Goal: Task Accomplishment & Management: Manage account settings

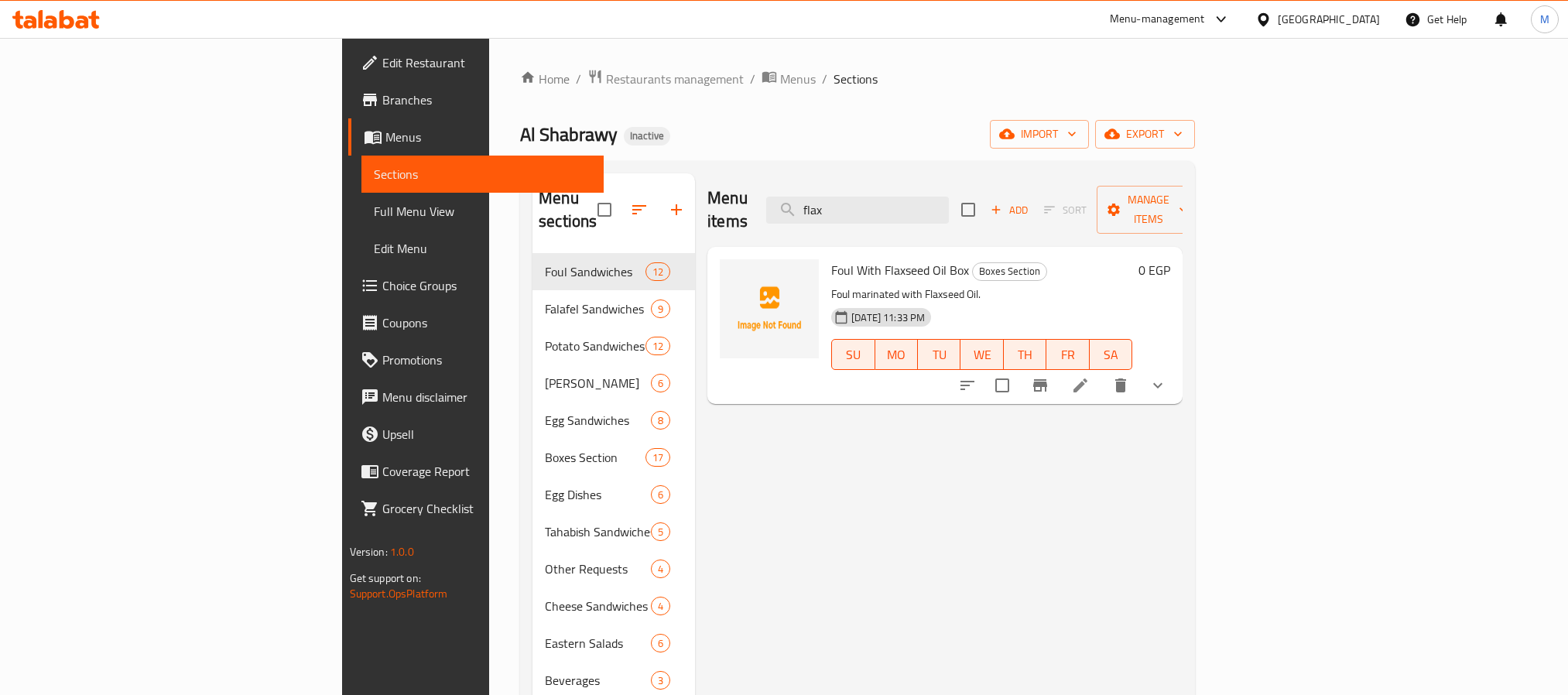
scroll to position [216, 0]
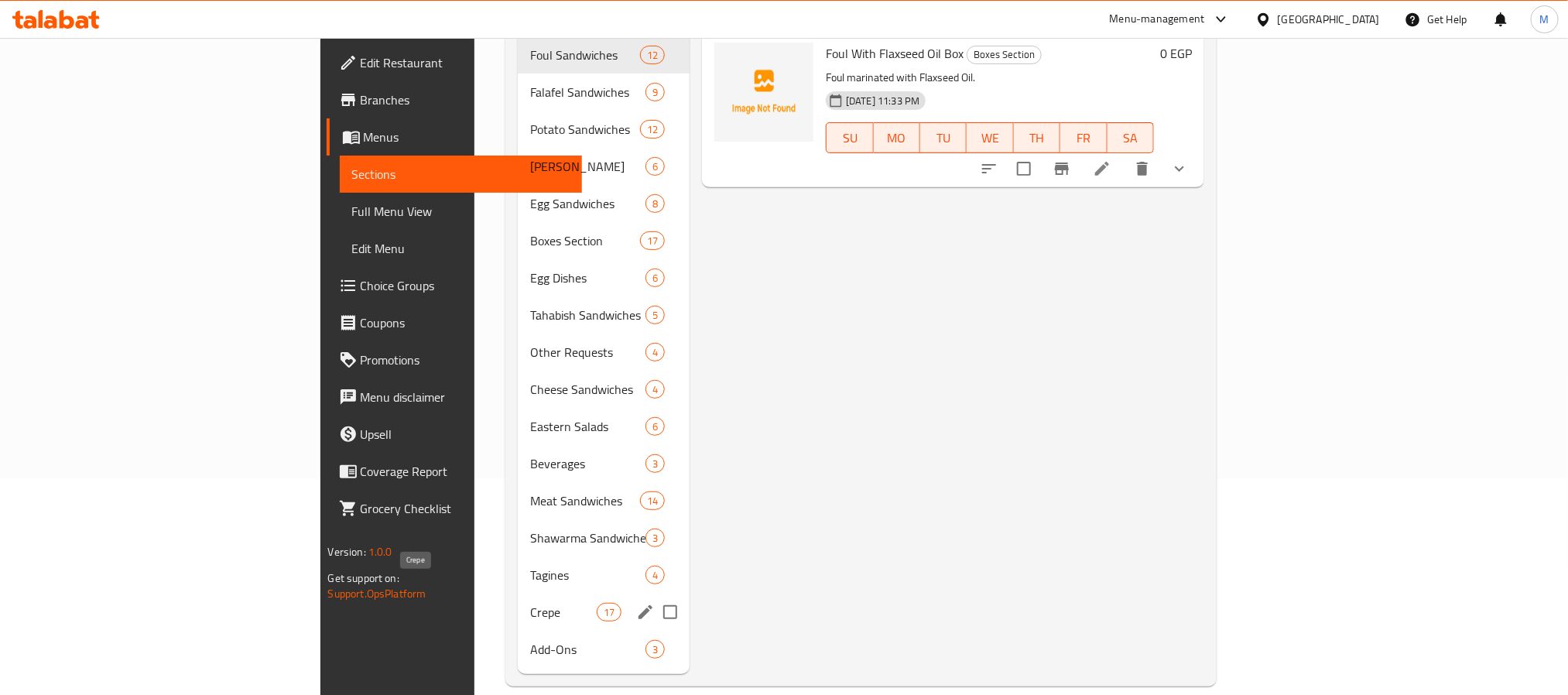
click at [530, 603] on span "Crepe" at bounding box center [563, 611] width 66 height 19
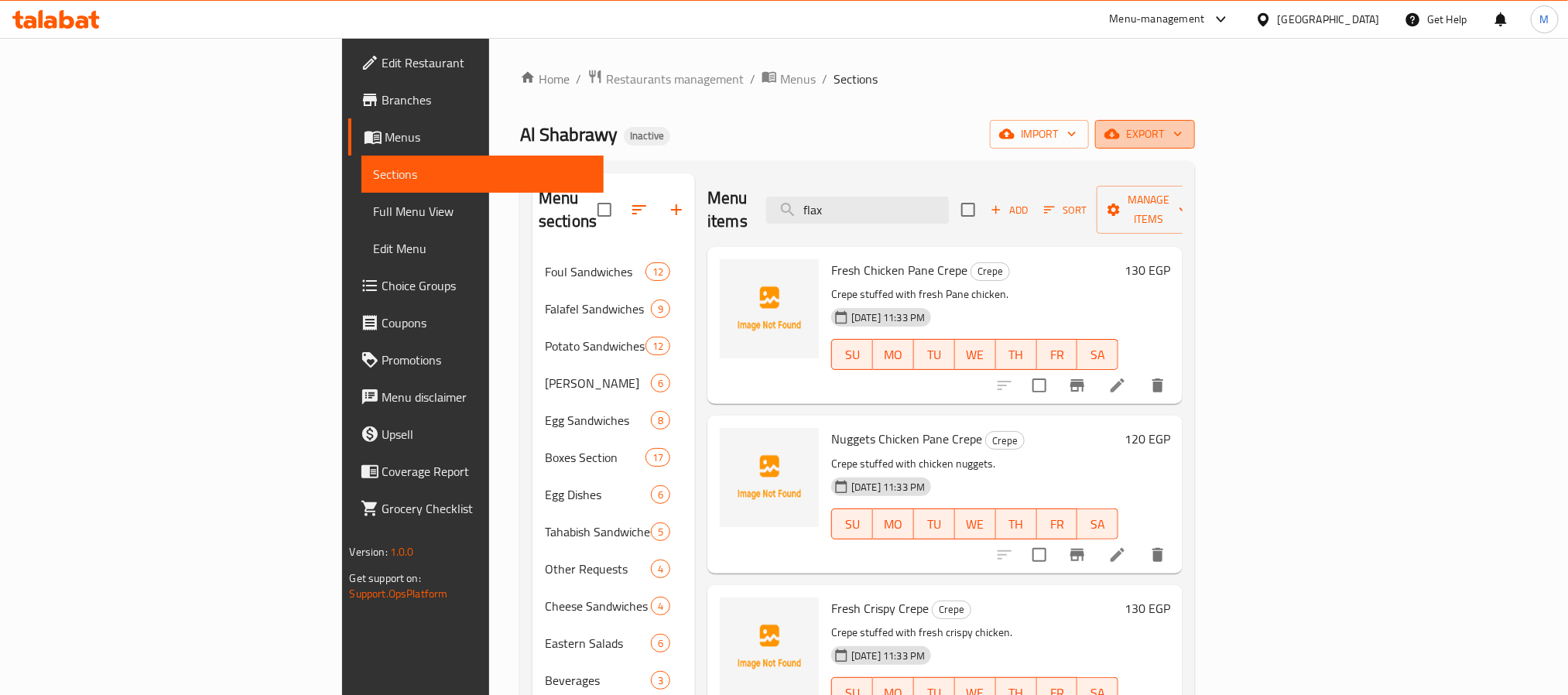
click at [1186, 140] on icon "button" at bounding box center [1178, 134] width 16 height 16
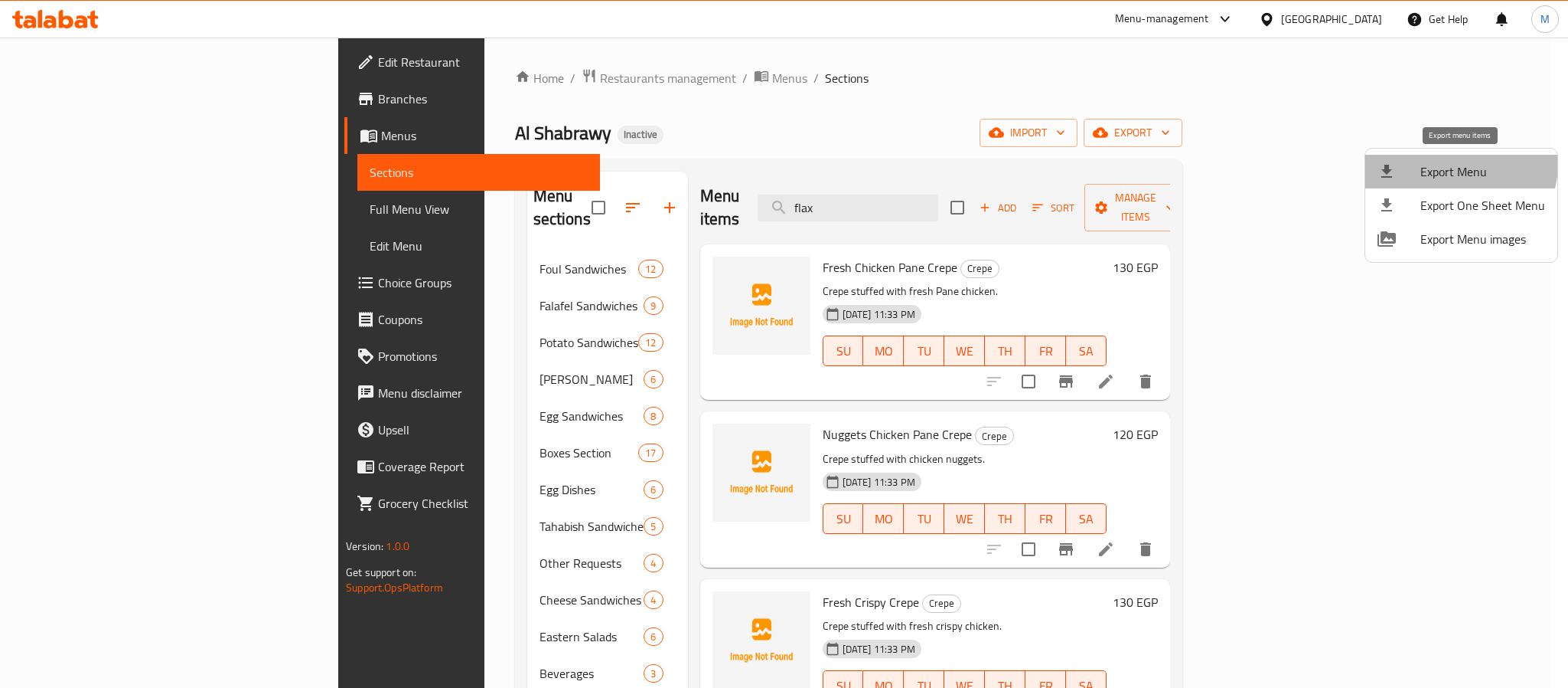
click at [1458, 163] on span "Export Menu" at bounding box center [1482, 171] width 125 height 18
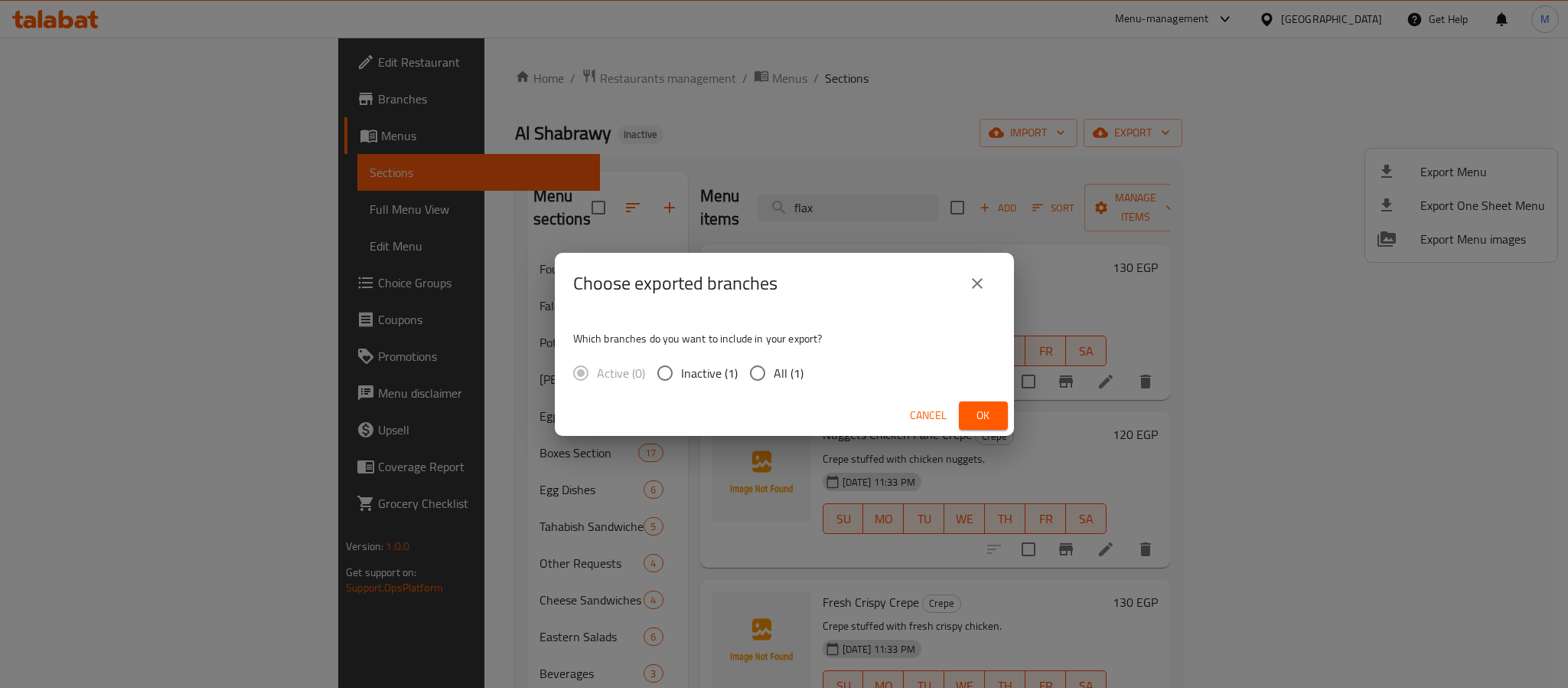
click at [774, 376] on span "All (1)" at bounding box center [789, 373] width 30 height 18
click at [772, 376] on input "All (1)" at bounding box center [758, 373] width 32 height 32
radio input "true"
click at [995, 414] on span "Ok" at bounding box center [983, 416] width 24 height 19
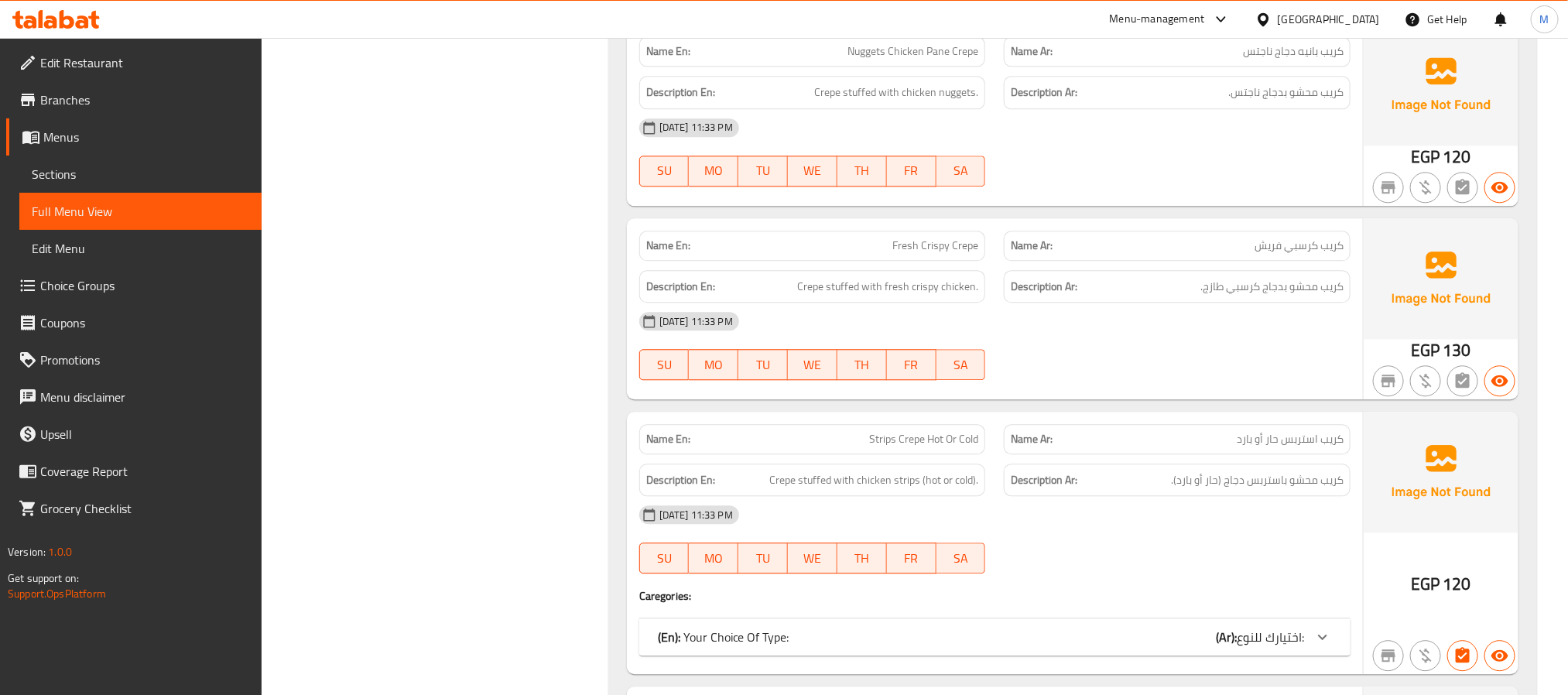
scroll to position [27061, 0]
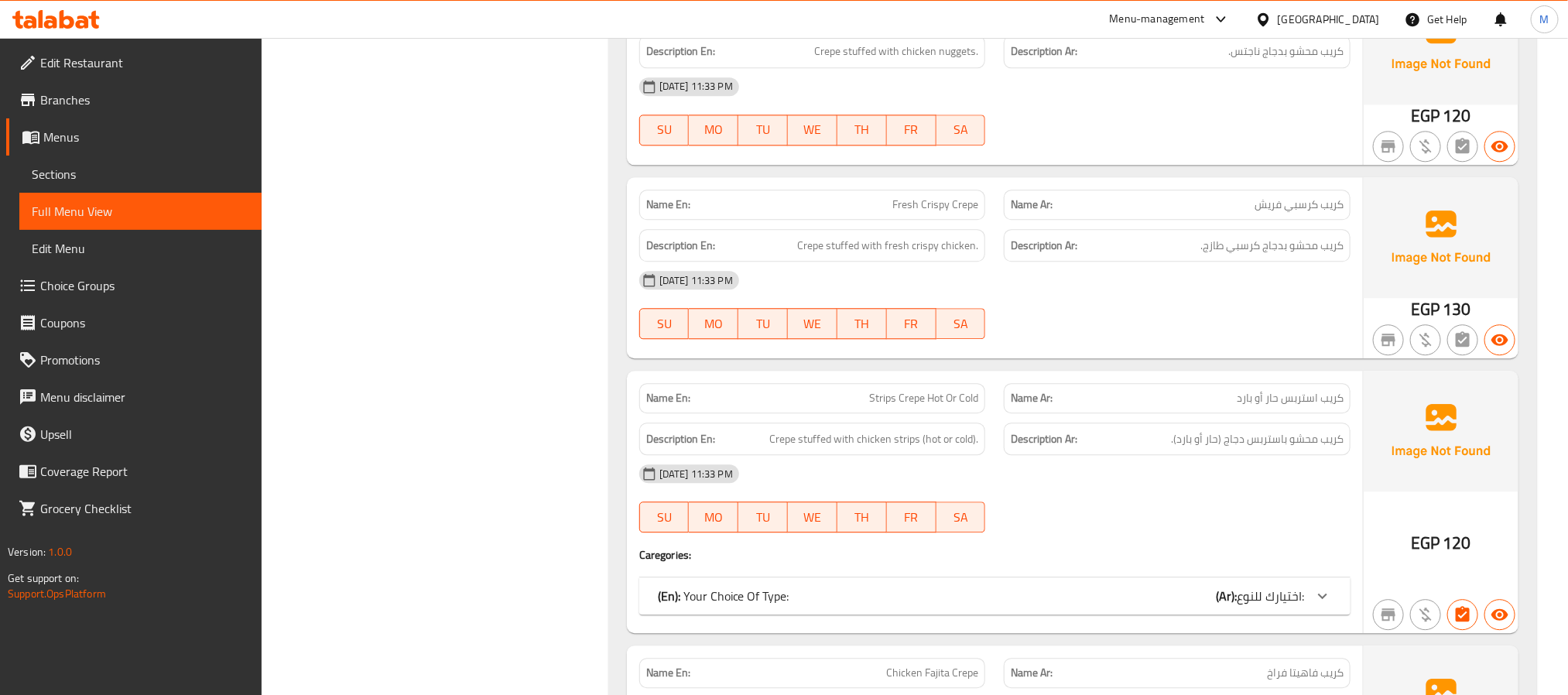
copy span "Fresh Crispy Crepe"
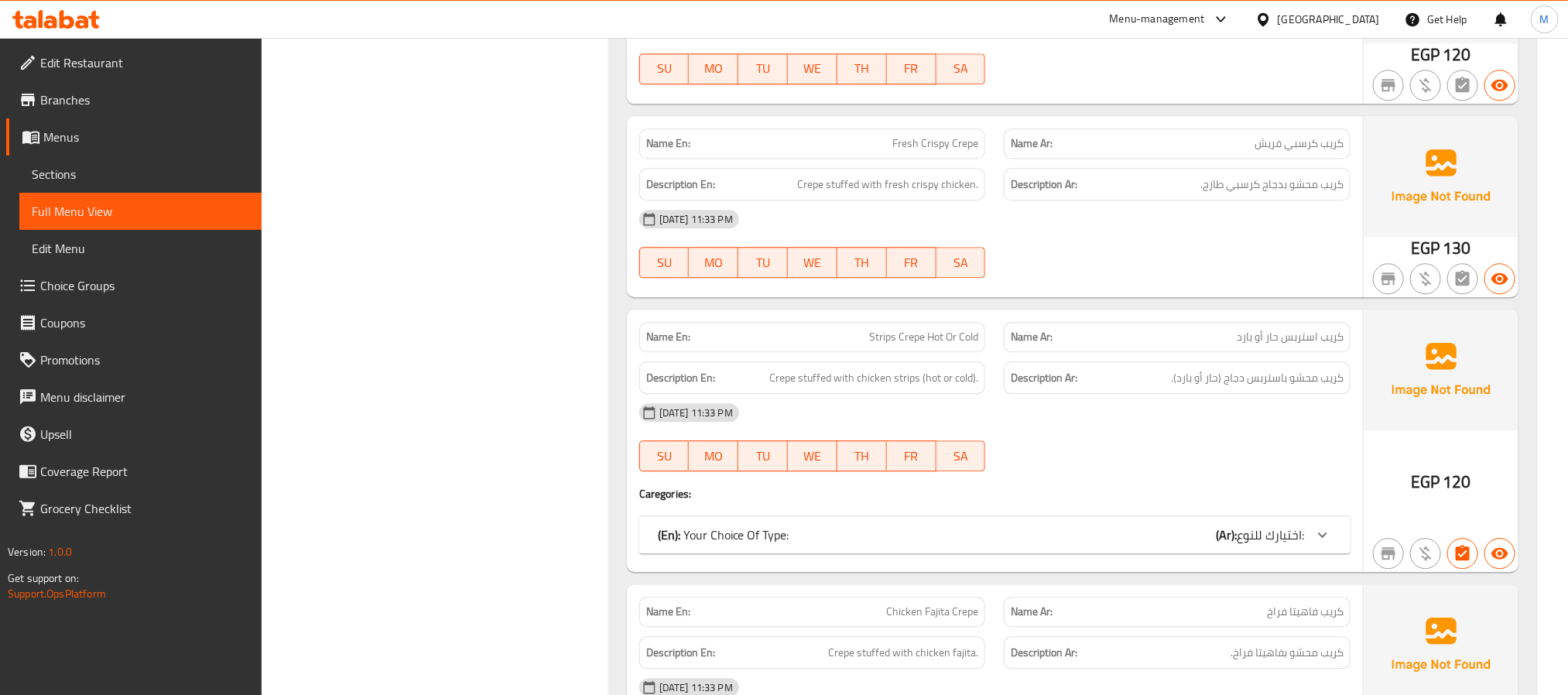
scroll to position [27177, 0]
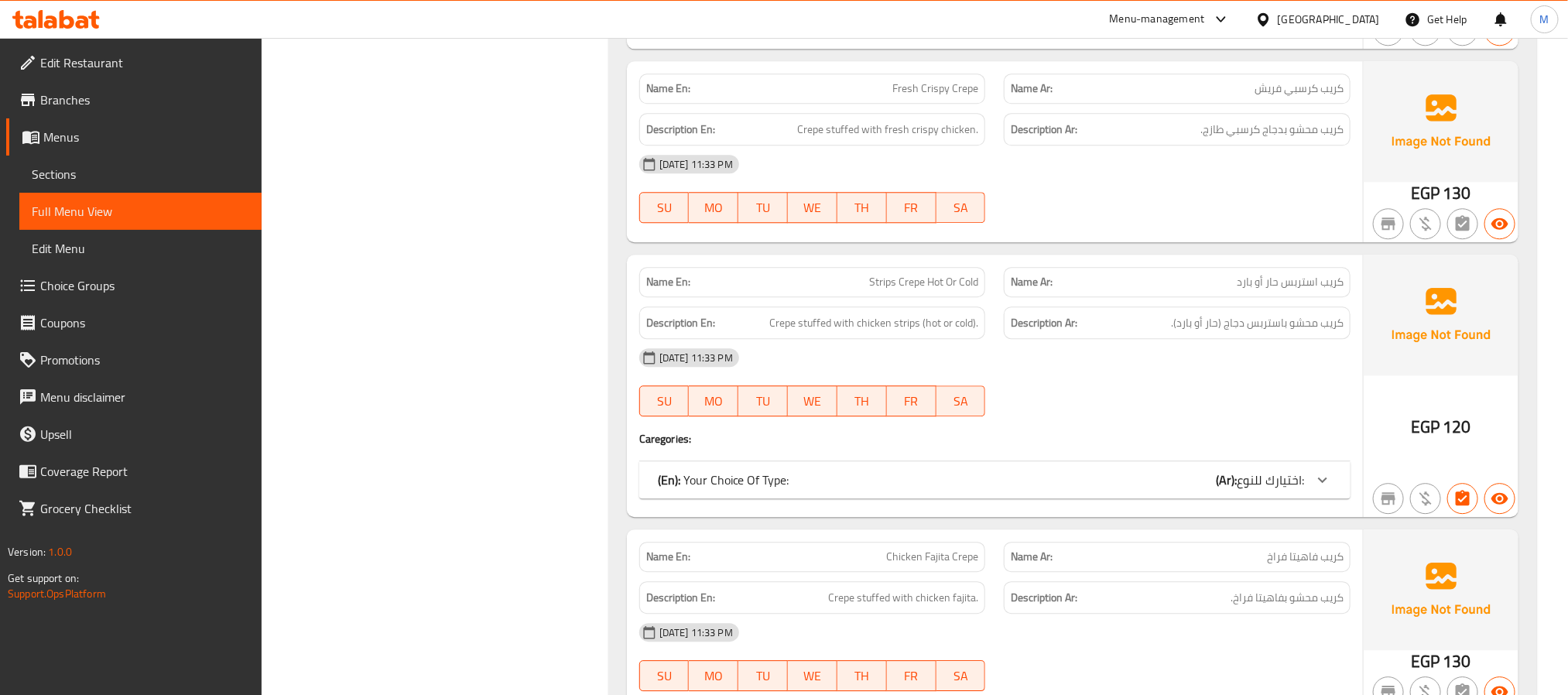
copy span "Strips Crepe Hot Or Cold"
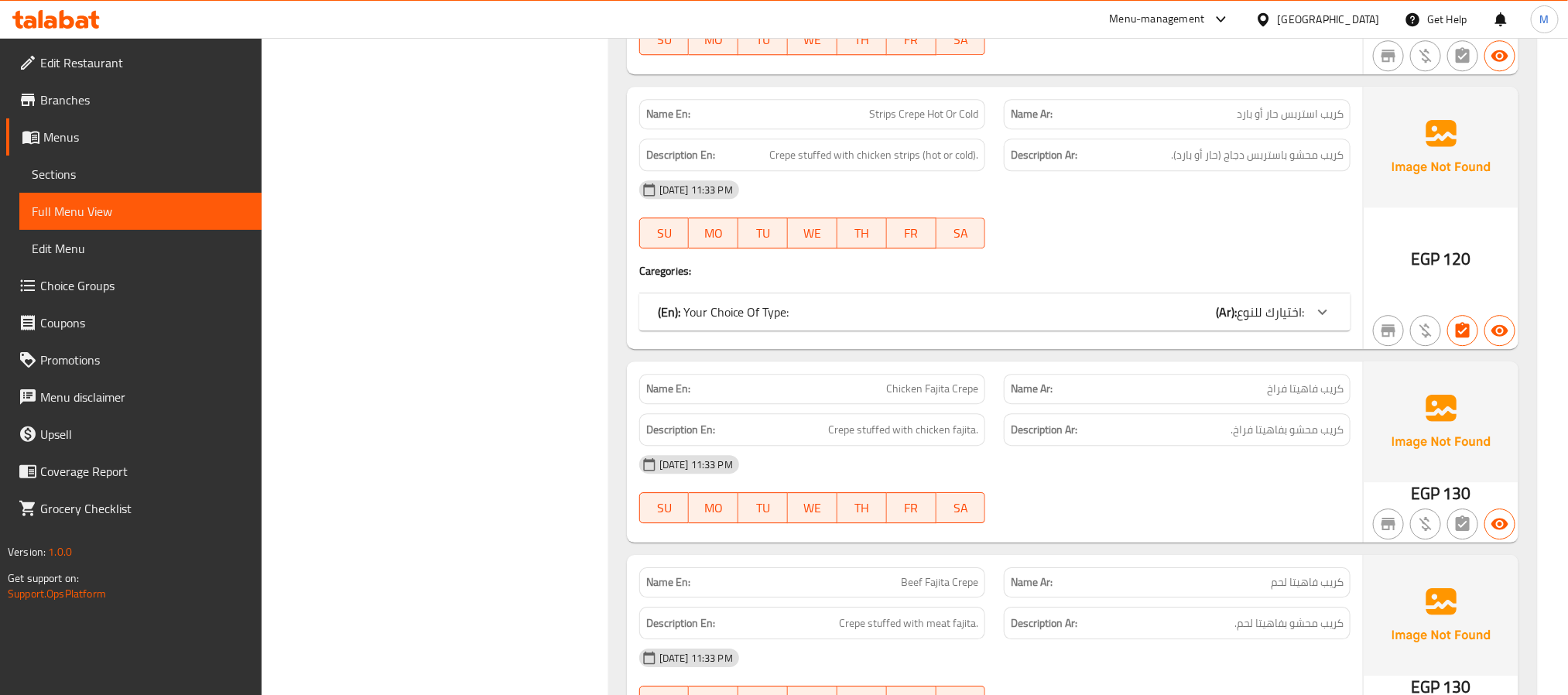
scroll to position [27409, 0]
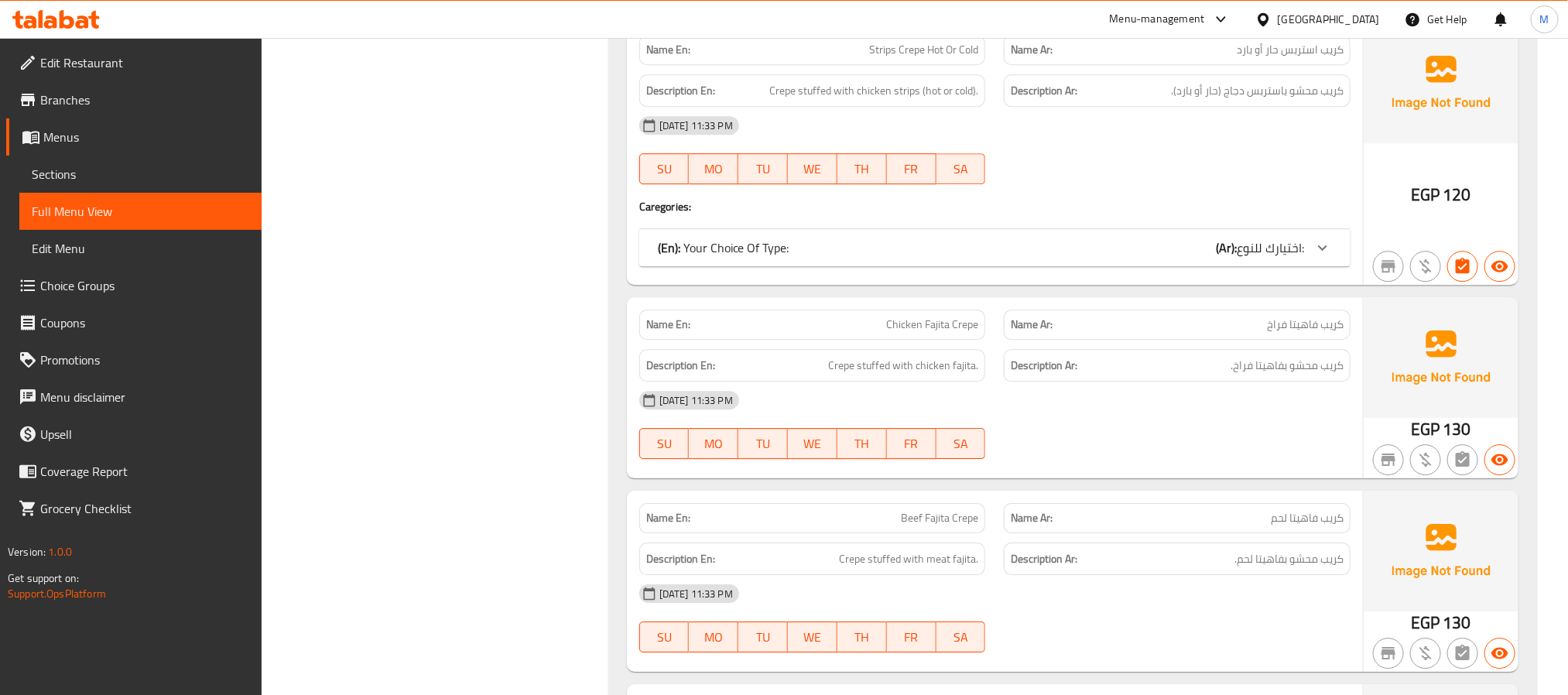
copy span "Chicken Fajita Crepe"
drag, startPoint x: 522, startPoint y: 446, endPoint x: 716, endPoint y: 492, distance: 199.4
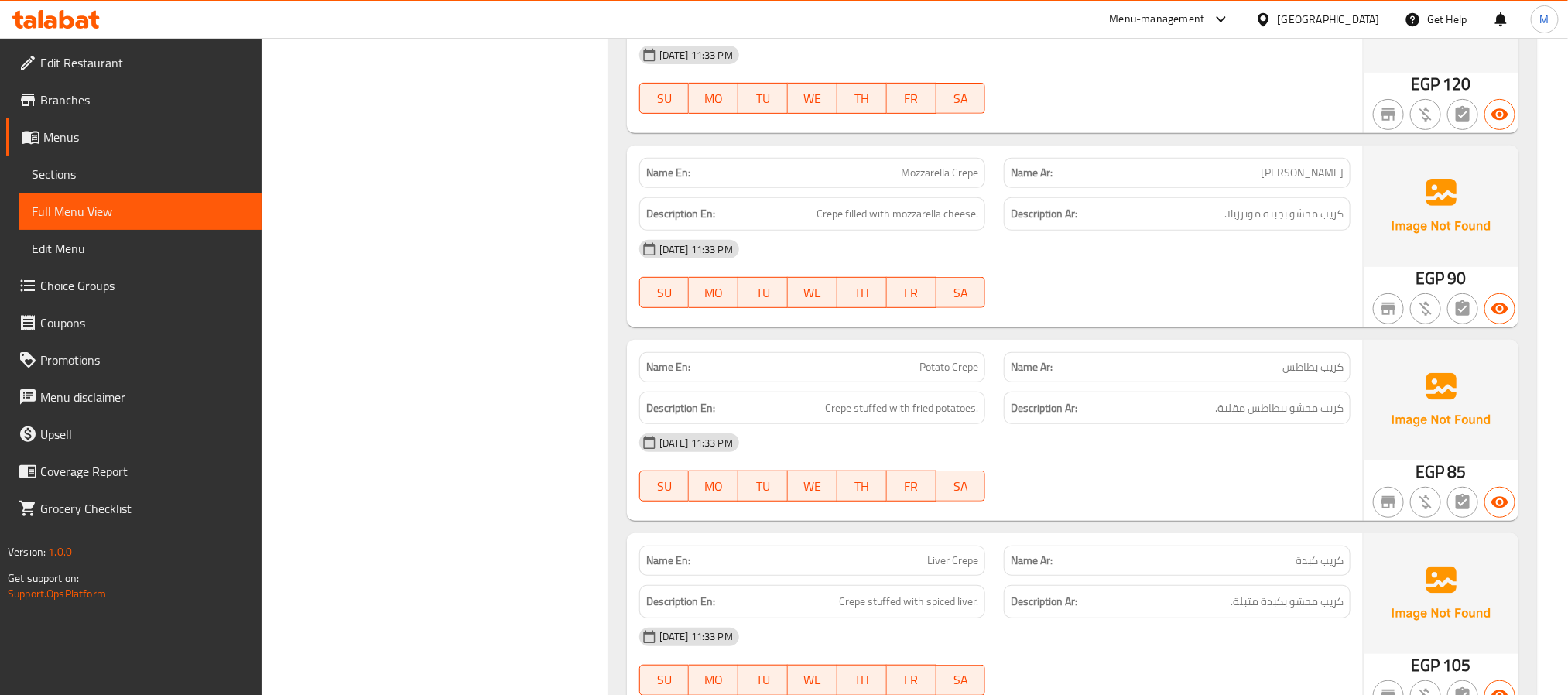
scroll to position [28570, 0]
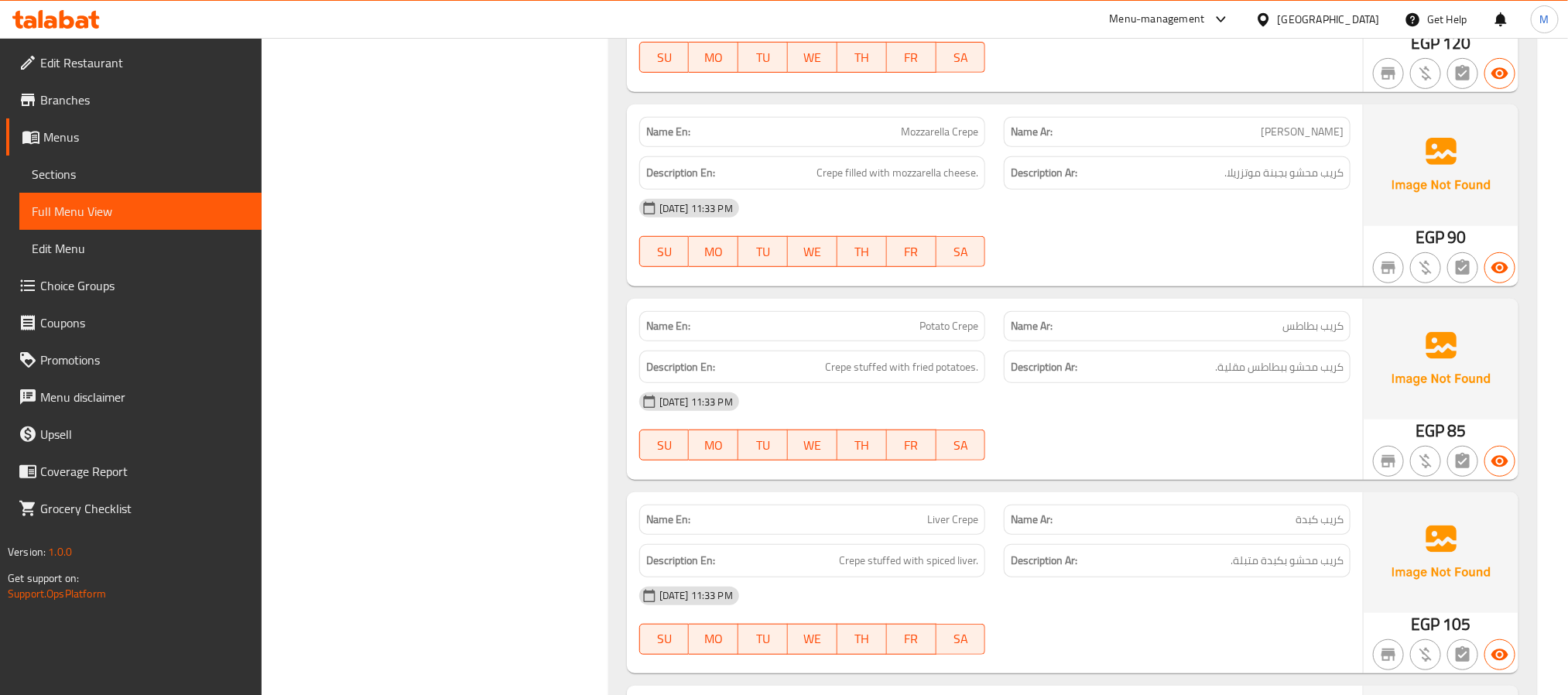
copy span "Potato Crepe"
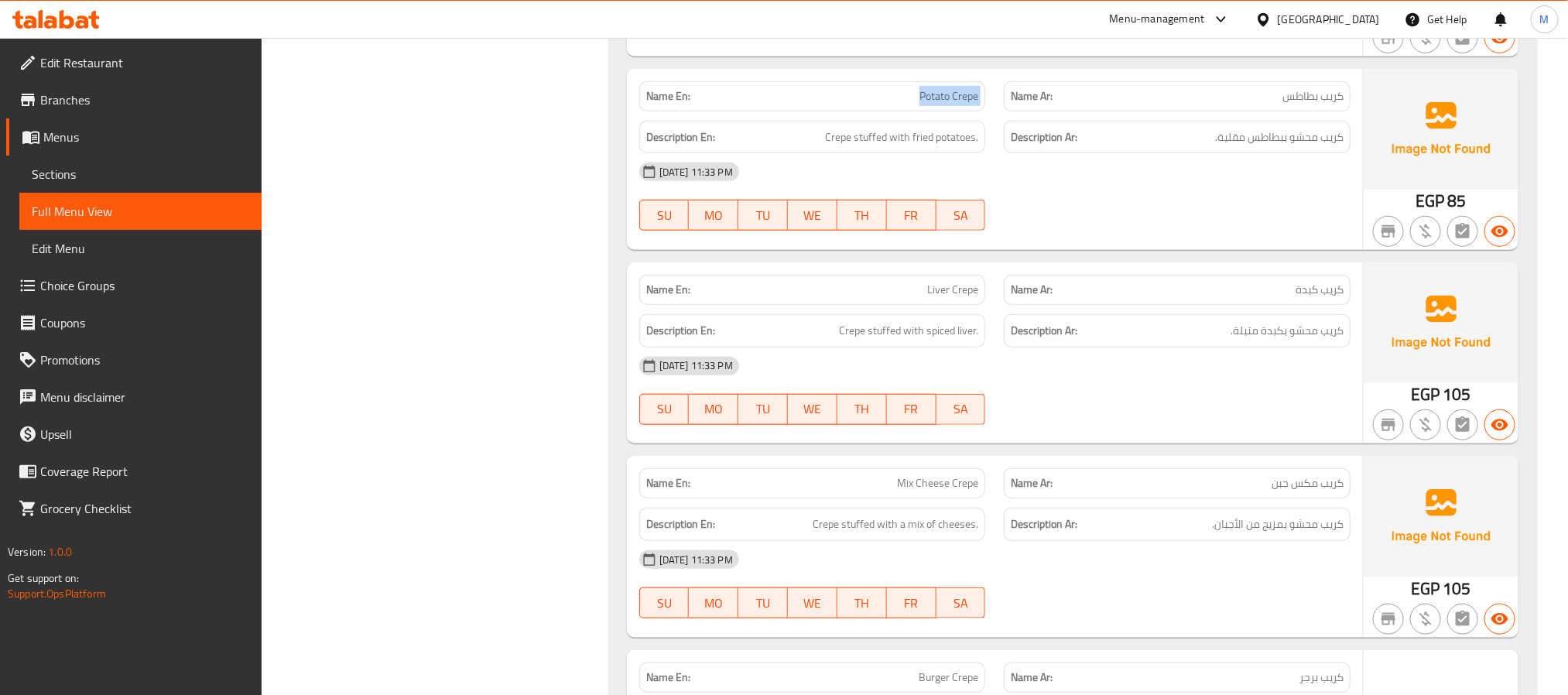
scroll to position [28802, 0]
copy span "Liver Crepe"
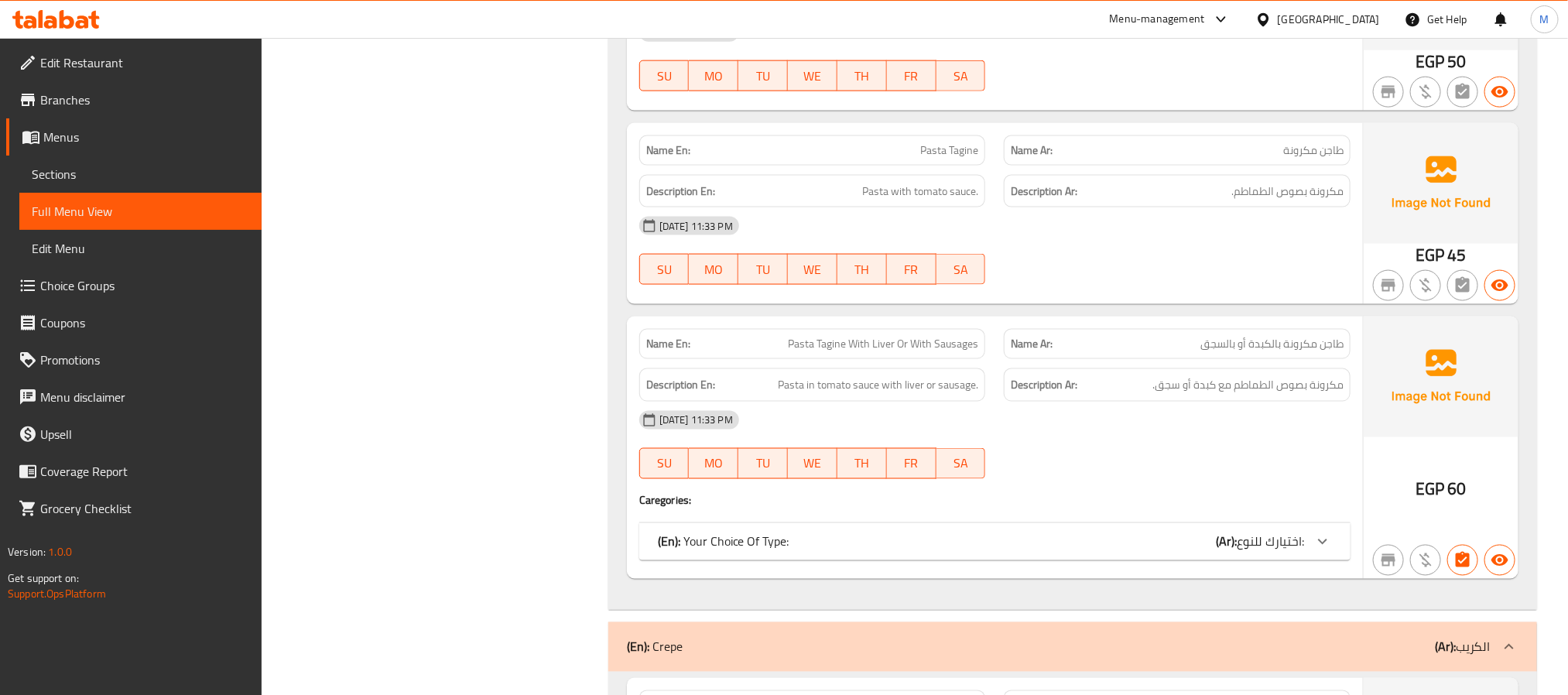
scroll to position [26108, 0]
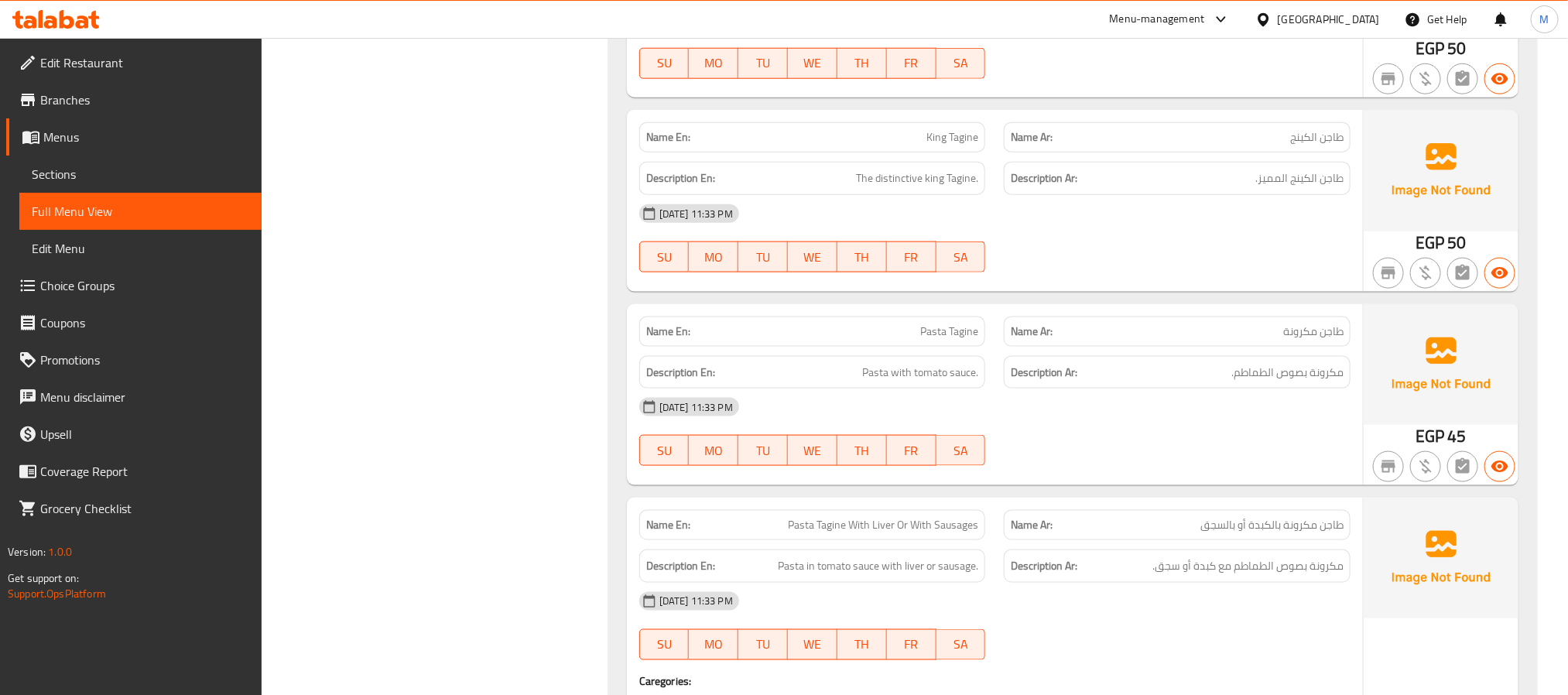
scroll to position [25876, 0]
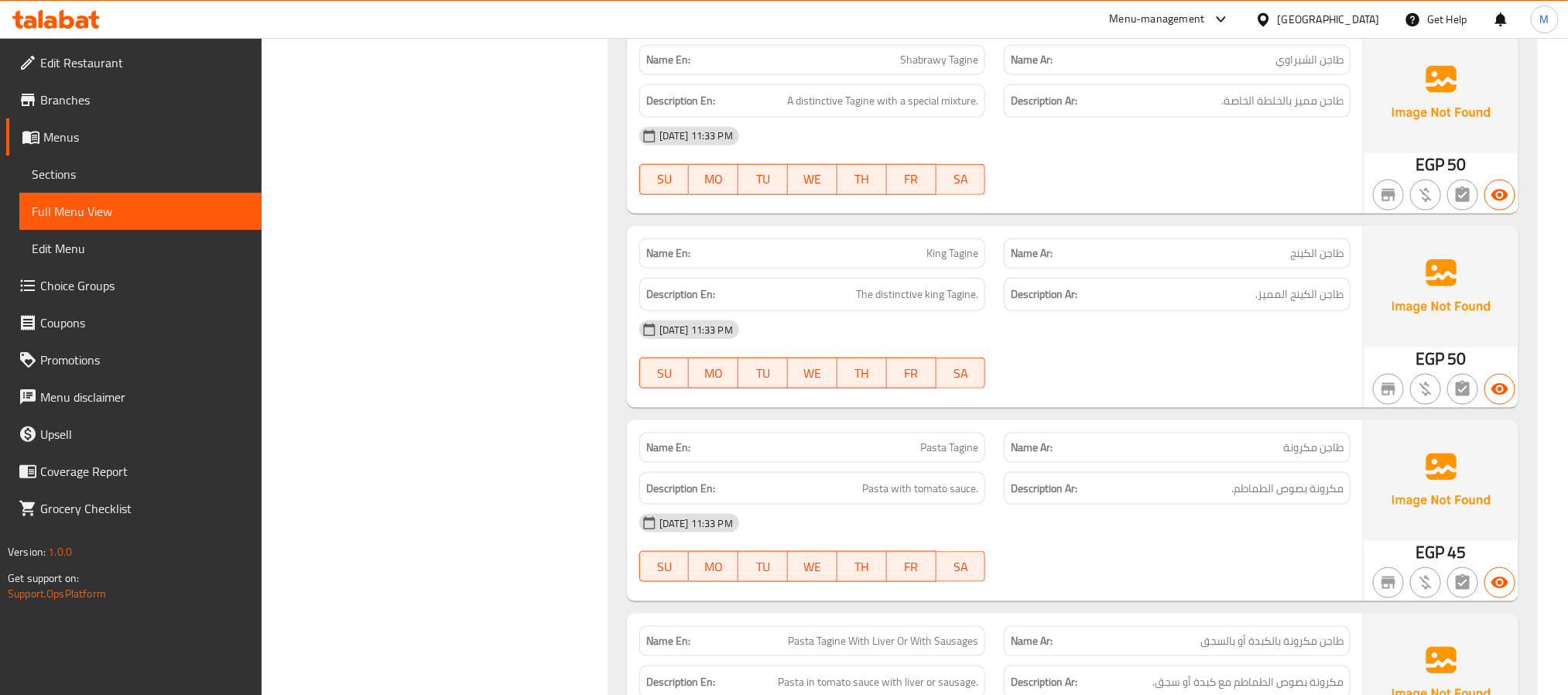
copy span "King Tagine"
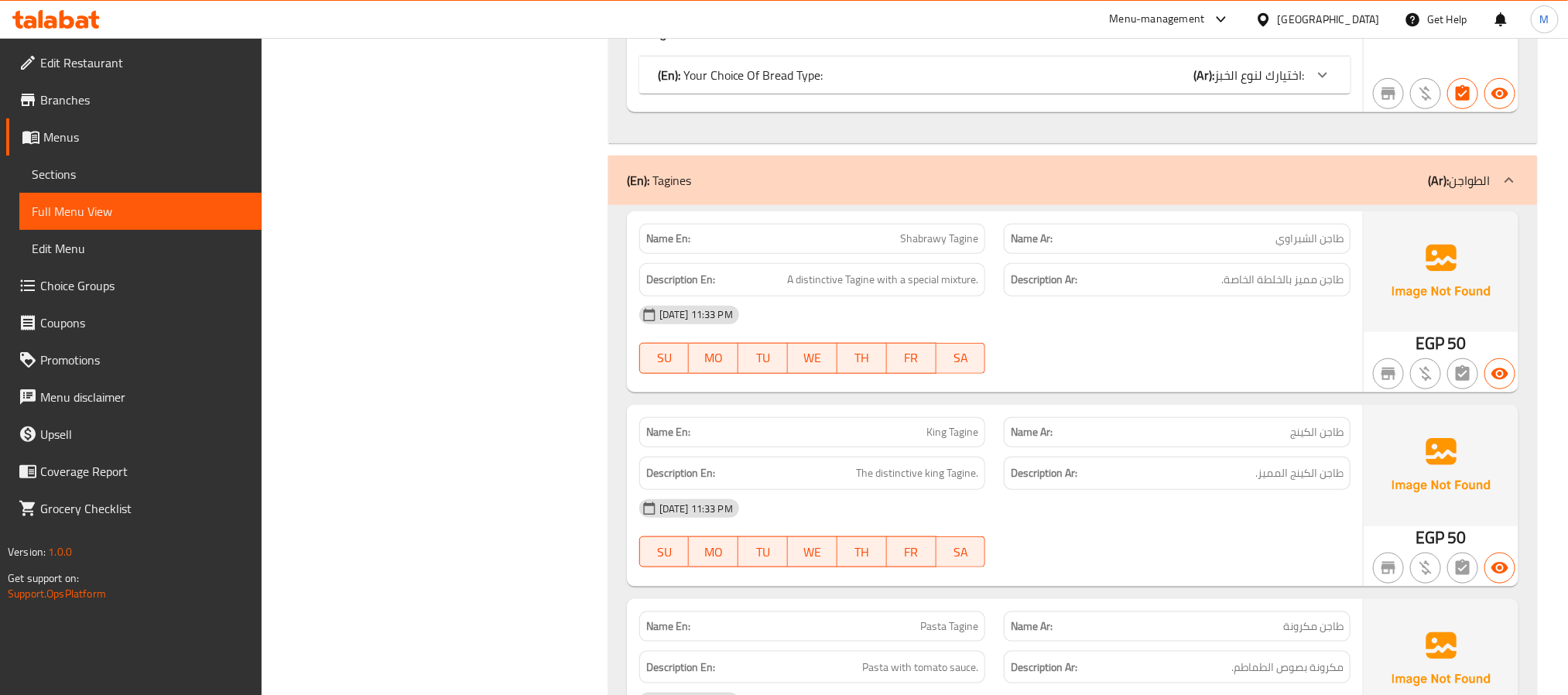
scroll to position [25644, 0]
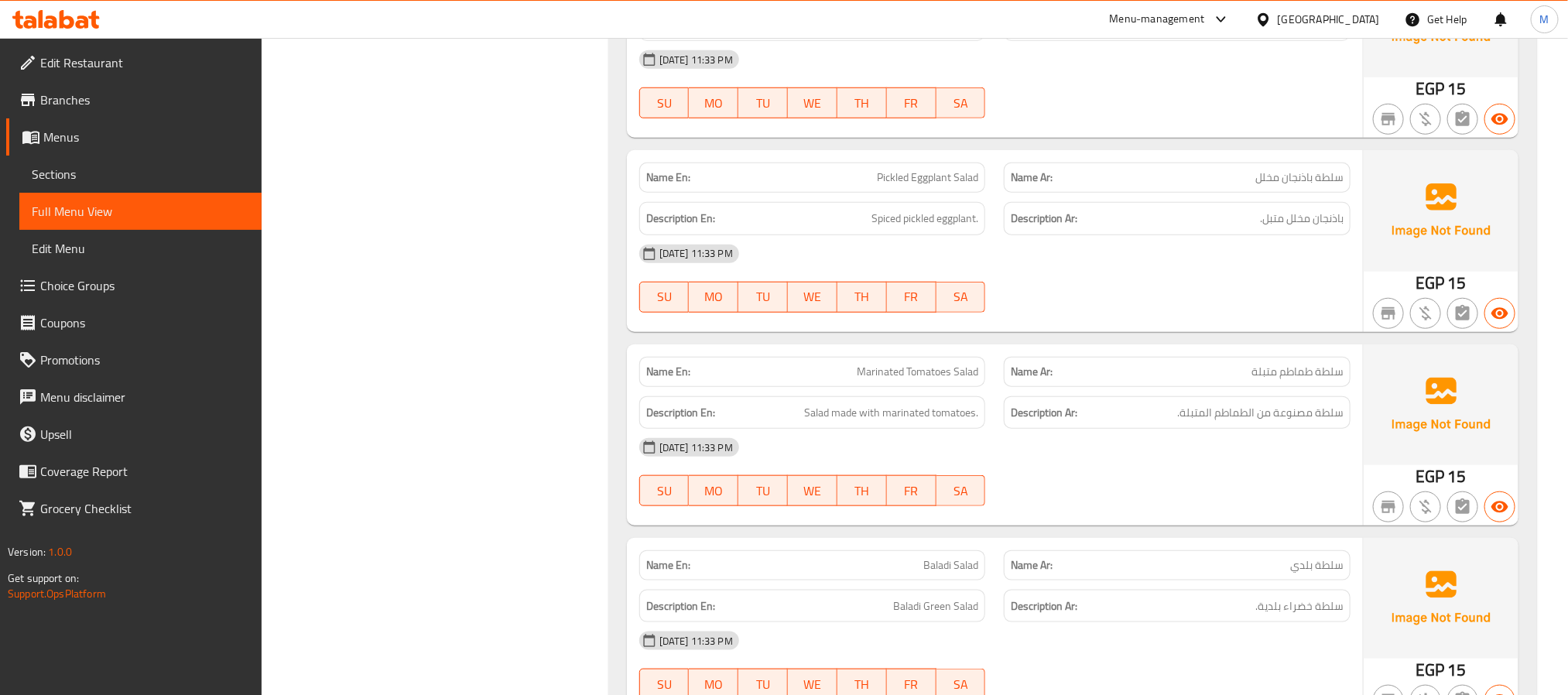
scroll to position [19378, 0]
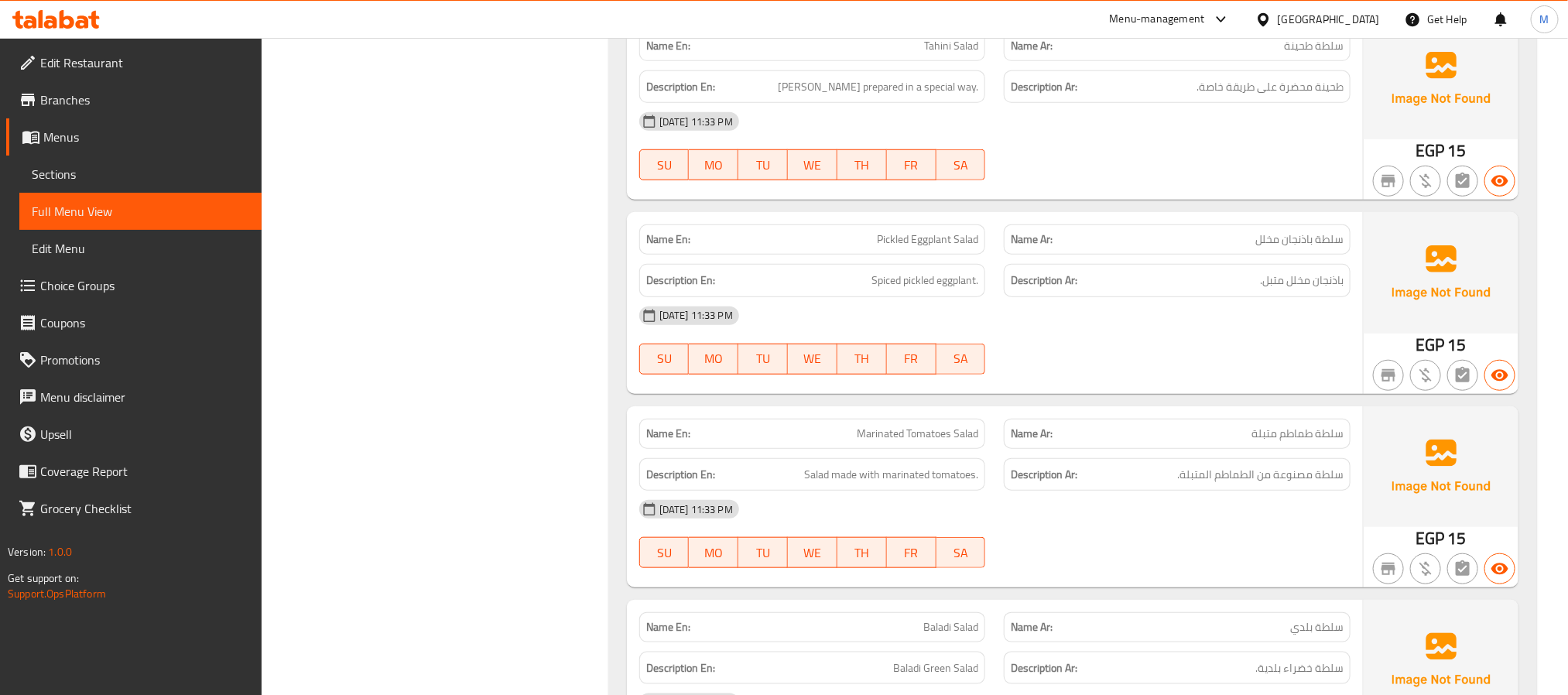
copy span "Marinated Tomatoes Salad"
drag, startPoint x: 581, startPoint y: 342, endPoint x: 621, endPoint y: 341, distance: 40.0
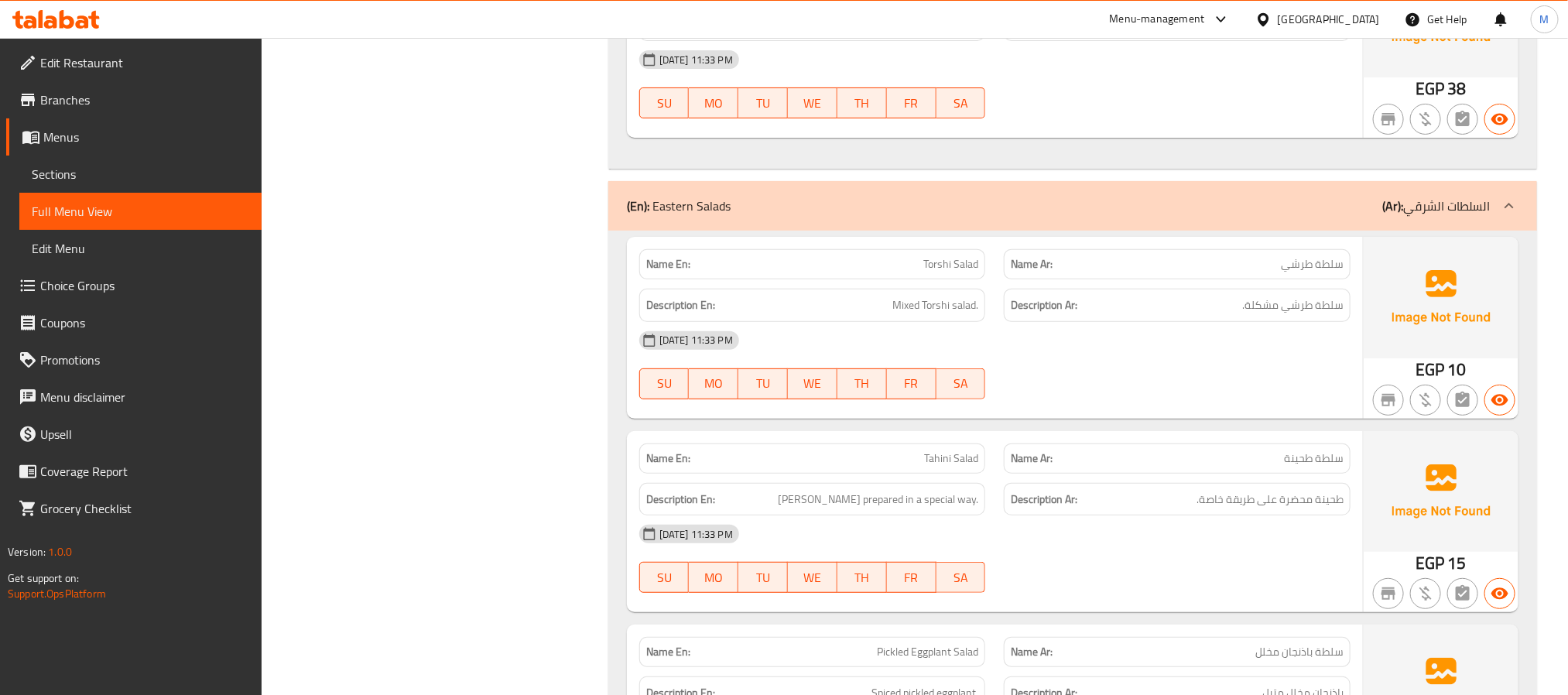
scroll to position [18914, 0]
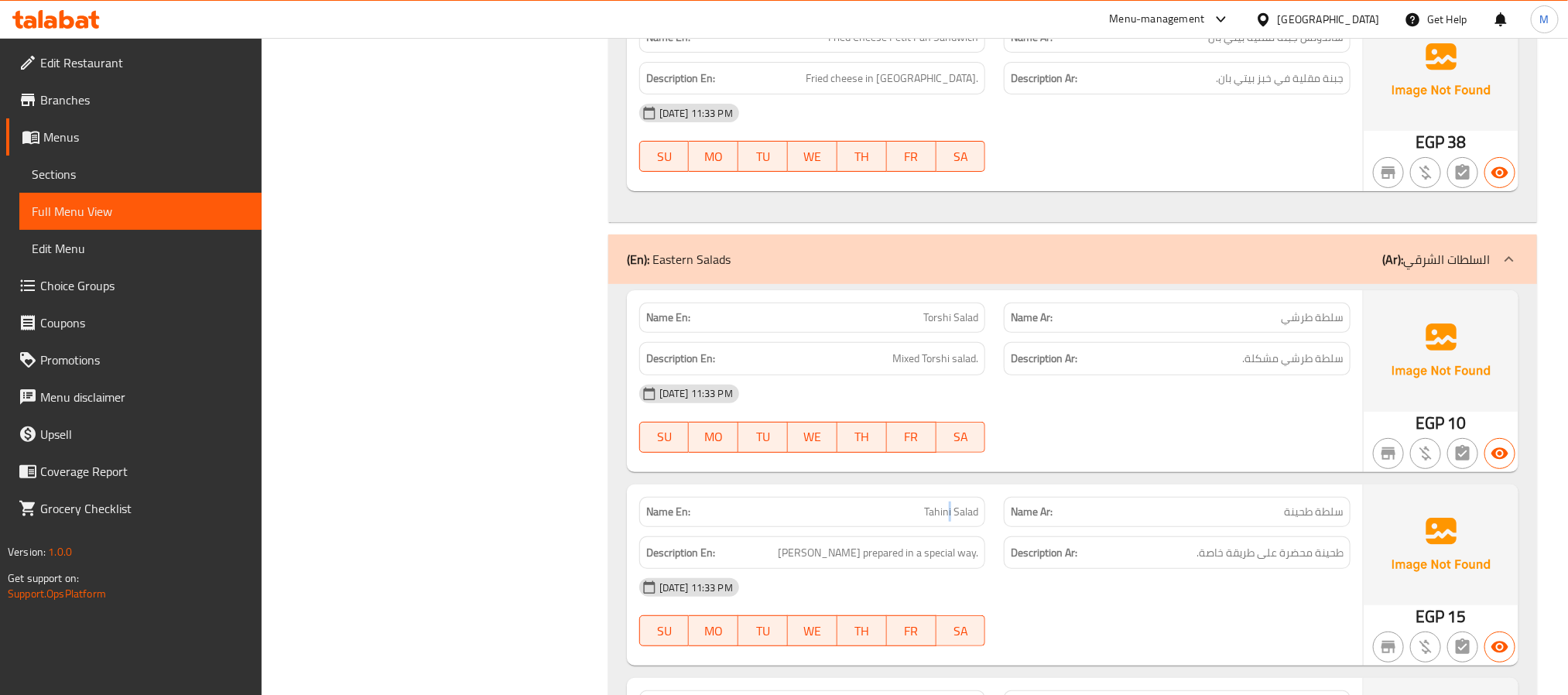
click at [897, 543] on span "Tahini prepared in a special way." at bounding box center [878, 552] width 201 height 20
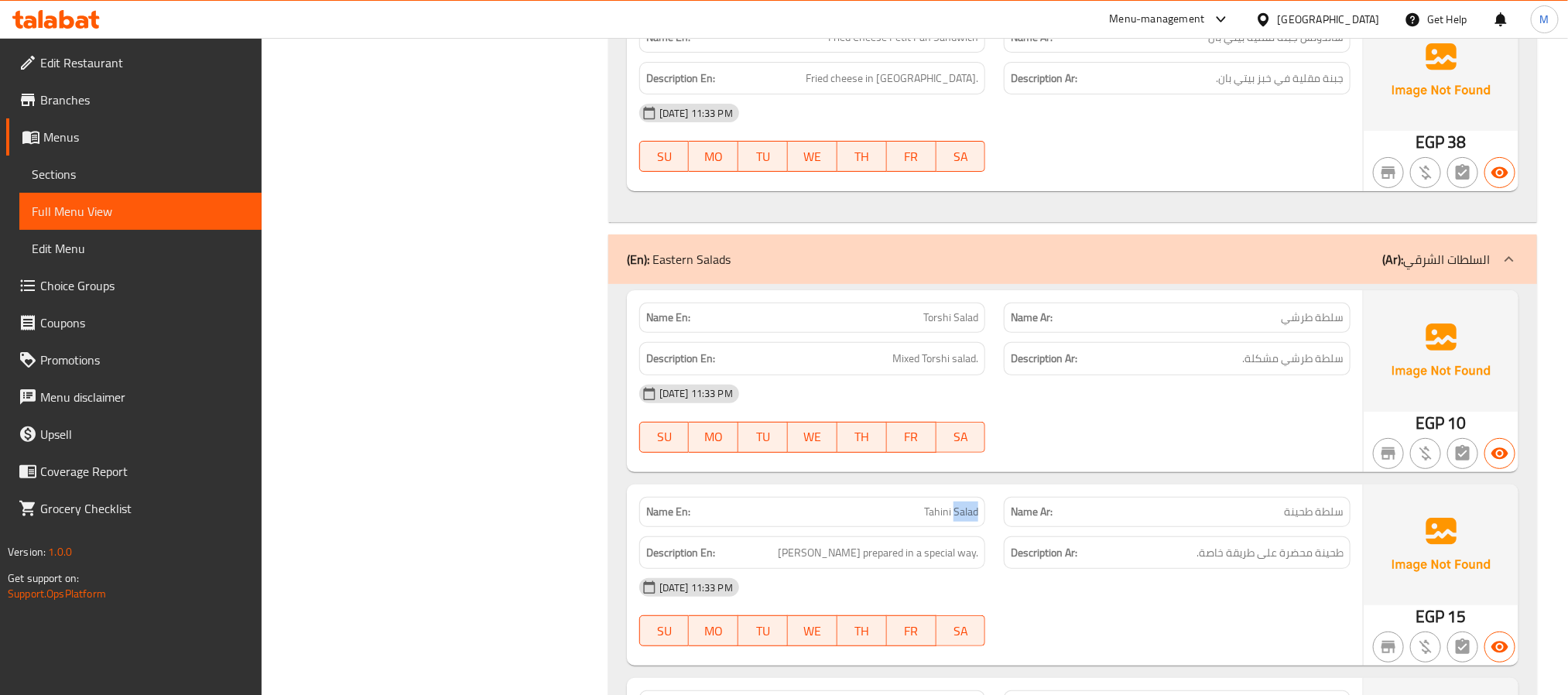
copy span "Tahini Salad"
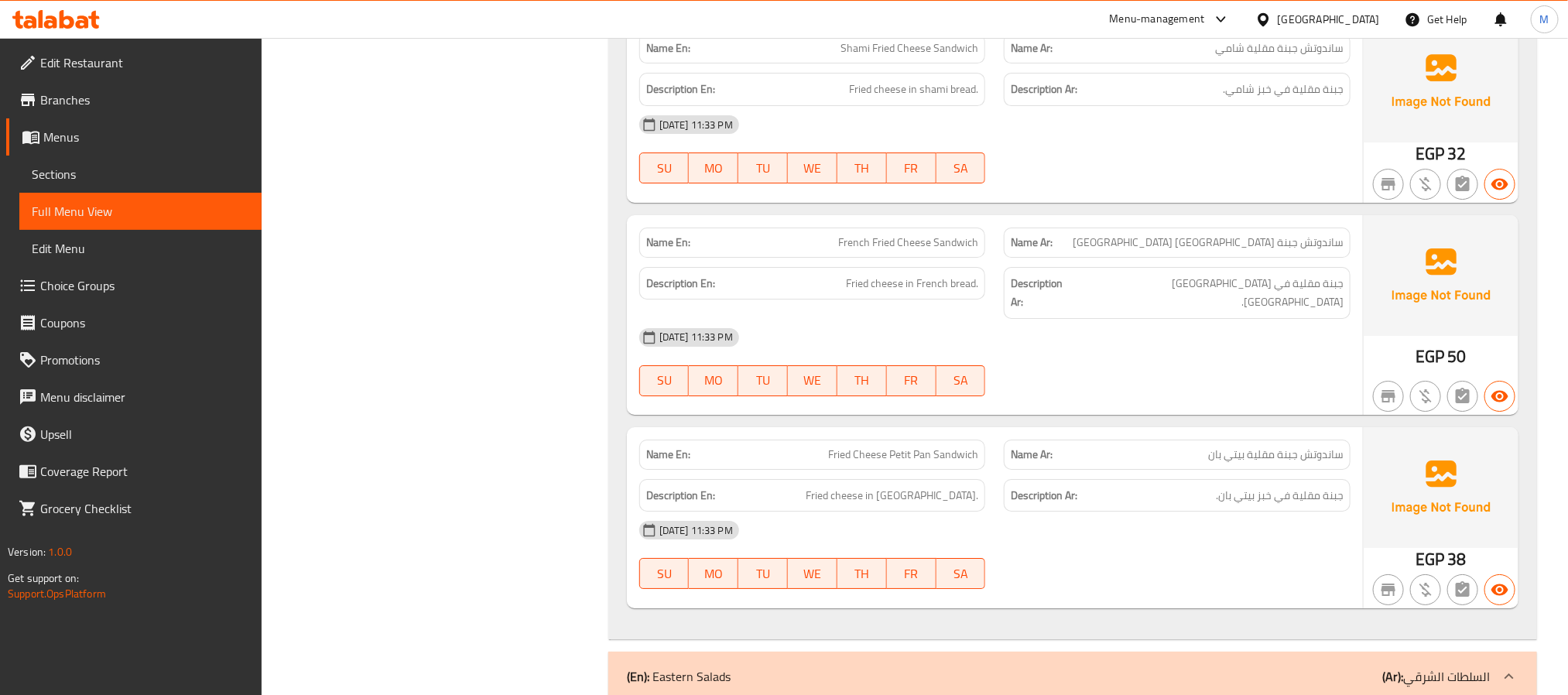
scroll to position [18449, 0]
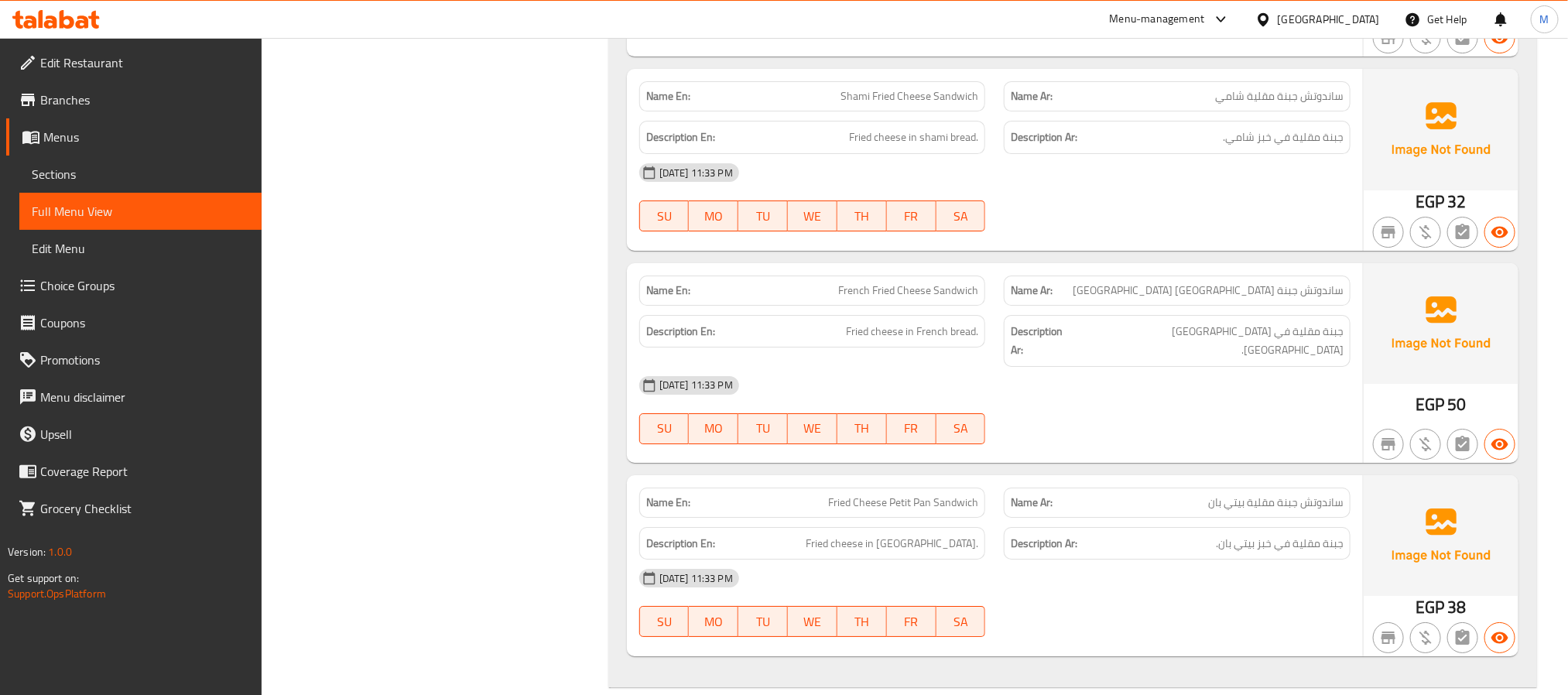
copy span "Fried Cheese Petit Pan Sandwich"
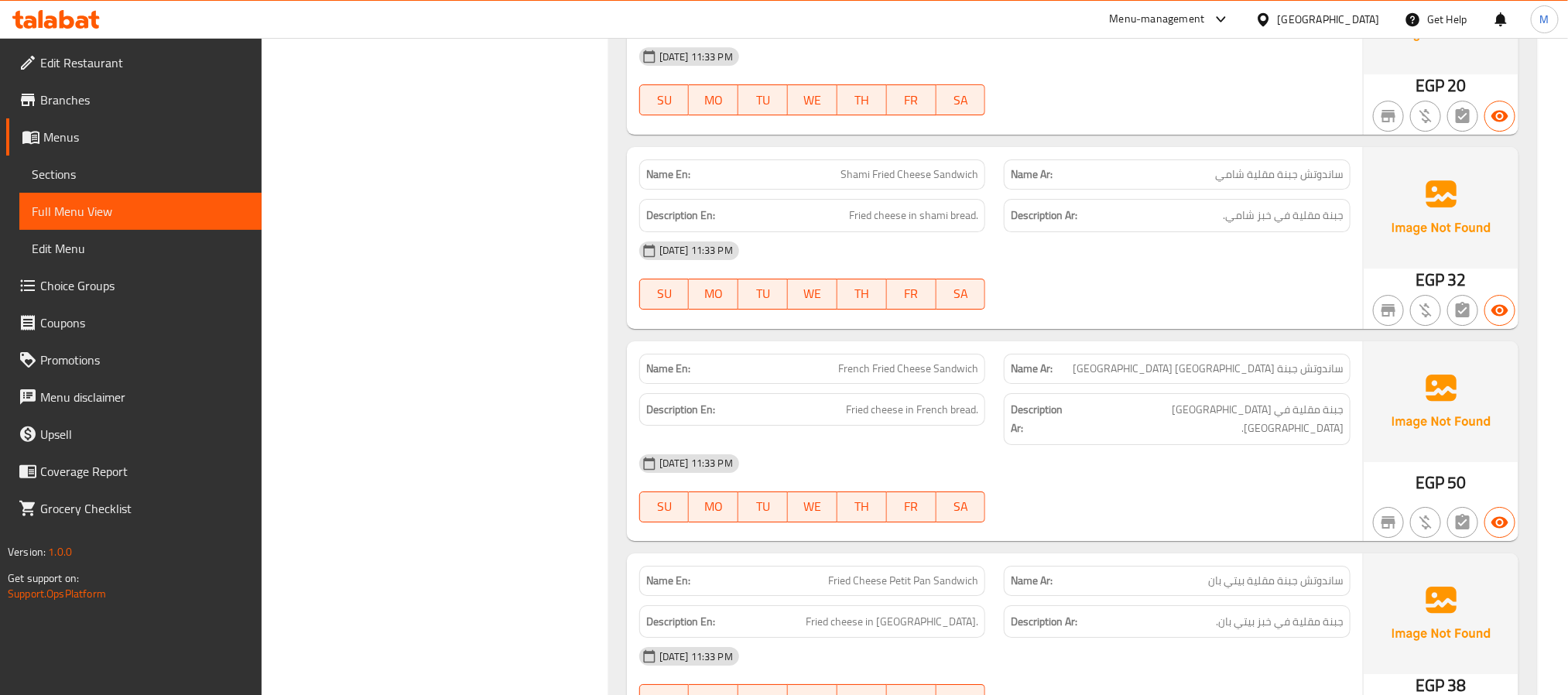
scroll to position [18333, 0]
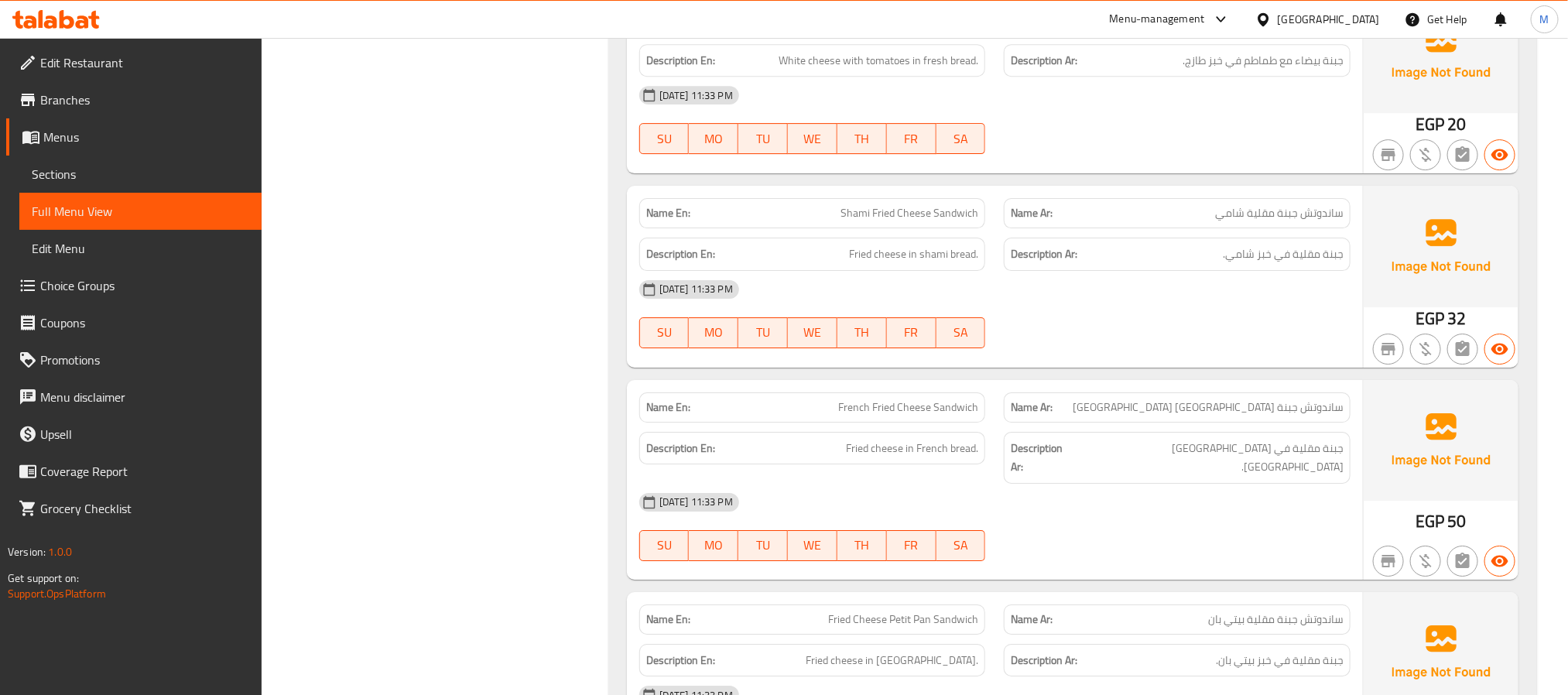
copy span "French Fried Cheese Sandwich"
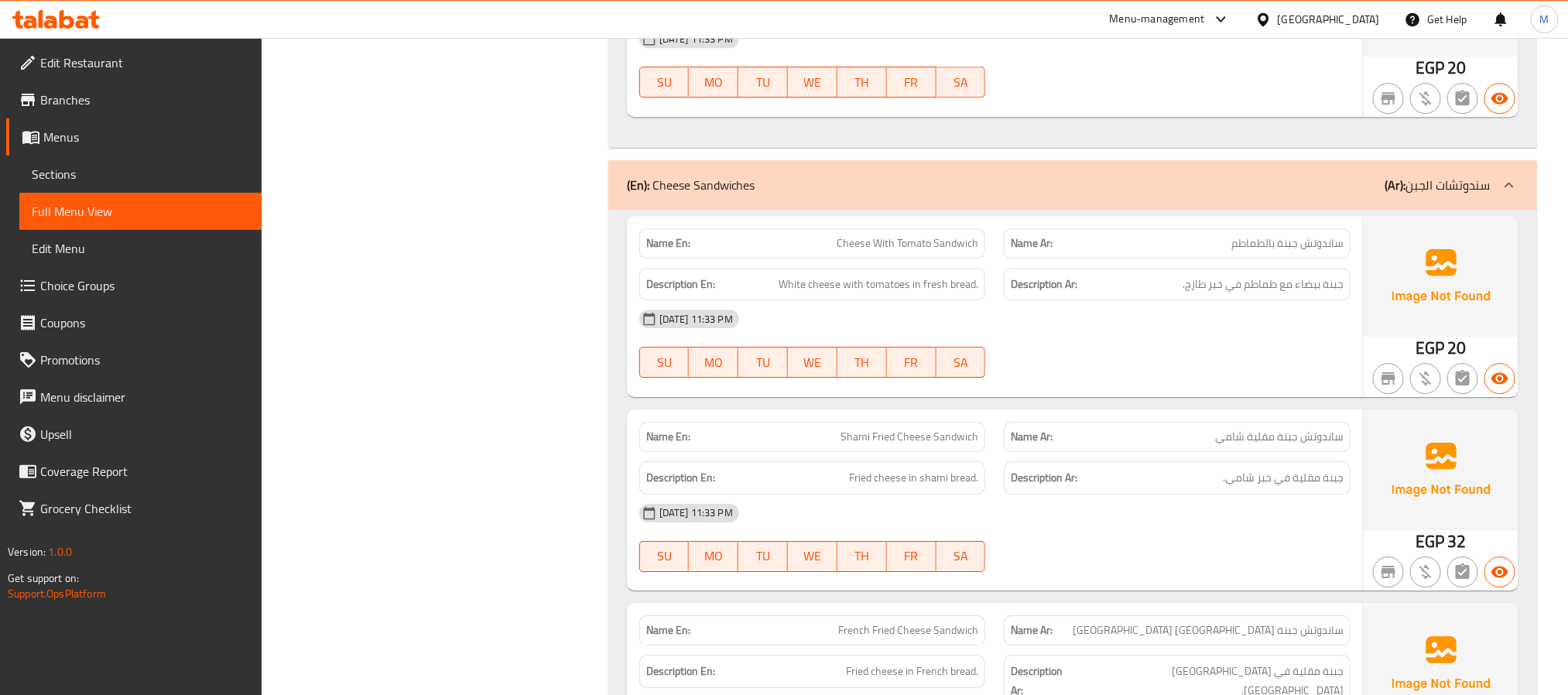
scroll to position [18101, 0]
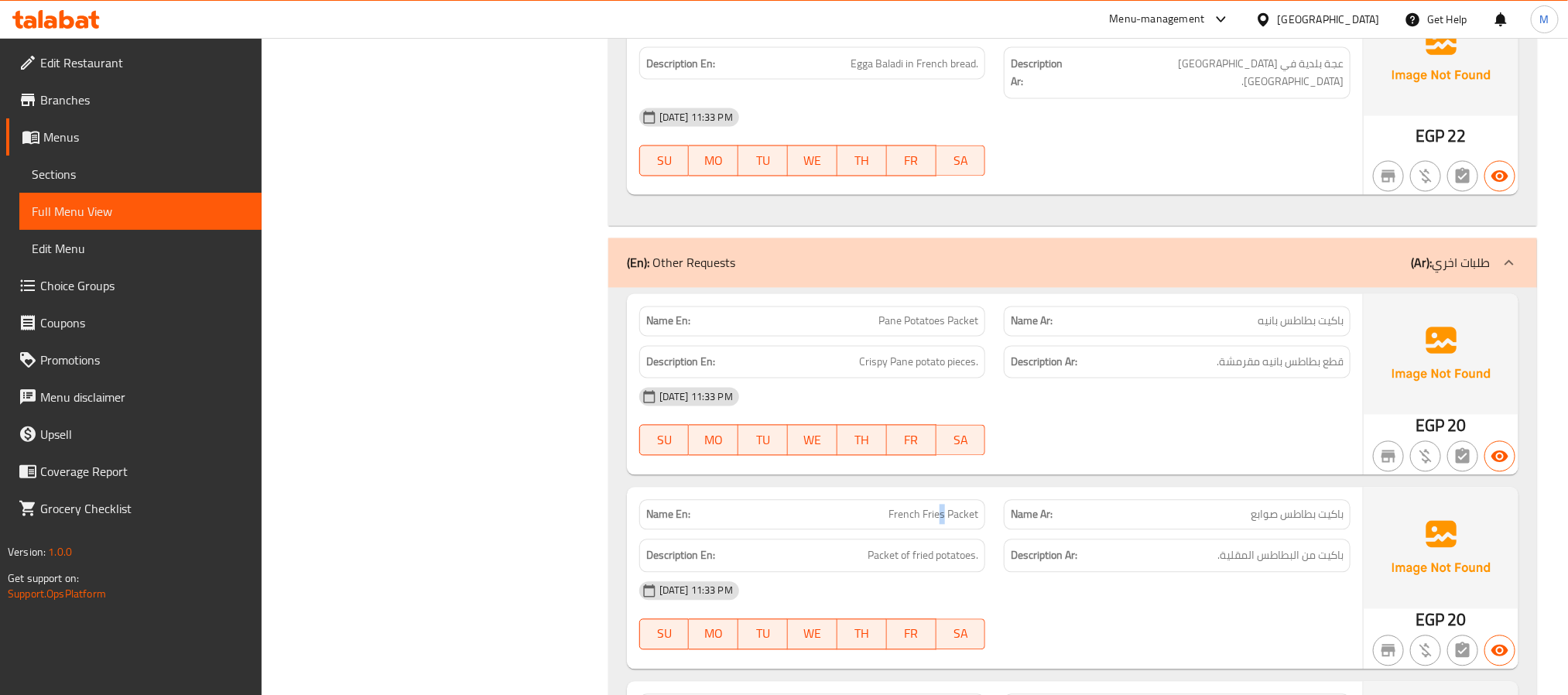
drag, startPoint x: 945, startPoint y: 501, endPoint x: 929, endPoint y: 525, distance: 28.8
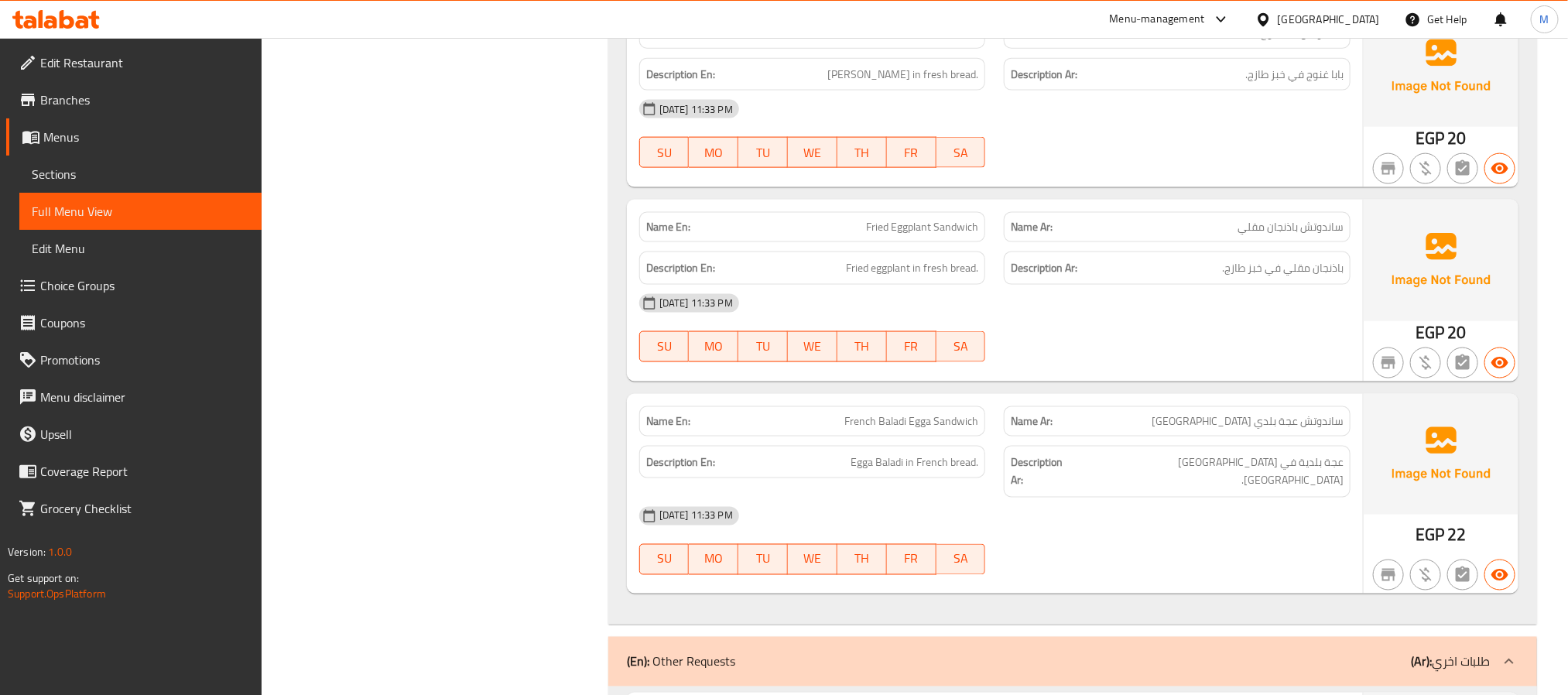
scroll to position [16709, 0]
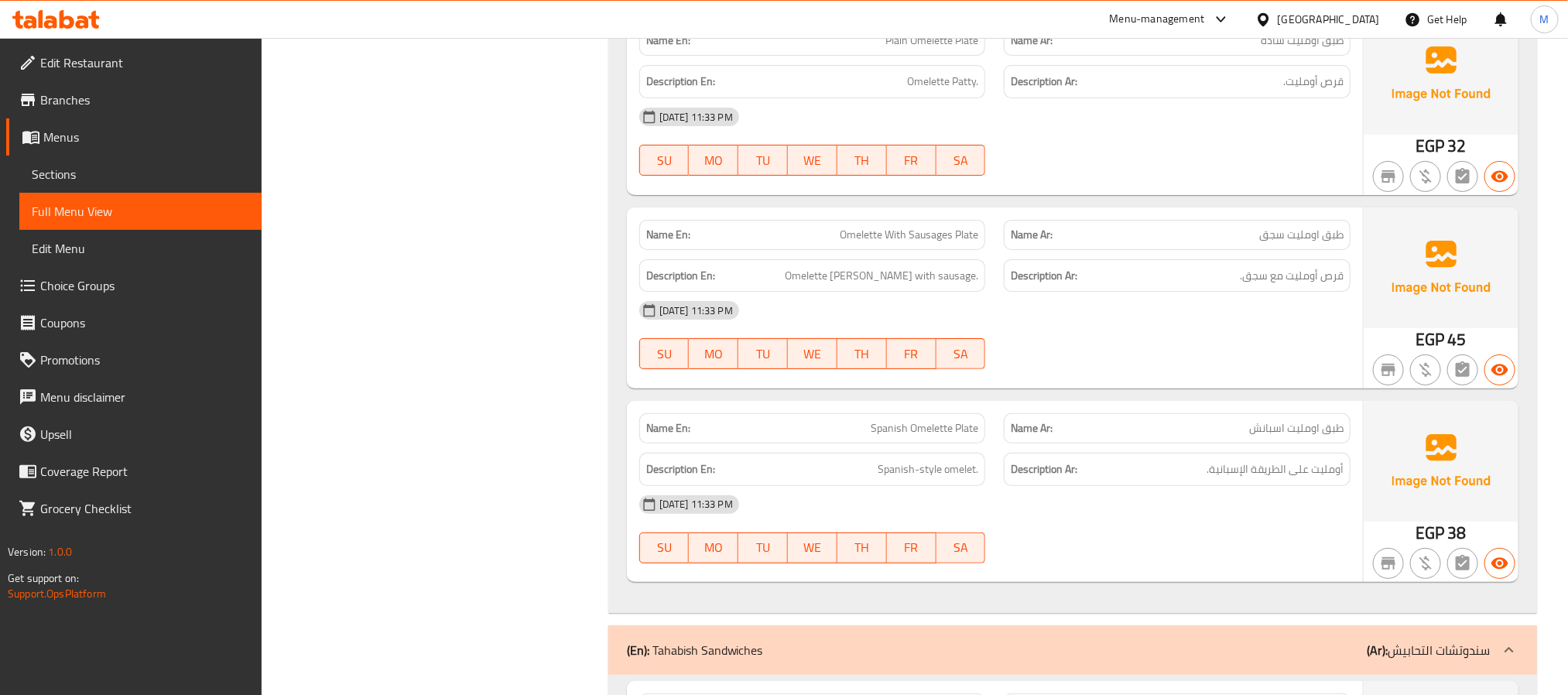
scroll to position [15666, 0]
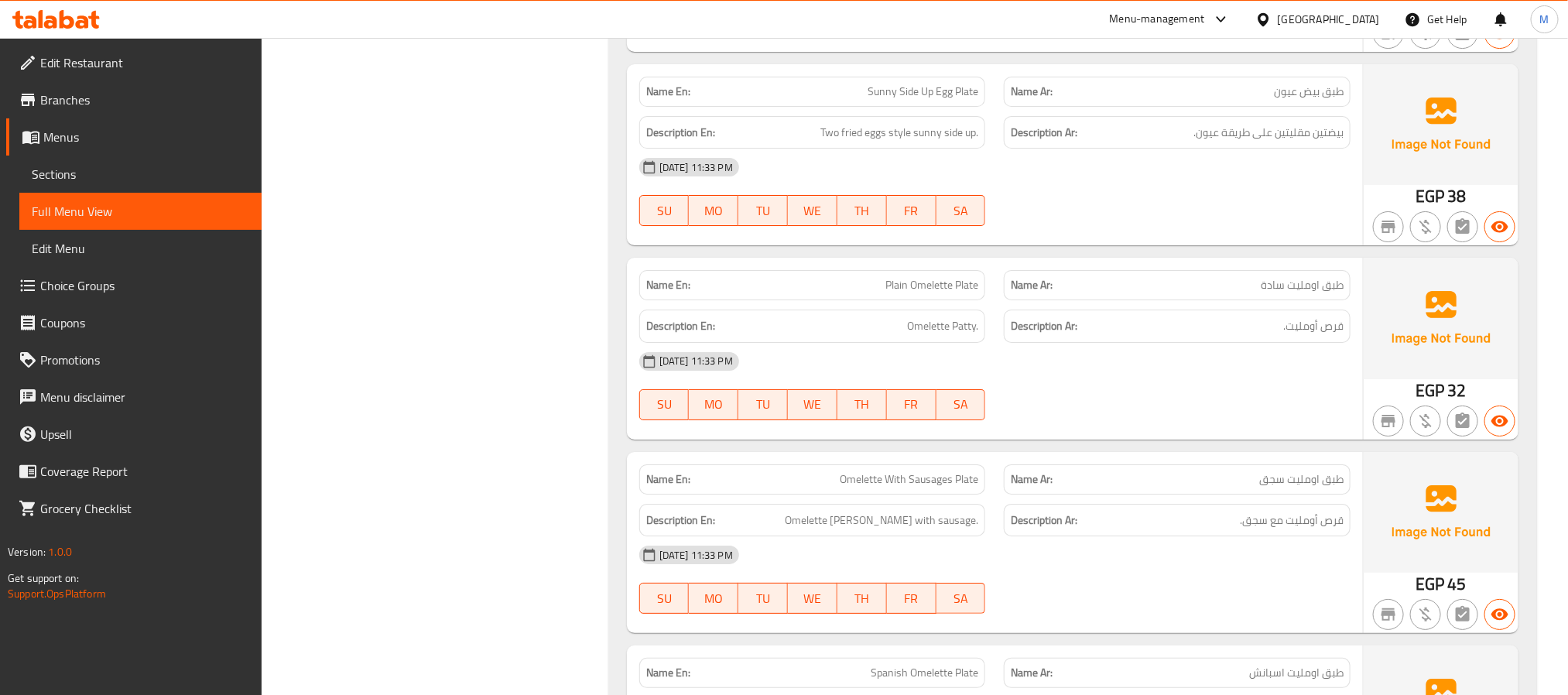
scroll to position [15434, 0]
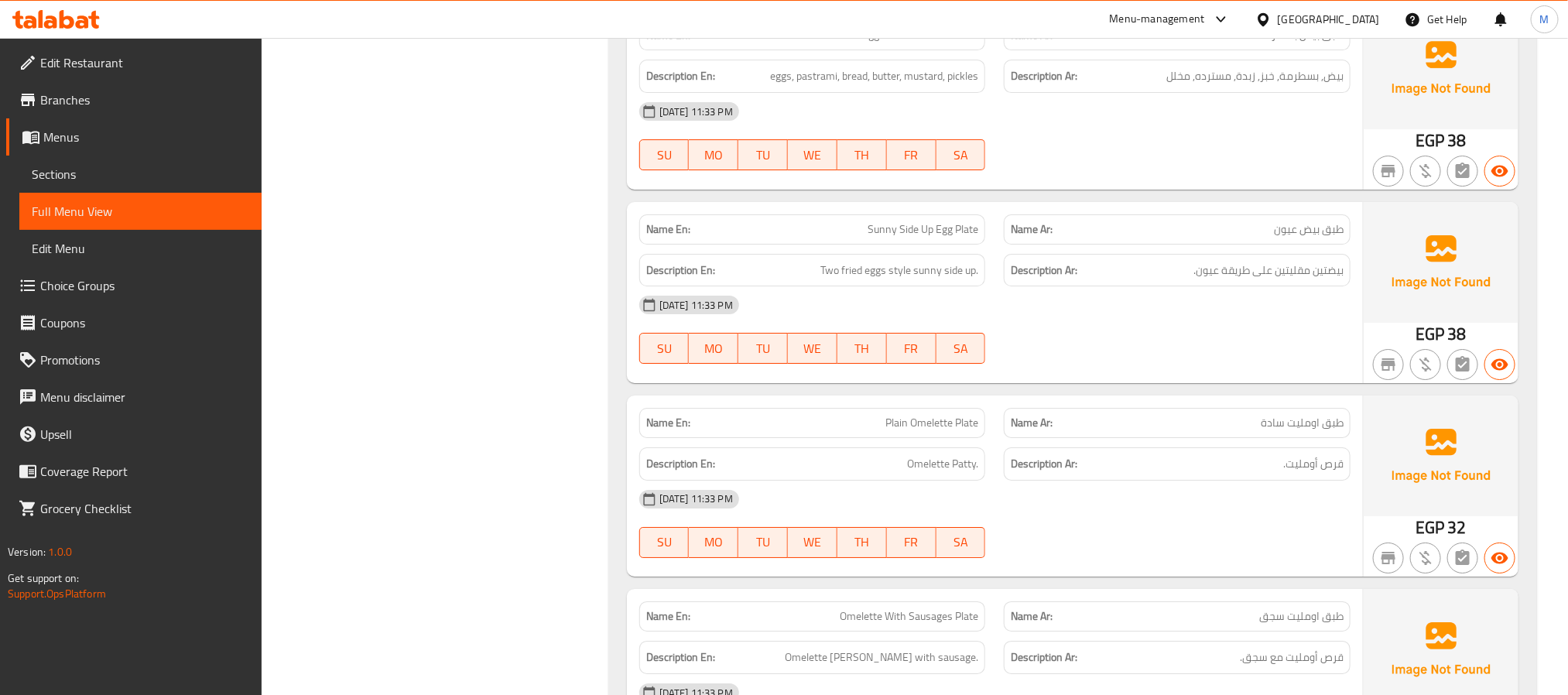
scroll to position [15317, 0]
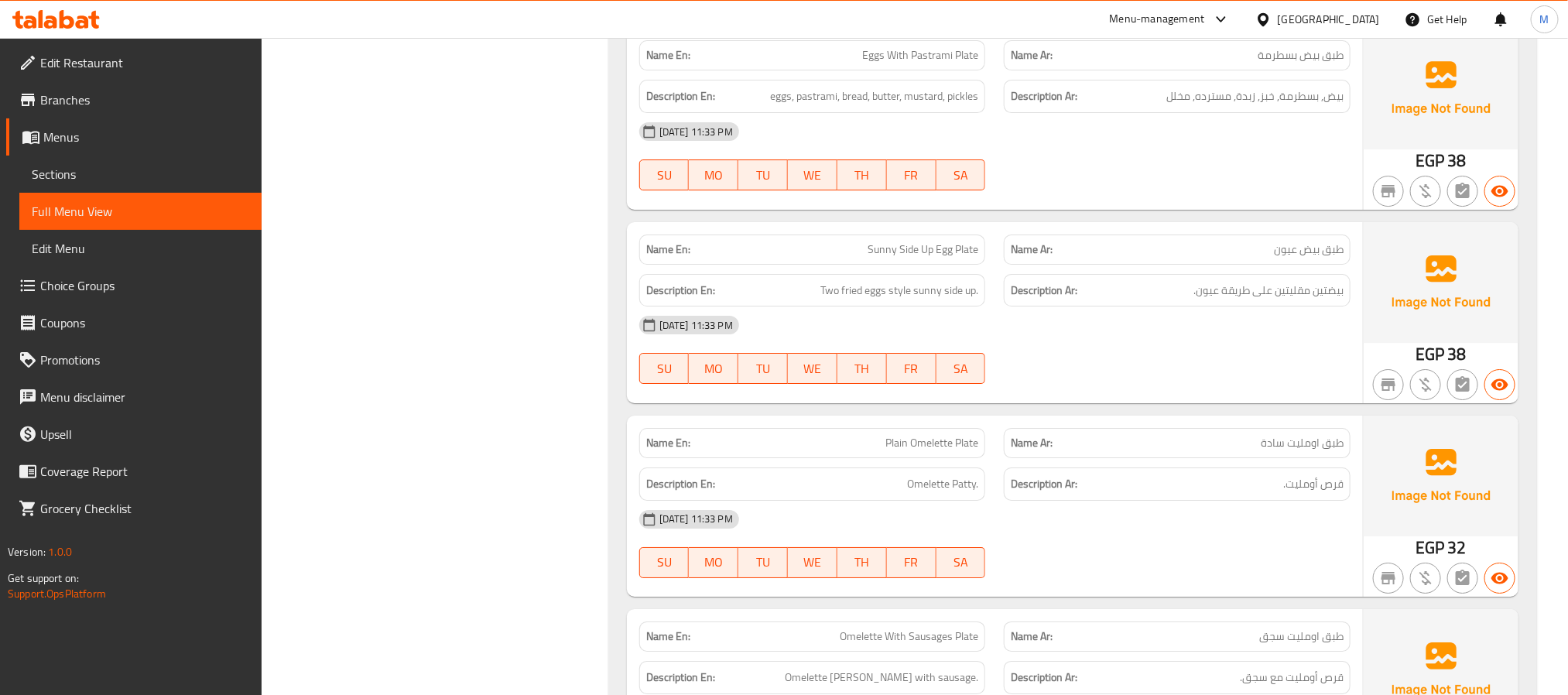
click at [388, 332] on div "Filter Branches Branches Popular filters Free items Branch specific items Has c…" at bounding box center [441, 346] width 316 height 30929
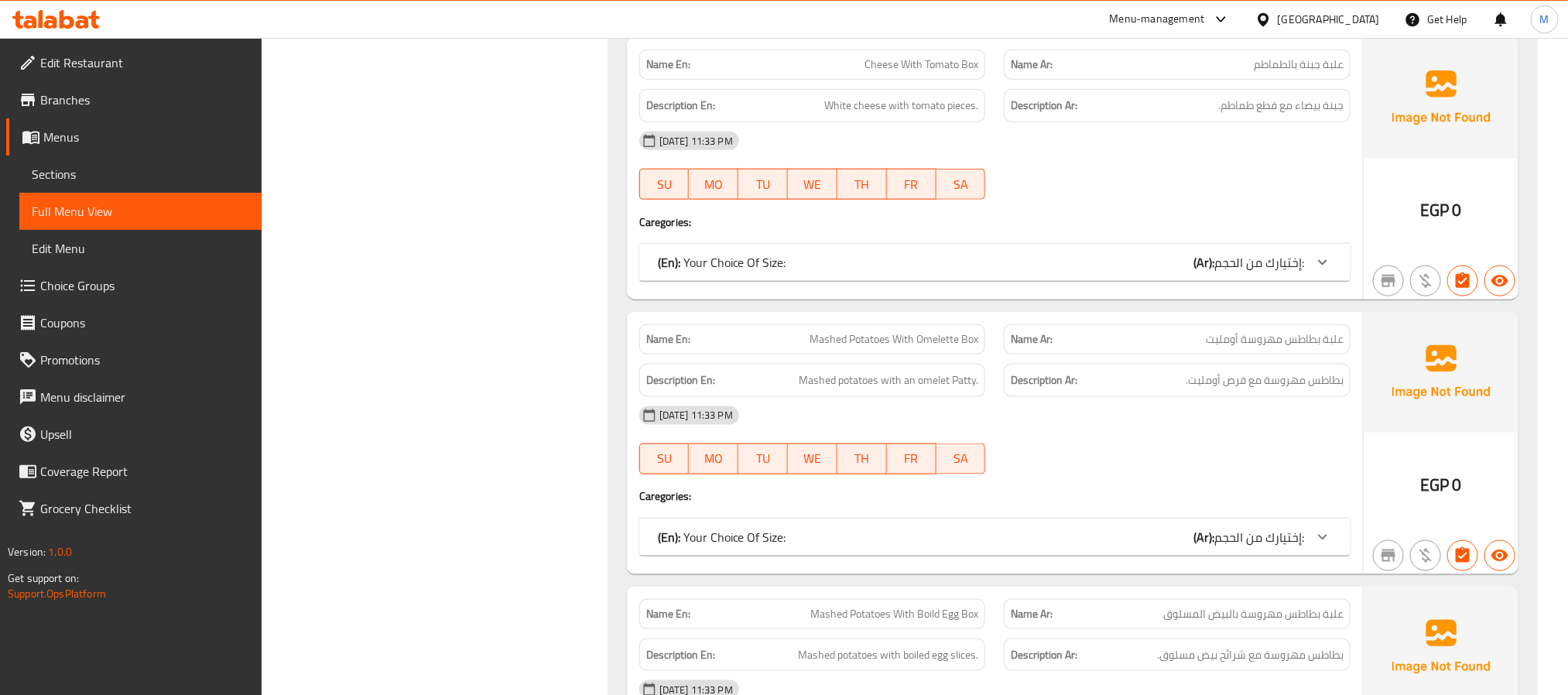
scroll to position [13345, 0]
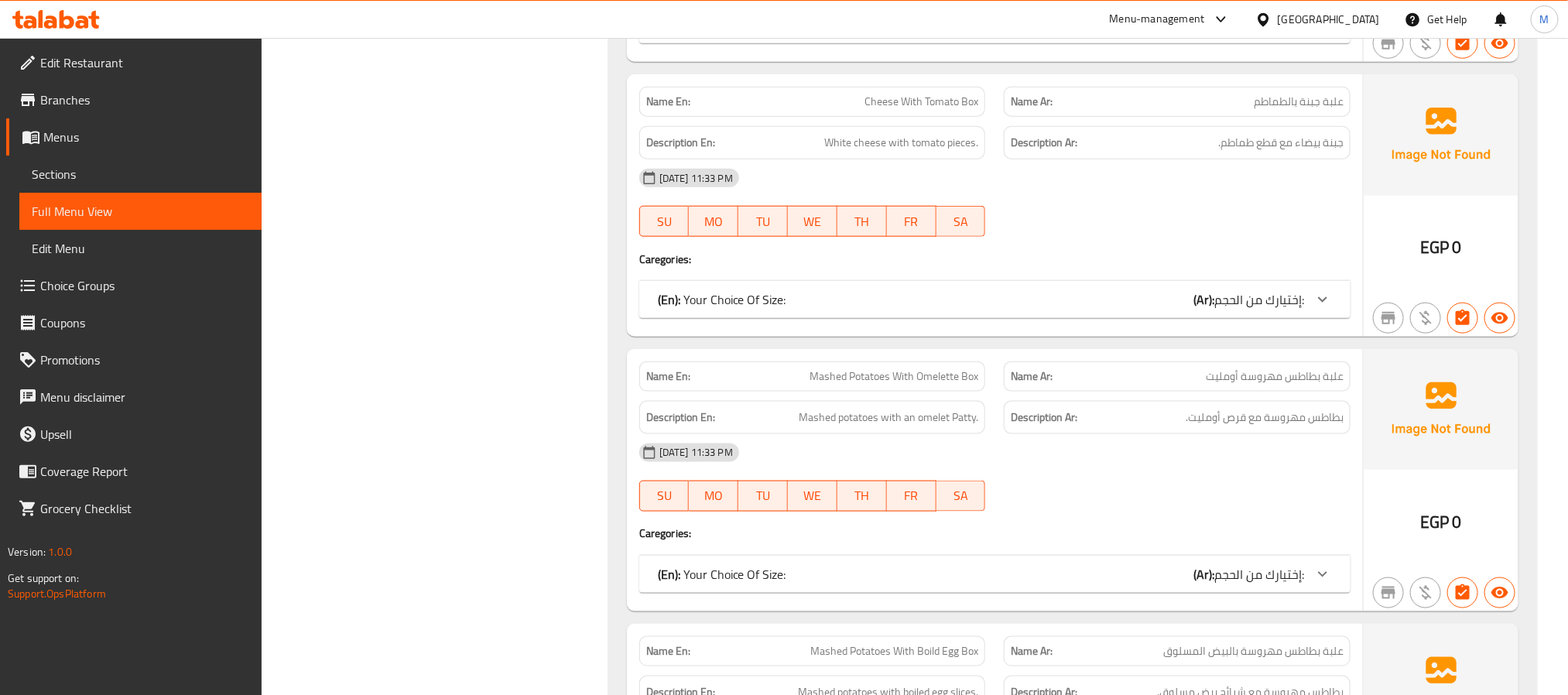
click at [890, 369] on span "Mashed Potatoes With Omelette Box" at bounding box center [894, 376] width 169 height 17
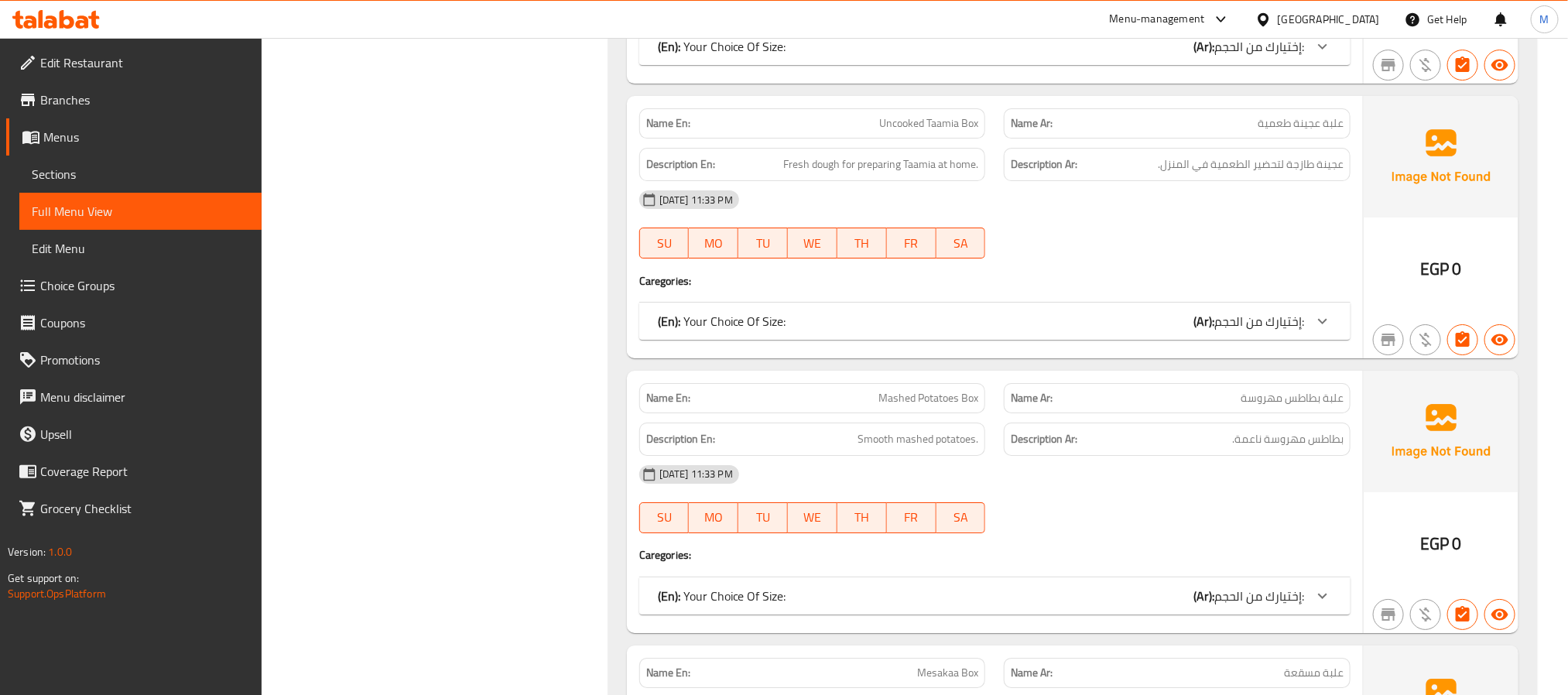
scroll to position [12185, 0]
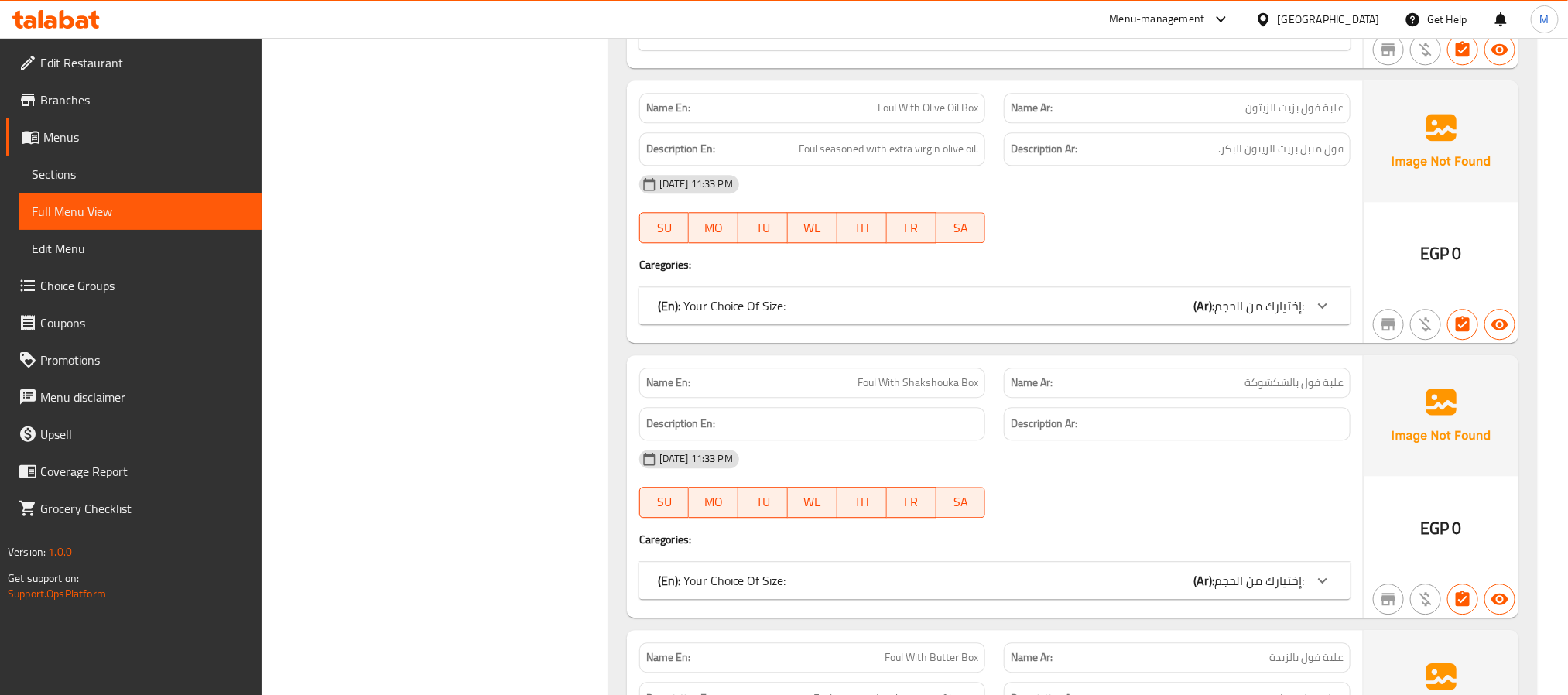
scroll to position [11372, 0]
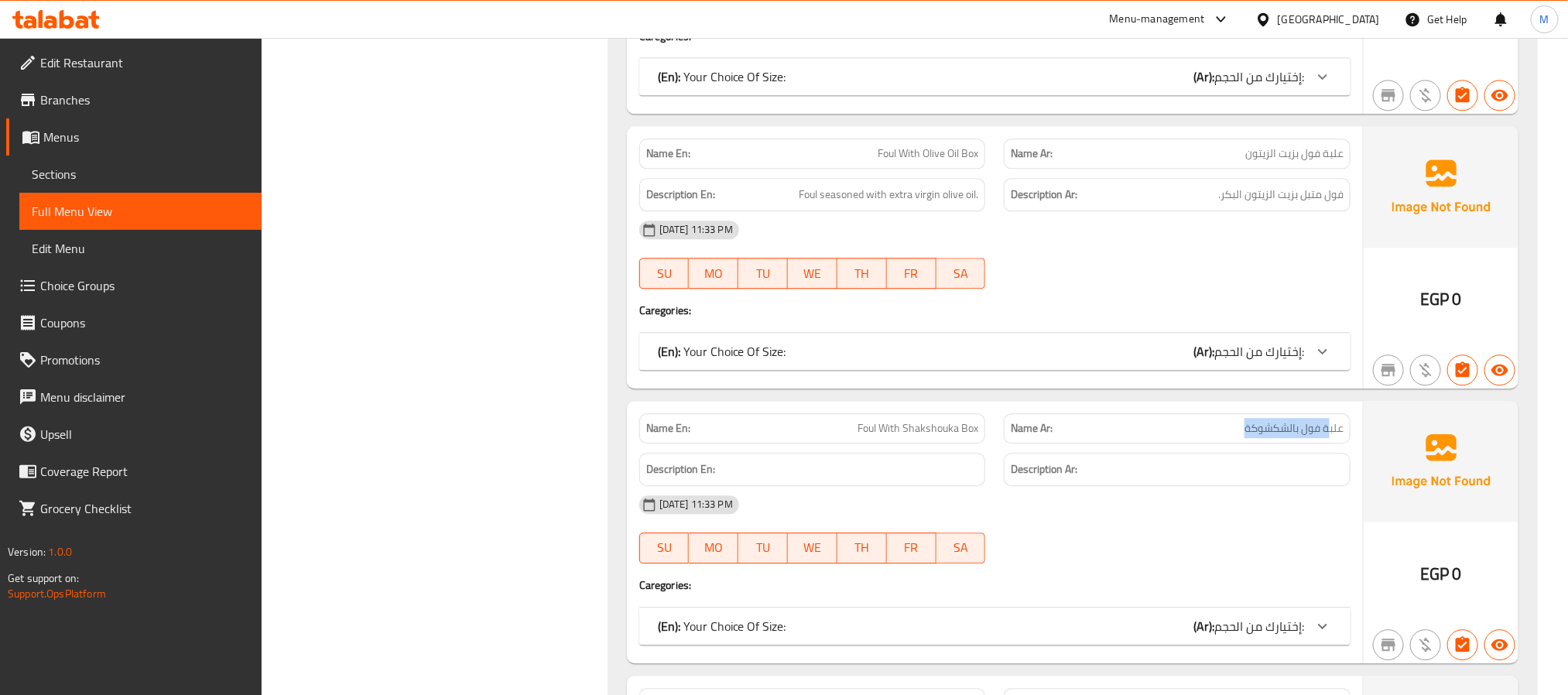
drag, startPoint x: 1245, startPoint y: 402, endPoint x: 1327, endPoint y: 402, distance: 82.0
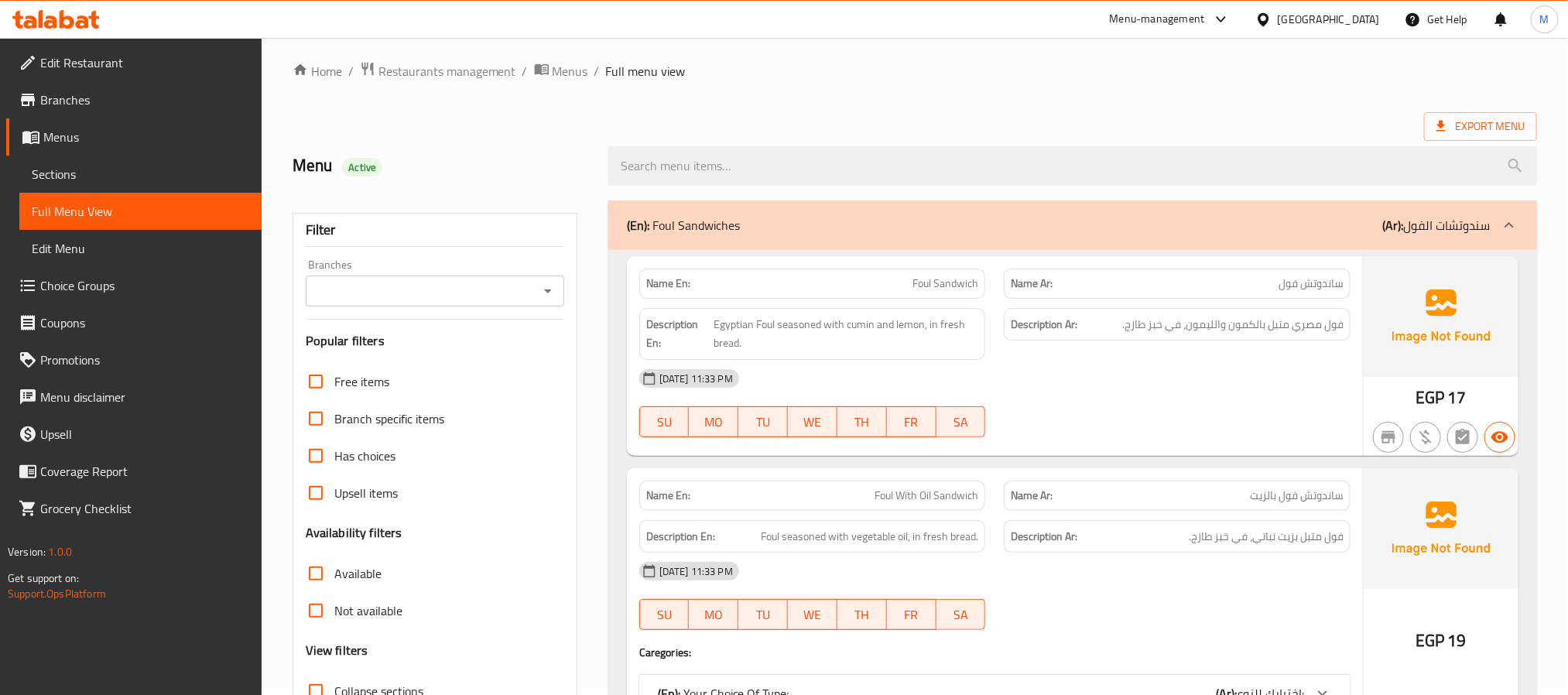
scroll to position [0, 0]
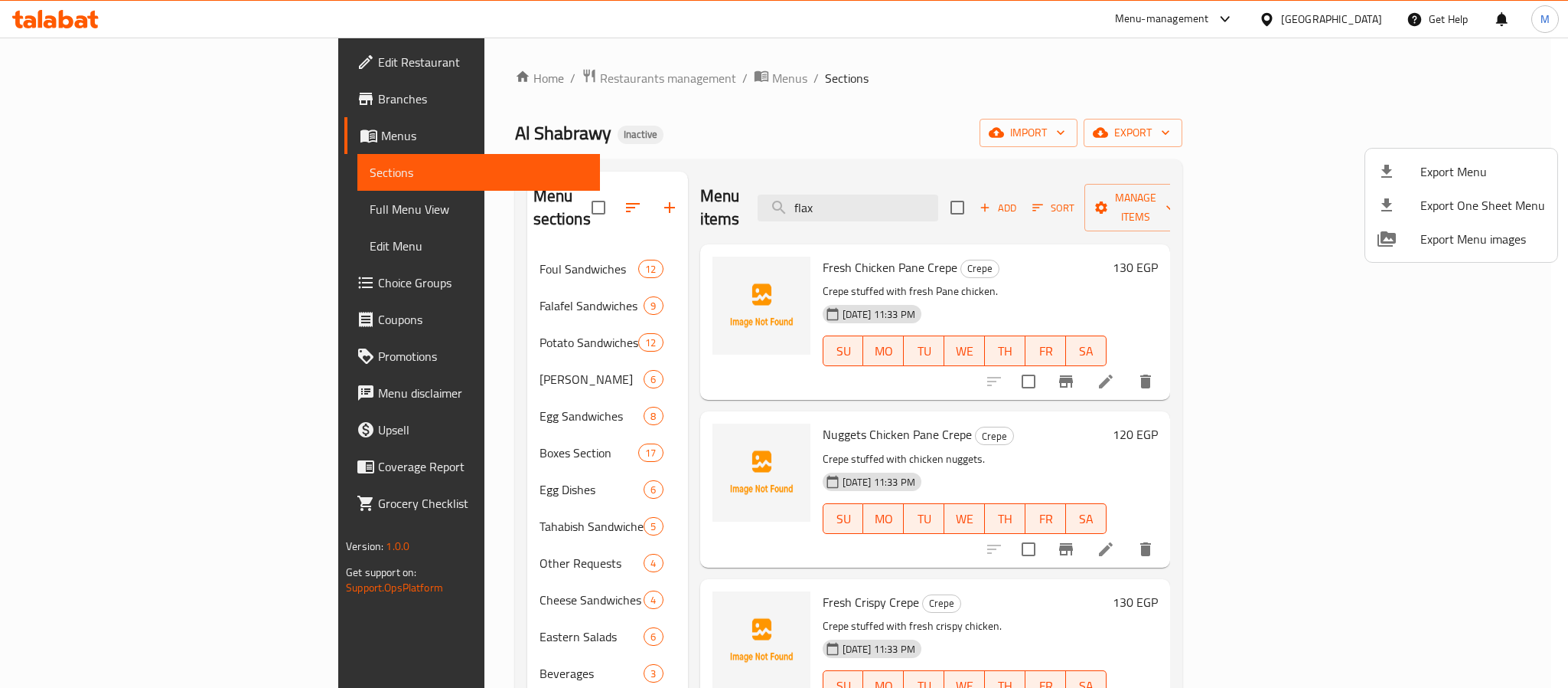
click at [760, 109] on div at bounding box center [784, 344] width 1568 height 688
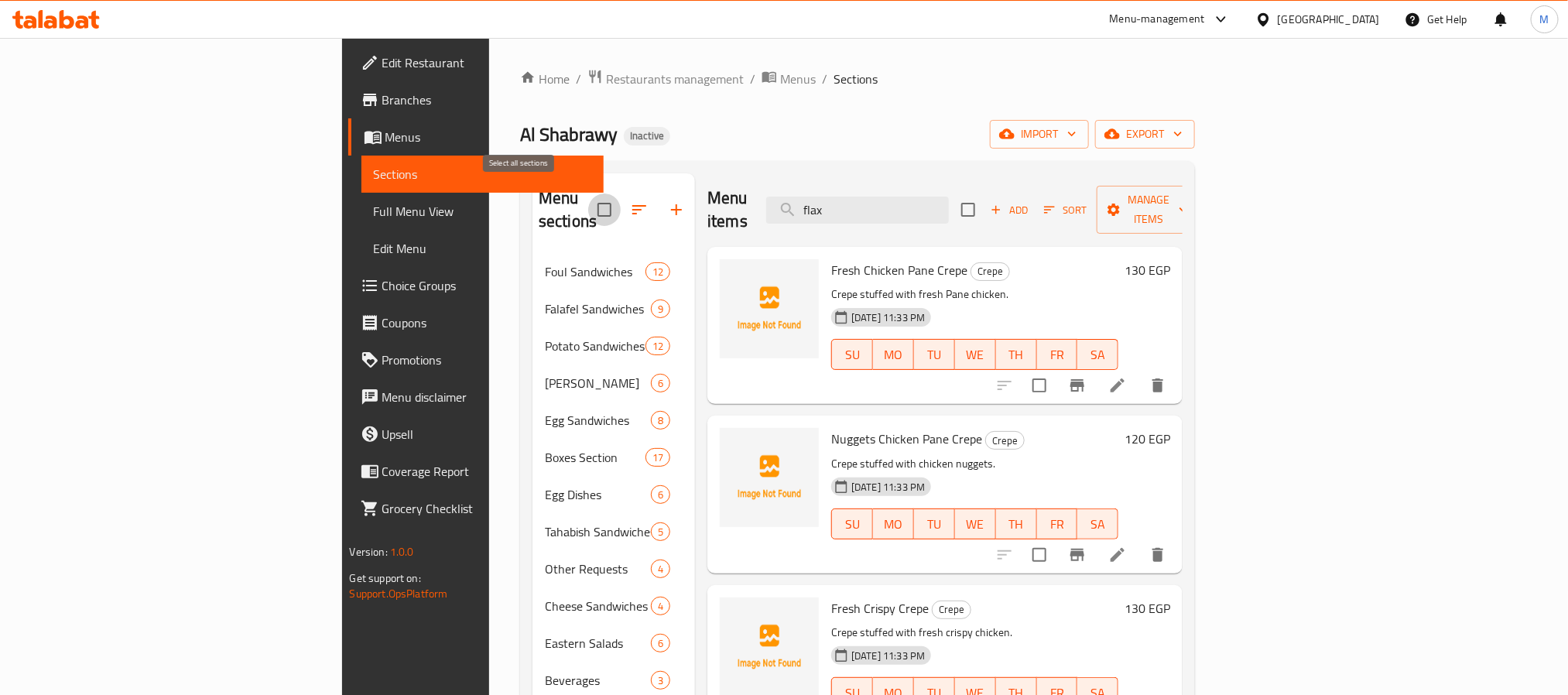
click at [588, 198] on input "checkbox" at bounding box center [604, 209] width 32 height 32
checkbox input "true"
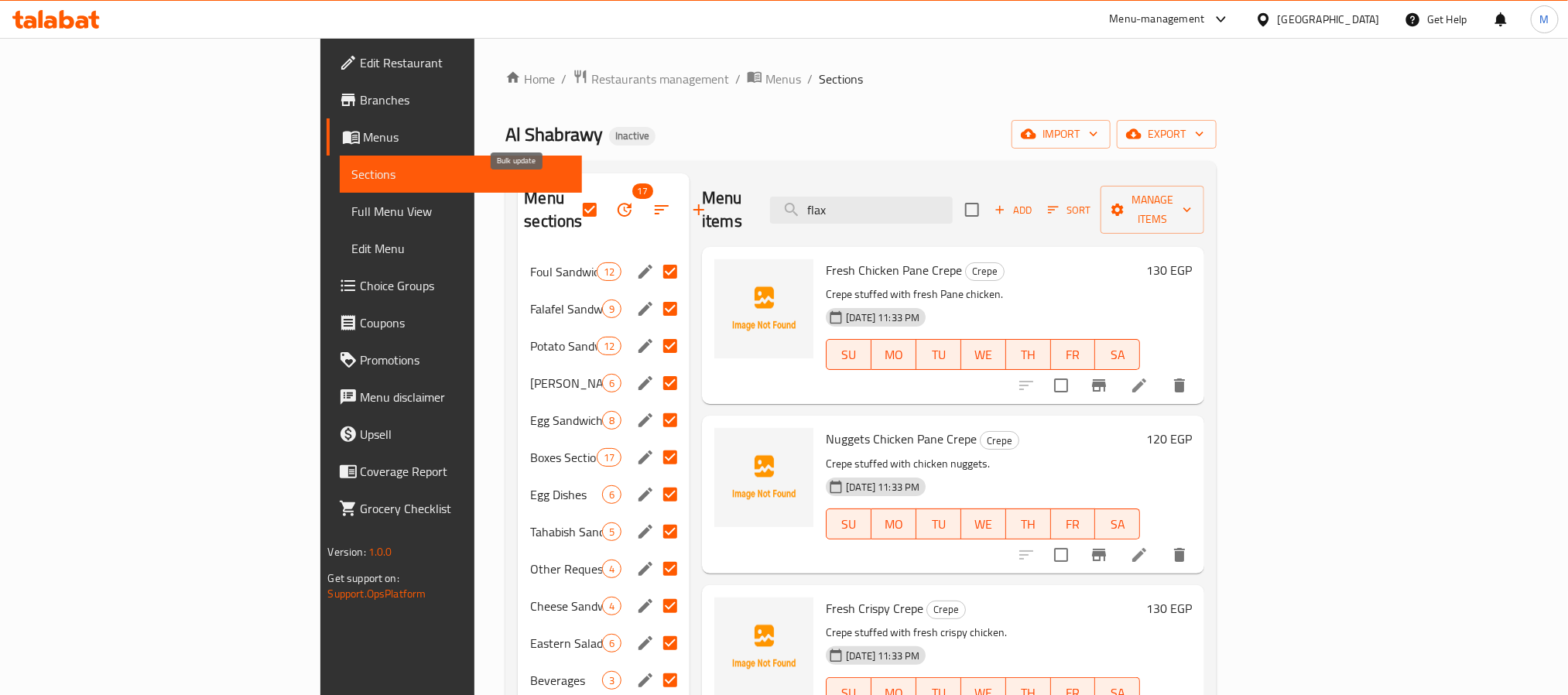
click at [616, 201] on icon "button" at bounding box center [625, 209] width 19 height 19
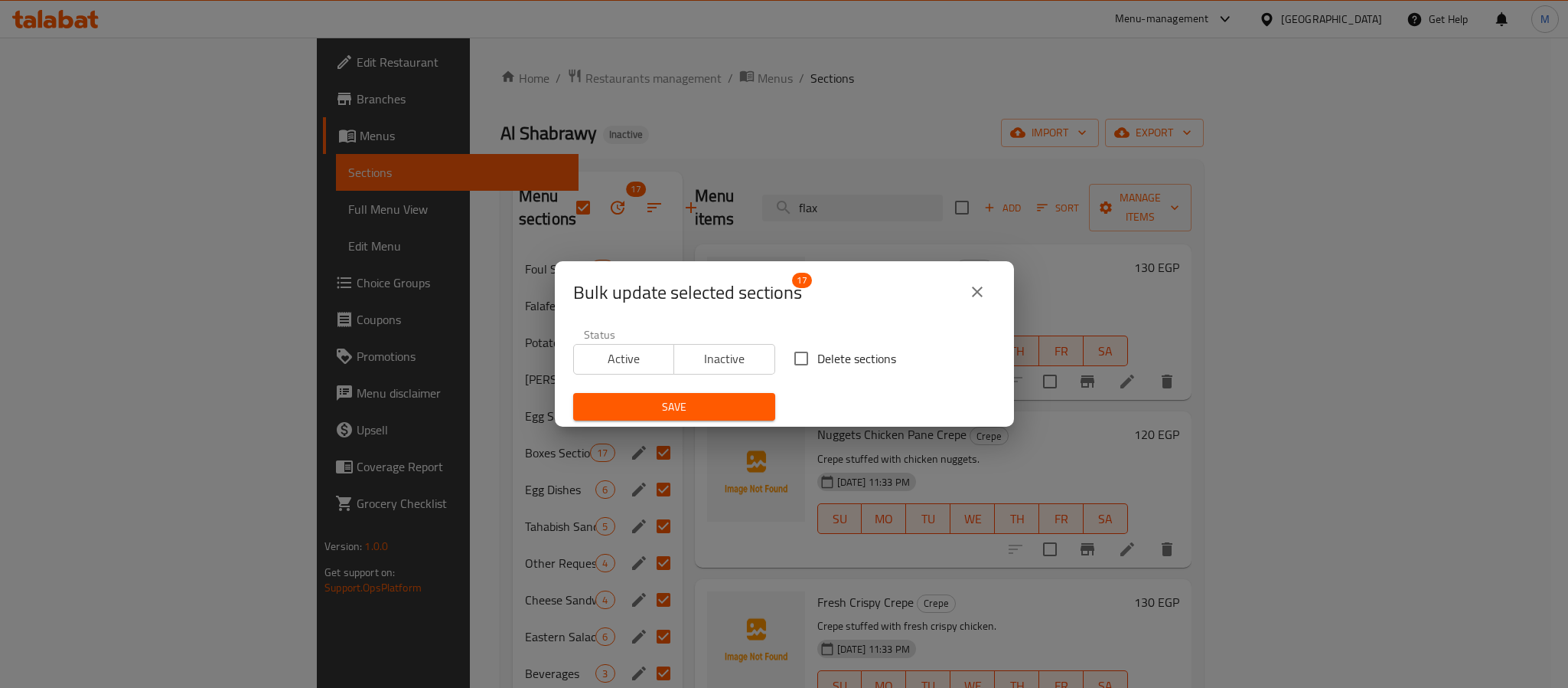
click at [817, 366] on span "Delete sections" at bounding box center [856, 358] width 79 height 18
click at [811, 366] on input "Delete sections" at bounding box center [801, 358] width 32 height 32
checkbox input "true"
click at [713, 418] on button "Save" at bounding box center [674, 407] width 202 height 28
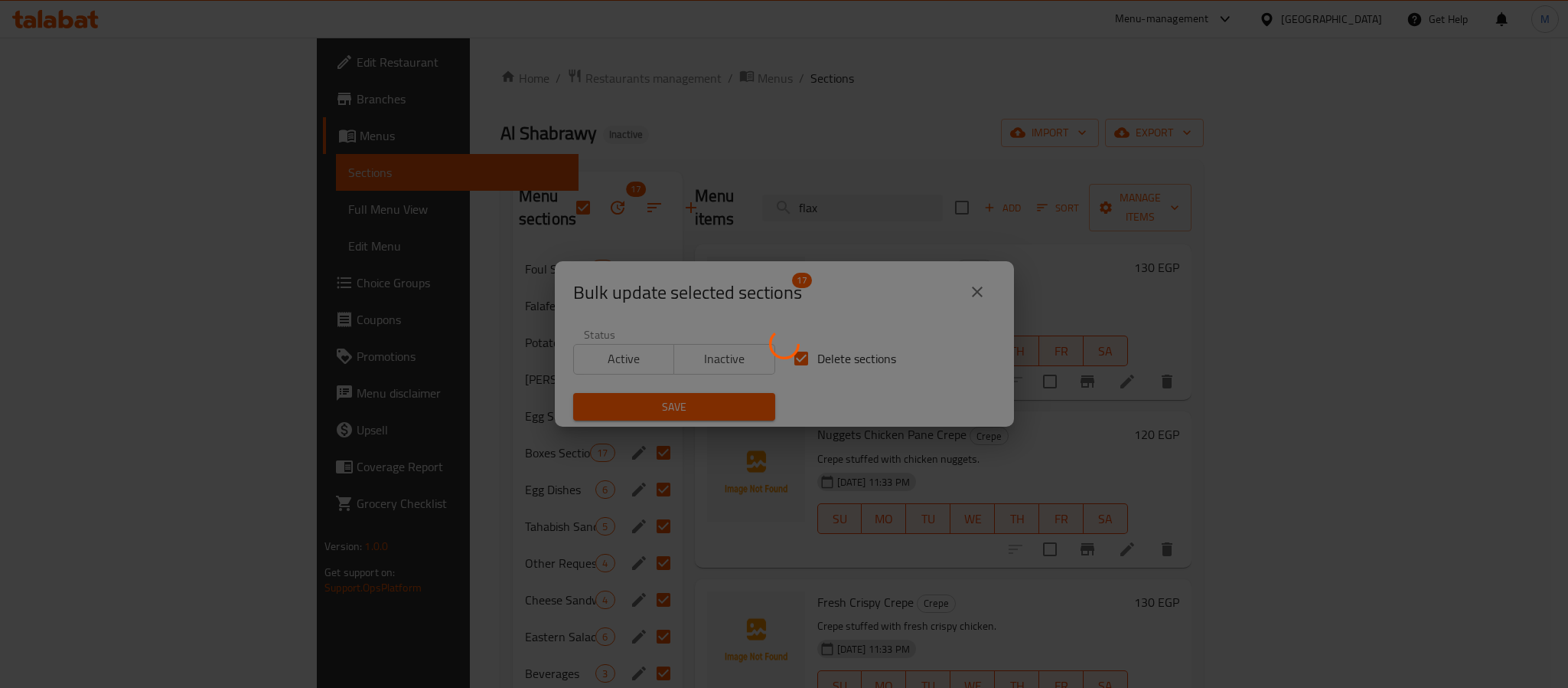
checkbox input "false"
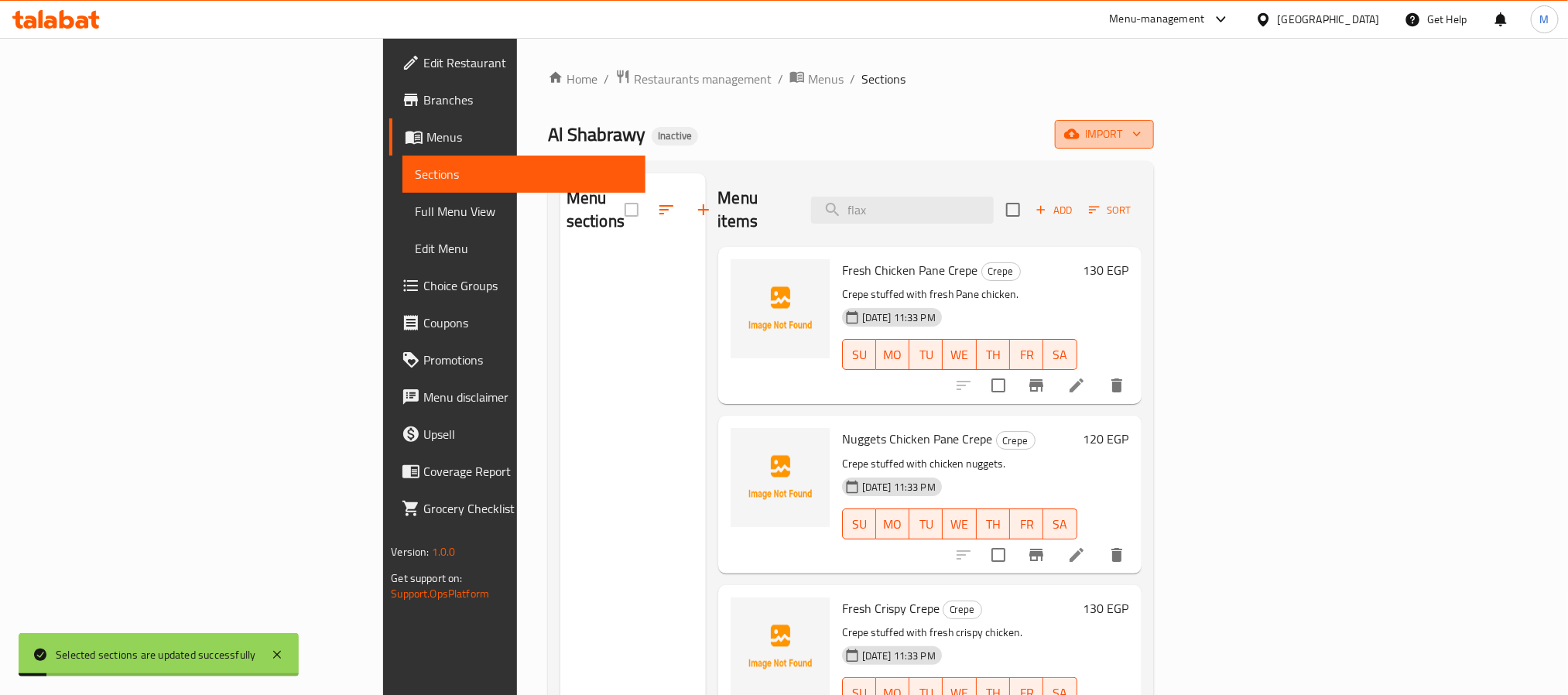
click at [1145, 138] on icon "button" at bounding box center [1137, 134] width 16 height 16
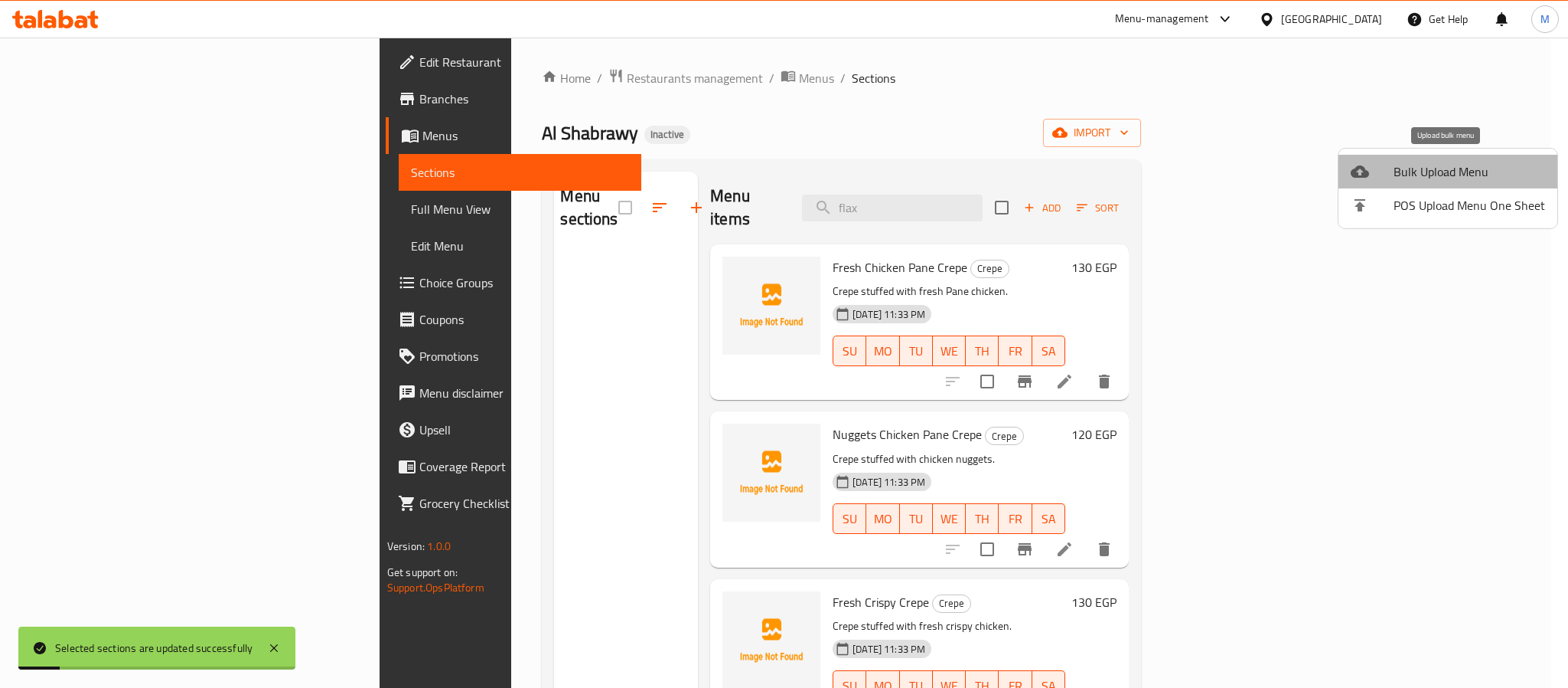
click at [1465, 163] on span "Bulk Upload Menu" at bounding box center [1470, 171] width 152 height 18
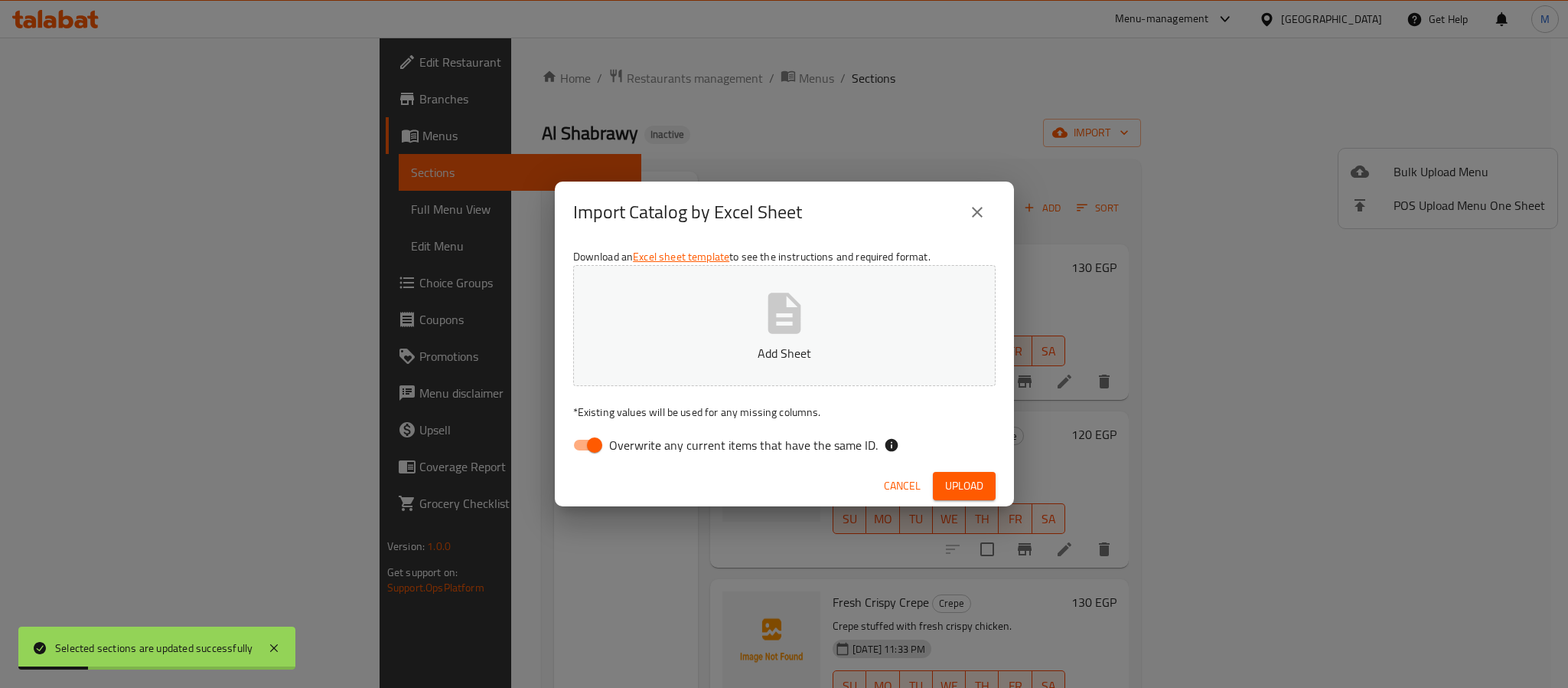
click at [849, 437] on span "Overwrite any current items that have the same ID." at bounding box center [743, 445] width 268 height 18
click at [638, 437] on input "Overwrite any current items that have the same ID." at bounding box center [595, 445] width 88 height 29
checkbox input "false"
drag, startPoint x: 962, startPoint y: 489, endPoint x: 903, endPoint y: 465, distance: 63.7
click at [962, 489] on span "Upload" at bounding box center [964, 486] width 38 height 19
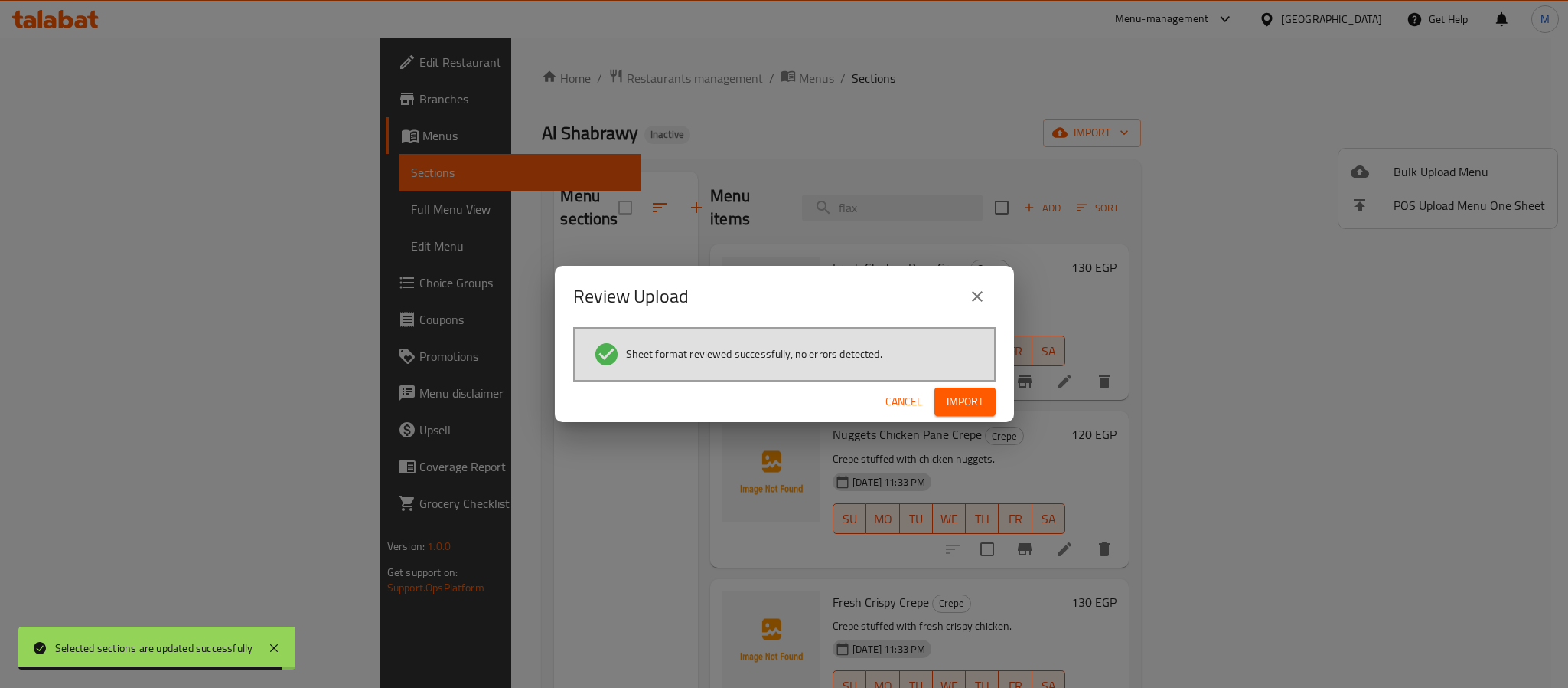
click at [987, 396] on button "Import" at bounding box center [965, 401] width 61 height 28
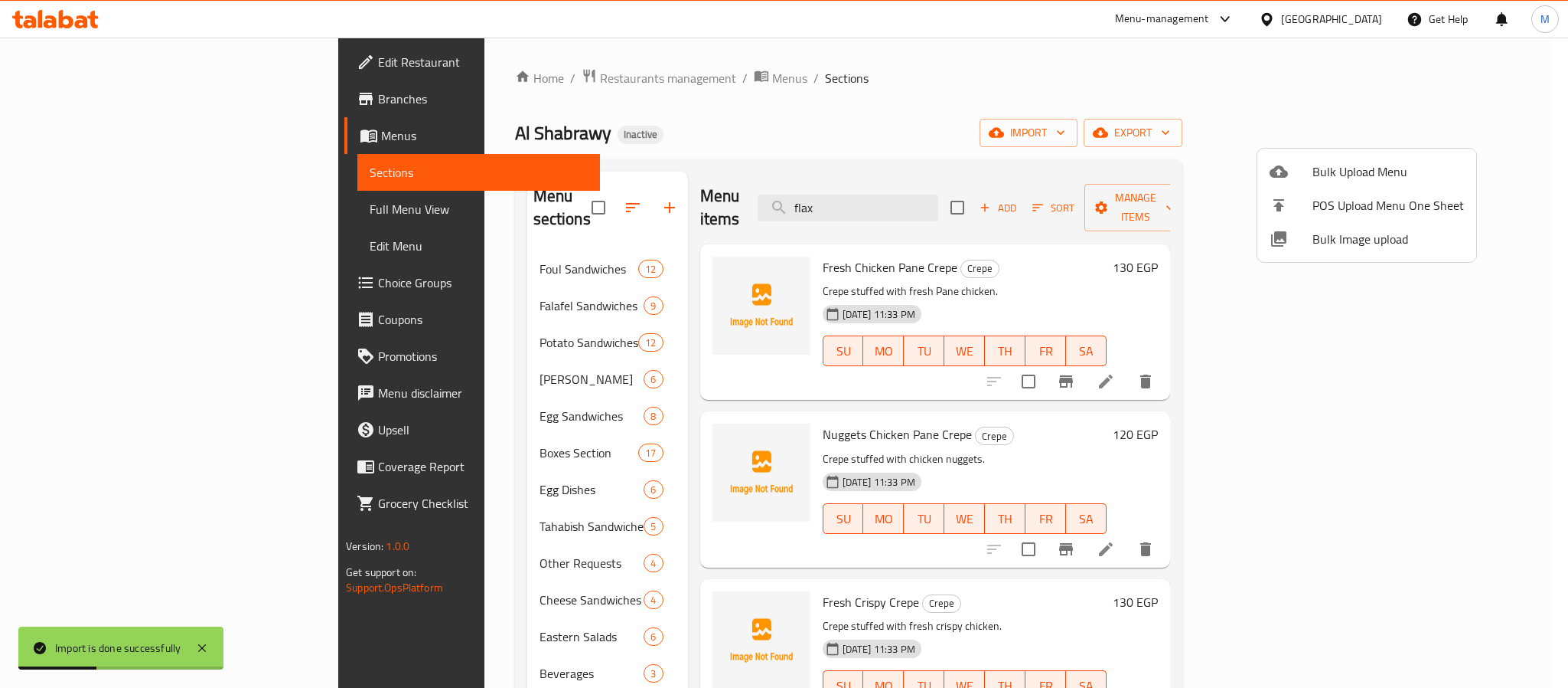
click at [802, 128] on div at bounding box center [784, 344] width 1568 height 688
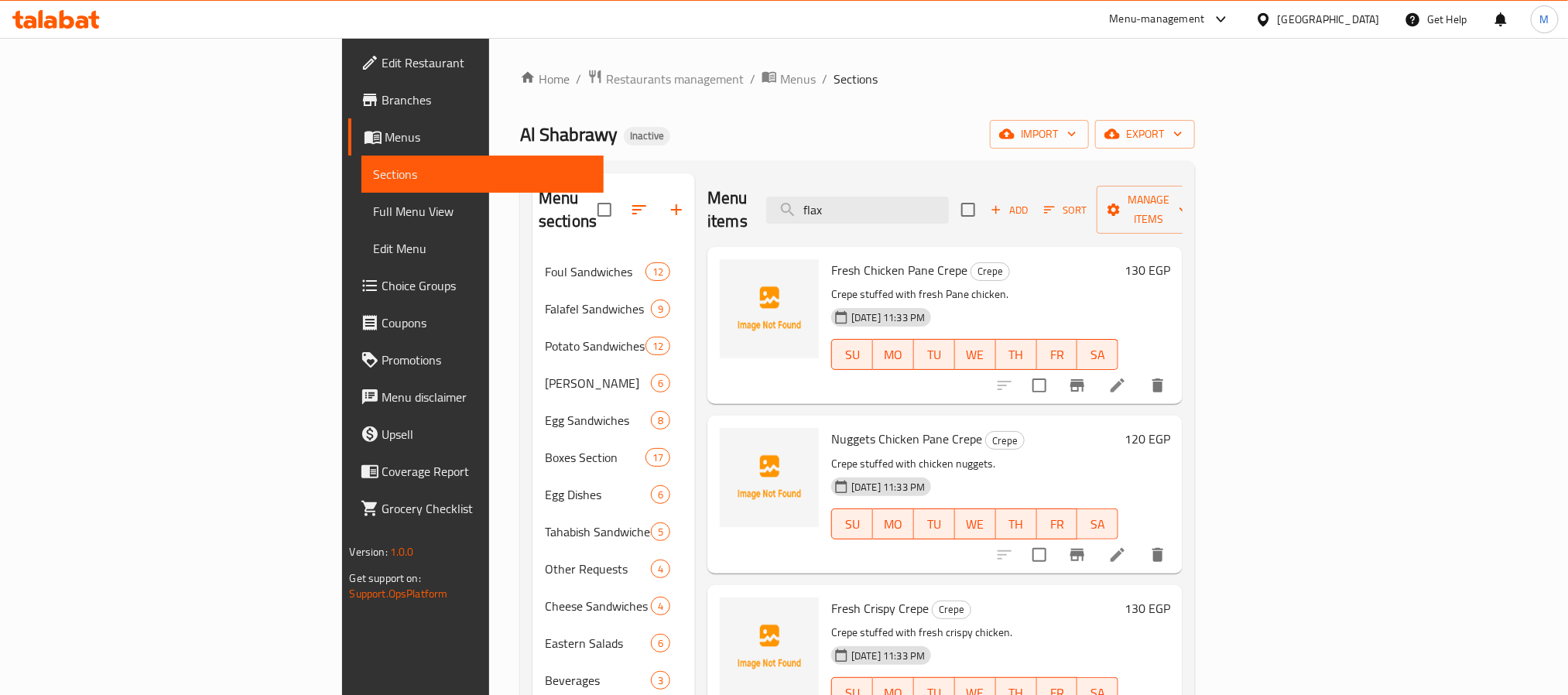
click at [1195, 96] on div "Home / Restaurants management / Menus / Sections Al Shabrawy Inactive import ex…" at bounding box center [858, 486] width 675 height 834
click at [1186, 130] on icon "button" at bounding box center [1178, 134] width 16 height 16
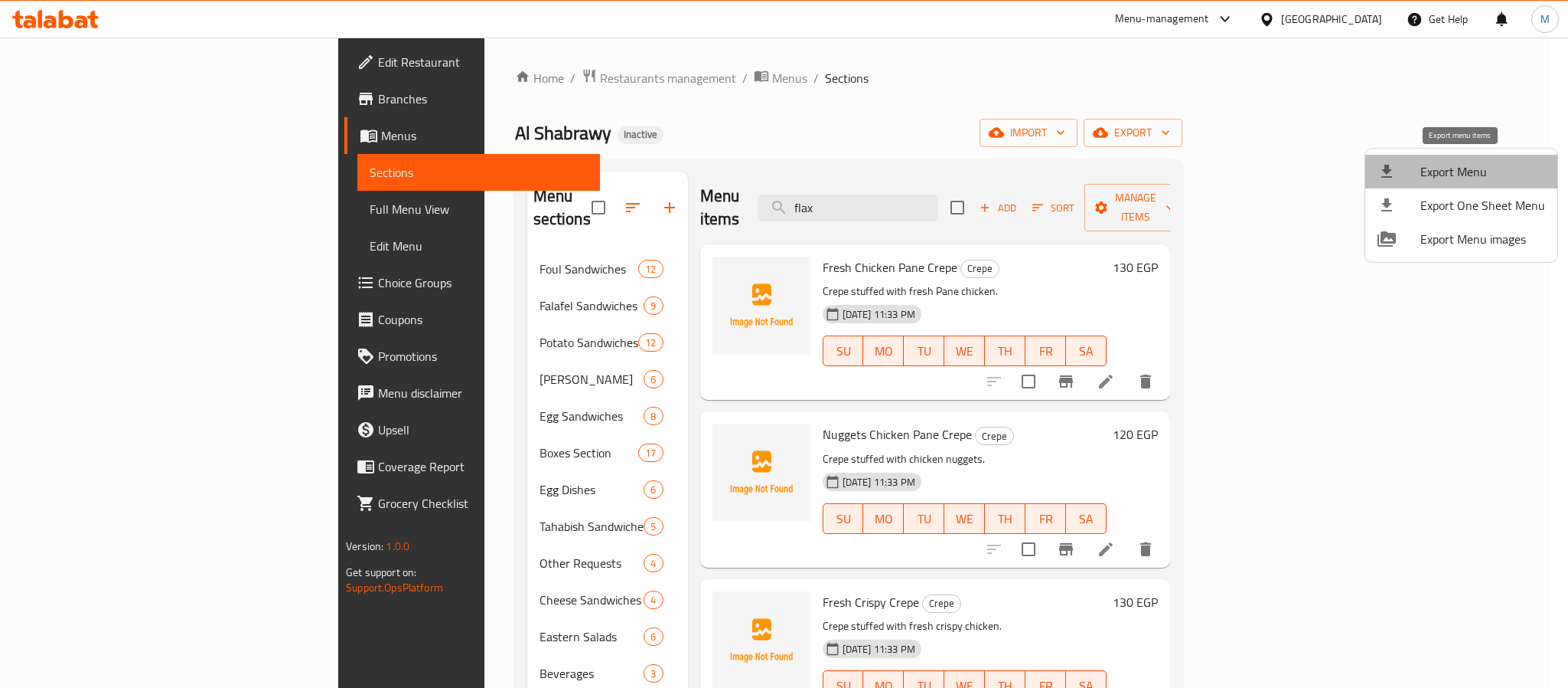
click at [1463, 170] on span "Export Menu" at bounding box center [1482, 171] width 125 height 18
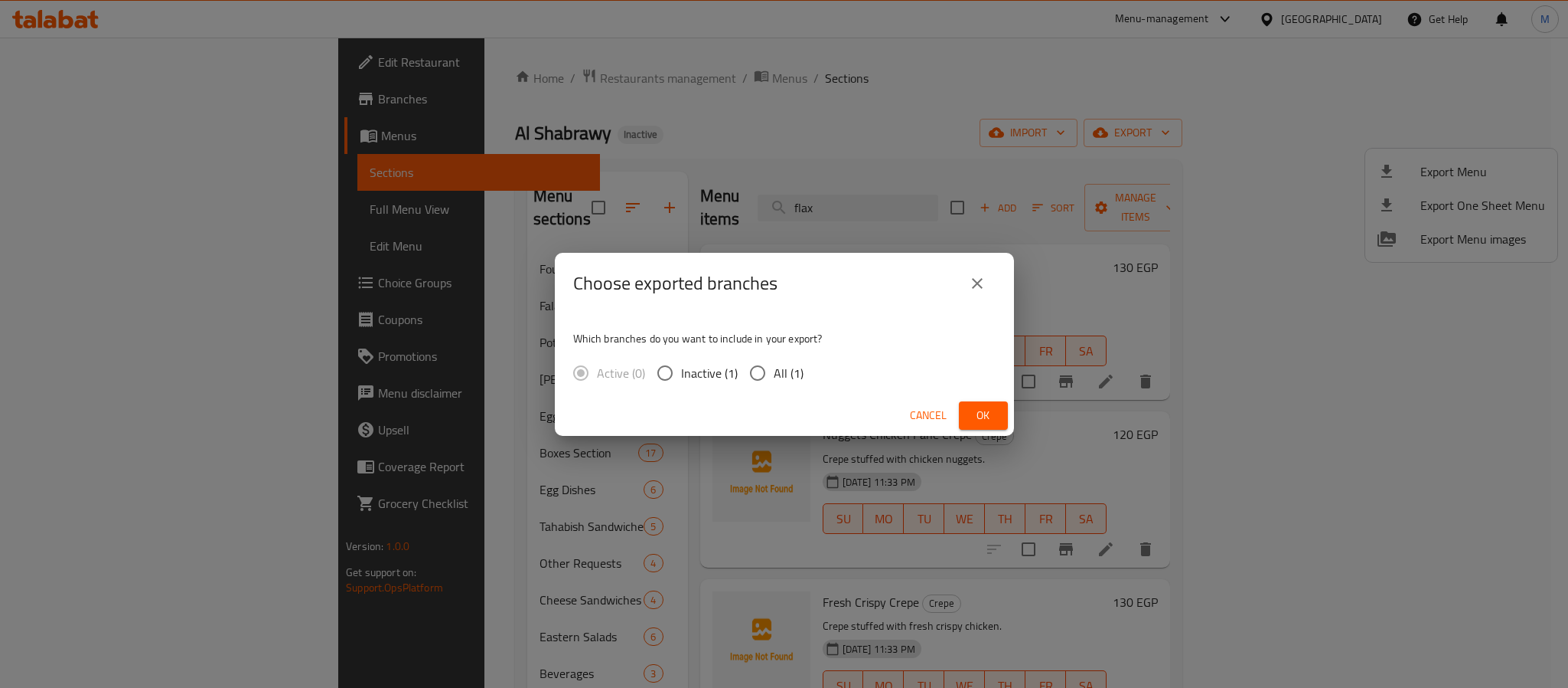
click at [802, 371] on div "Active (0) Inactive (1) All (1)" at bounding box center [694, 373] width 242 height 32
click at [791, 373] on span "All (1)" at bounding box center [789, 373] width 30 height 18
click at [774, 373] on input "All (1)" at bounding box center [758, 373] width 32 height 32
radio input "true"
click at [981, 418] on span "Ok" at bounding box center [983, 416] width 24 height 19
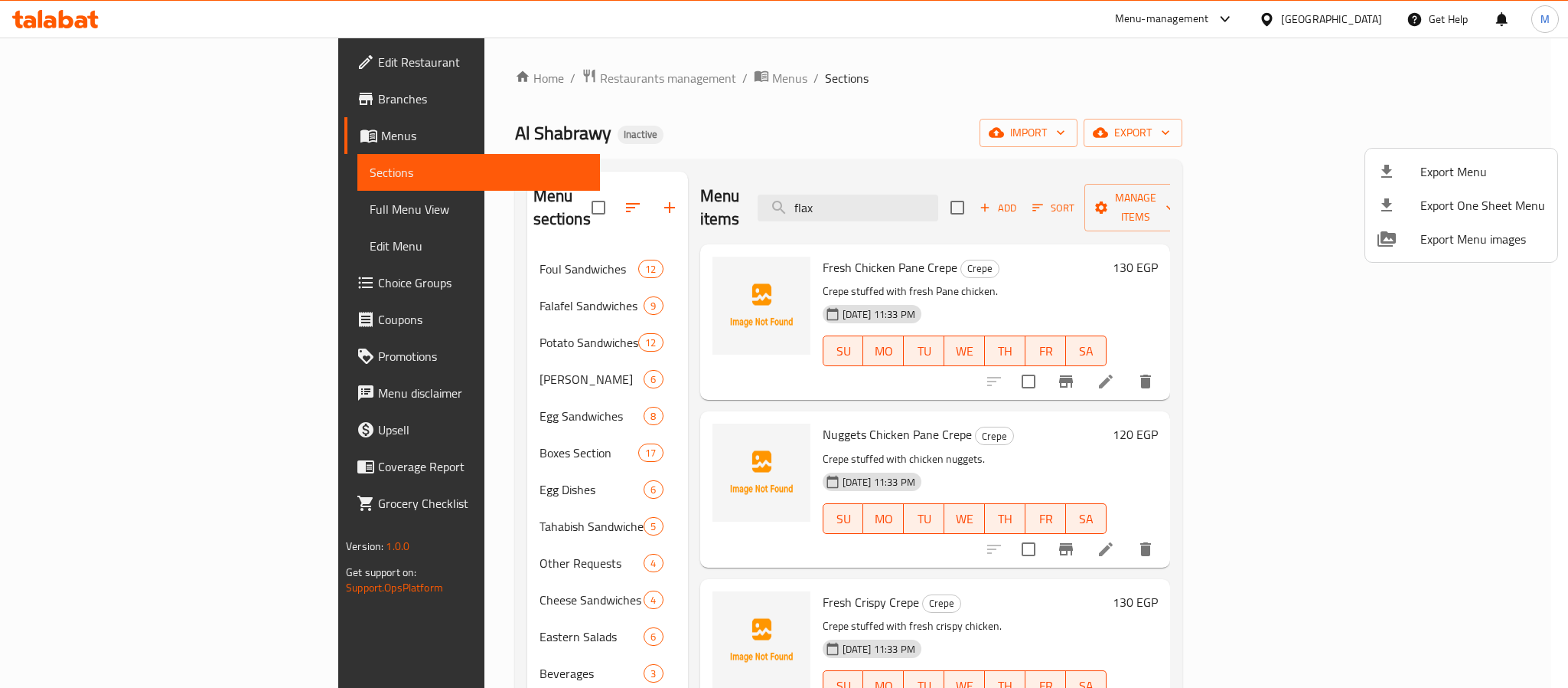
click at [1348, 18] on div at bounding box center [784, 344] width 1568 height 688
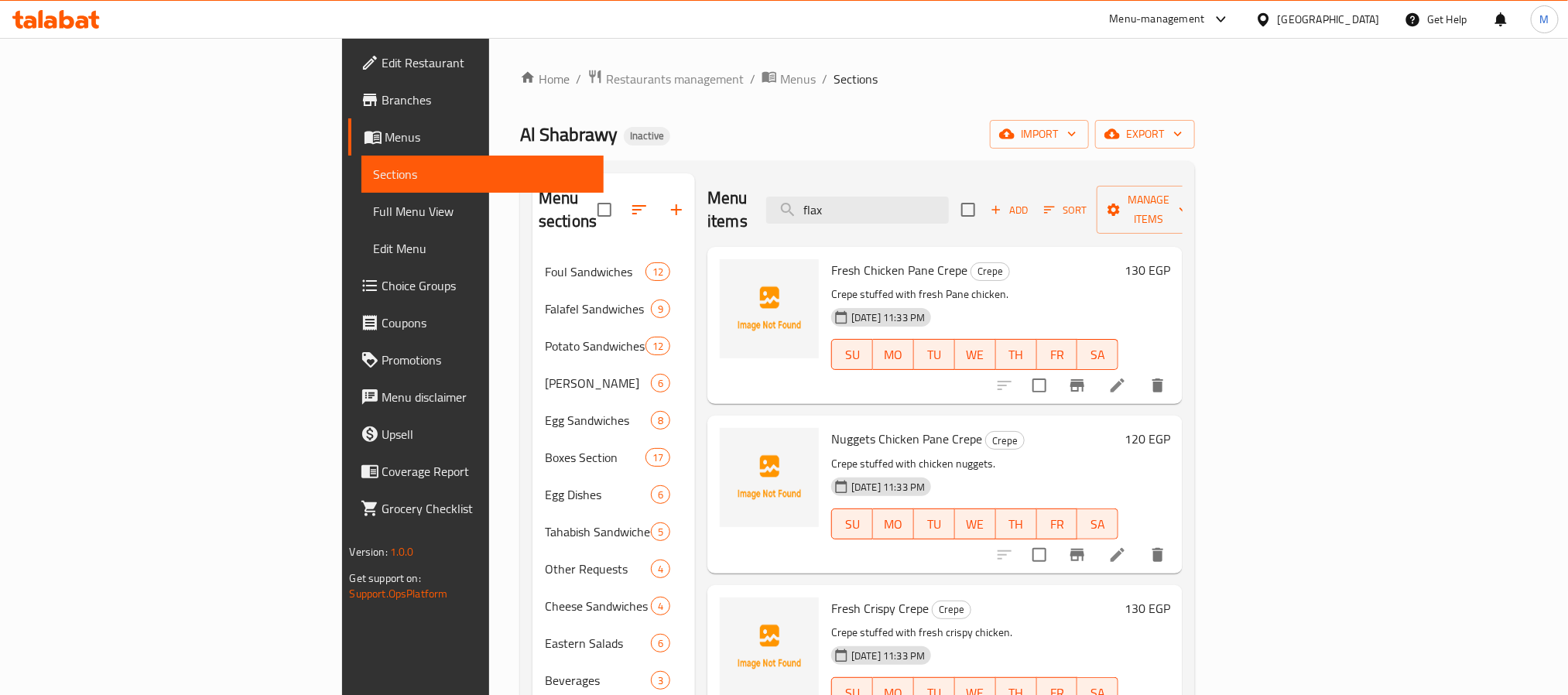
click at [1357, 20] on div "Egypt" at bounding box center [1329, 19] width 102 height 17
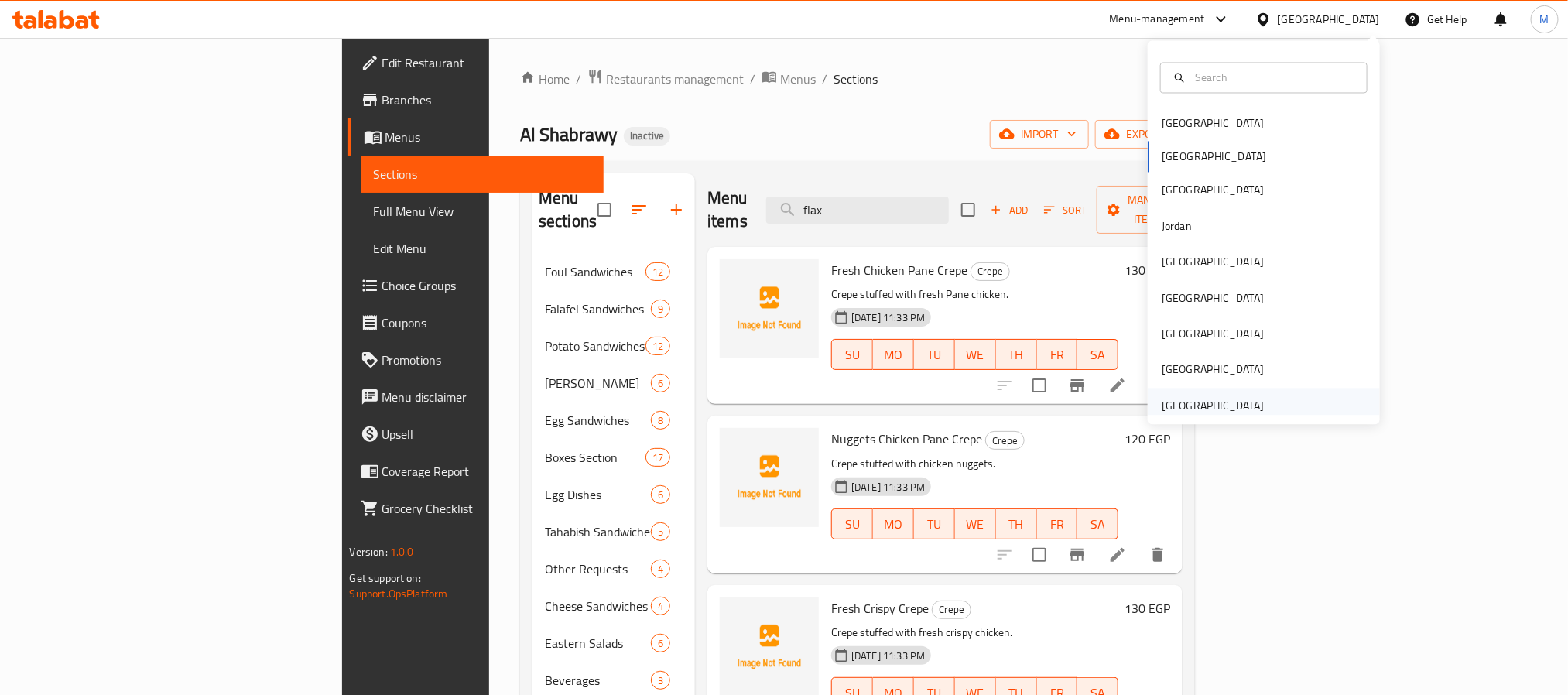
click at [1200, 412] on div "[GEOGRAPHIC_DATA]" at bounding box center [1213, 405] width 102 height 17
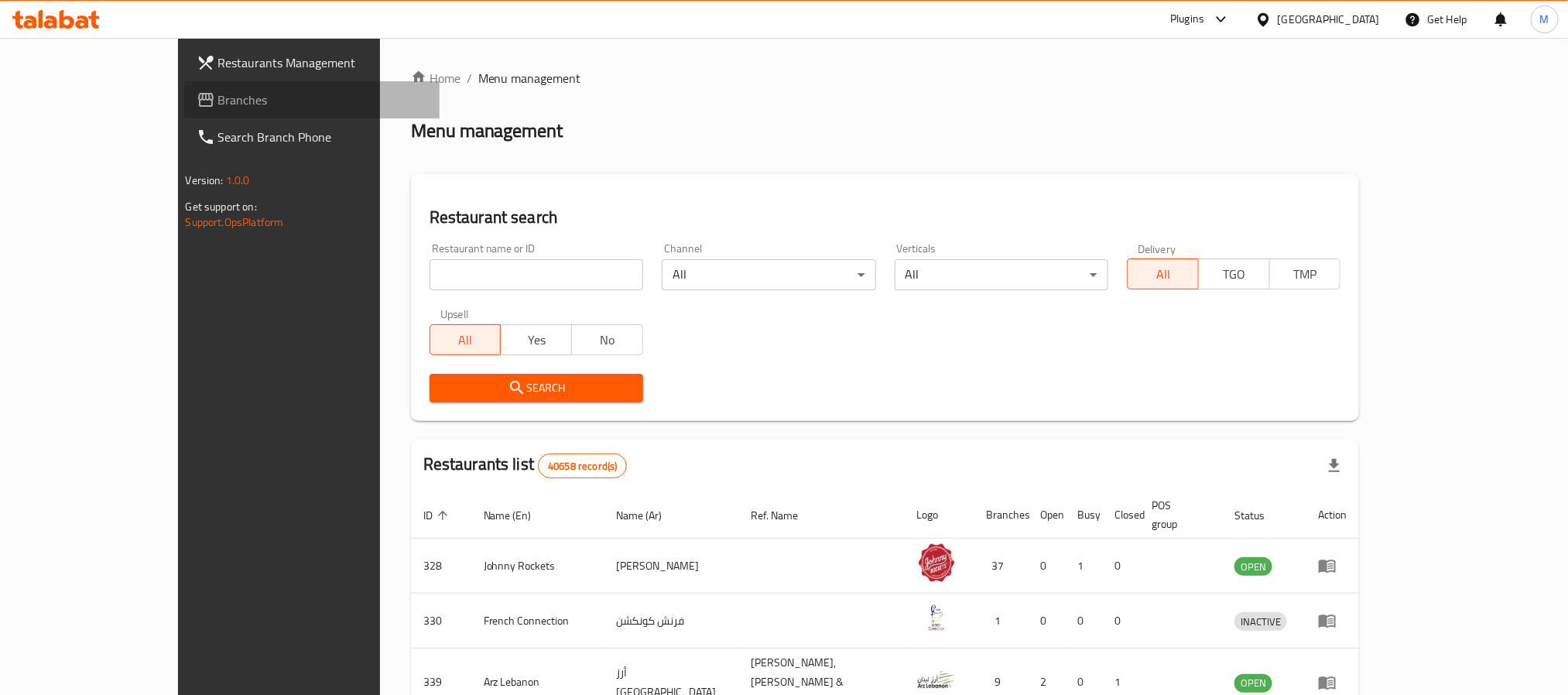
click at [218, 100] on span "Branches" at bounding box center [323, 99] width 209 height 19
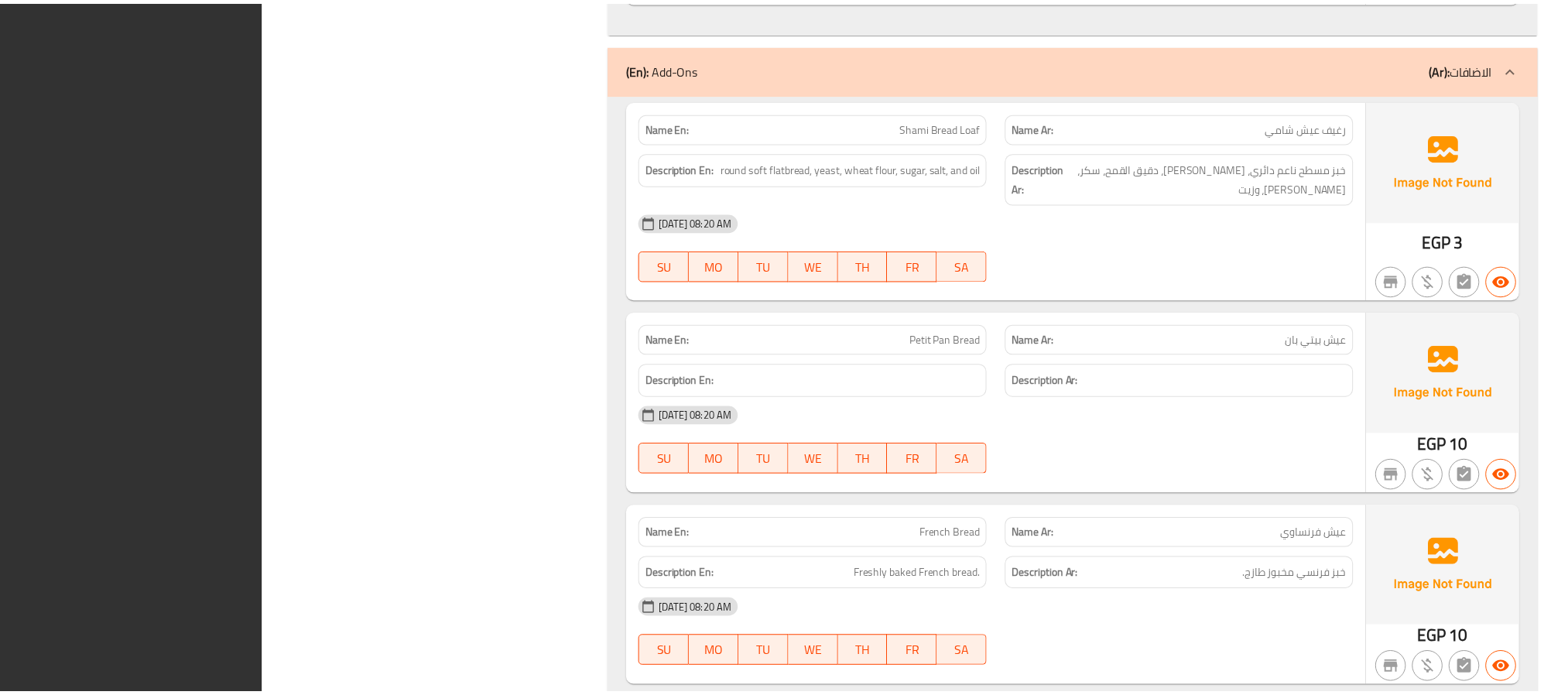
scroll to position [30229, 0]
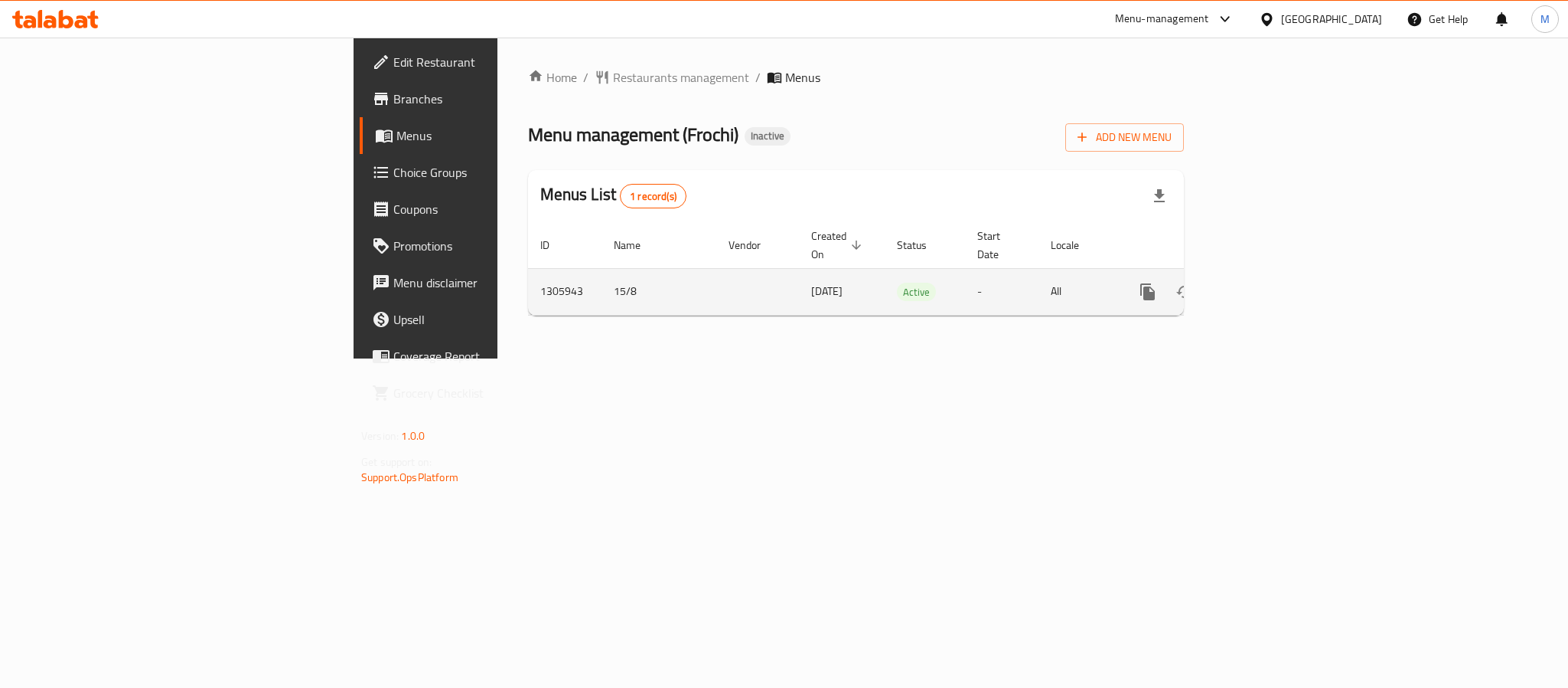
drag, startPoint x: 0, startPoint y: 0, endPoint x: 1520, endPoint y: 276, distance: 1544.9
click at [1277, 276] on link "enhanced table" at bounding box center [1259, 292] width 37 height 37
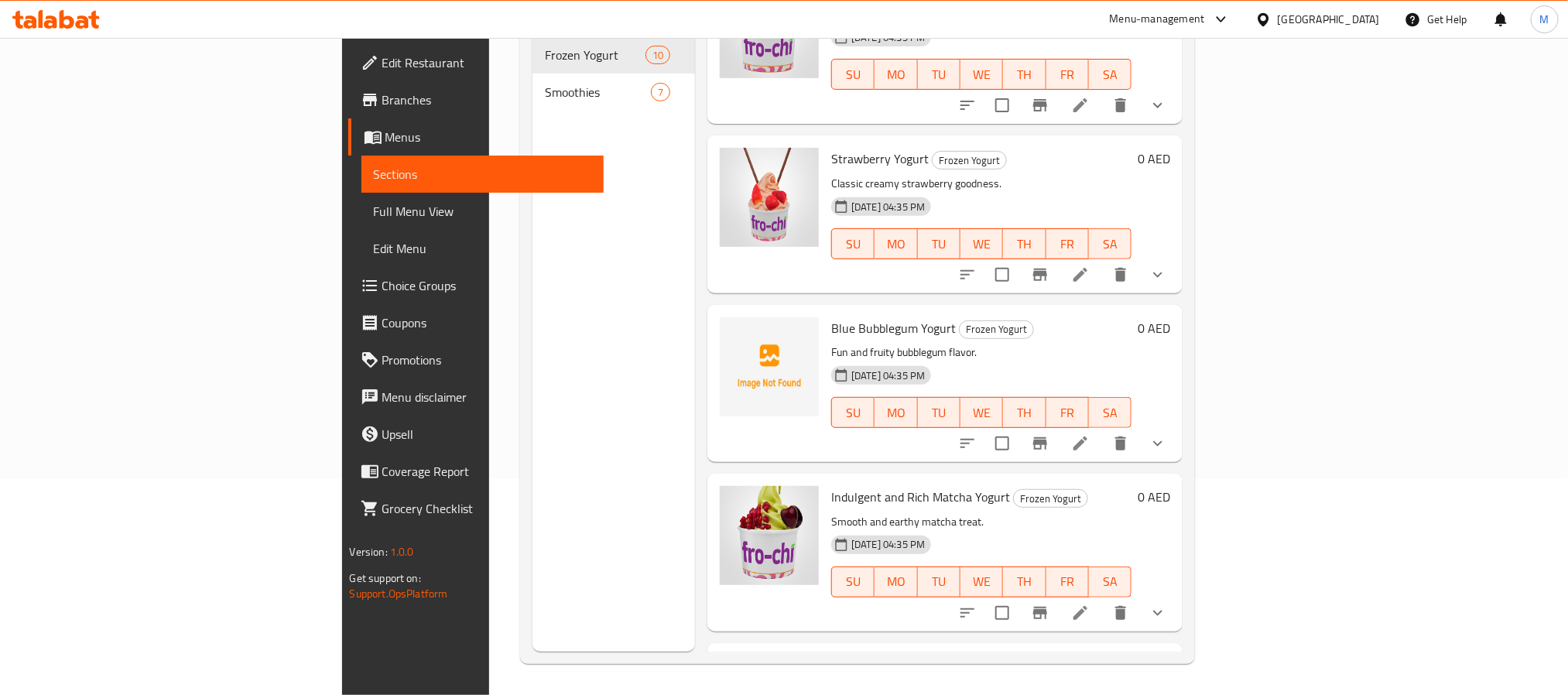
scroll to position [116, 0]
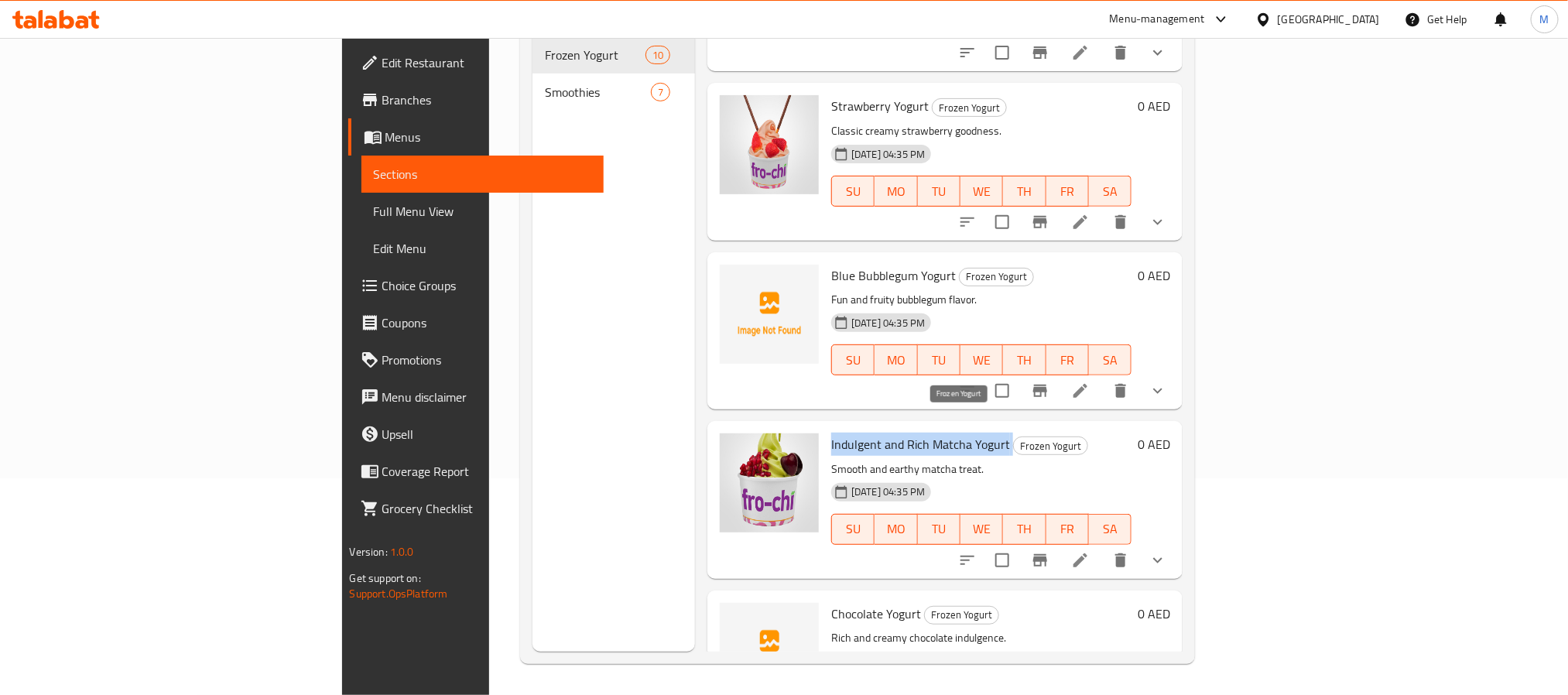
drag, startPoint x: 741, startPoint y: 416, endPoint x: 932, endPoint y: 414, distance: 191.0
click at [932, 427] on div "Indulgent and Rich Matcha Yogurt Frozen Yogurt Smooth and earthy matcha treat. …" at bounding box center [982, 498] width 313 height 145
drag, startPoint x: 751, startPoint y: 441, endPoint x: 906, endPoint y: 443, distance: 155.0
click at [906, 459] on p "Smooth and earthy matcha treat." at bounding box center [981, 469] width 300 height 20
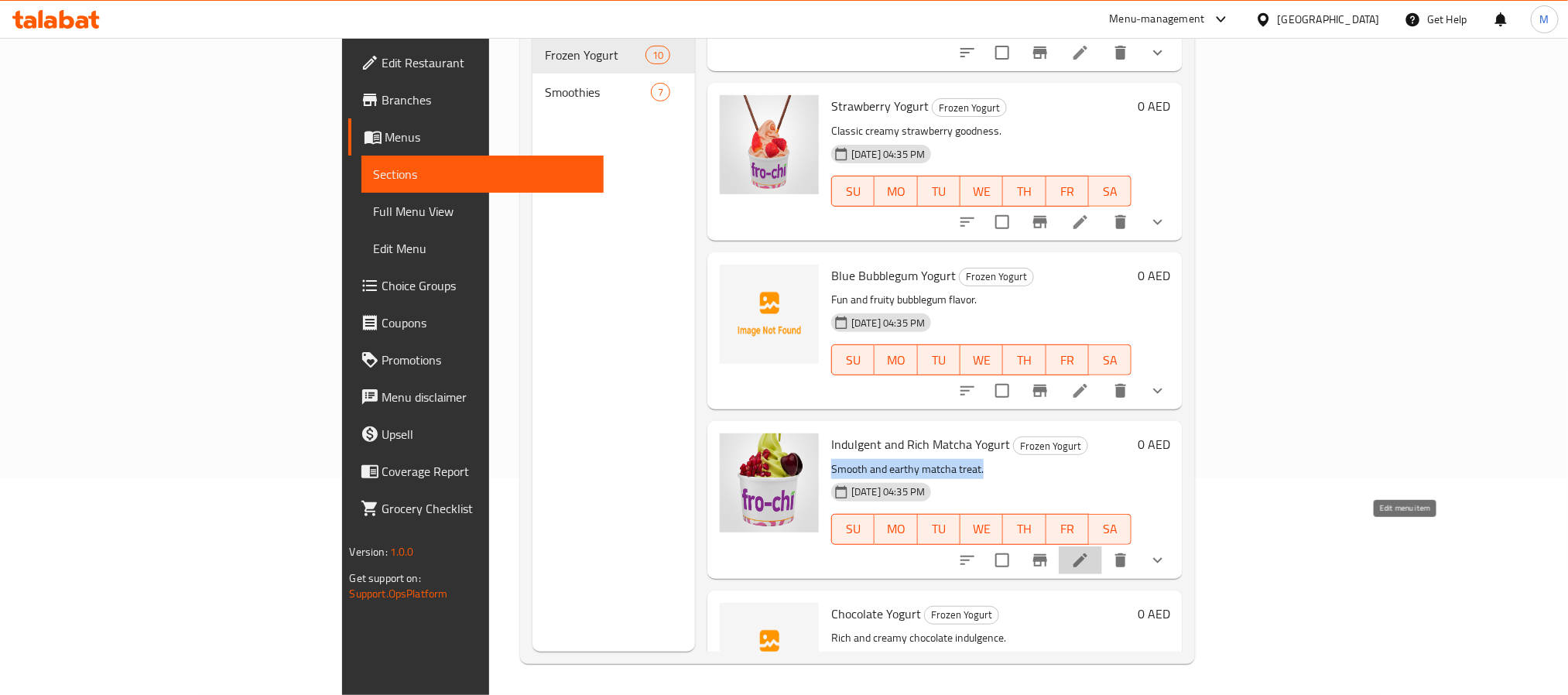
click at [1088, 553] on icon at bounding box center [1080, 560] width 14 height 14
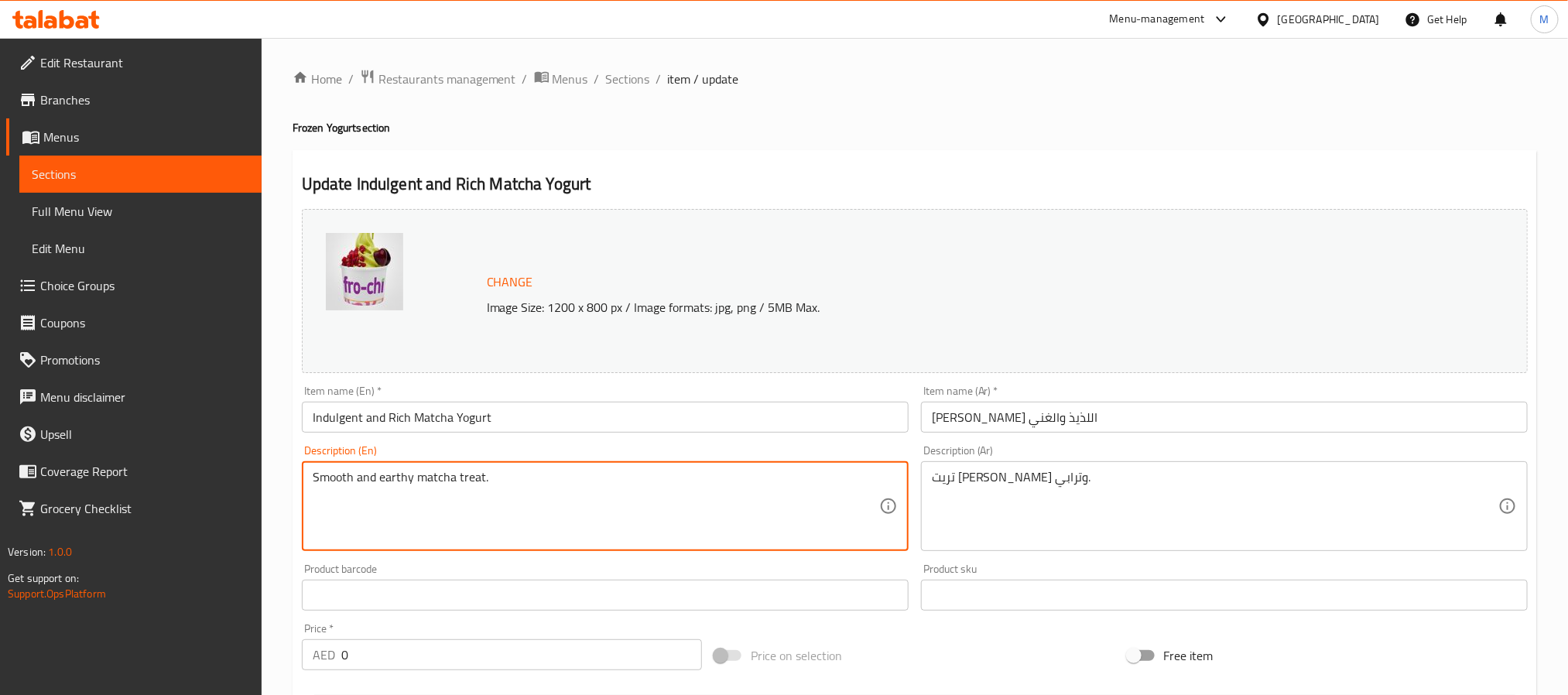
click at [669, 483] on textarea "Smooth and earthy matcha treat." at bounding box center [596, 506] width 567 height 74
click at [1058, 530] on textarea "تريت [PERSON_NAME] وترابي." at bounding box center [1215, 506] width 567 height 74
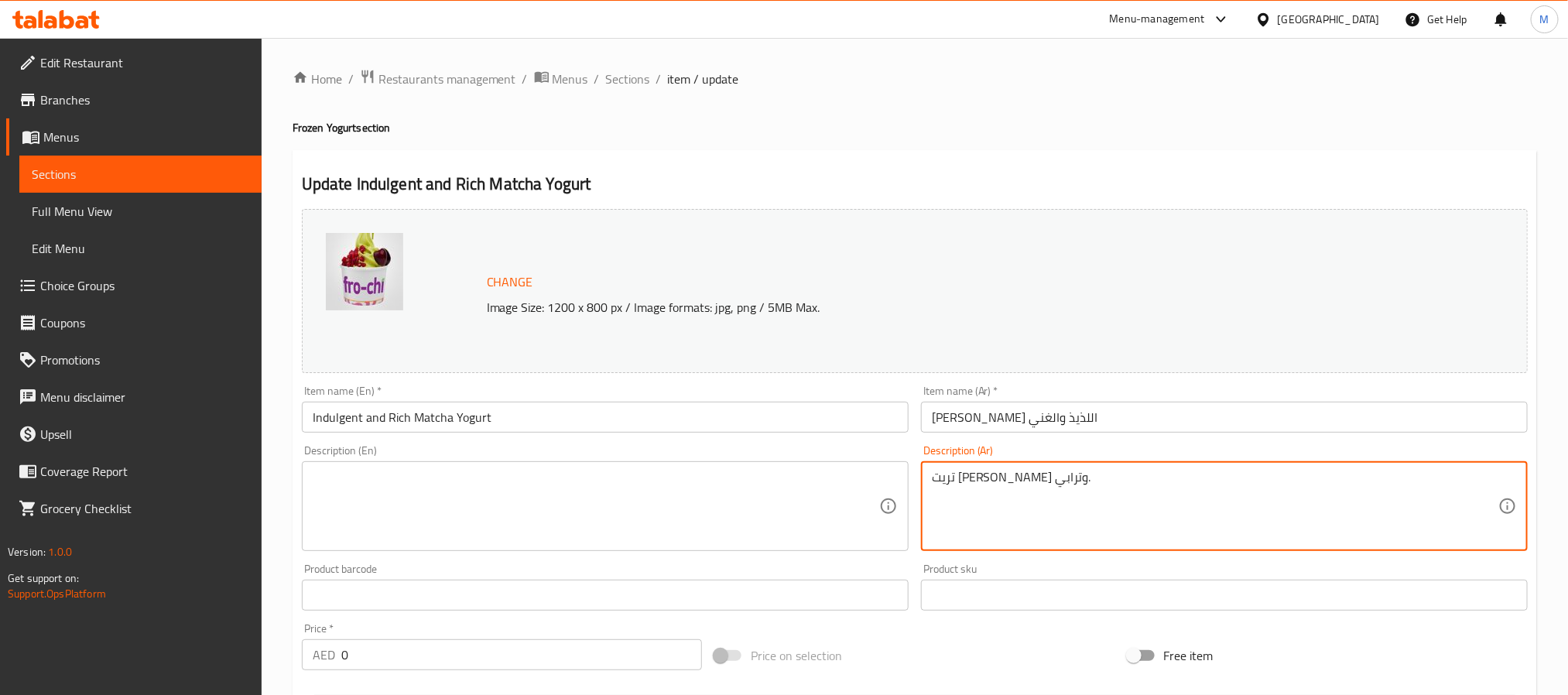
click at [1058, 530] on textarea "تريت [PERSON_NAME] وترابي." at bounding box center [1215, 506] width 567 height 74
click at [652, 421] on input "Indulgent and Rich Matcha Yogurt" at bounding box center [605, 416] width 607 height 30
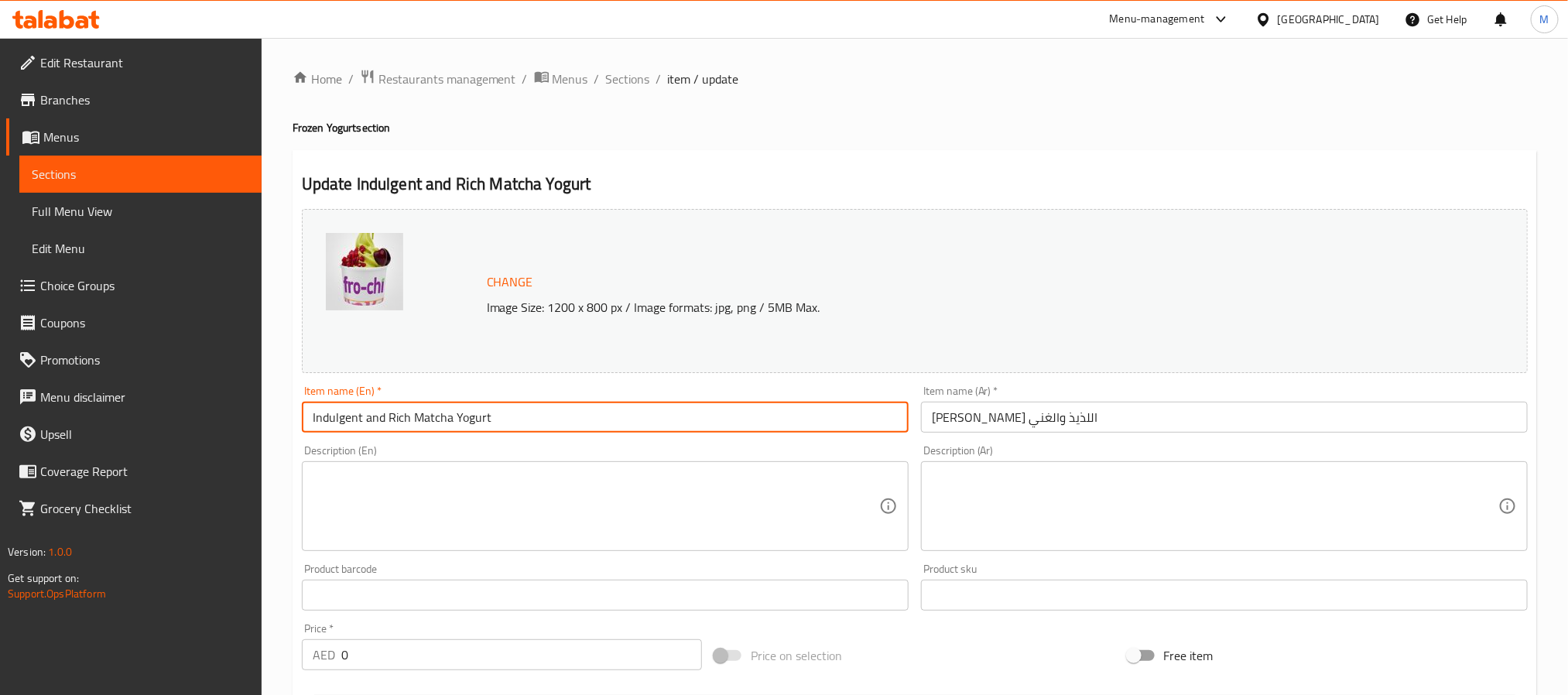
click at [652, 421] on input "Indulgent and Rich Matcha Yogurt" at bounding box center [605, 416] width 607 height 30
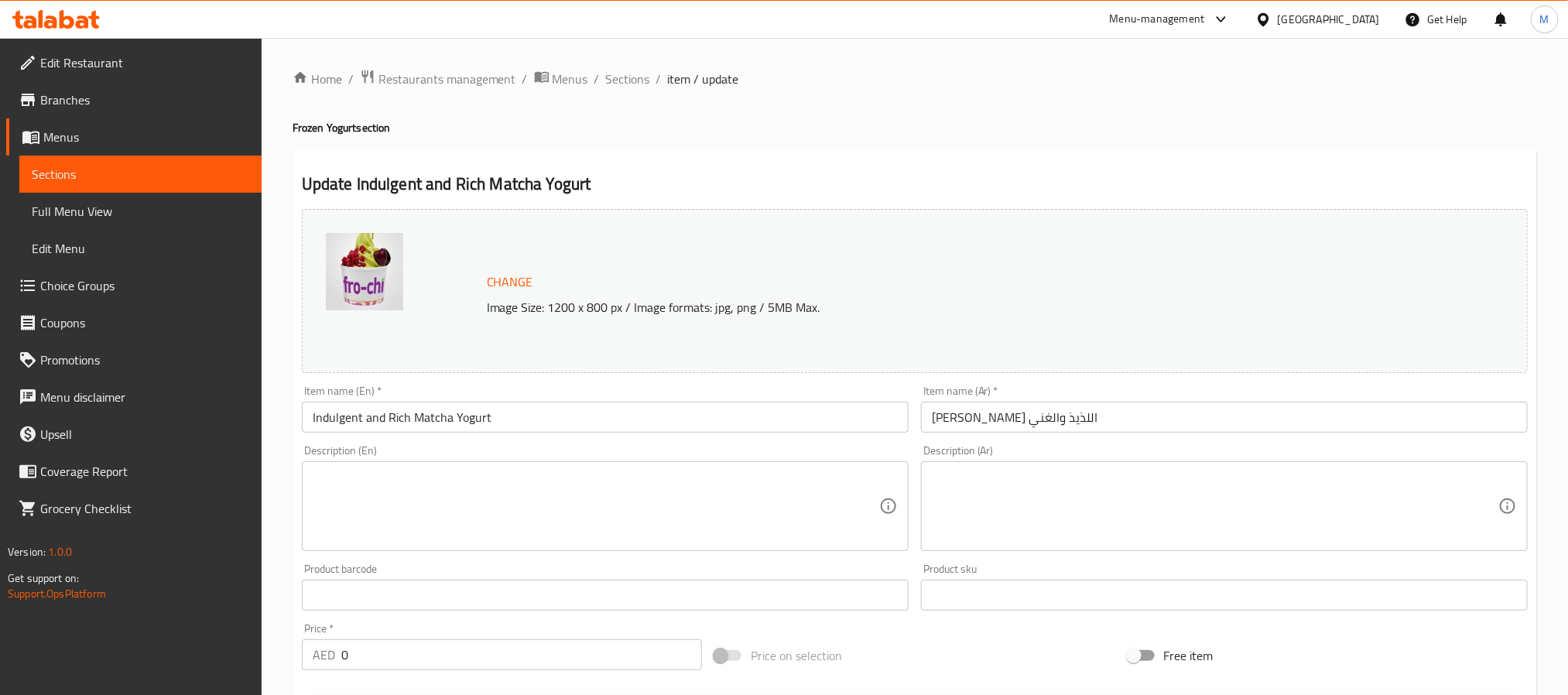
click at [600, 419] on input "Indulgent and Rich Matcha Yogurt" at bounding box center [605, 416] width 607 height 30
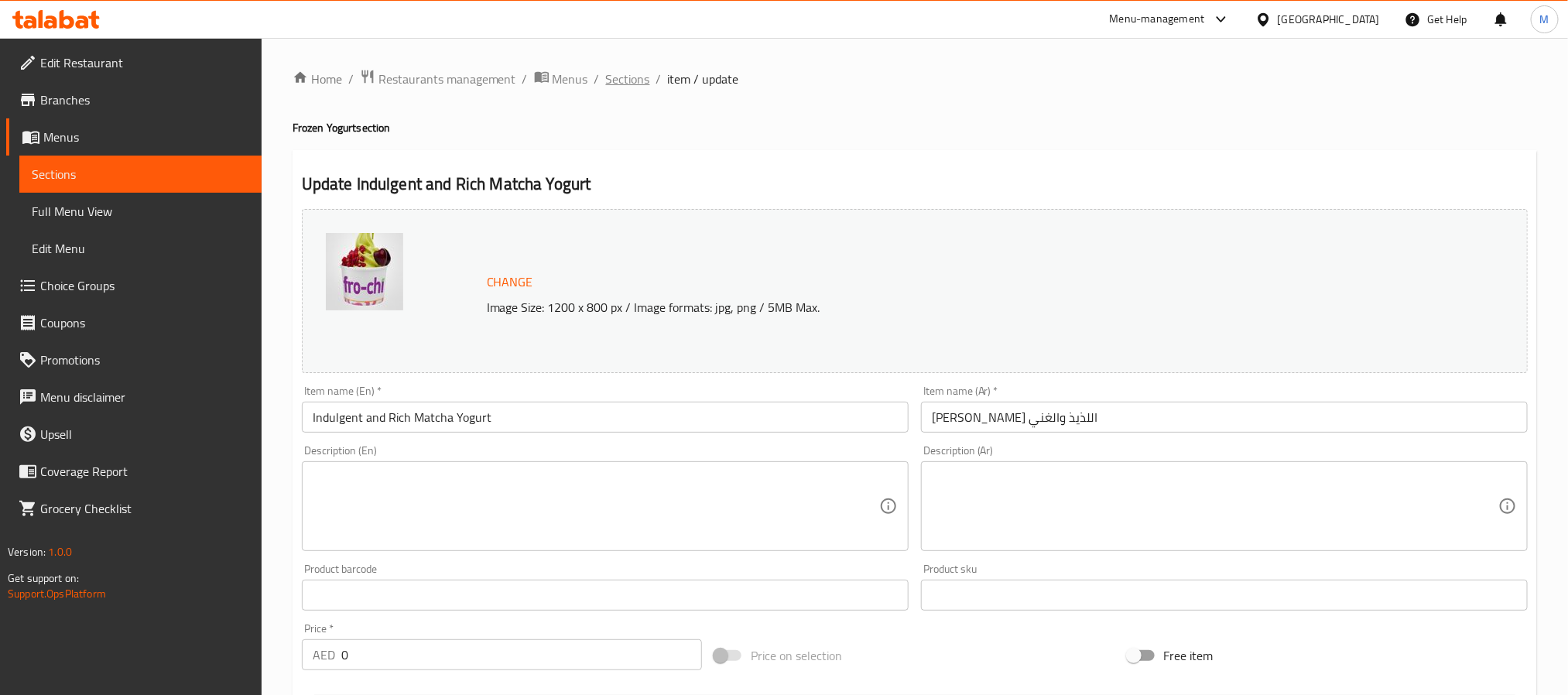
click at [632, 85] on span "Sections" at bounding box center [628, 79] width 44 height 19
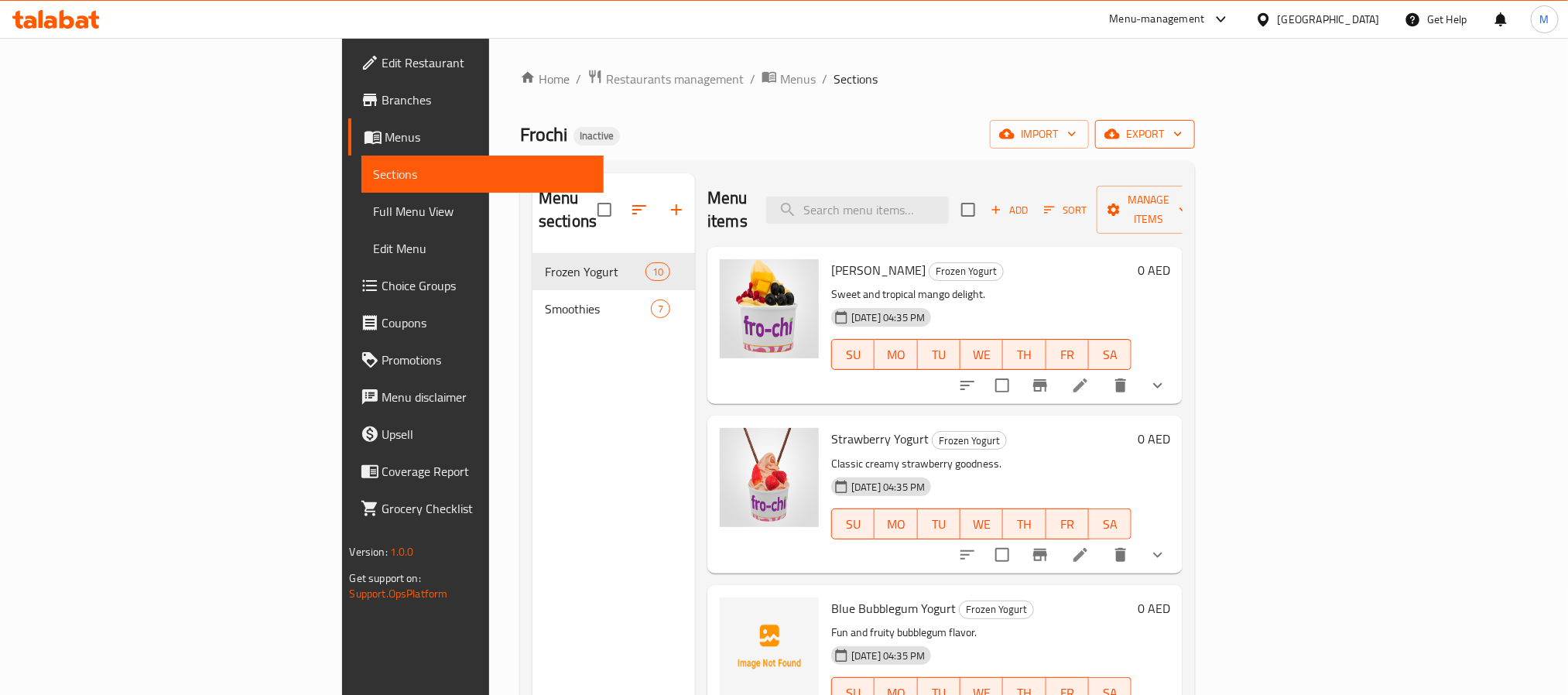
click at [1186, 140] on icon "button" at bounding box center [1178, 134] width 16 height 16
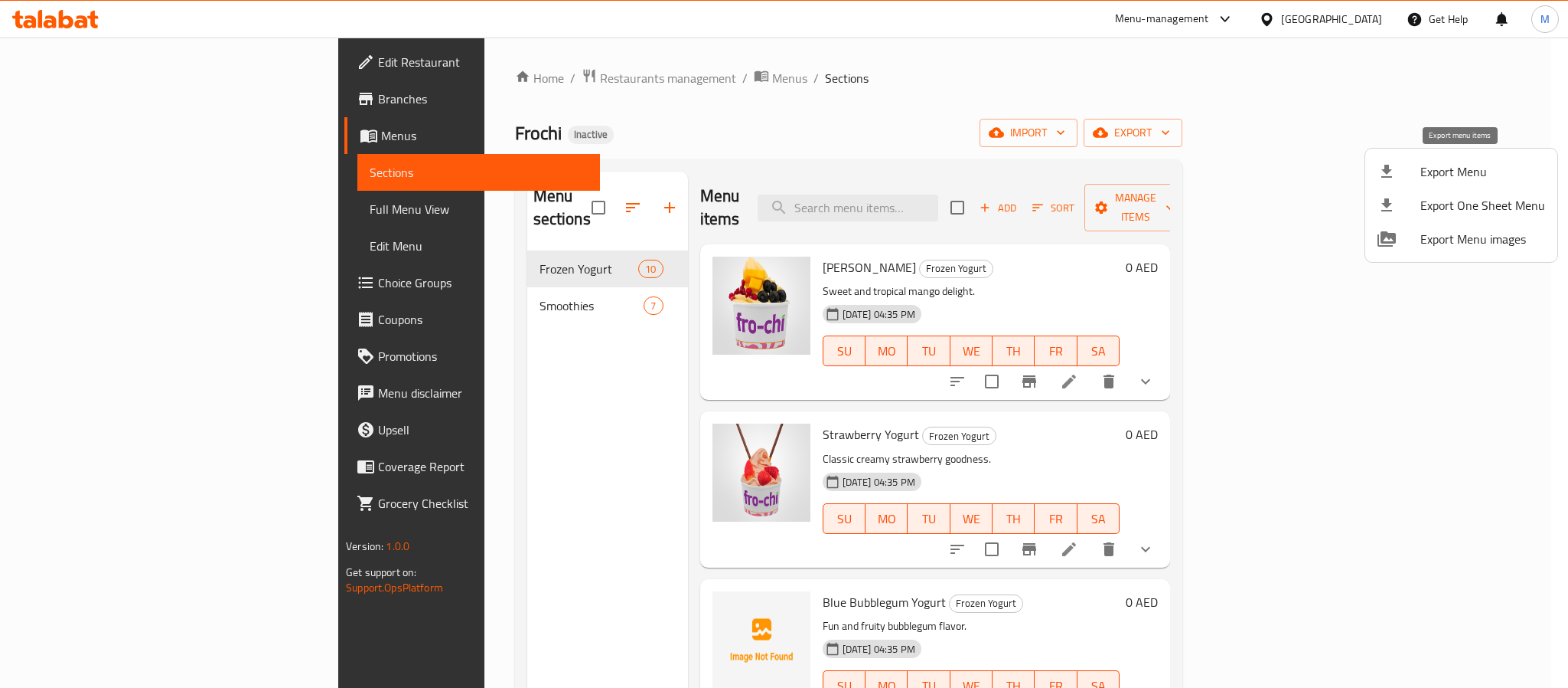
click at [1481, 163] on span "Export Menu" at bounding box center [1482, 171] width 125 height 18
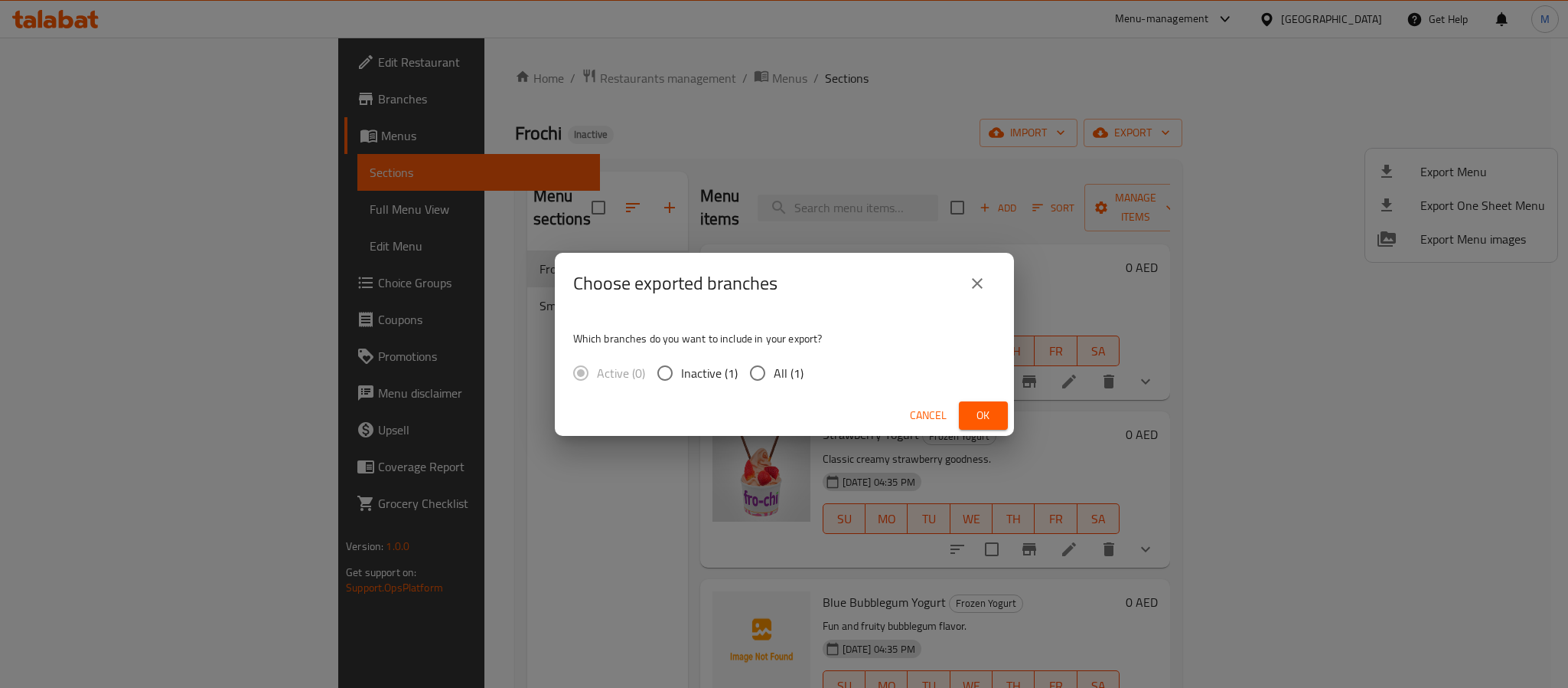
click at [751, 389] on div "Which branches do you want to include in your export? Active (0) Inactive (1) A…" at bounding box center [785, 354] width 459 height 81
click at [800, 380] on span "All (1)" at bounding box center [789, 373] width 30 height 18
click at [774, 380] on input "All (1)" at bounding box center [758, 373] width 32 height 32
radio input "true"
click at [977, 414] on span "Ok" at bounding box center [983, 416] width 24 height 19
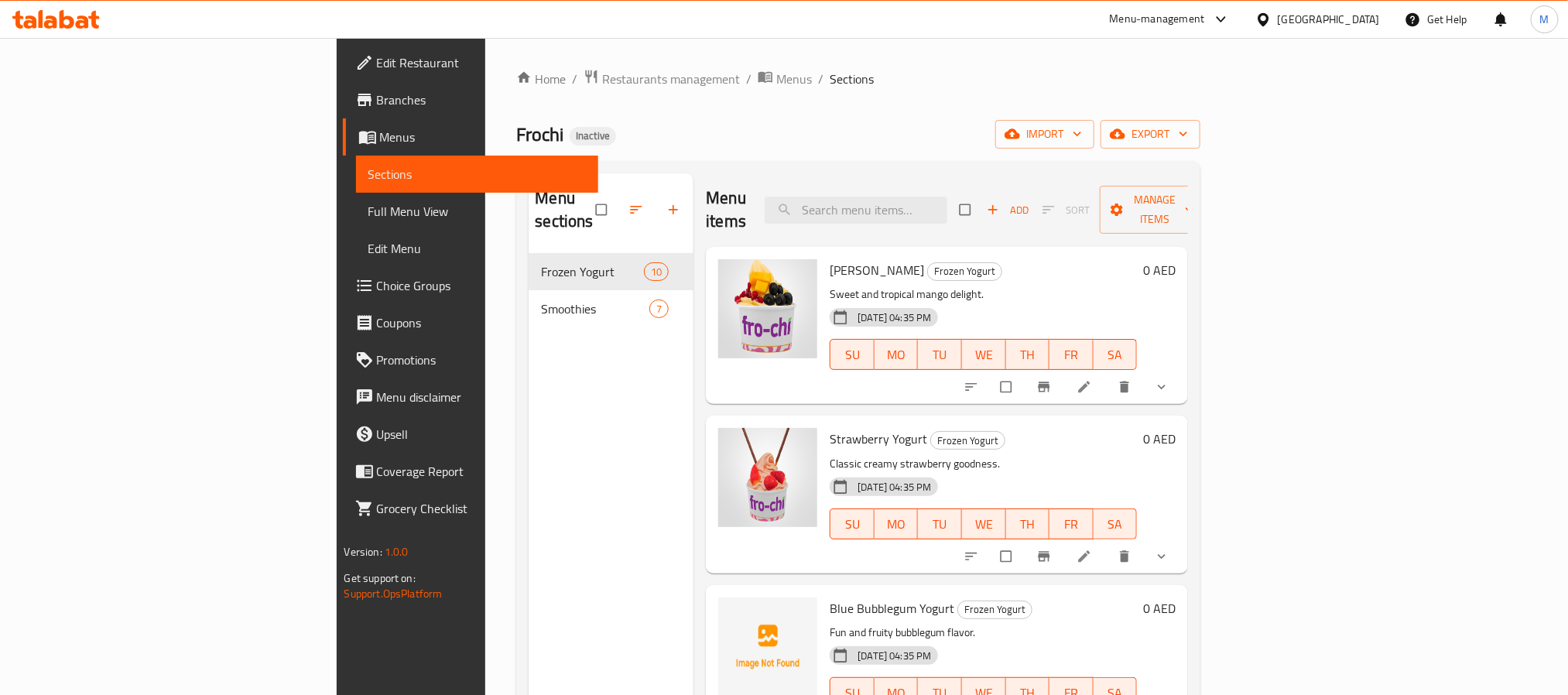
click at [369, 212] on span "Full Menu View" at bounding box center [477, 210] width 217 height 19
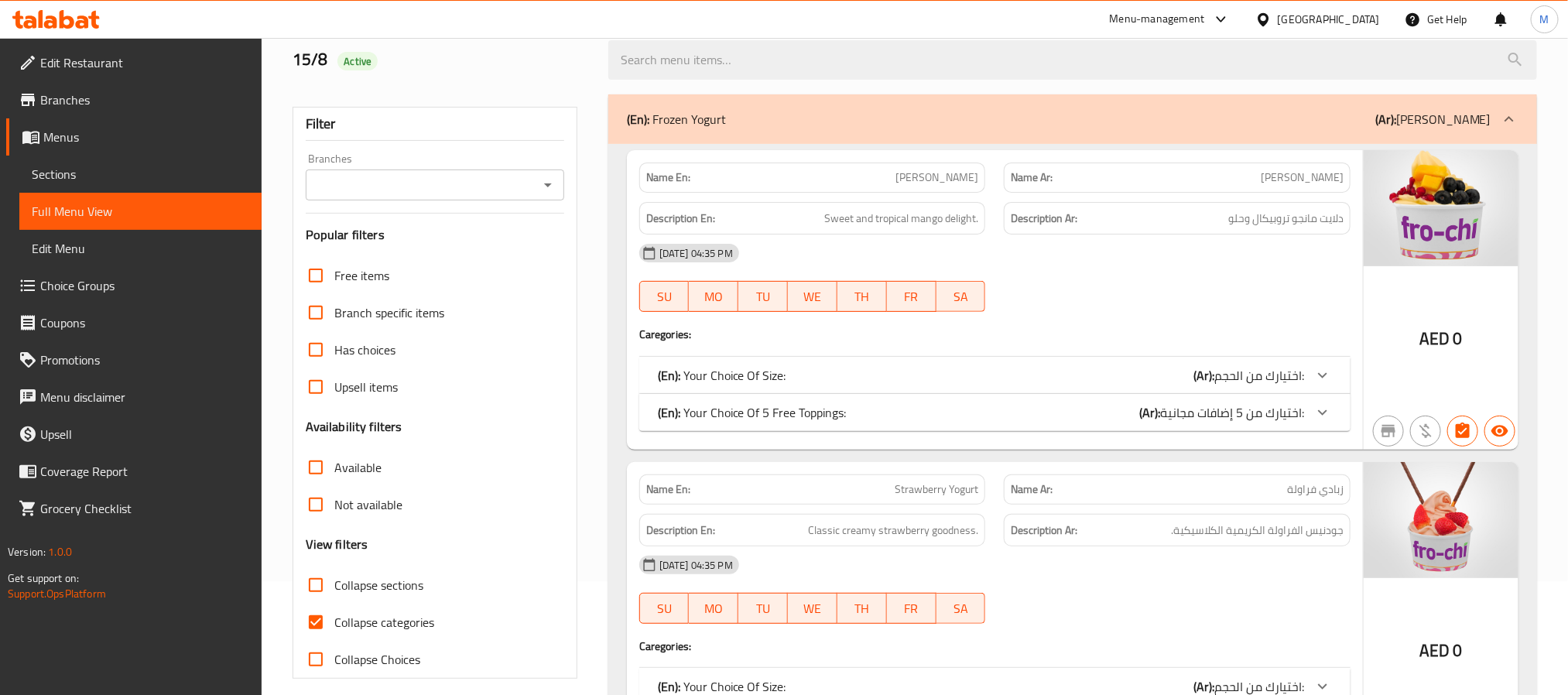
scroll to position [116, 0]
click at [1127, 373] on div "(En): Your Choice Of Size: (Ar): اختيارك من الحجم:" at bounding box center [981, 373] width 646 height 19
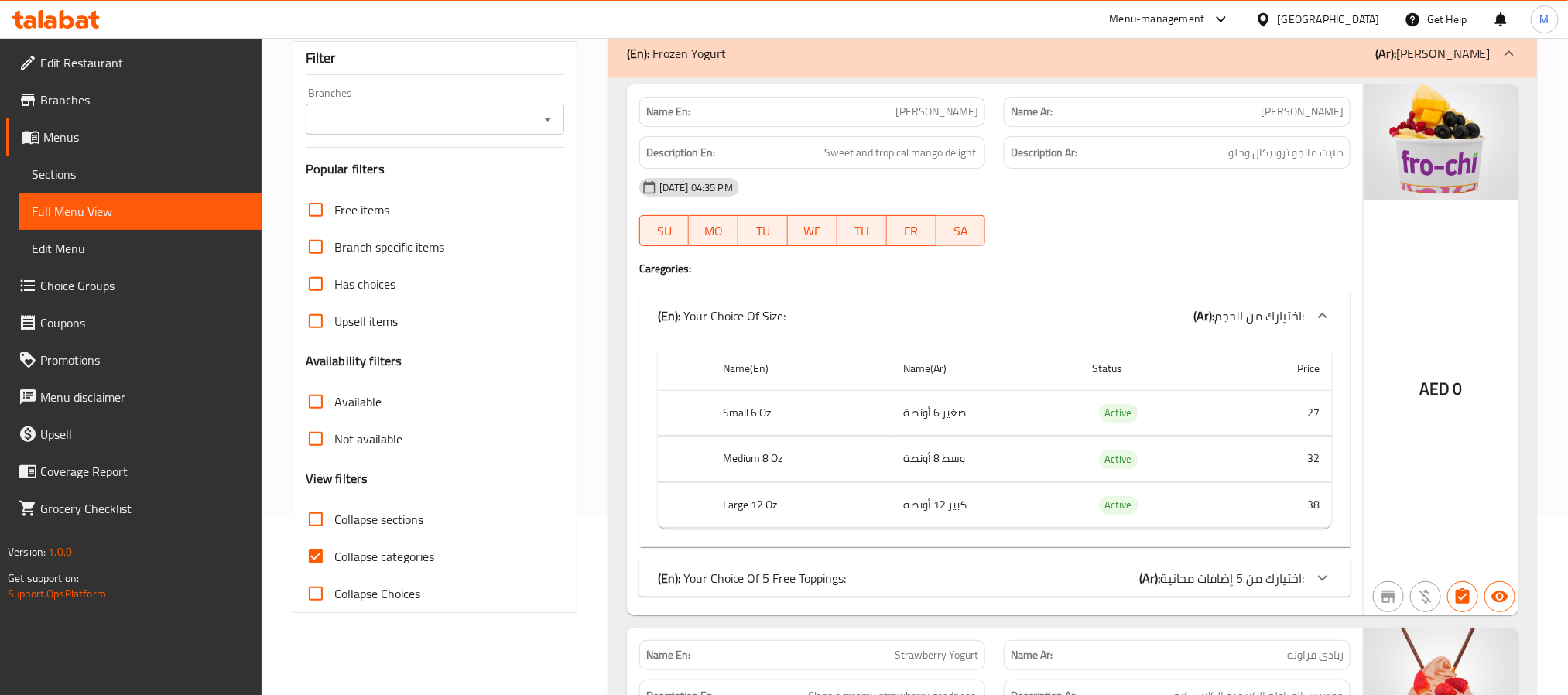
scroll to position [232, 0]
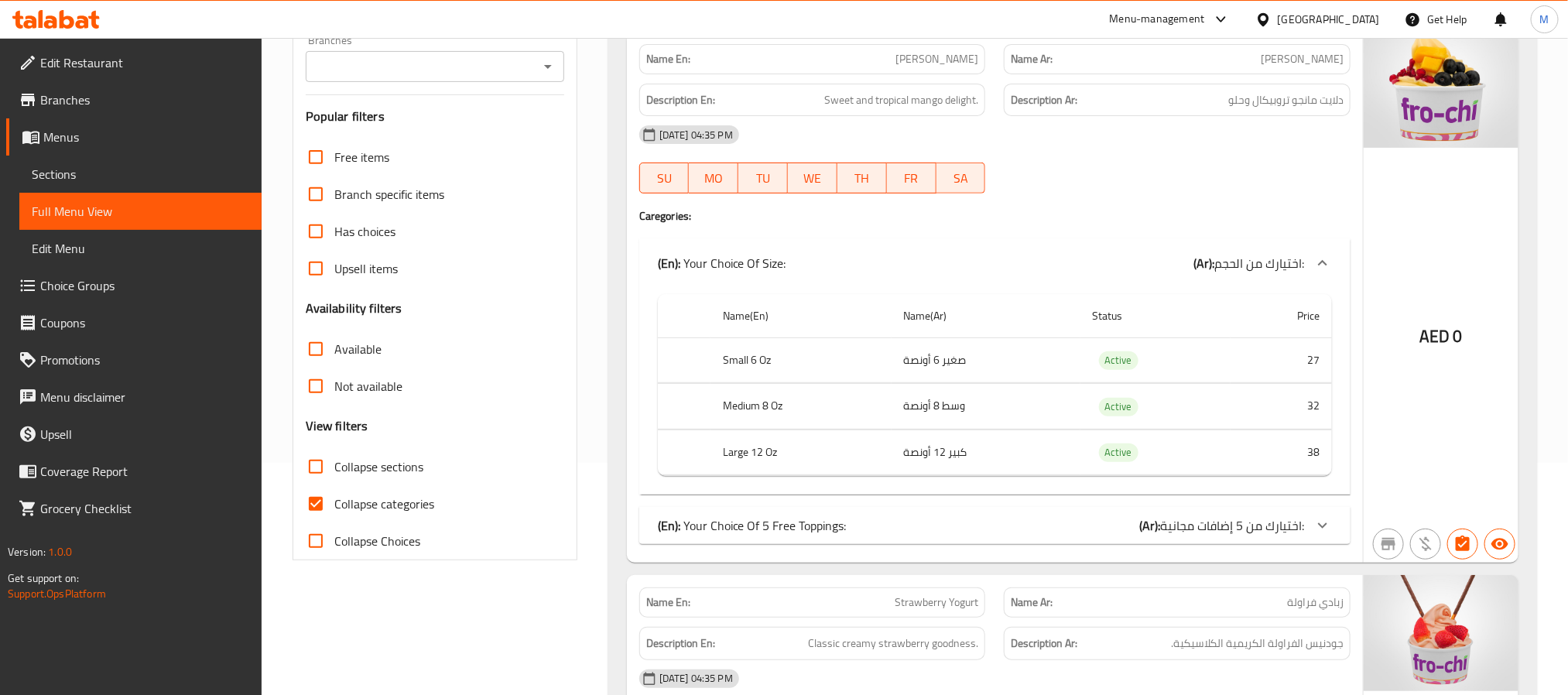
click at [395, 499] on span "Collapse categories" at bounding box center [385, 503] width 100 height 19
click at [334, 499] on input "Collapse categories" at bounding box center [316, 503] width 37 height 37
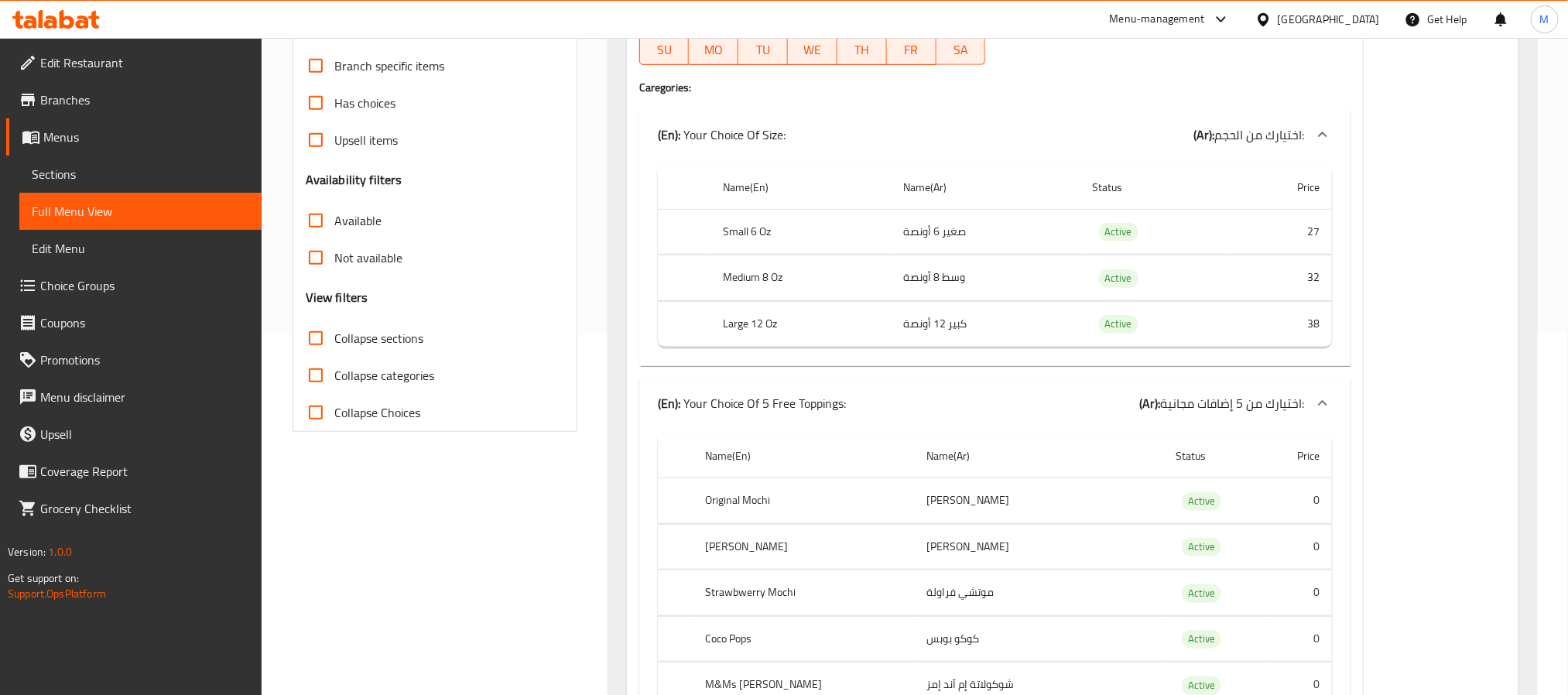
scroll to position [580, 0]
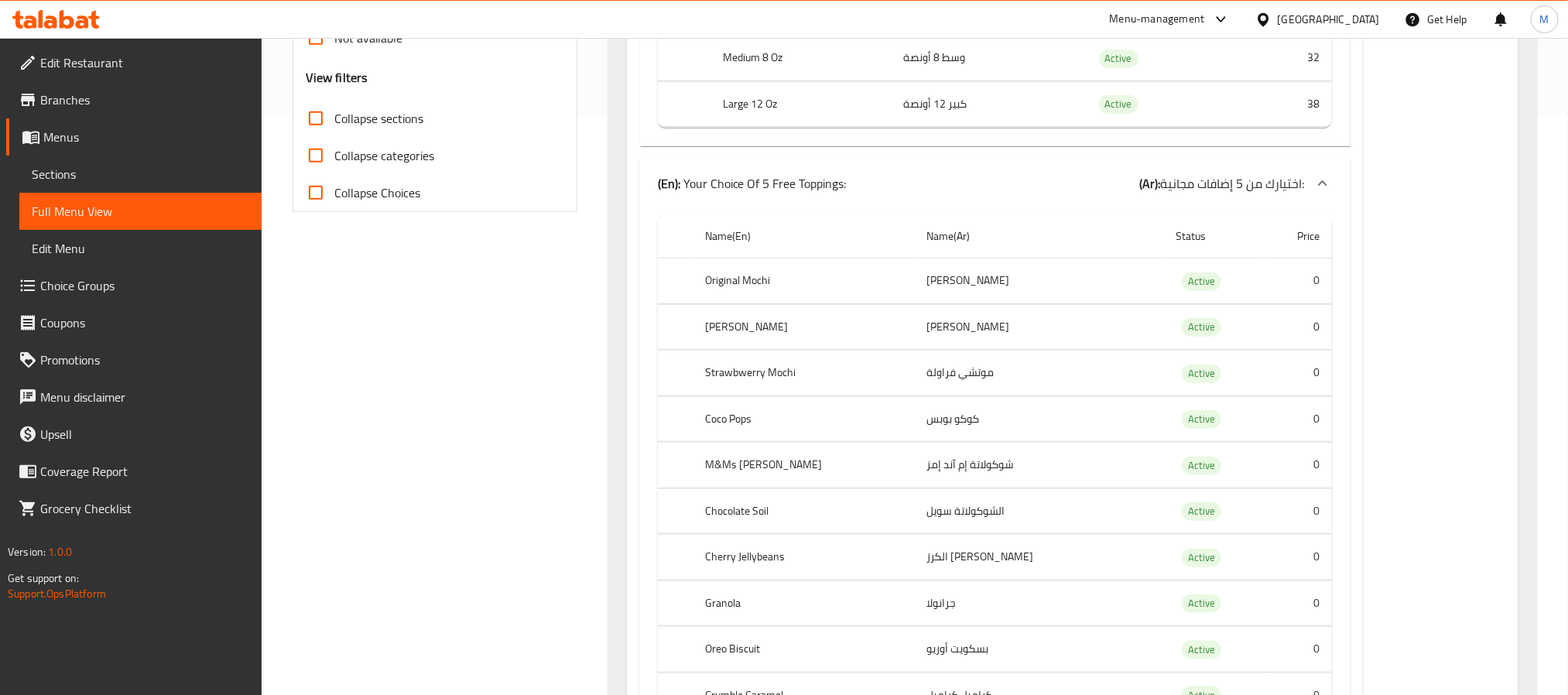
click at [957, 436] on td "كوكو بوبس" at bounding box center [1039, 419] width 249 height 45
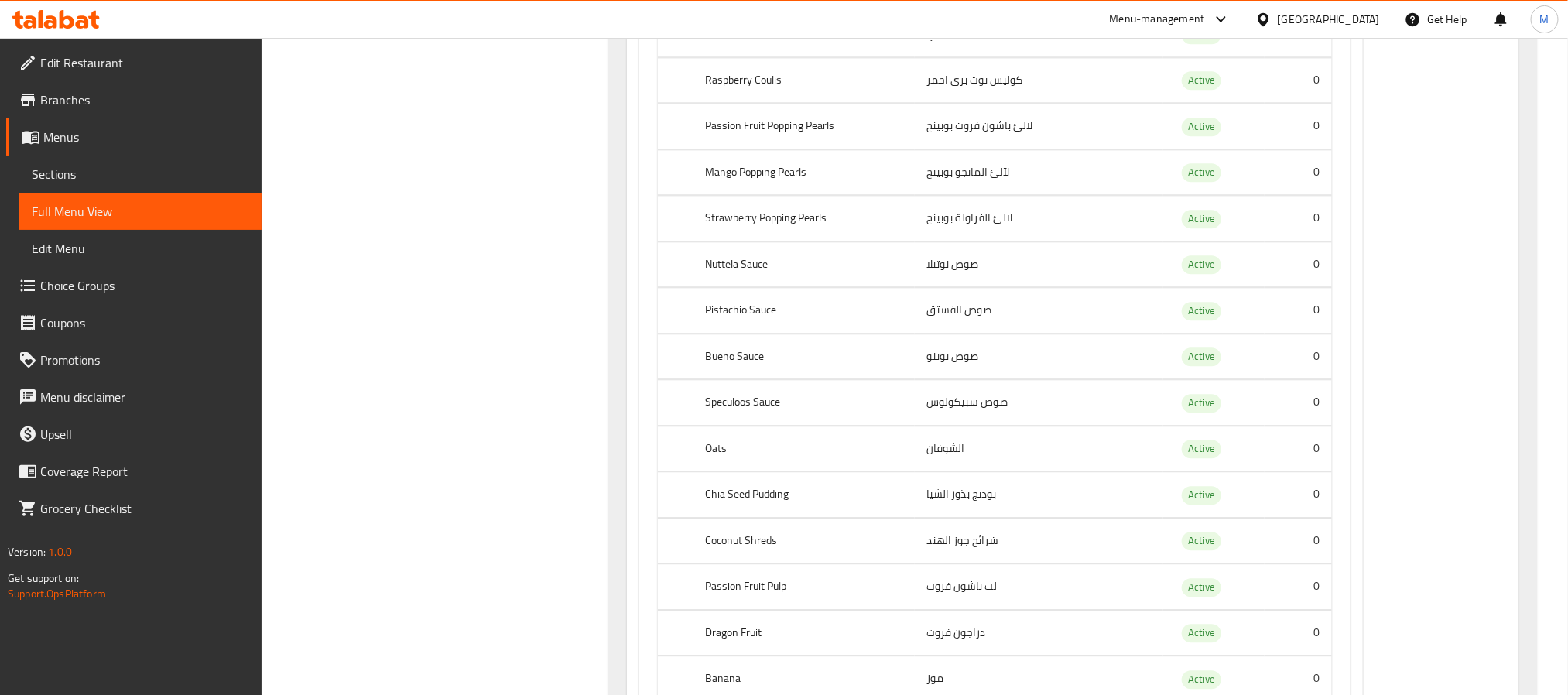
scroll to position [562, 0]
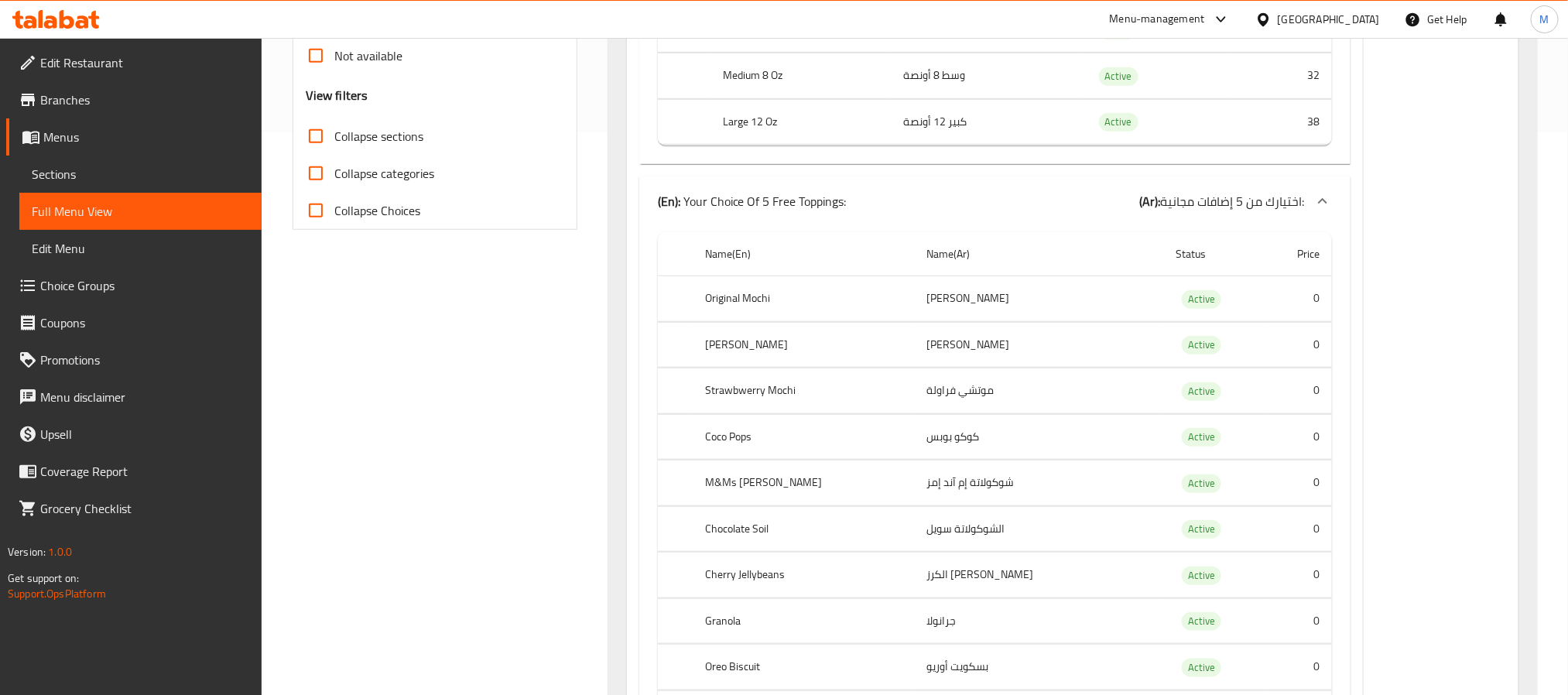
click at [876, 459] on th "Coco Pops" at bounding box center [804, 436] width 221 height 45
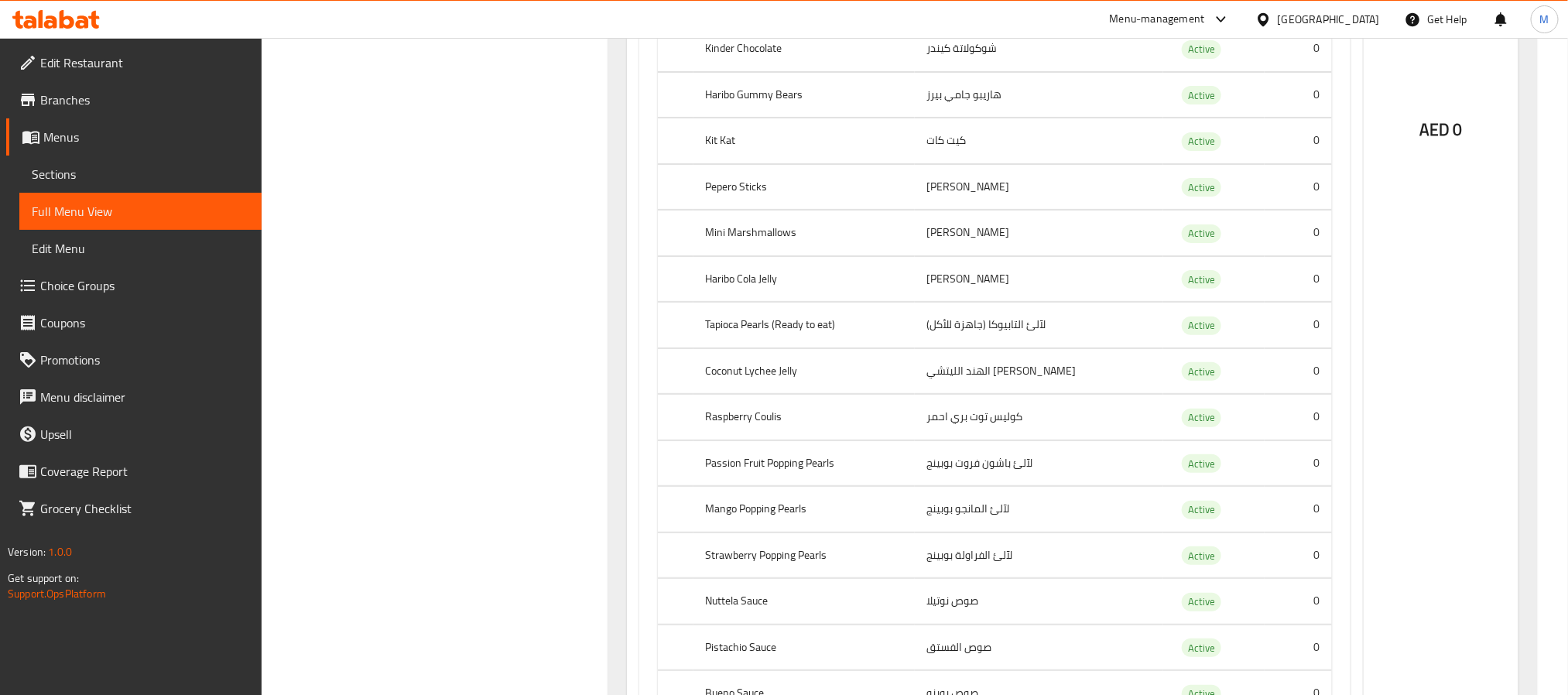
scroll to position [28389, 0]
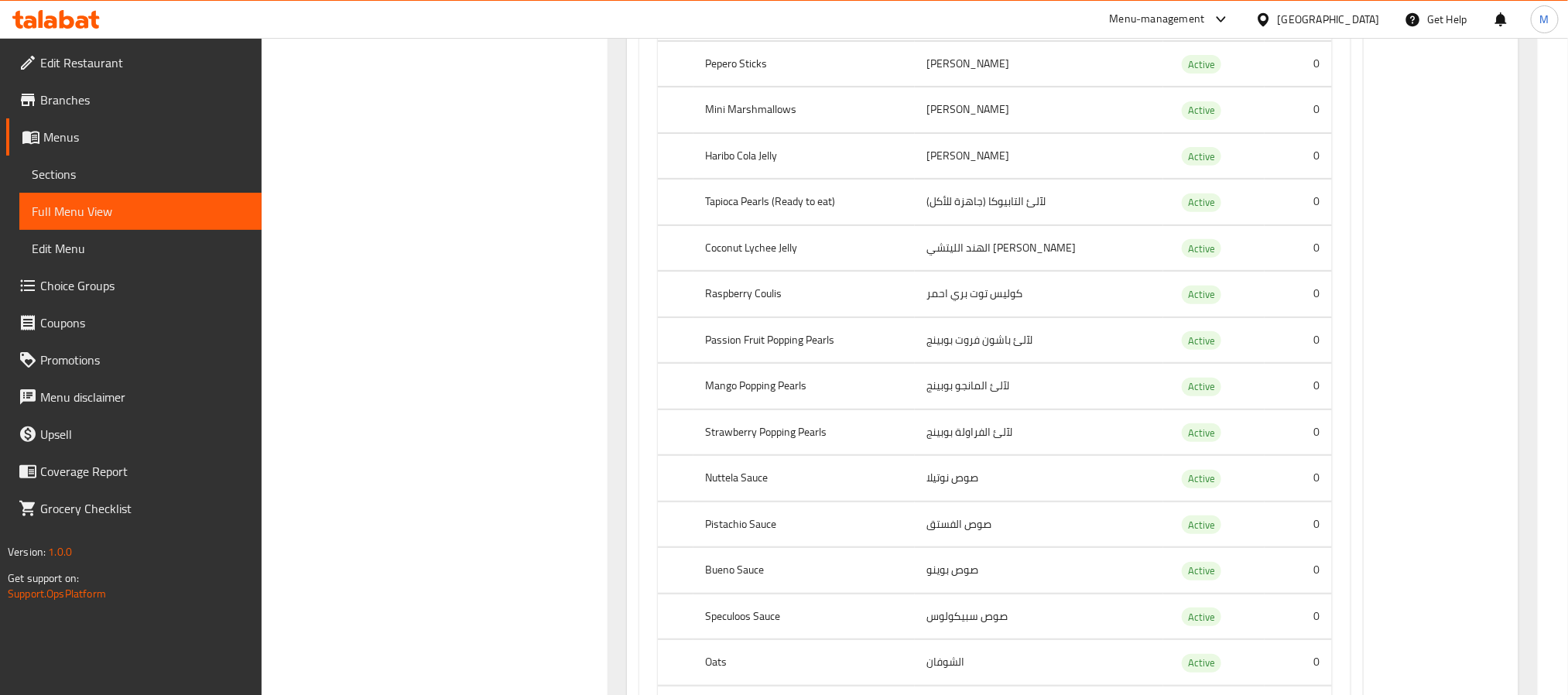
scroll to position [28505, 0]
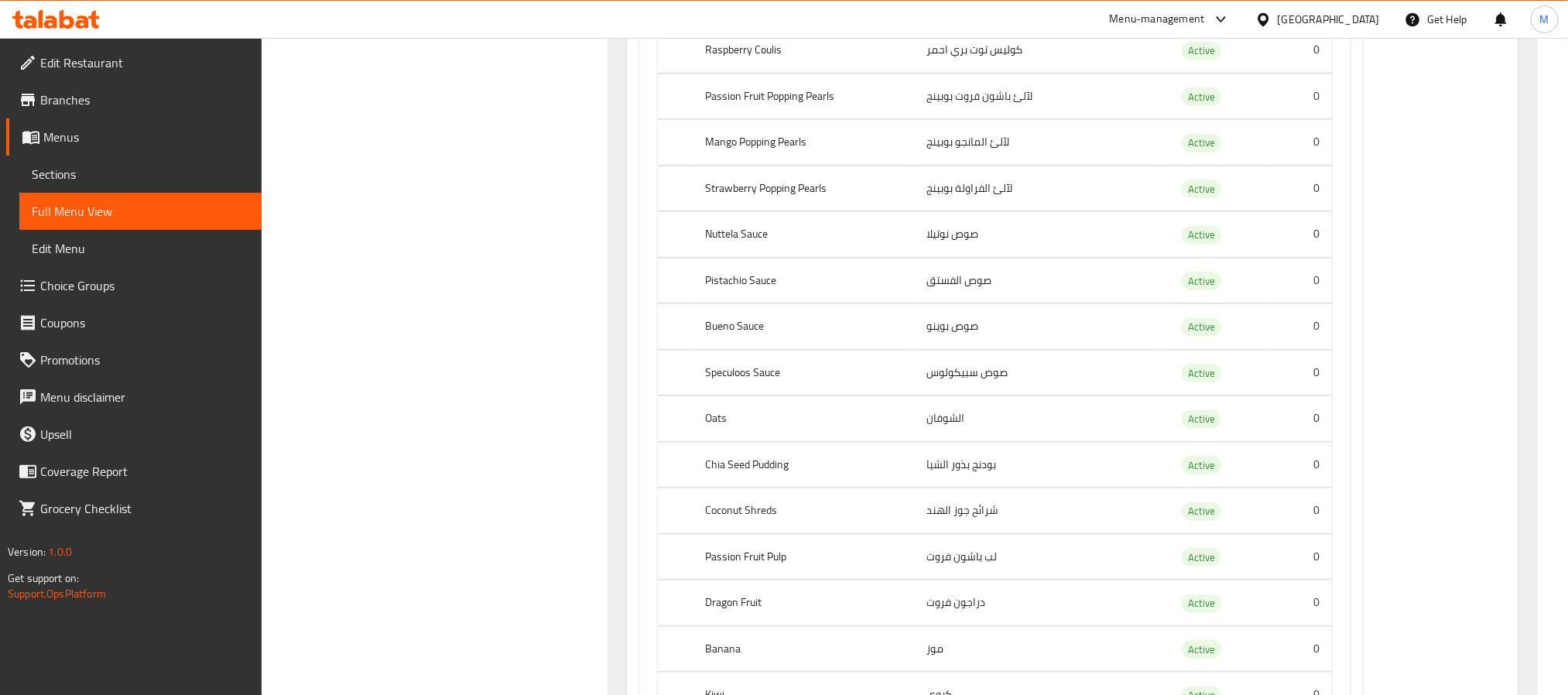
scroll to position [28737, 0]
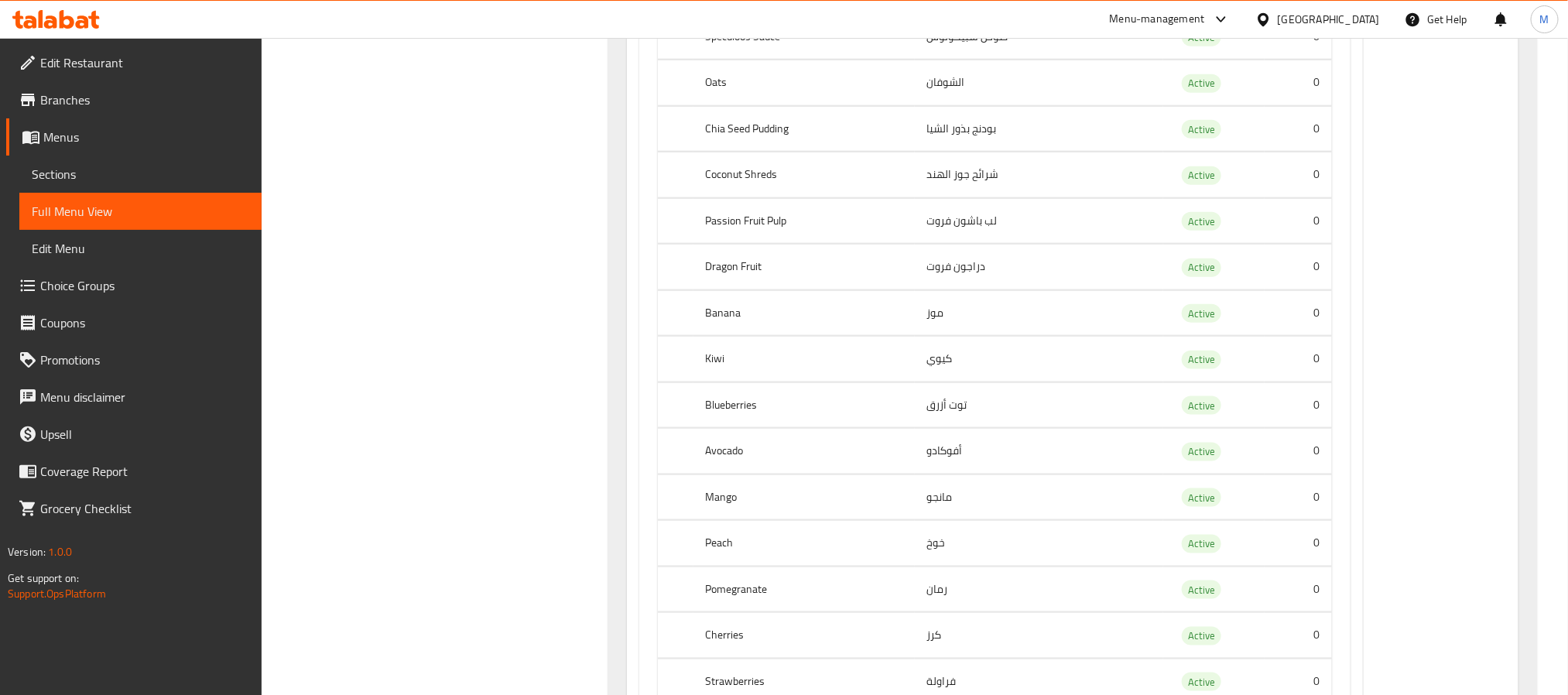
scroll to position [29085, 0]
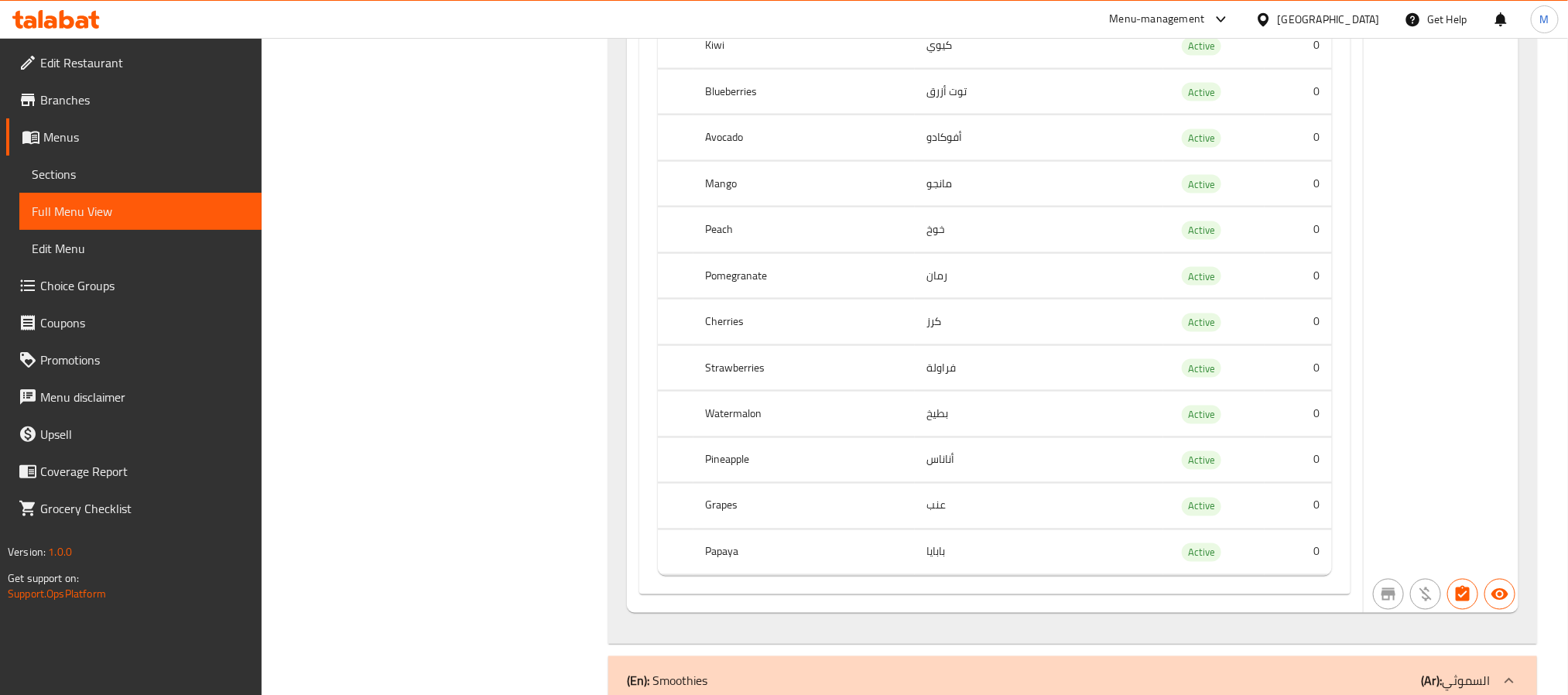
scroll to position [29317, 0]
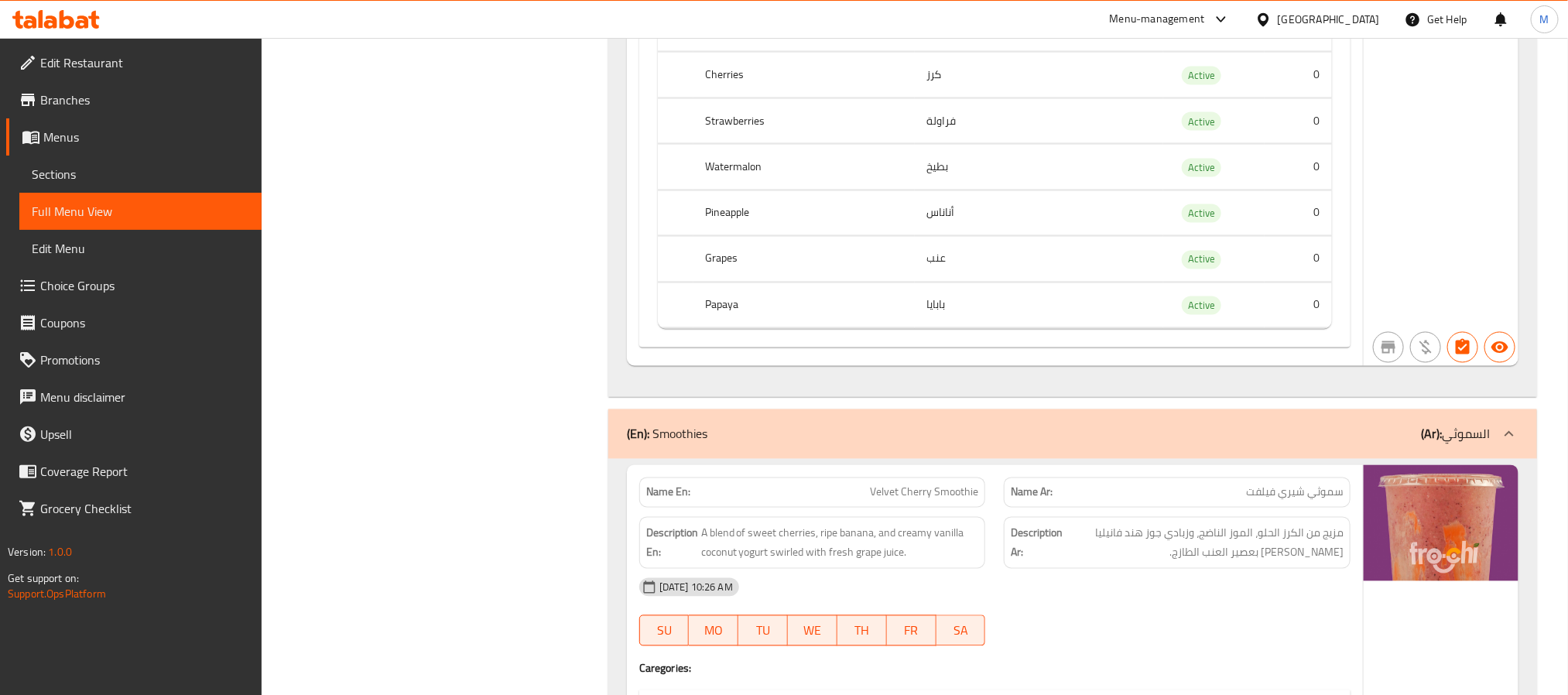
scroll to position [29665, 0]
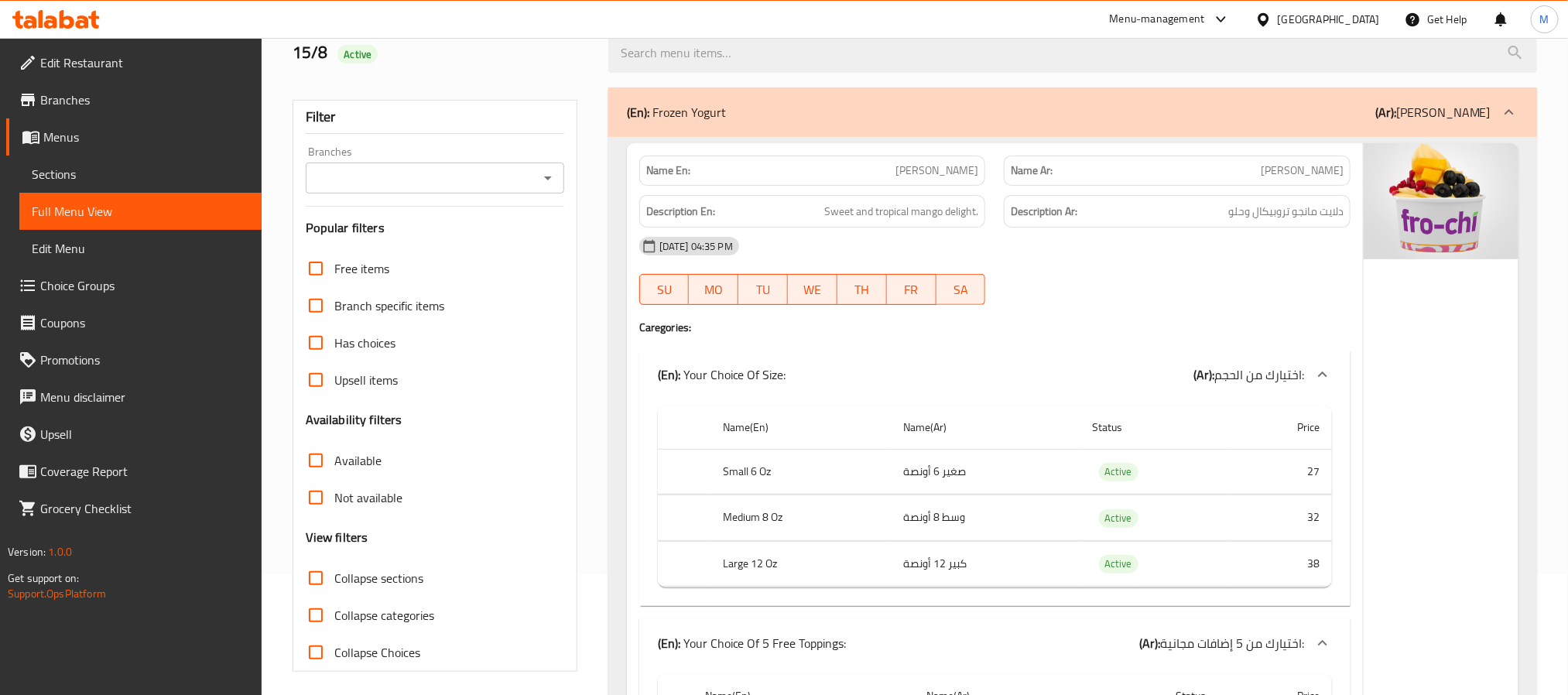
scroll to position [232, 0]
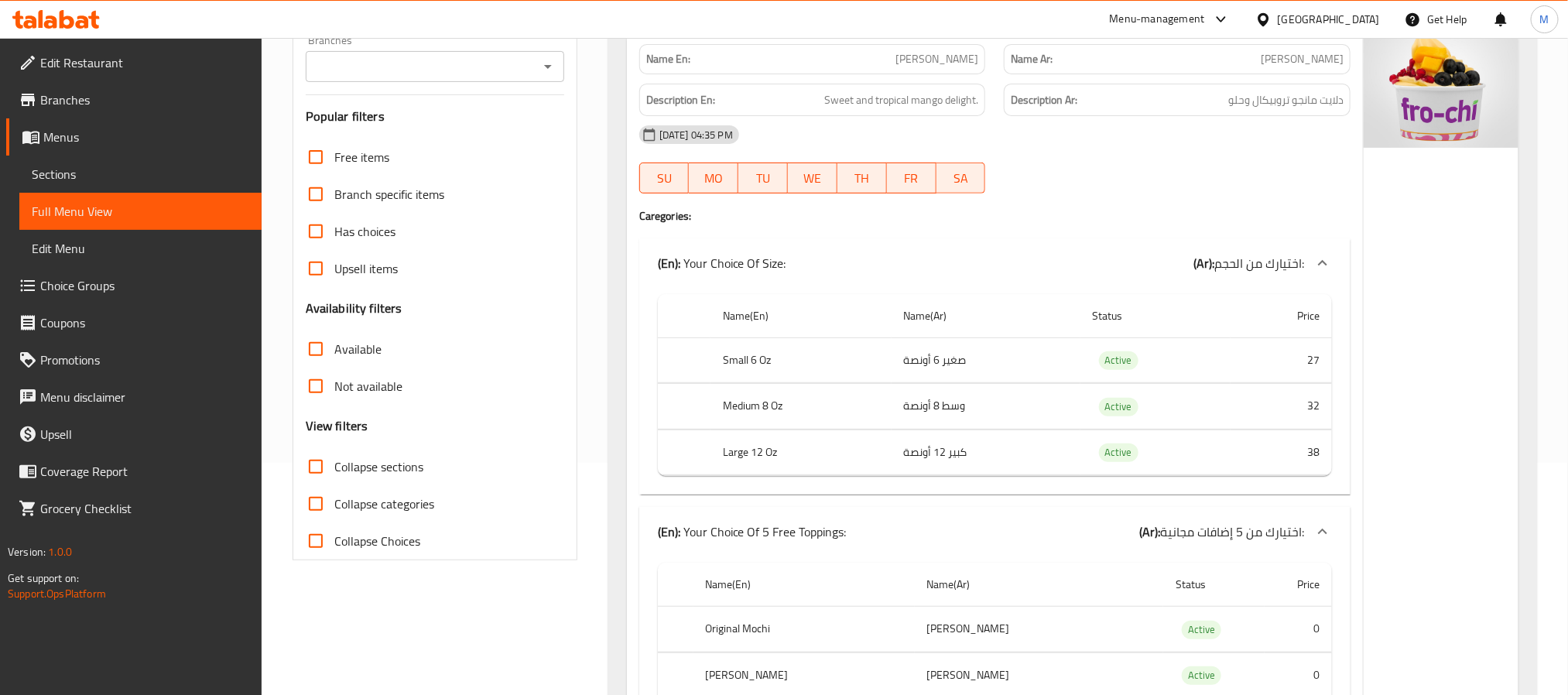
click at [367, 496] on span "Collapse categories" at bounding box center [385, 503] width 100 height 19
click at [334, 496] on input "Collapse categories" at bounding box center [316, 503] width 37 height 37
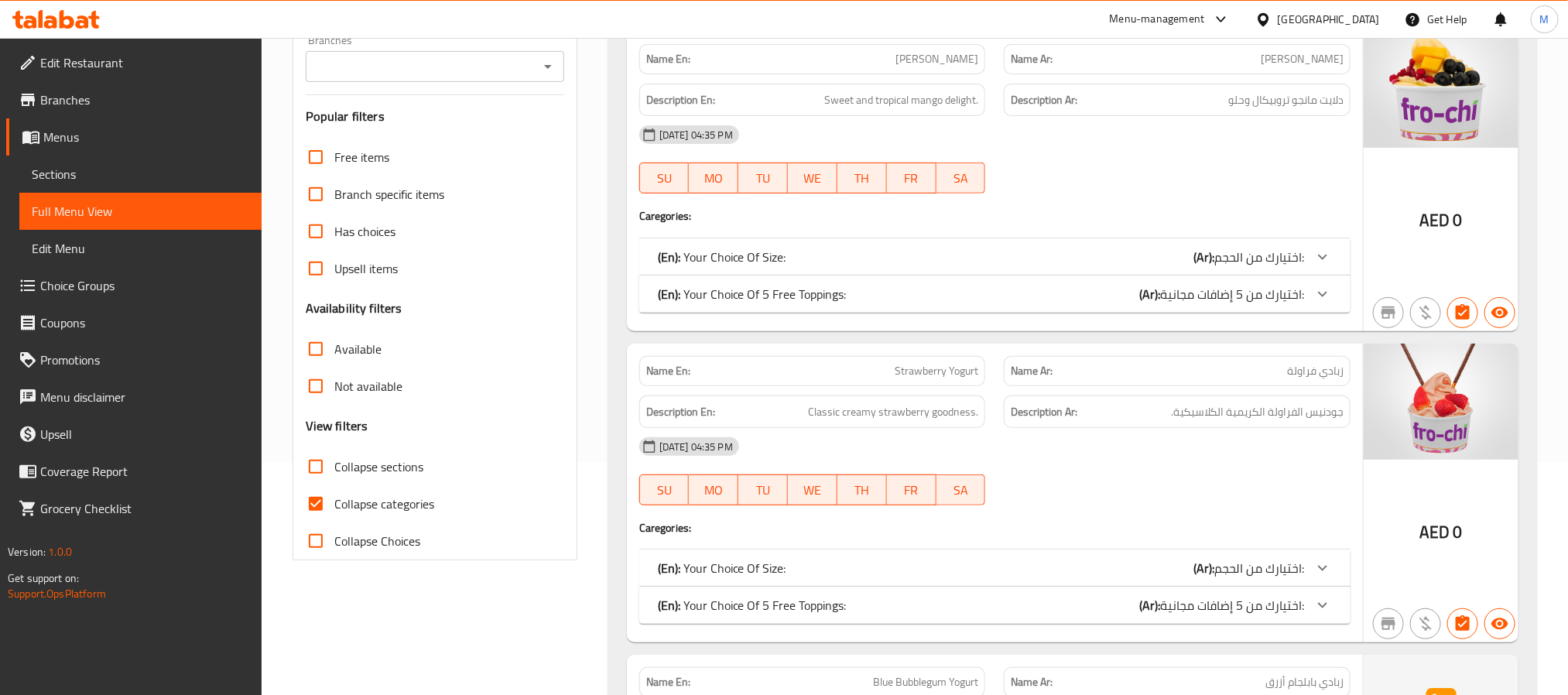
click at [1022, 263] on div "(En): Your Choice Of Size: (Ar): اختيارك من الحجم:" at bounding box center [981, 257] width 646 height 19
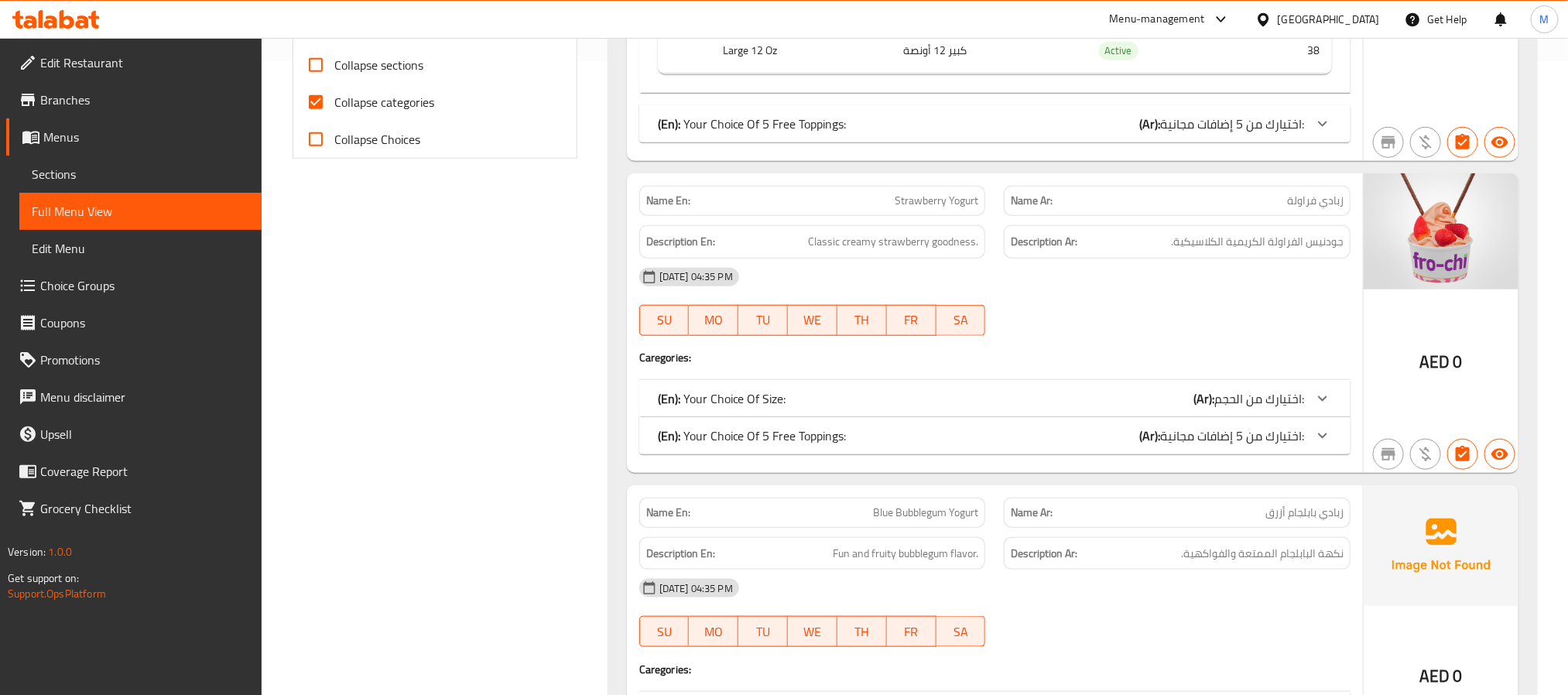
scroll to position [696, 0]
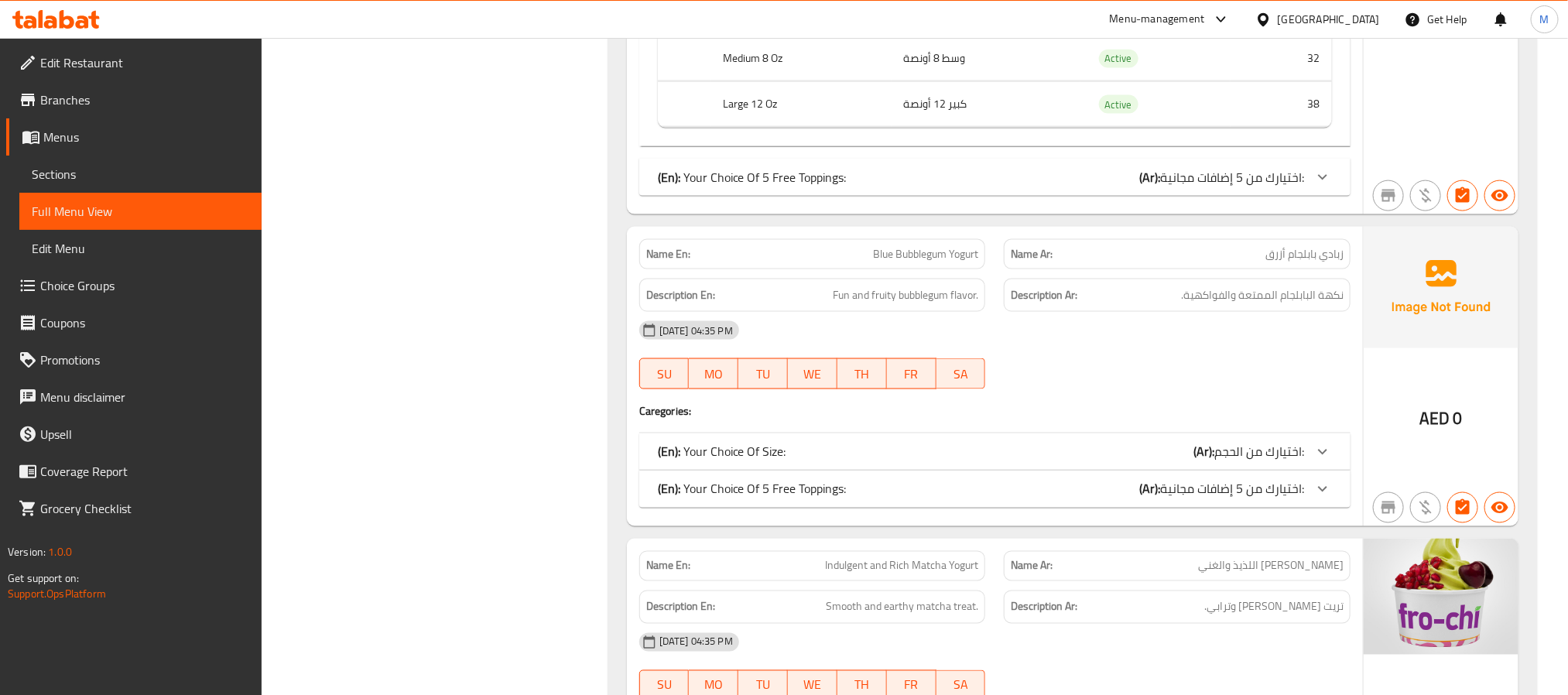
scroll to position [1160, 0]
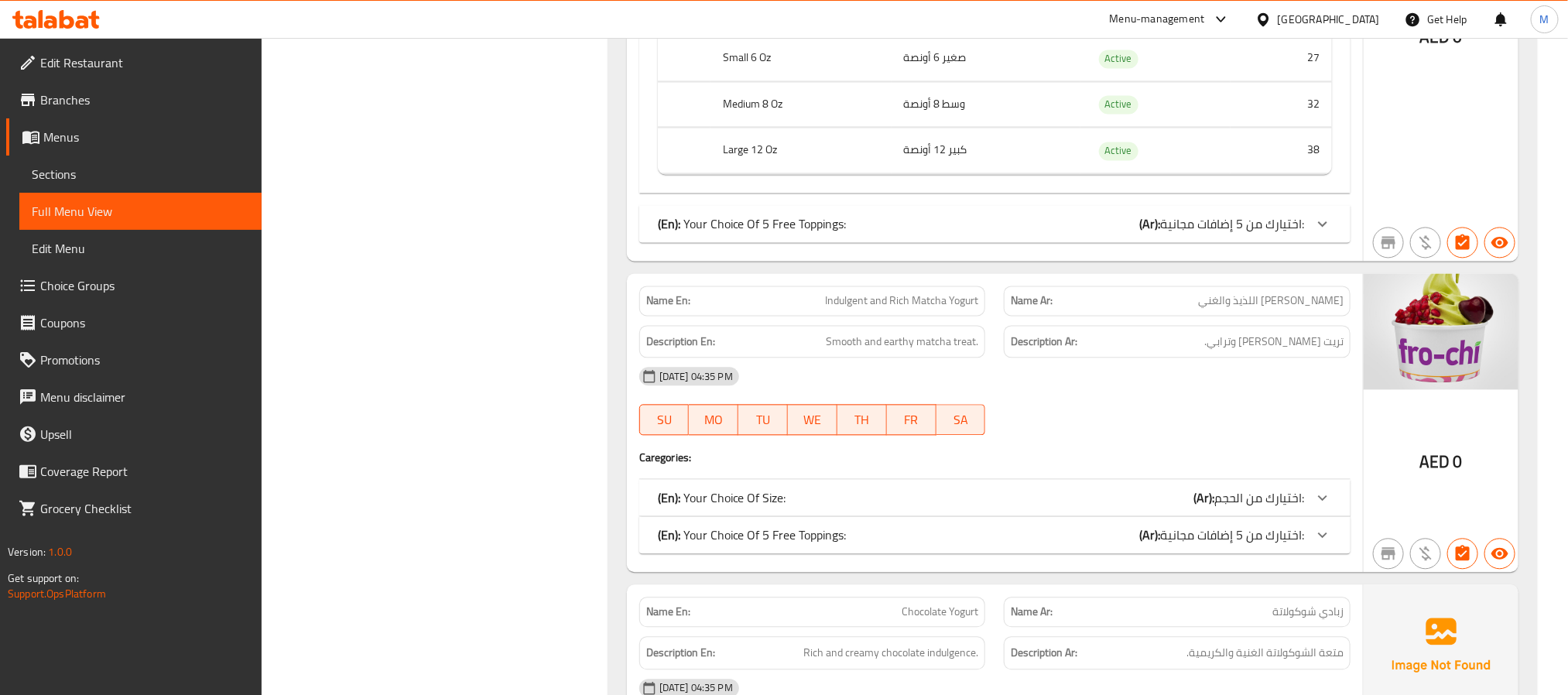
scroll to position [1624, 0]
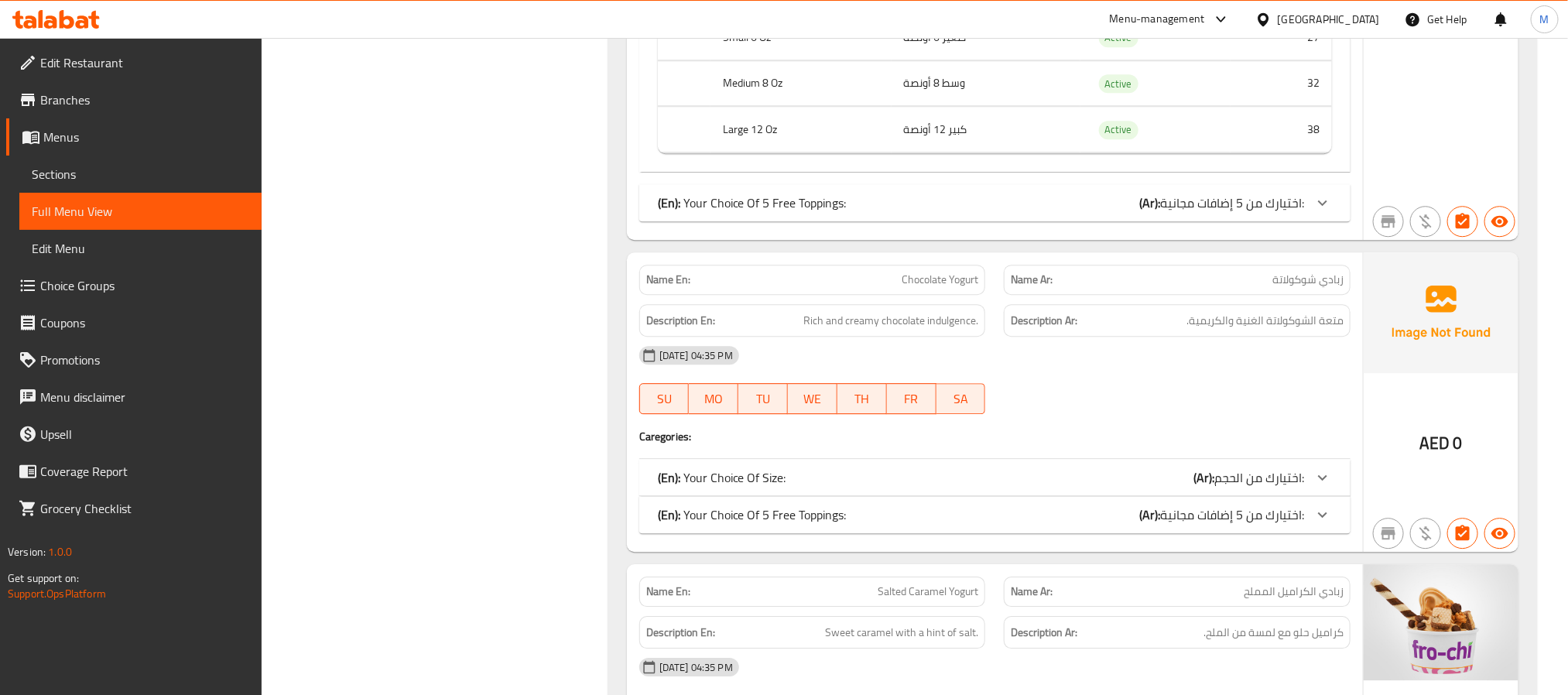
scroll to position [2205, 0]
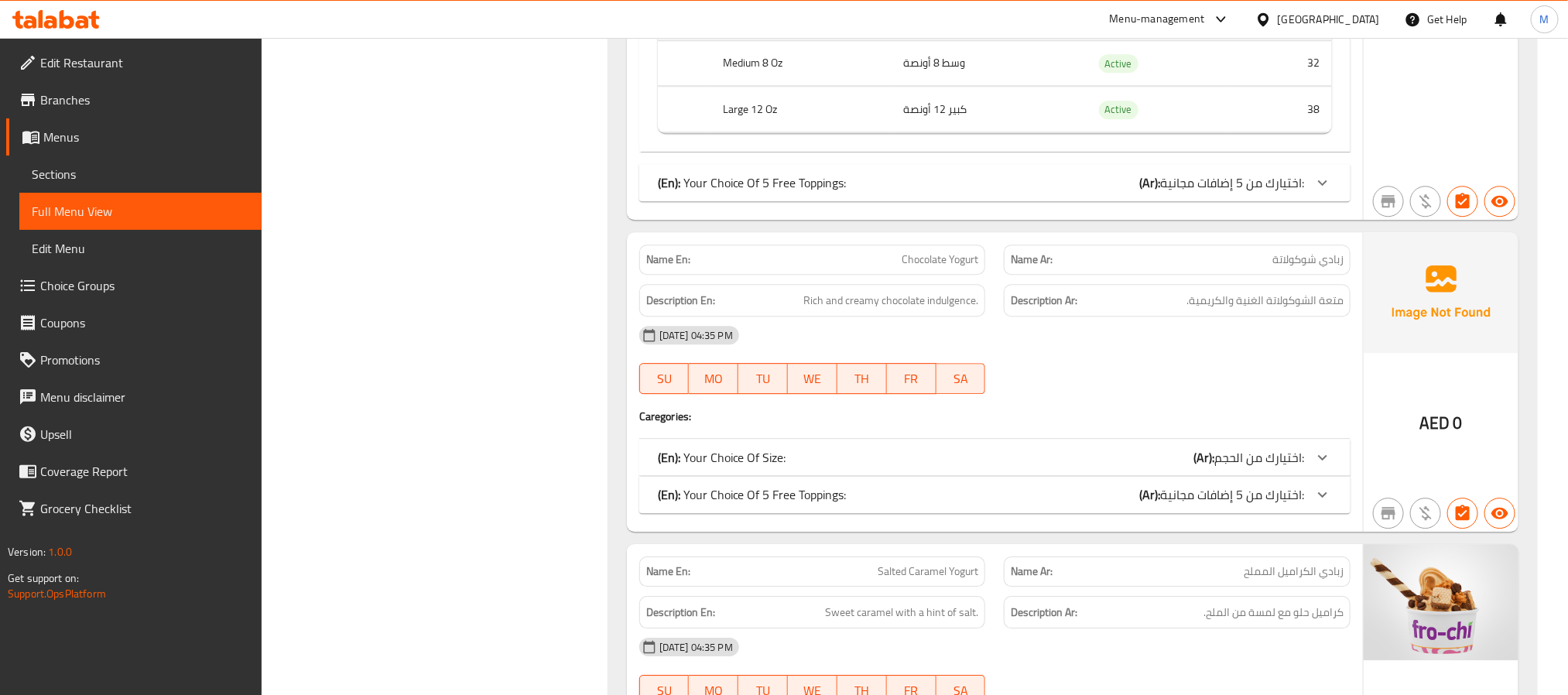
drag, startPoint x: 1326, startPoint y: 463, endPoint x: 1394, endPoint y: 503, distance: 78.9
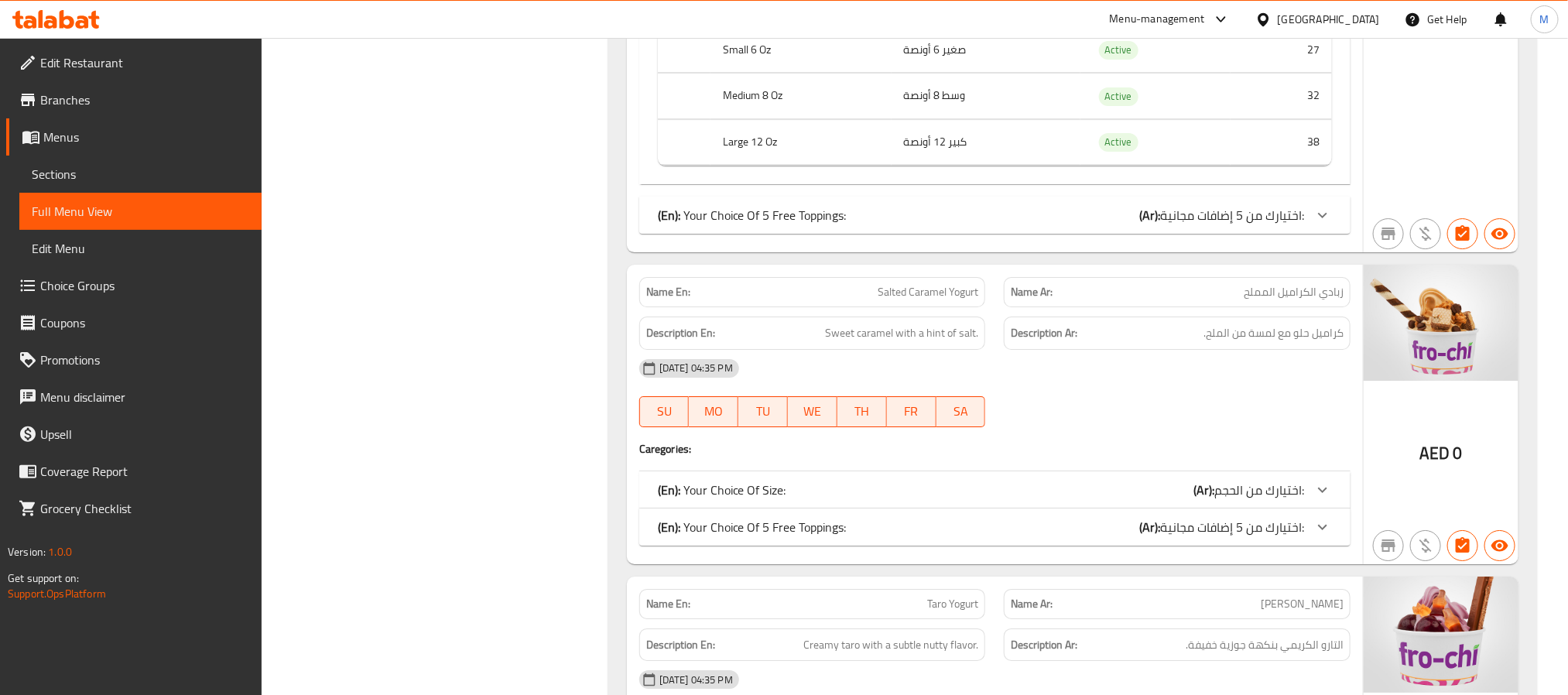
scroll to position [2785, 0]
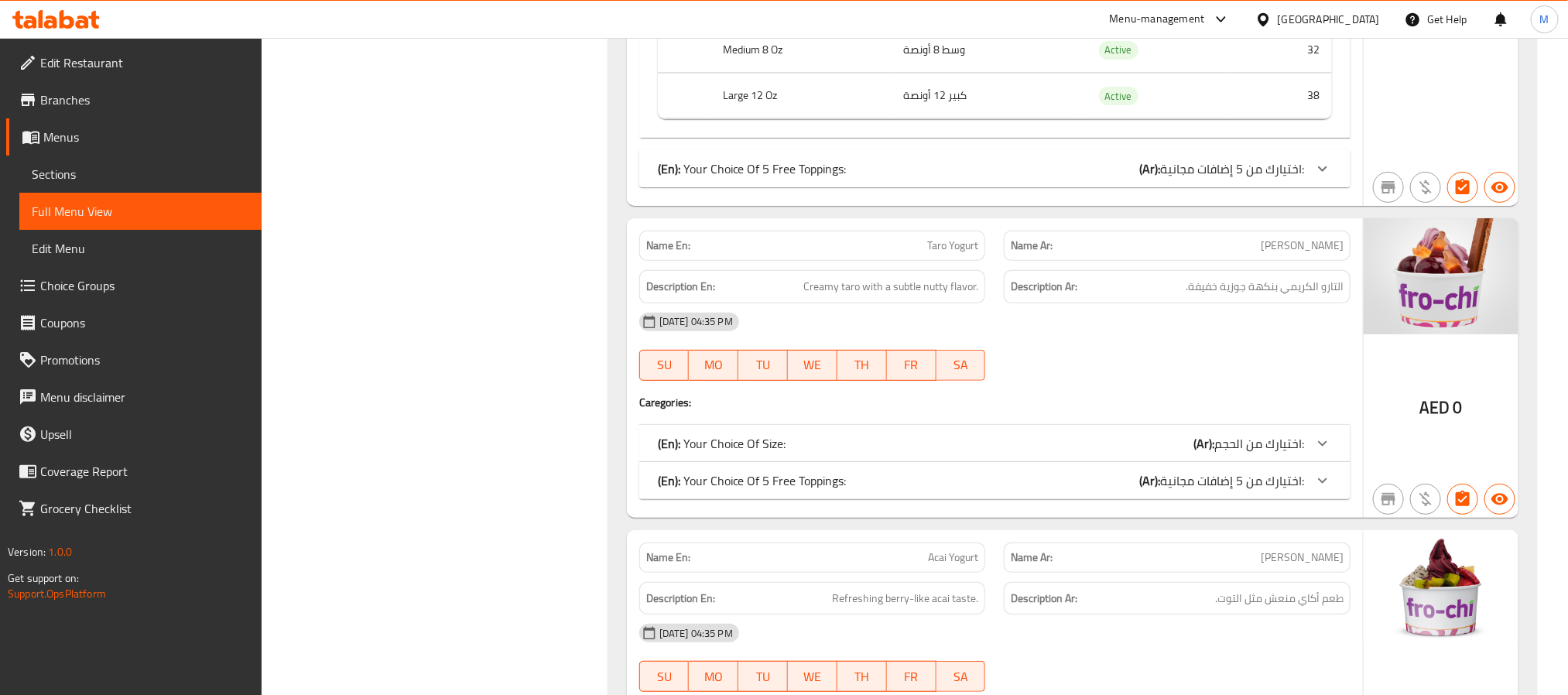
scroll to position [3365, 0]
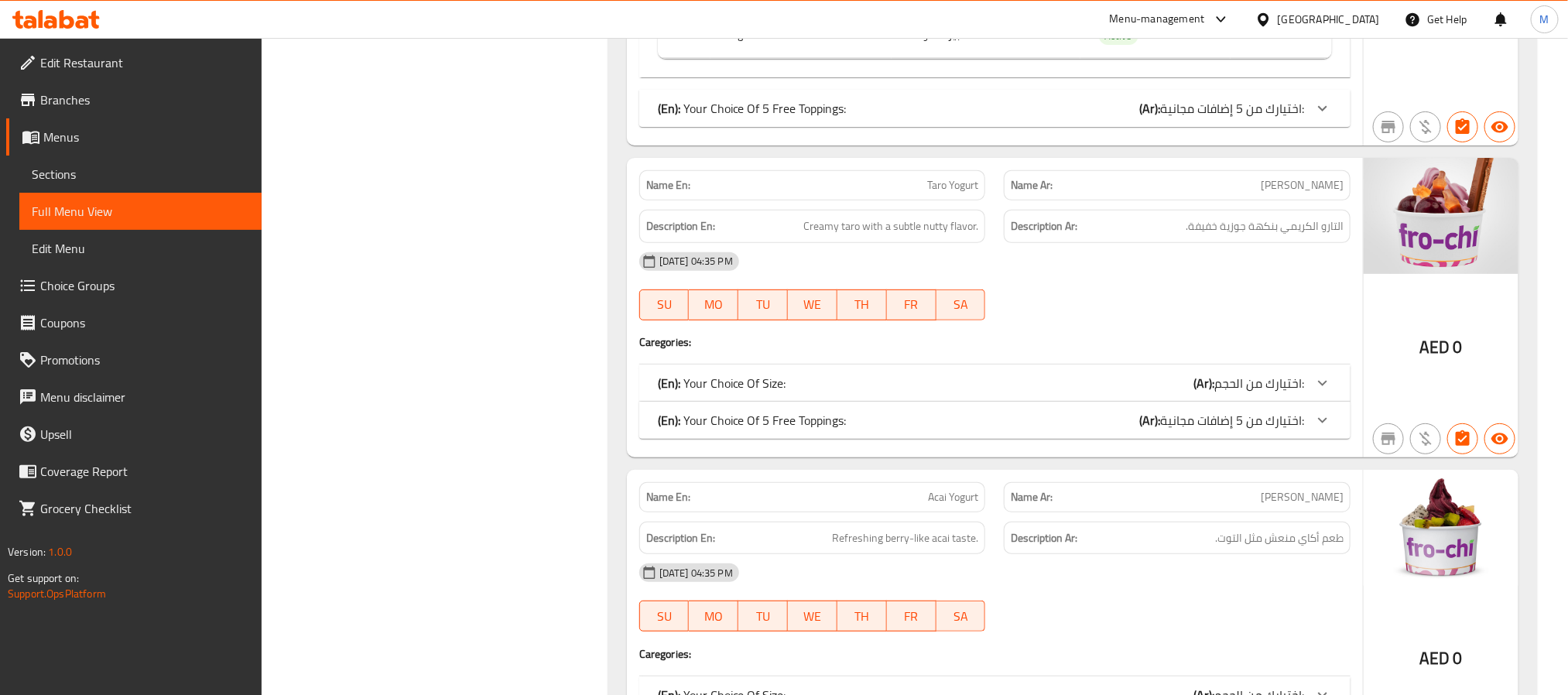
drag, startPoint x: 1324, startPoint y: 405, endPoint x: 1417, endPoint y: 425, distance: 95.1
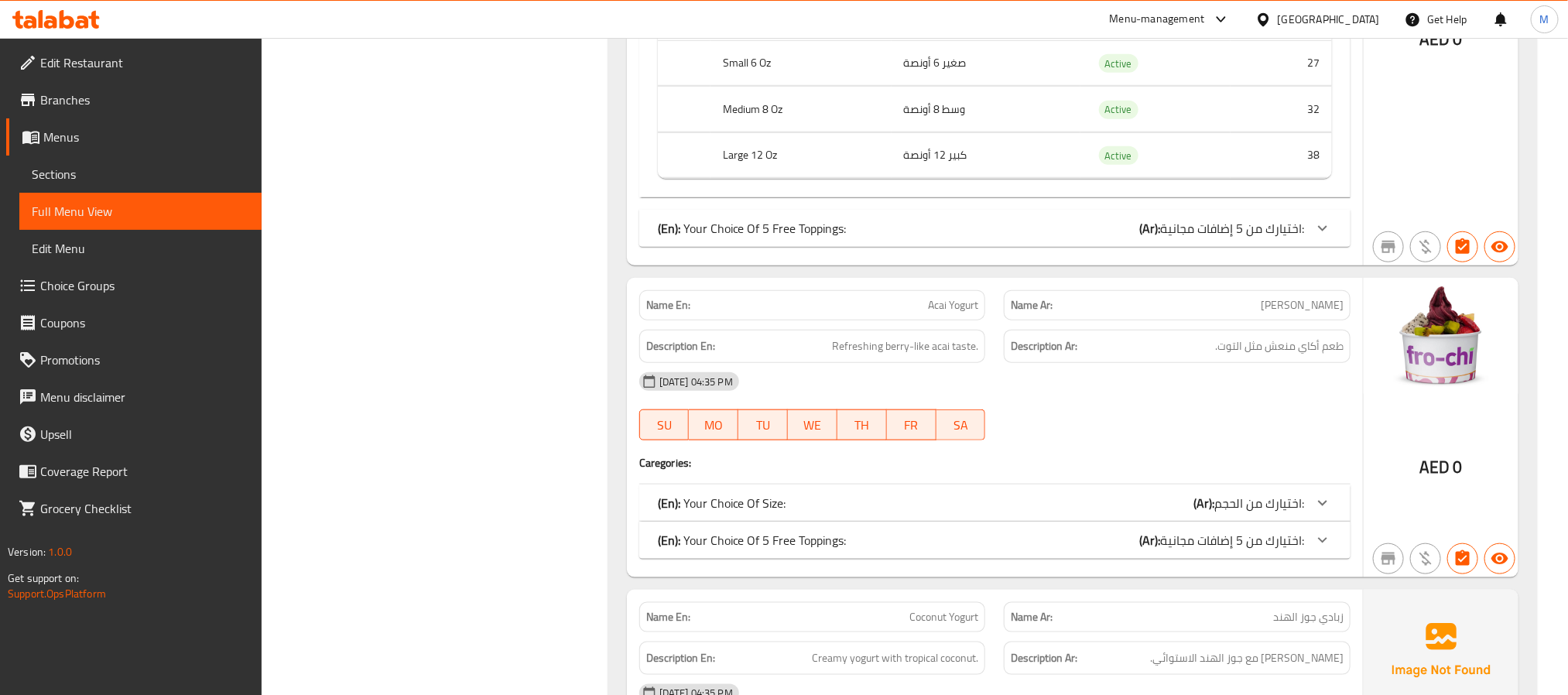
scroll to position [3829, 0]
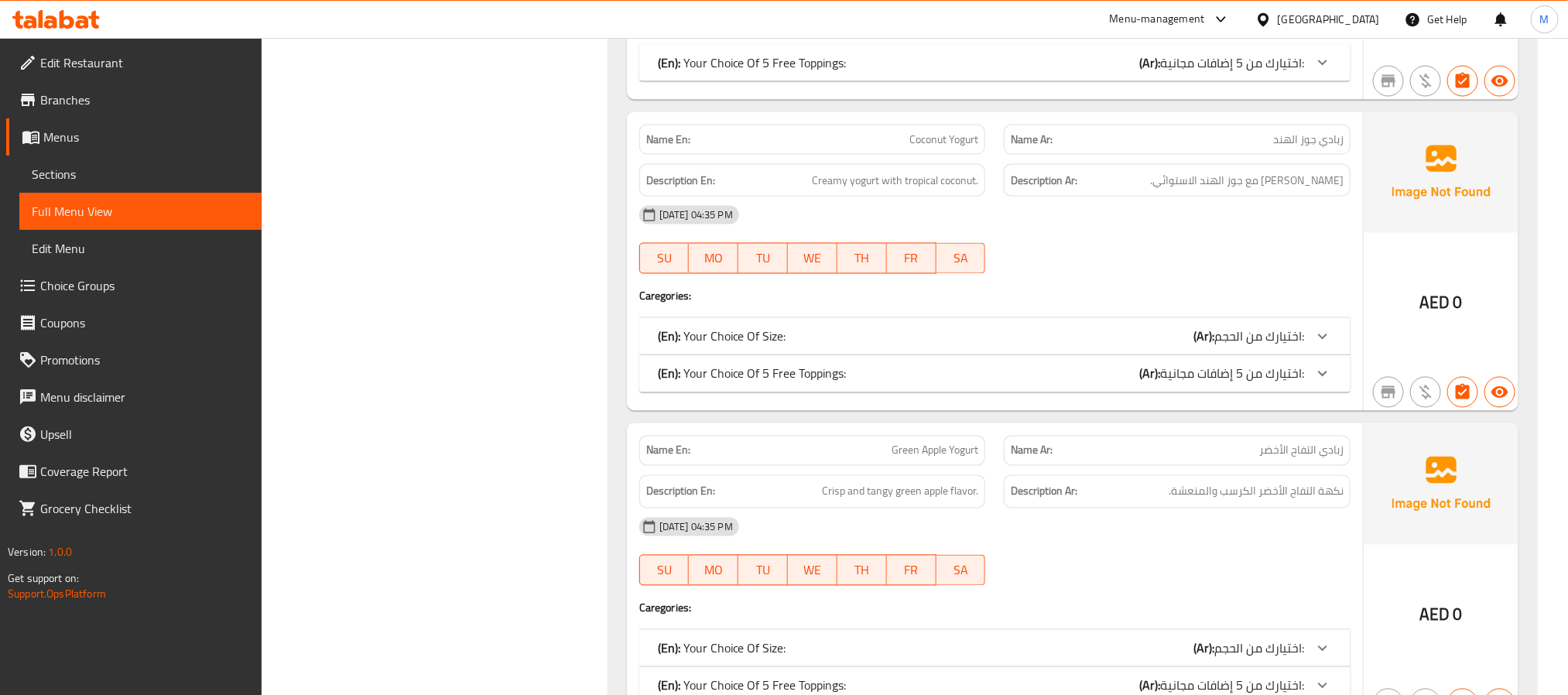
scroll to position [4525, 0]
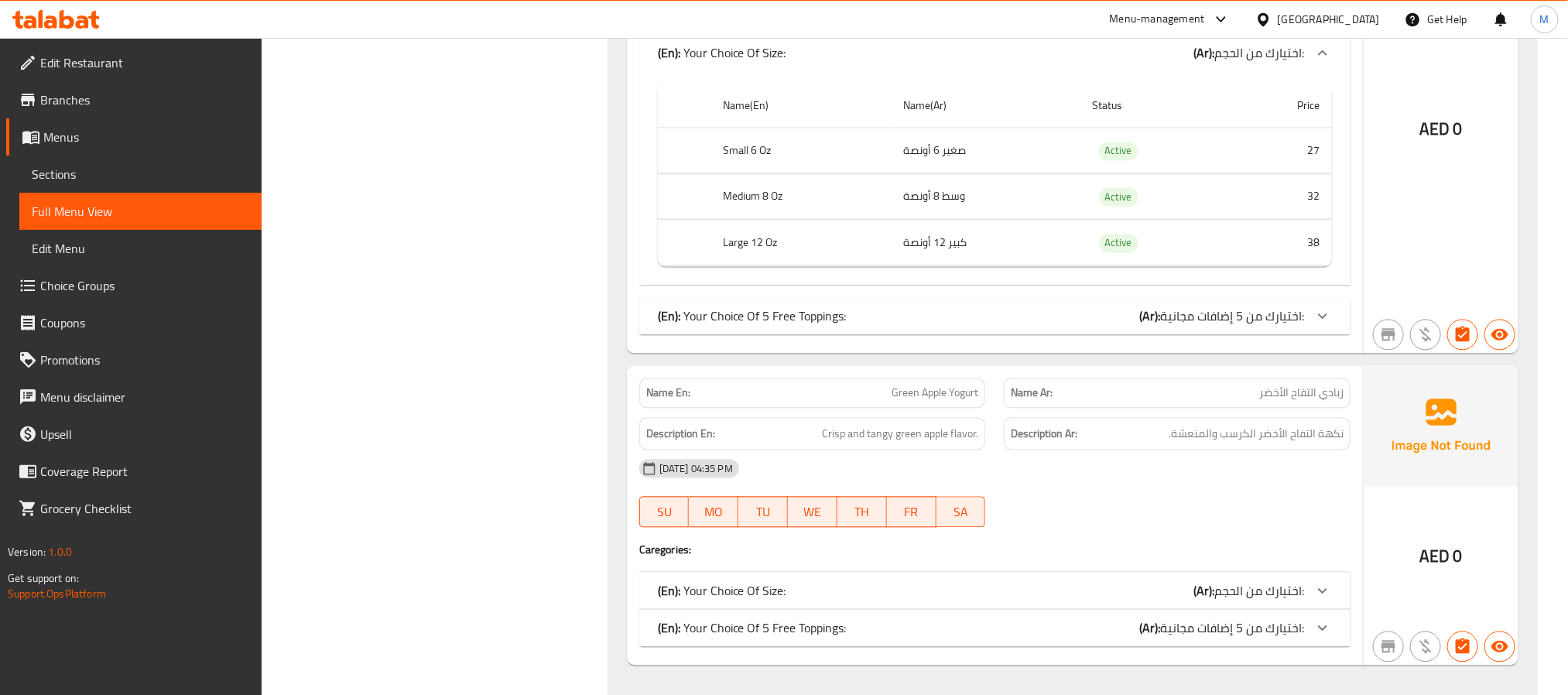
scroll to position [4873, 0]
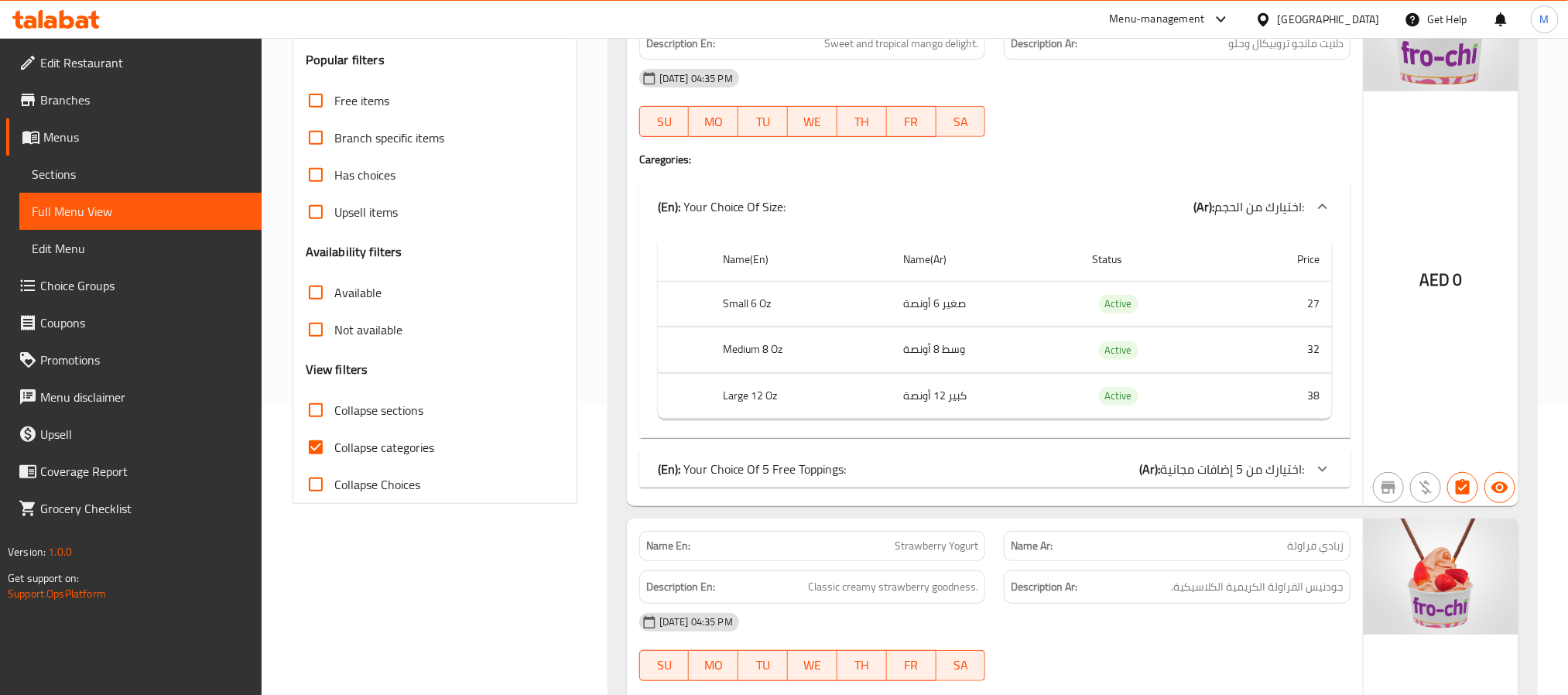
scroll to position [339, 0]
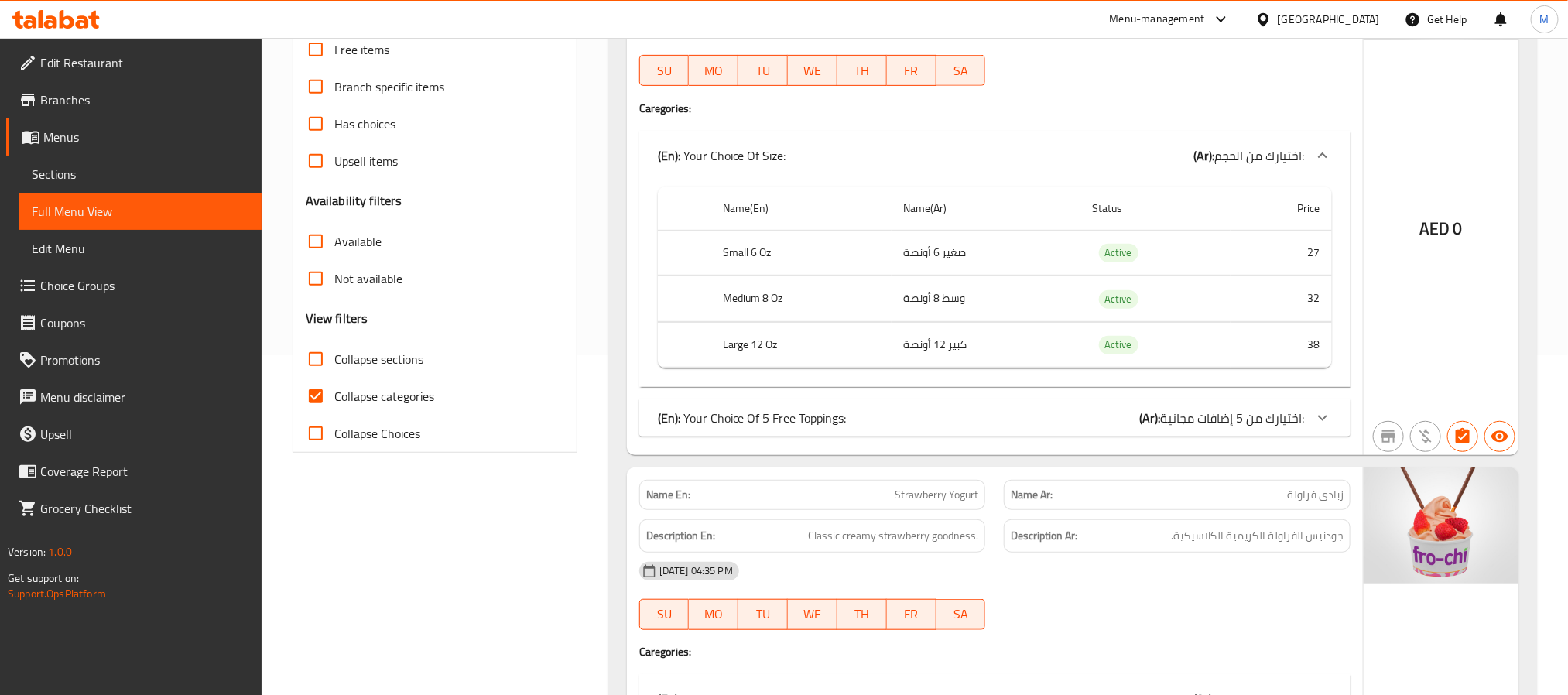
click at [409, 390] on span "Collapse categories" at bounding box center [385, 395] width 100 height 19
click at [334, 390] on input "Collapse categories" at bounding box center [316, 396] width 37 height 37
checkbox input "false"
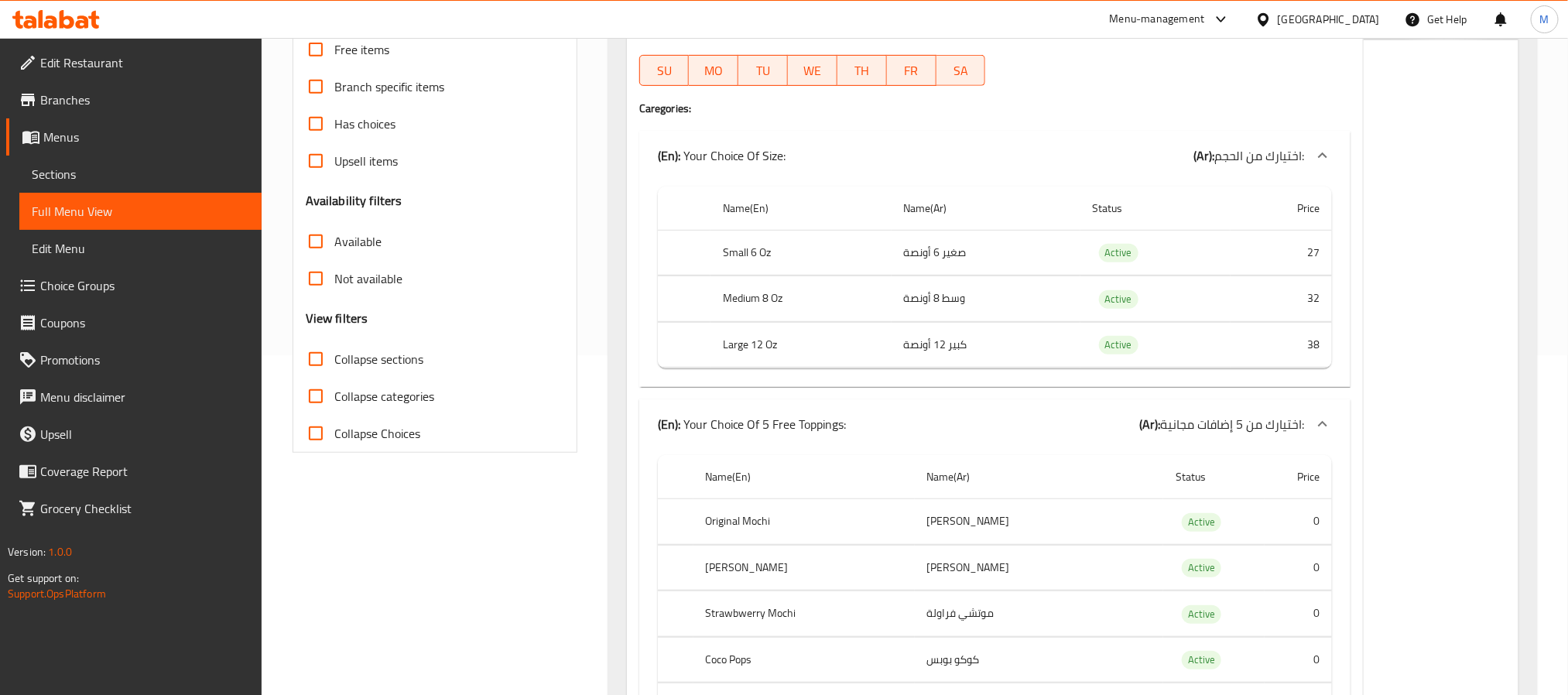
scroll to position [0, 0]
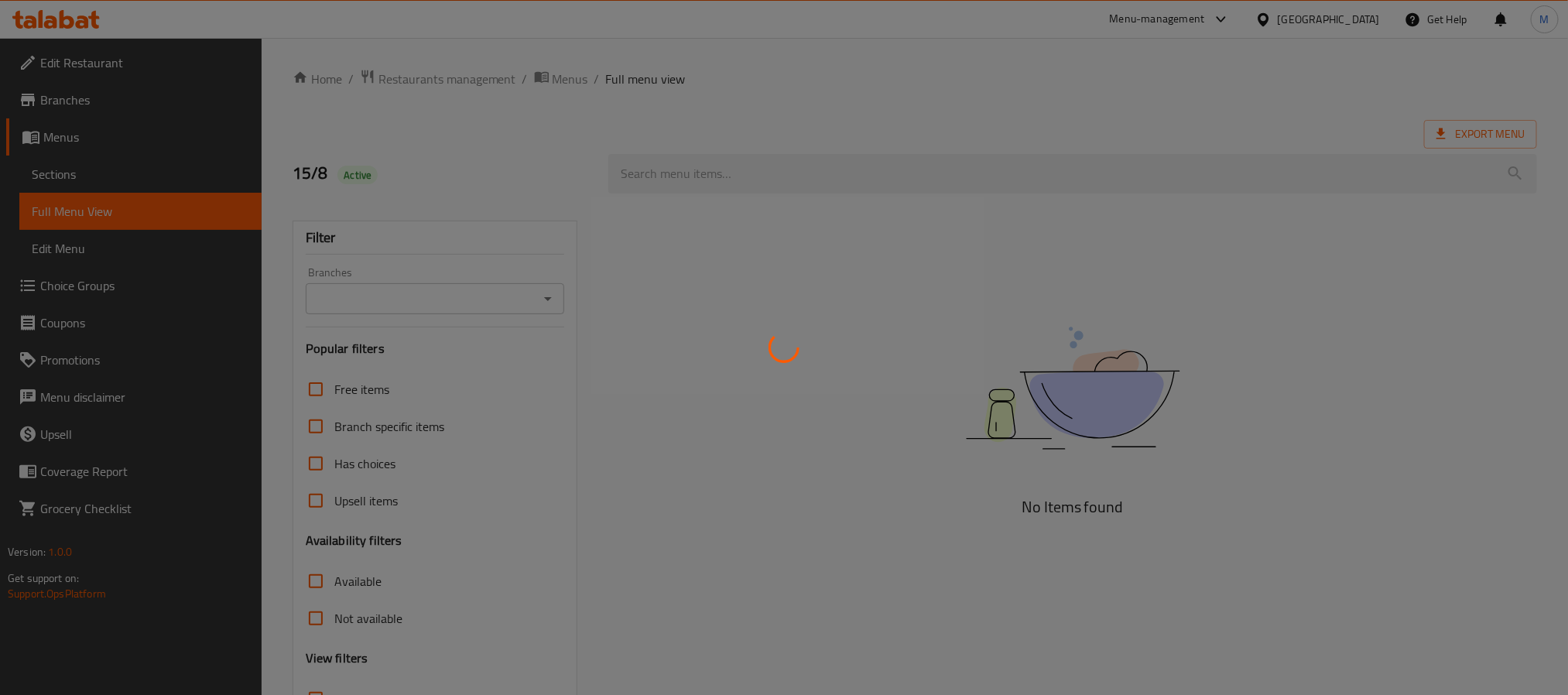
scroll to position [130, 0]
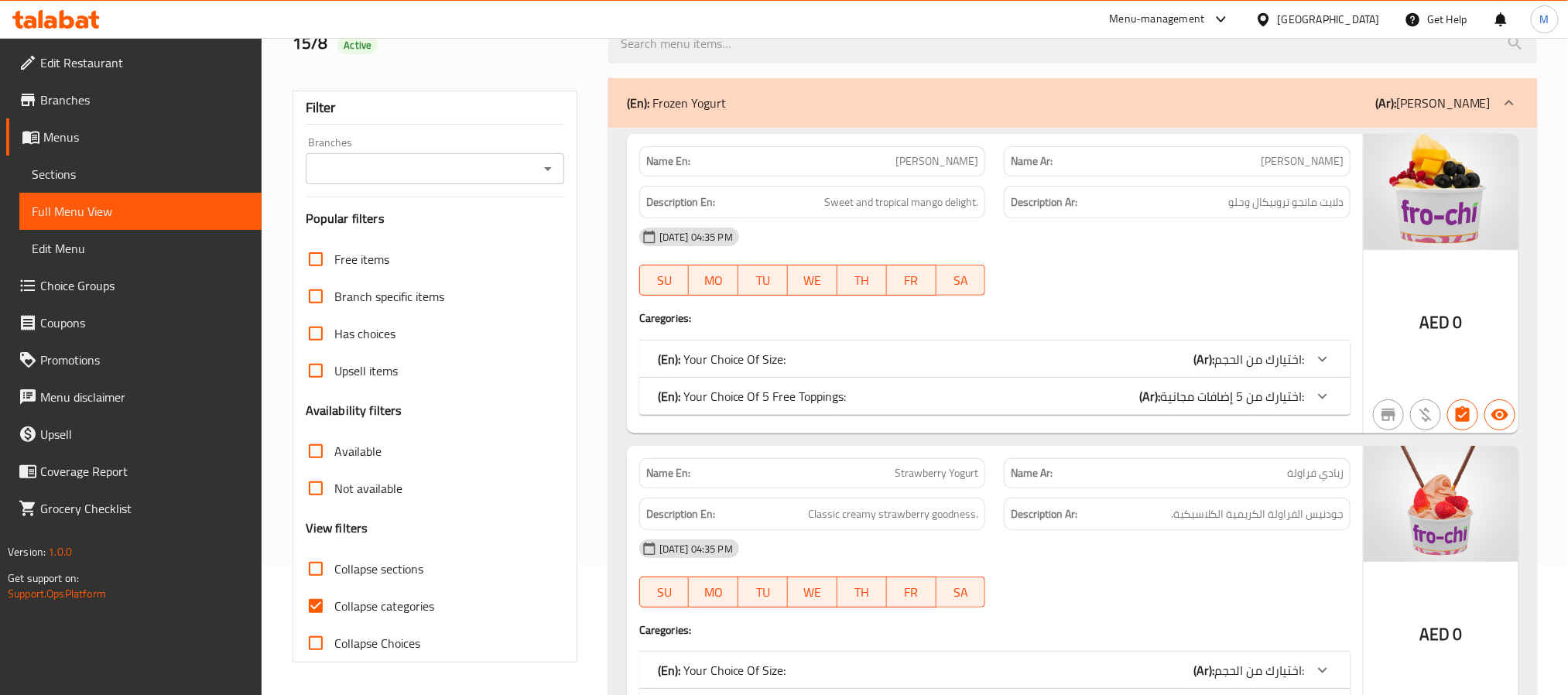
click at [381, 562] on span "Collapse sections" at bounding box center [379, 568] width 89 height 19
click at [334, 562] on input "Collapse sections" at bounding box center [316, 568] width 37 height 37
checkbox input "true"
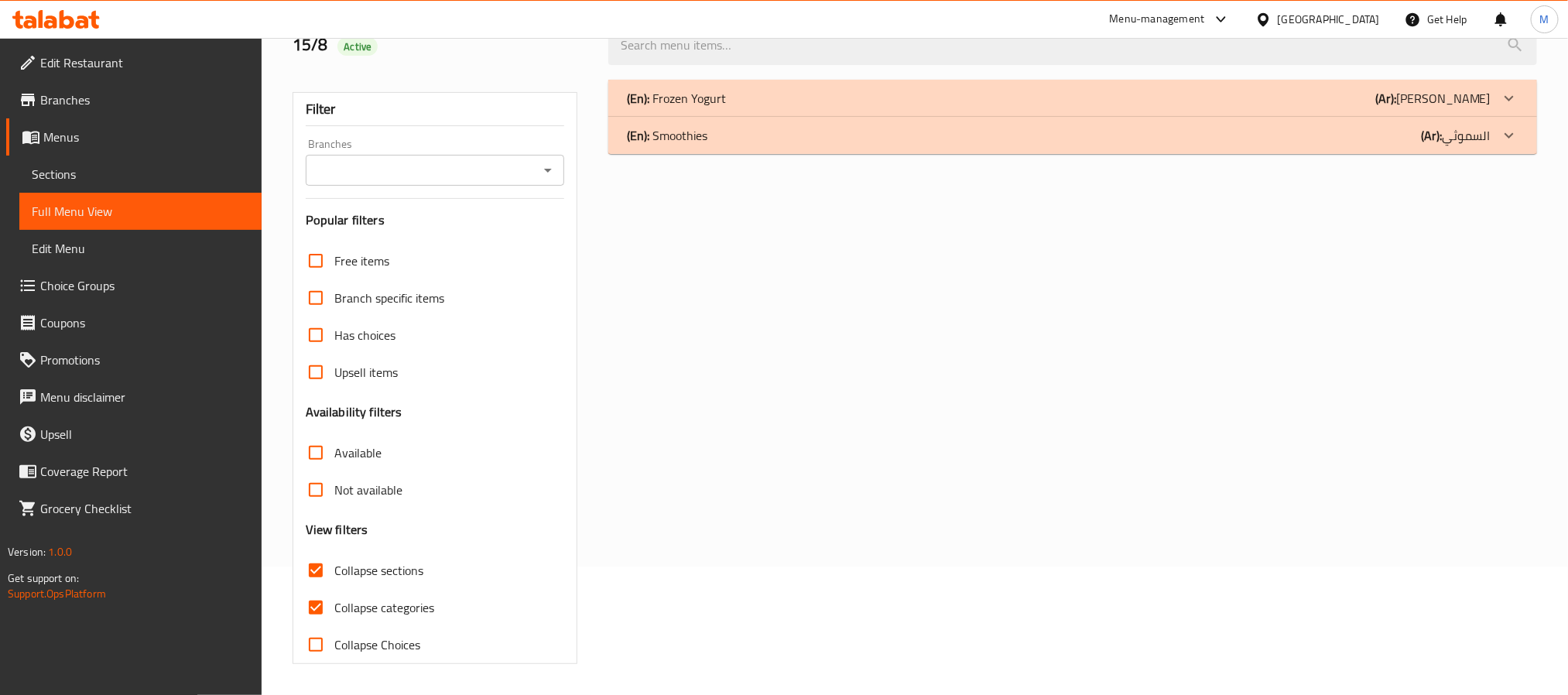
click at [384, 601] on span "Collapse categories" at bounding box center [385, 607] width 100 height 19
click at [334, 601] on input "Collapse categories" at bounding box center [316, 608] width 37 height 37
checkbox input "false"
click at [769, 92] on div "(En): Frozen Yogurt (Ar): زبادي فروزين" at bounding box center [1058, 97] width 864 height 19
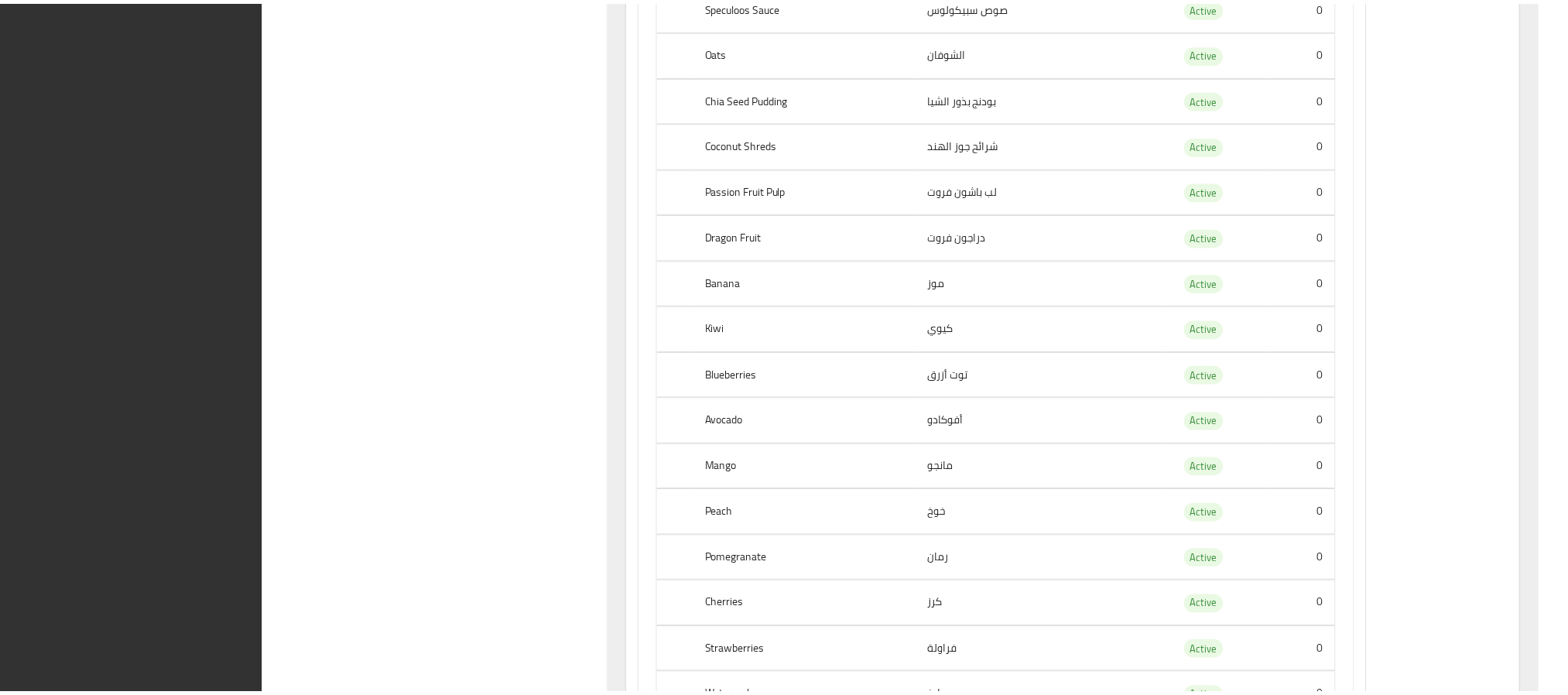
scroll to position [29605, 0]
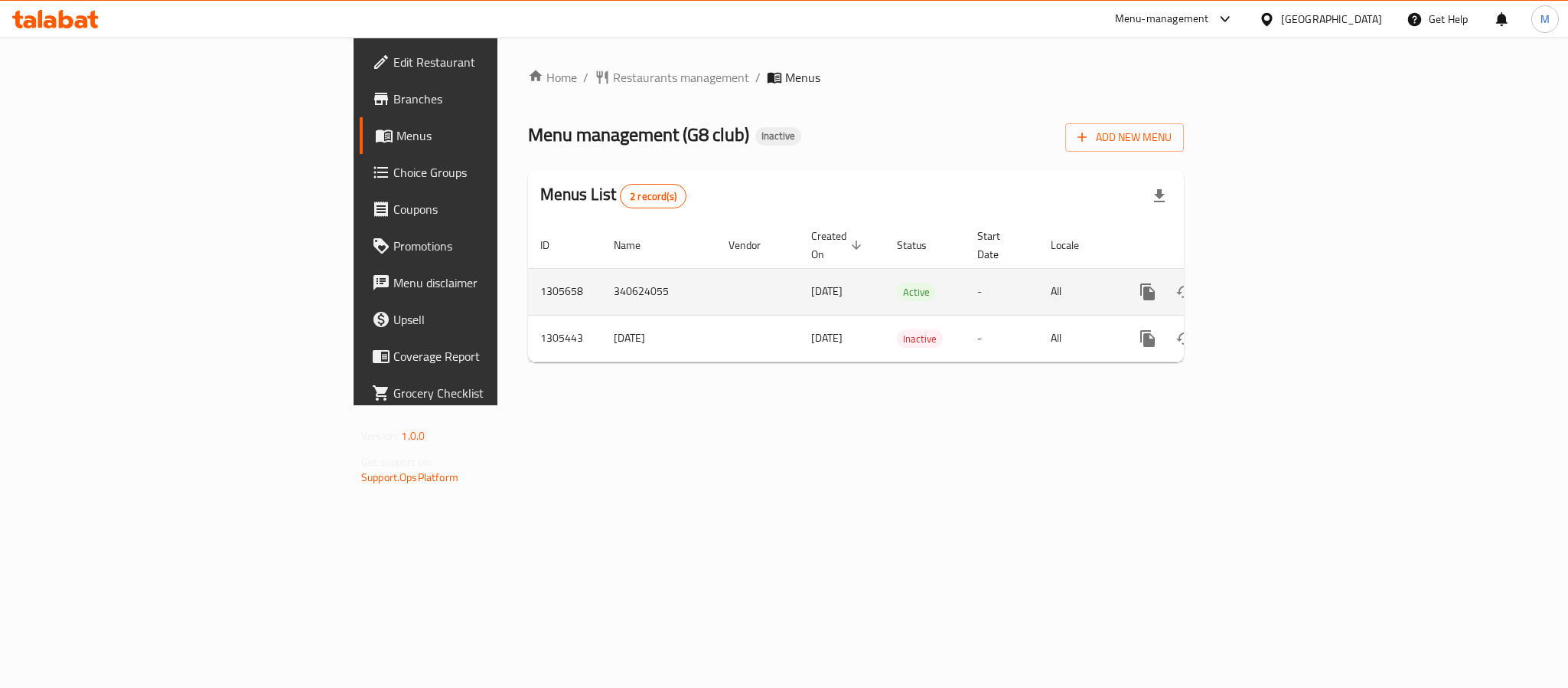
click at [1277, 278] on link "enhanced table" at bounding box center [1259, 292] width 37 height 37
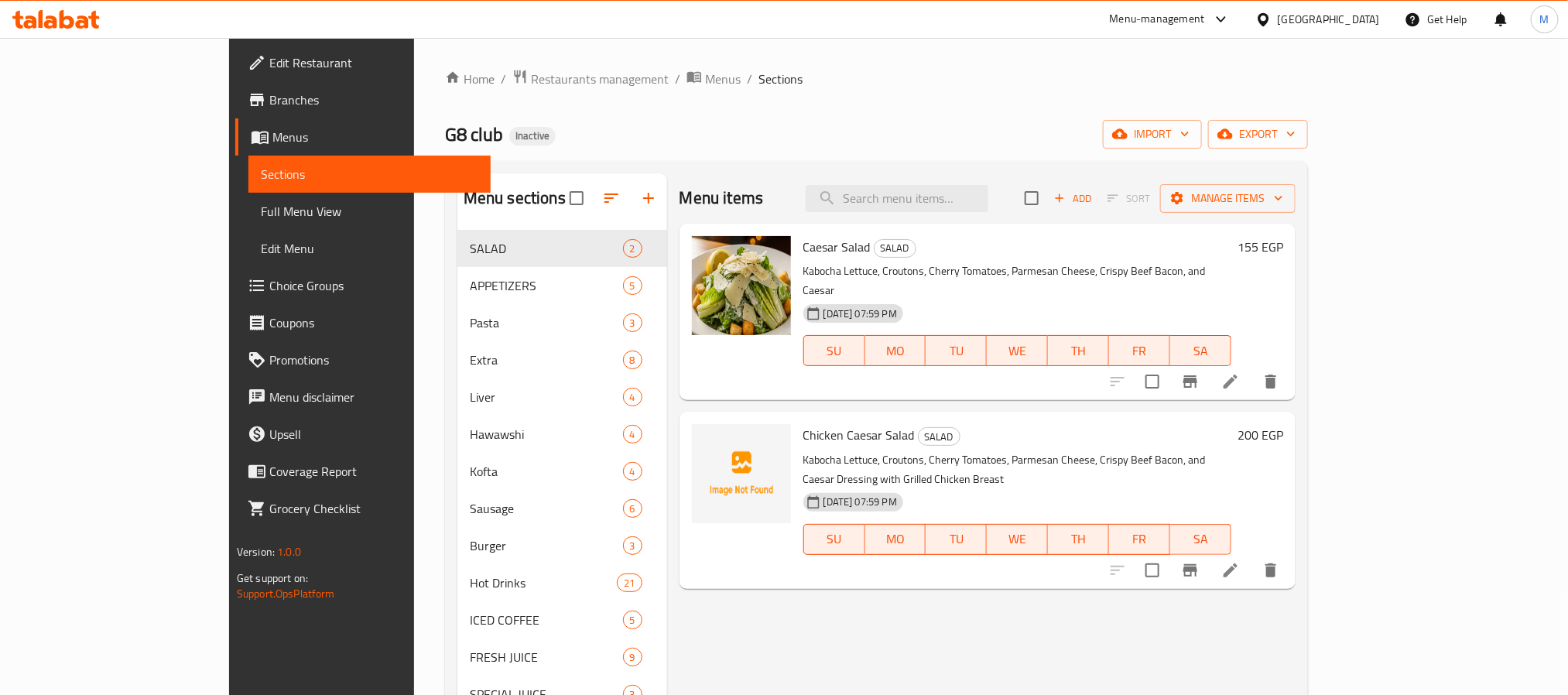
click at [1308, 158] on div "Home / Restaurants management / Menus / Sections G8 club Inactive import export…" at bounding box center [875, 585] width 863 height 1033
click at [1296, 131] on span "export" at bounding box center [1258, 135] width 75 height 20
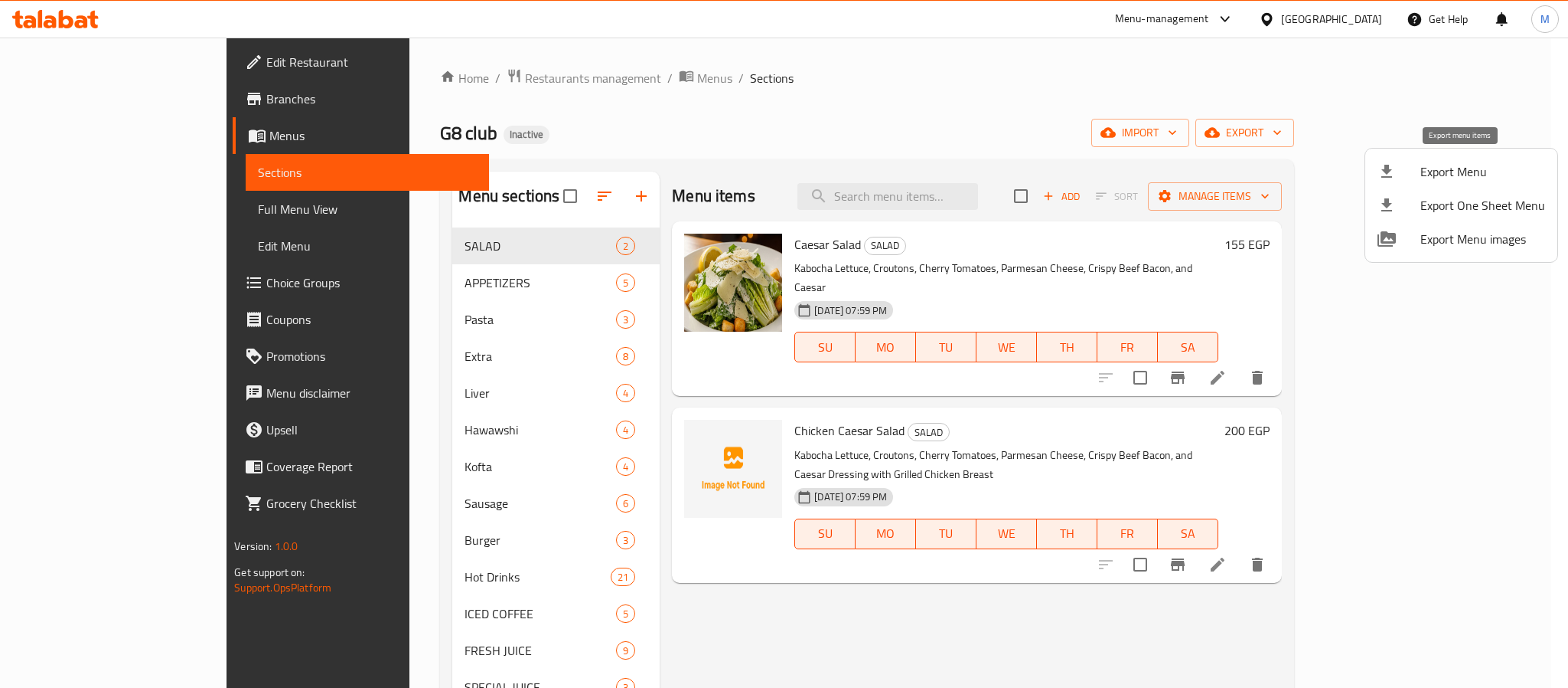
click at [1440, 173] on span "Export Menu" at bounding box center [1482, 171] width 125 height 18
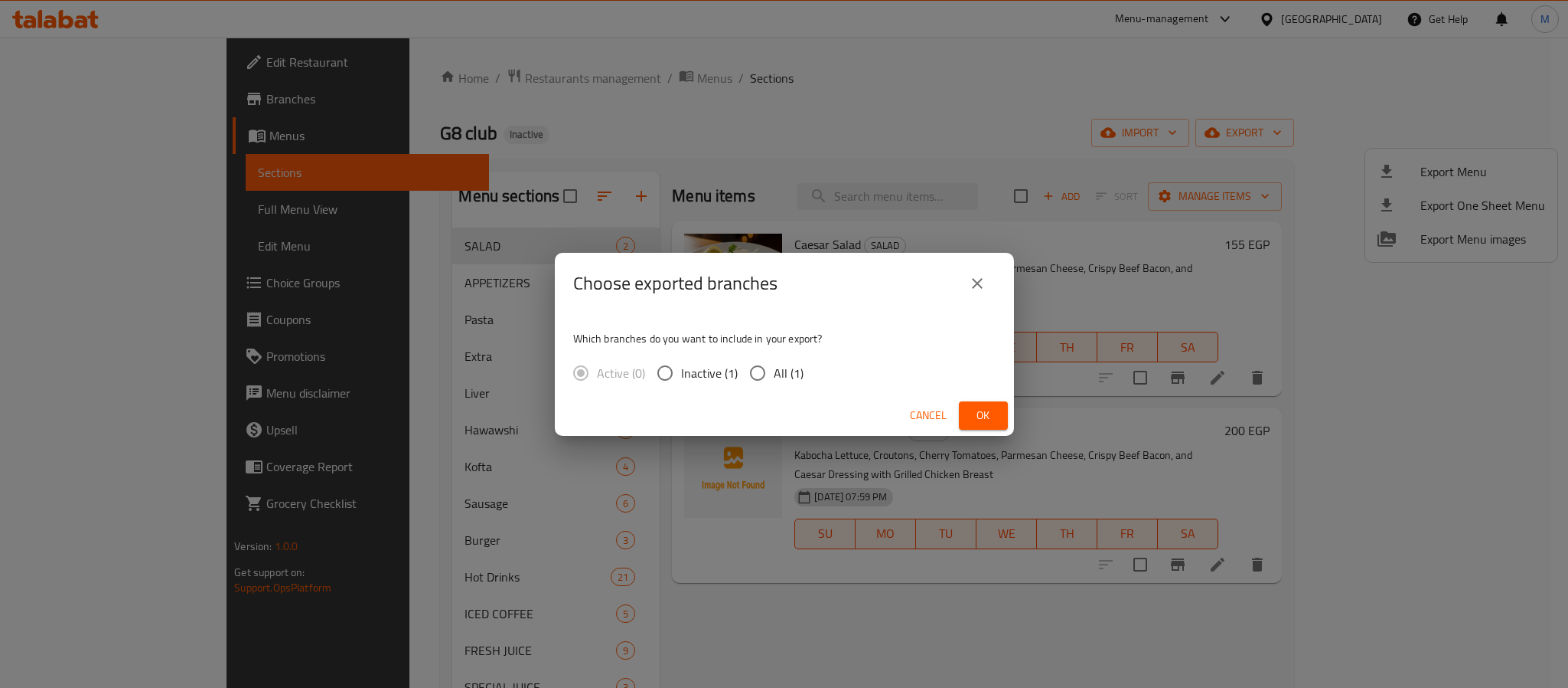
click at [781, 382] on span "All (1)" at bounding box center [789, 373] width 30 height 18
click at [774, 382] on input "All (1)" at bounding box center [758, 373] width 32 height 32
radio input "true"
click at [1007, 412] on button "Ok" at bounding box center [983, 415] width 49 height 28
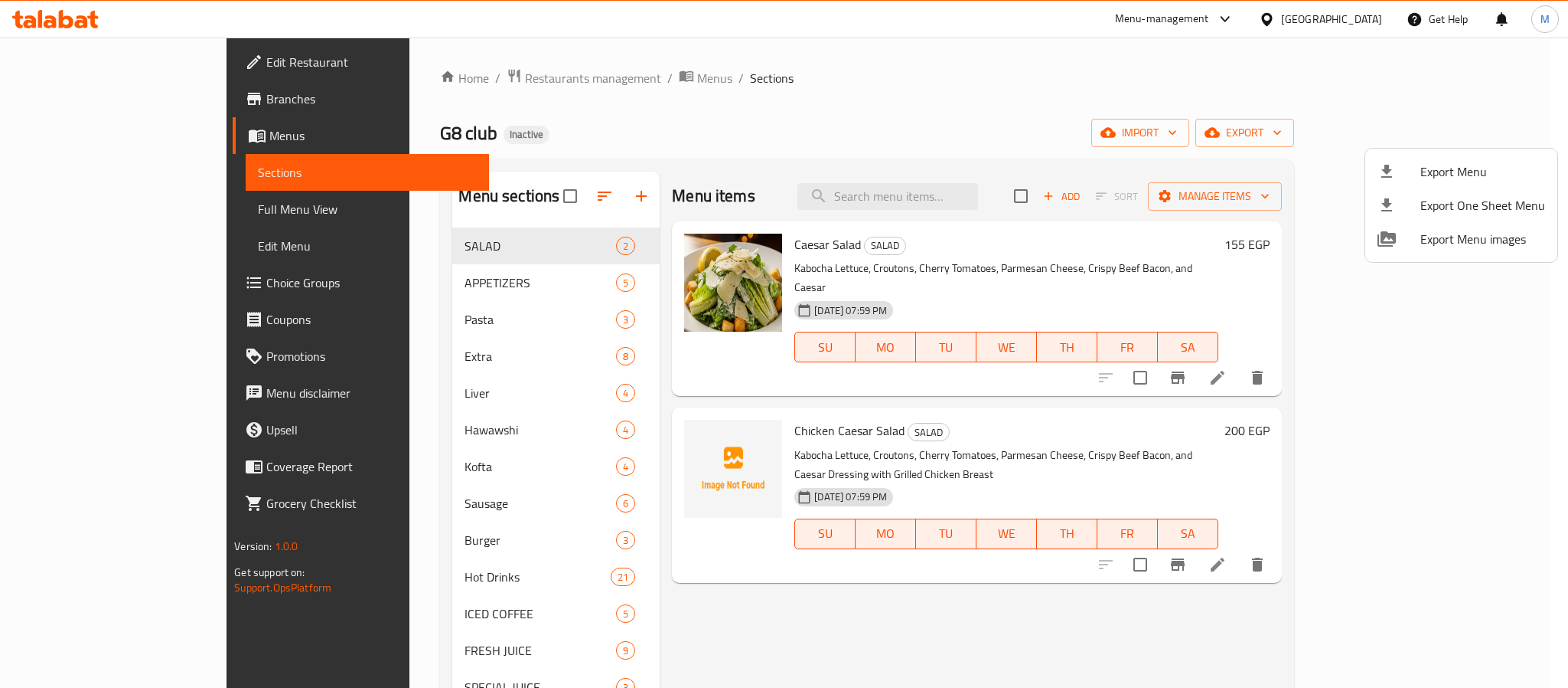
click at [746, 60] on div at bounding box center [784, 344] width 1568 height 688
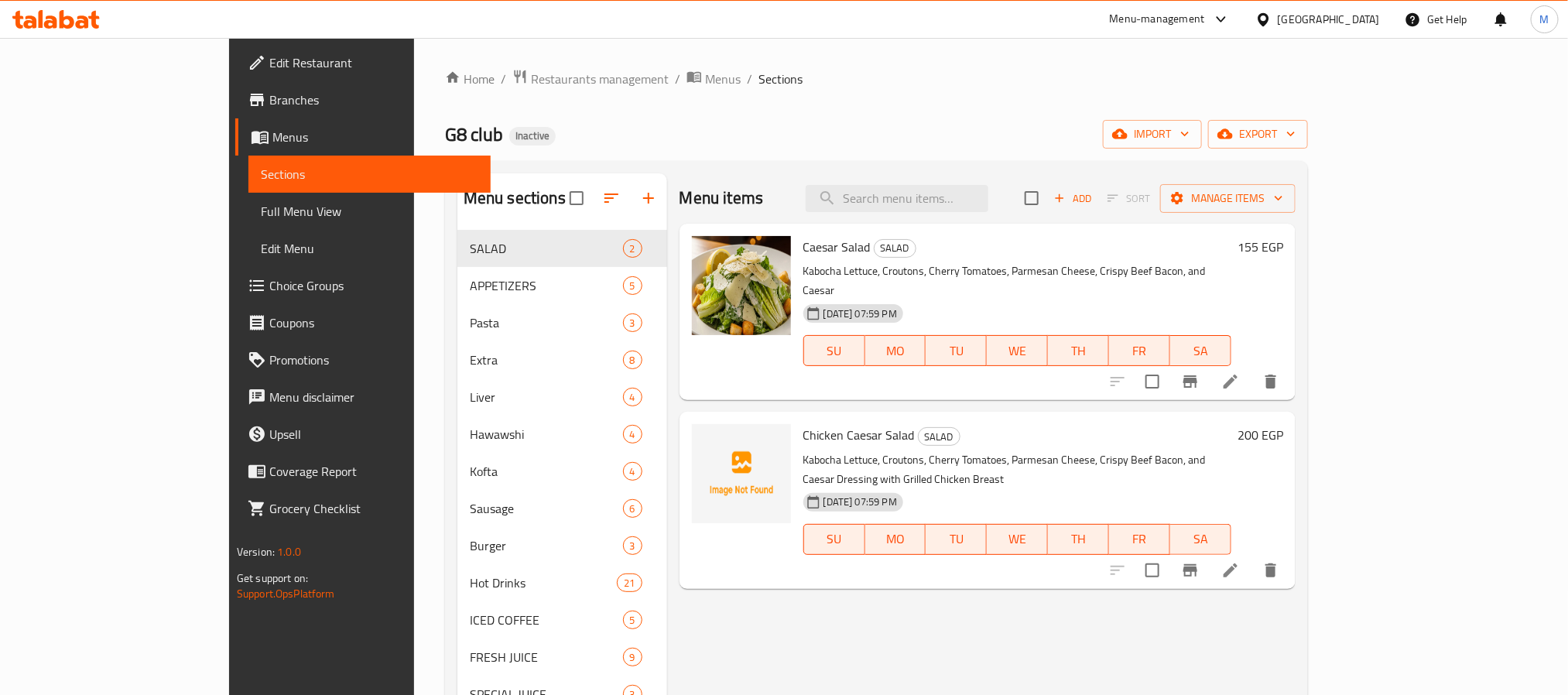
click at [811, 423] on span "Chicken Caesar Salad" at bounding box center [859, 434] width 111 height 24
copy h6 "Chicken Caesar Salad"
click at [804, 423] on span "Chicken Caesar Salad" at bounding box center [859, 434] width 111 height 24
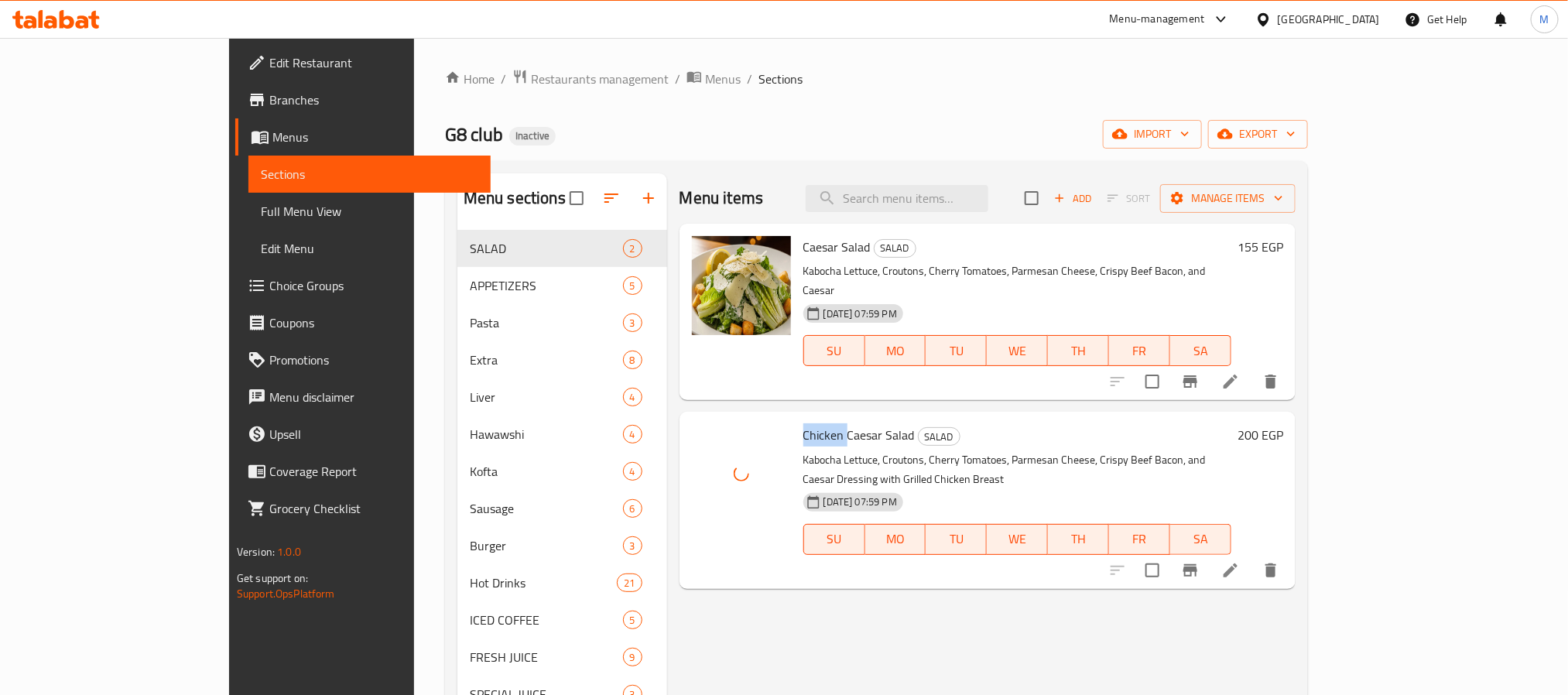
click at [804, 423] on span "Chicken Caesar Salad" at bounding box center [859, 434] width 111 height 24
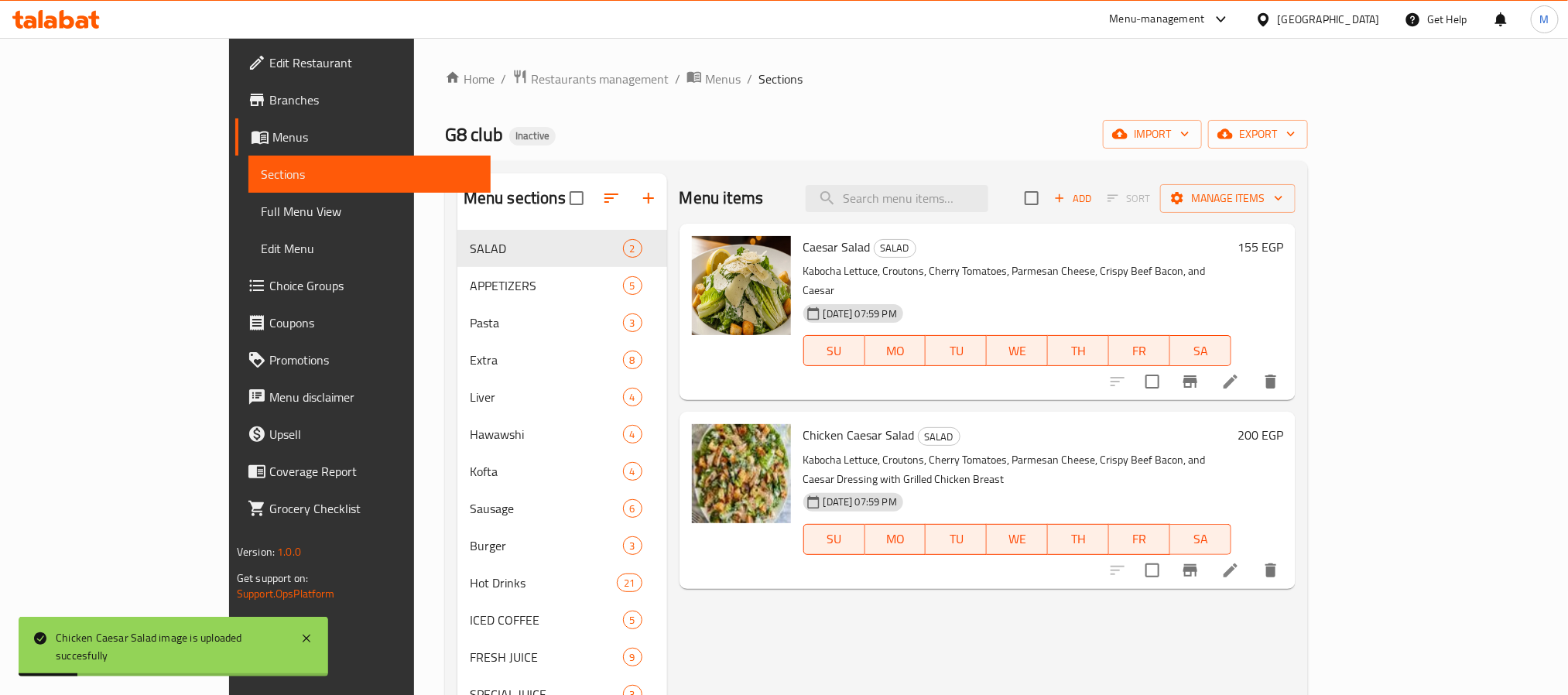
click at [783, 606] on div "Menu items Add Sort Manage items Caesar Salad SALAD Kabocha Lettuce, Croutons, …" at bounding box center [981, 631] width 629 height 916
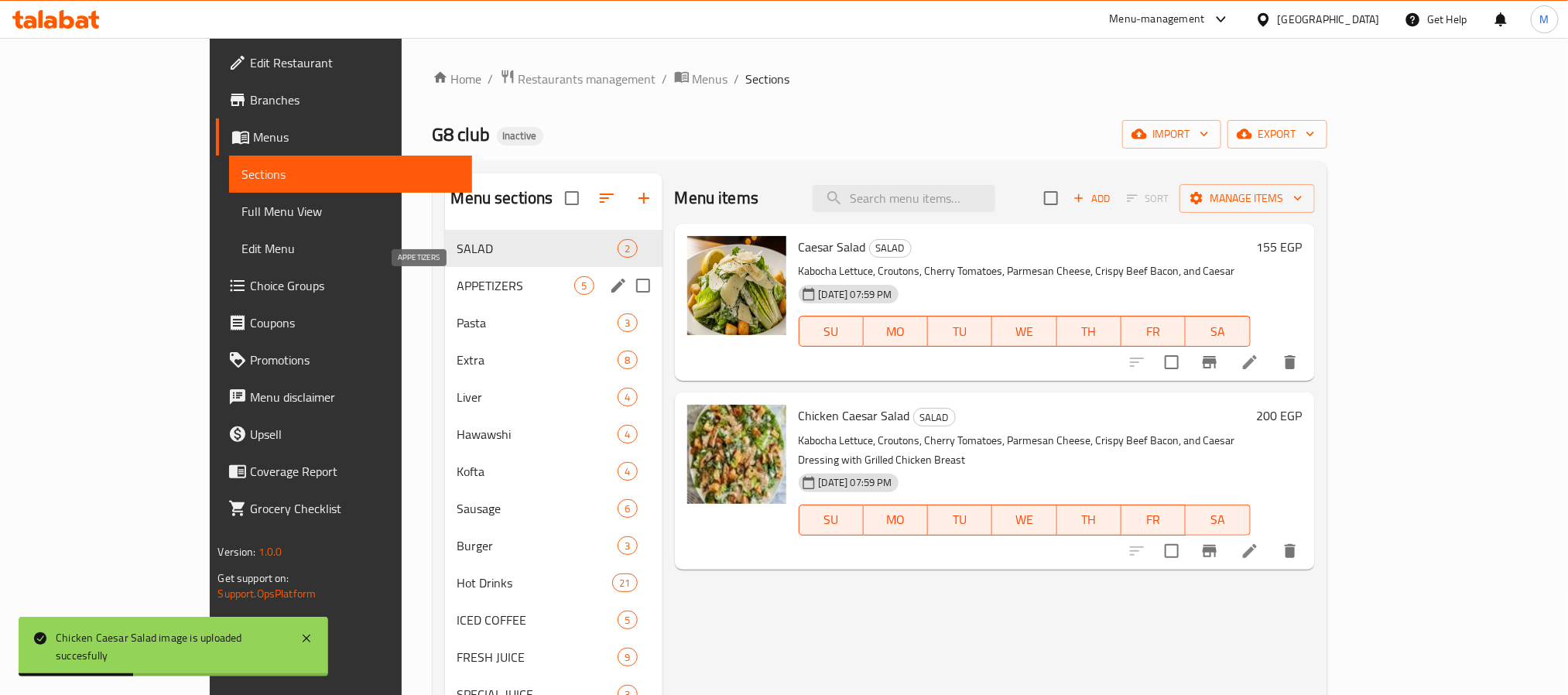
click at [457, 284] on span "APPETIZERS" at bounding box center [516, 285] width 118 height 19
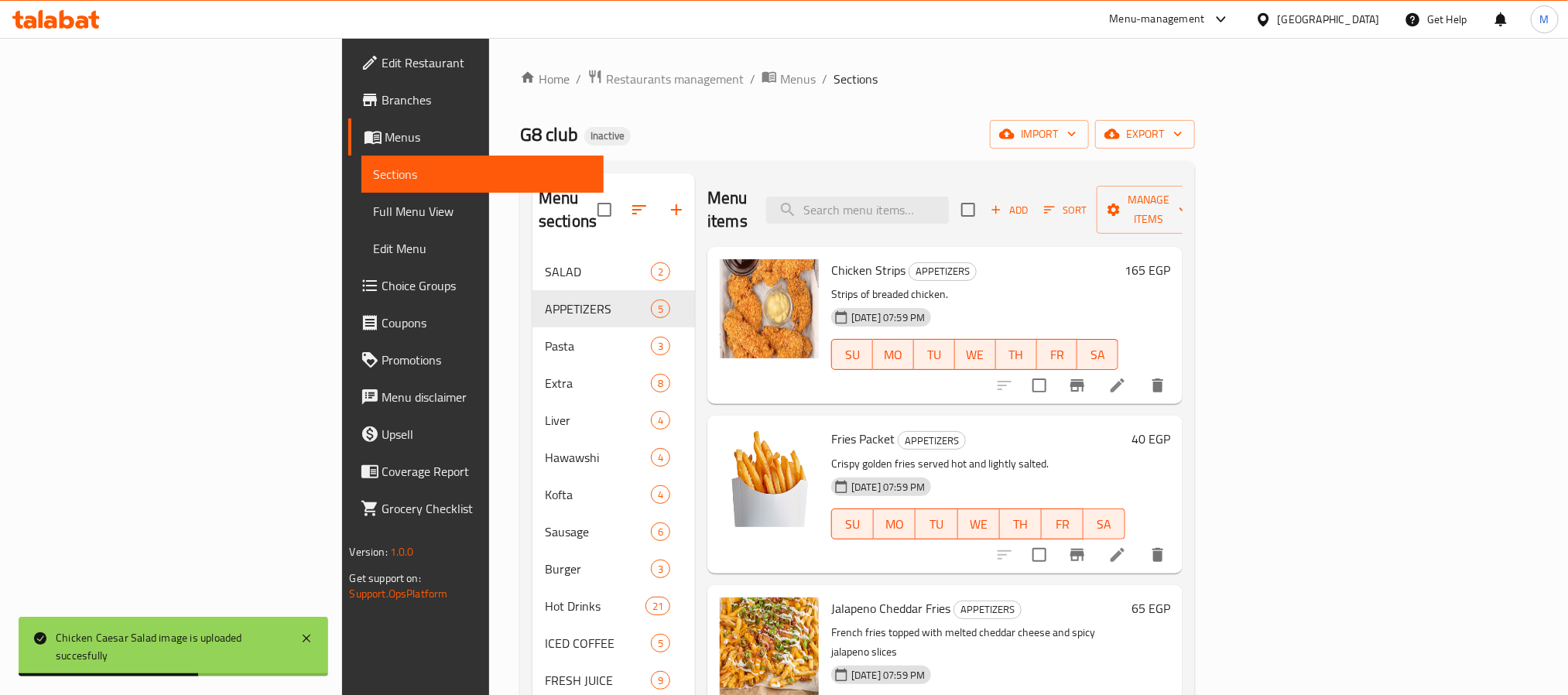
scroll to position [437, 0]
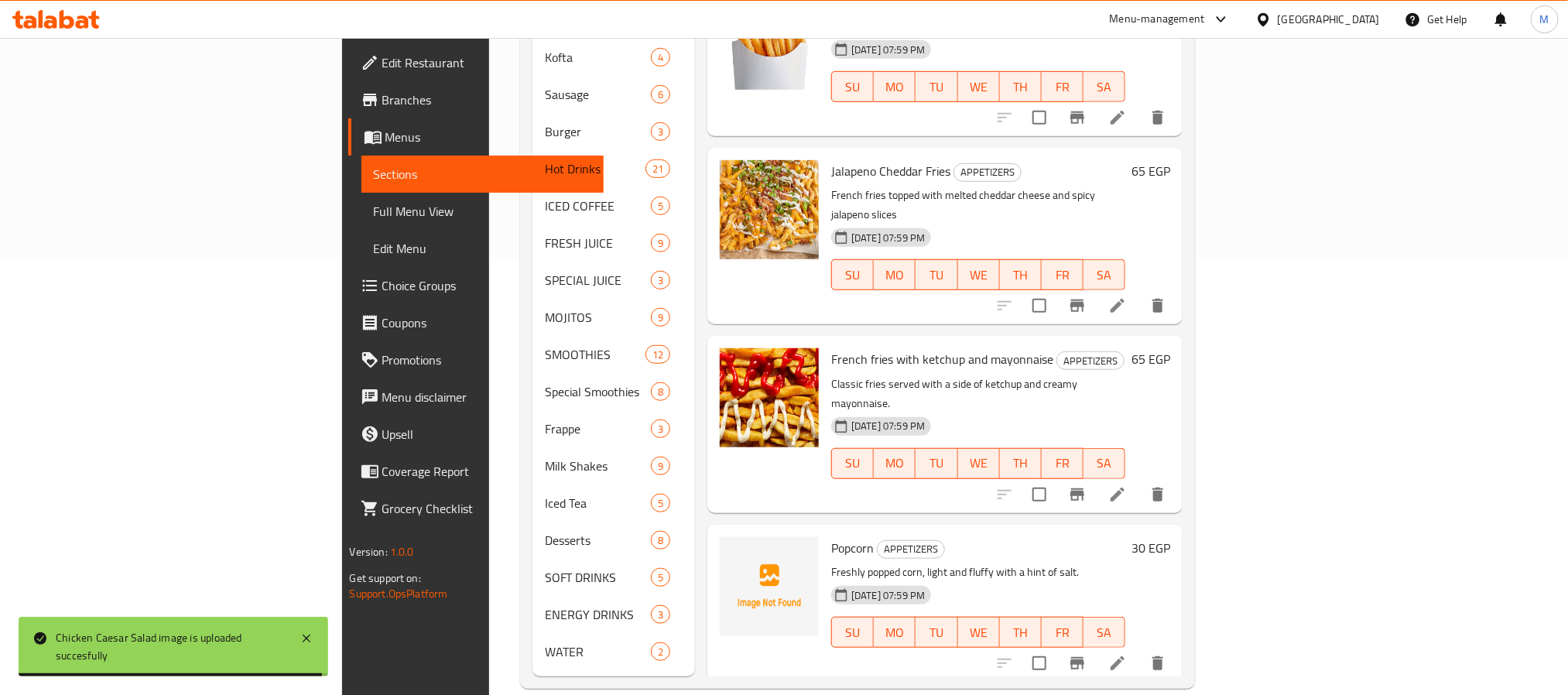
click at [831, 536] on span "Popcorn" at bounding box center [852, 548] width 42 height 24
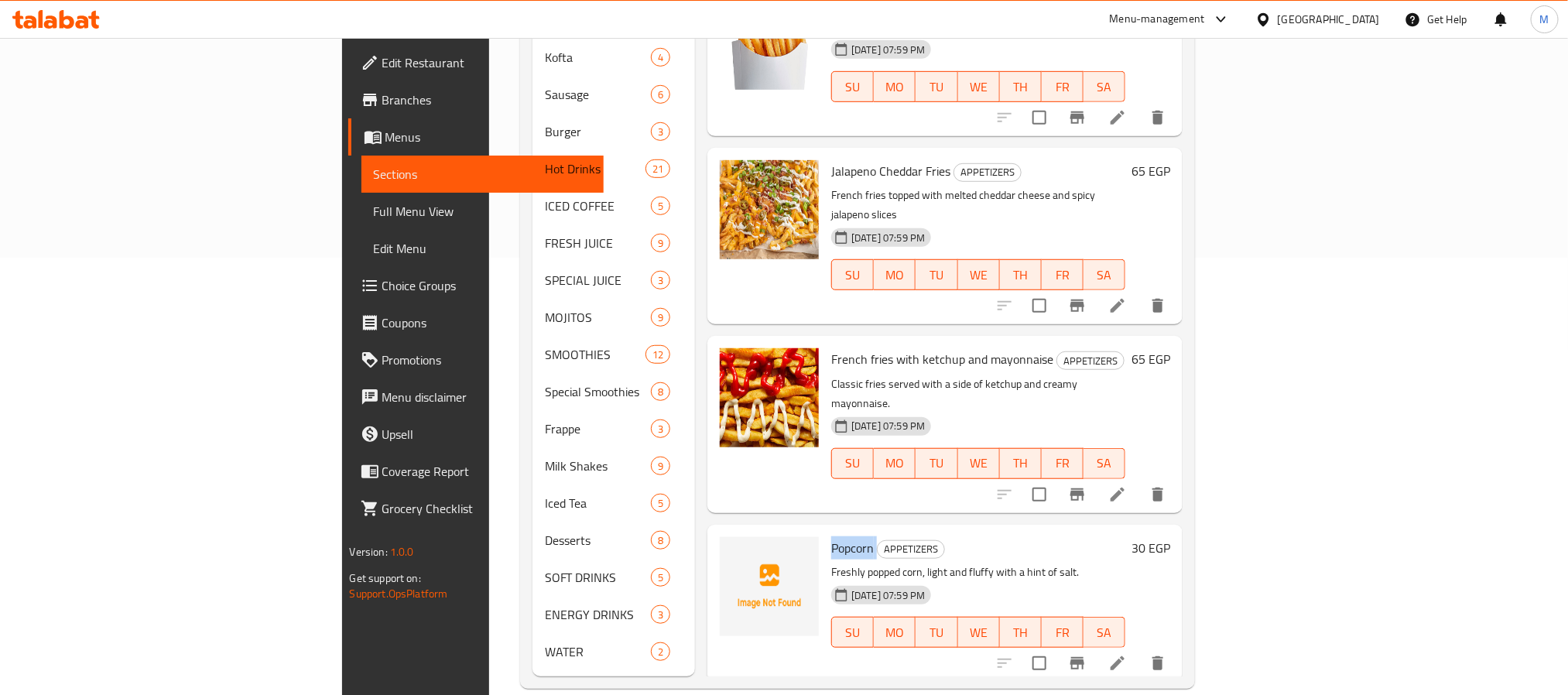
copy h6 "Popcorn"
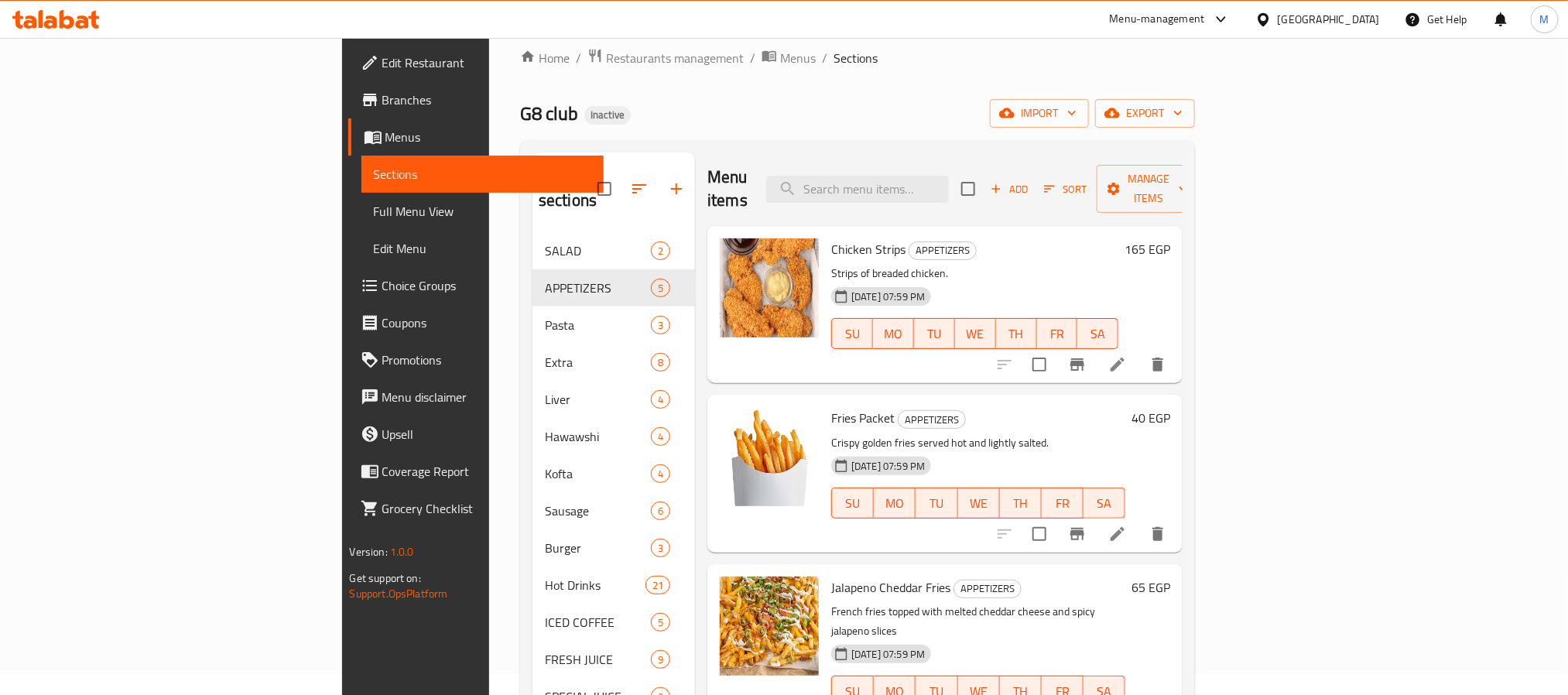
scroll to position [0, 0]
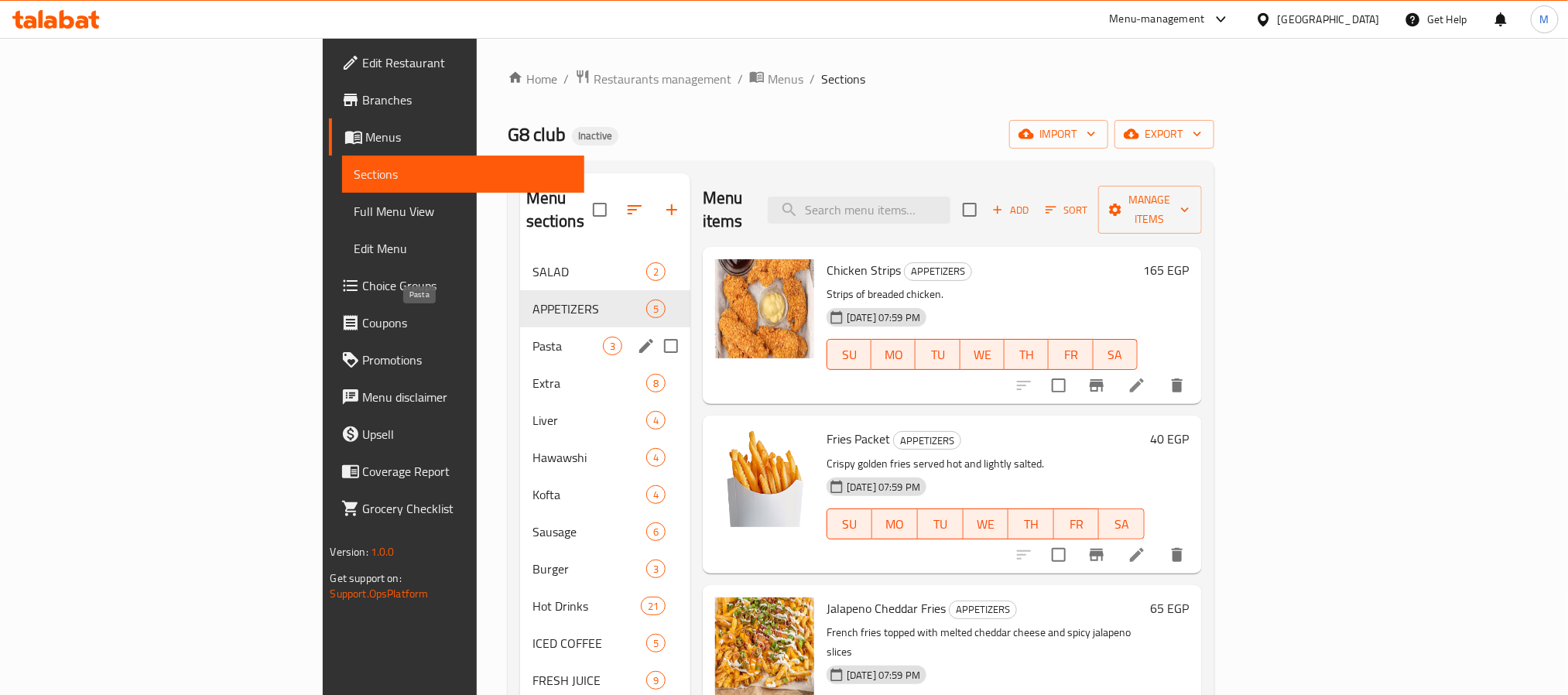
click at [532, 336] on span "Pasta" at bounding box center [568, 345] width 71 height 19
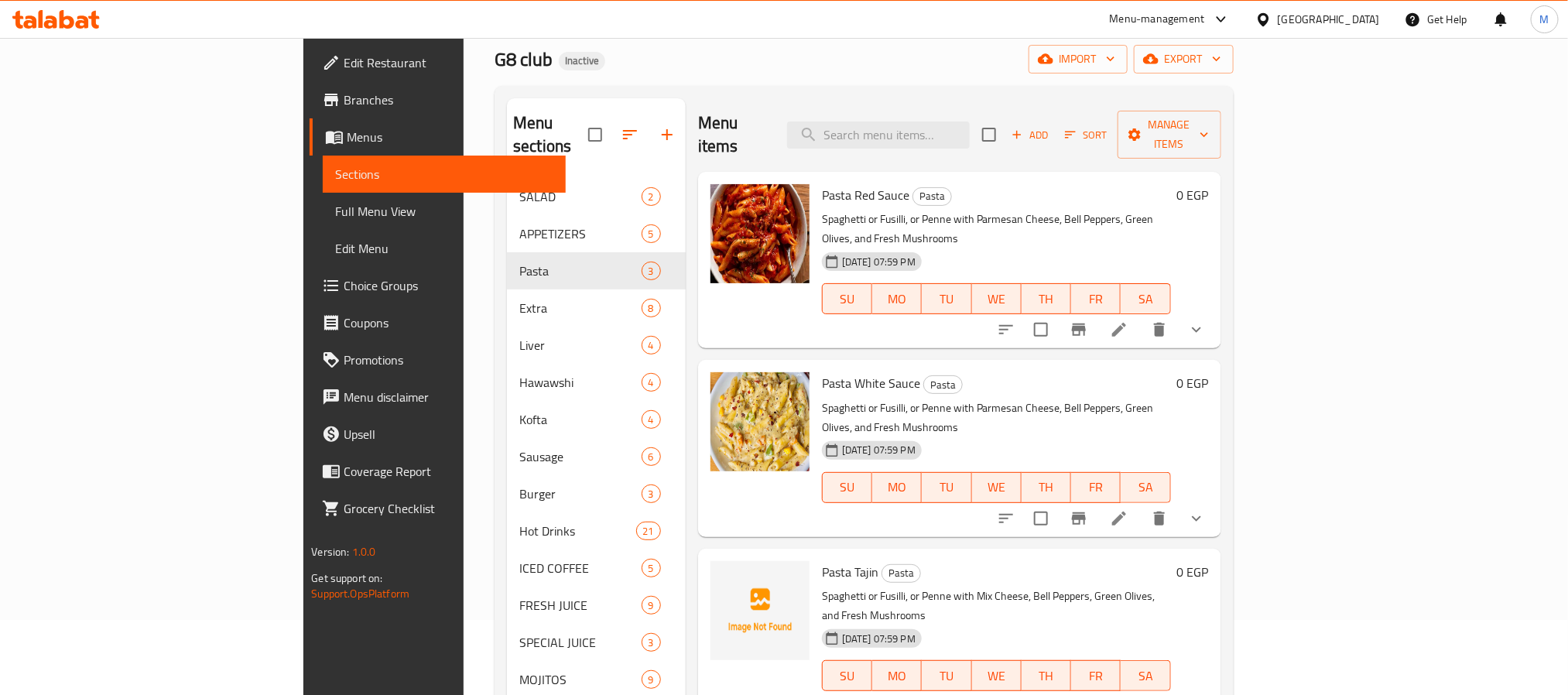
scroll to position [116, 0]
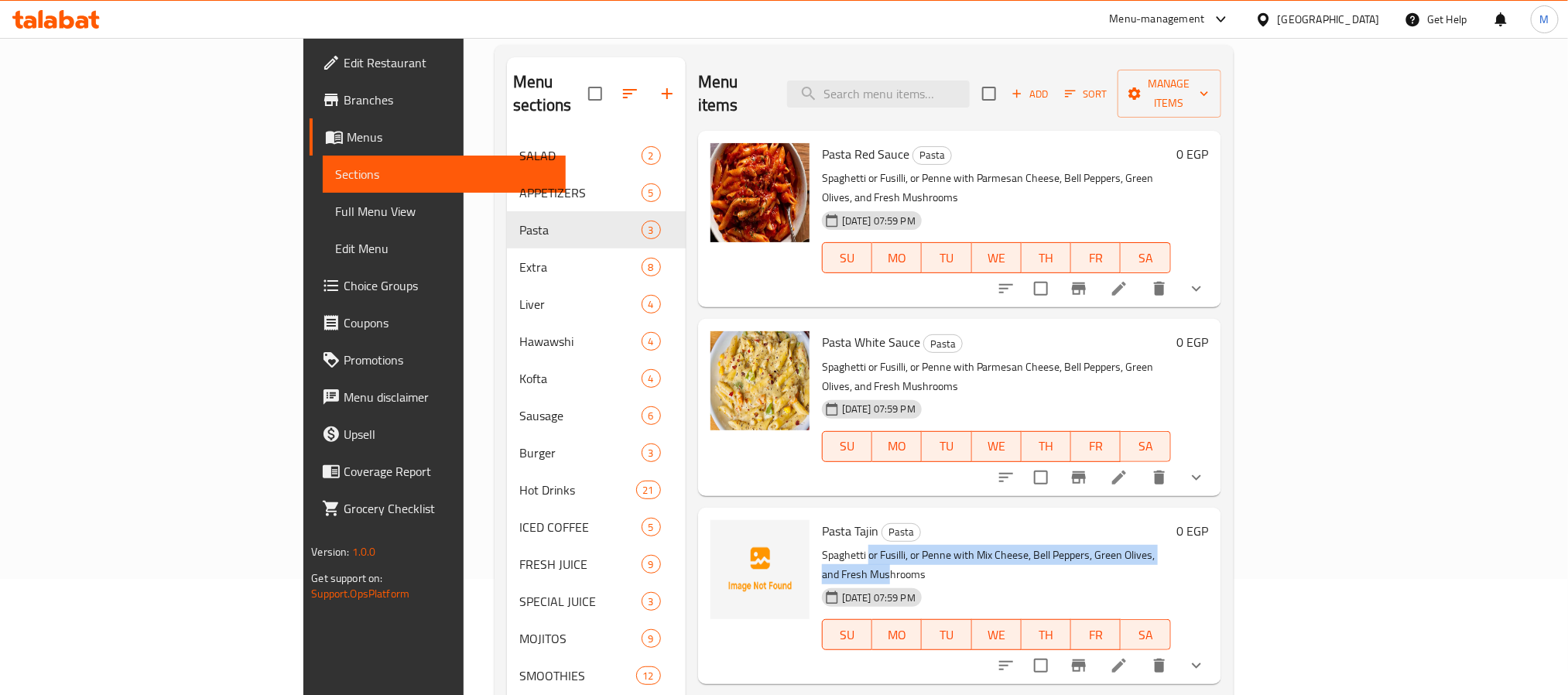
drag, startPoint x: 794, startPoint y: 486, endPoint x: 1152, endPoint y: 492, distance: 358.1
click at [1150, 546] on p "Spaghetti or Fusilli, or Penne with Mix Cheese, Bell Peppers, Green Olives, and…" at bounding box center [996, 564] width 349 height 38
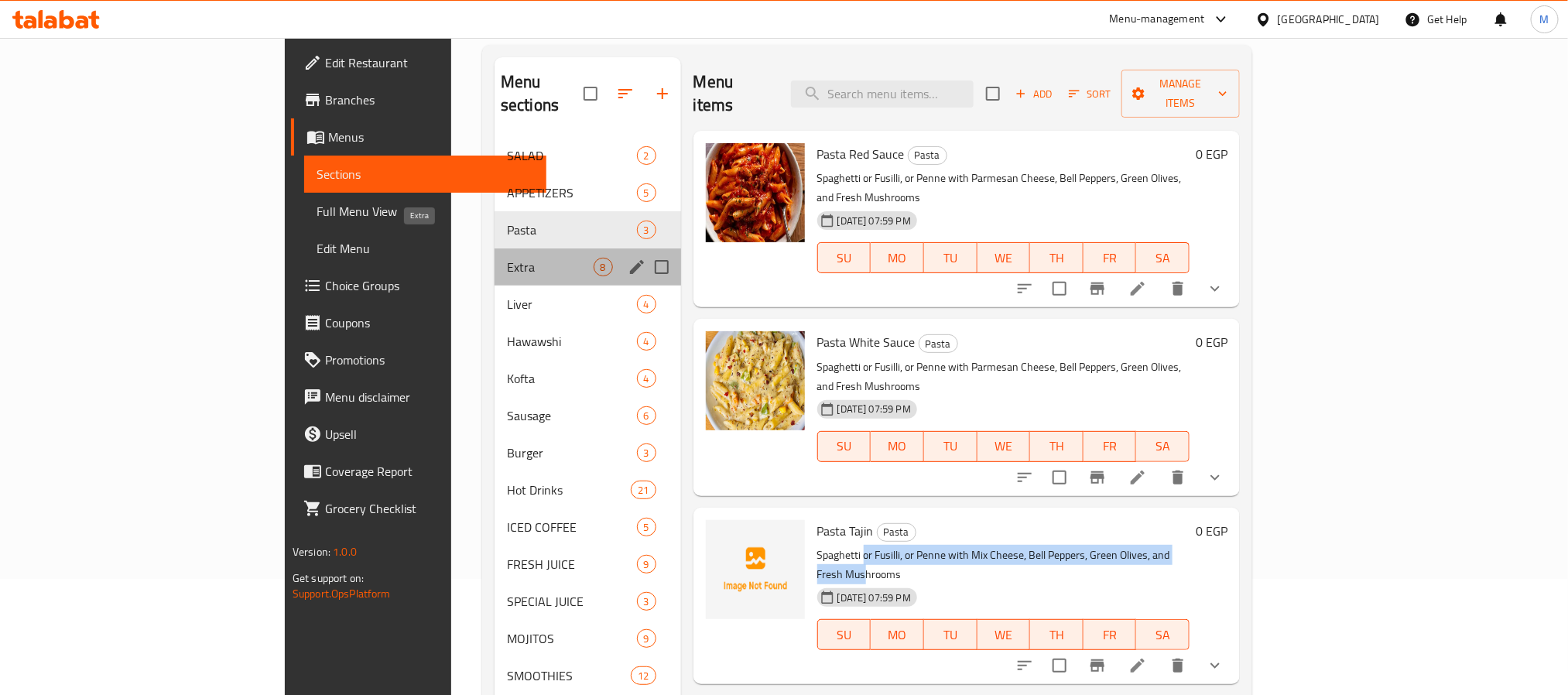
click at [507, 258] on span "Extra" at bounding box center [550, 266] width 87 height 19
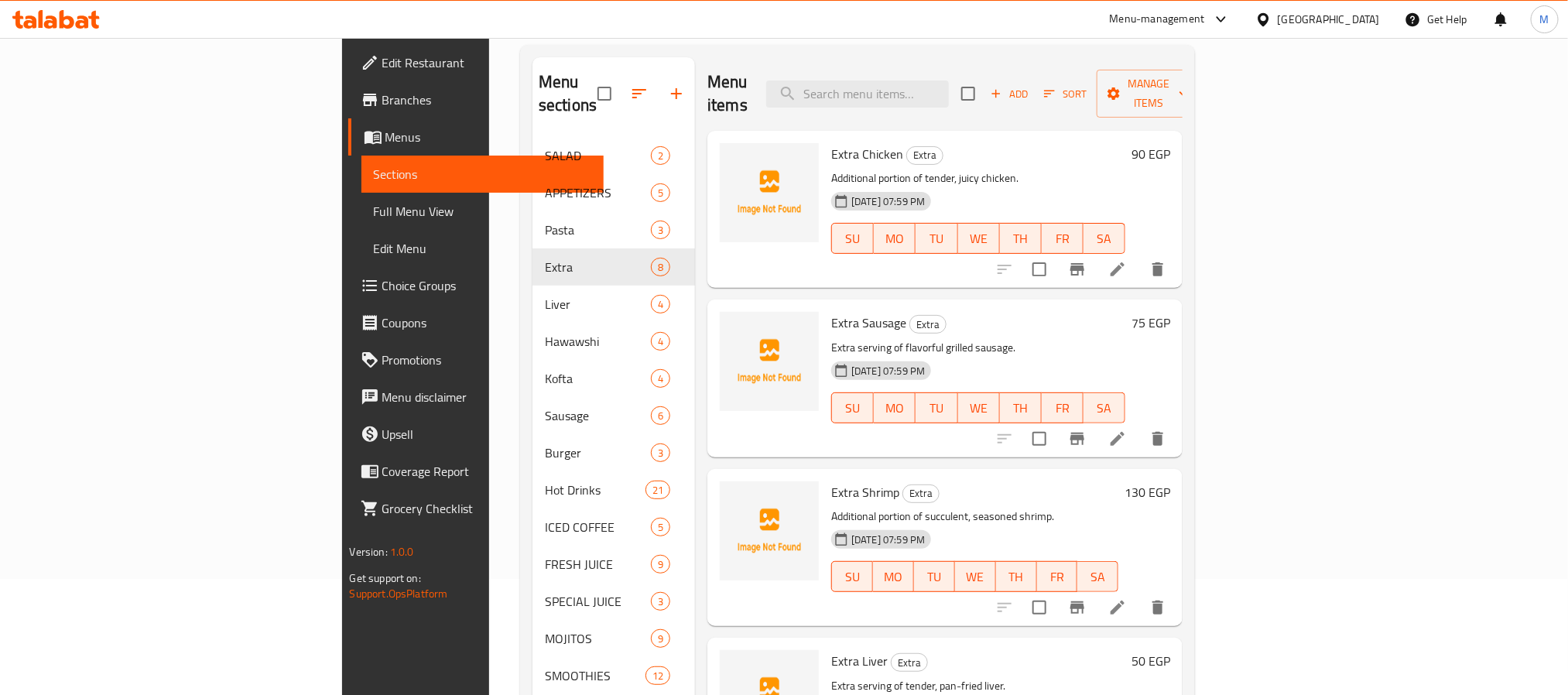
click at [831, 143] on span "Extra Chicken" at bounding box center [867, 154] width 72 height 24
click at [825, 151] on div "Extra Chicken Extra Additional portion of tender, juicy chicken. [DATE] 07:59 P…" at bounding box center [979, 208] width 307 height 145
click at [831, 169] on p "Additional portion of tender, juicy chicken." at bounding box center [978, 179] width 294 height 20
click at [831, 143] on span "Extra Chicken" at bounding box center [867, 154] width 72 height 24
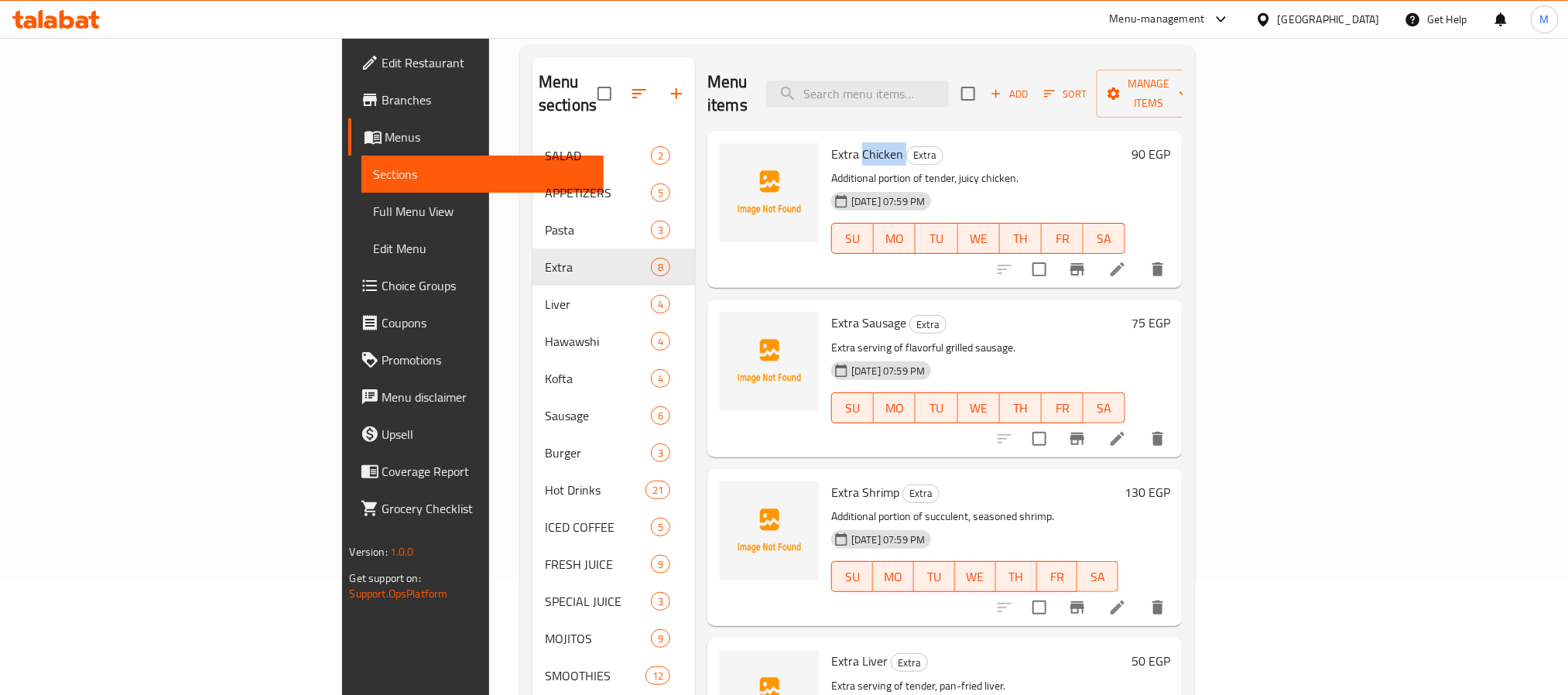
click at [831, 143] on span "Extra Chicken" at bounding box center [867, 154] width 72 height 24
copy h6 "Extra Chicken"
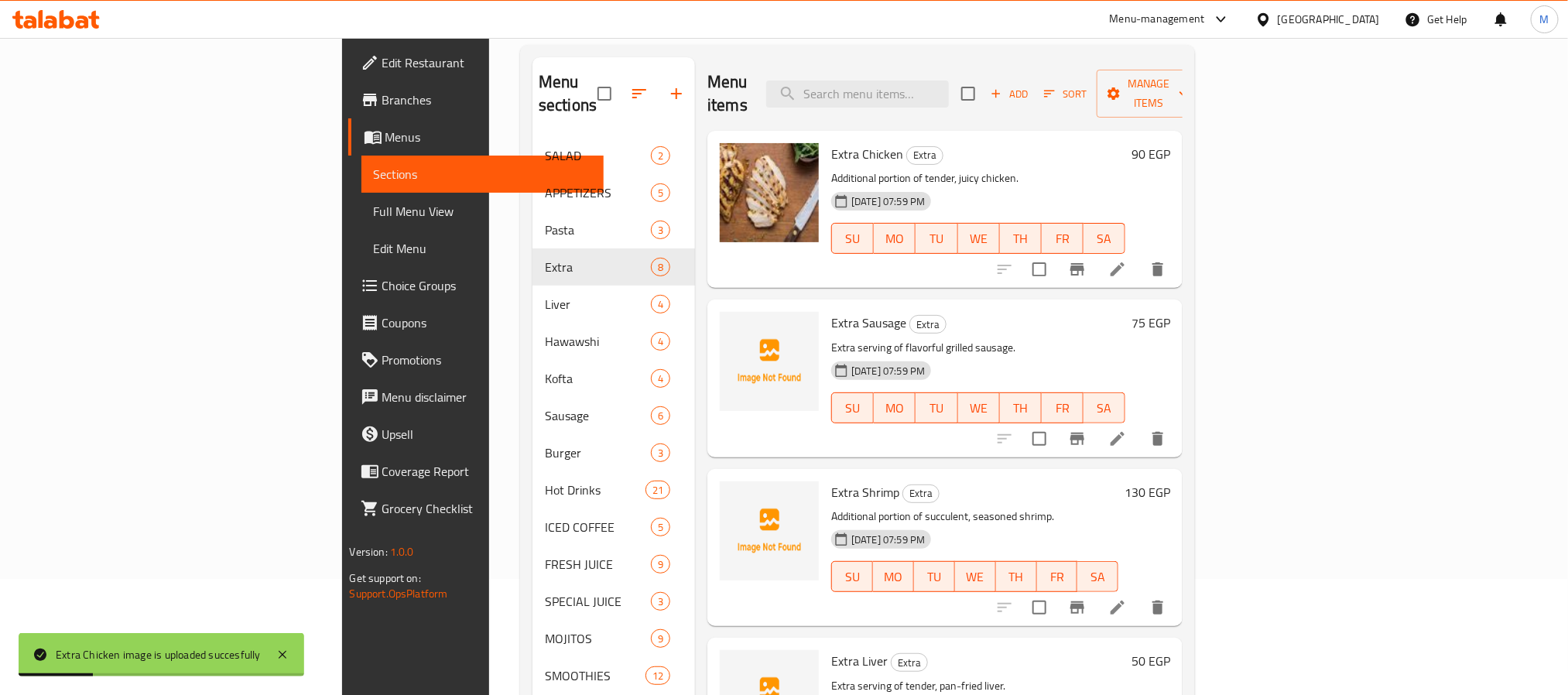
click at [831, 311] on span "Extra Sausage" at bounding box center [869, 322] width 75 height 24
copy h6 "Extra Sausage"
click at [831, 481] on span "Extra Shrimp" at bounding box center [865, 492] width 68 height 24
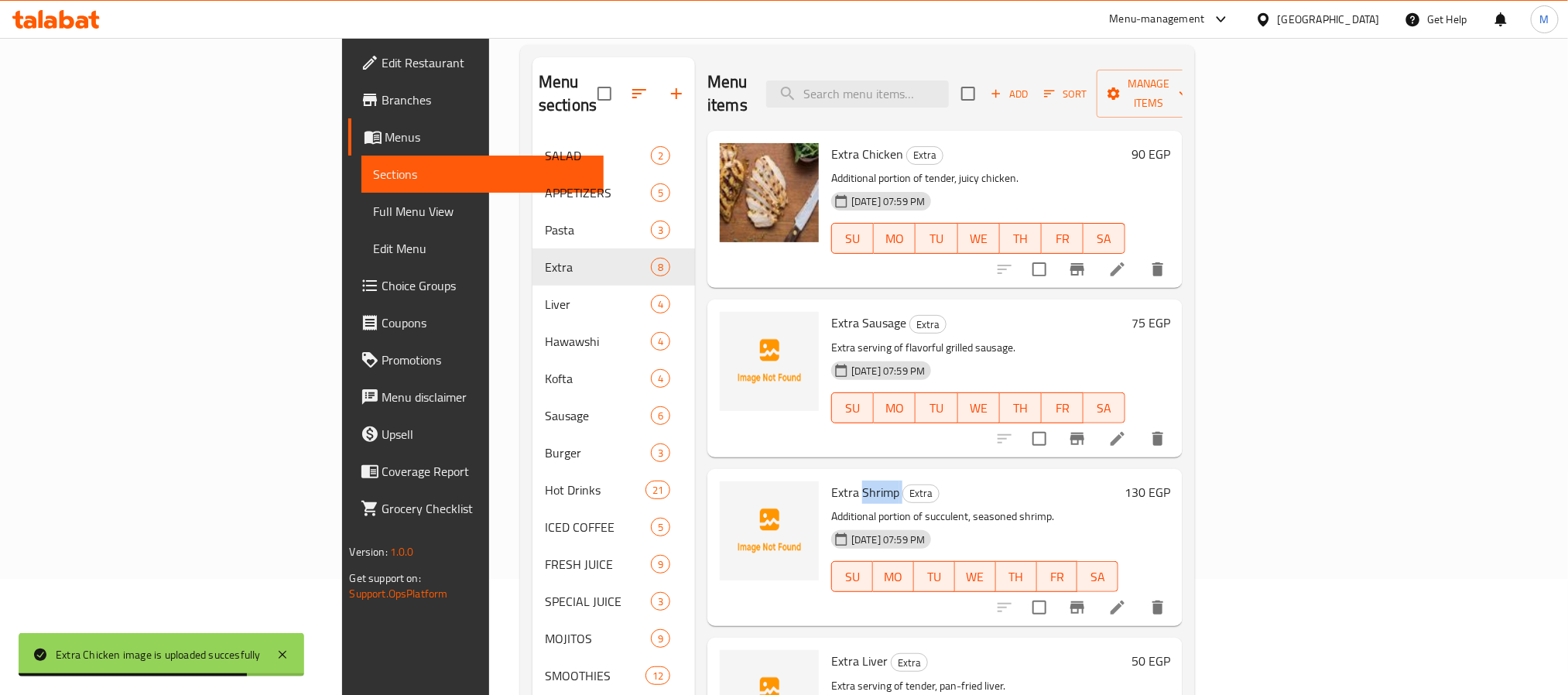
click at [831, 481] on span "Extra Shrimp" at bounding box center [865, 492] width 68 height 24
copy h6 "Extra Shrimp"
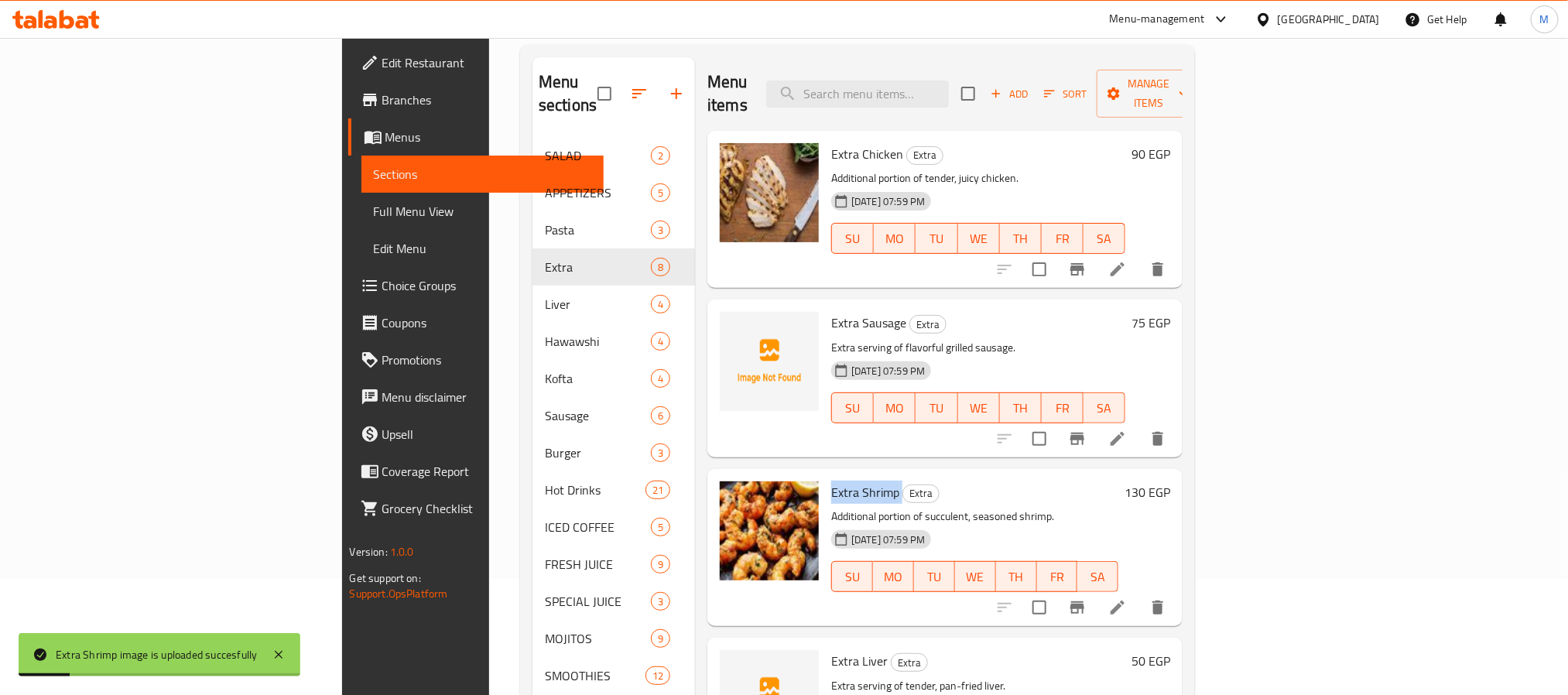
click at [882, 650] on h6 "Extra Liver Extra" at bounding box center [978, 661] width 294 height 22
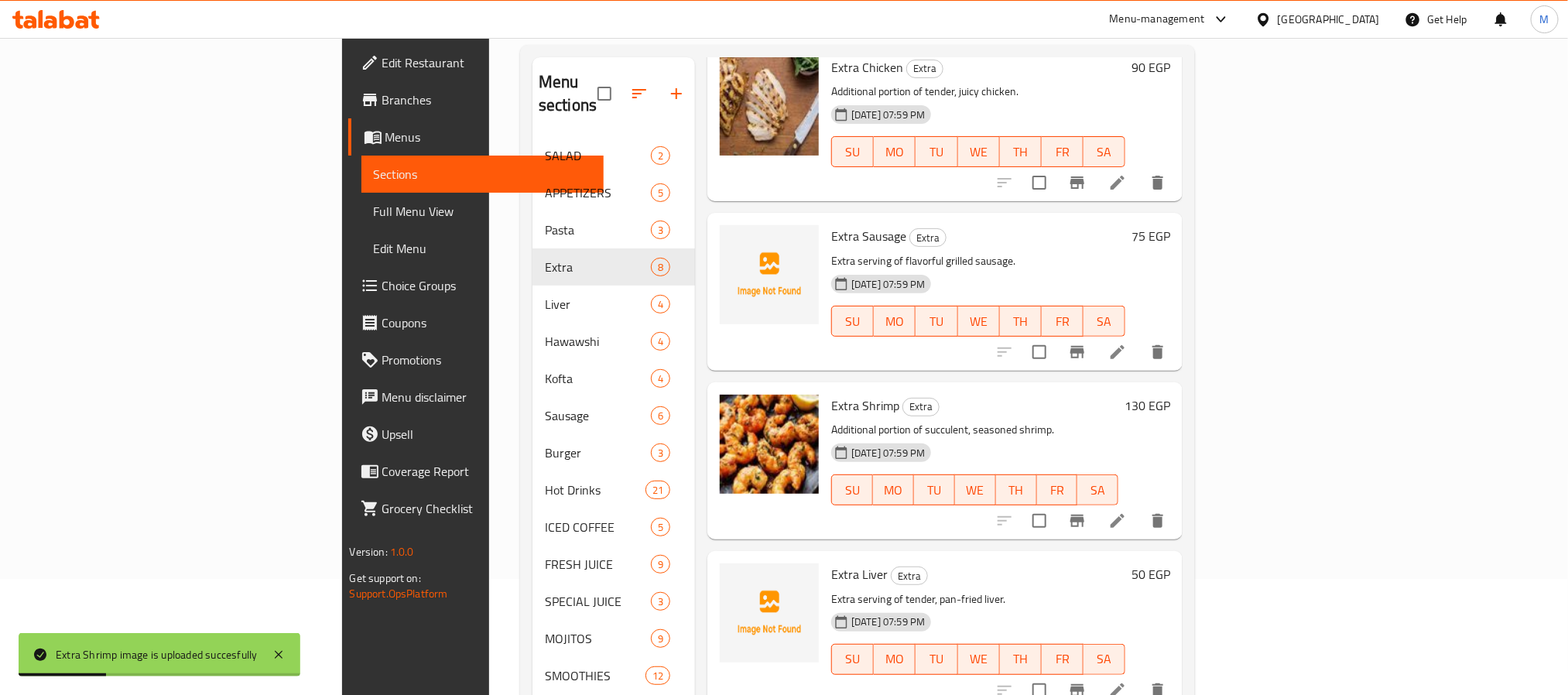
scroll to position [232, 0]
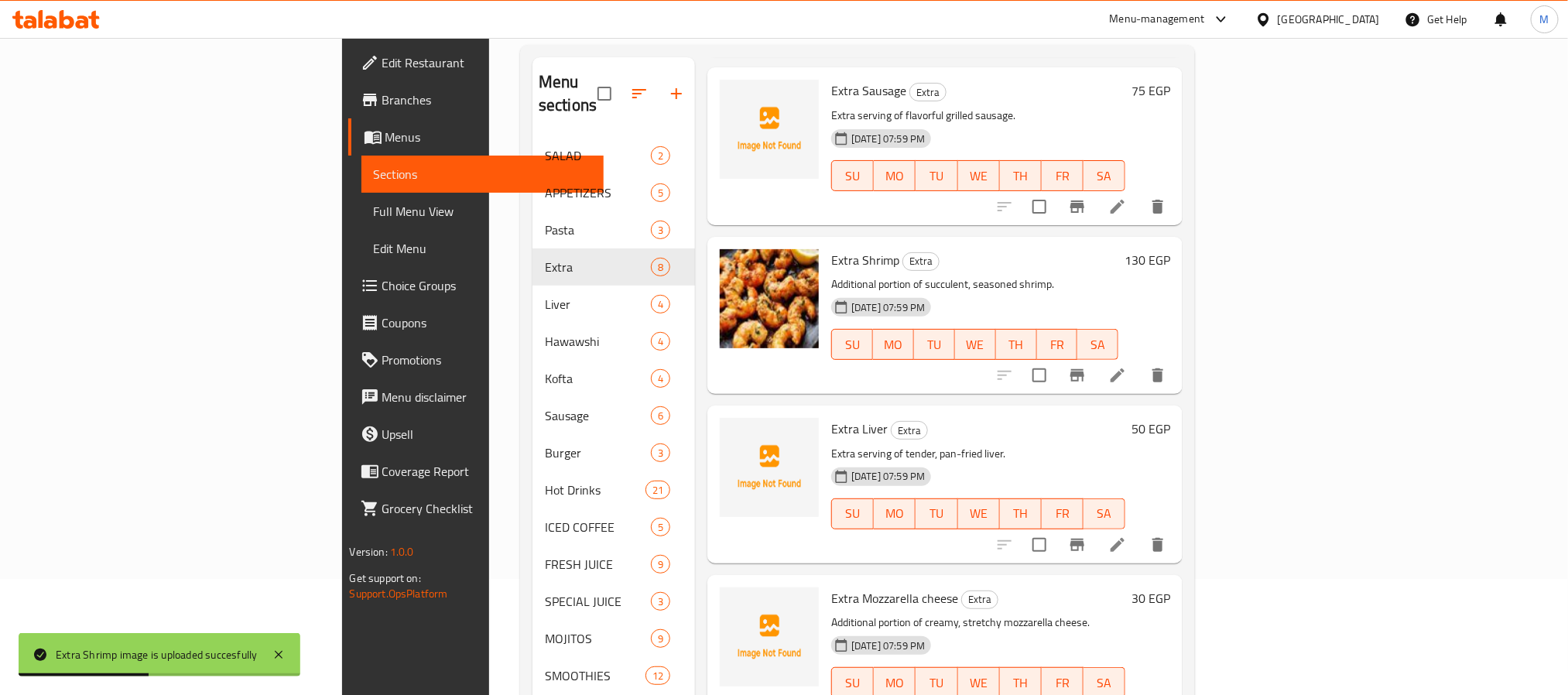
click at [831, 417] on span "Extra Liver" at bounding box center [859, 429] width 56 height 24
copy h6 "Extra Liver"
click at [831, 586] on span "Extra Mozzarella cheese" at bounding box center [894, 598] width 127 height 24
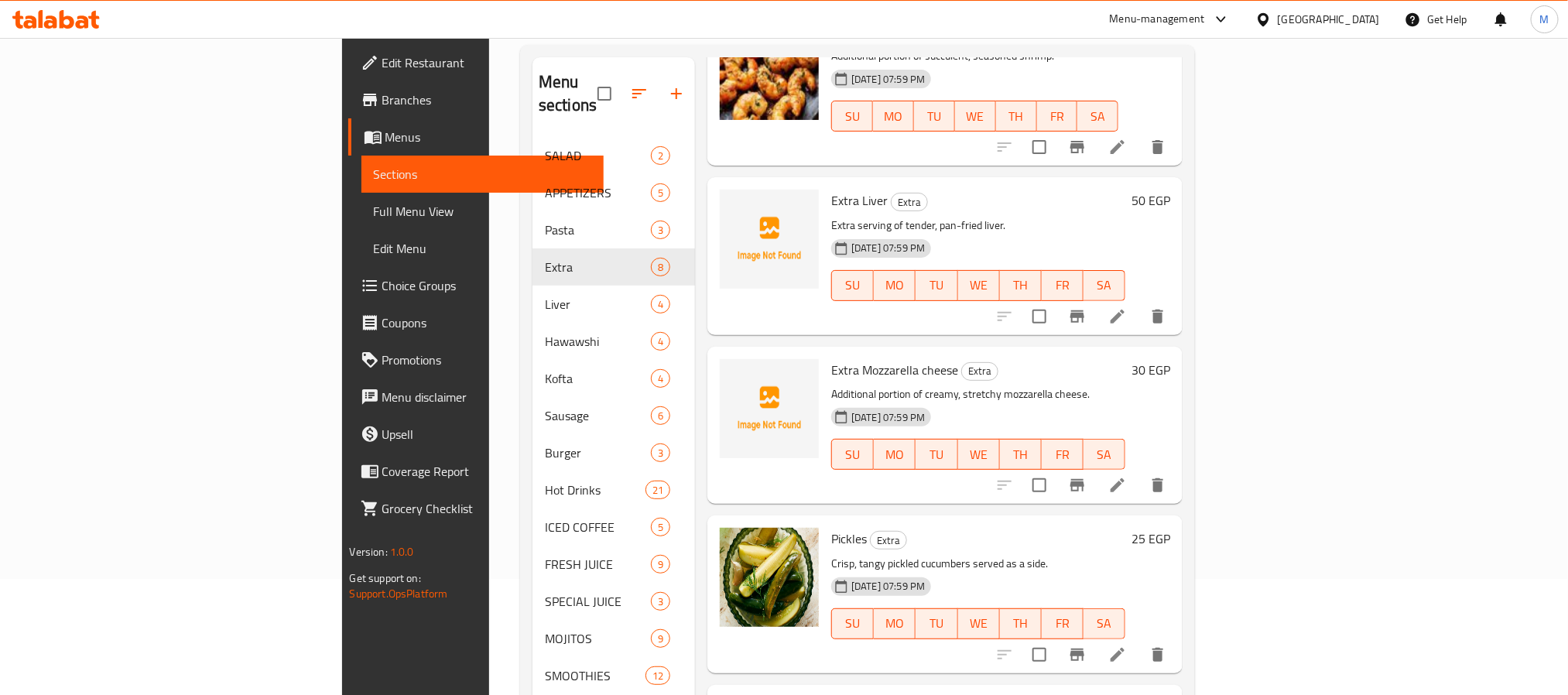
scroll to position [474, 0]
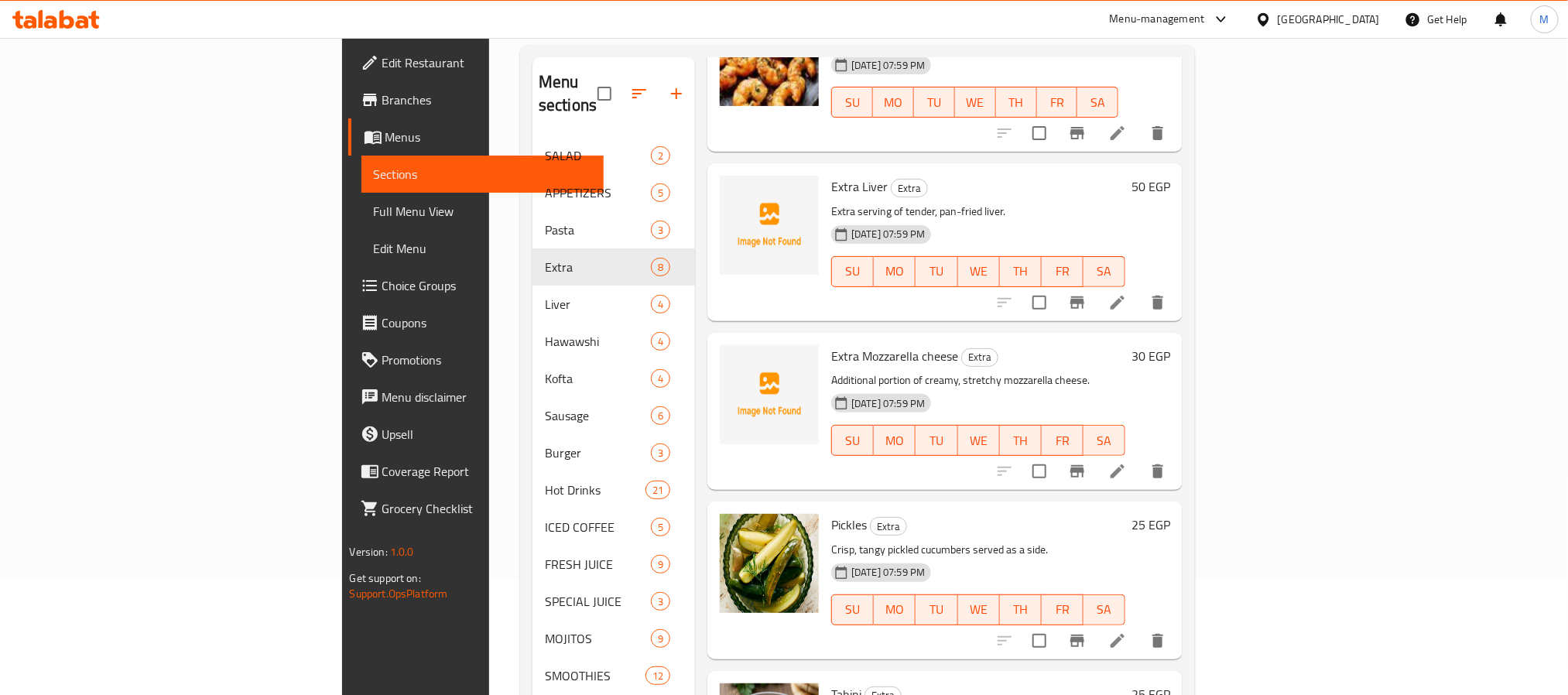
click at [831, 344] on span "Extra Mozzarella cheese" at bounding box center [894, 356] width 127 height 24
copy h6 "Extra Mozzarella cheese"
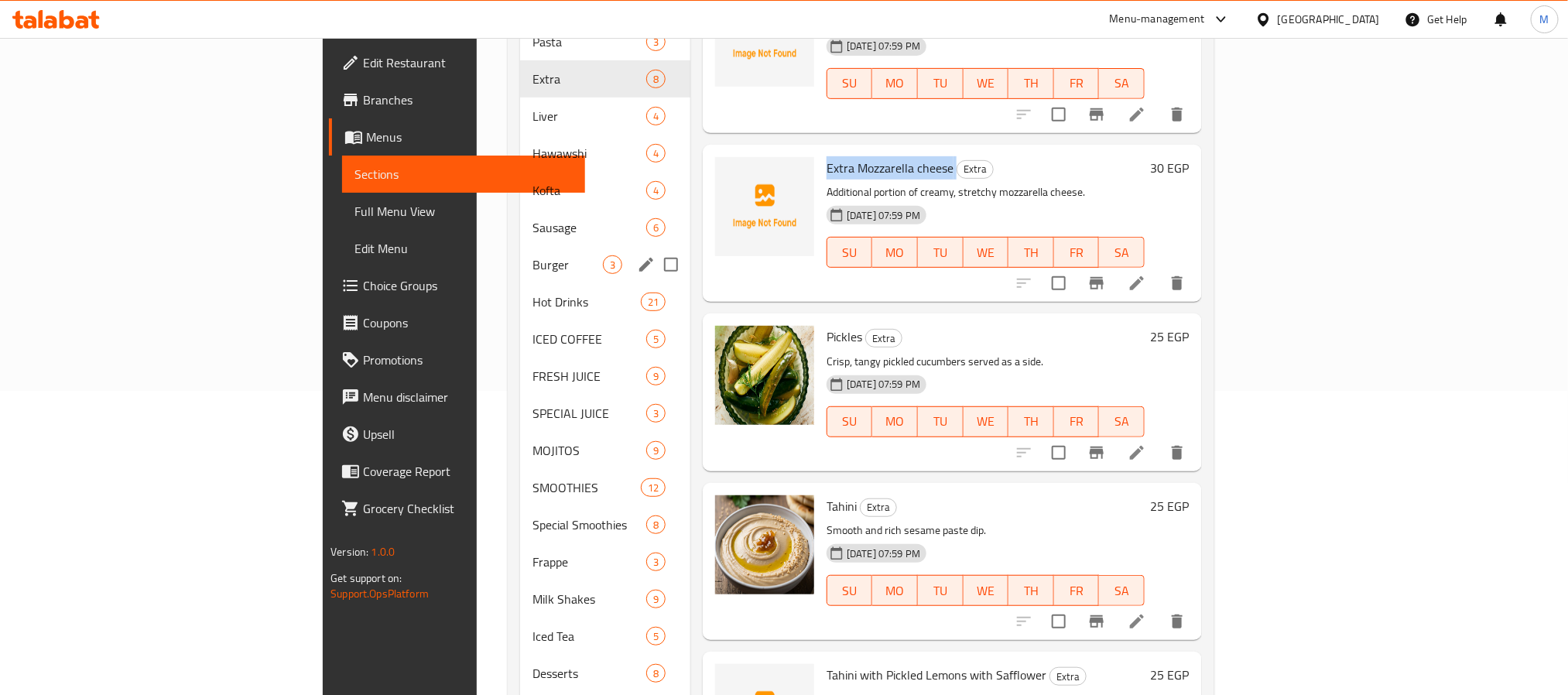
scroll to position [0, 0]
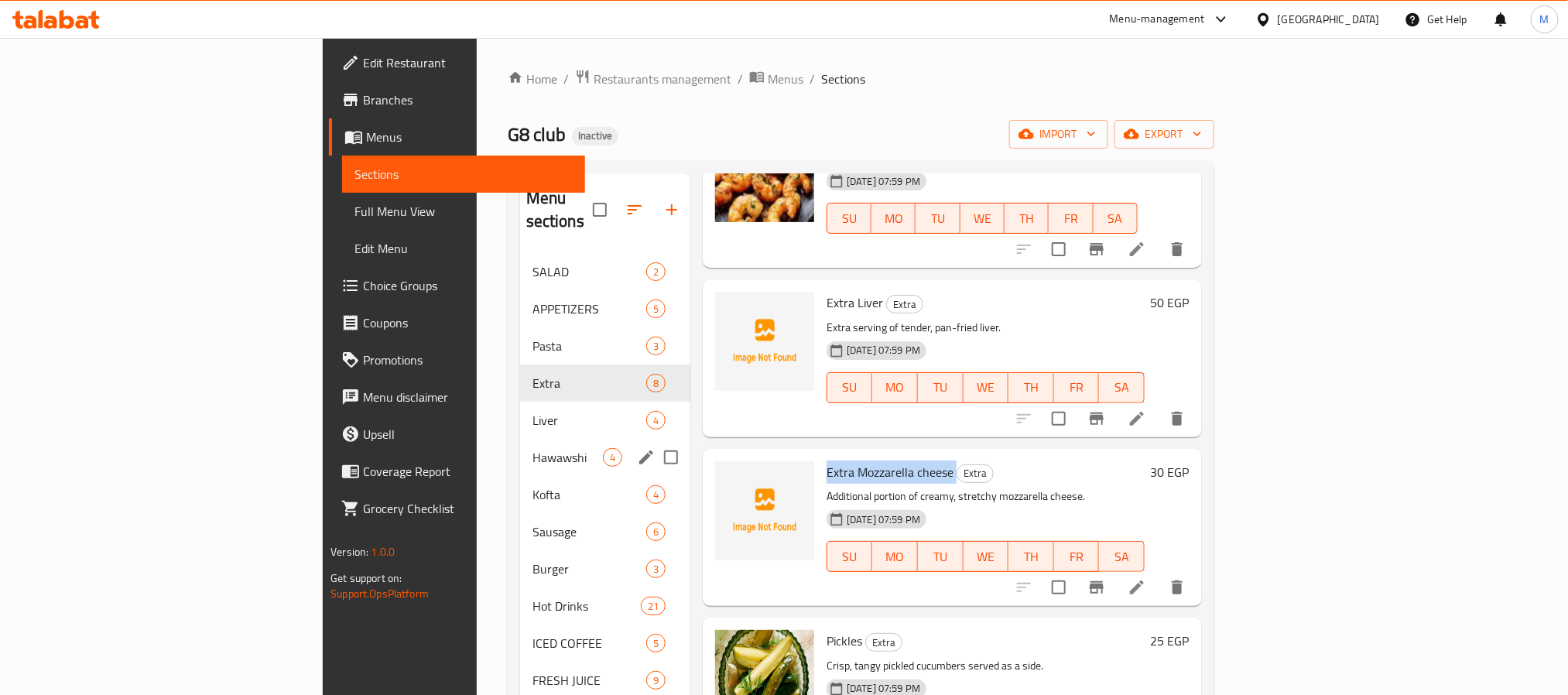
click at [520, 438] on div "Hawawshi 4" at bounding box center [605, 457] width 170 height 37
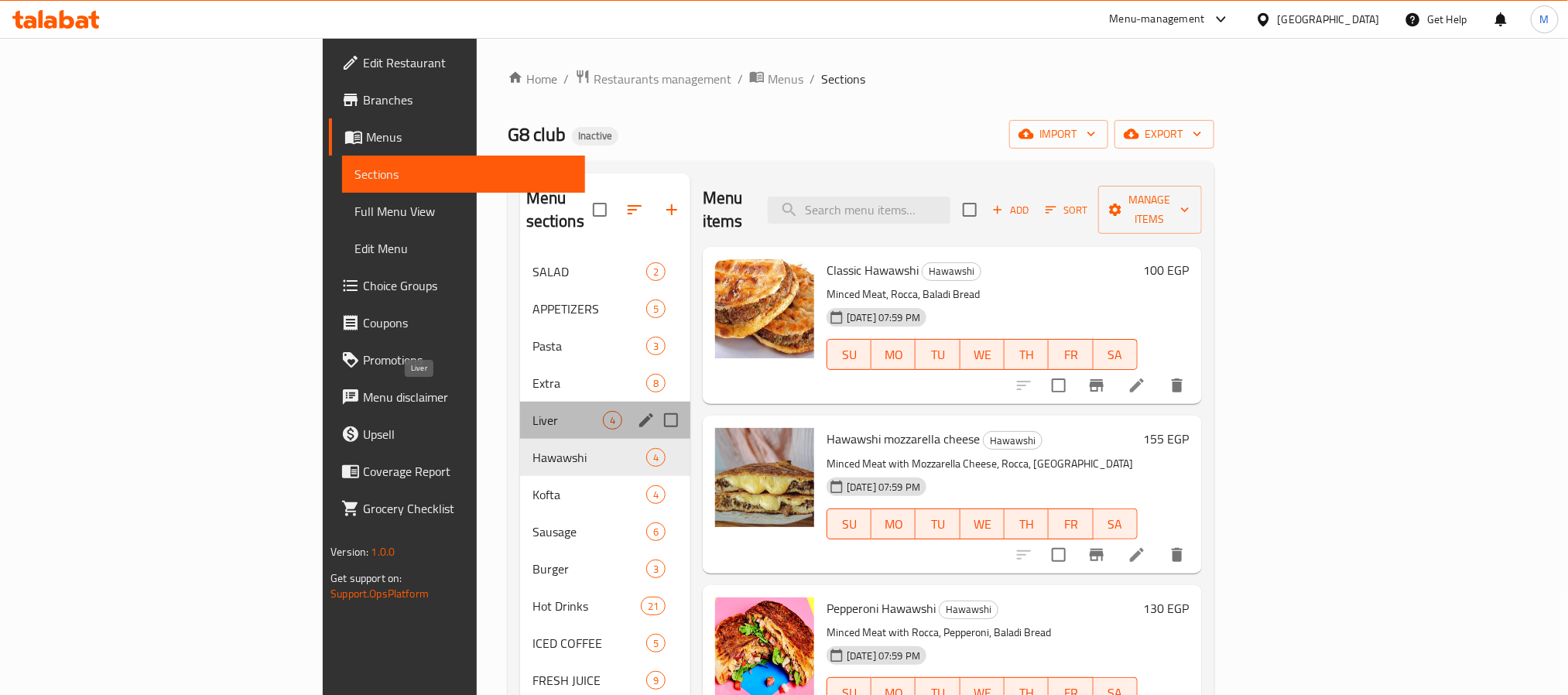
click at [532, 411] on span "Liver" at bounding box center [568, 420] width 71 height 19
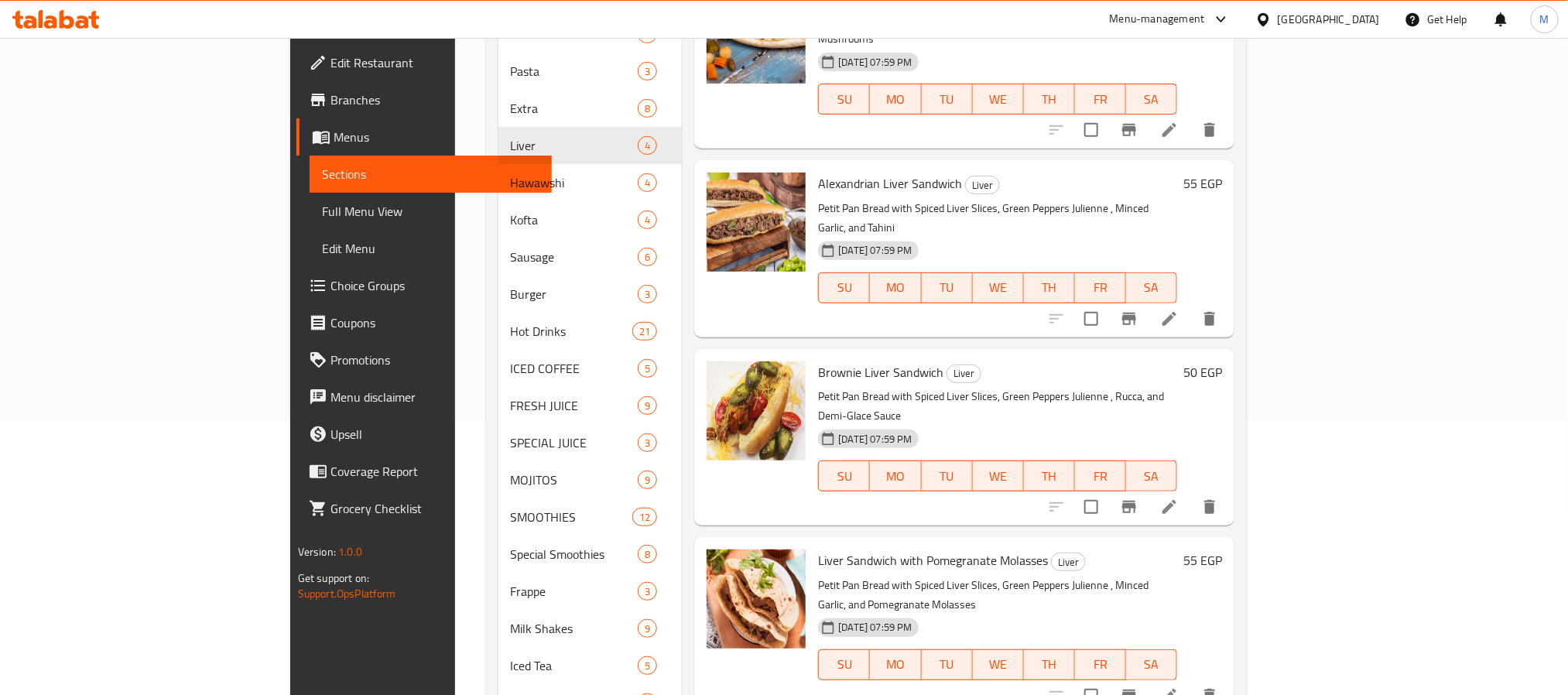
scroll to position [88, 0]
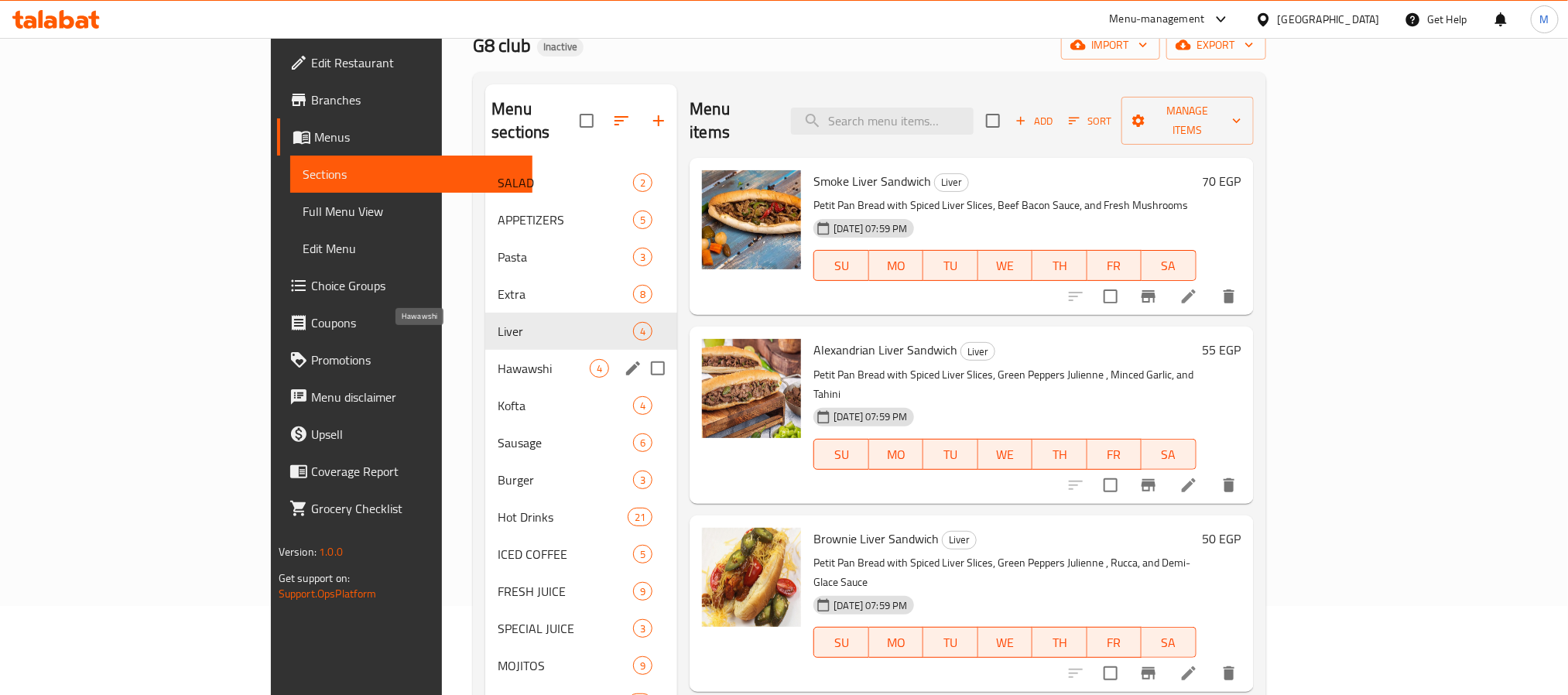
click at [498, 359] on span "Hawawshi" at bounding box center [544, 368] width 92 height 19
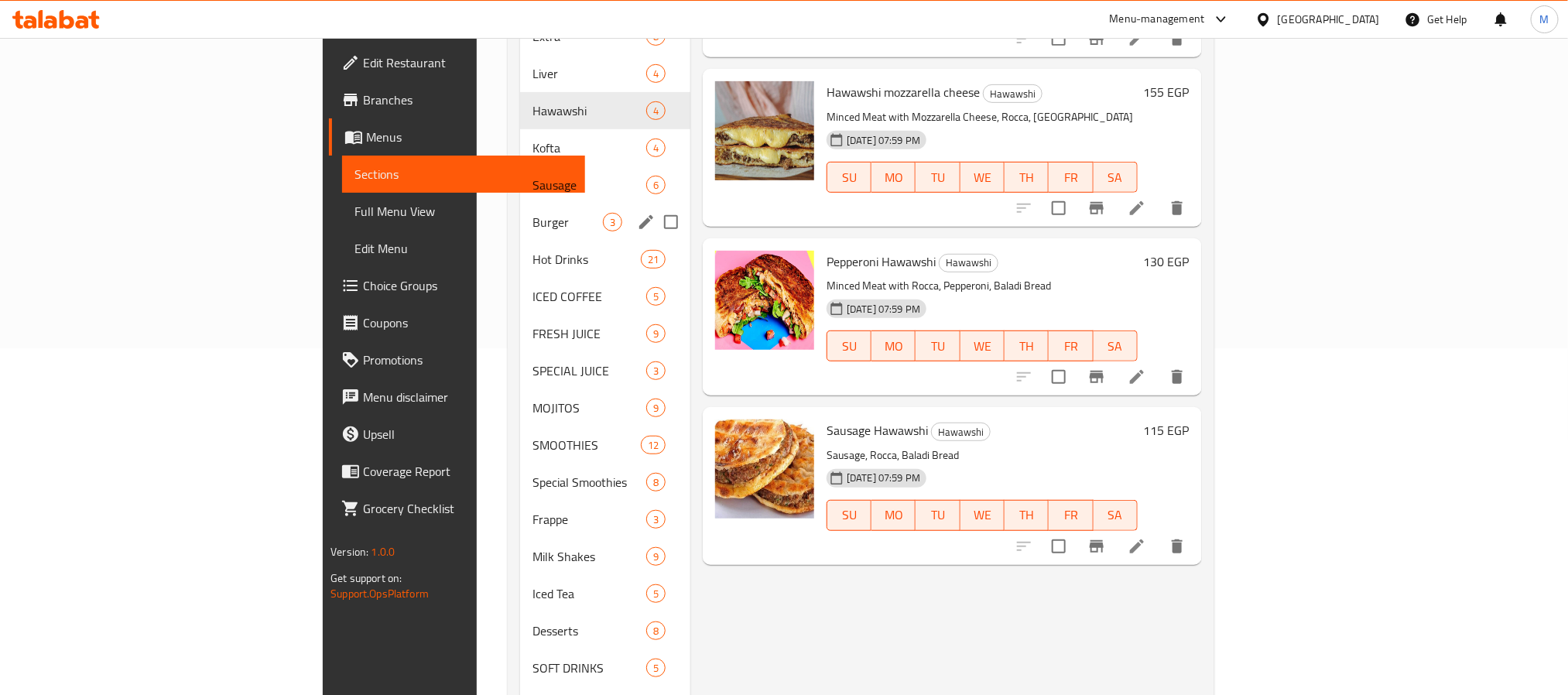
scroll to position [321, 0]
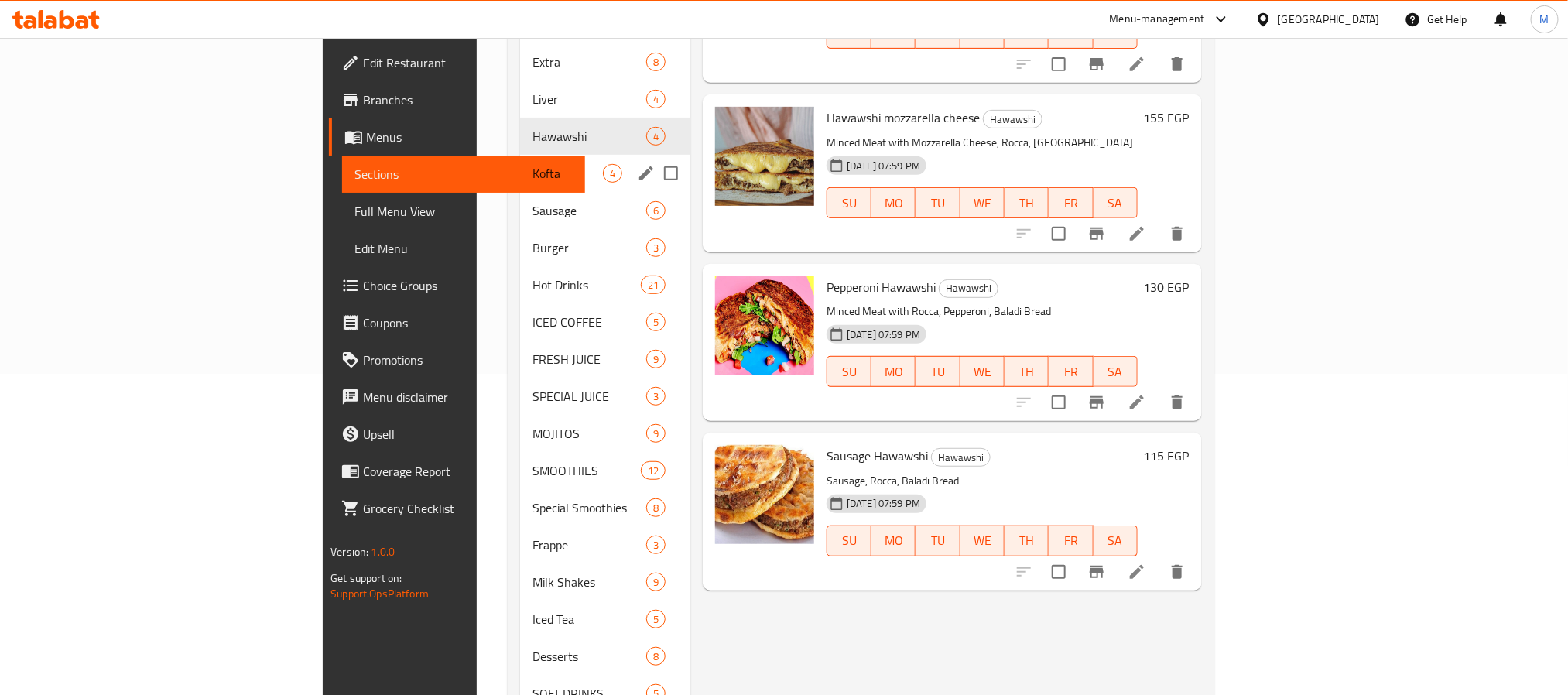
click at [520, 161] on div "Kofta 4" at bounding box center [605, 173] width 170 height 37
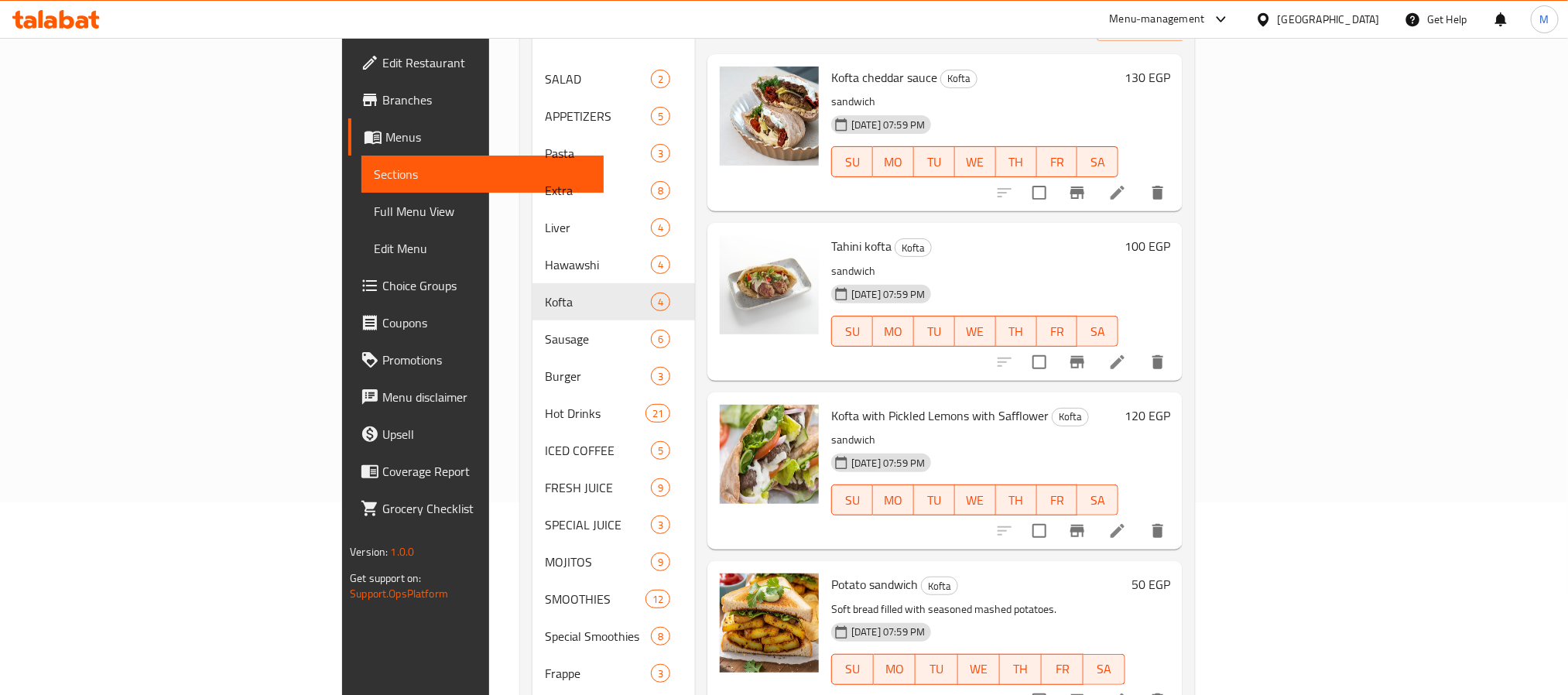
scroll to position [88, 0]
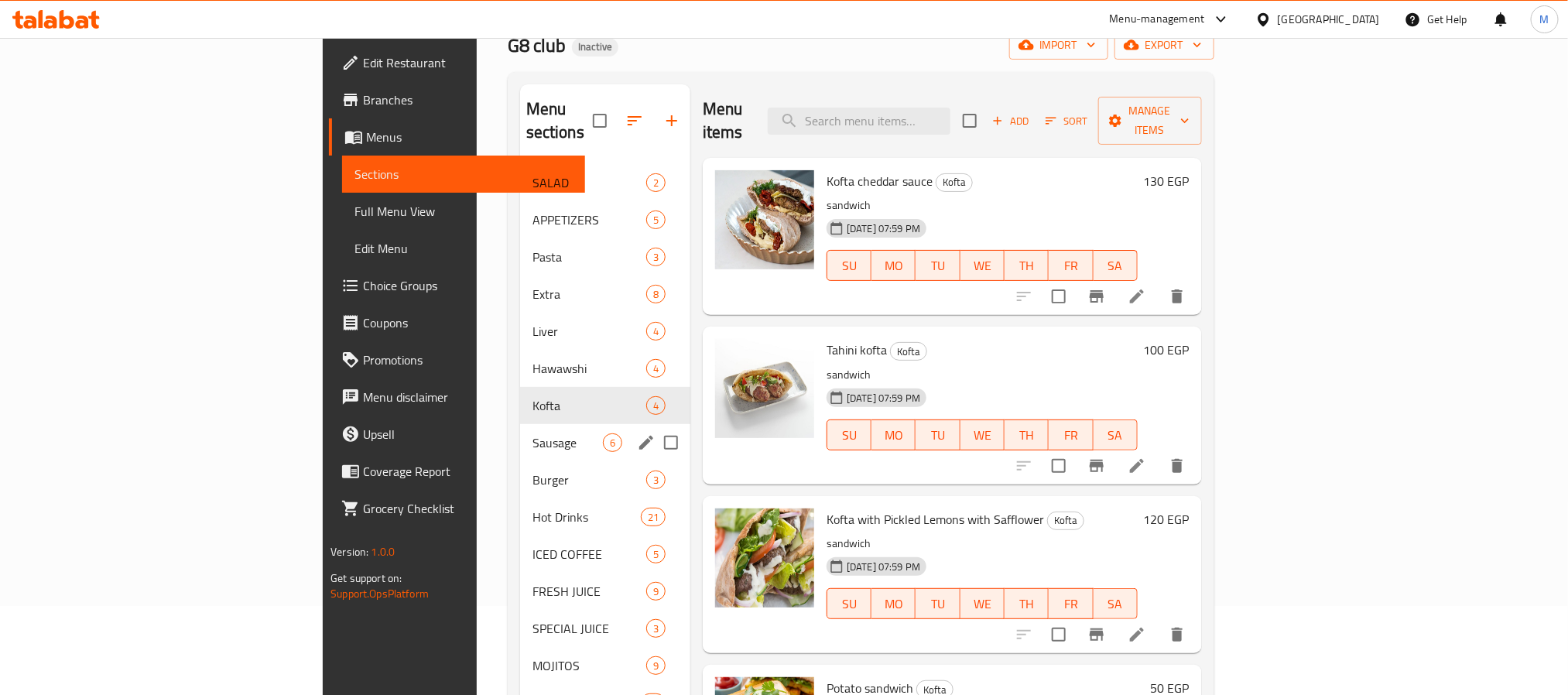
click at [520, 430] on div "Sausage 6" at bounding box center [605, 442] width 170 height 37
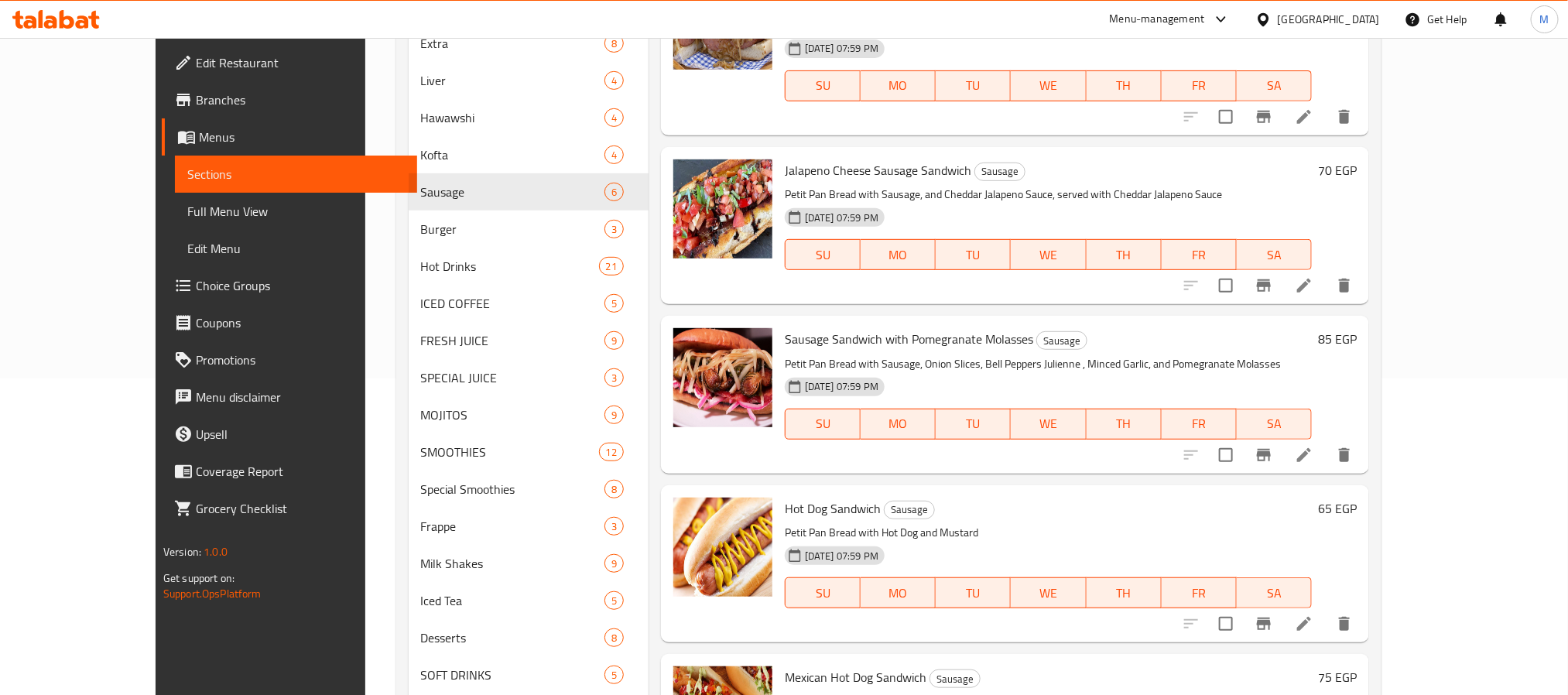
scroll to position [437, 0]
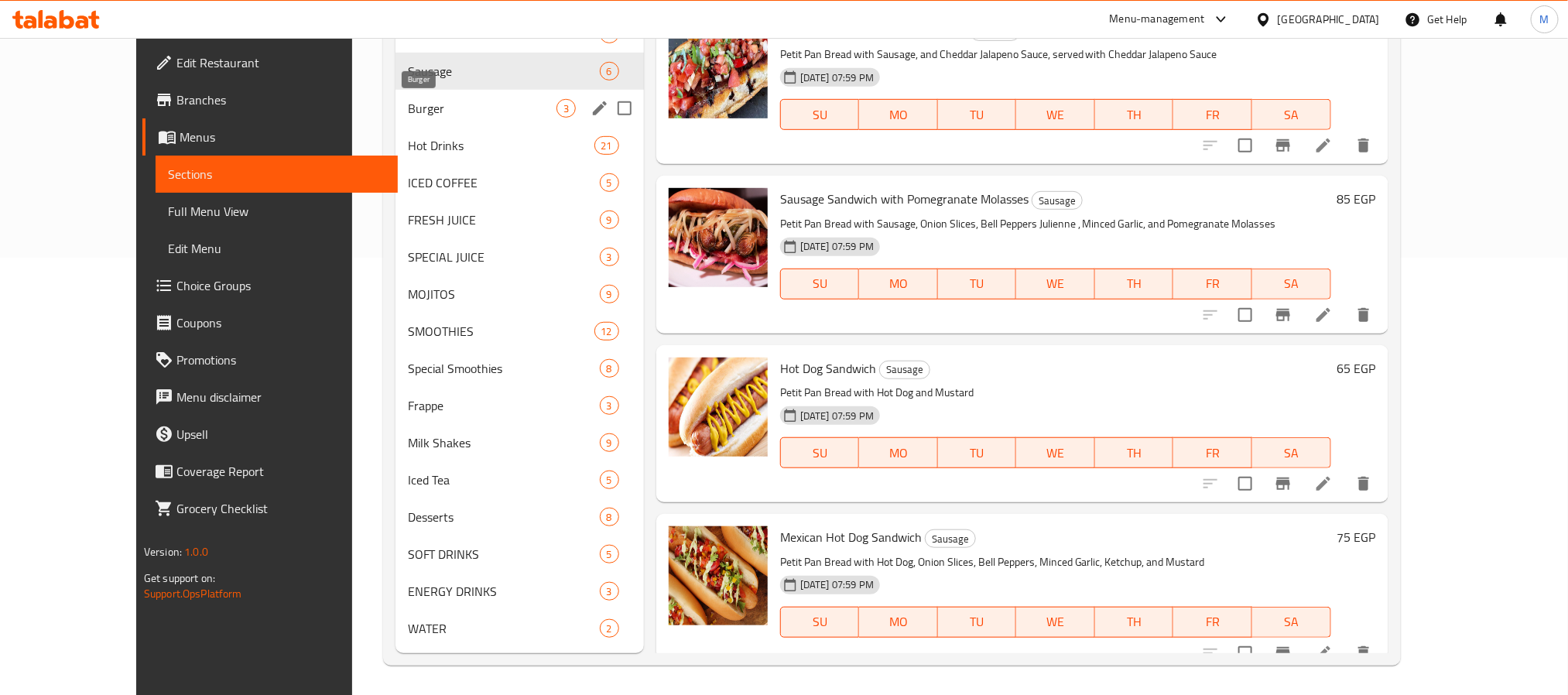
click at [428, 114] on span "Burger" at bounding box center [482, 108] width 148 height 19
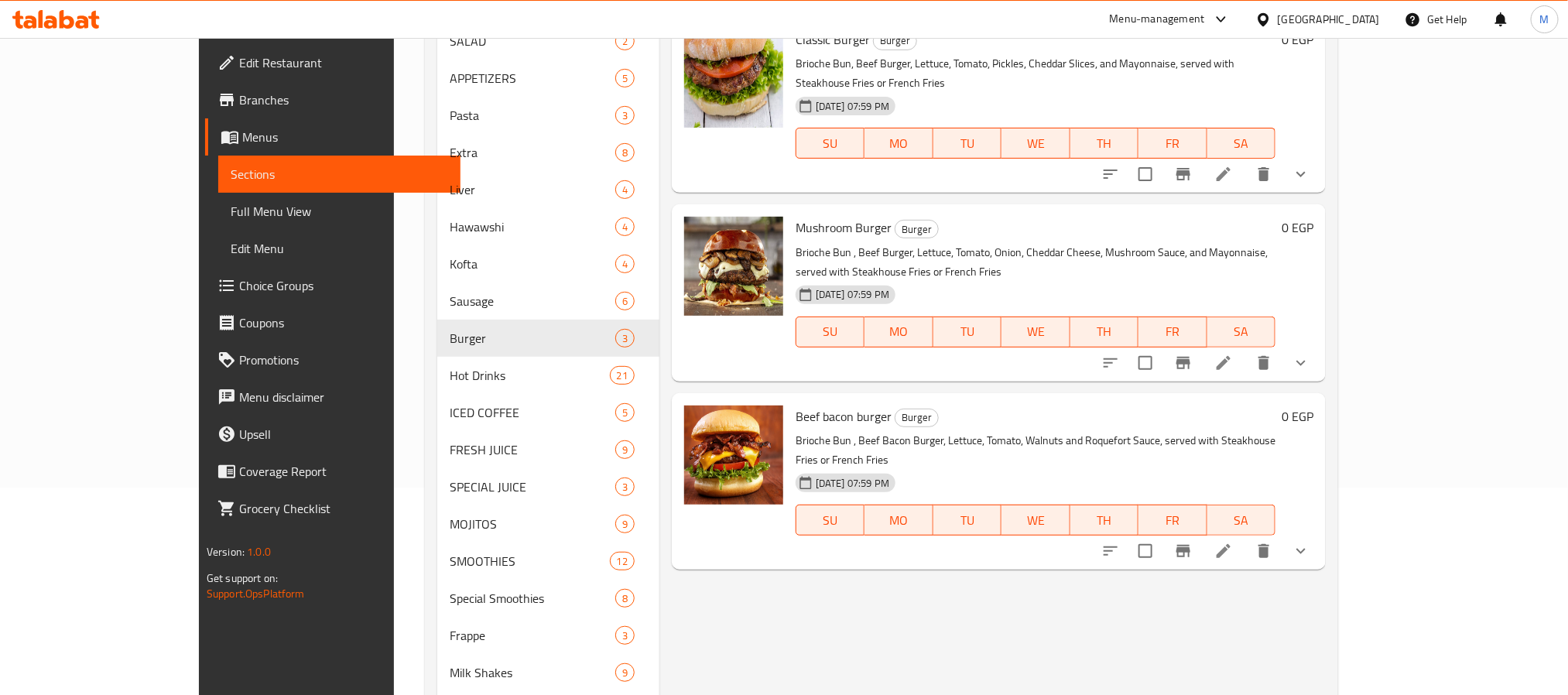
scroll to position [437, 0]
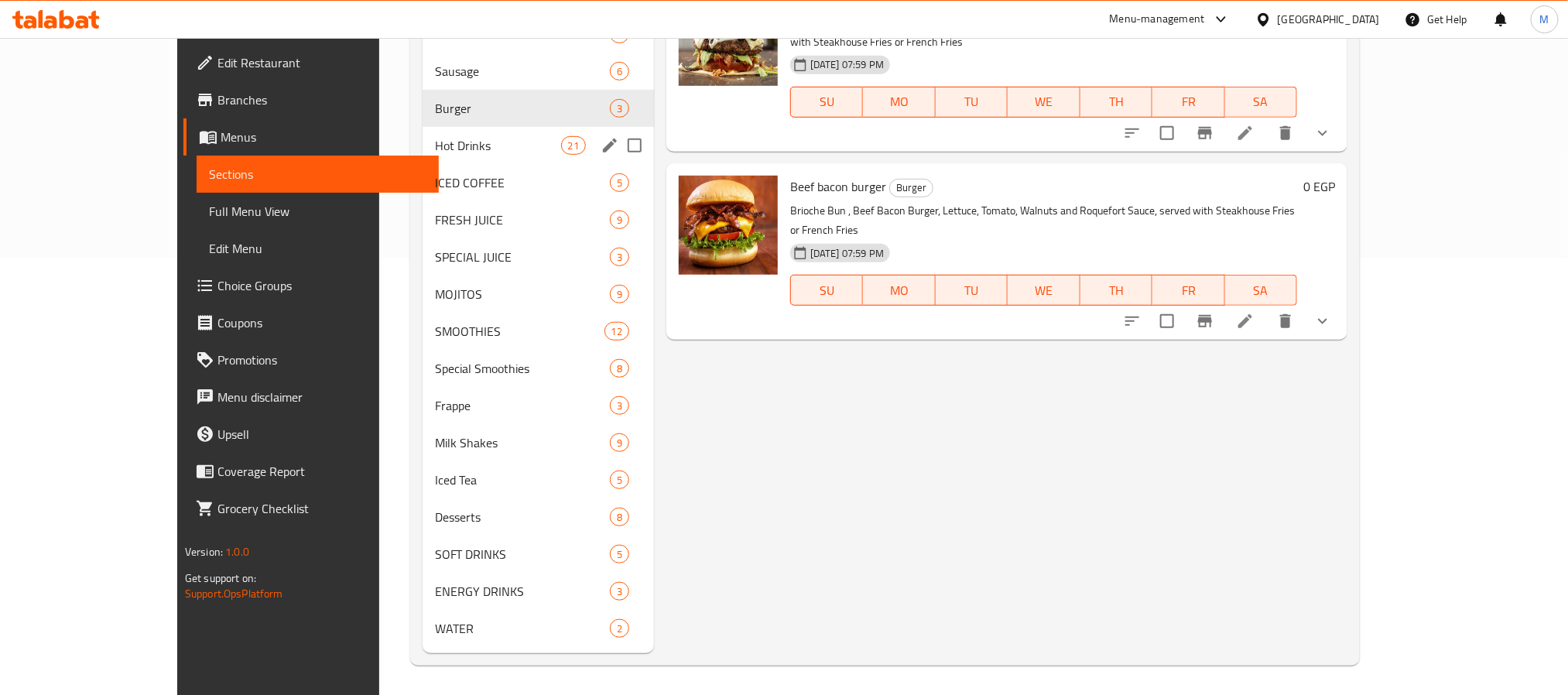
click at [423, 130] on div "Hot Drinks 21" at bounding box center [538, 145] width 231 height 37
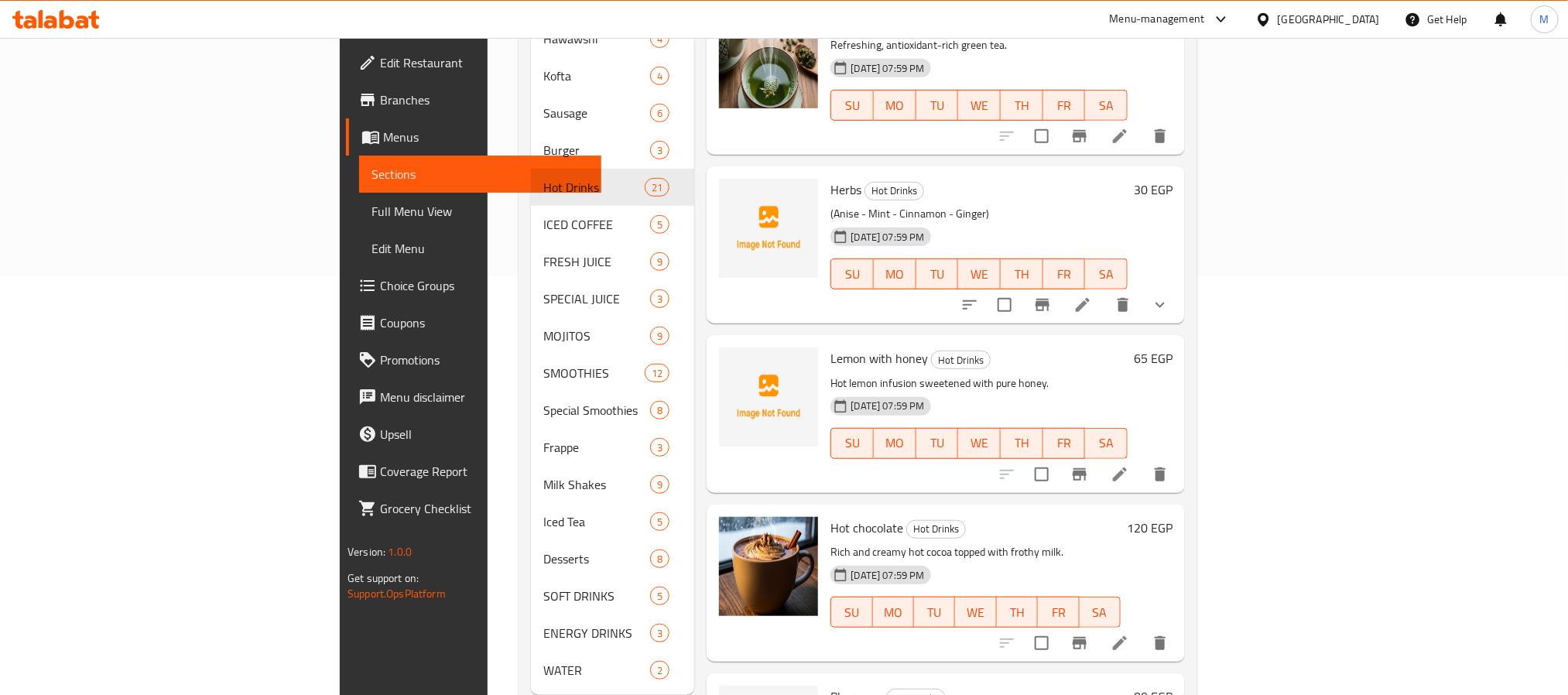
scroll to position [437, 0]
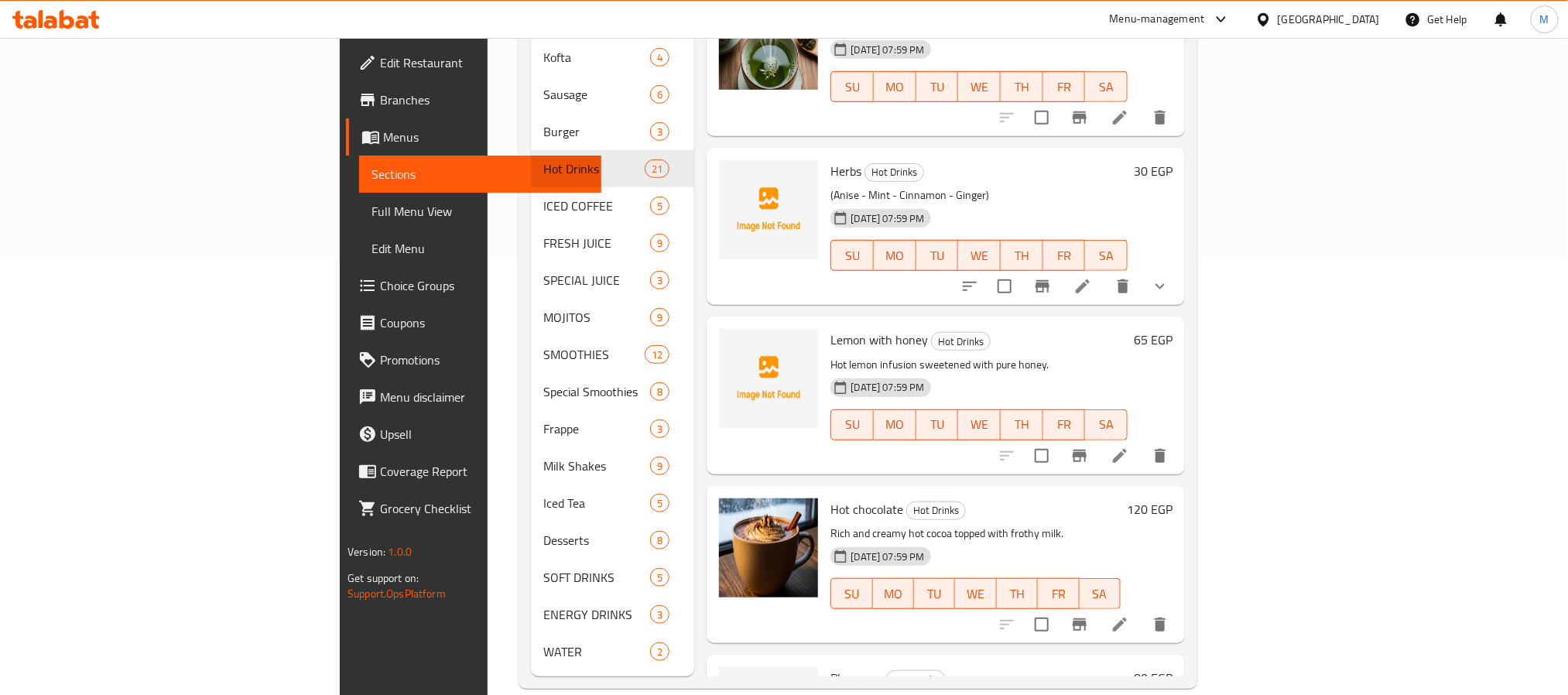
click at [830, 159] on span "Herbs" at bounding box center [845, 171] width 30 height 24
copy h6 "Herbs"
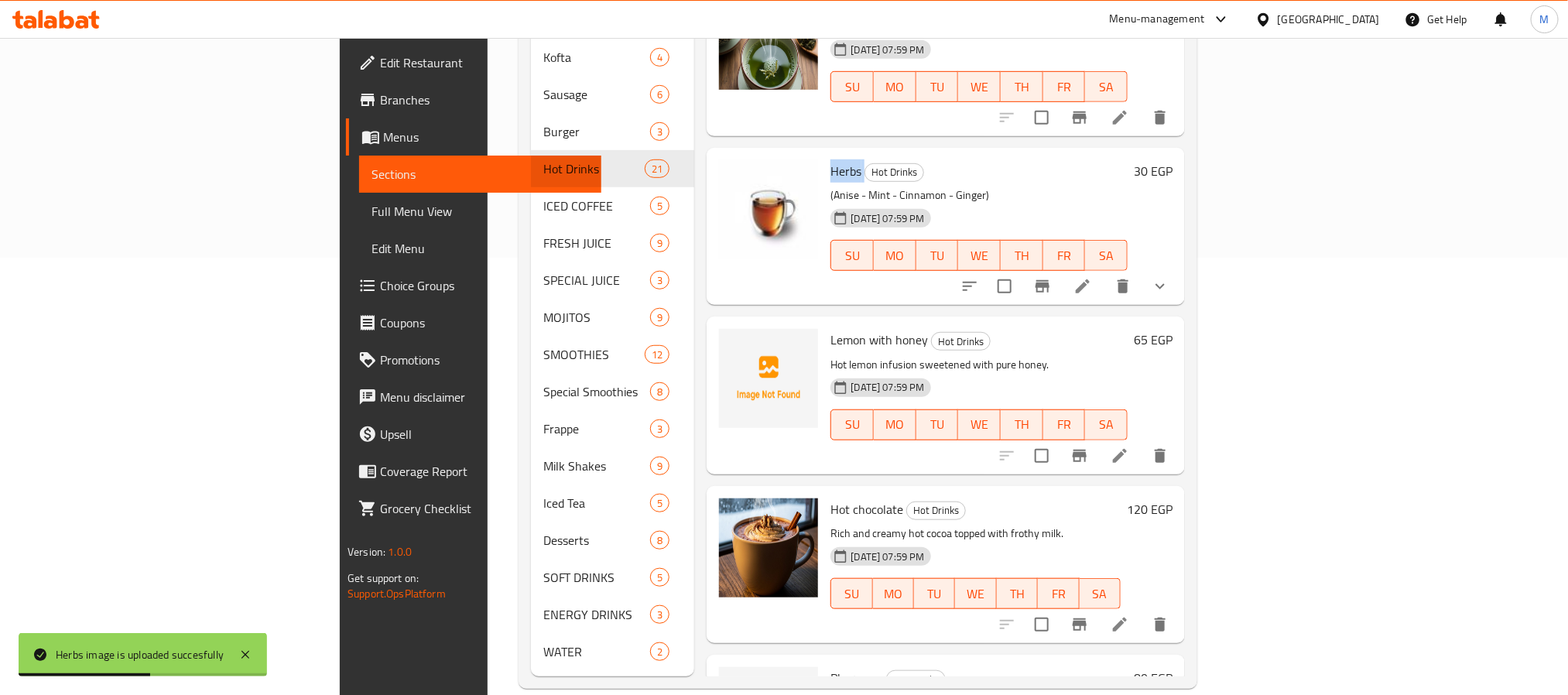
click at [830, 328] on span "Lemon with honey" at bounding box center [878, 340] width 97 height 24
copy h6 "Lemon with honey"
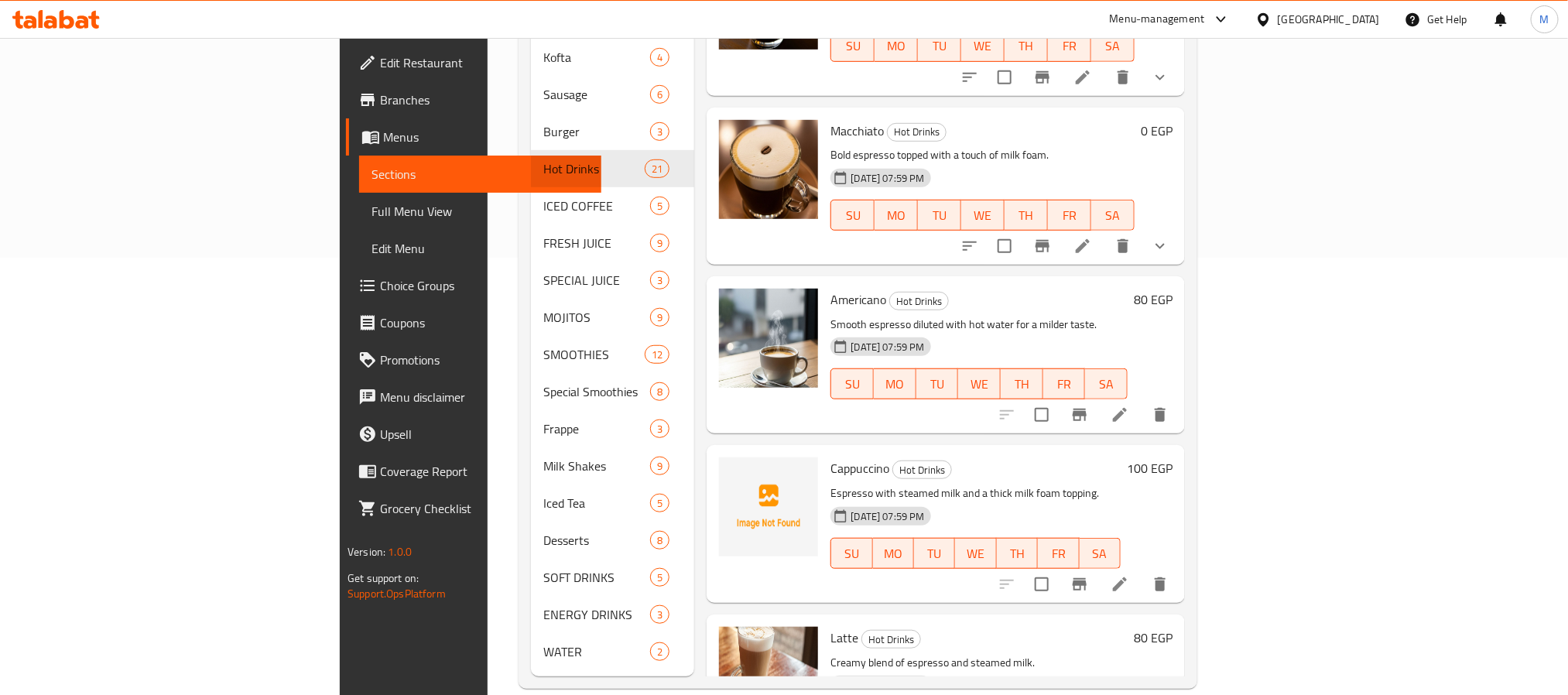
scroll to position [1508, 0]
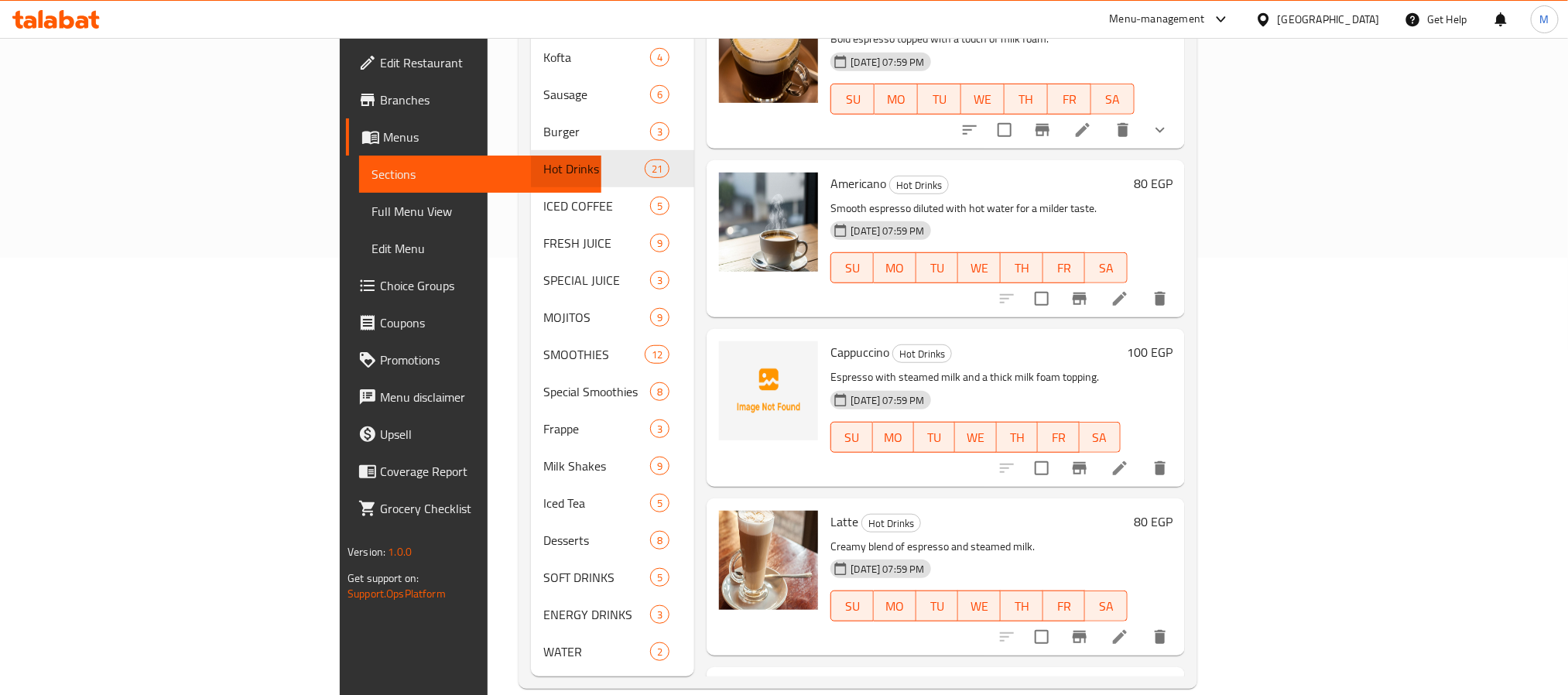
click at [830, 368] on p "Espresso with steamed milk and a thick milk foam topping." at bounding box center [975, 377] width 289 height 20
click at [830, 340] on span "Cappuccino" at bounding box center [860, 352] width 59 height 24
copy h6 "Cappuccino"
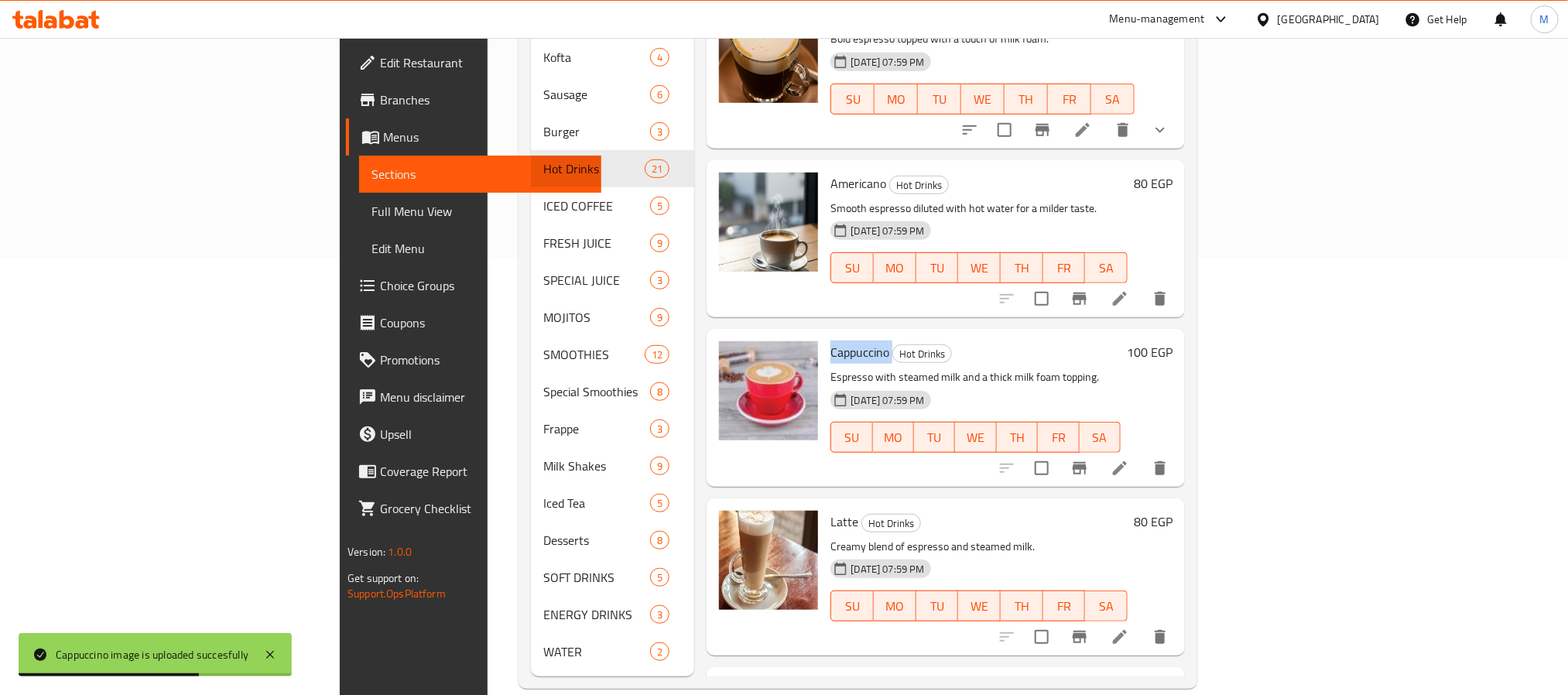
click at [1197, 503] on div "Menu sections SALAD 2 APPETIZERS 5 Pasta 3 Extra 8 Liver 4 Hawawshi 4 Kofta 4 S…" at bounding box center [858, 205] width 679 height 964
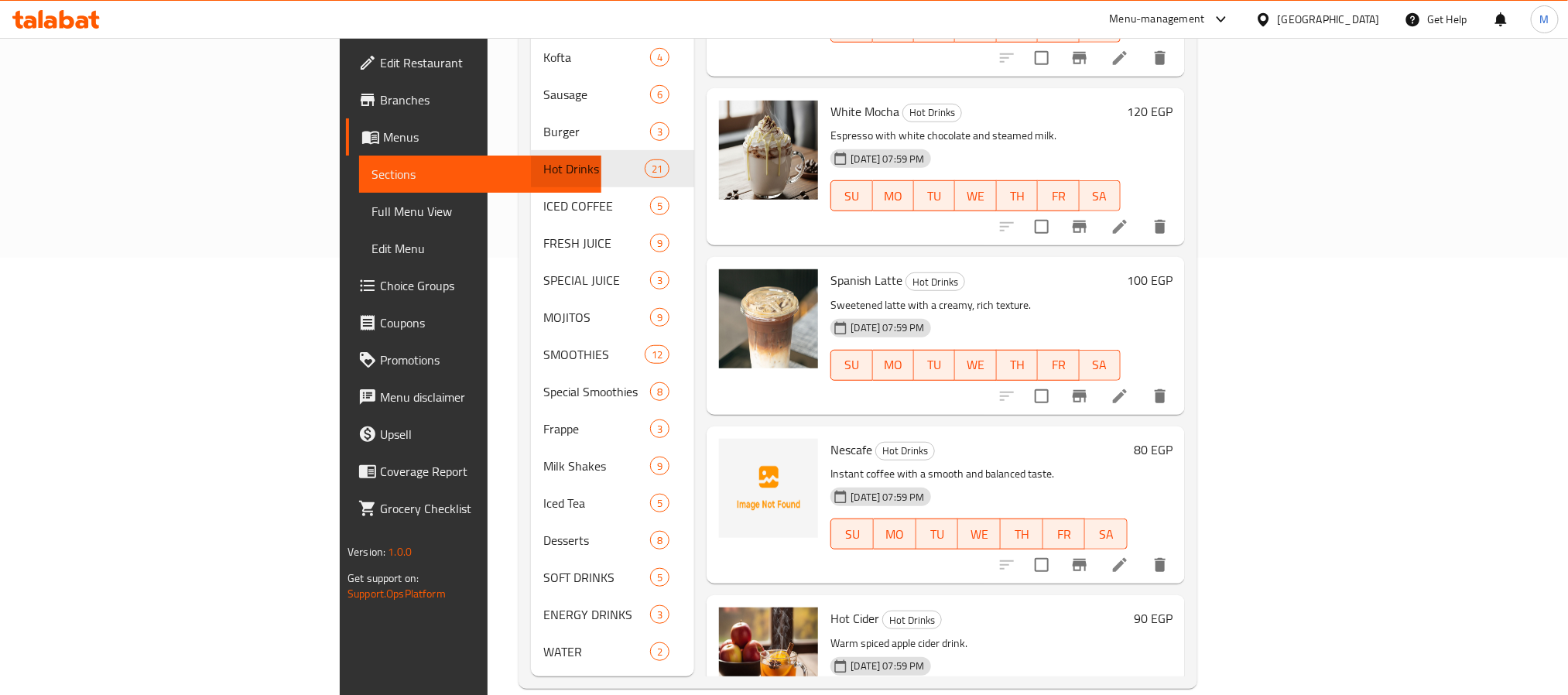
scroll to position [2670, 0]
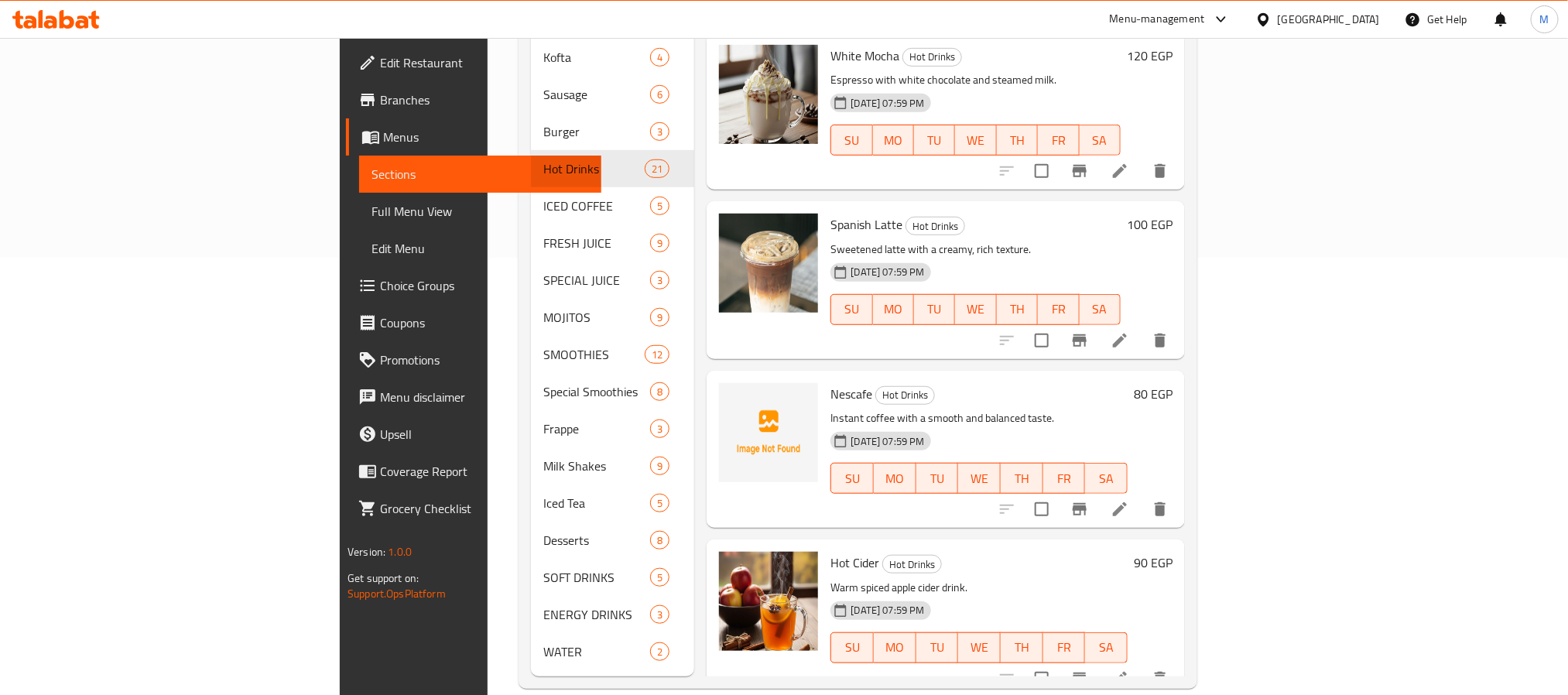
click at [830, 382] on span "Nescafe" at bounding box center [851, 394] width 41 height 24
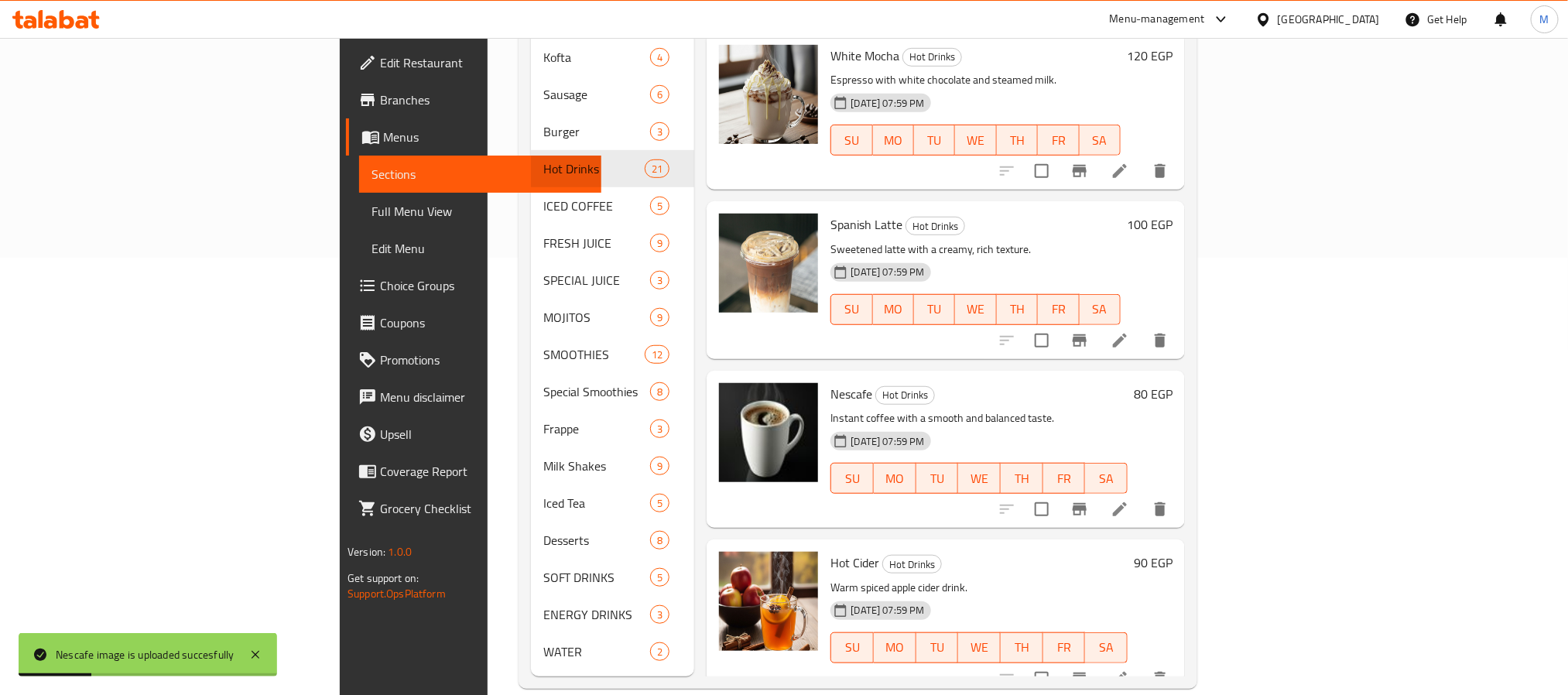
click at [880, 383] on h6 "Nescafe Hot Drinks" at bounding box center [978, 394] width 296 height 22
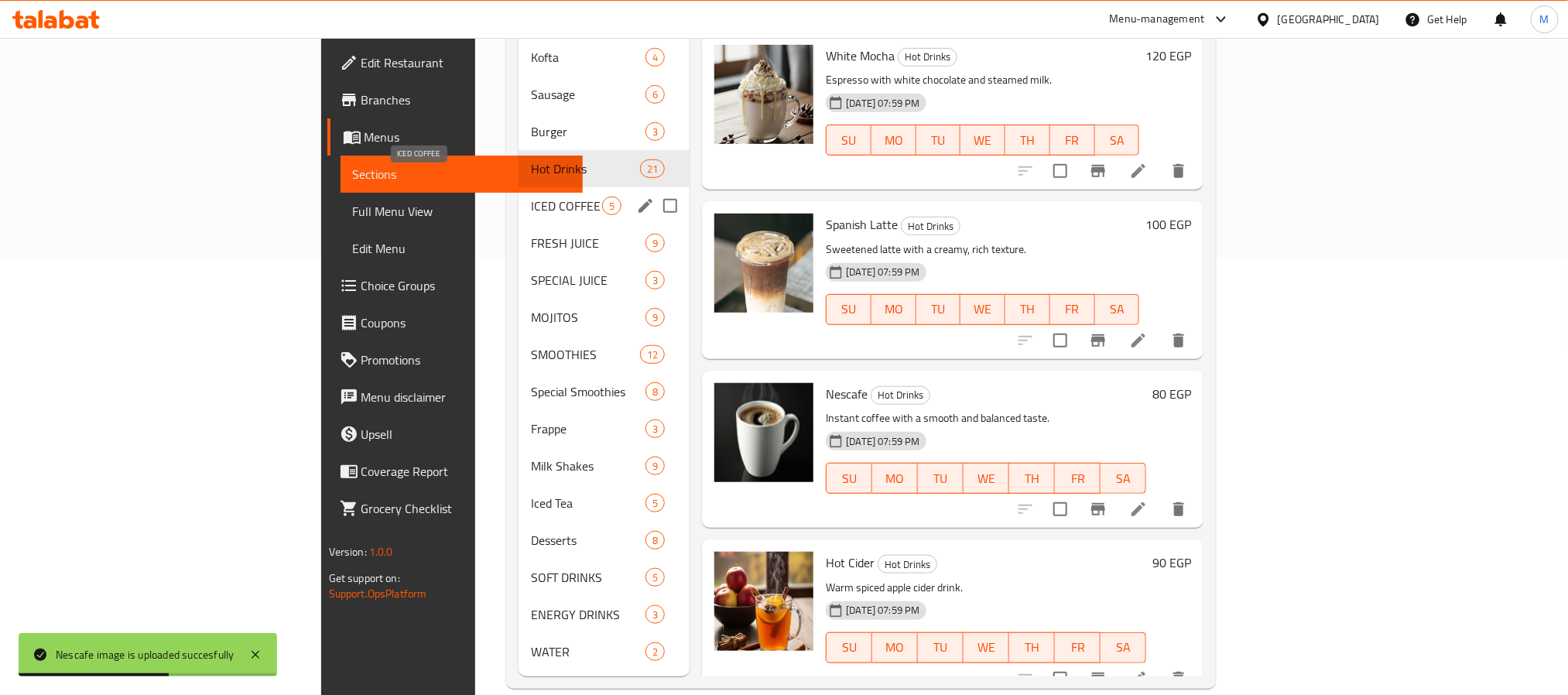
click at [531, 197] on span "ICED COFFEE" at bounding box center [567, 205] width 71 height 19
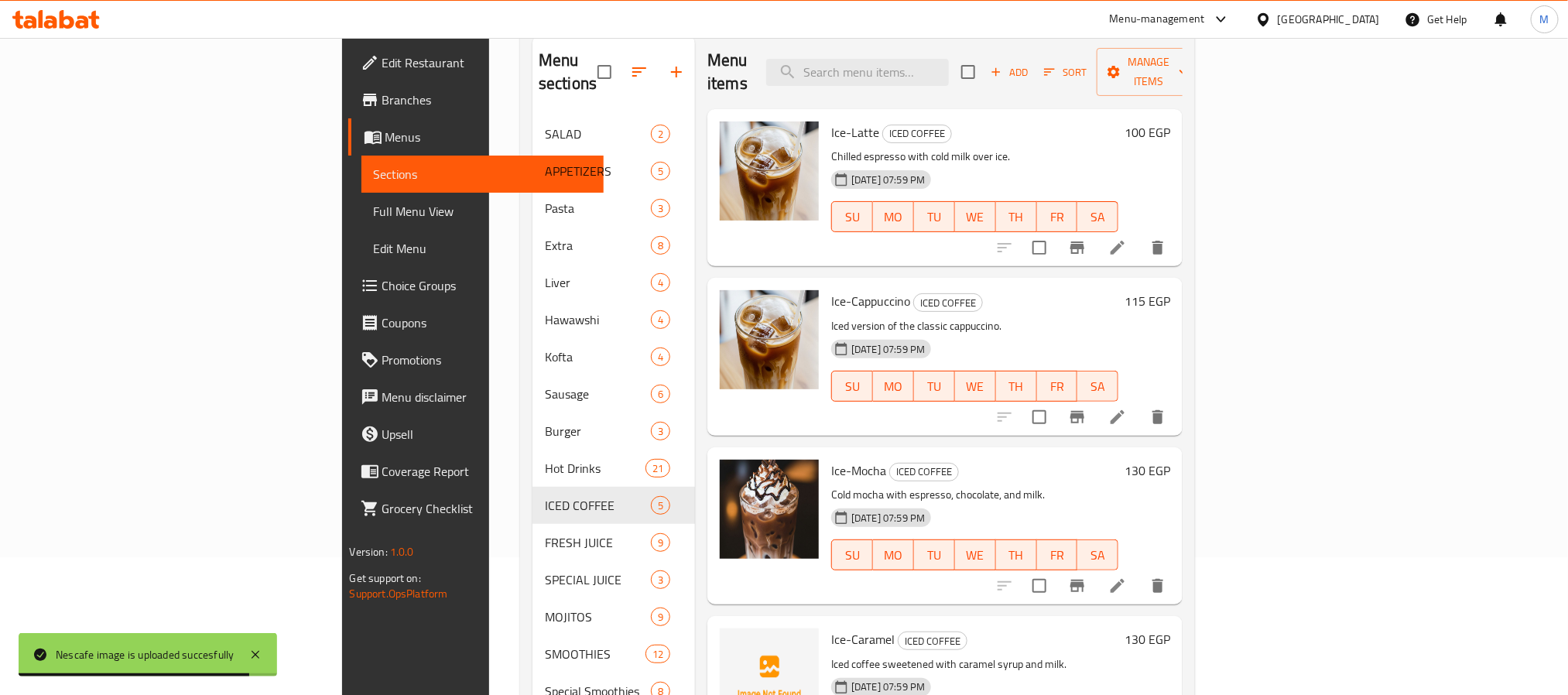
scroll to position [437, 0]
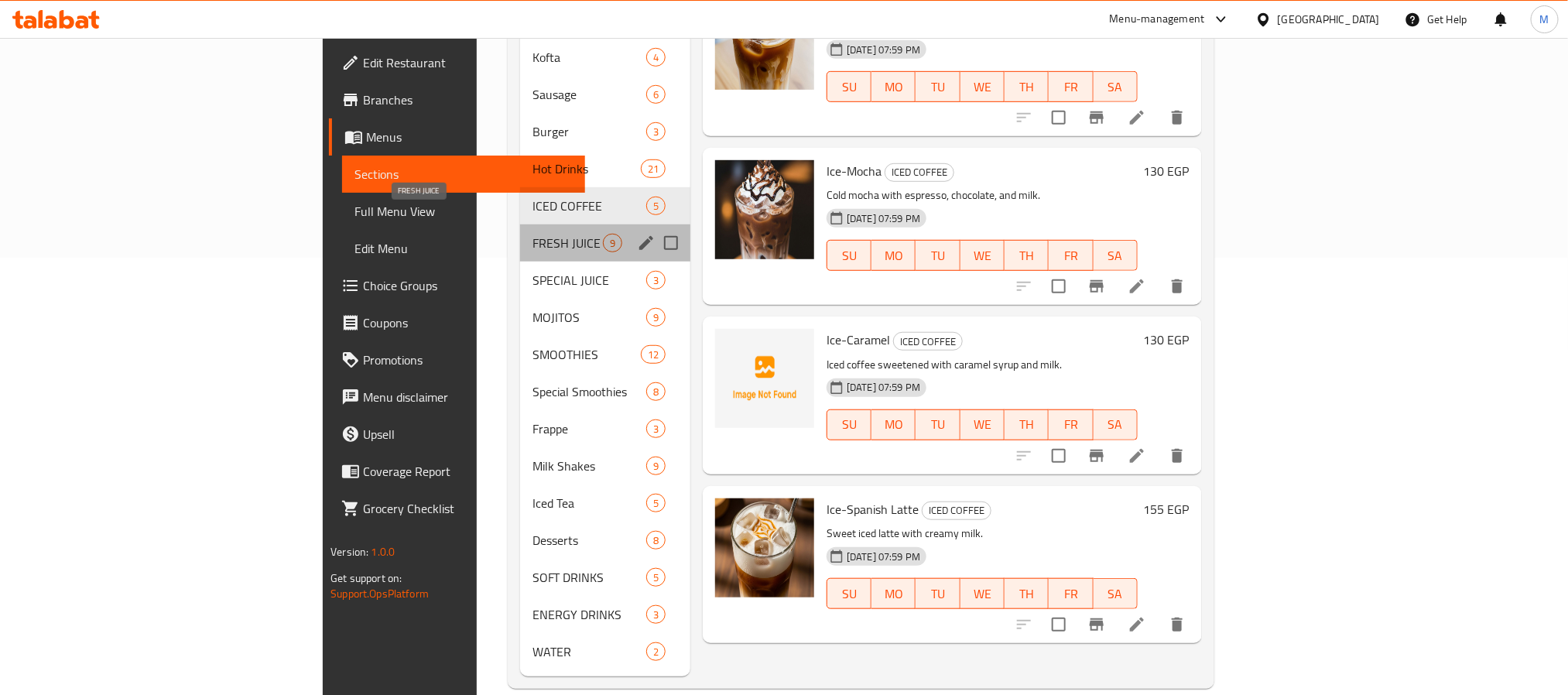
click at [532, 234] on span "FRESH JUICE" at bounding box center [568, 243] width 71 height 19
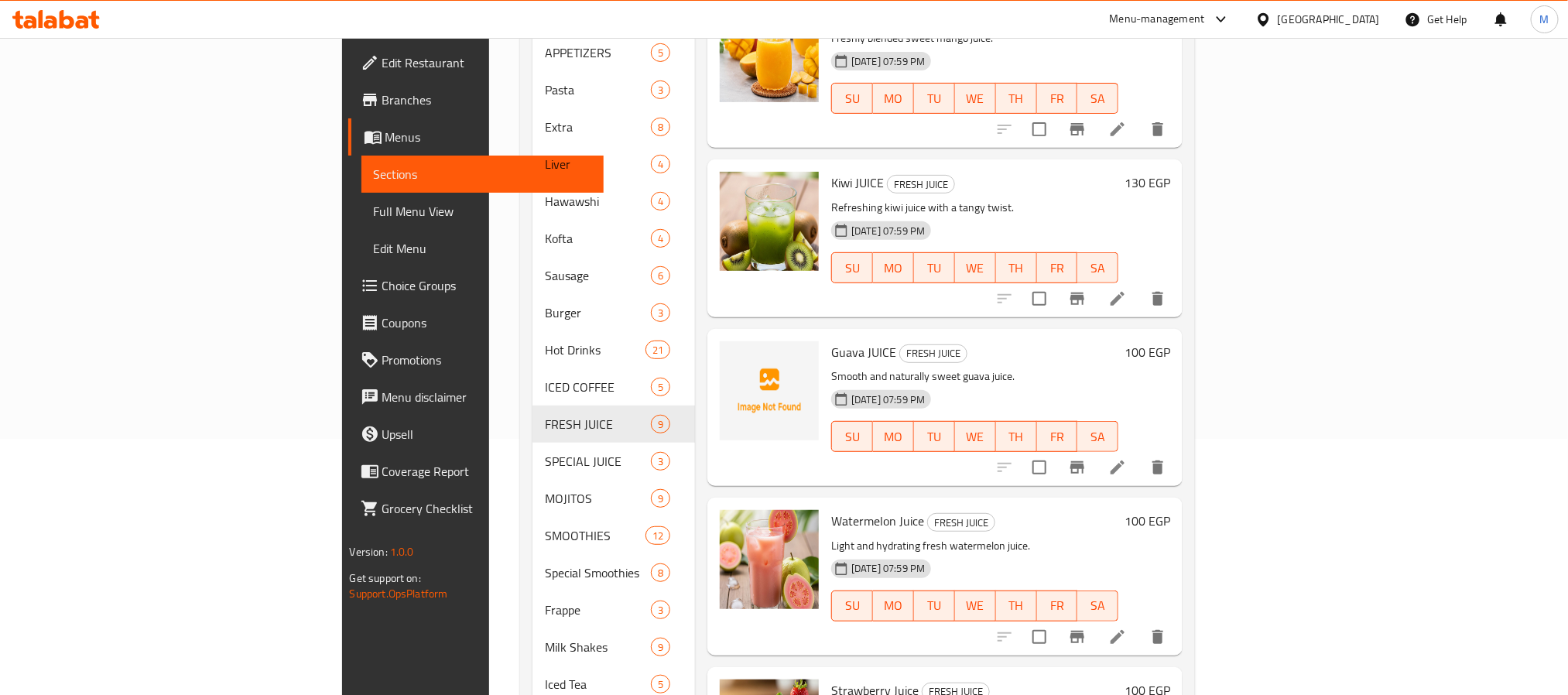
scroll to position [348, 0]
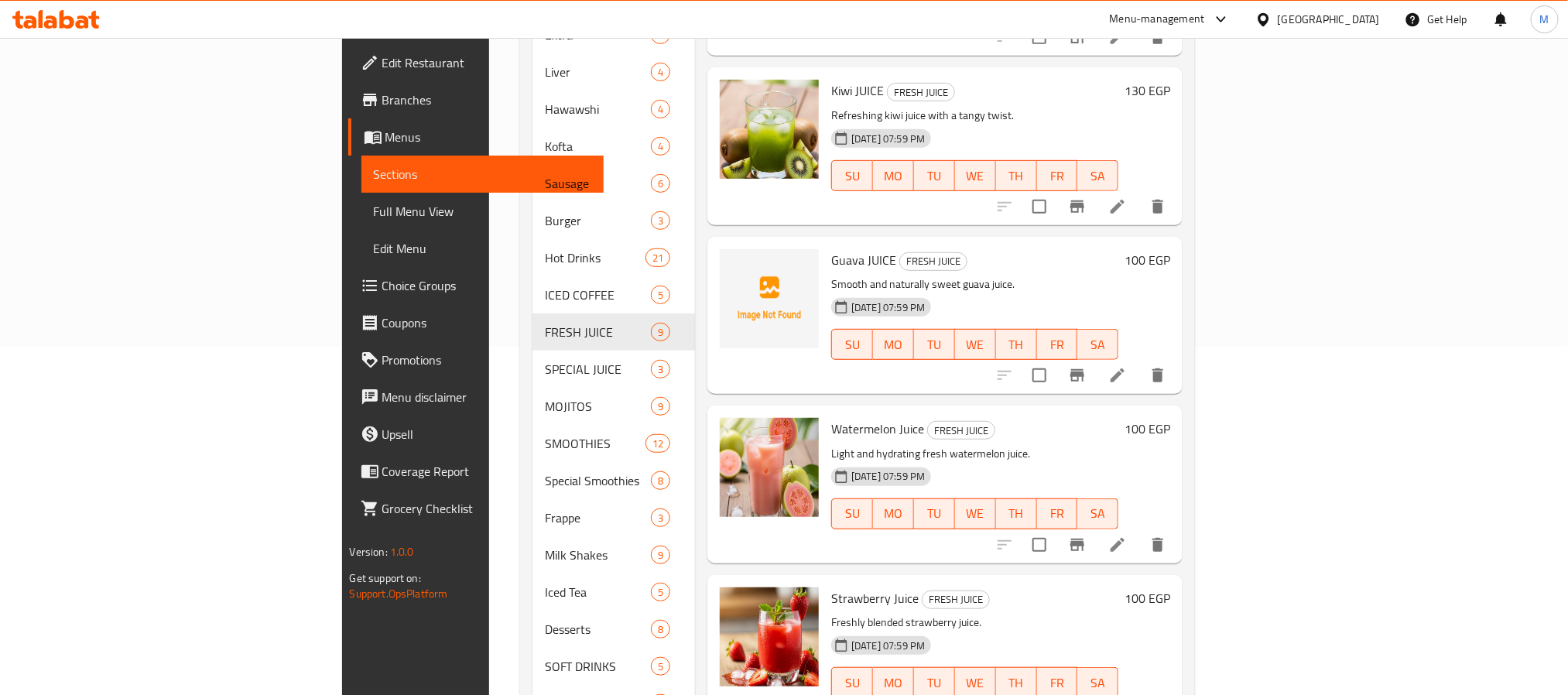
click at [831, 249] on span "Guava JUICE" at bounding box center [864, 261] width 65 height 24
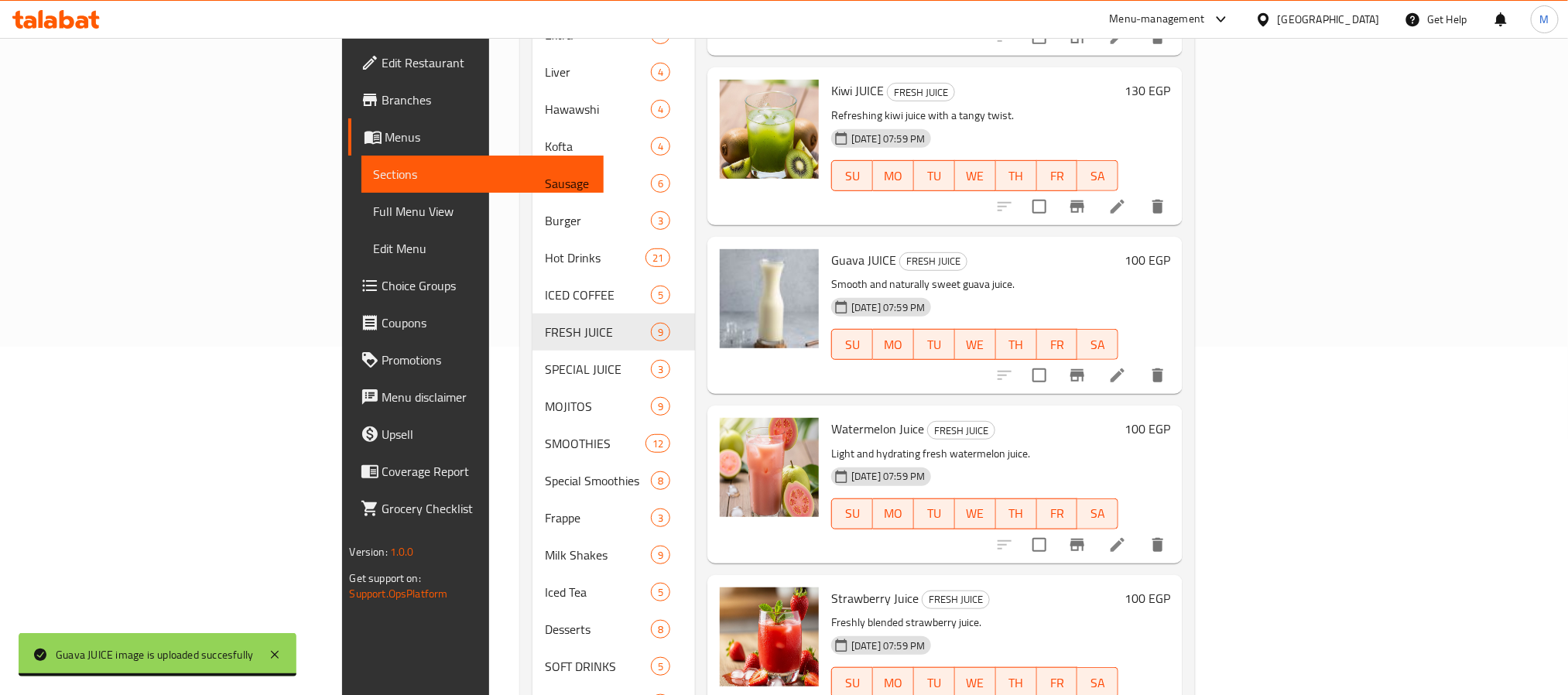
click at [831, 444] on p "Light and hydrating fresh watermelon juice." at bounding box center [975, 454] width 287 height 20
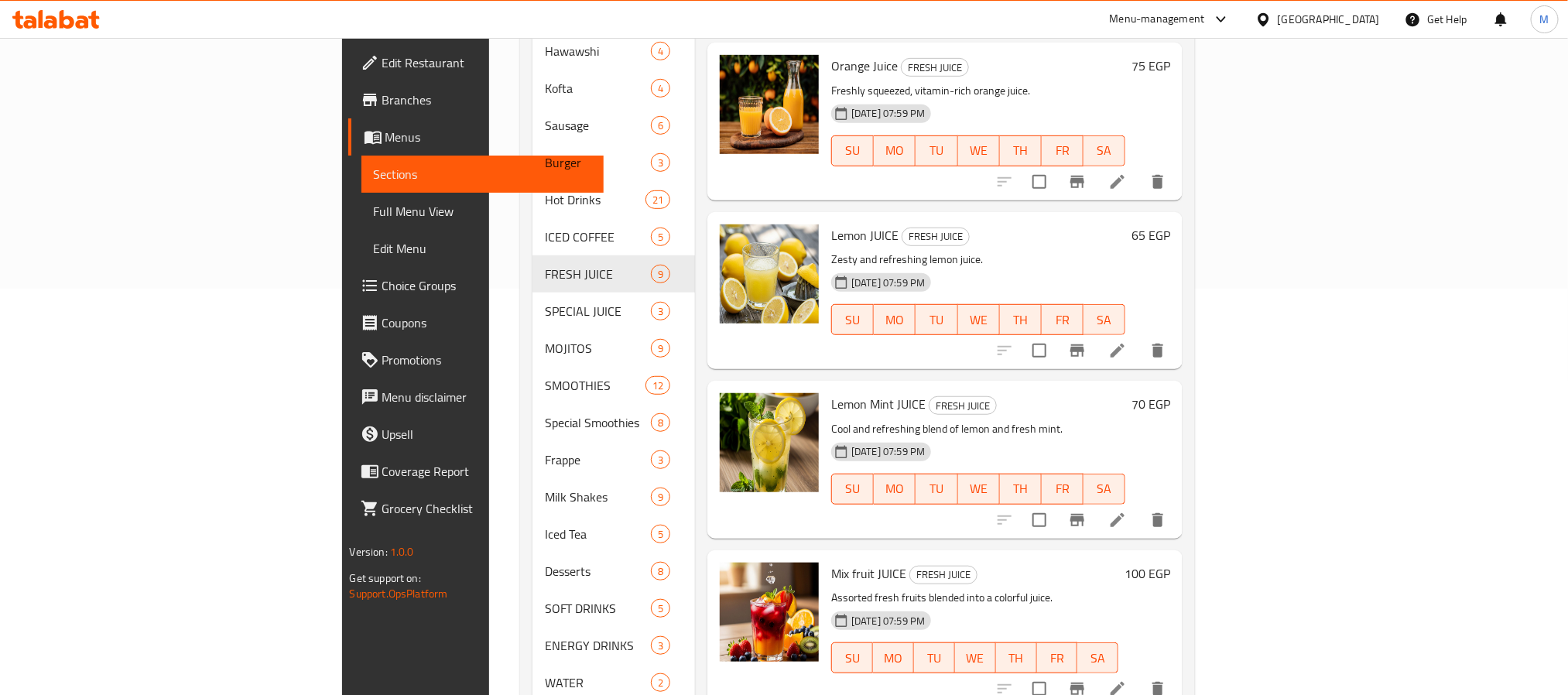
scroll to position [437, 0]
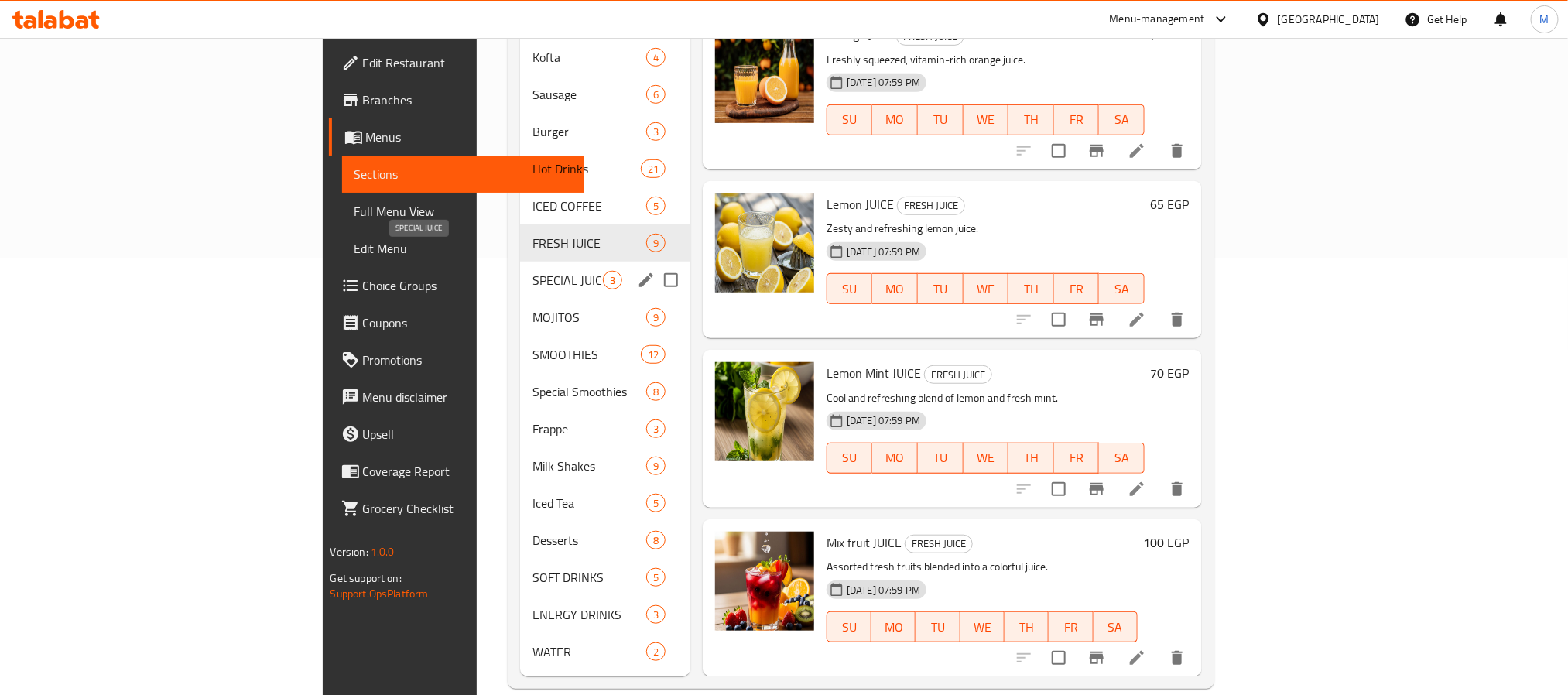
click at [532, 270] on span "SPECIAL JUICE" at bounding box center [568, 279] width 71 height 19
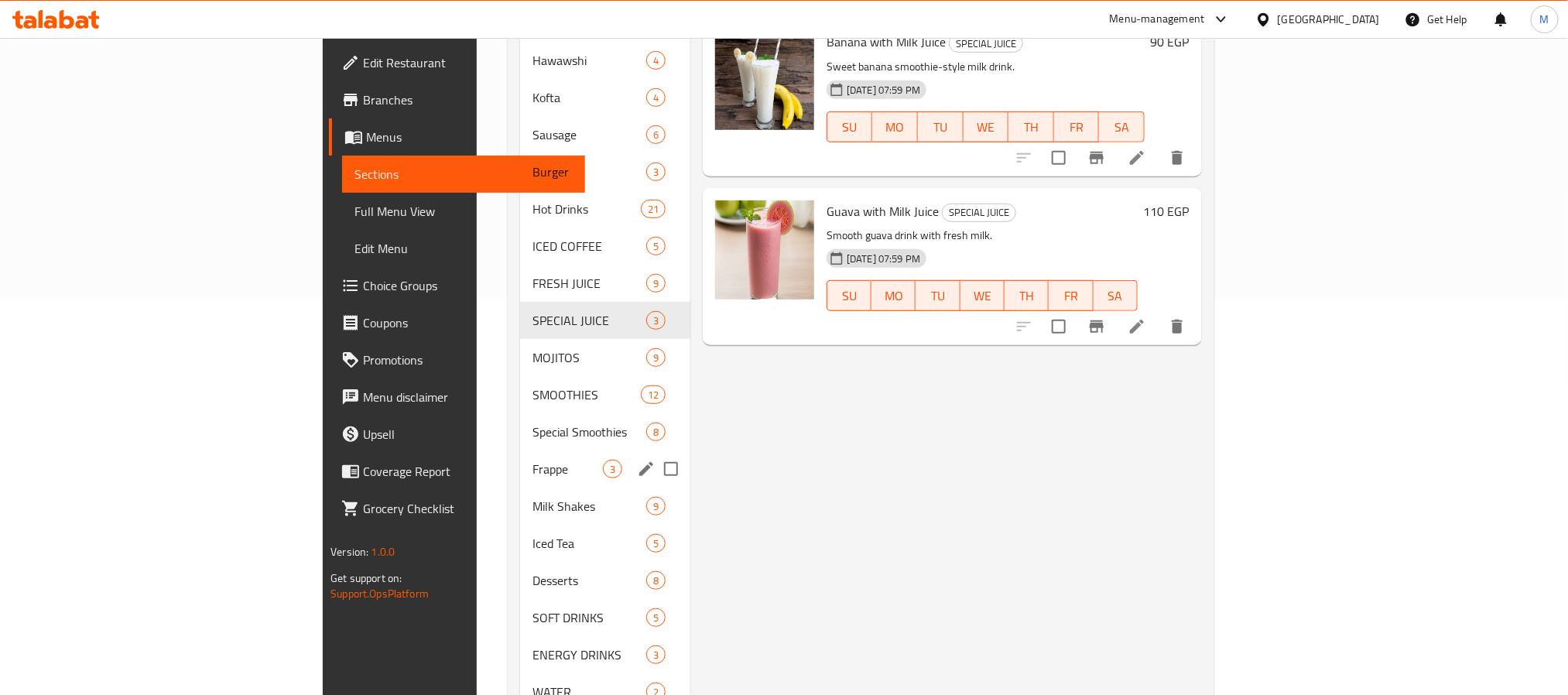
scroll to position [437, 0]
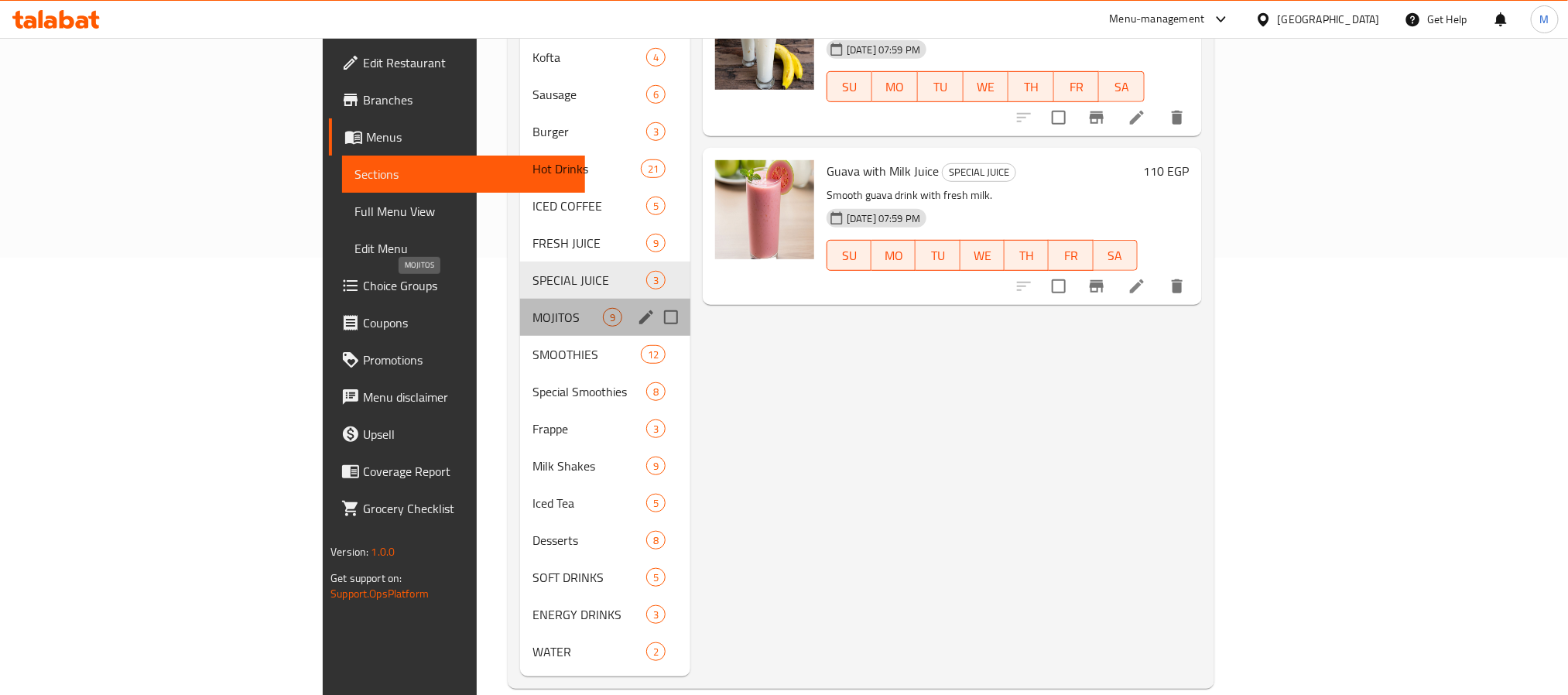
click at [532, 308] on span "MOJITOS" at bounding box center [568, 317] width 71 height 19
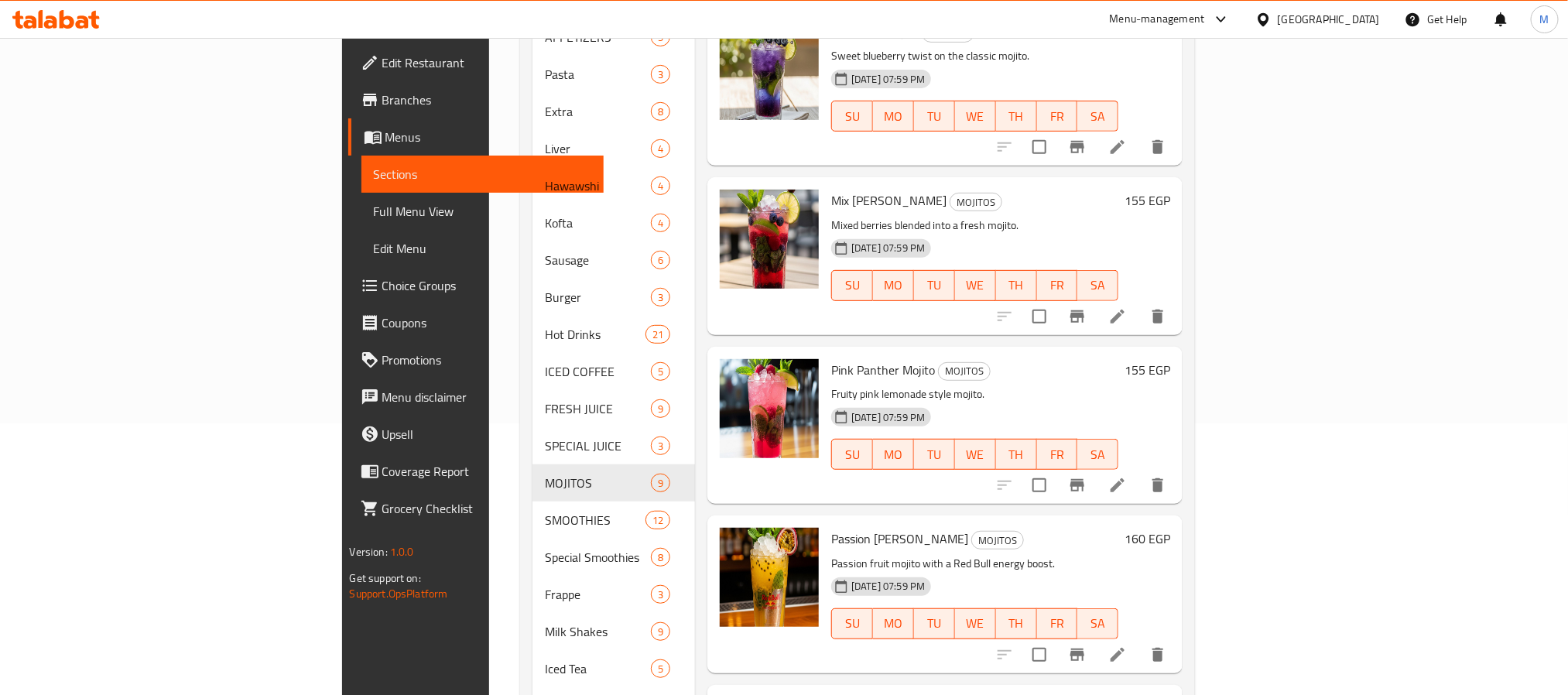
scroll to position [437, 0]
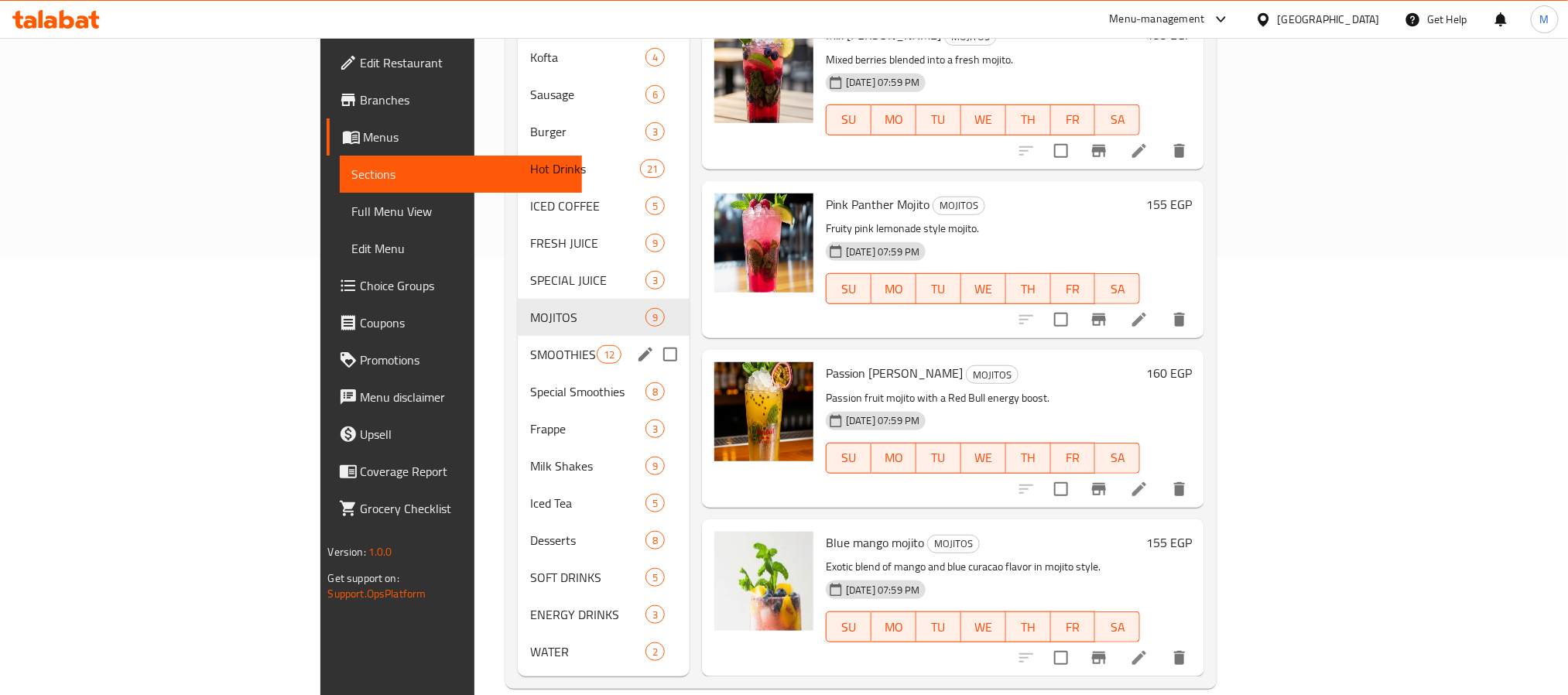
click at [530, 345] on span "SMOOTHIES" at bounding box center [563, 354] width 66 height 19
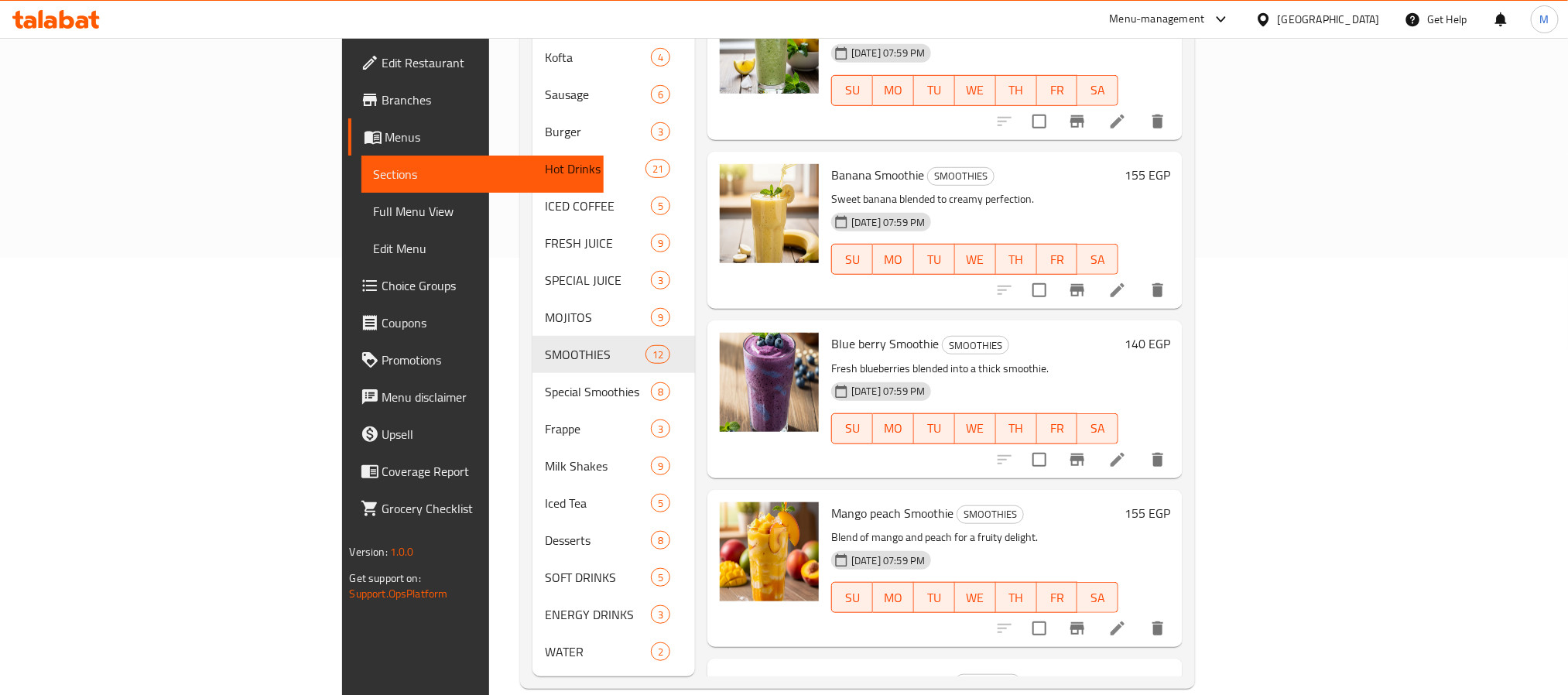
scroll to position [1149, 0]
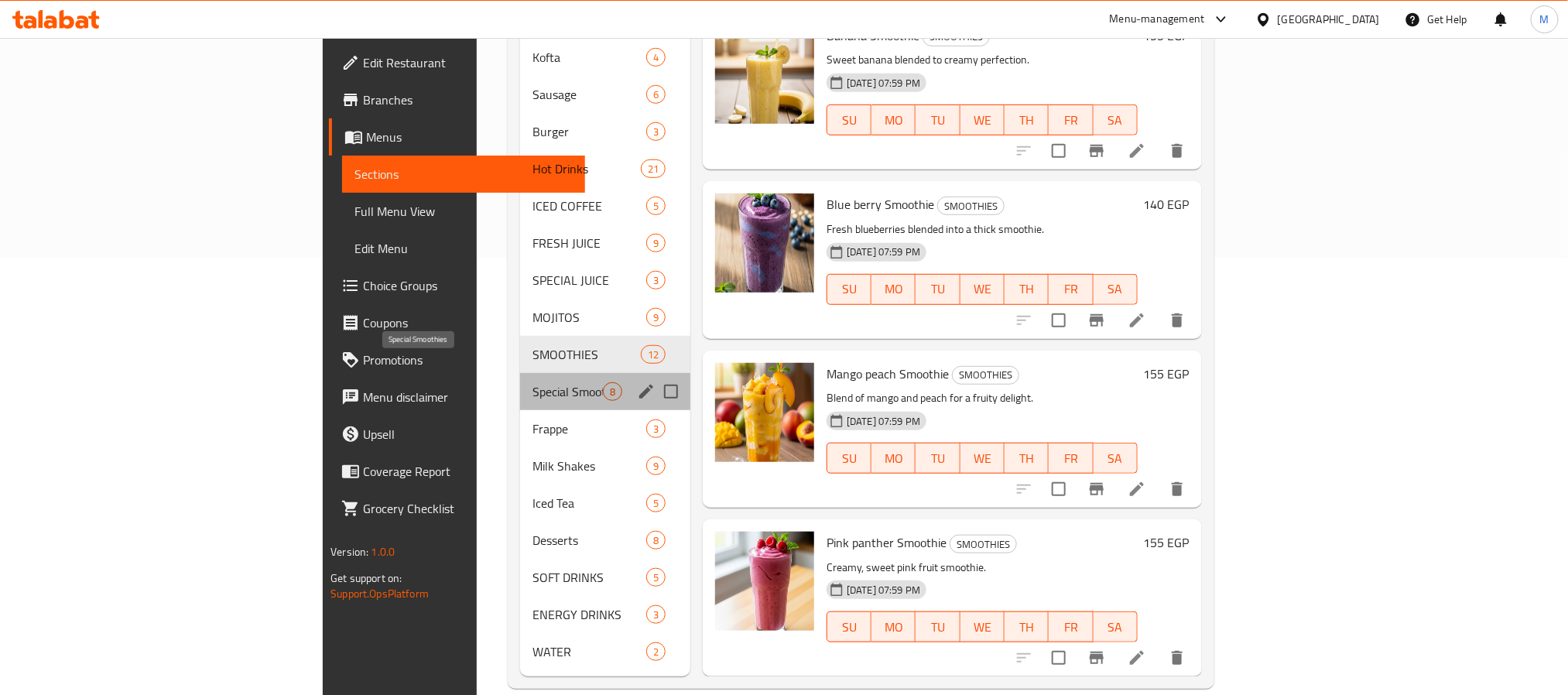
click at [532, 382] on span "Special Smoothies" at bounding box center [568, 391] width 71 height 19
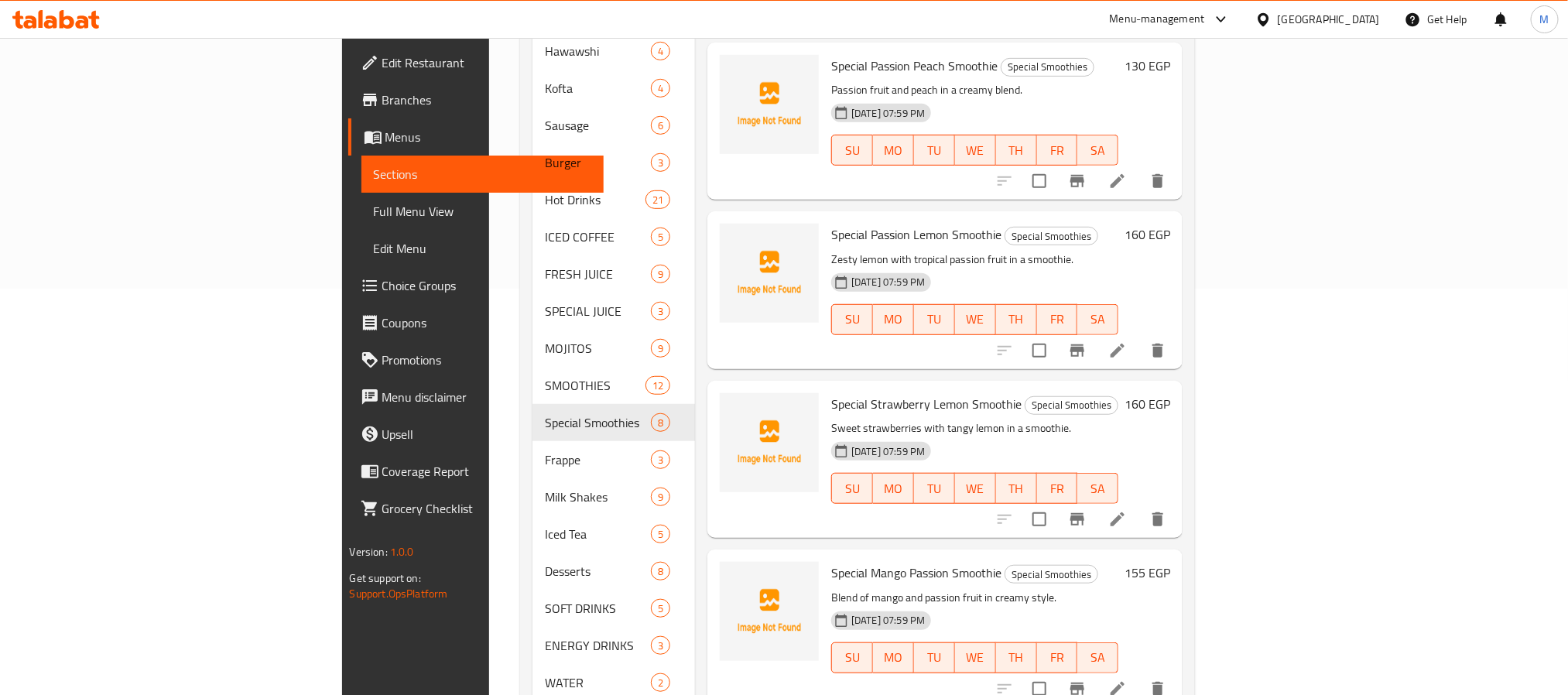
scroll to position [437, 0]
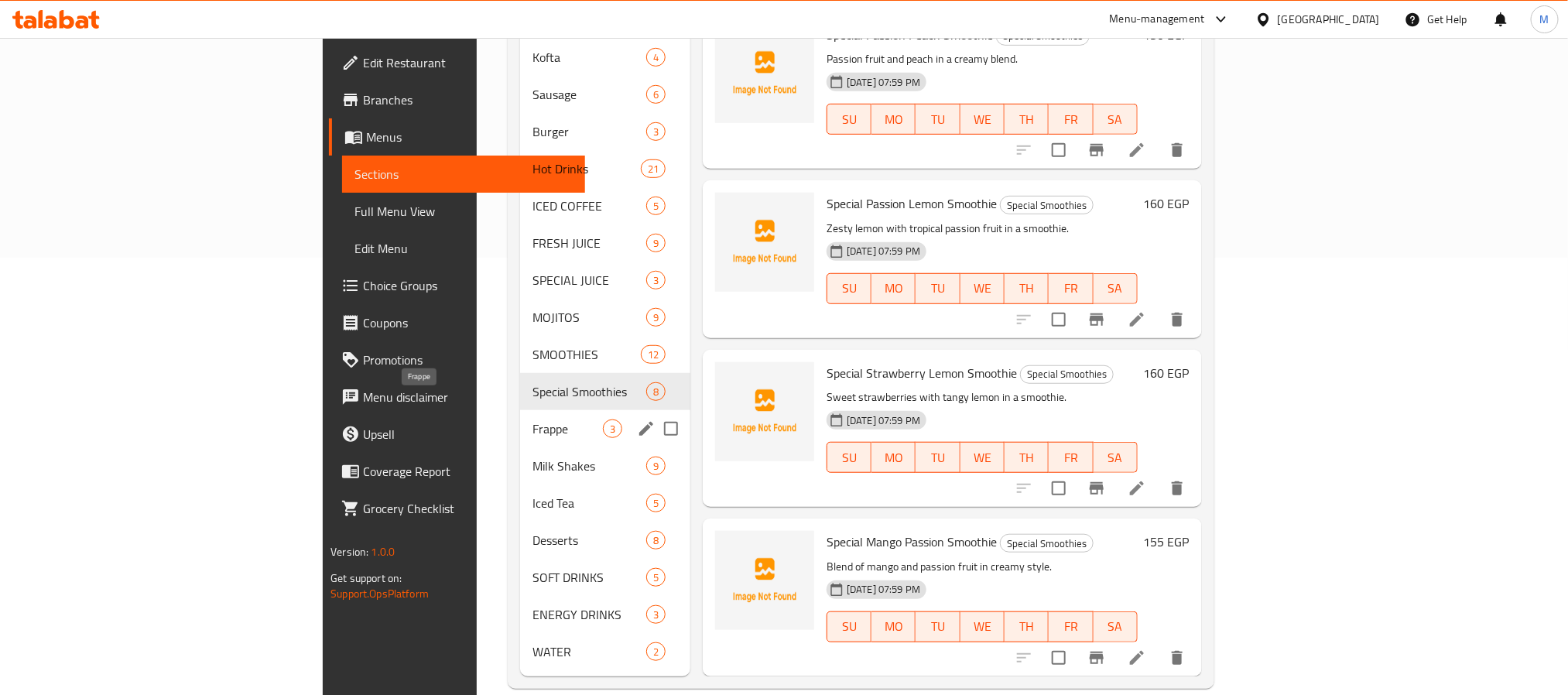
click at [532, 420] on span "Frappe" at bounding box center [568, 429] width 71 height 19
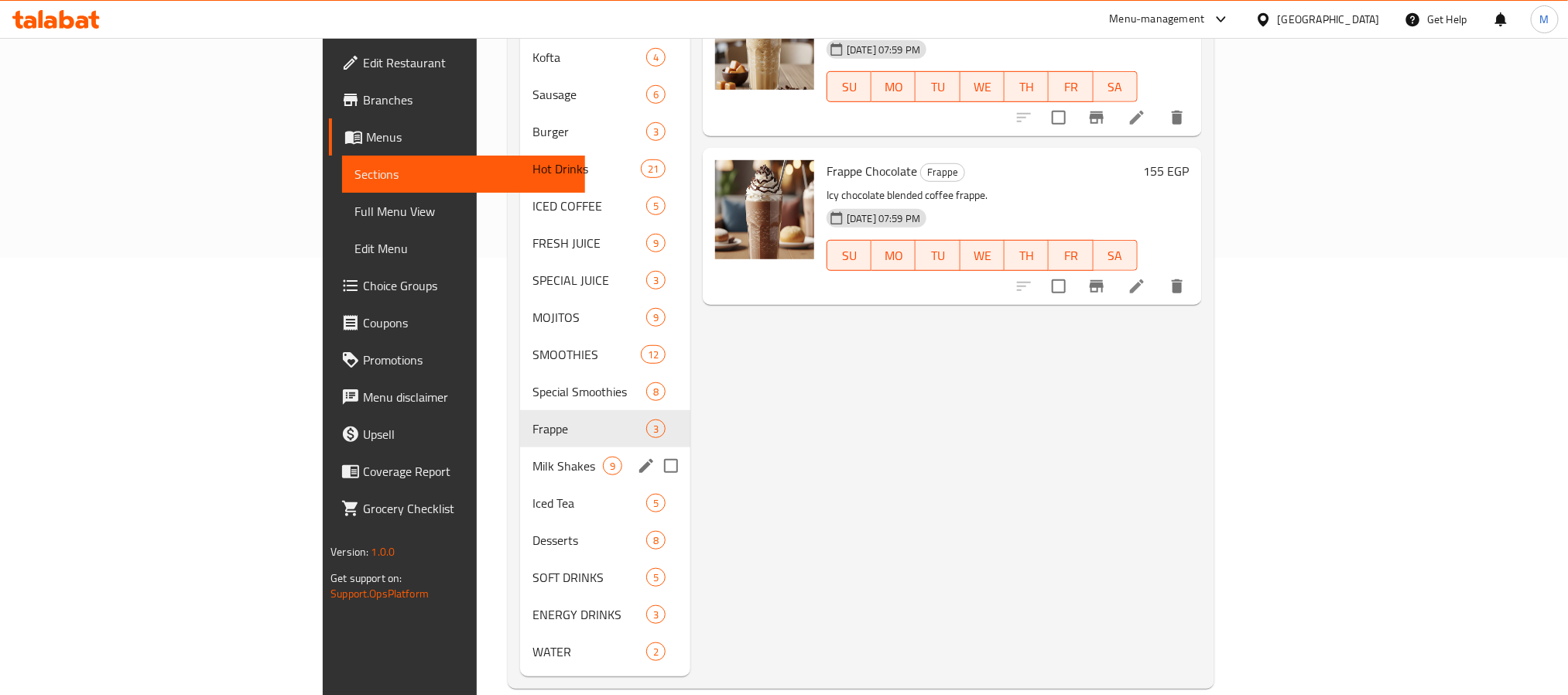
click at [520, 452] on div "Milk Shakes 9" at bounding box center [605, 466] width 170 height 37
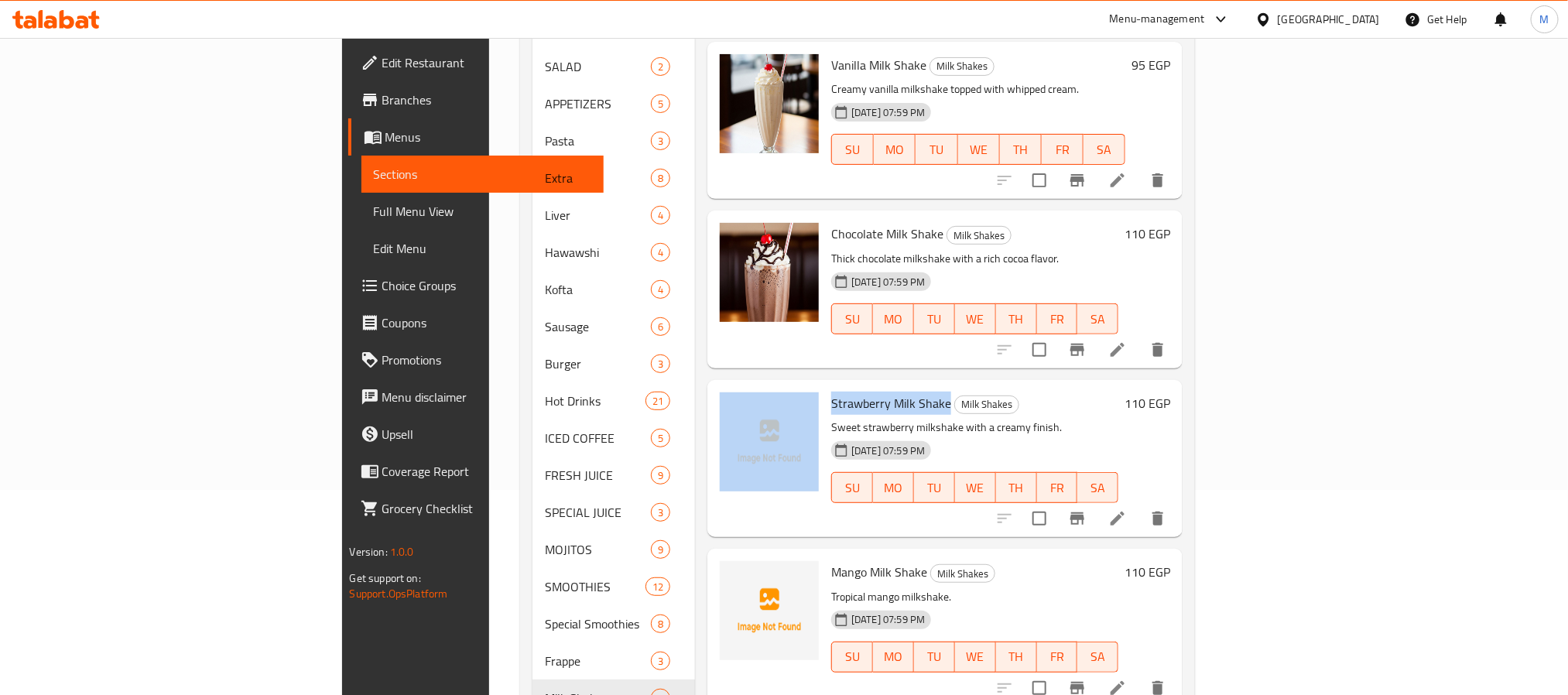
drag, startPoint x: 863, startPoint y: 379, endPoint x: 737, endPoint y: 372, distance: 126.2
click at [737, 386] on div "Strawberry Milk Shake Milk Shakes Sweet strawberry milkshake with a creamy fini…" at bounding box center [945, 458] width 463 height 145
click at [825, 386] on div "Strawberry Milk Shake Milk Shakes Sweet strawberry milkshake with a creamy fini…" at bounding box center [975, 458] width 300 height 145
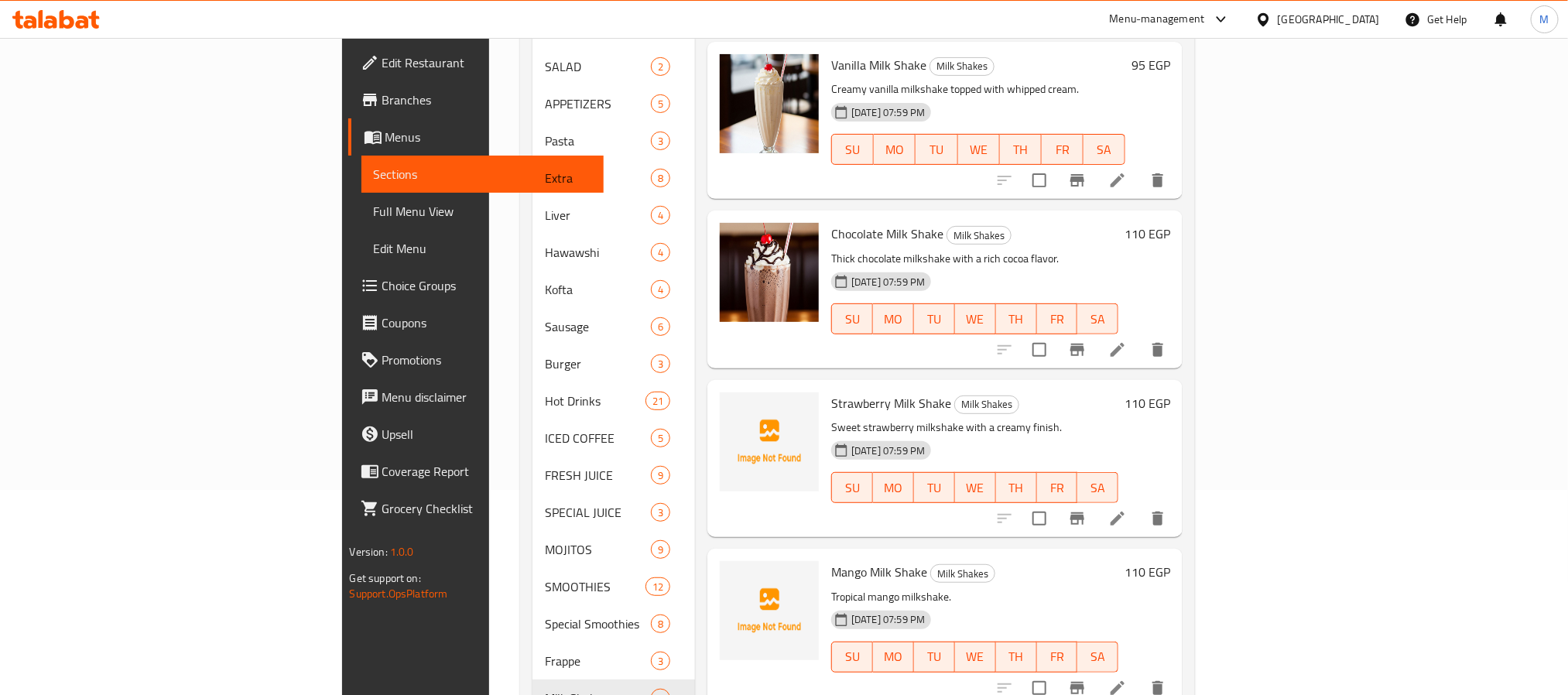
click at [831, 391] on span "Strawberry Milk Shake" at bounding box center [891, 403] width 120 height 24
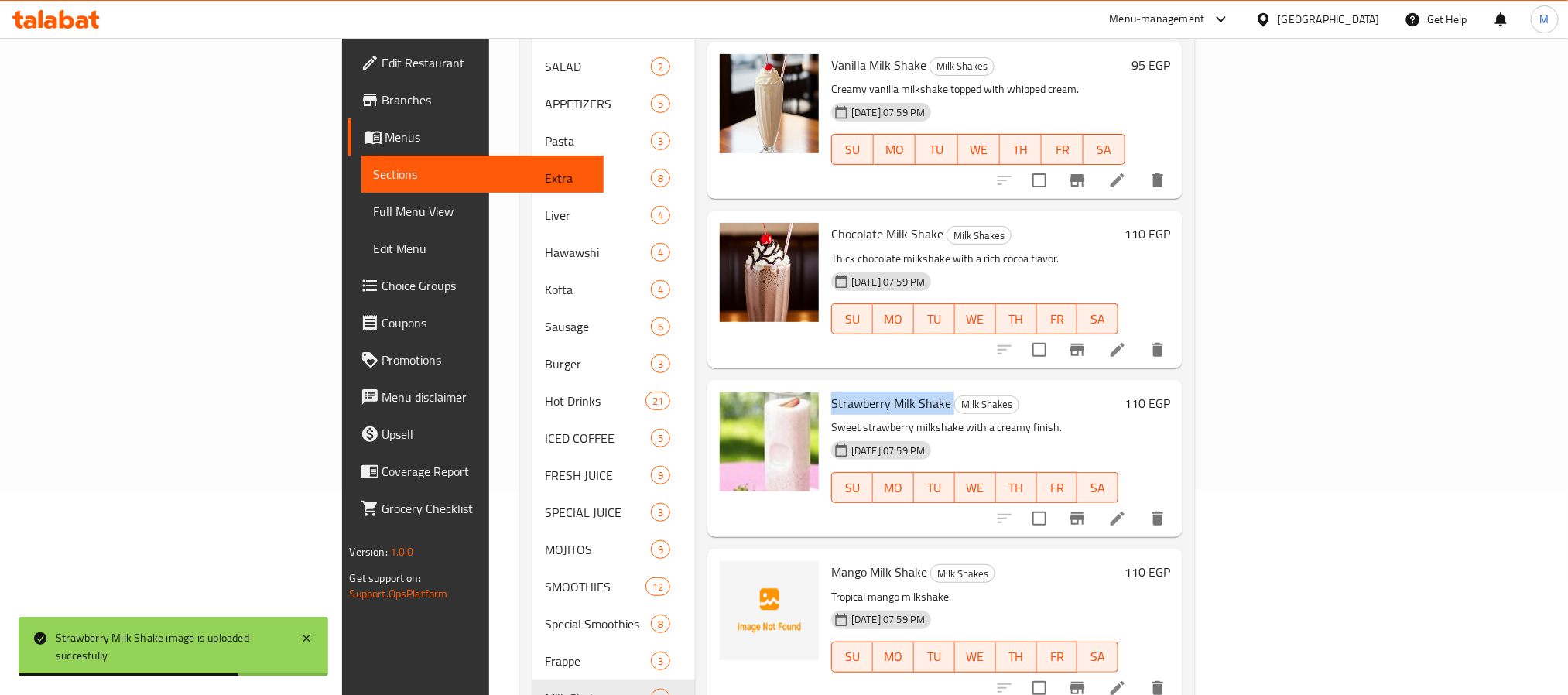
click at [1195, 356] on div "Menu sections SALAD 2 APPETIZERS 5 Pasta 3 Extra 8 Liver 4 Hawawshi 4 Kofta 4 S…" at bounding box center [858, 437] width 675 height 964
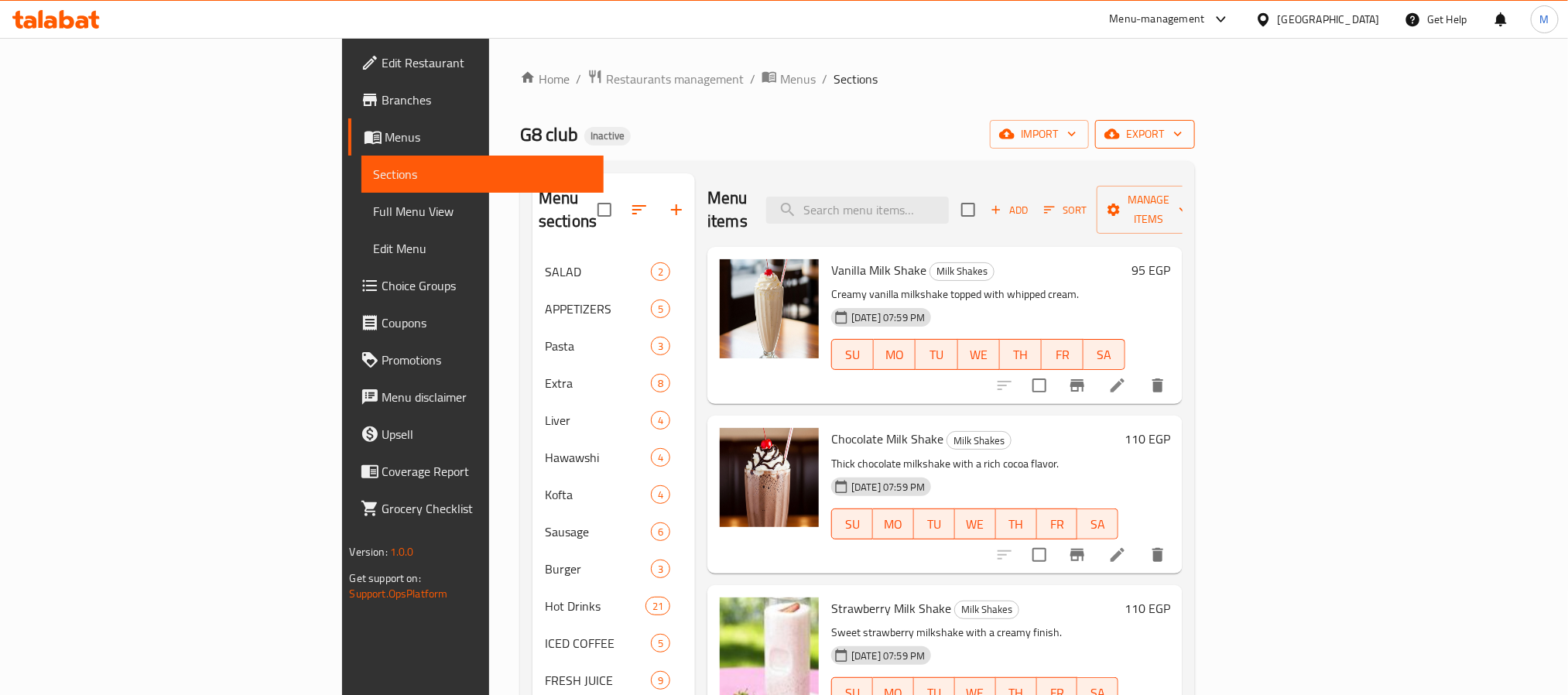
click at [1182, 142] on span "export" at bounding box center [1145, 135] width 75 height 20
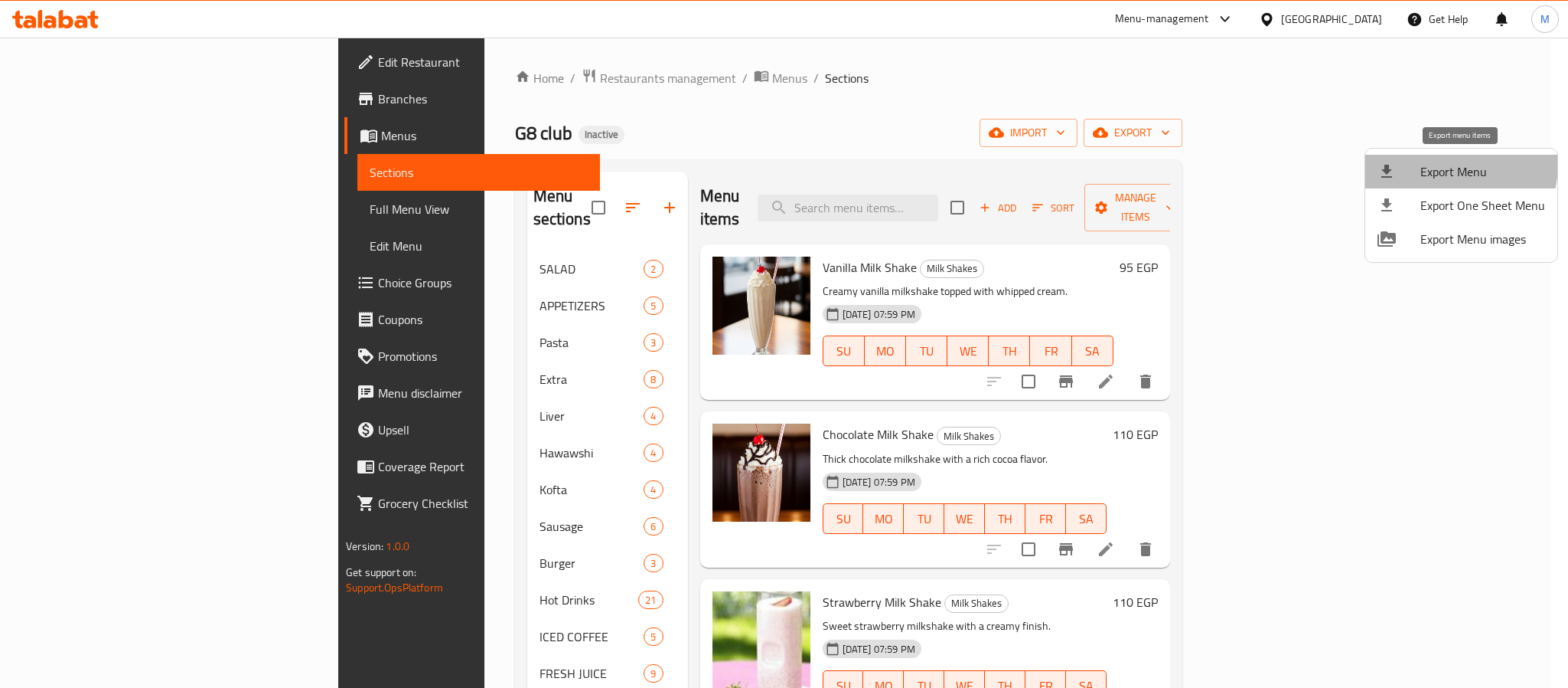
click at [1444, 163] on span "Export Menu" at bounding box center [1482, 171] width 125 height 18
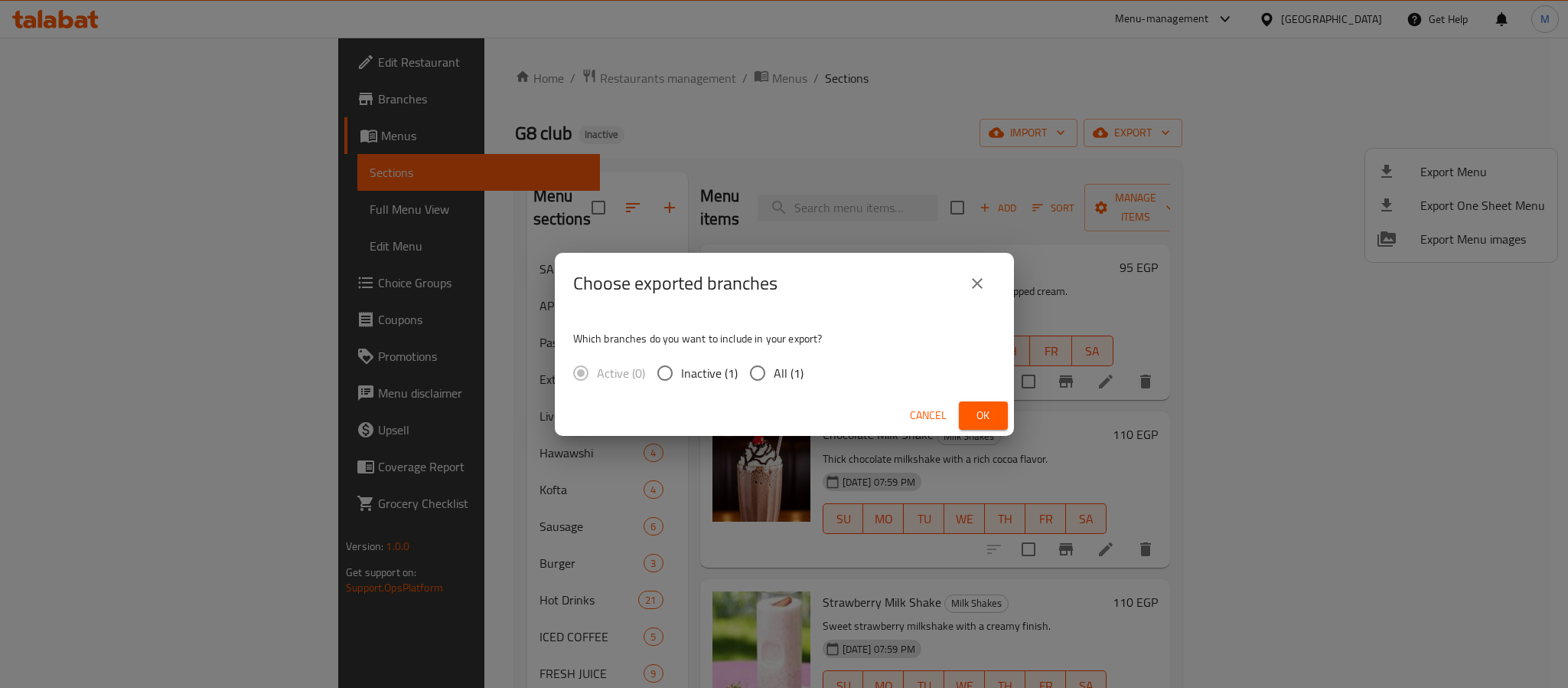
click at [779, 364] on span "All (1)" at bounding box center [789, 373] width 30 height 18
click at [774, 361] on input "All (1)" at bounding box center [758, 373] width 32 height 32
radio input "true"
click at [1015, 418] on div "Choose exported branches Which branches do you want to include in your export? …" at bounding box center [784, 344] width 1568 height 688
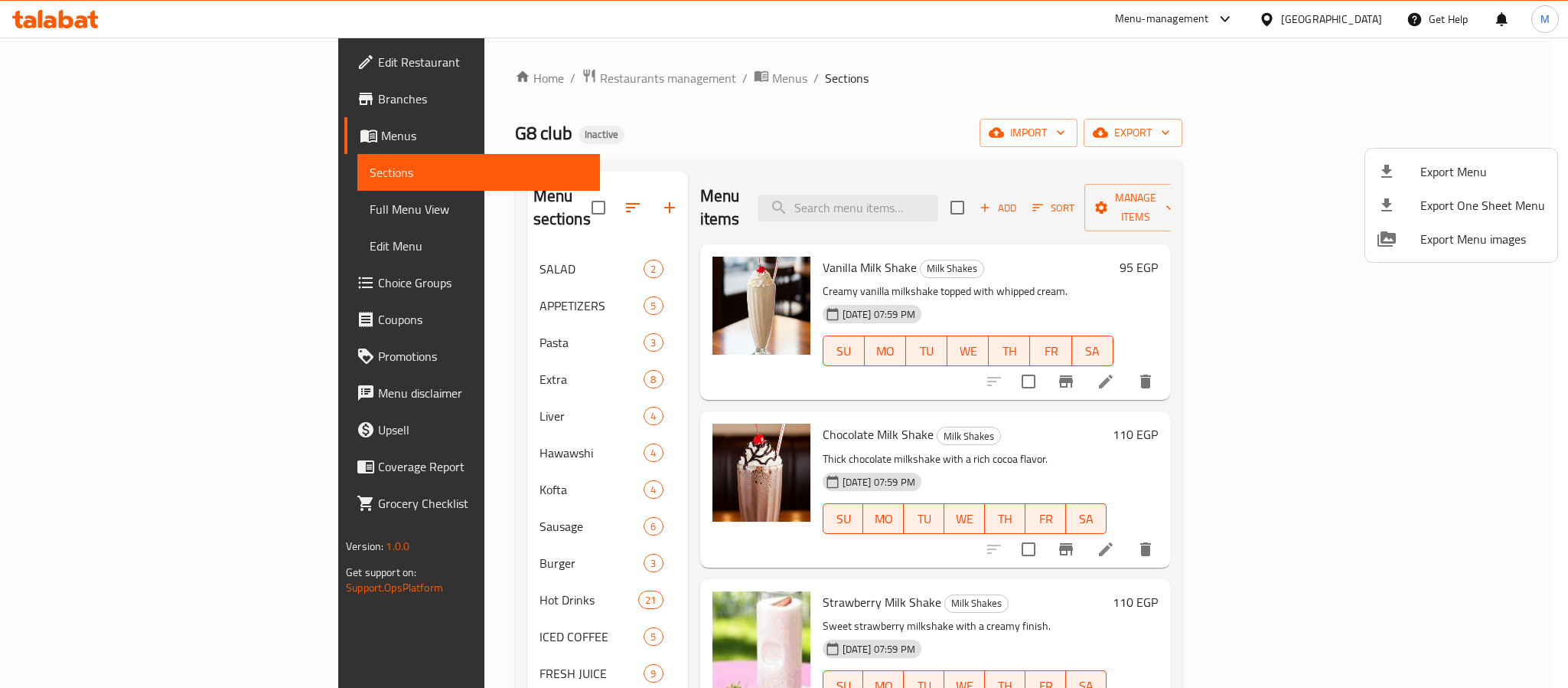
click at [993, 415] on div at bounding box center [784, 344] width 1568 height 688
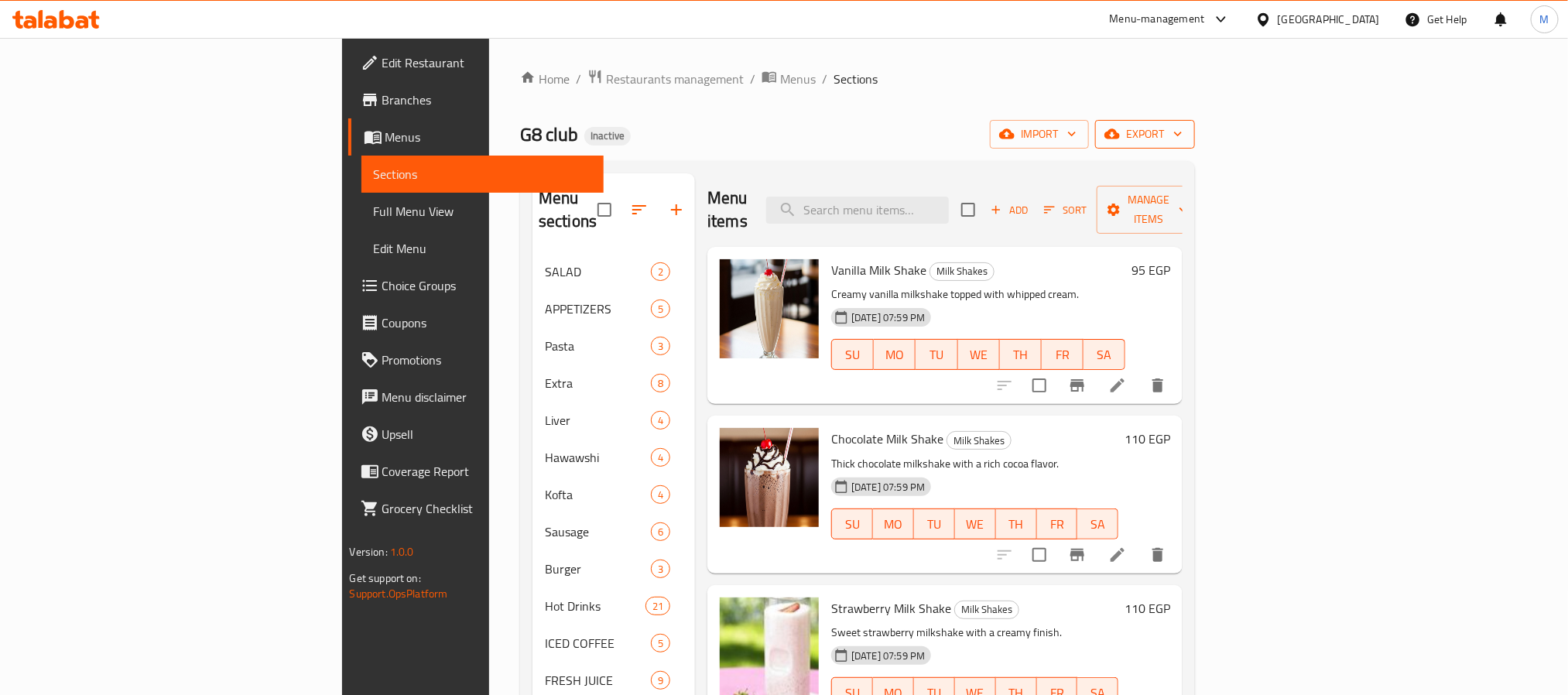
click at [1120, 136] on icon "button" at bounding box center [1113, 134] width 16 height 16
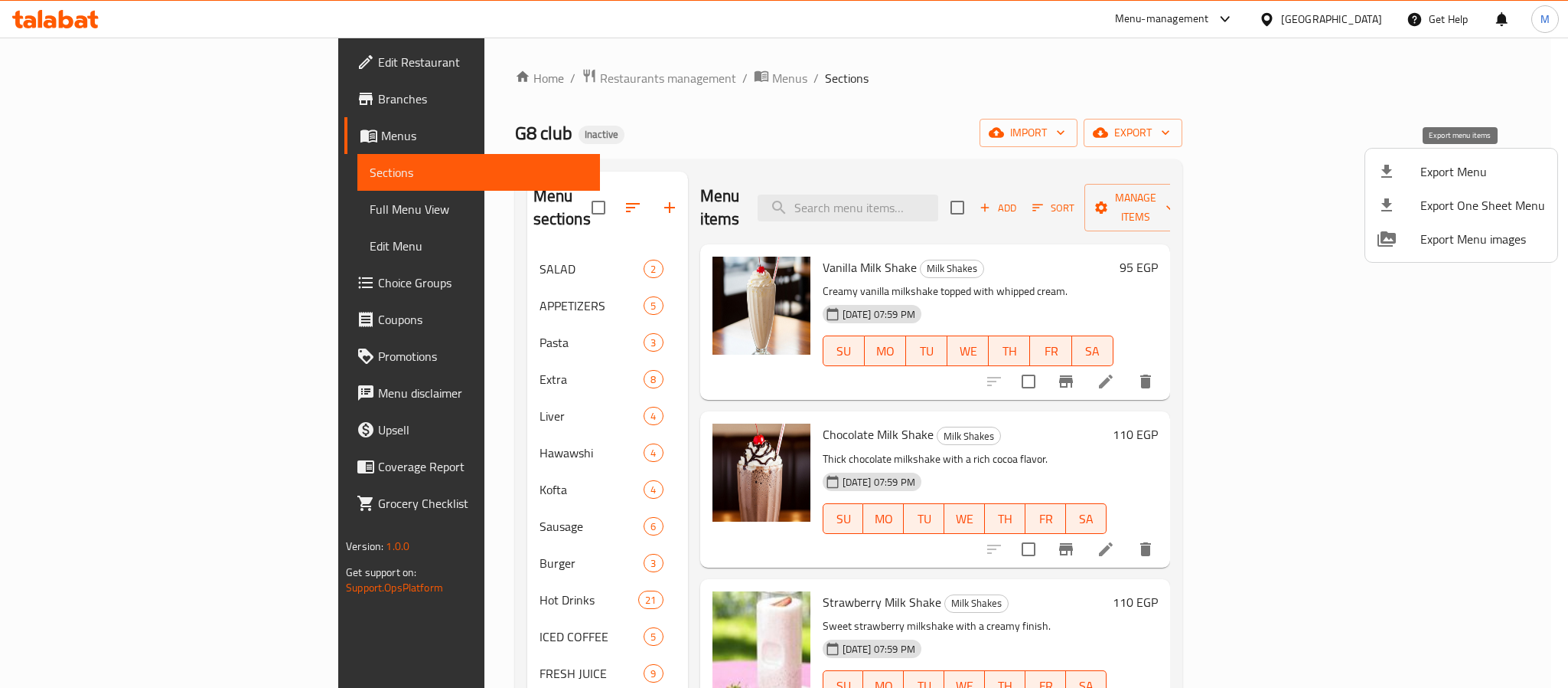
click at [1419, 161] on li "Export Menu" at bounding box center [1462, 171] width 193 height 34
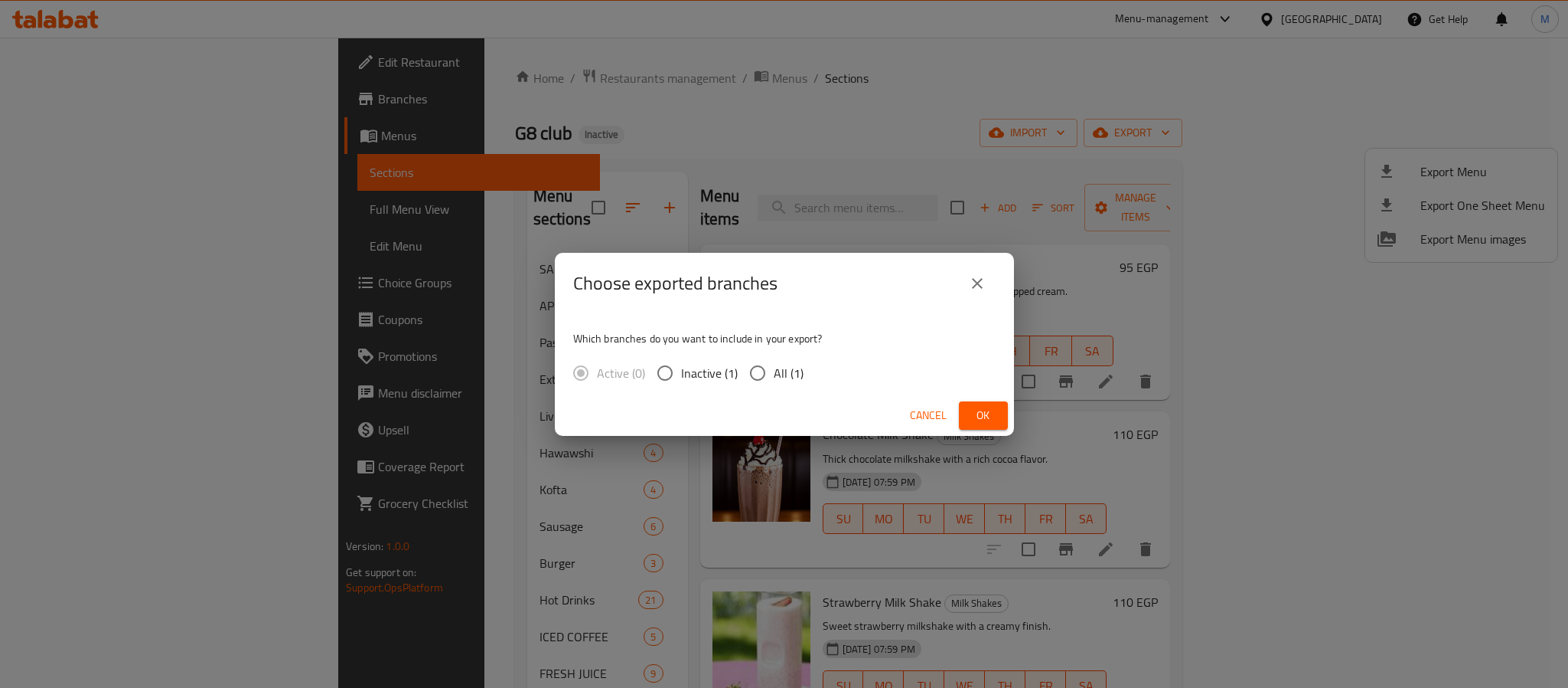
click at [774, 364] on span "All (1)" at bounding box center [789, 373] width 30 height 18
click at [774, 364] on input "All (1)" at bounding box center [758, 373] width 32 height 32
radio input "true"
click at [989, 425] on button "Ok" at bounding box center [983, 415] width 49 height 28
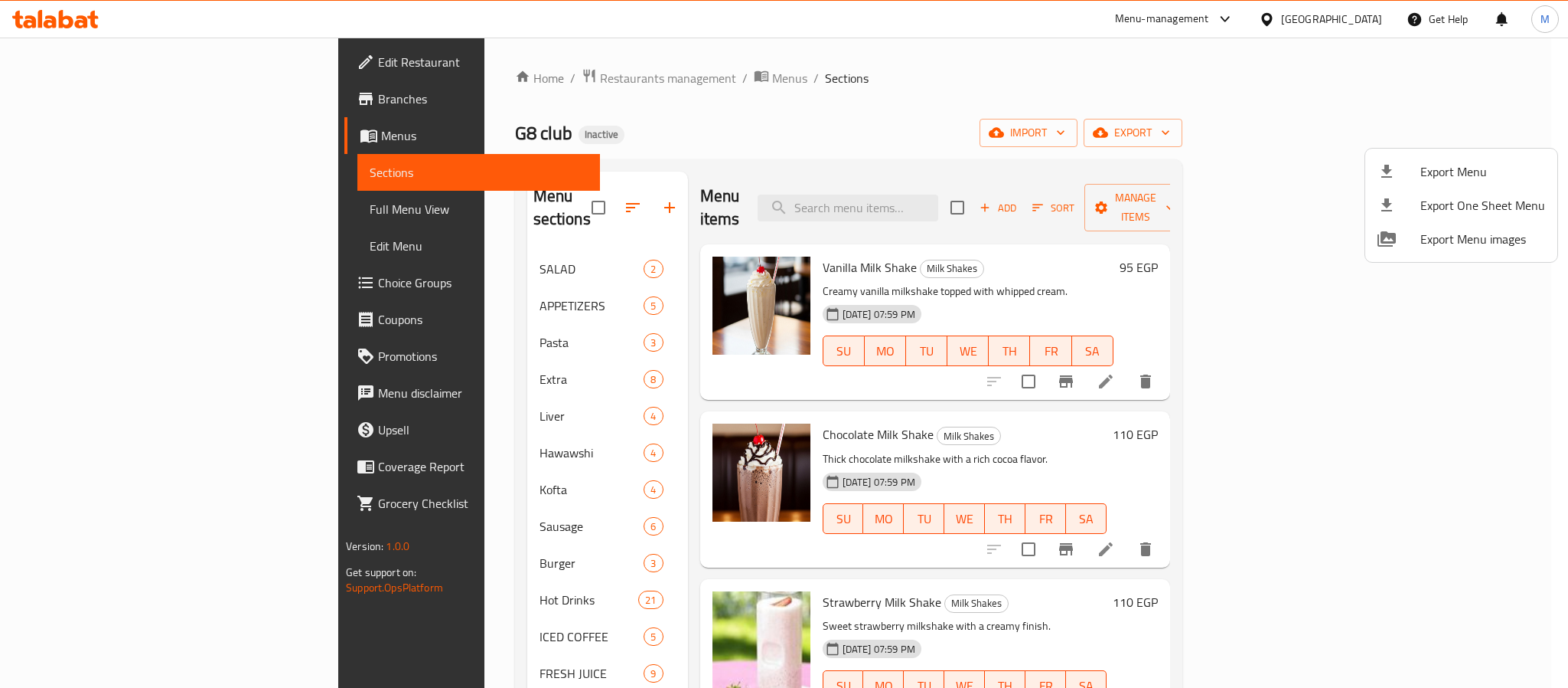
click at [466, 66] on div at bounding box center [784, 344] width 1568 height 688
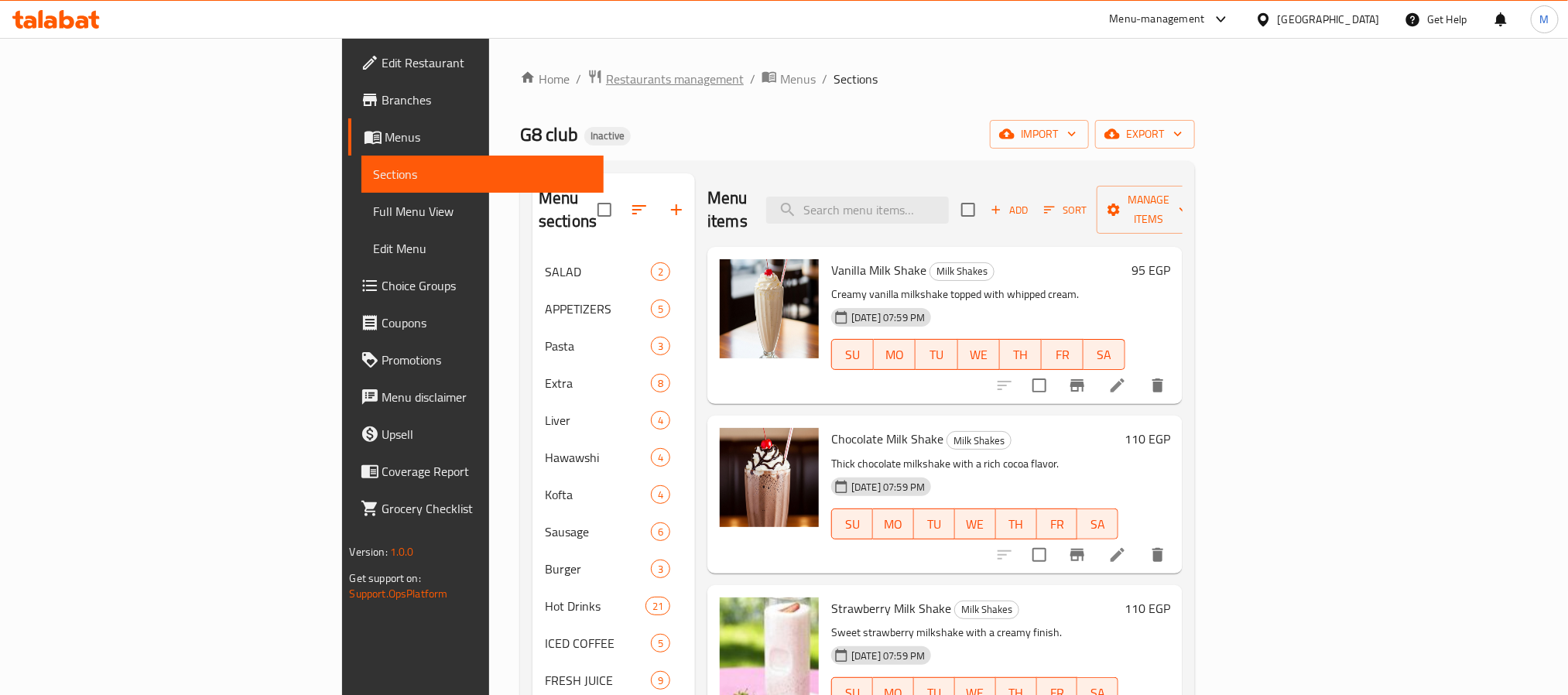
click at [606, 80] on span "Restaurants management" at bounding box center [675, 79] width 138 height 19
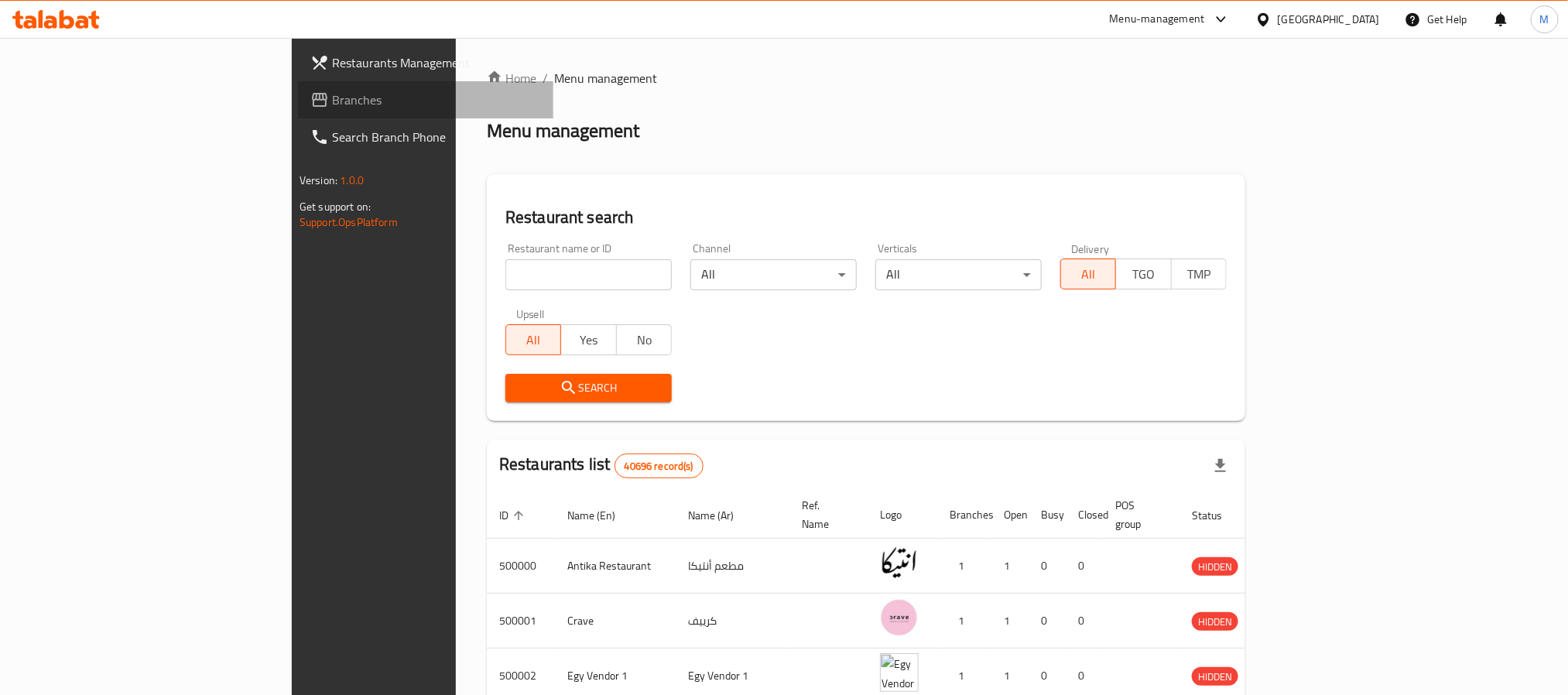
click at [332, 109] on span "Branches" at bounding box center [437, 99] width 209 height 19
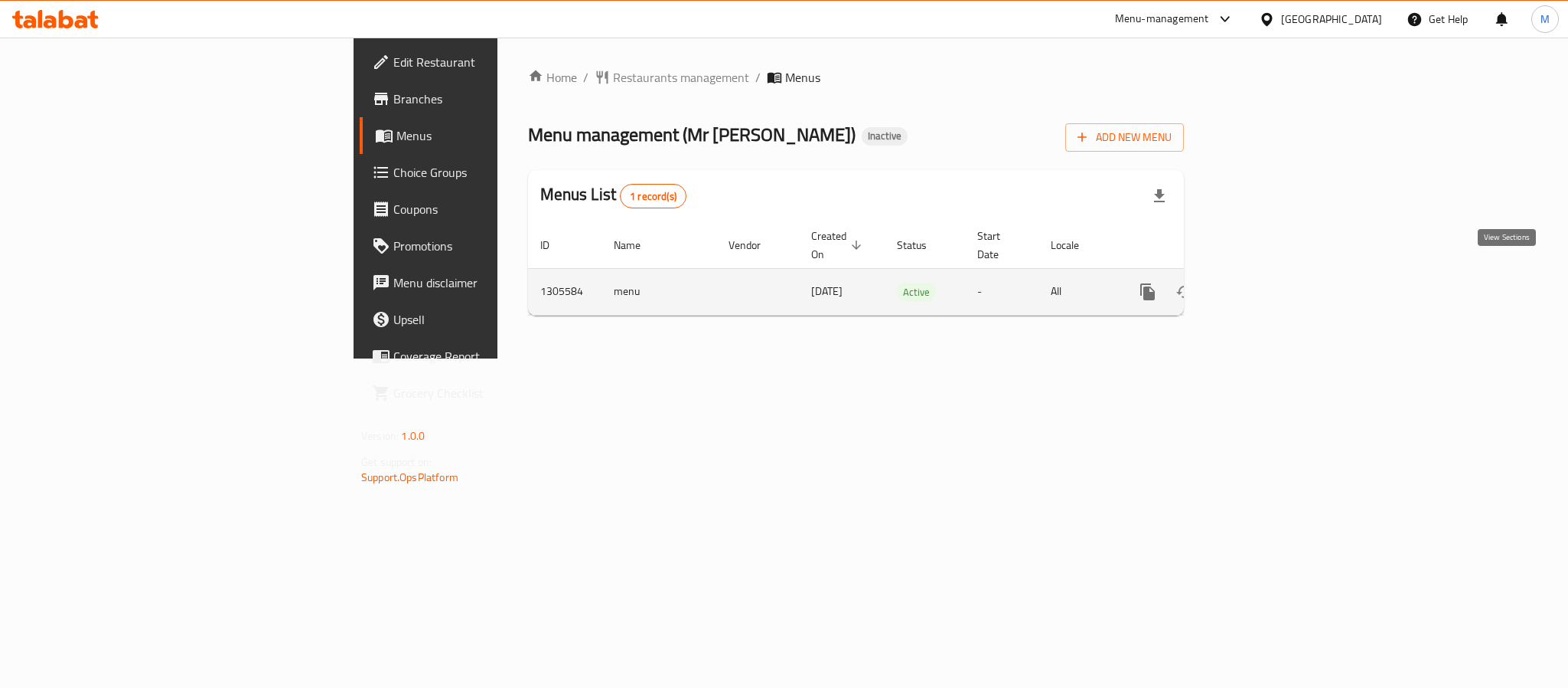
click at [1267, 282] on icon "enhanced table" at bounding box center [1258, 291] width 18 height 18
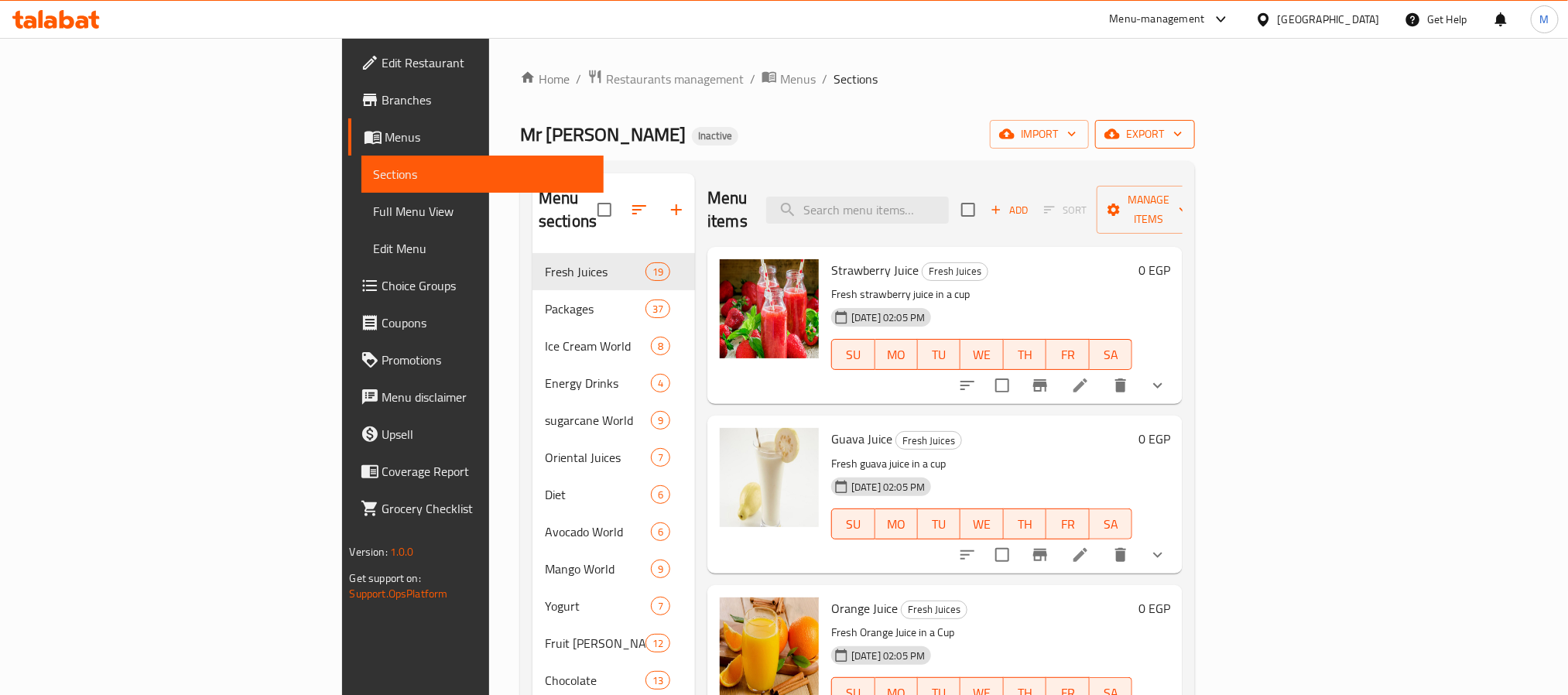
click at [1120, 140] on icon "button" at bounding box center [1113, 134] width 16 height 16
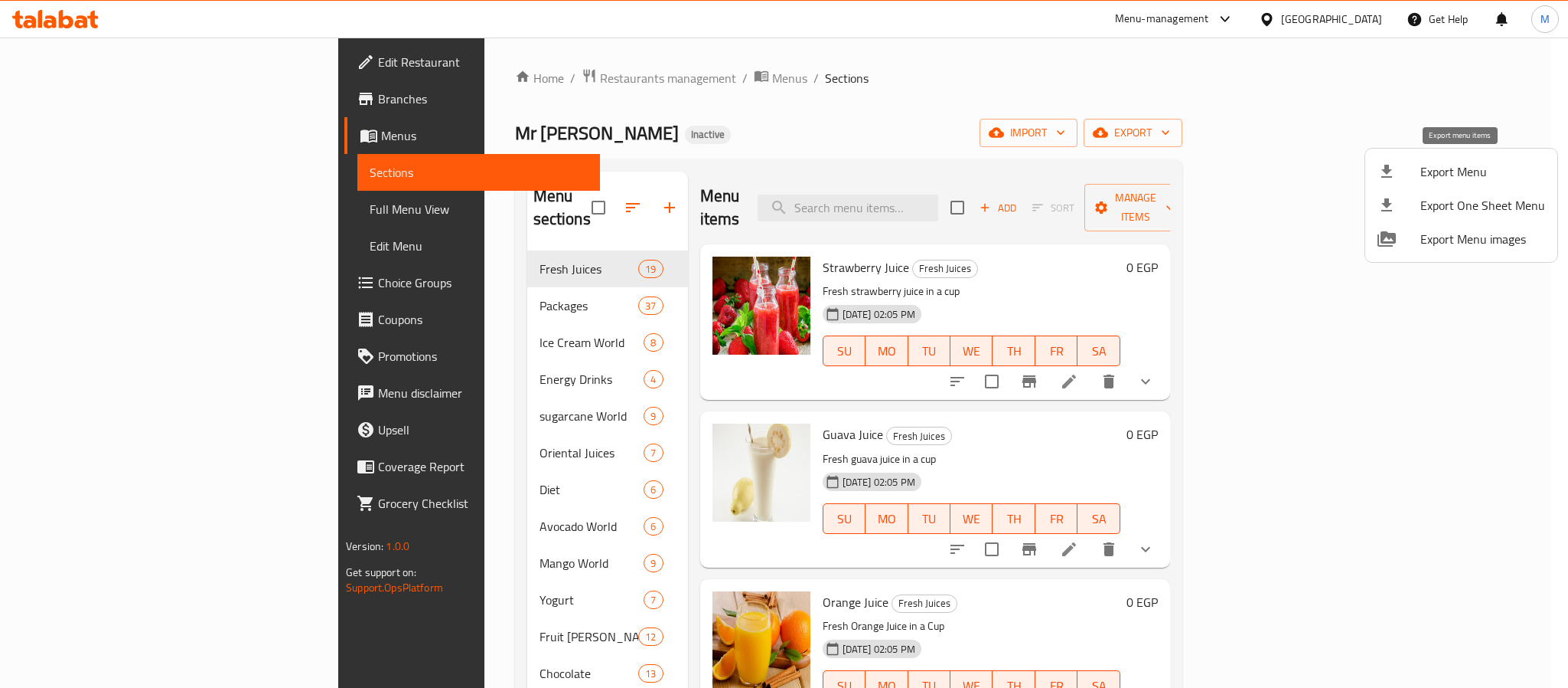
click at [1394, 185] on li "Export Menu" at bounding box center [1462, 171] width 193 height 34
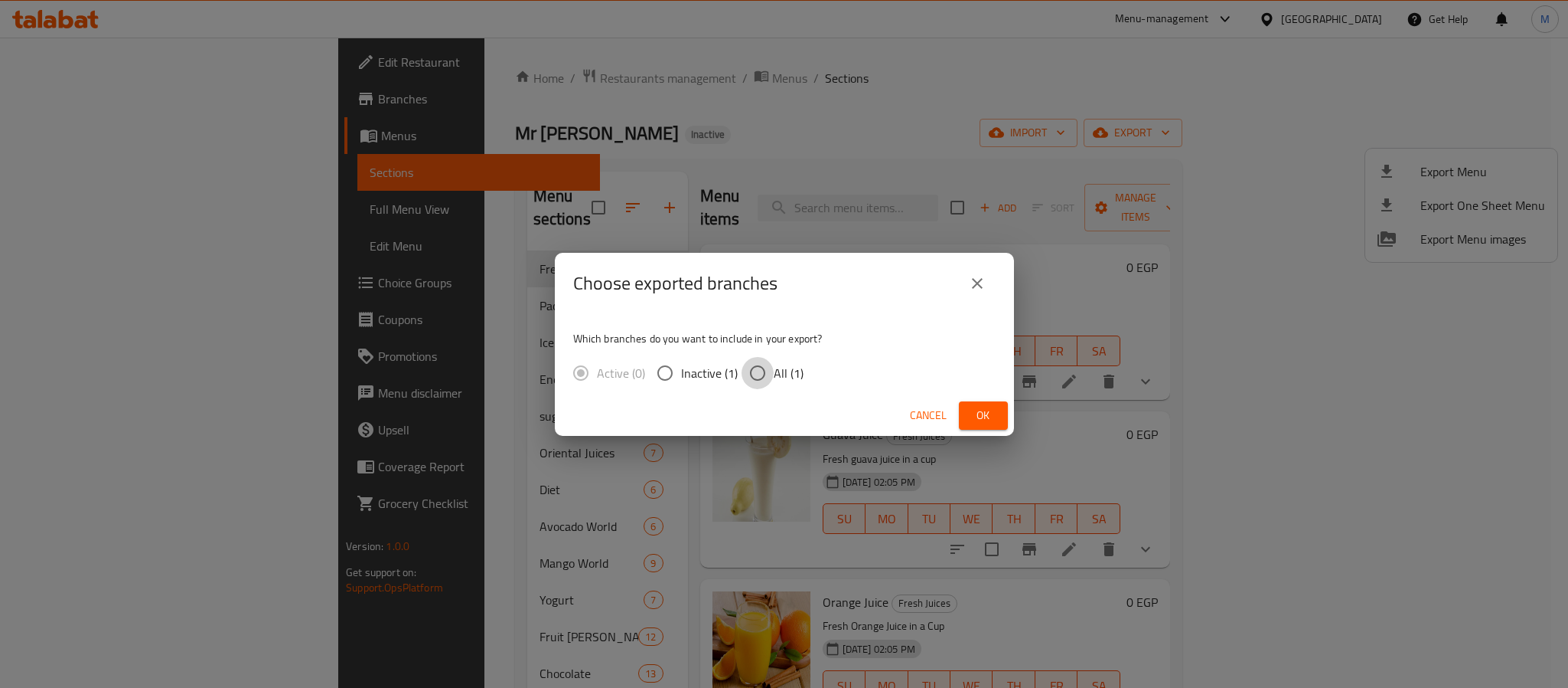
click at [763, 376] on input "All (1)" at bounding box center [758, 373] width 32 height 32
radio input "true"
click at [976, 412] on span "Ok" at bounding box center [983, 416] width 24 height 19
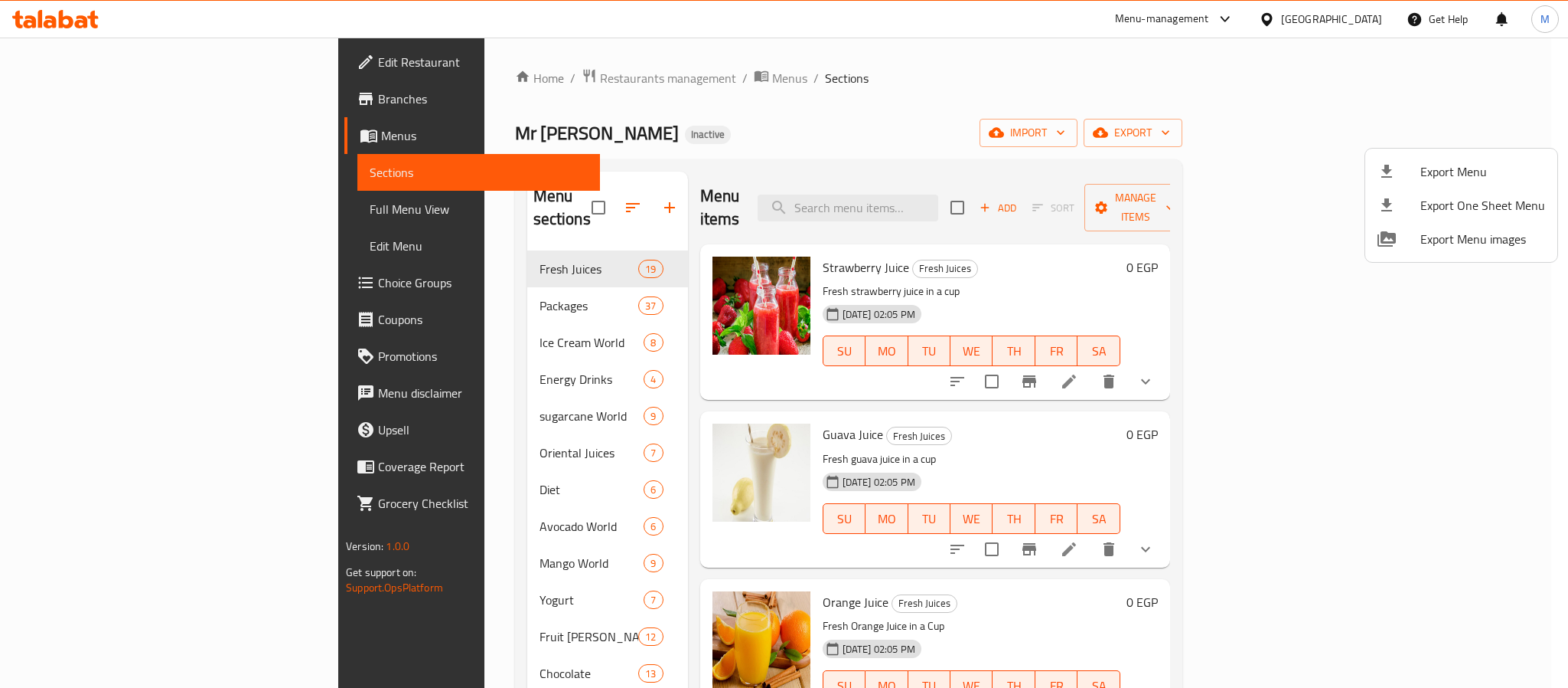
click at [1337, 12] on div at bounding box center [784, 344] width 1568 height 688
click at [1337, 12] on div "Egypt" at bounding box center [1332, 18] width 101 height 17
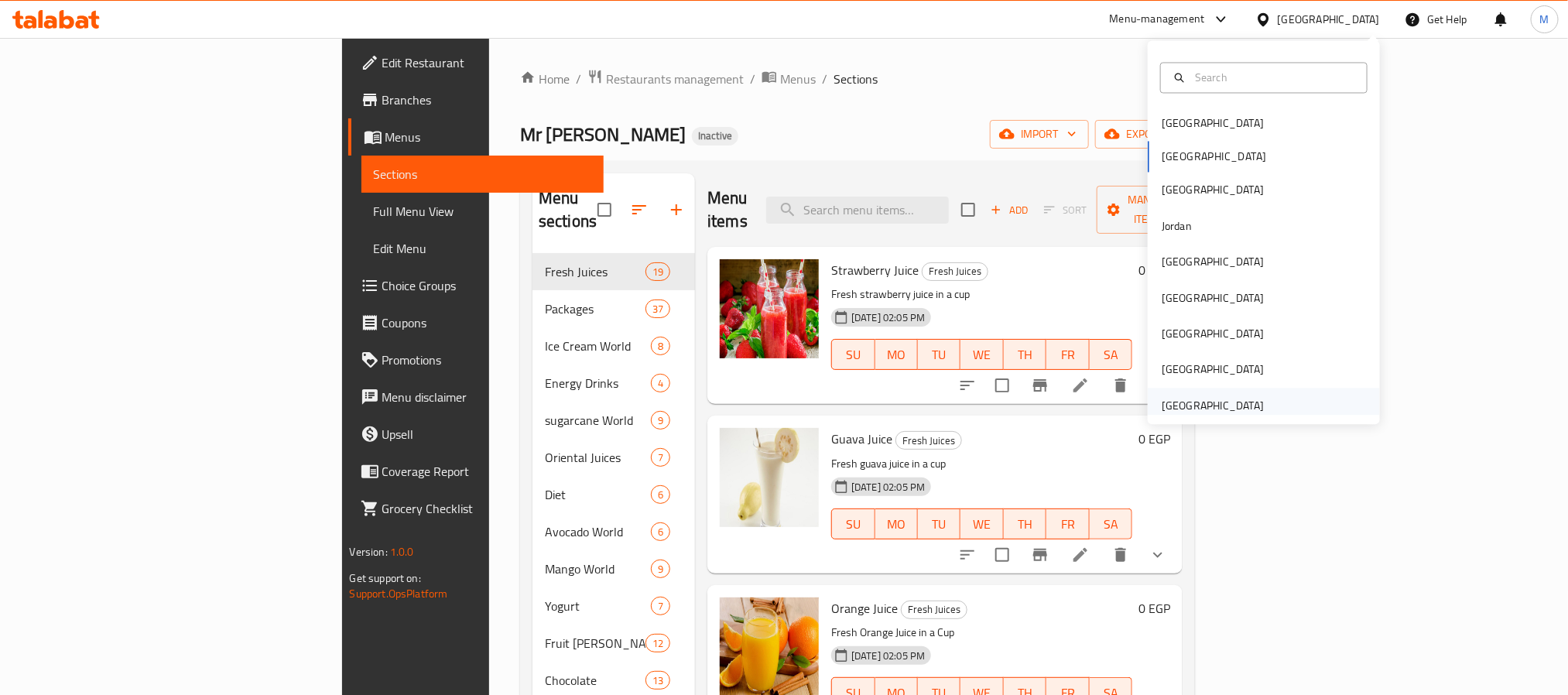
click at [1189, 413] on div "[GEOGRAPHIC_DATA]" at bounding box center [1213, 405] width 102 height 17
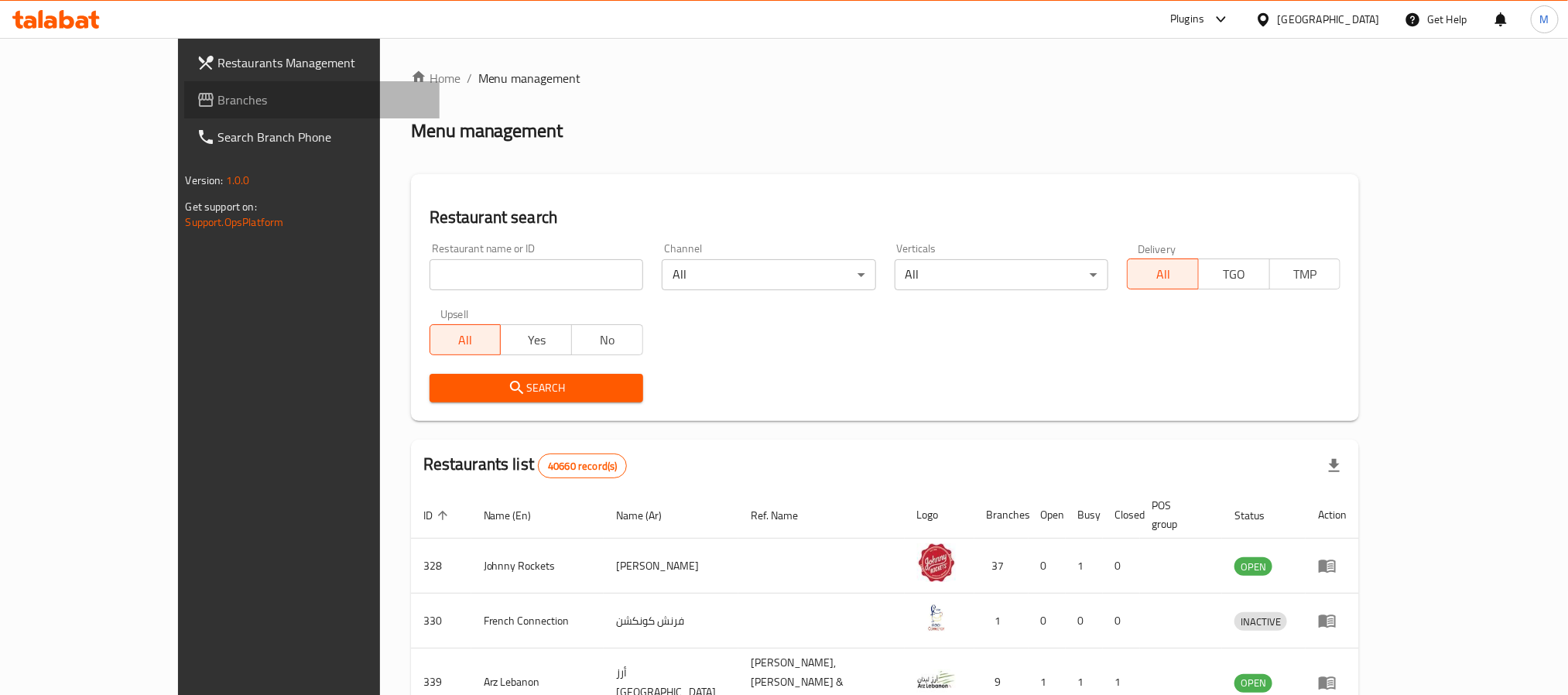
click at [218, 105] on span "Branches" at bounding box center [323, 99] width 209 height 19
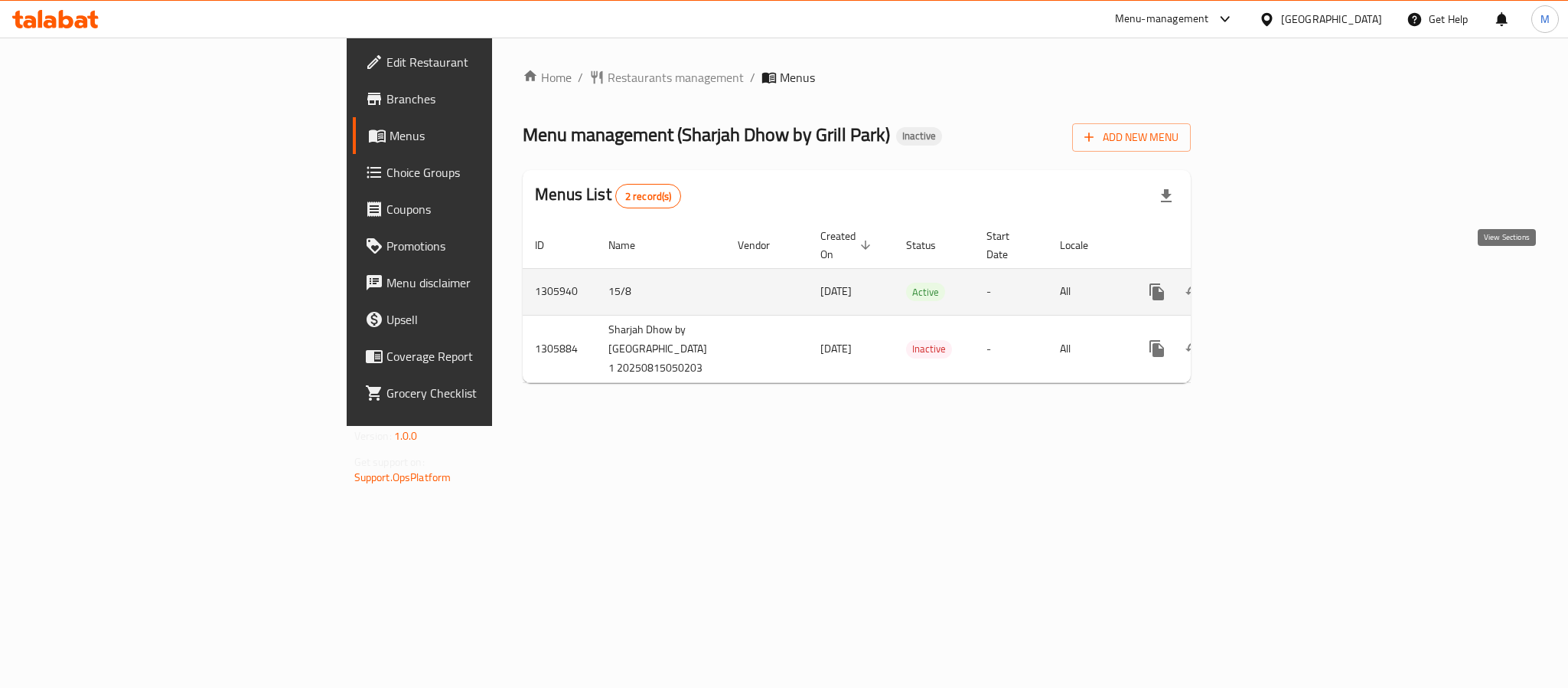
click at [1277, 282] on icon "enhanced table" at bounding box center [1267, 291] width 18 height 18
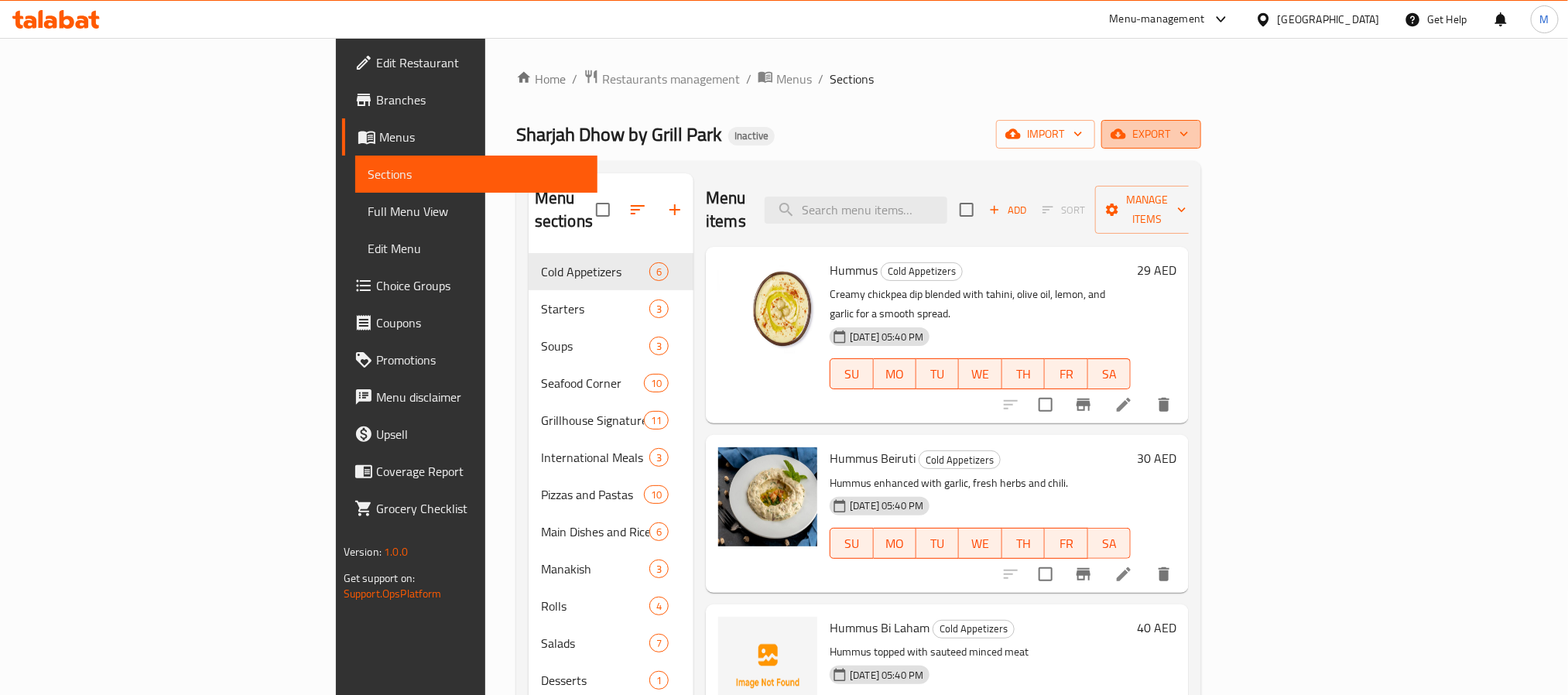
click at [1189, 140] on span "export" at bounding box center [1151, 135] width 75 height 20
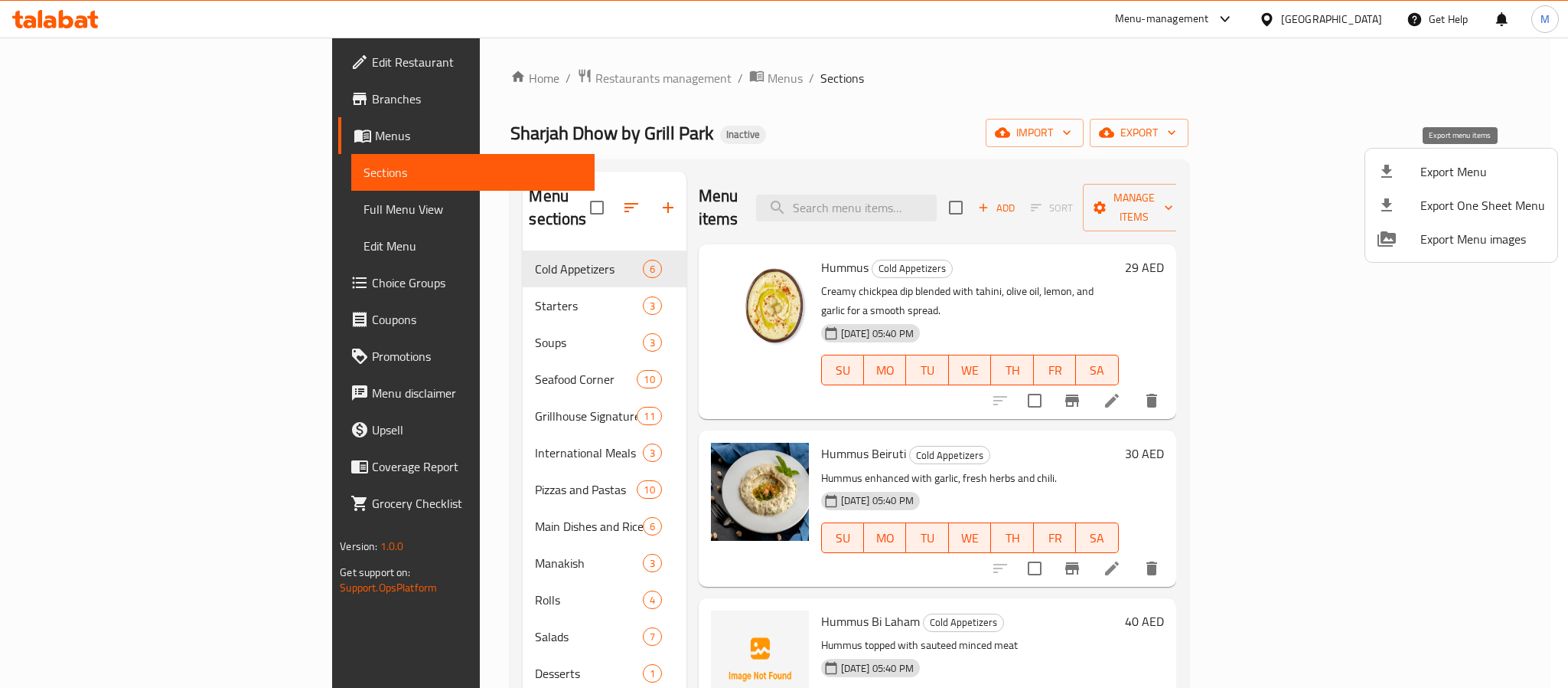
click at [1446, 168] on span "Export Menu" at bounding box center [1482, 171] width 125 height 18
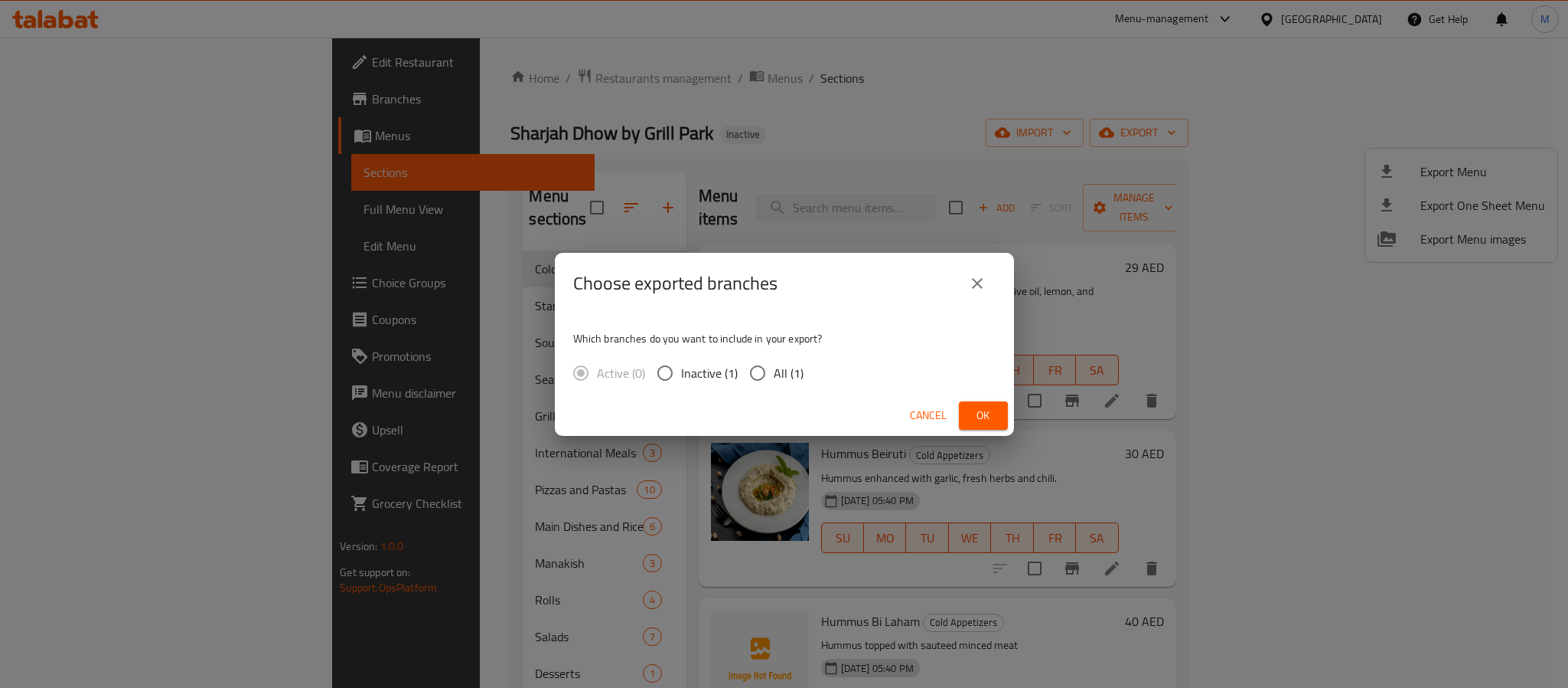
click at [798, 372] on span "All (1)" at bounding box center [789, 373] width 30 height 18
click at [774, 372] on input "All (1)" at bounding box center [758, 373] width 32 height 32
radio input "true"
click at [983, 406] on span "Ok" at bounding box center [983, 416] width 24 height 19
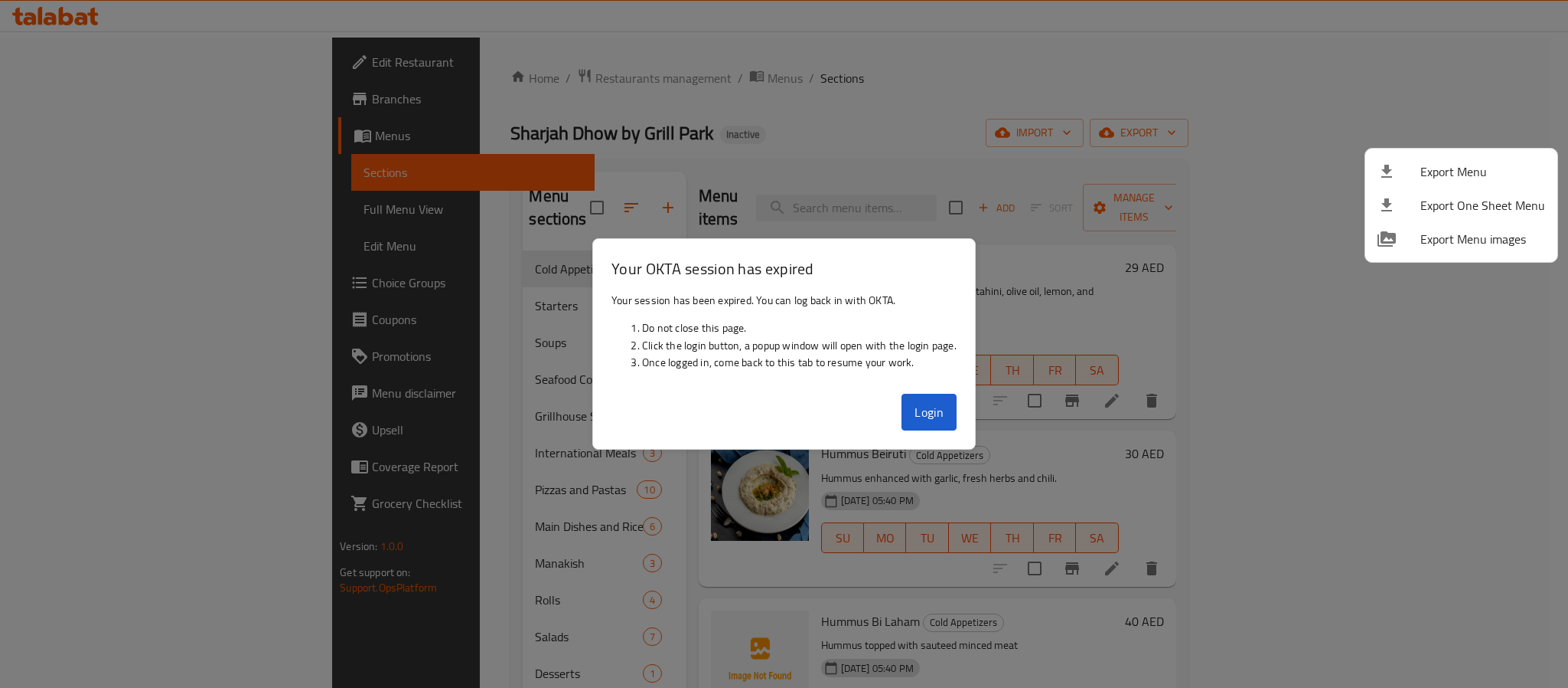
click at [949, 410] on div at bounding box center [784, 344] width 1568 height 688
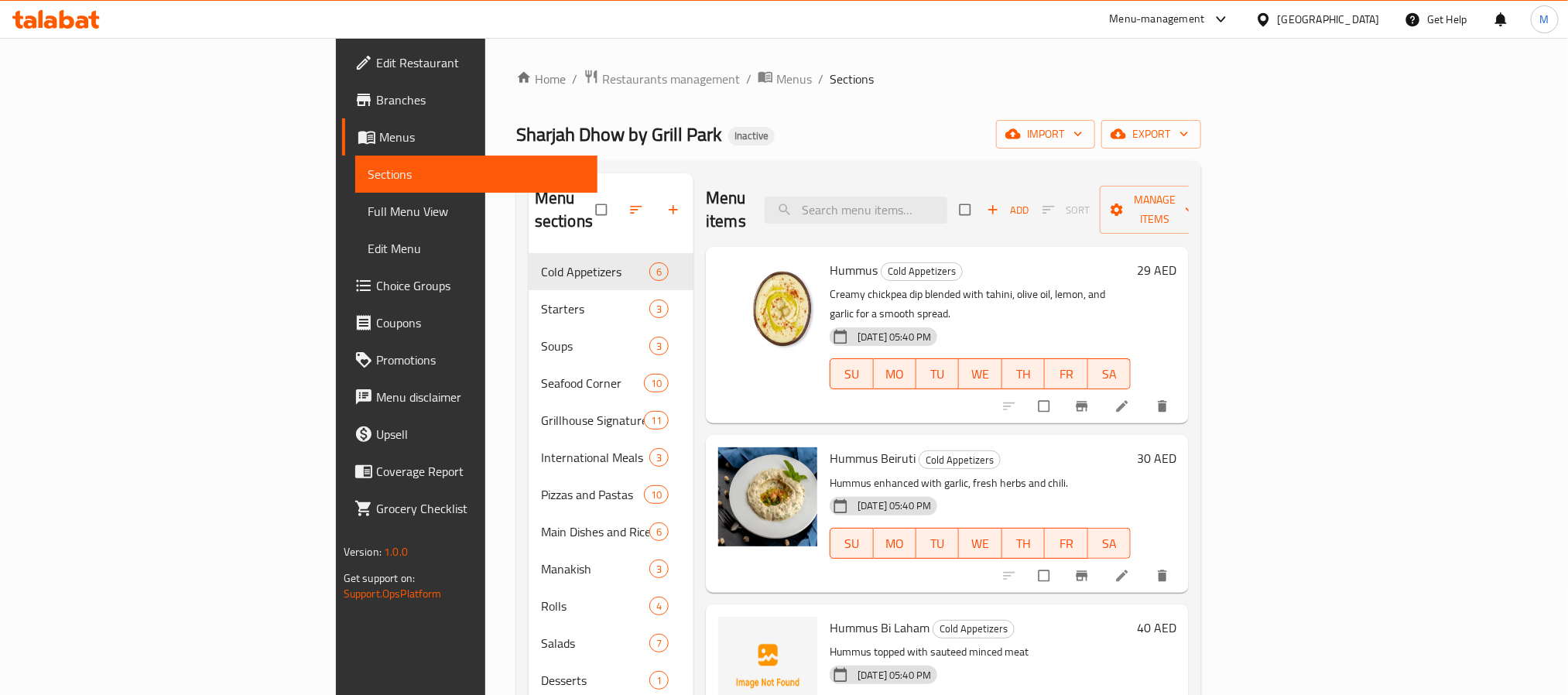
click at [376, 103] on span "Branches" at bounding box center [480, 99] width 209 height 19
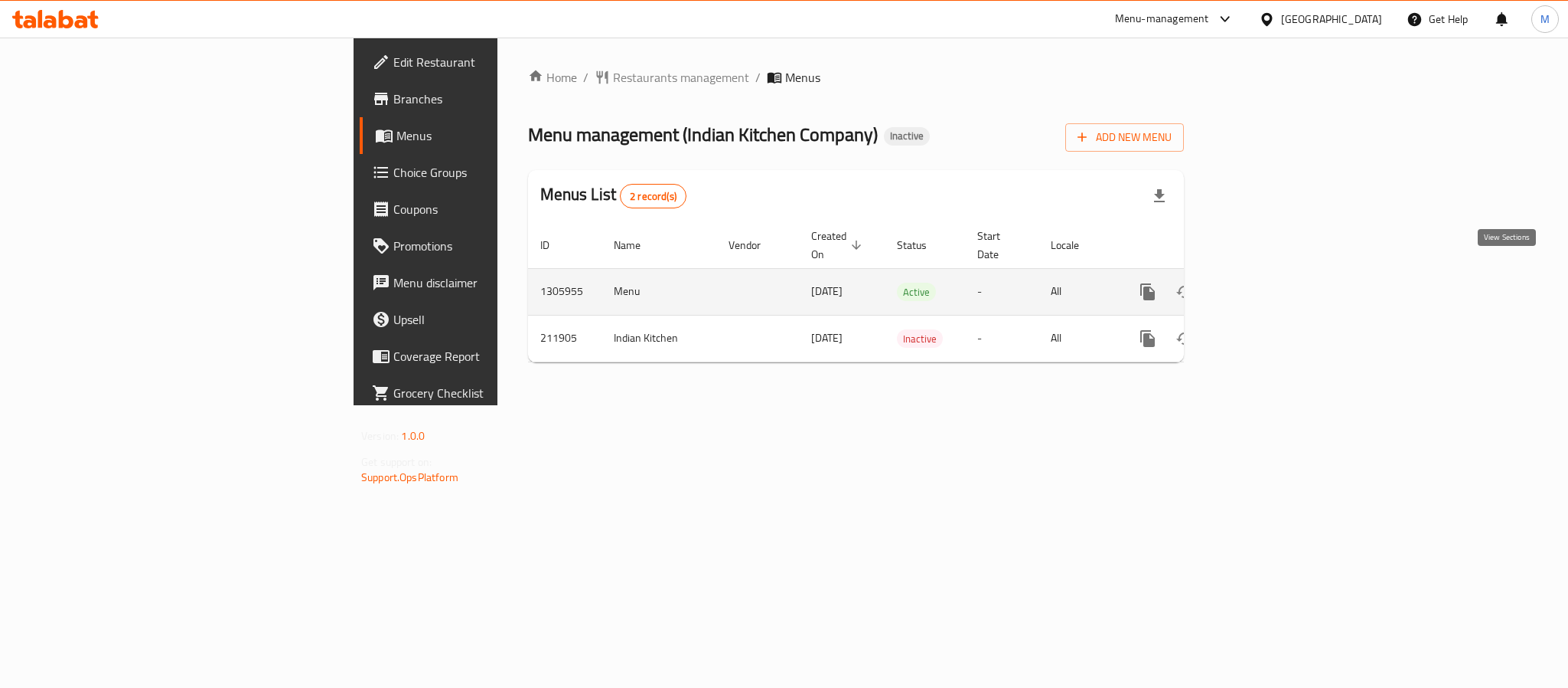
click at [1277, 273] on link "enhanced table" at bounding box center [1259, 292] width 37 height 37
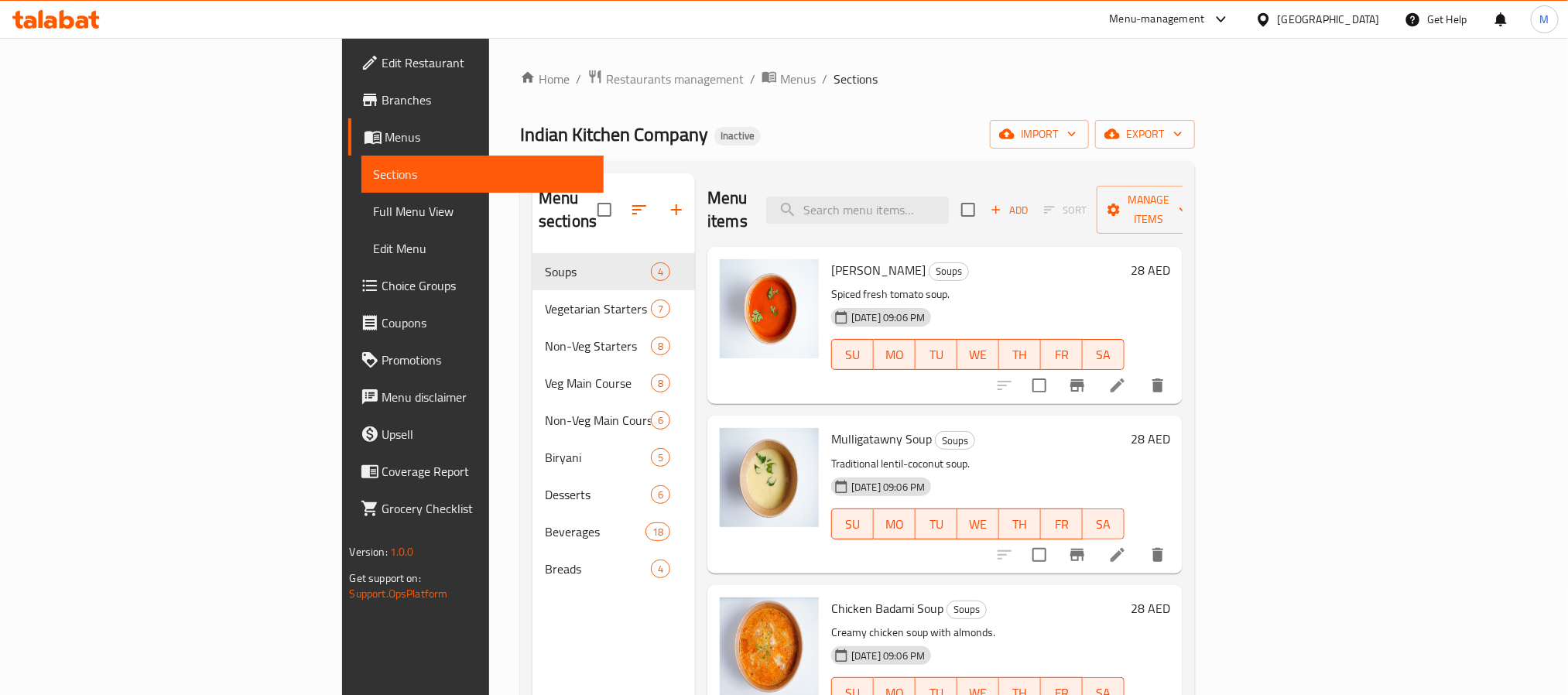
click at [1195, 153] on div "Home / Restaurants management / Menus / Sections Indian Kitchen Company Inactiv…" at bounding box center [858, 474] width 675 height 811
click at [1182, 137] on span "export" at bounding box center [1145, 135] width 75 height 20
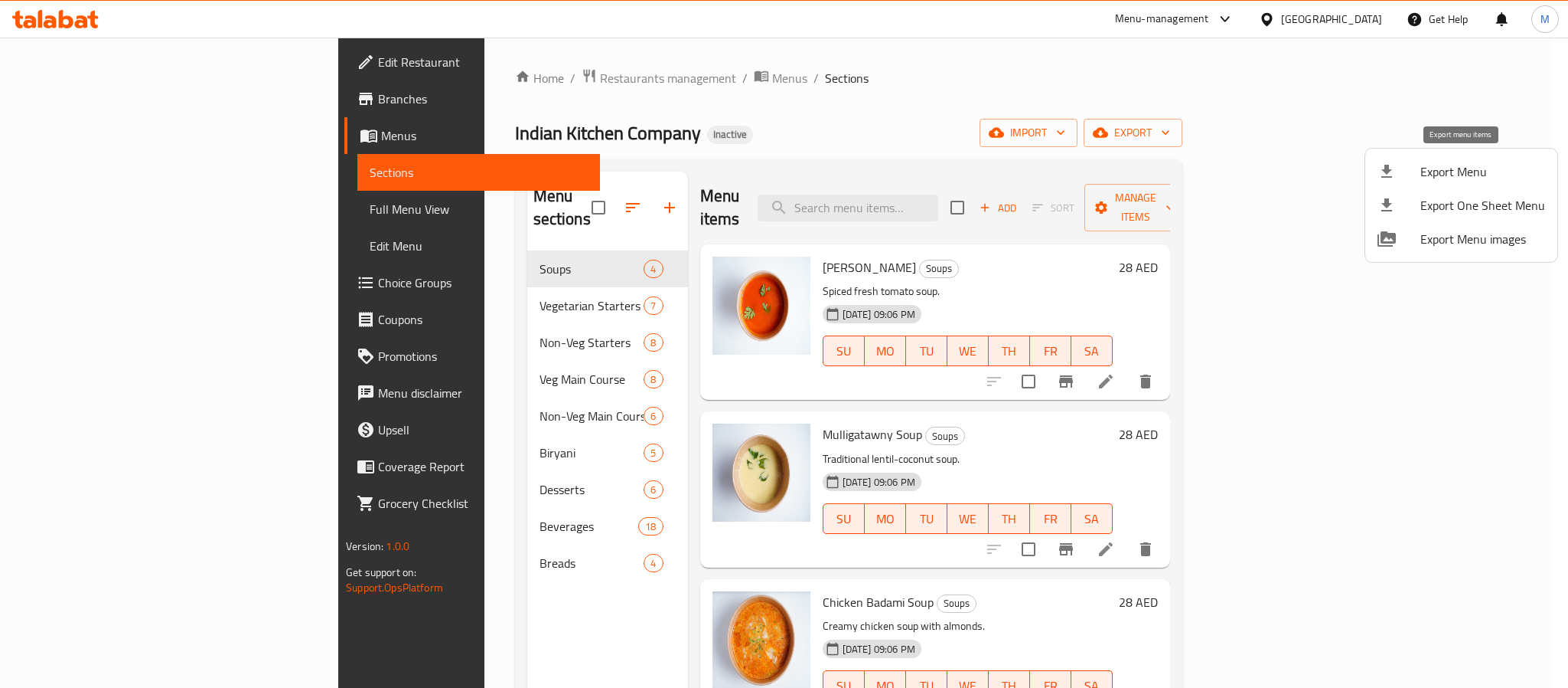
click at [1427, 165] on span "Export Menu" at bounding box center [1482, 171] width 125 height 18
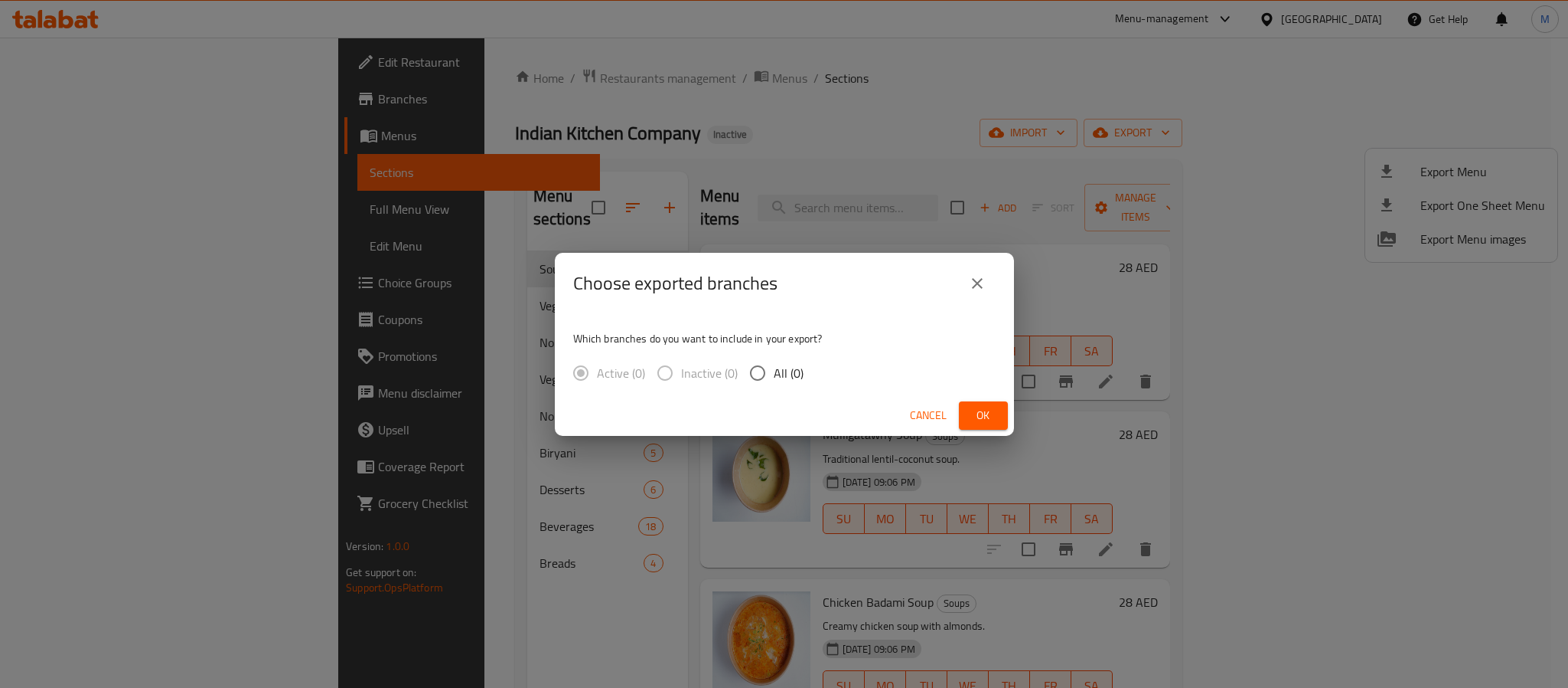
click at [745, 373] on input "All (0)" at bounding box center [758, 373] width 32 height 32
radio input "true"
click at [963, 415] on button "Ok" at bounding box center [983, 415] width 49 height 28
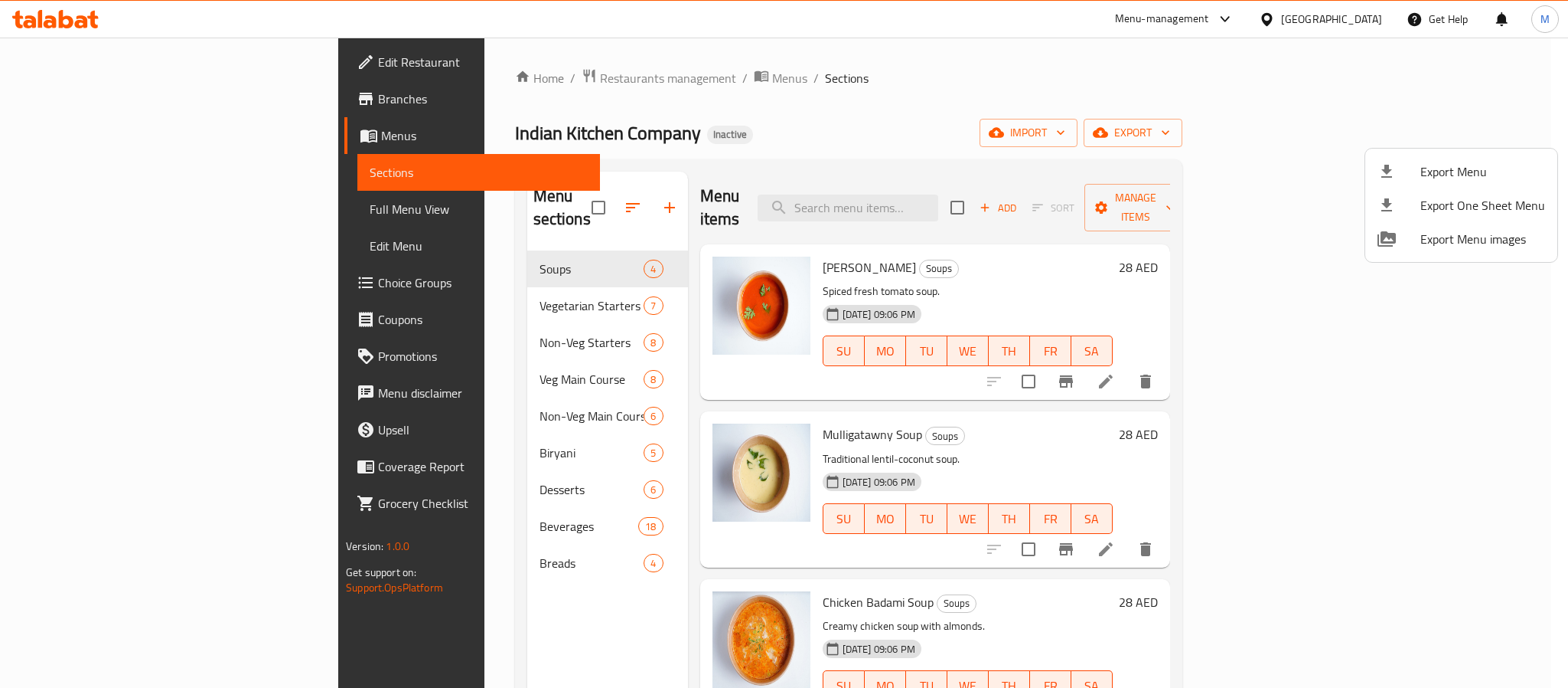
click at [1325, 21] on div at bounding box center [784, 344] width 1568 height 688
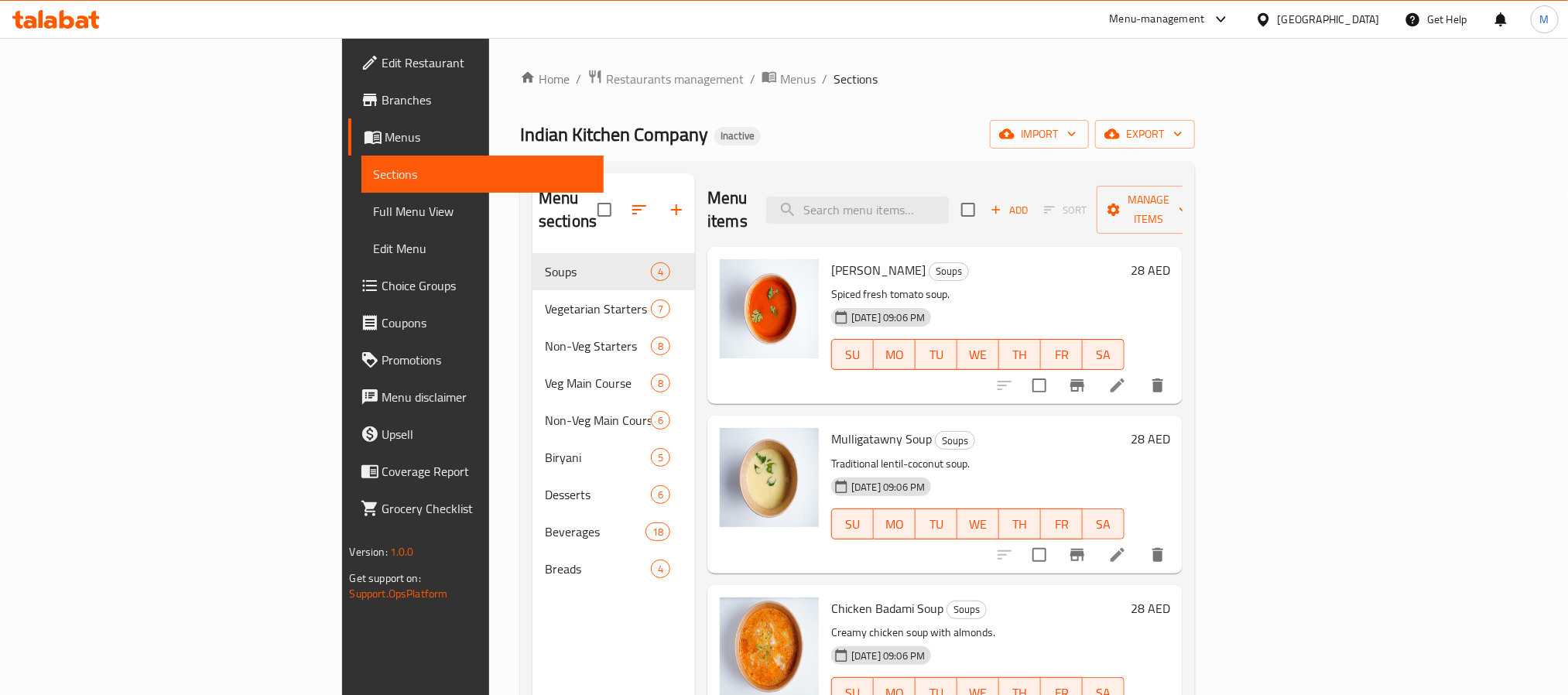
click at [1340, 22] on div "[GEOGRAPHIC_DATA]" at bounding box center [1329, 19] width 102 height 17
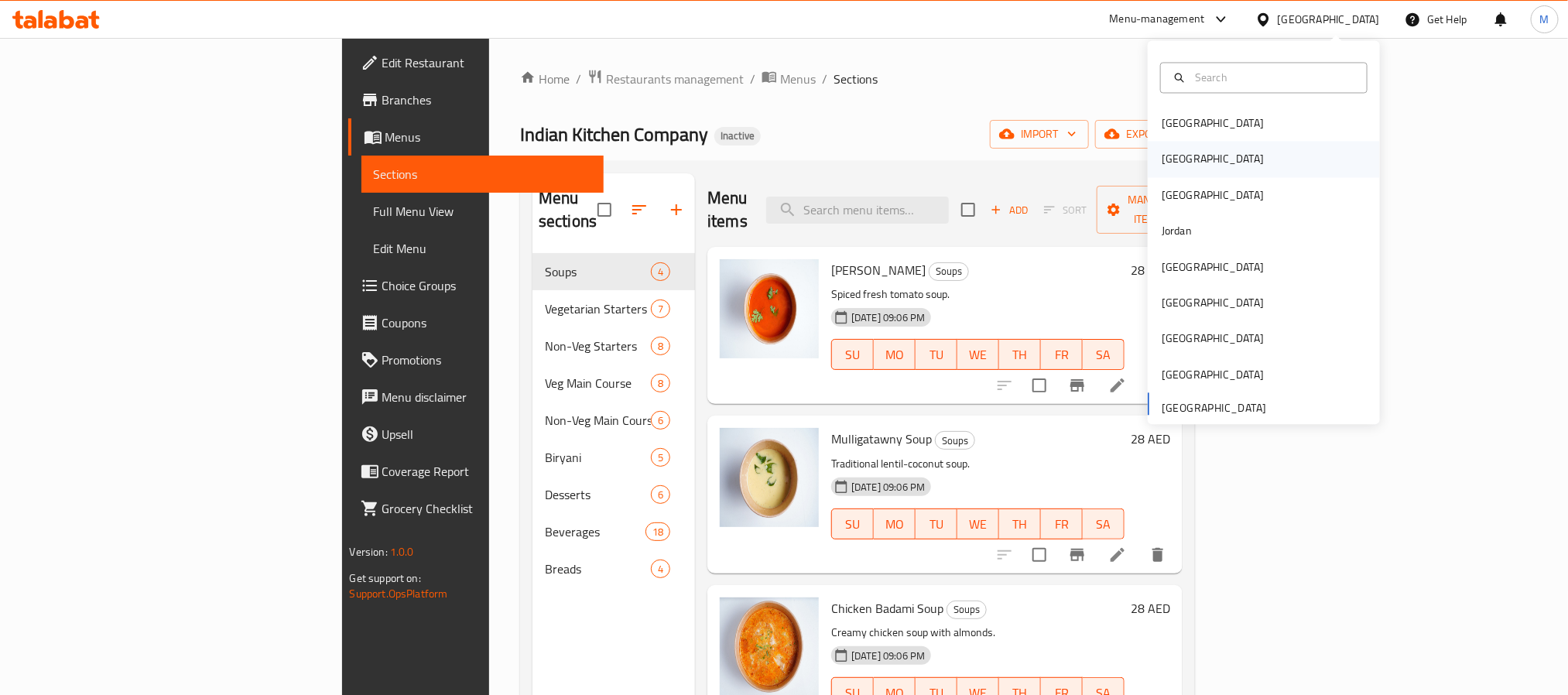
click at [1212, 161] on div "[GEOGRAPHIC_DATA]" at bounding box center [1264, 159] width 232 height 35
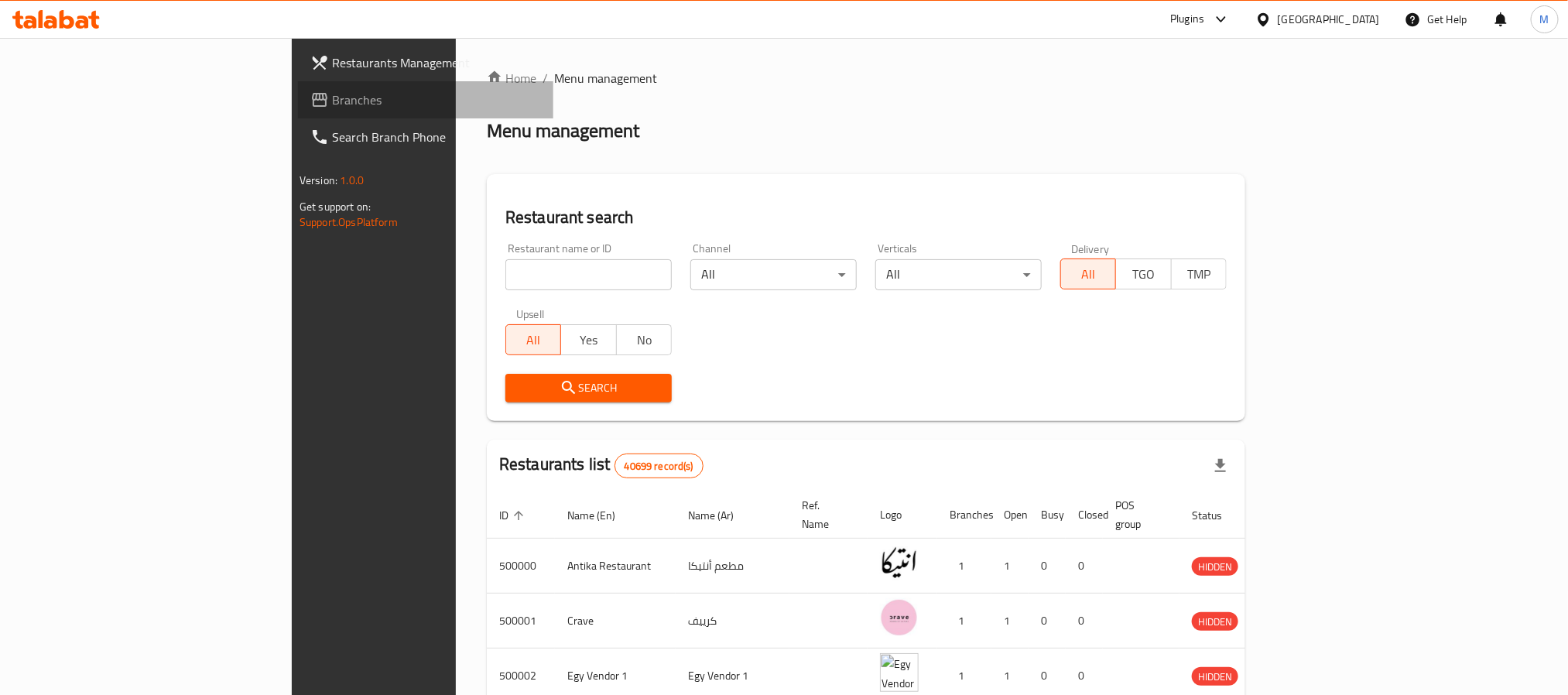
click at [332, 90] on span "Branches" at bounding box center [437, 99] width 209 height 19
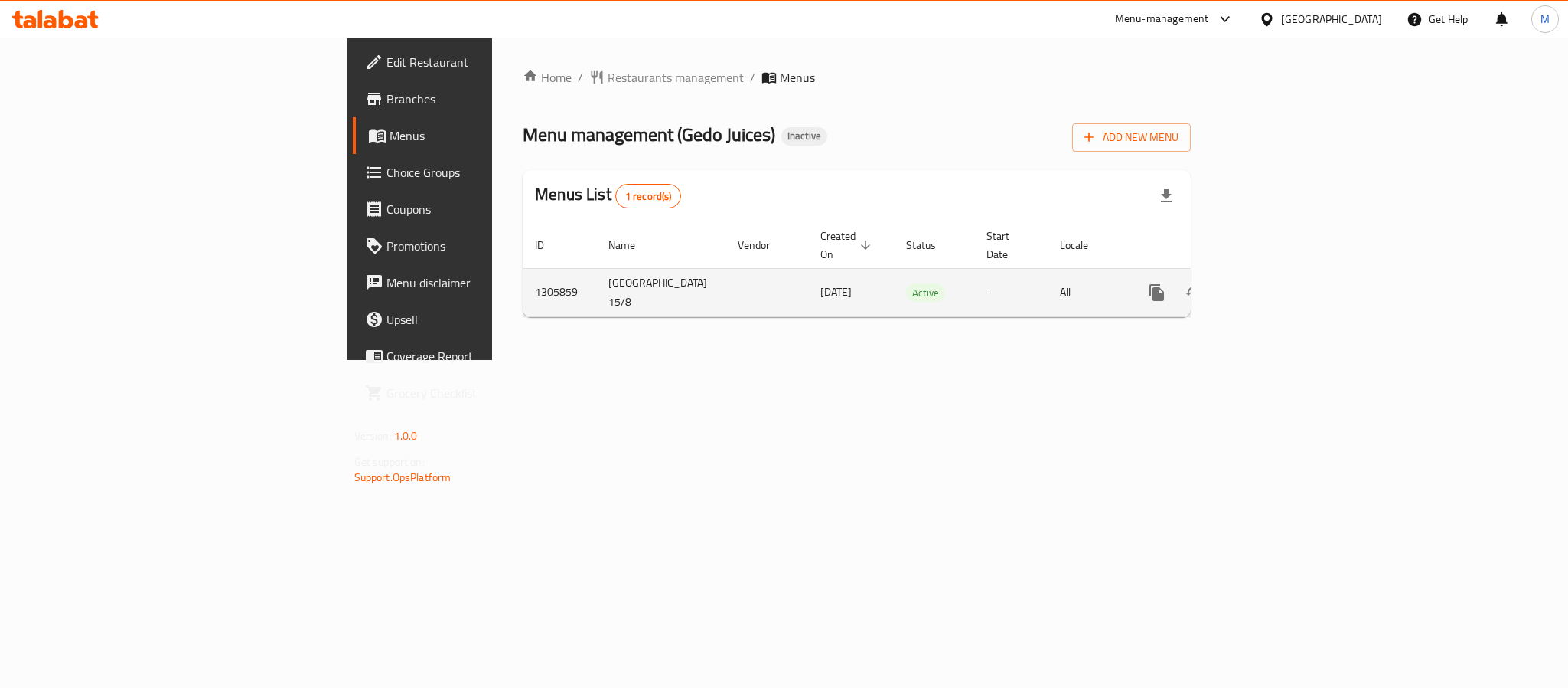
click at [1277, 283] on icon "enhanced table" at bounding box center [1267, 292] width 18 height 18
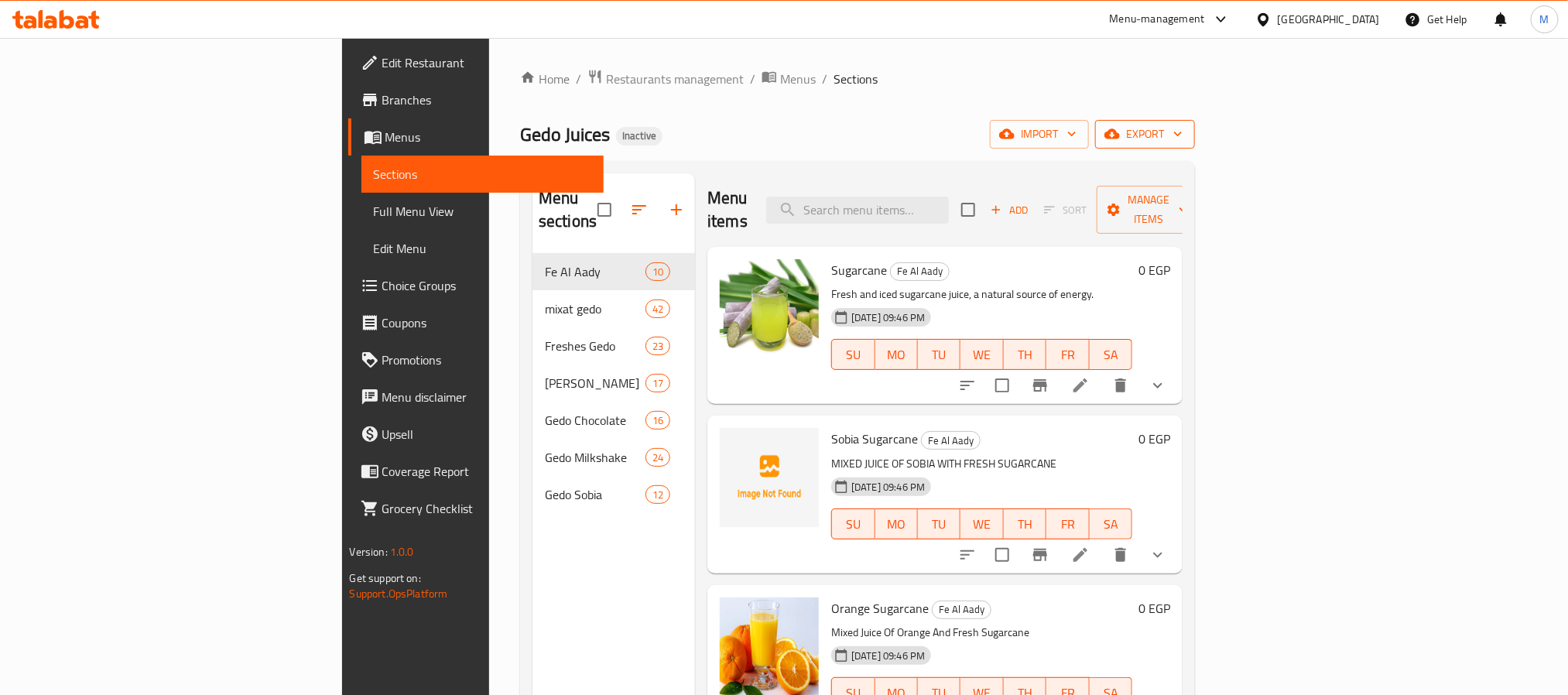
click at [1182, 137] on span "export" at bounding box center [1145, 135] width 75 height 20
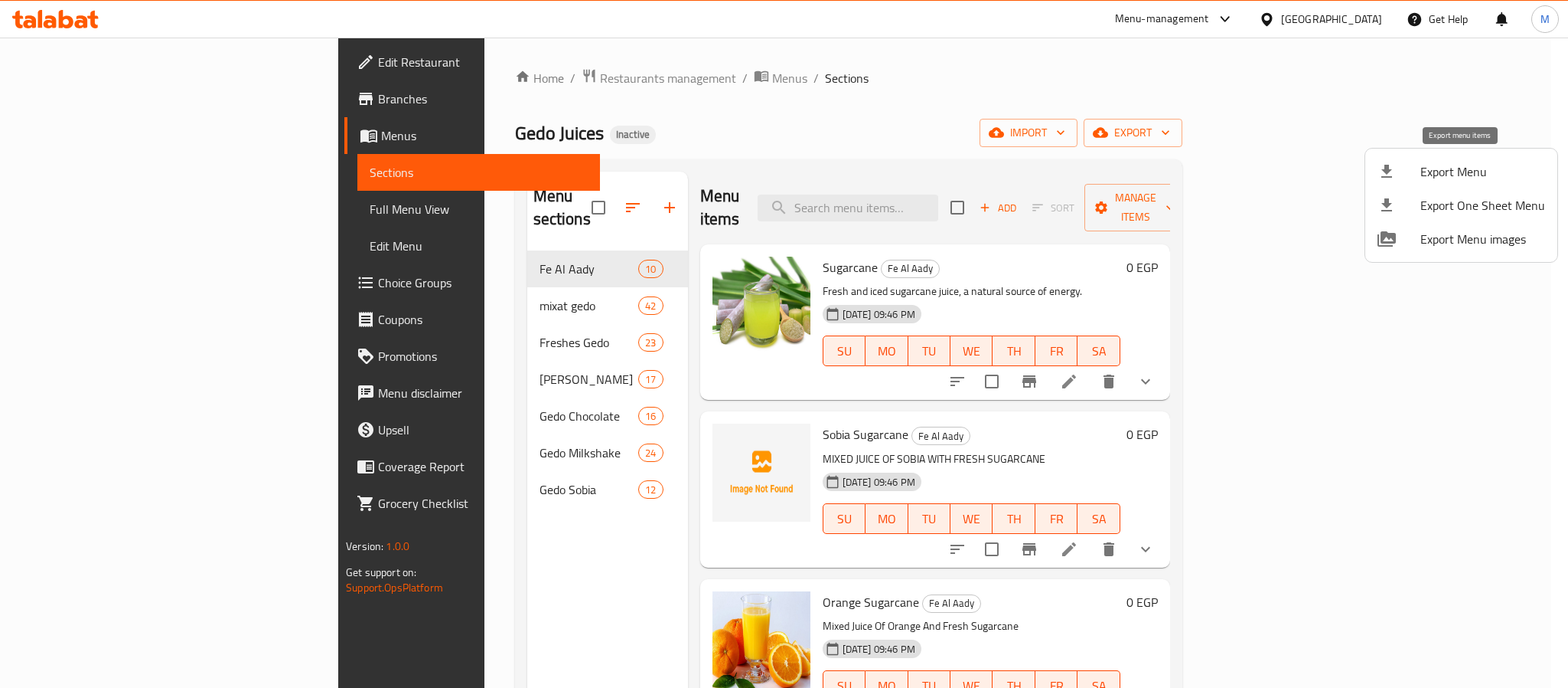
click at [1463, 163] on span "Export Menu" at bounding box center [1482, 171] width 125 height 18
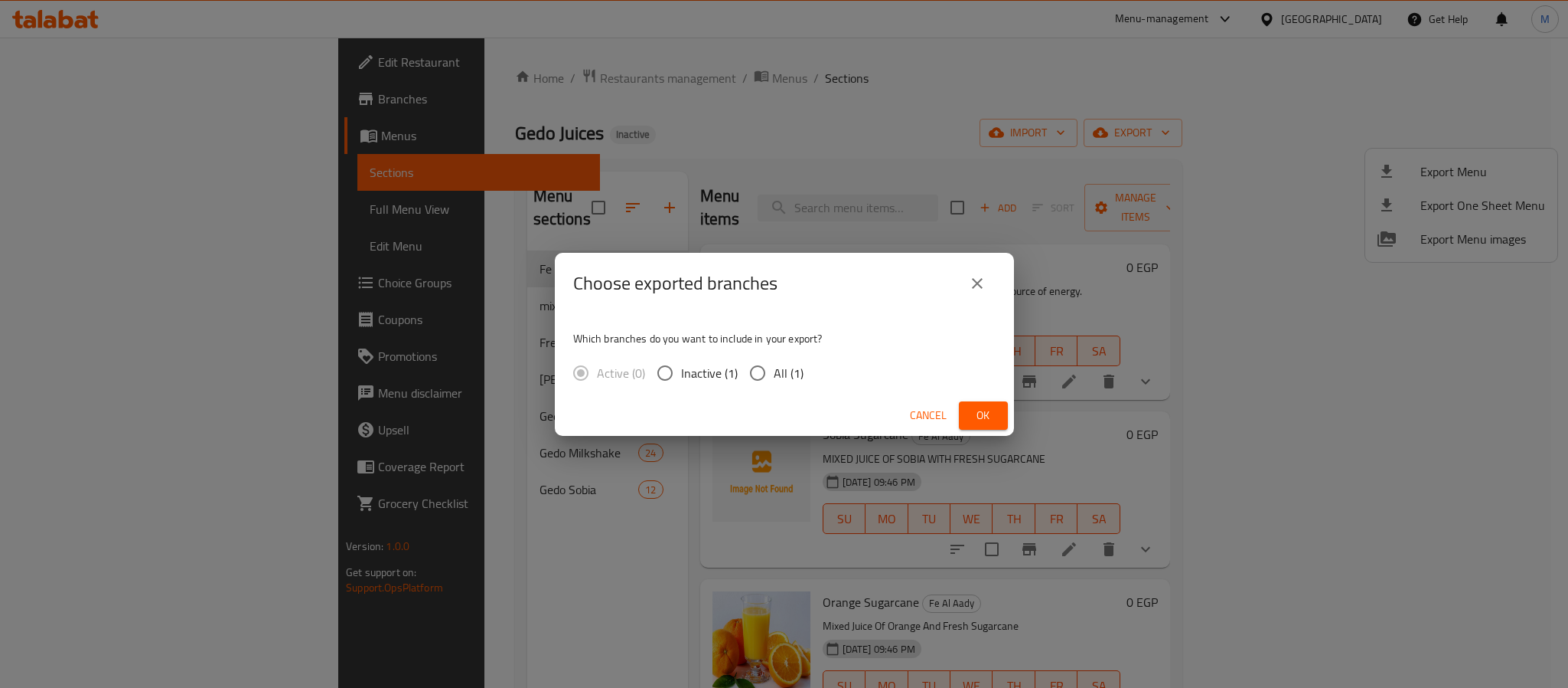
click at [796, 375] on span "All (1)" at bounding box center [789, 373] width 30 height 18
click at [774, 375] on input "All (1)" at bounding box center [758, 373] width 32 height 32
radio input "true"
click at [961, 412] on button "Ok" at bounding box center [983, 415] width 49 height 28
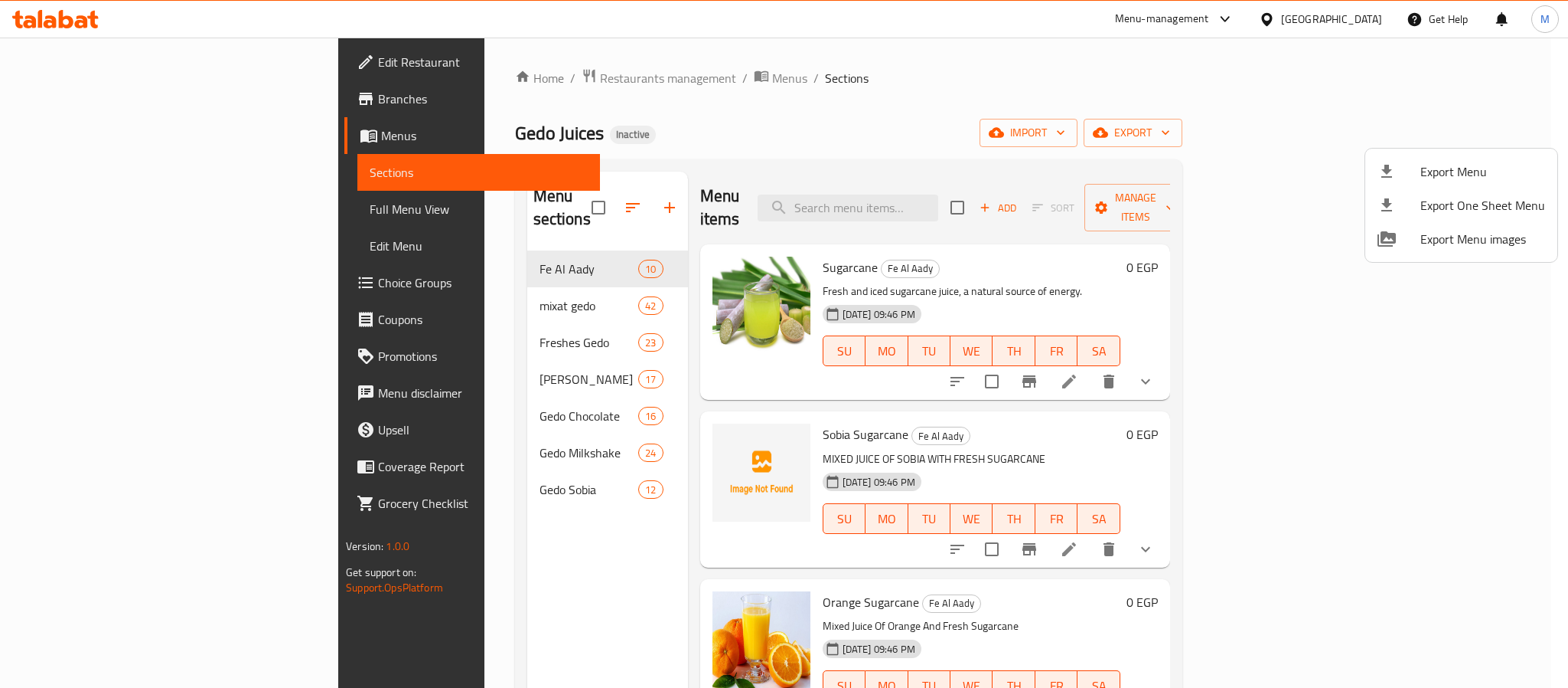
click at [1360, 15] on div at bounding box center [784, 344] width 1568 height 688
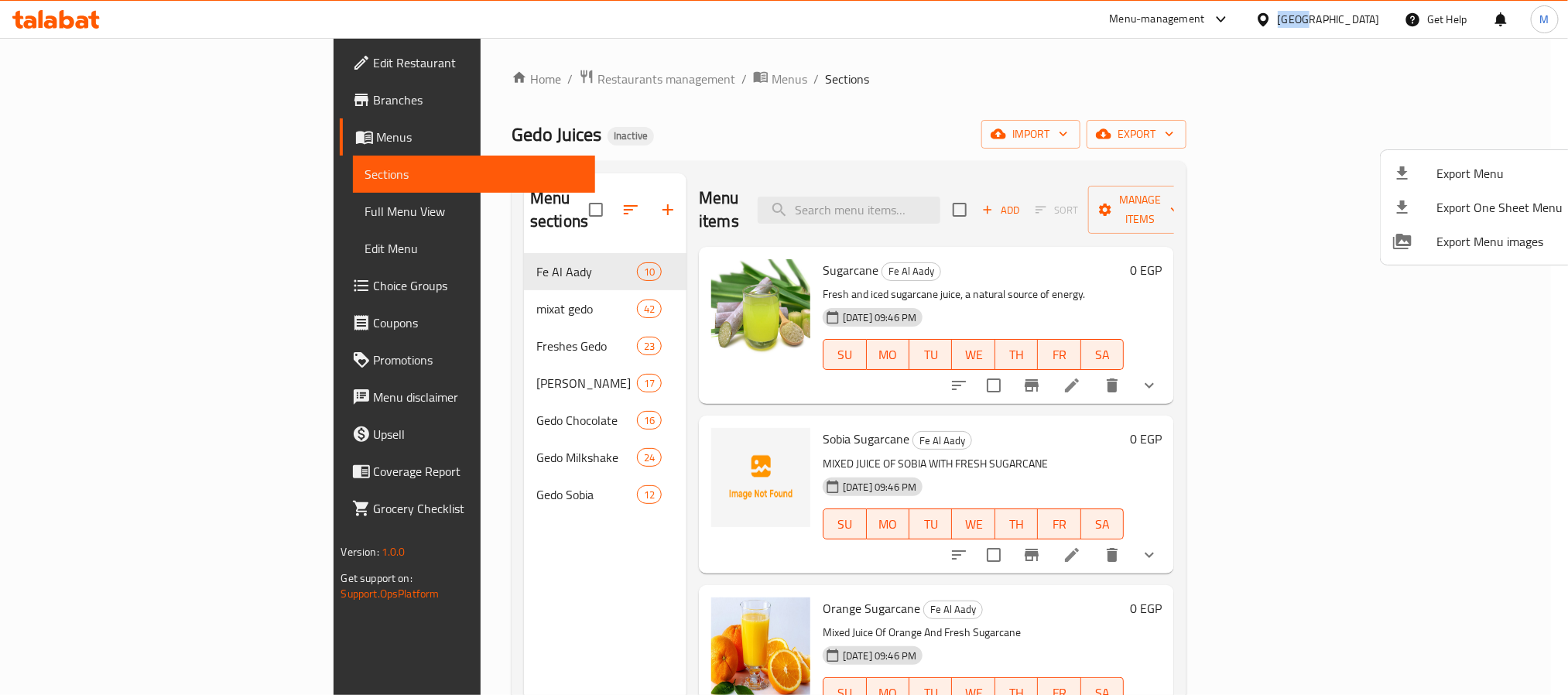
click at [1375, 15] on div "[GEOGRAPHIC_DATA]" at bounding box center [1329, 19] width 102 height 17
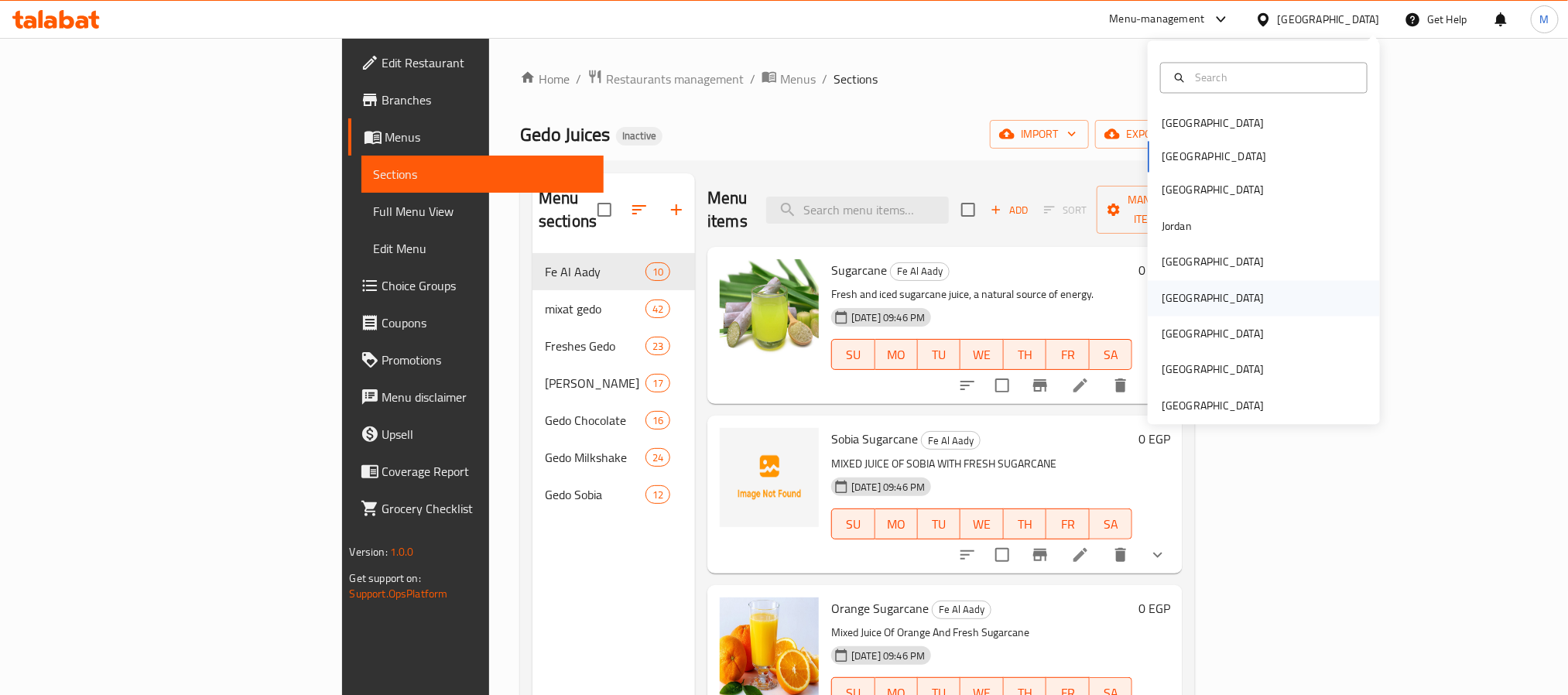
click at [1178, 298] on div "[GEOGRAPHIC_DATA]" at bounding box center [1213, 298] width 127 height 35
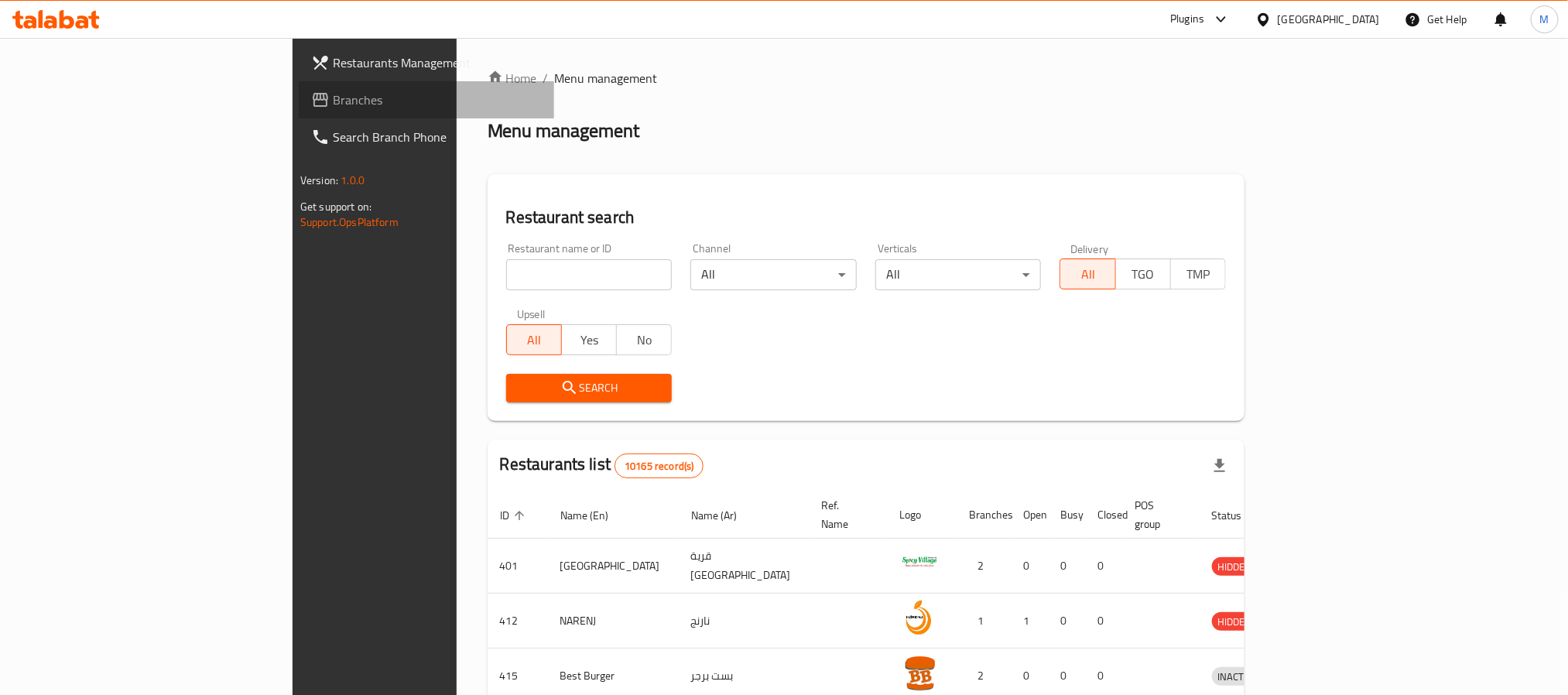
click at [332, 98] on span "Branches" at bounding box center [437, 99] width 209 height 19
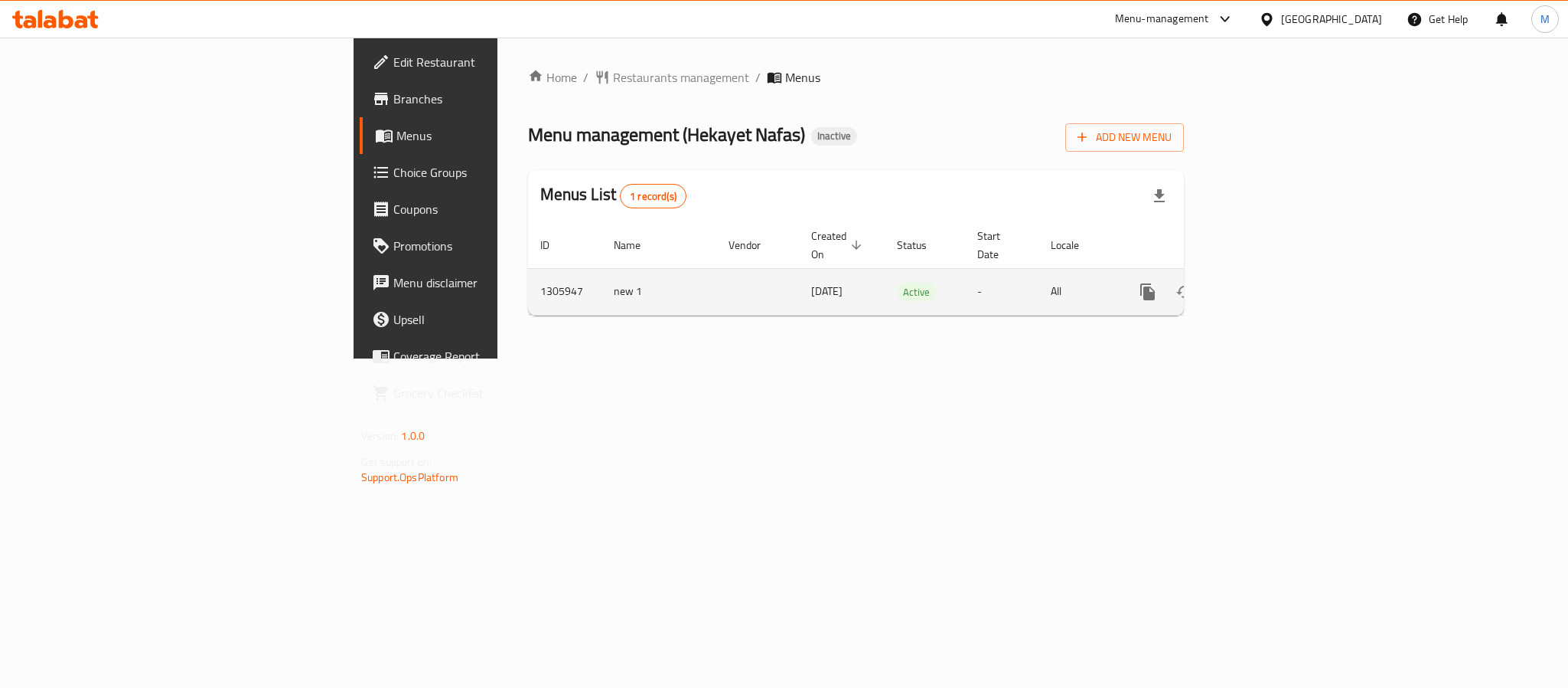
drag, startPoint x: 0, startPoint y: 0, endPoint x: 1525, endPoint y: 278, distance: 1550.1
click at [1277, 278] on link "enhanced table" at bounding box center [1259, 292] width 37 height 37
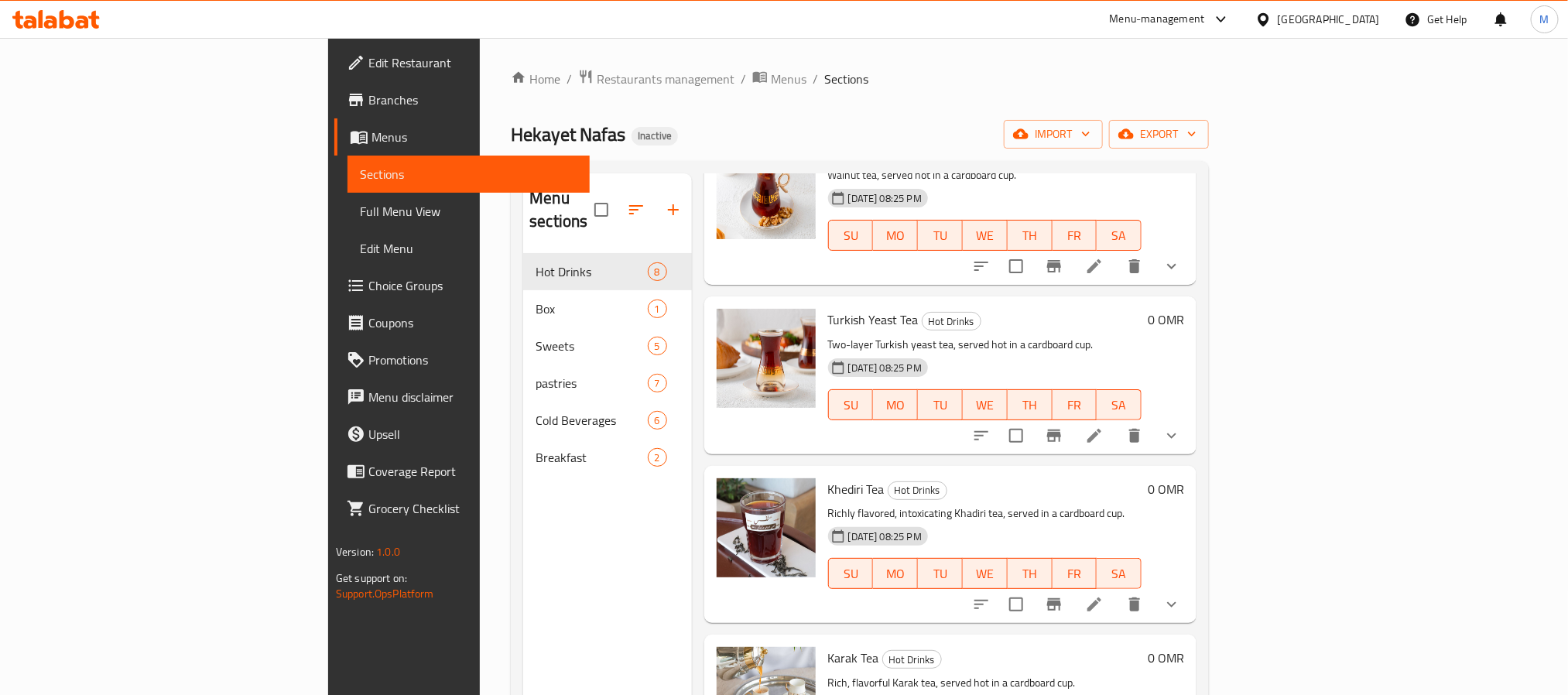
scroll to position [232, 0]
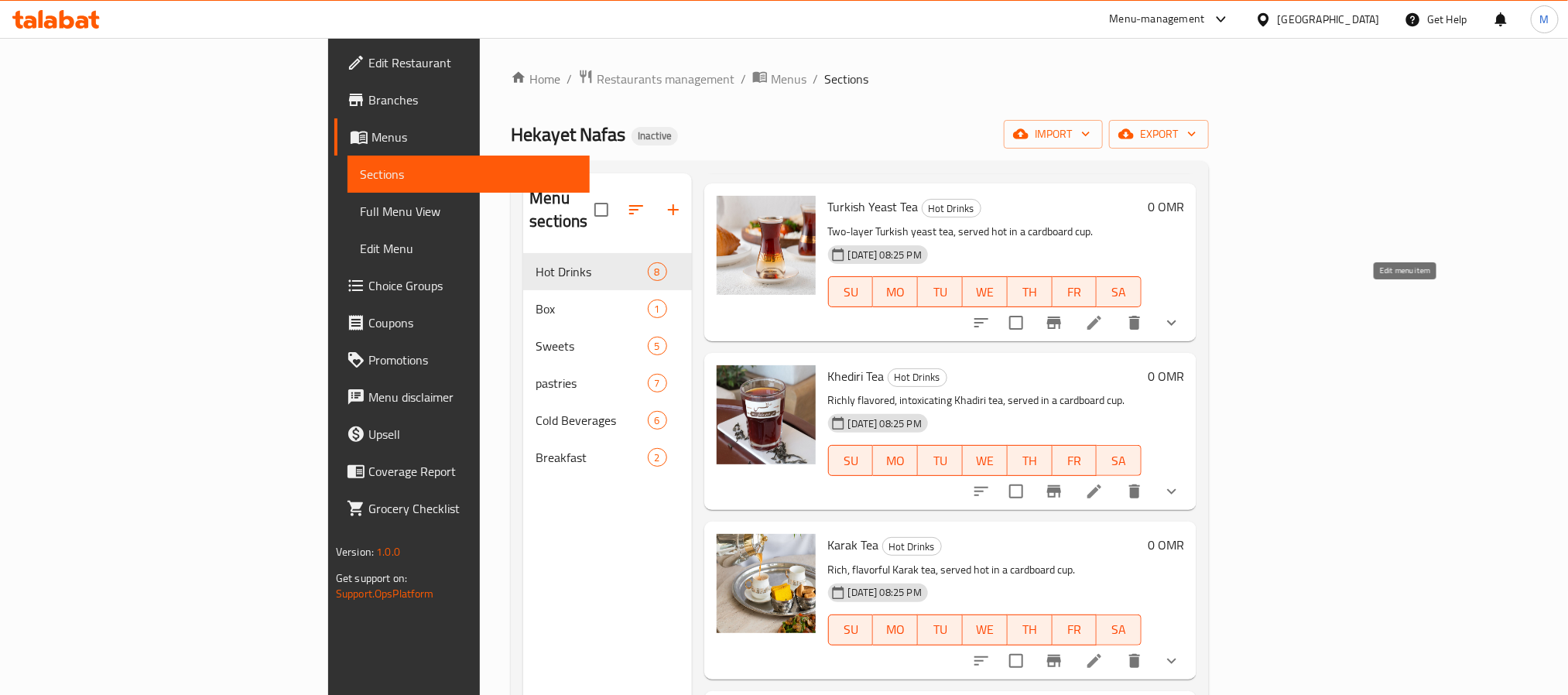
click at [1102, 316] on icon at bounding box center [1095, 322] width 14 height 14
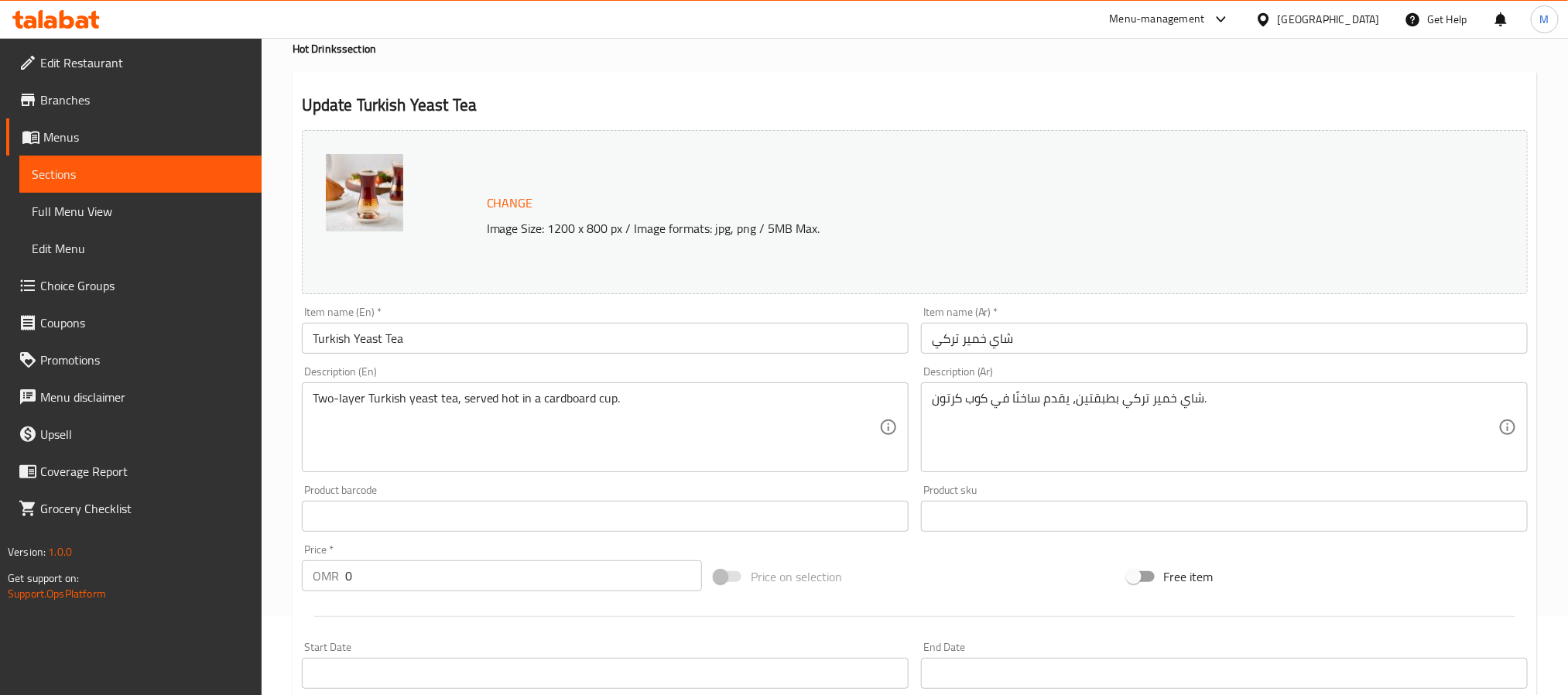
scroll to position [457, 0]
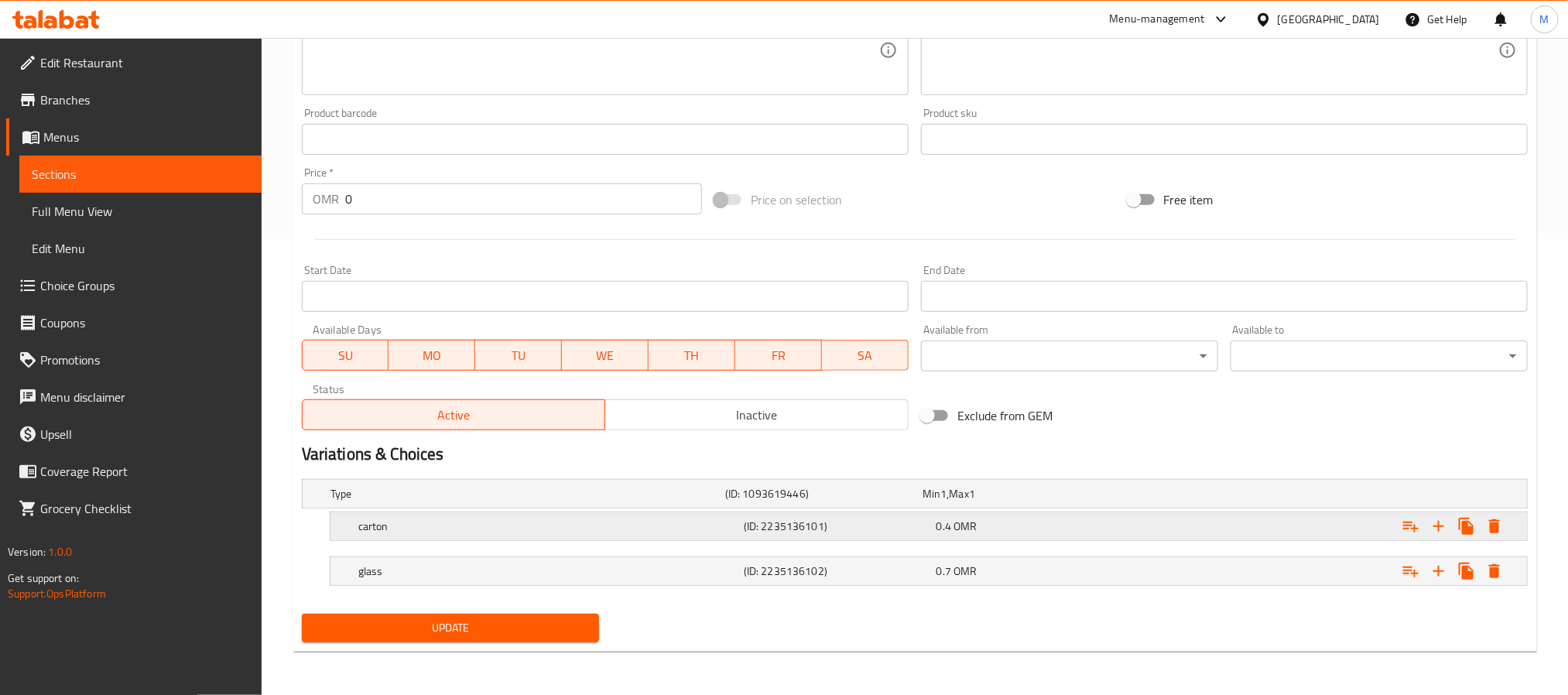
click at [1005, 504] on div "0.4 OMR" at bounding box center [1018, 493] width 198 height 22
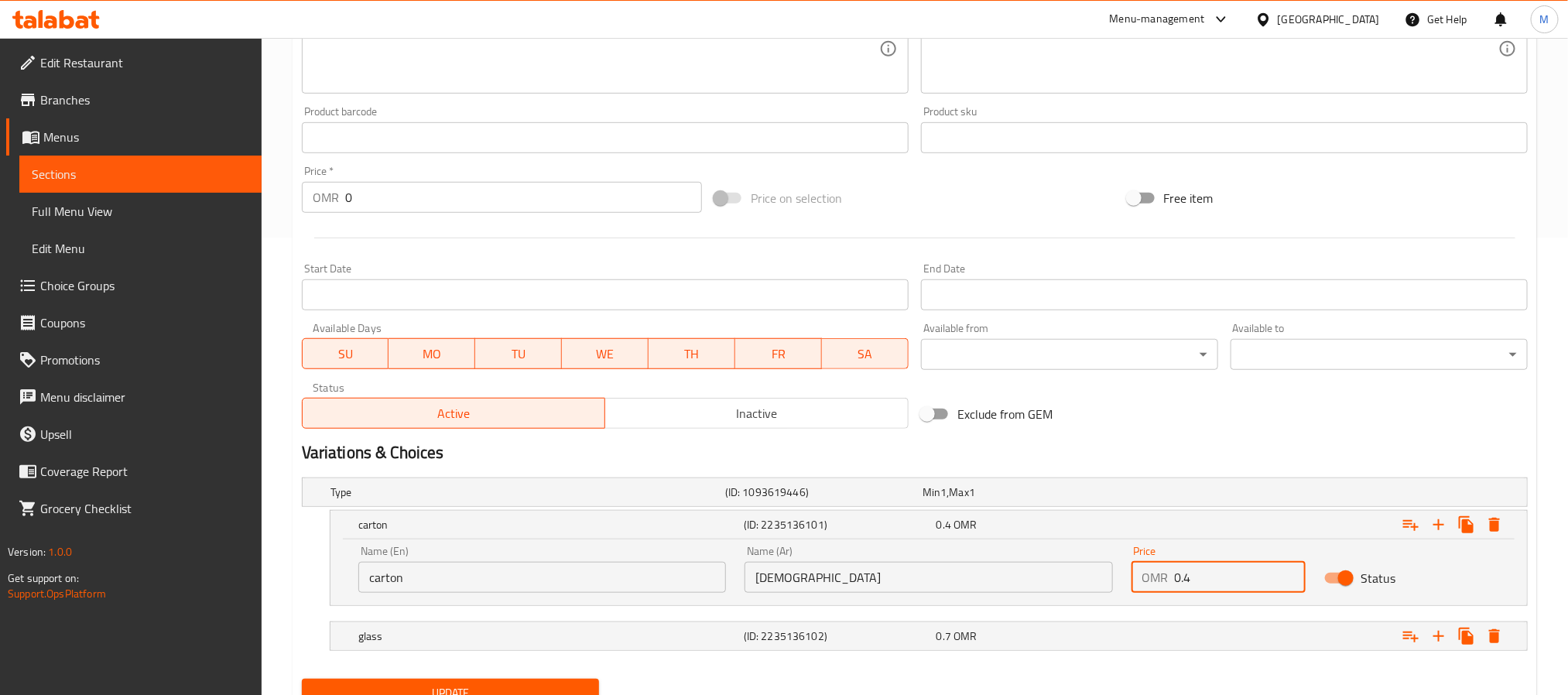
click at [1210, 580] on input "0.4" at bounding box center [1241, 576] width 132 height 30
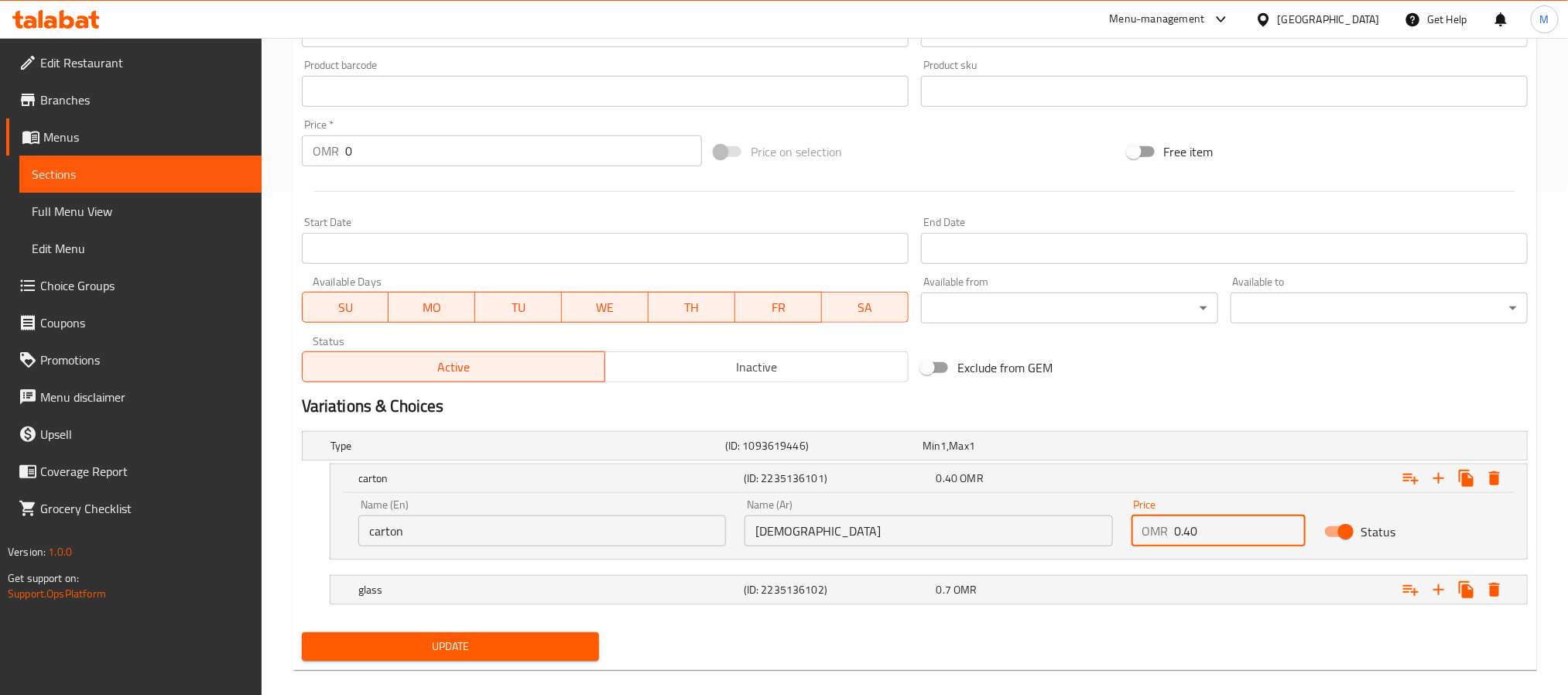
scroll to position [523, 0]
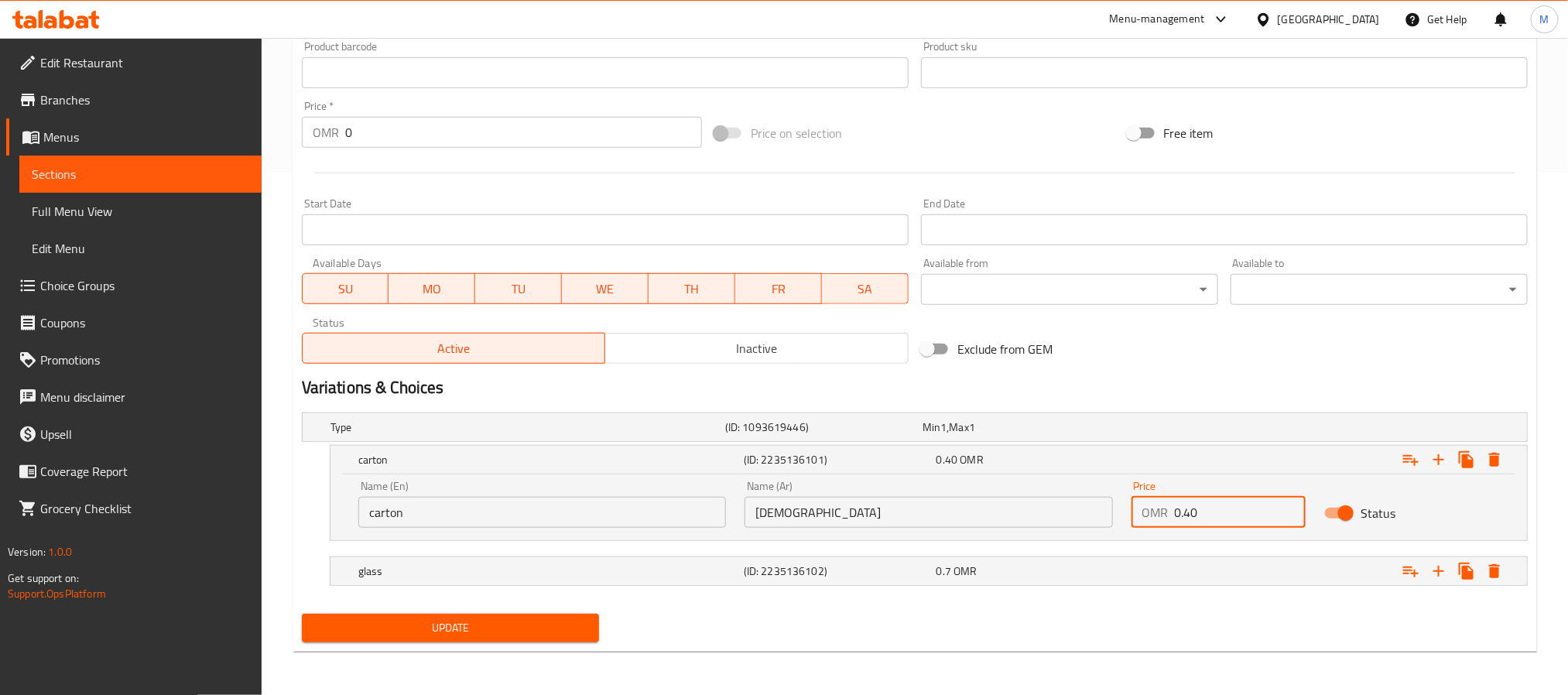
type input "0.40"
click at [558, 629] on span "Update" at bounding box center [450, 628] width 272 height 20
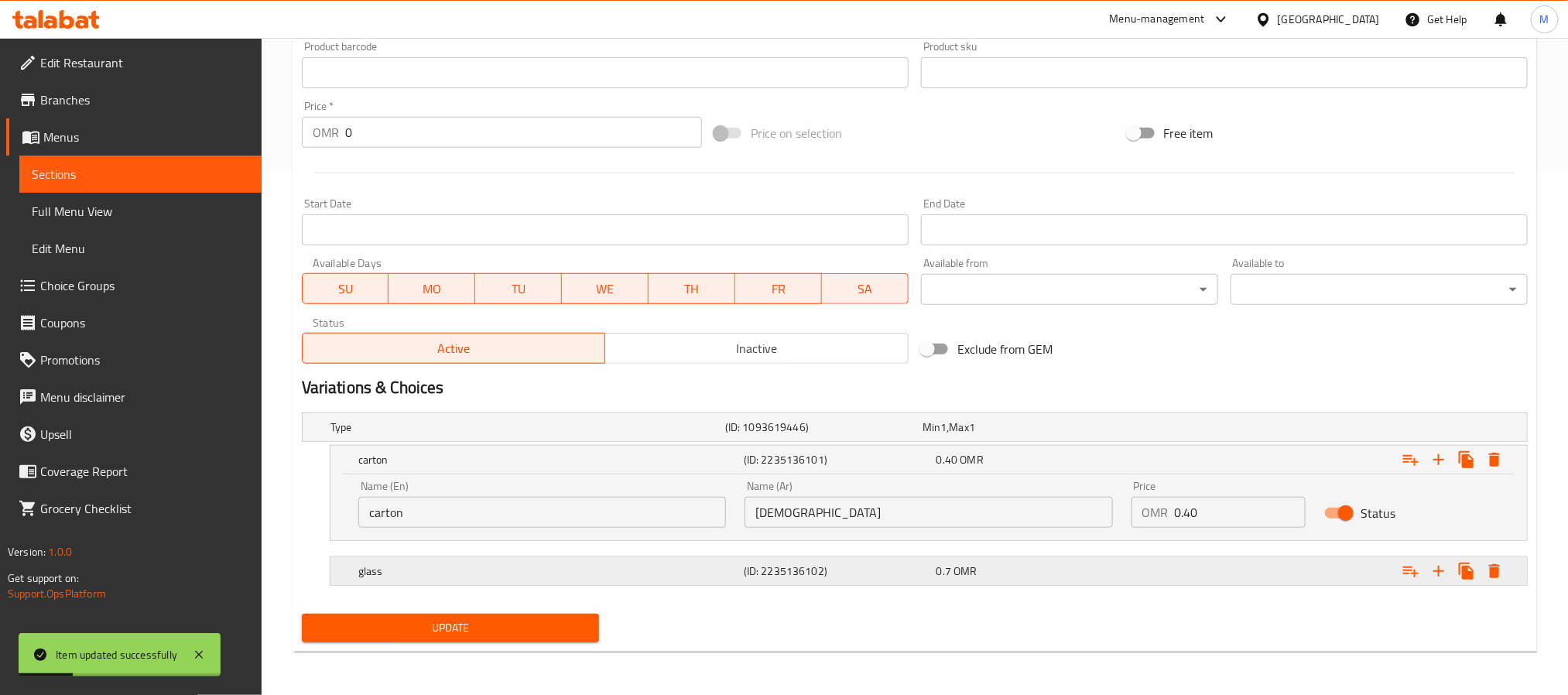
click at [997, 444] on div "glass (ID: 2235136102) 0.7 OMR" at bounding box center [920, 427] width 1184 height 34
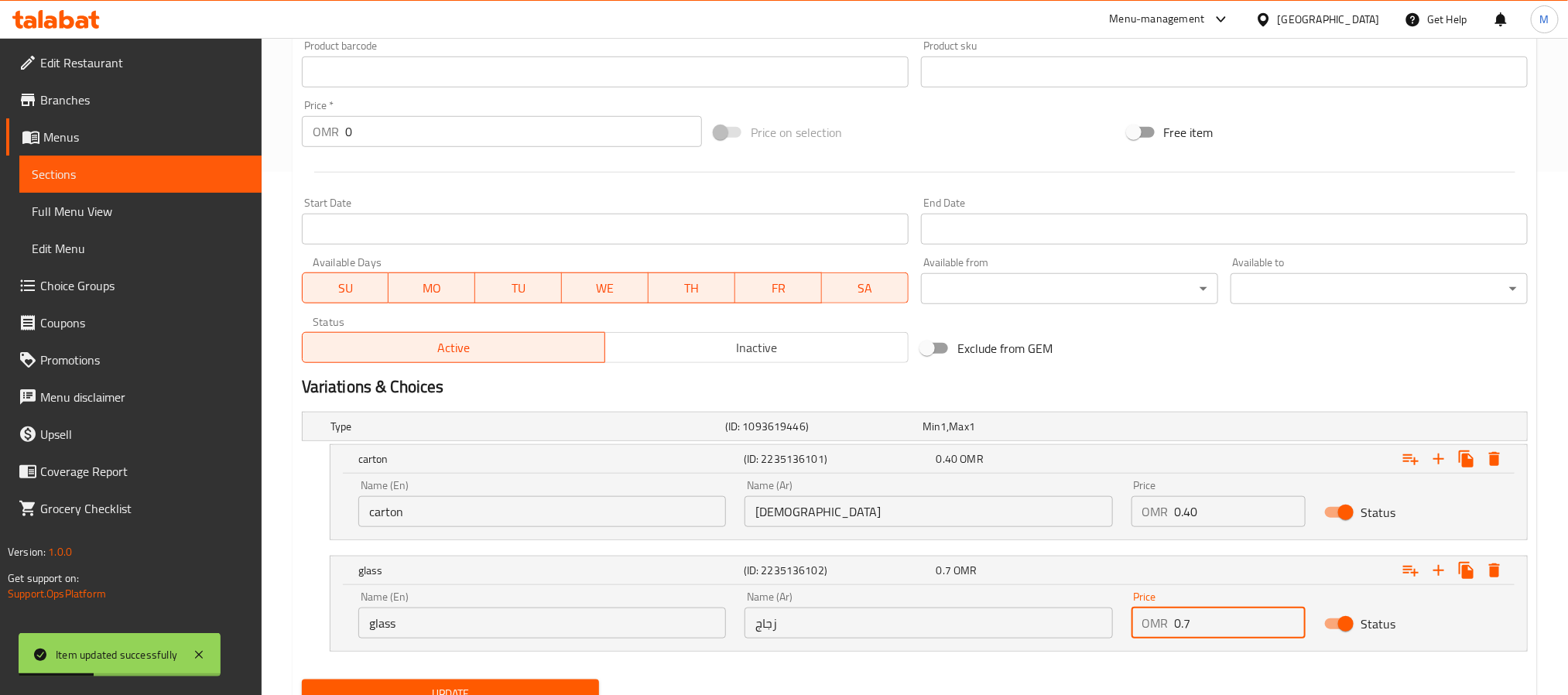
click at [1225, 619] on input "0.7" at bounding box center [1241, 622] width 132 height 30
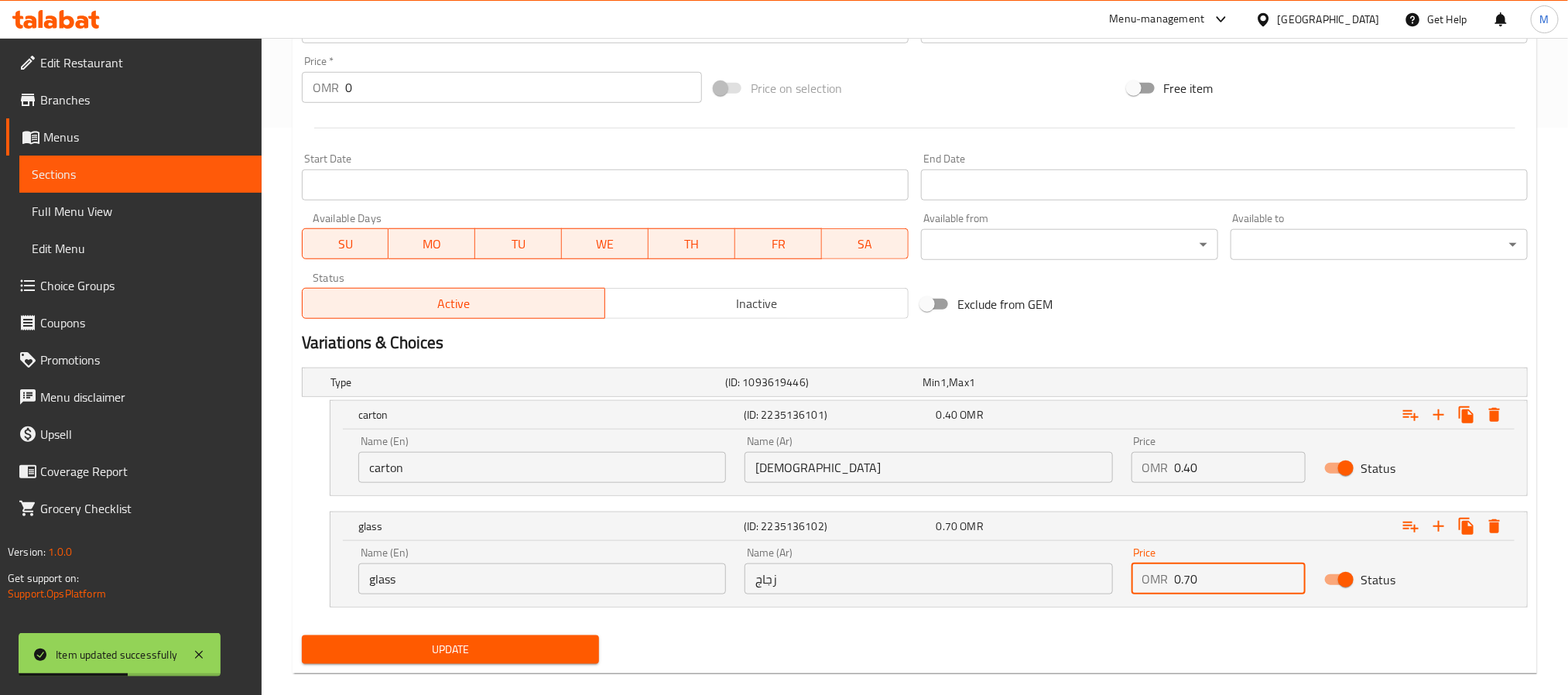
scroll to position [590, 0]
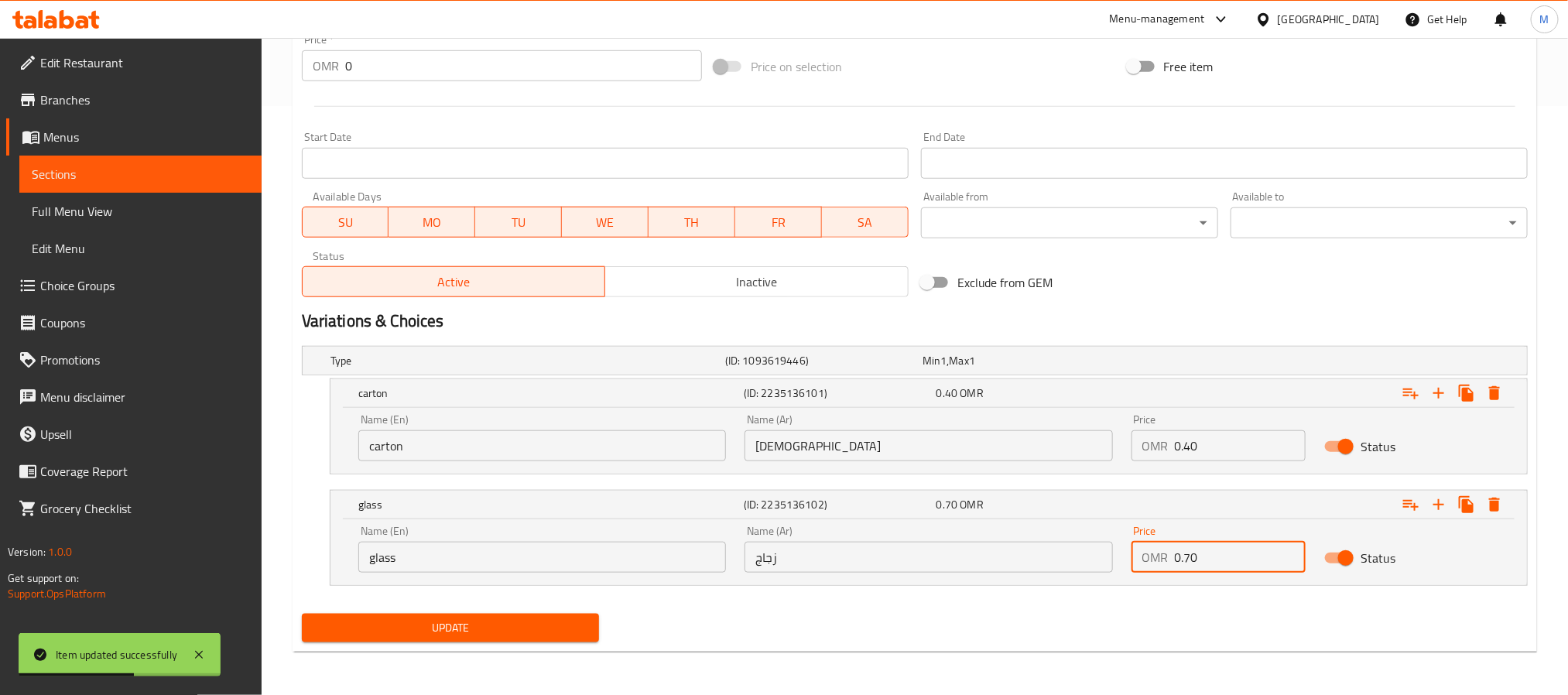
type input "0.70"
click at [554, 631] on span "Update" at bounding box center [450, 628] width 272 height 20
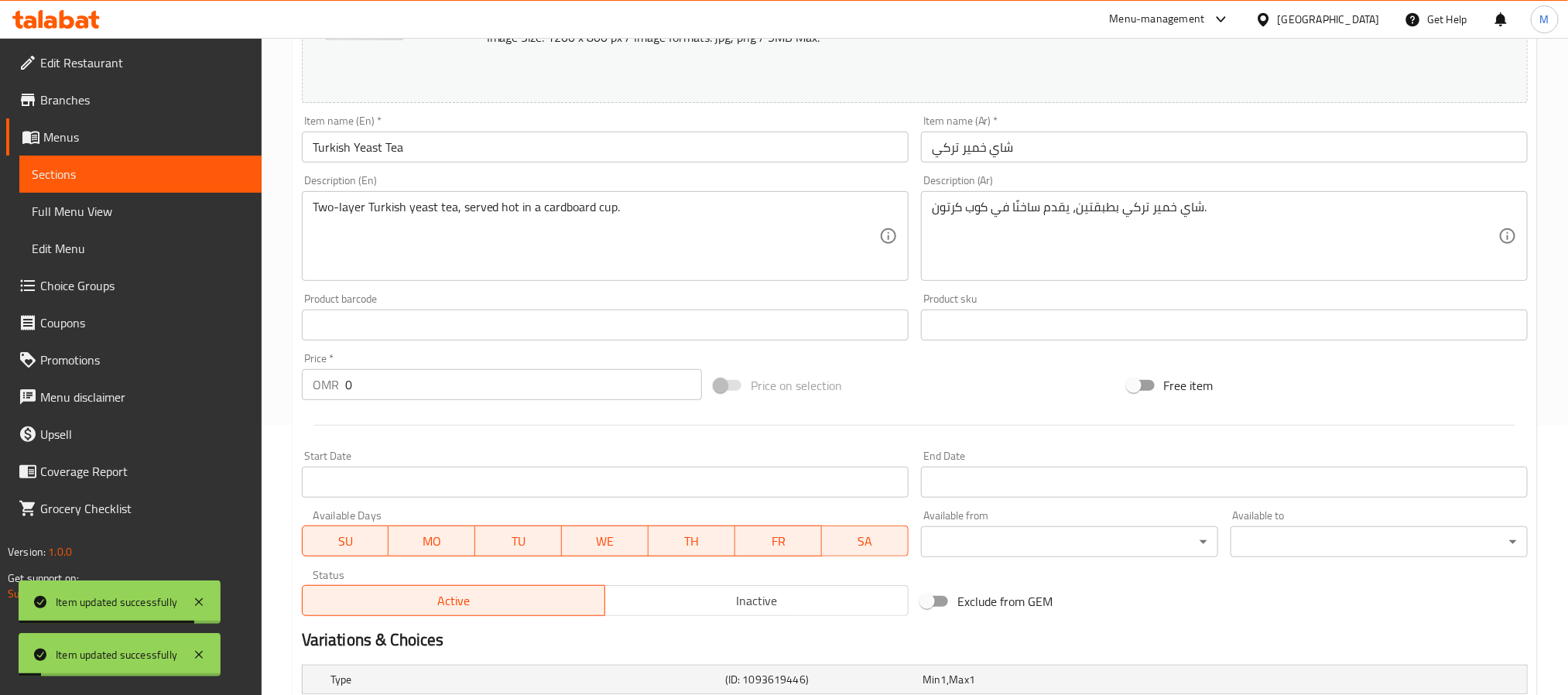
scroll to position [0, 0]
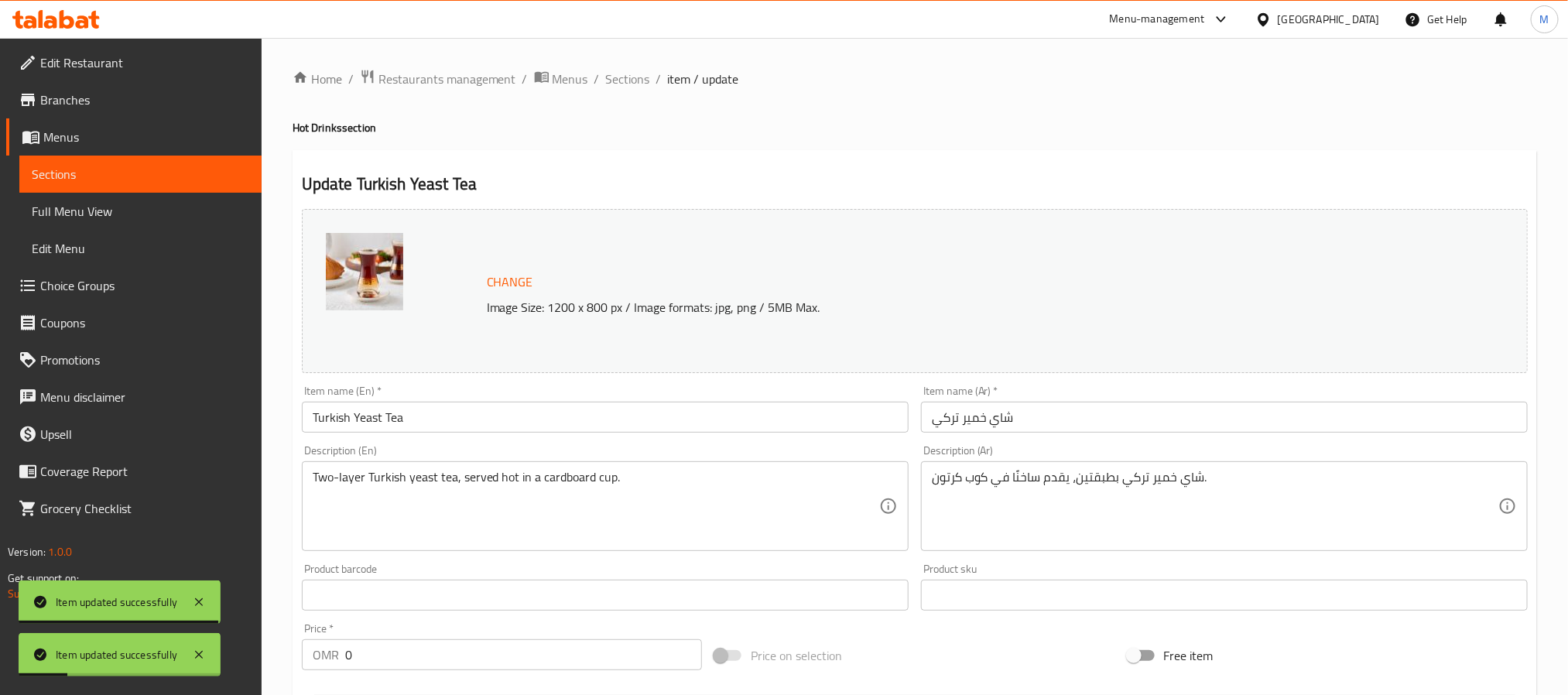
drag, startPoint x: 634, startPoint y: 82, endPoint x: 732, endPoint y: 7, distance: 123.4
click at [634, 82] on span "Sections" at bounding box center [628, 79] width 44 height 19
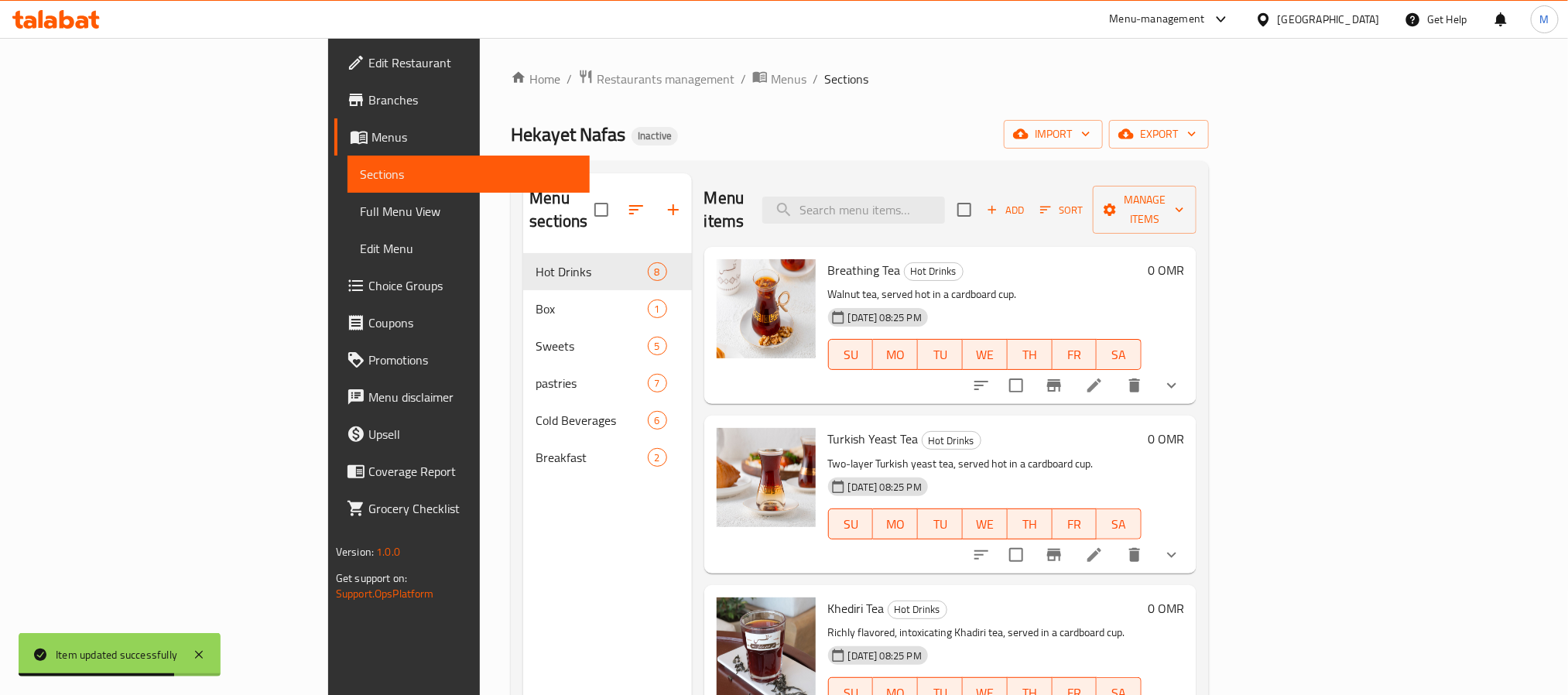
click at [1272, 27] on icon at bounding box center [1263, 20] width 17 height 17
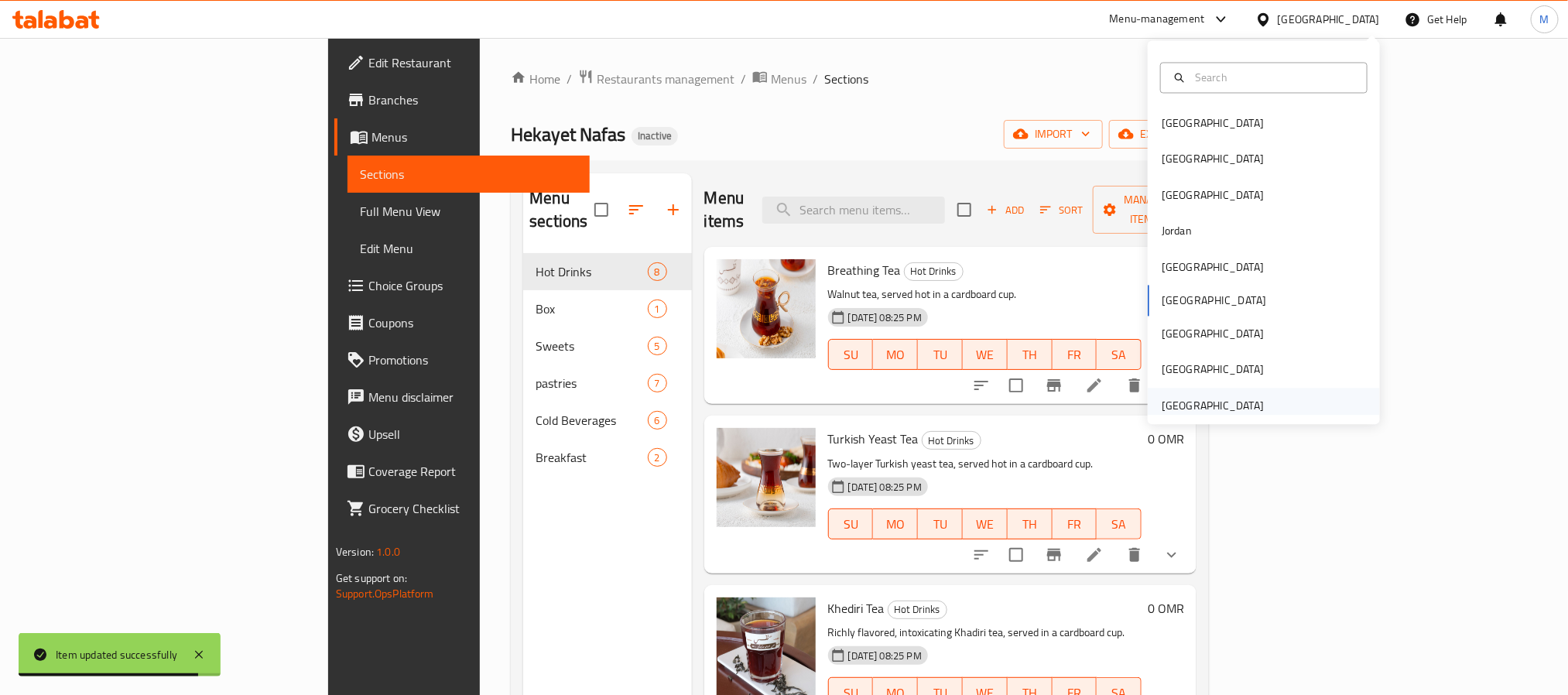
click at [1226, 394] on div "[GEOGRAPHIC_DATA]" at bounding box center [1213, 405] width 127 height 35
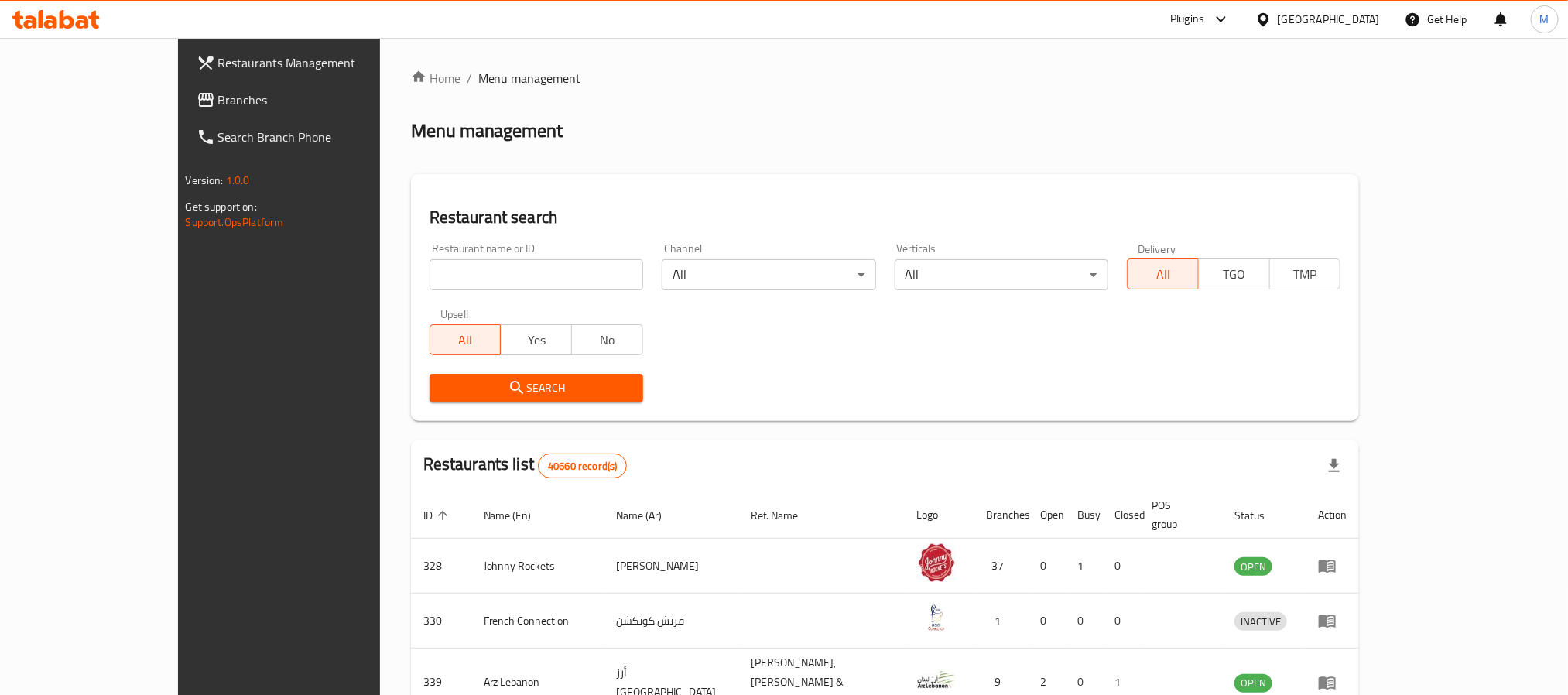
click at [218, 91] on span "Branches" at bounding box center [323, 99] width 209 height 19
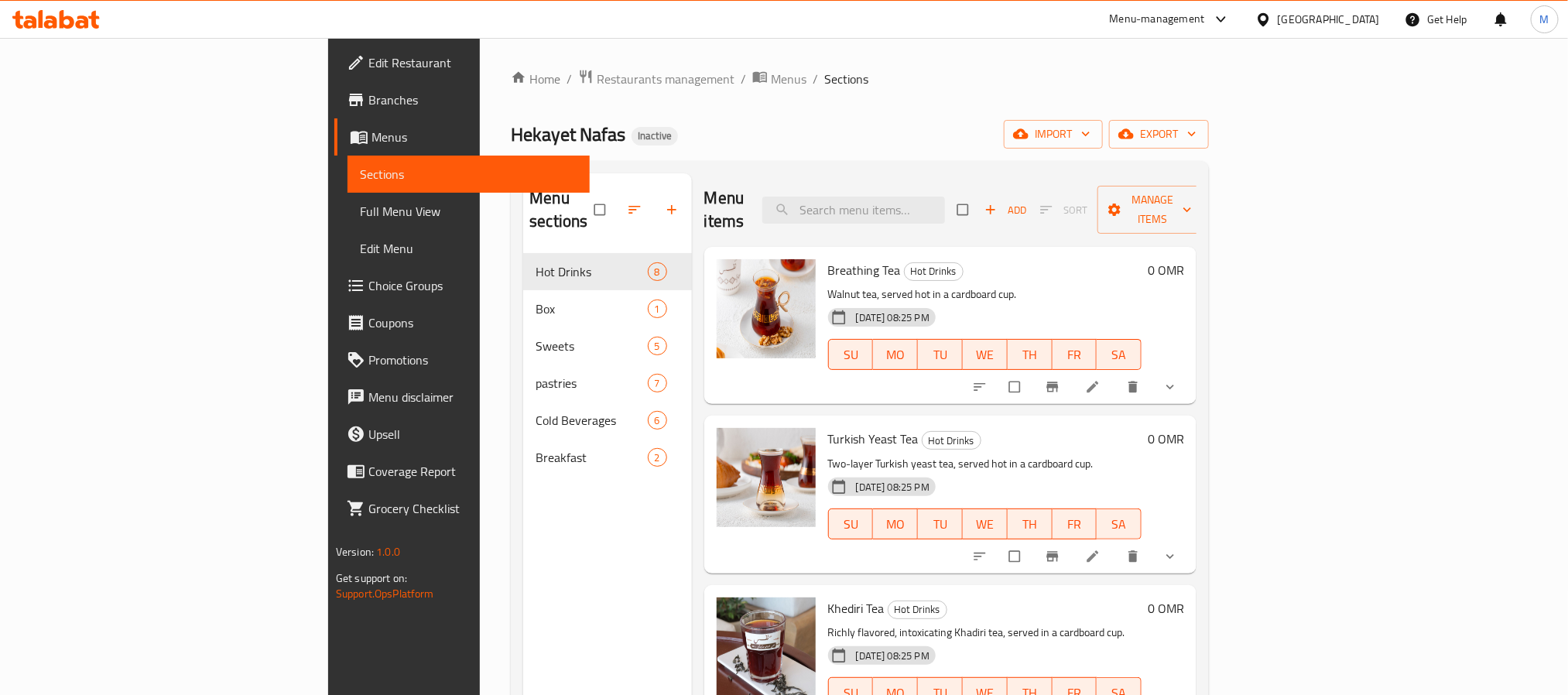
click at [347, 225] on link "Full Menu View" at bounding box center [468, 211] width 242 height 37
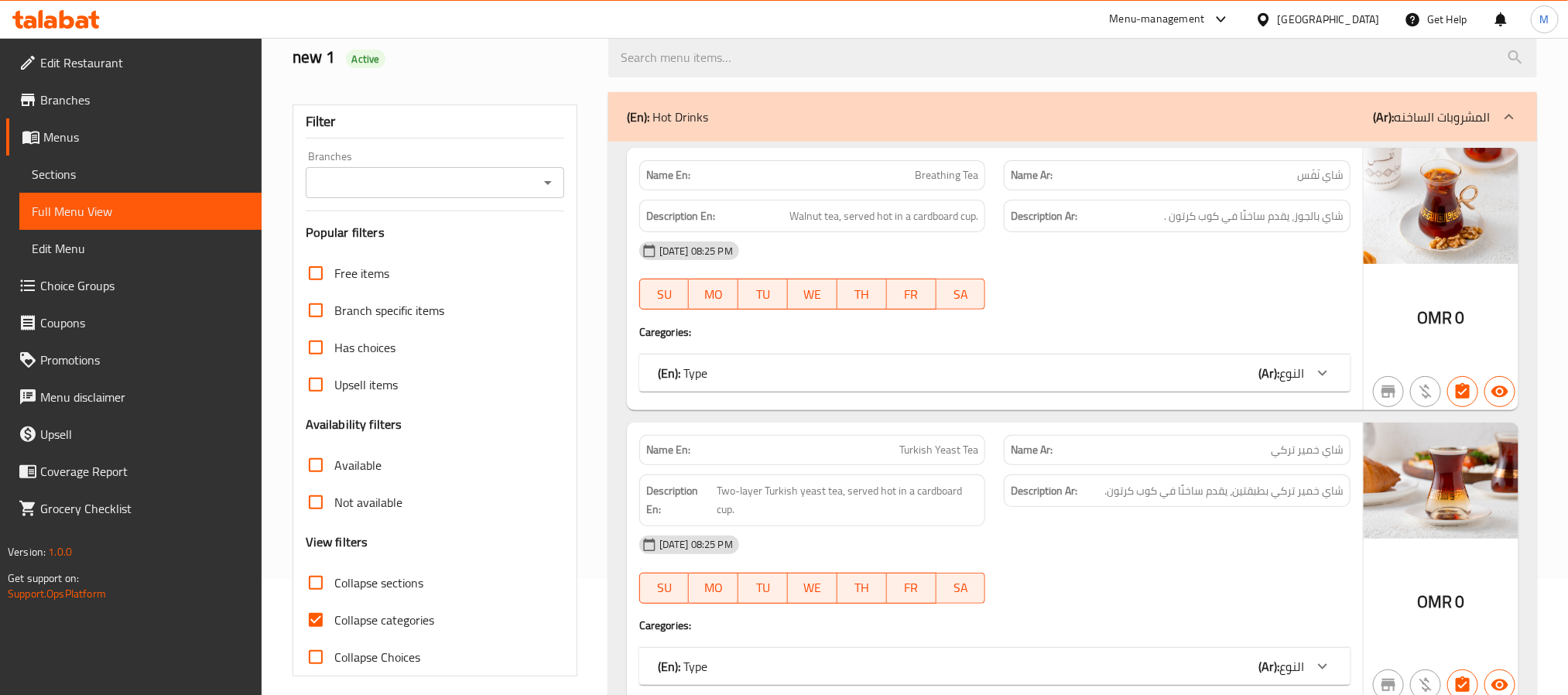
scroll to position [232, 0]
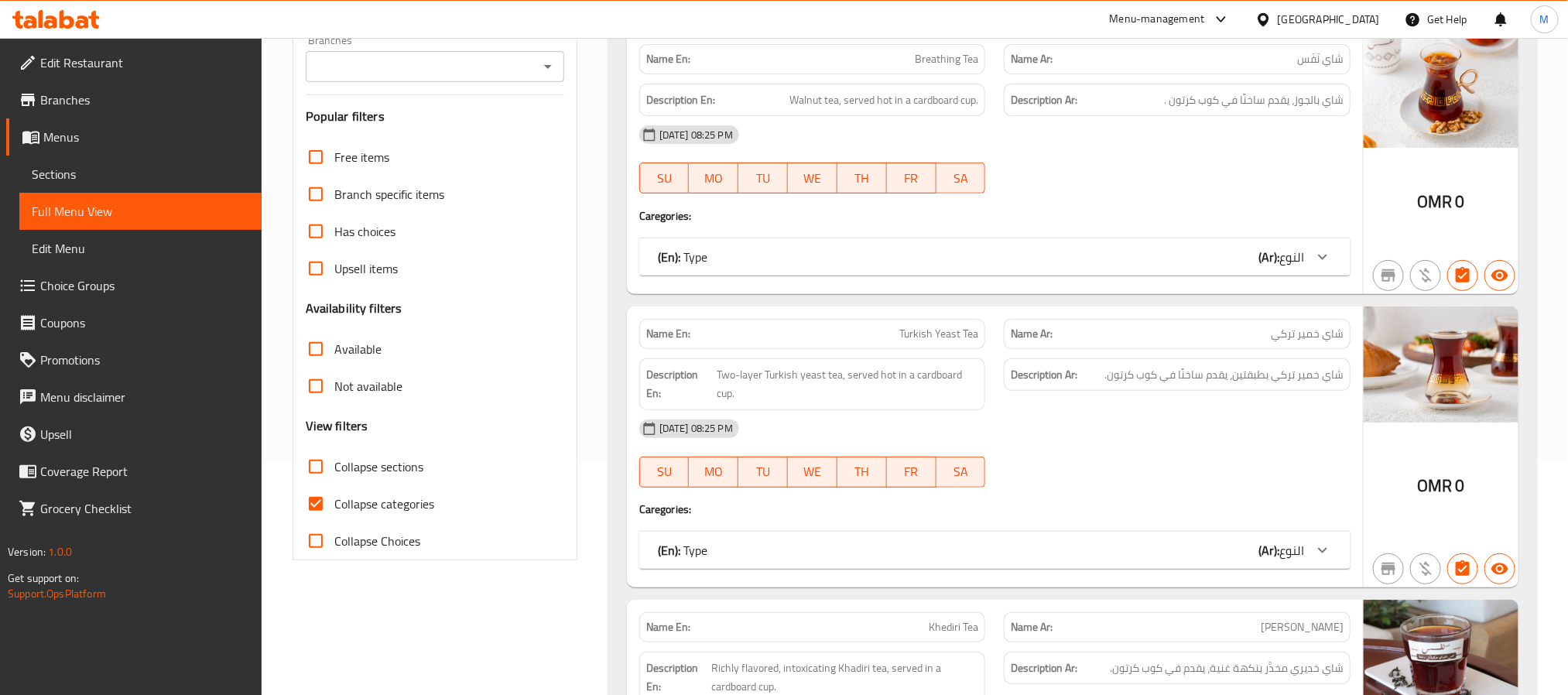
click at [372, 513] on span "Collapse categories" at bounding box center [385, 503] width 100 height 19
click at [334, 513] on input "Collapse categories" at bounding box center [316, 503] width 37 height 37
checkbox input "false"
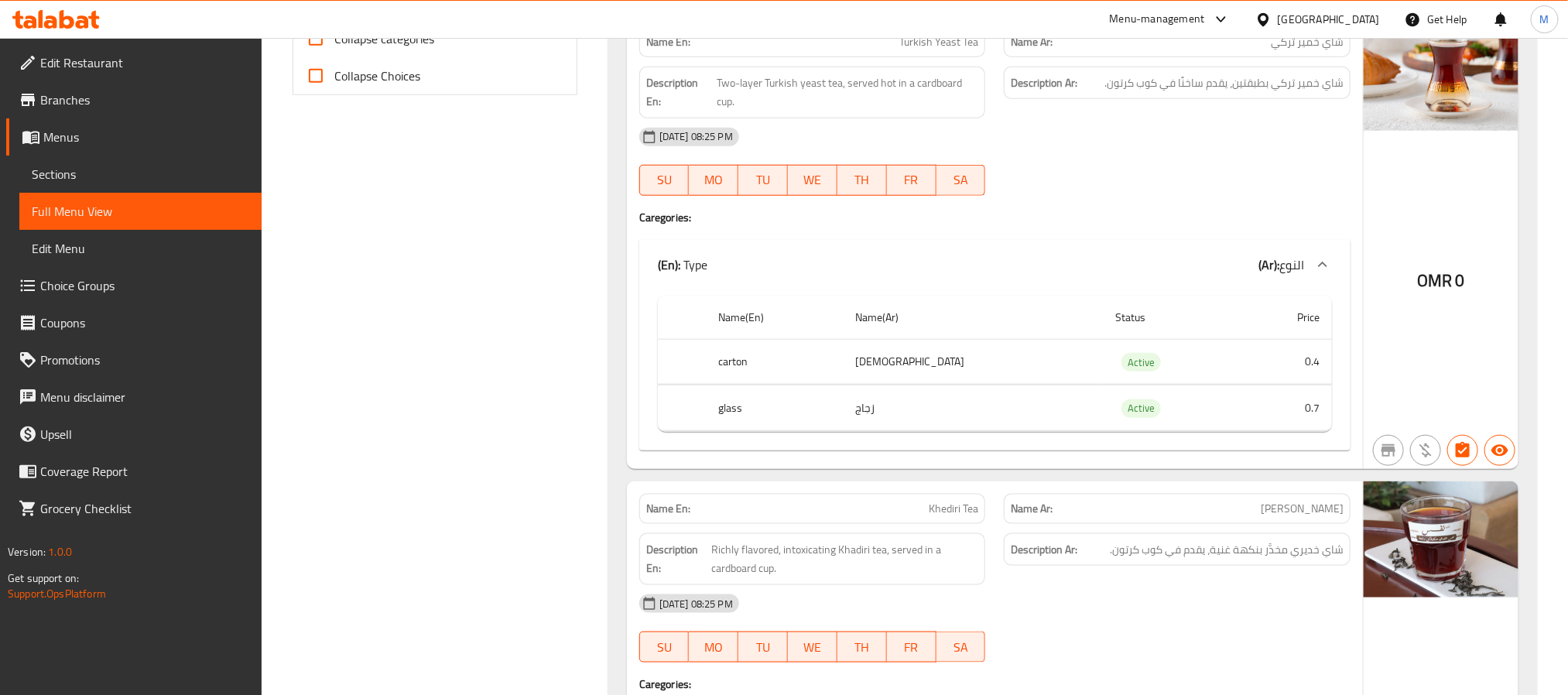
scroll to position [696, 0]
click at [1450, 262] on div "OMR 0" at bounding box center [1441, 243] width 154 height 454
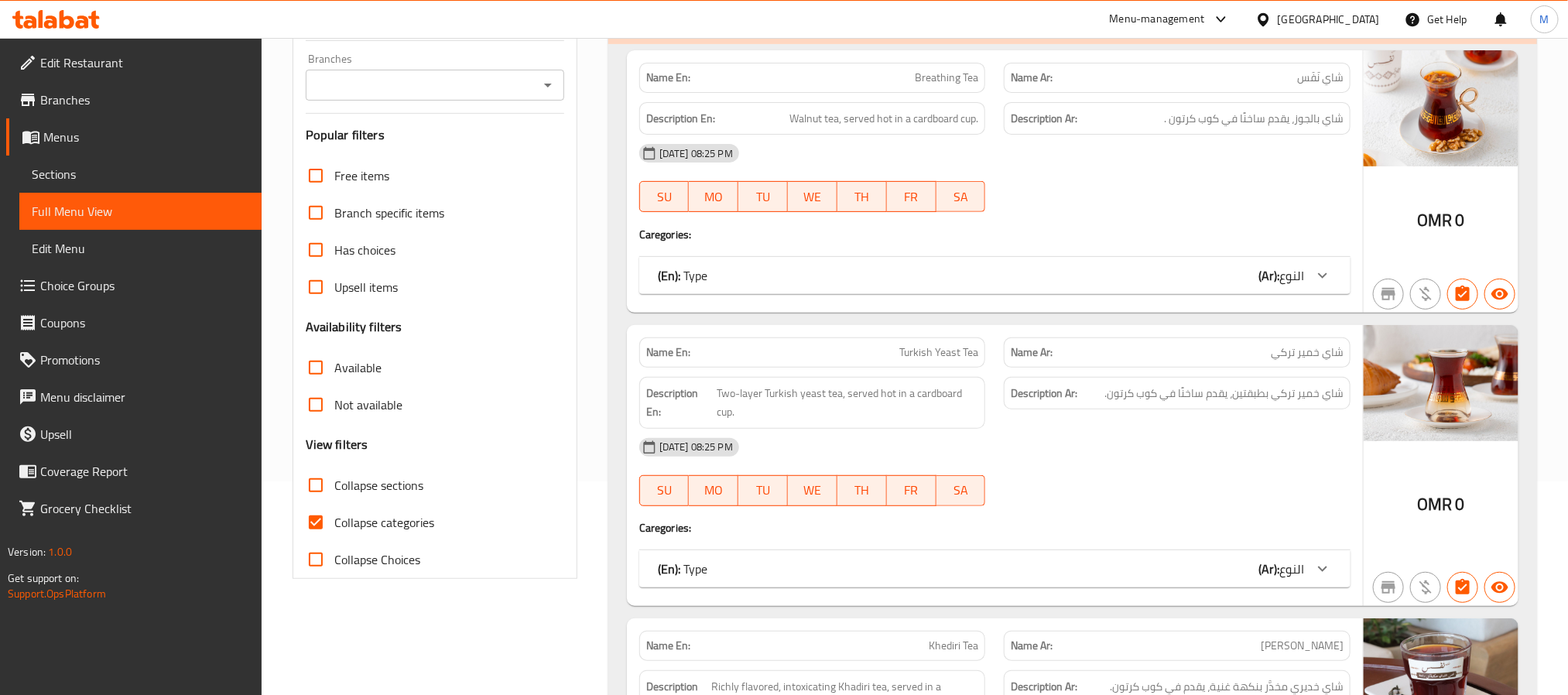
scroll to position [232, 0]
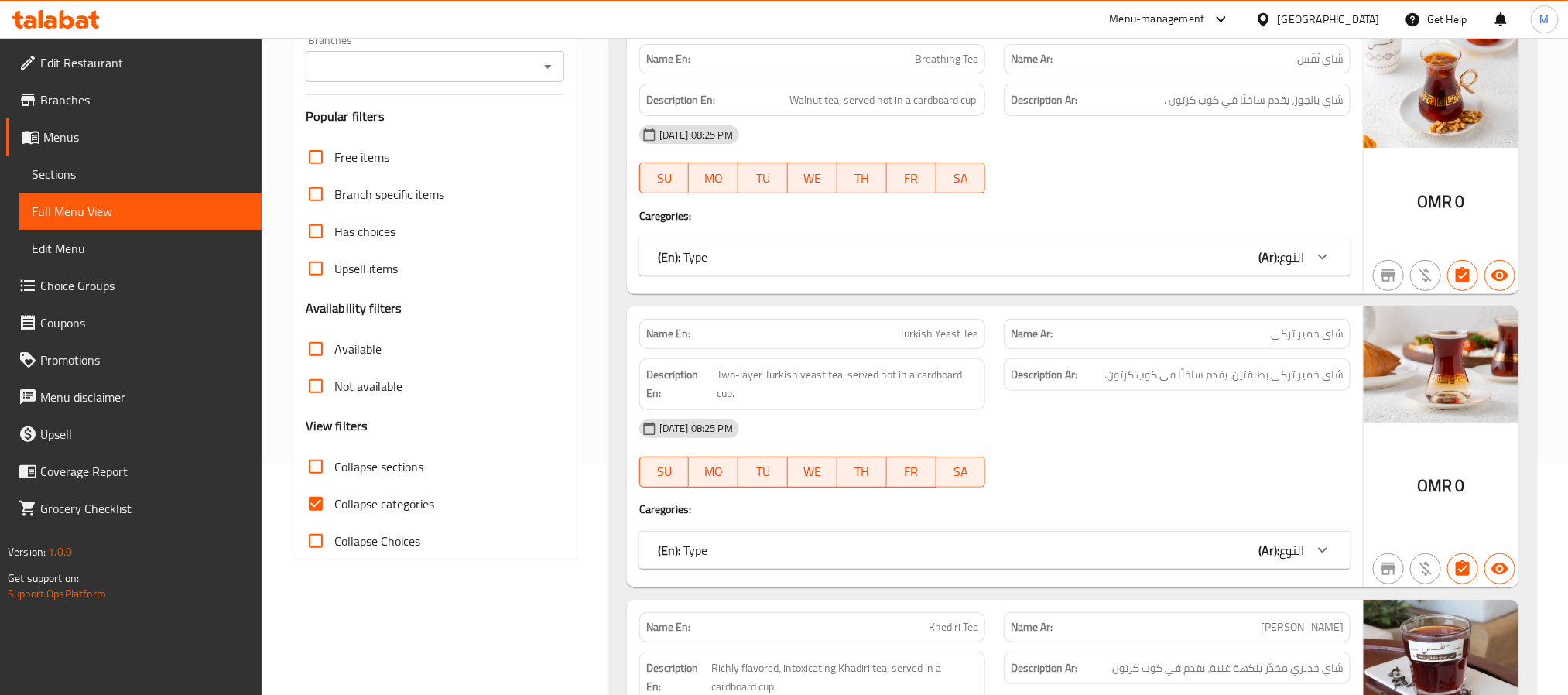
click at [391, 495] on span "Collapse categories" at bounding box center [385, 503] width 100 height 19
click at [334, 495] on input "Collapse categories" at bounding box center [316, 503] width 37 height 37
checkbox input "false"
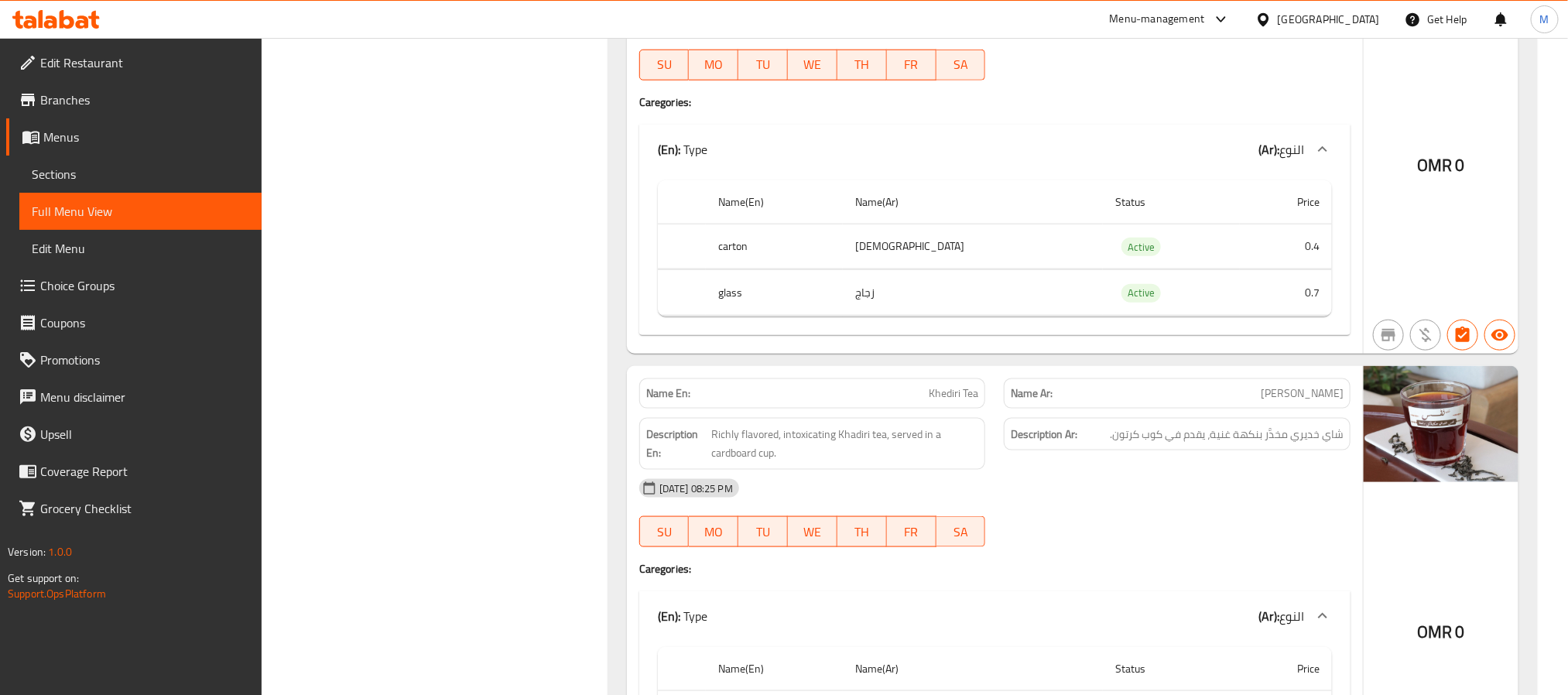
scroll to position [928, 0]
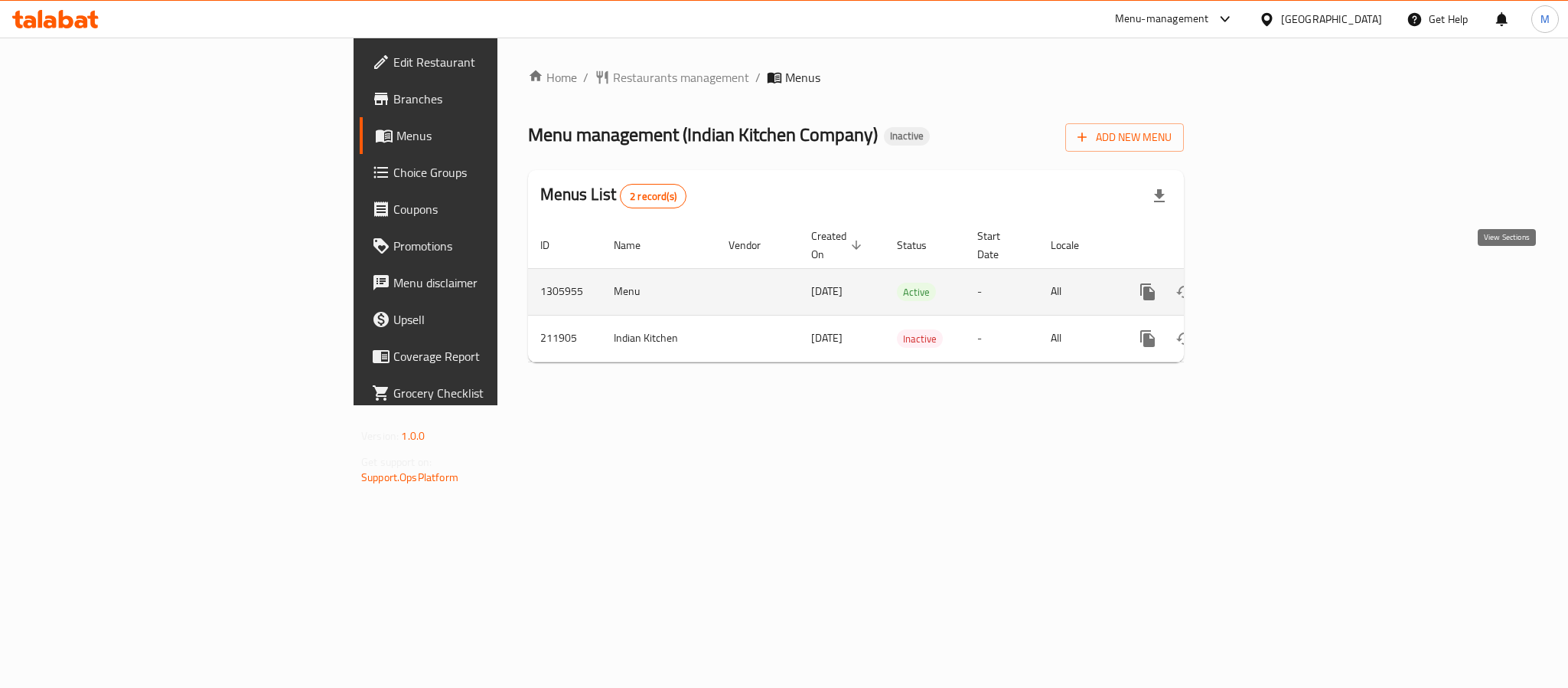
click at [1267, 282] on icon "enhanced table" at bounding box center [1258, 291] width 18 height 18
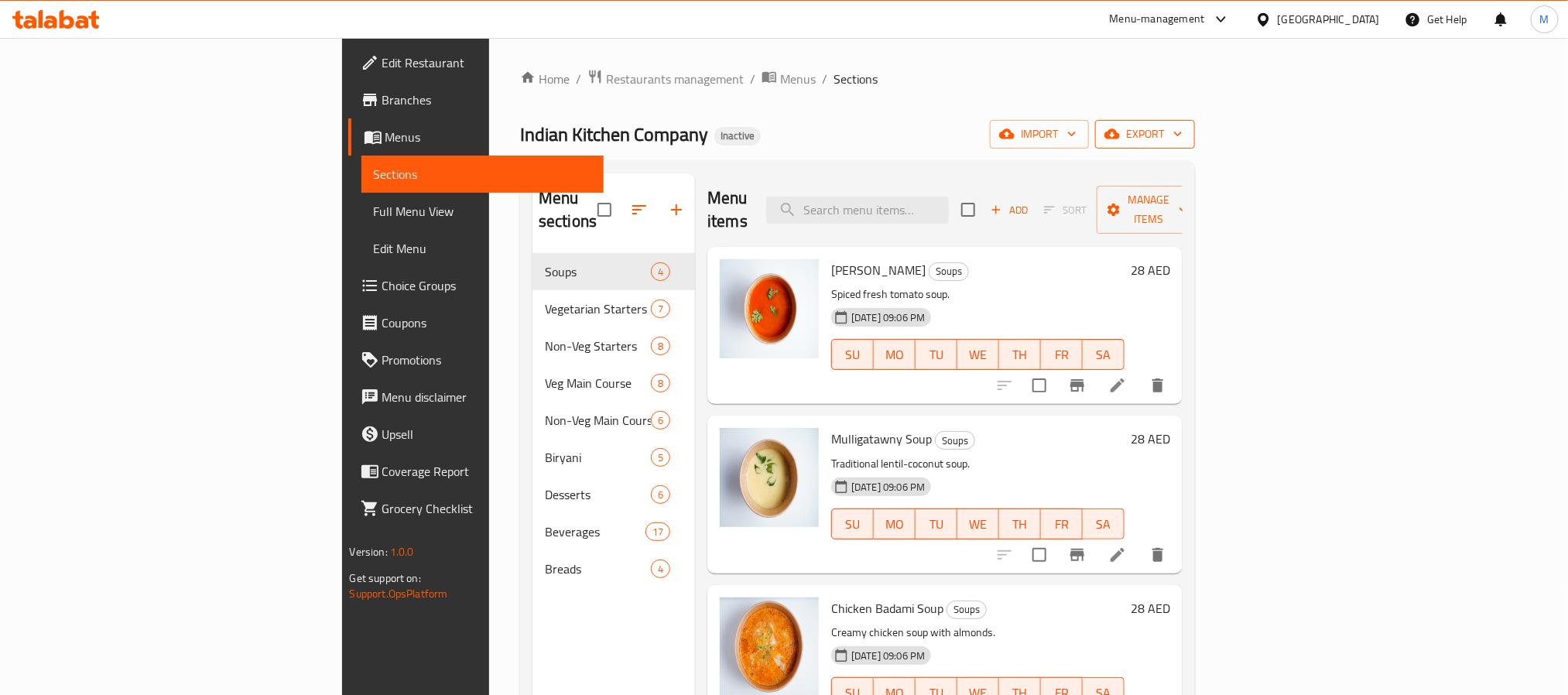
click at [1195, 122] on button "export" at bounding box center [1145, 134] width 100 height 29
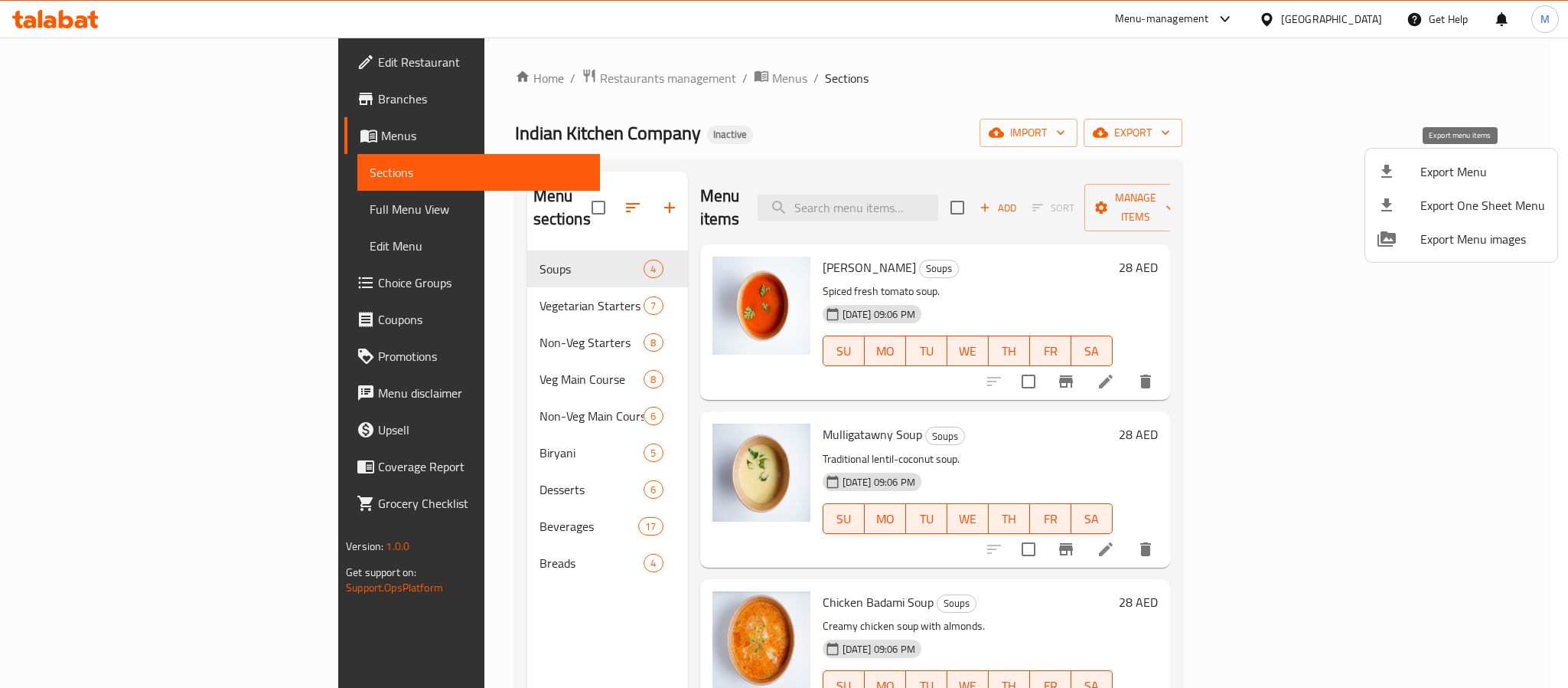
click at [1432, 170] on span "Export Menu" at bounding box center [1482, 171] width 125 height 18
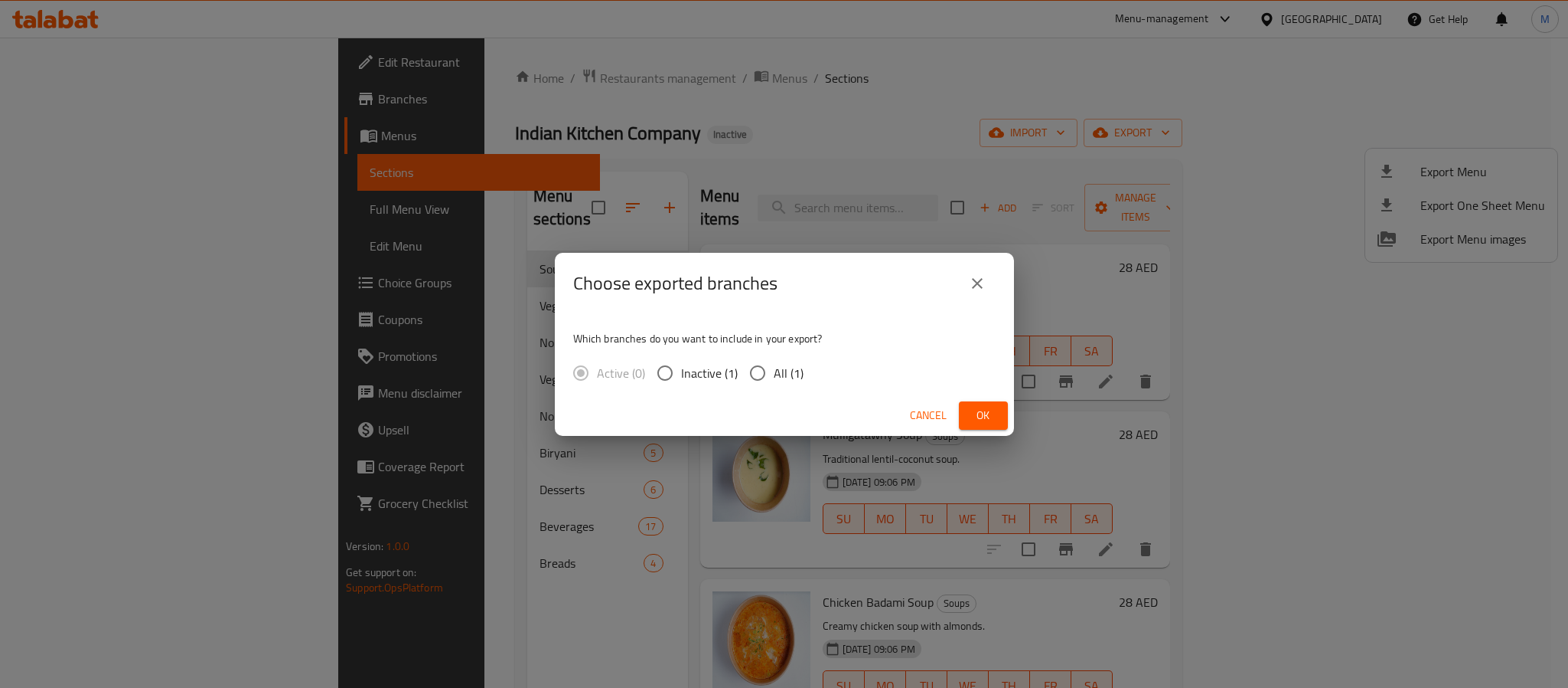
click at [784, 369] on span "All (1)" at bounding box center [789, 373] width 30 height 18
click at [774, 369] on input "All (1)" at bounding box center [758, 373] width 32 height 32
radio input "true"
click at [979, 410] on span "Ok" at bounding box center [983, 416] width 24 height 19
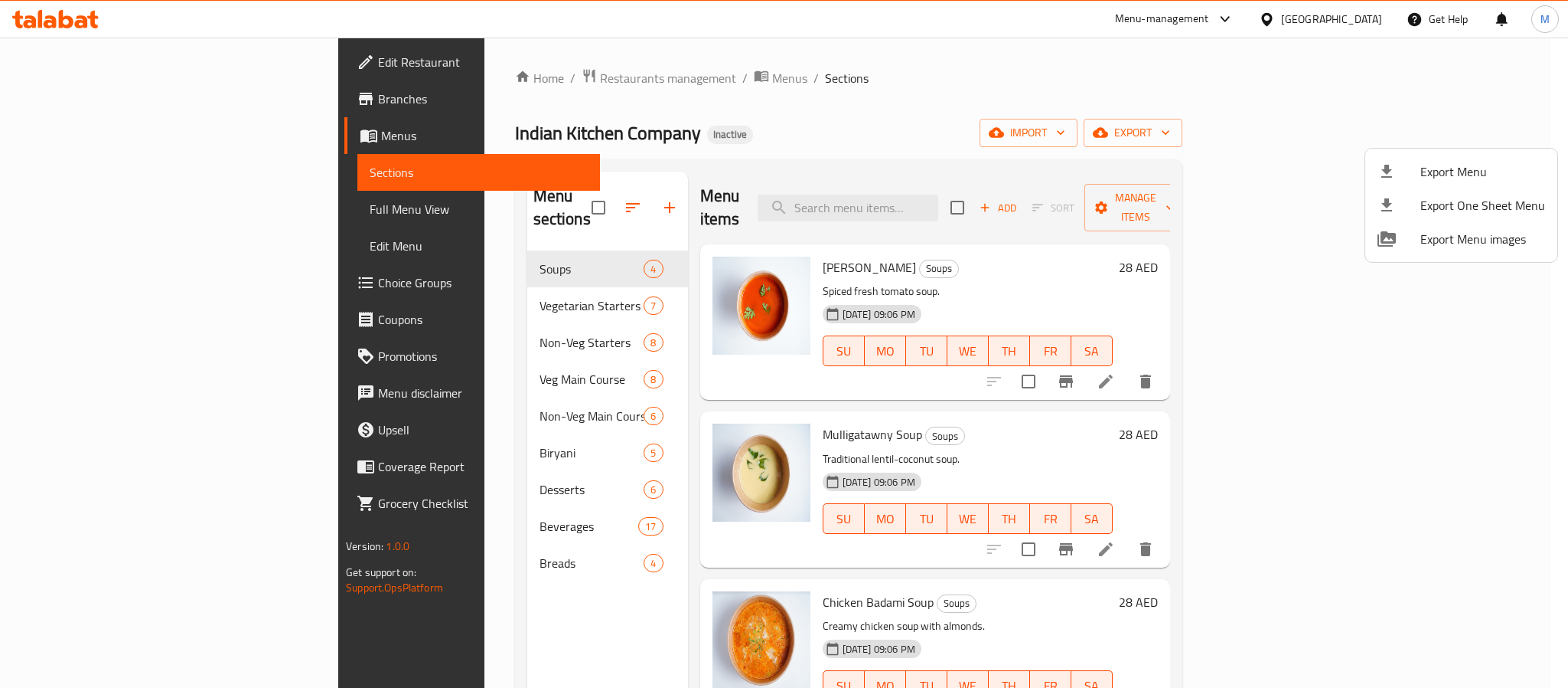
click at [930, 113] on div at bounding box center [784, 344] width 1568 height 688
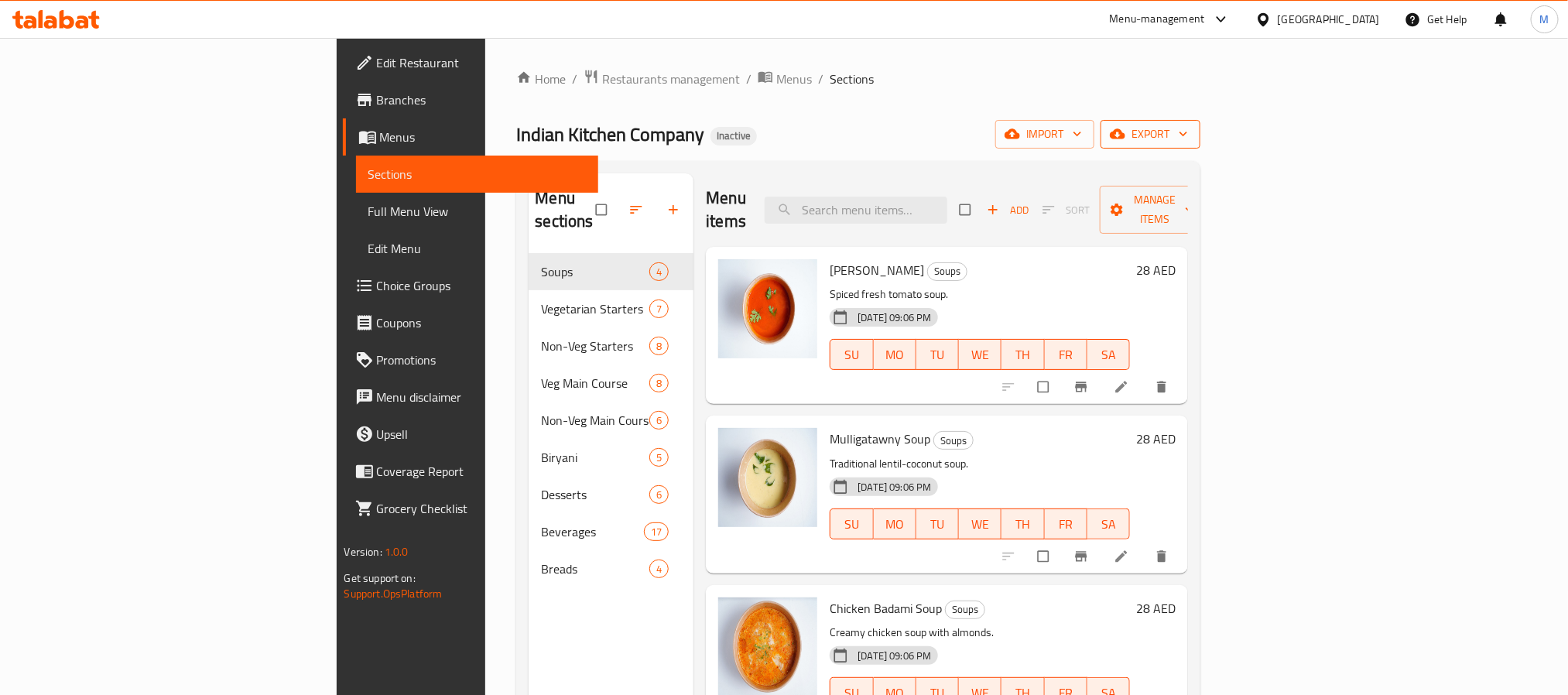
click at [1188, 143] on span "export" at bounding box center [1151, 135] width 75 height 20
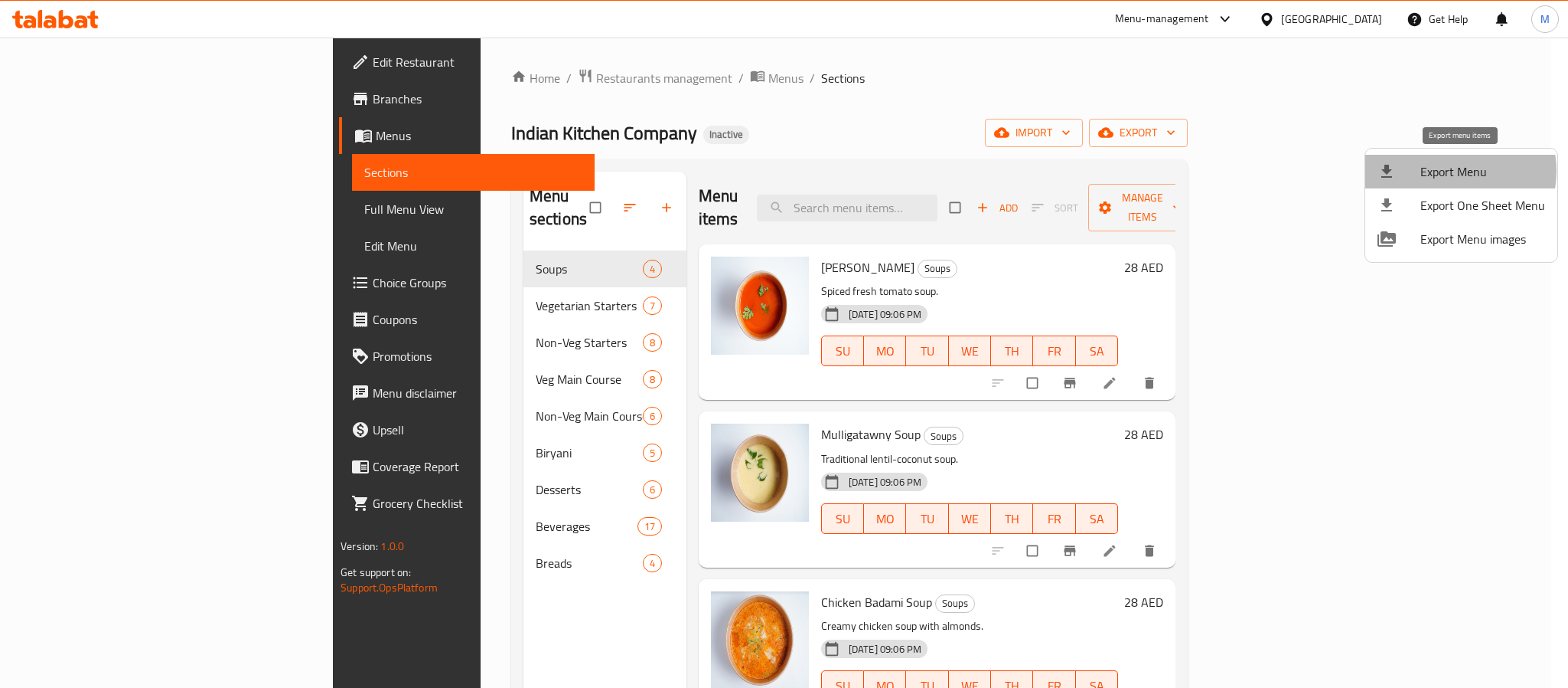
click at [1449, 170] on span "Export Menu" at bounding box center [1482, 171] width 125 height 18
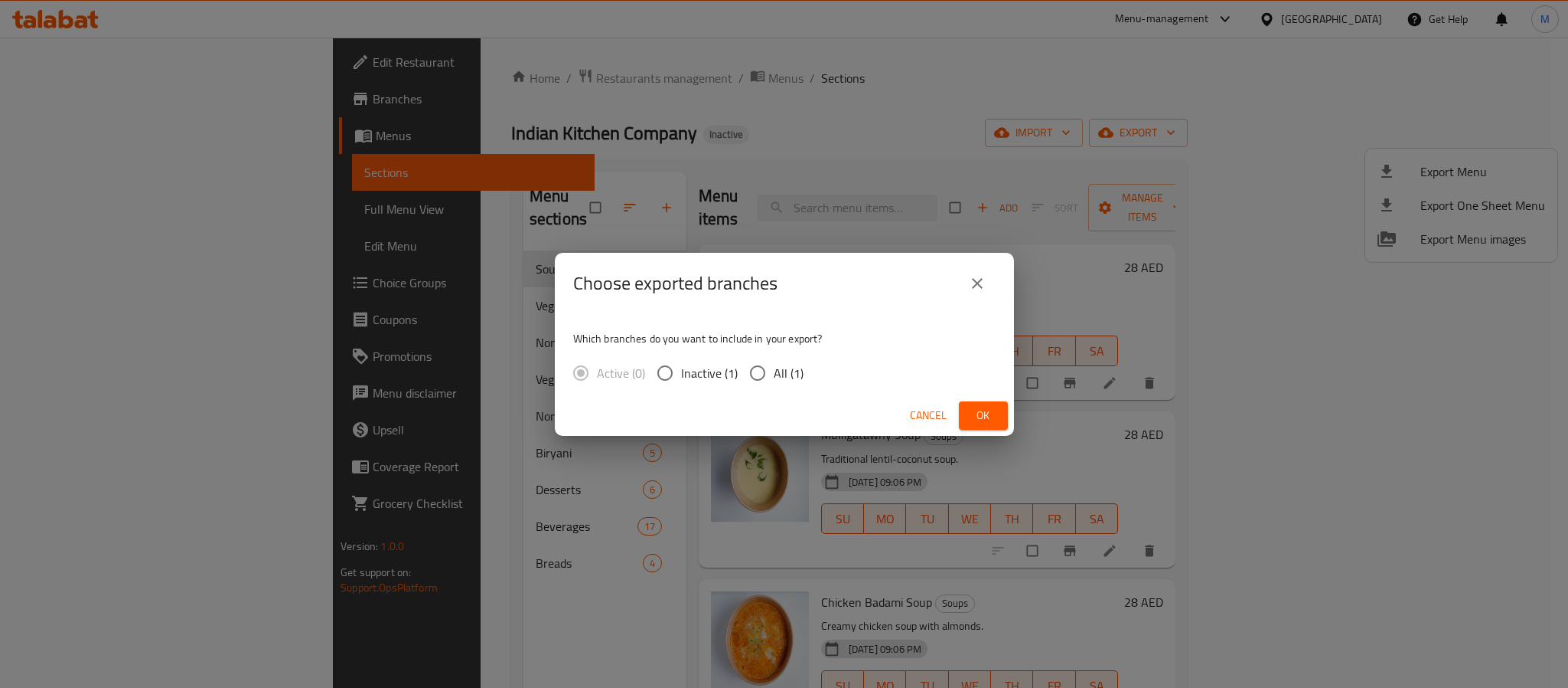
click at [800, 370] on span "All (1)" at bounding box center [789, 373] width 30 height 18
click at [774, 370] on input "All (1)" at bounding box center [758, 373] width 32 height 32
radio input "true"
click at [977, 412] on span "Ok" at bounding box center [983, 416] width 24 height 19
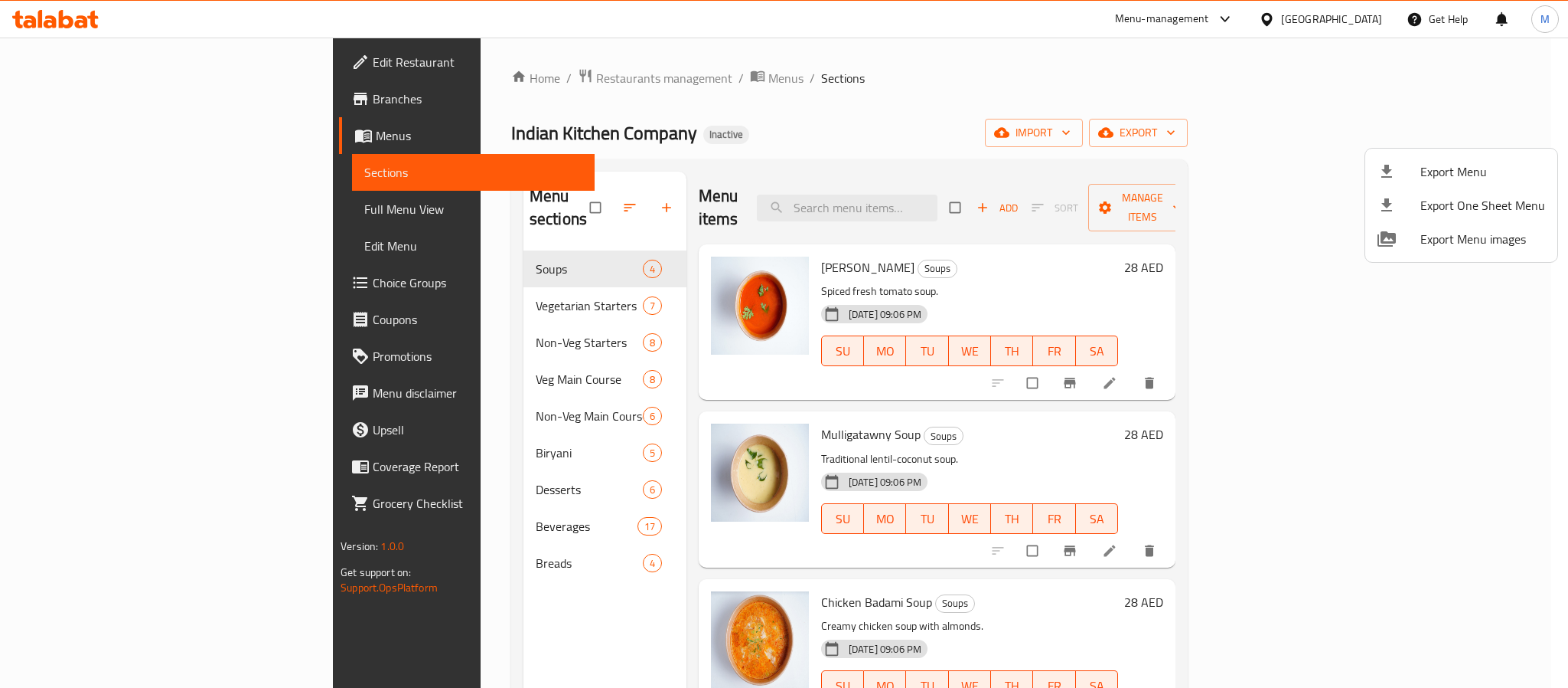
click at [1325, 17] on div at bounding box center [784, 344] width 1568 height 688
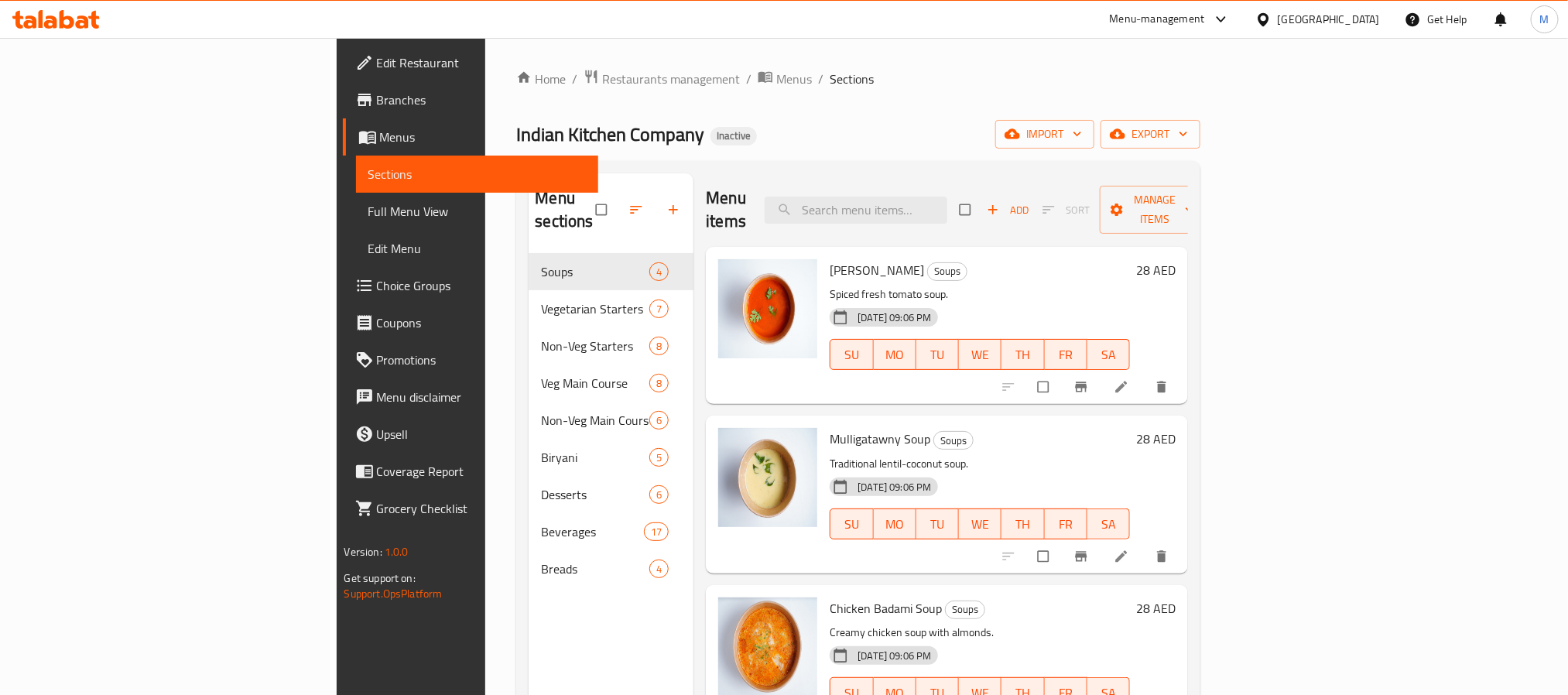
click at [1340, 17] on div "[GEOGRAPHIC_DATA]" at bounding box center [1329, 19] width 102 height 17
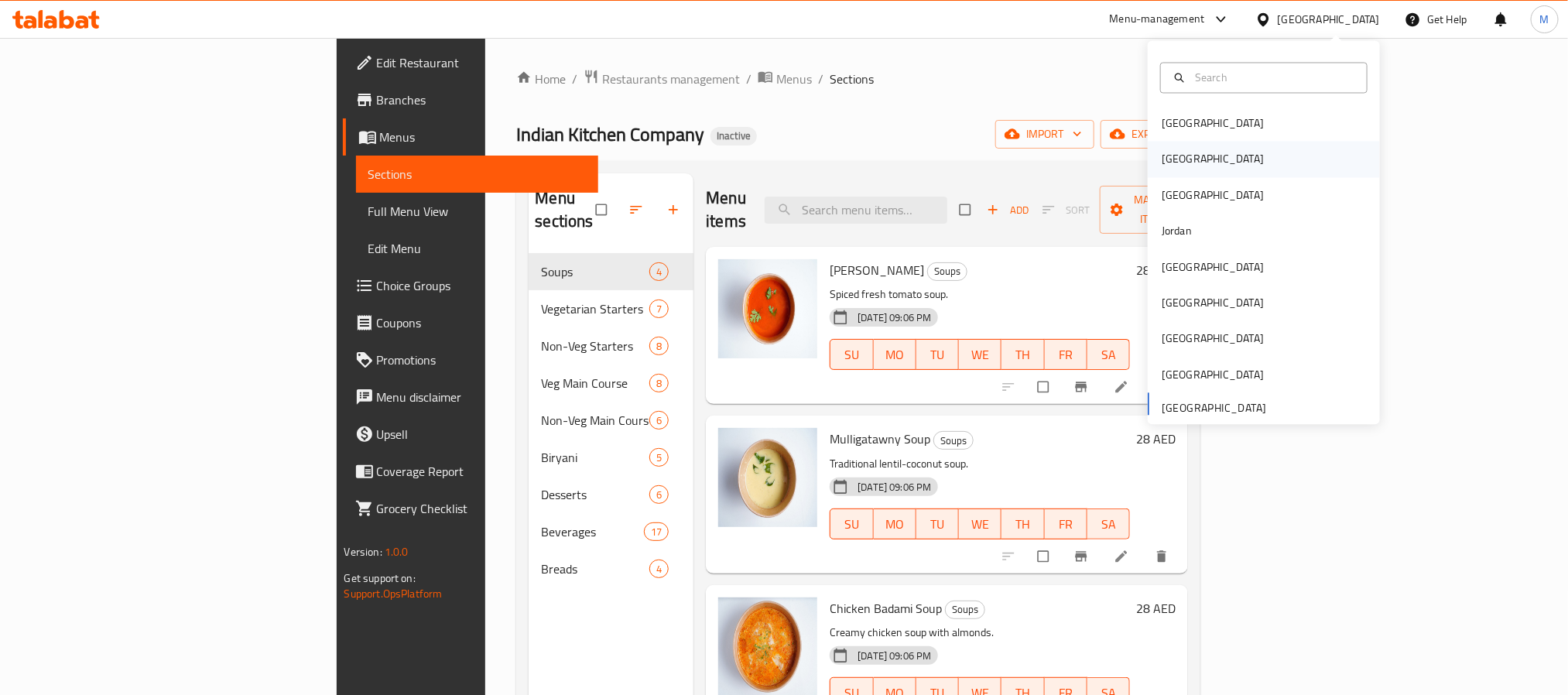
click at [1168, 162] on div "Egypt" at bounding box center [1213, 158] width 102 height 17
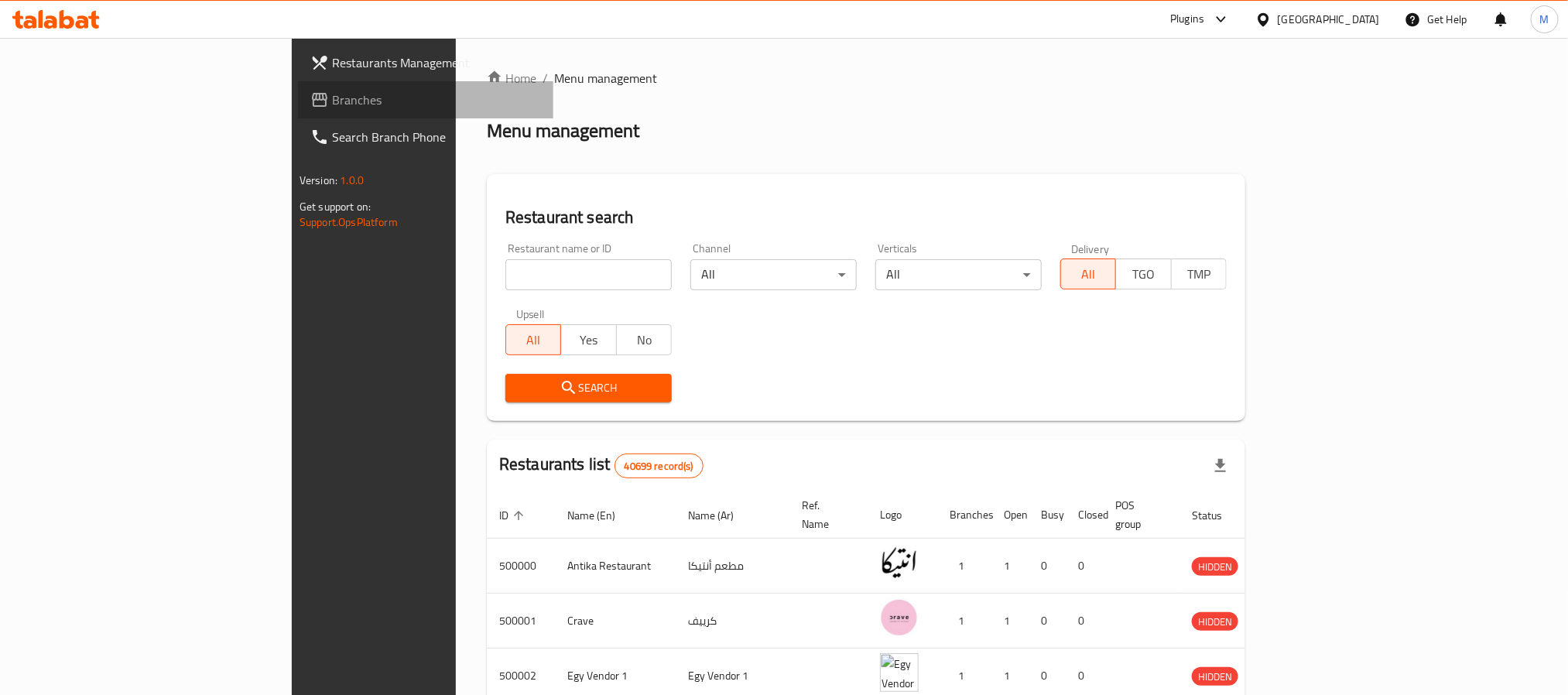
click at [332, 103] on span "Branches" at bounding box center [437, 99] width 209 height 19
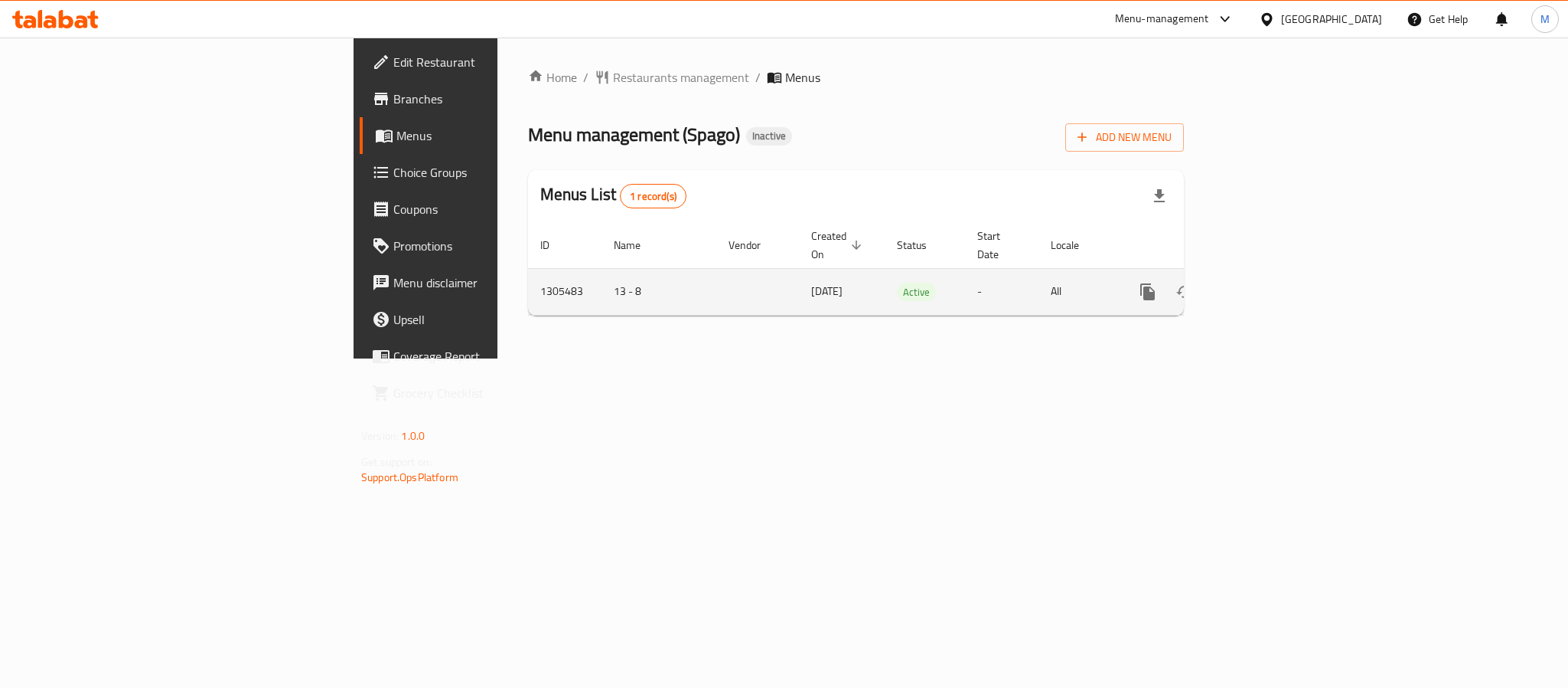
click at [1267, 282] on icon "enhanced table" at bounding box center [1258, 291] width 18 height 18
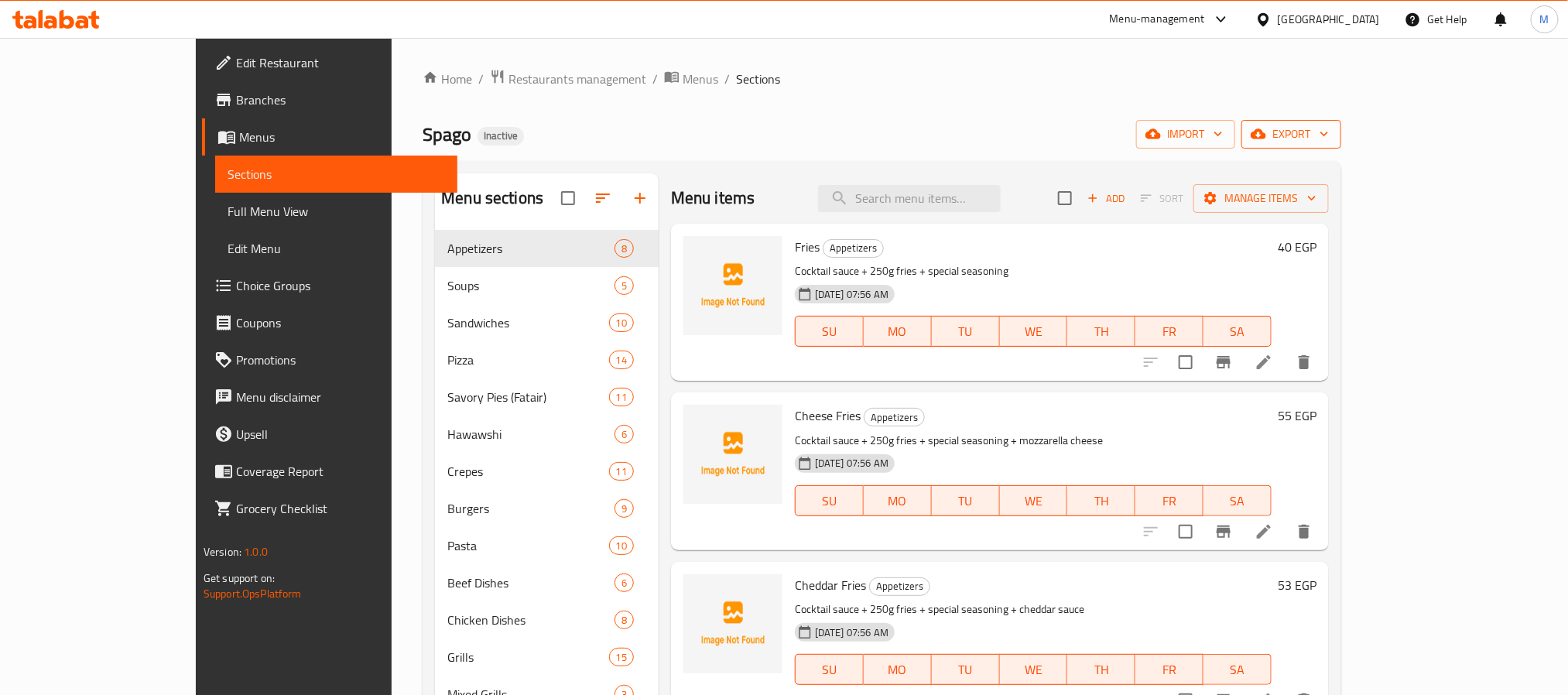
click at [1329, 130] on span "export" at bounding box center [1292, 135] width 75 height 20
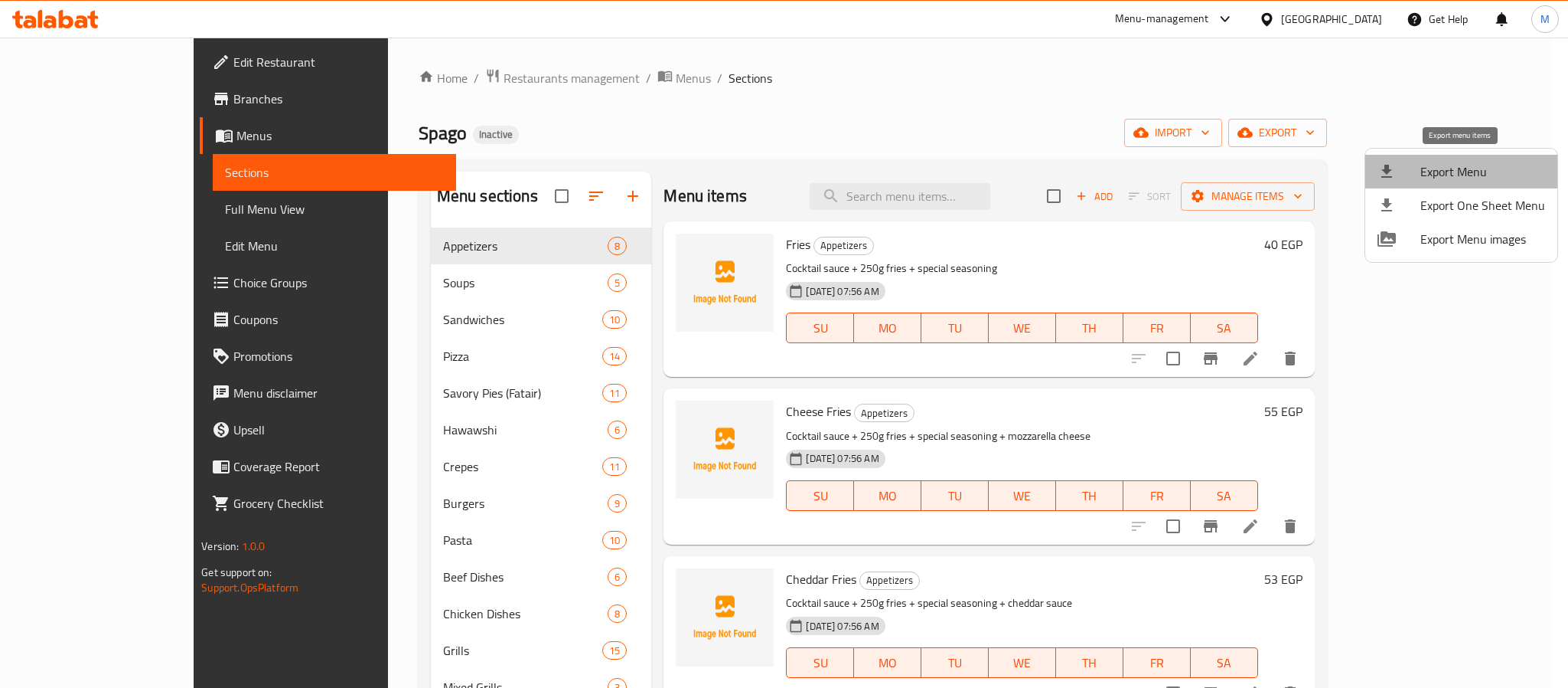
click at [1464, 166] on span "Export Menu" at bounding box center [1482, 171] width 125 height 18
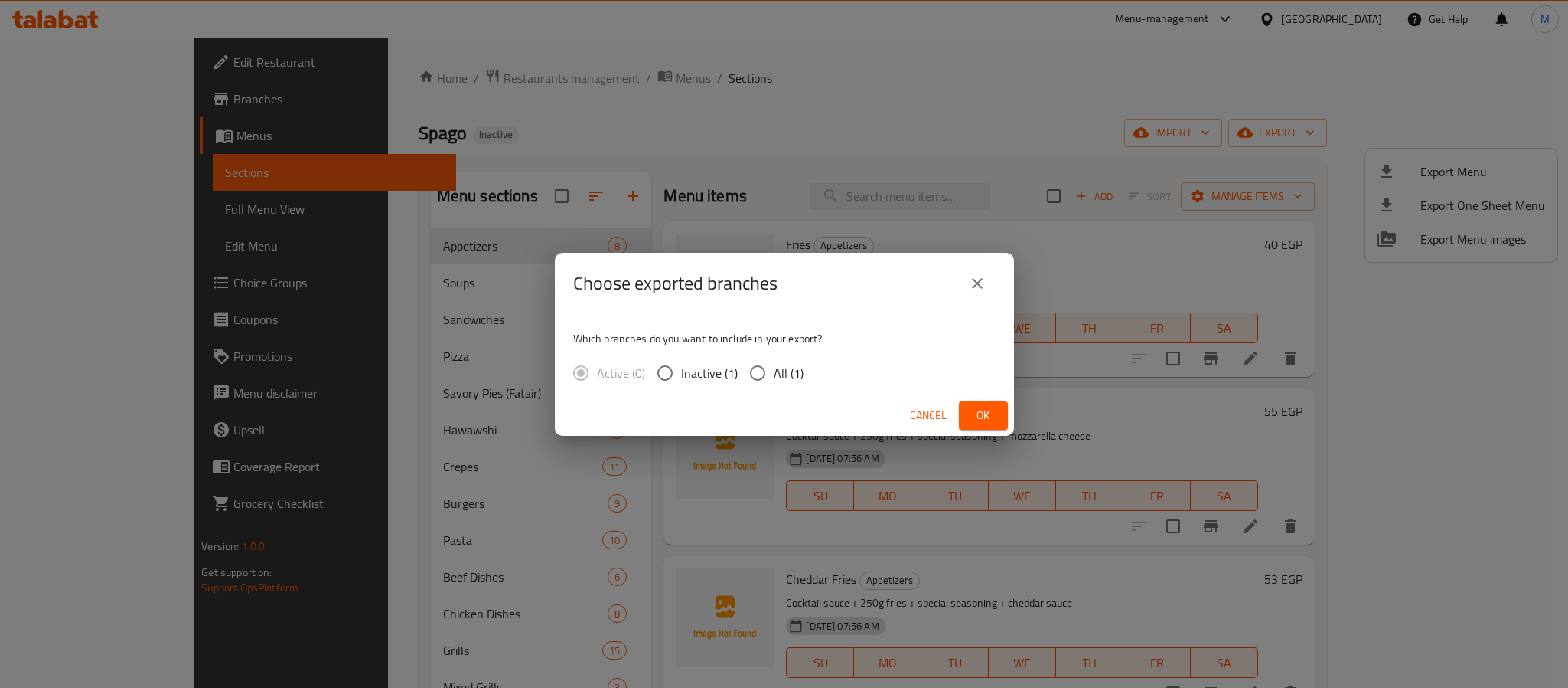
click at [788, 372] on span "All (1)" at bounding box center [789, 373] width 30 height 18
click at [774, 372] on input "All (1)" at bounding box center [758, 373] width 32 height 32
radio input "true"
click at [979, 418] on span "Ok" at bounding box center [983, 416] width 24 height 19
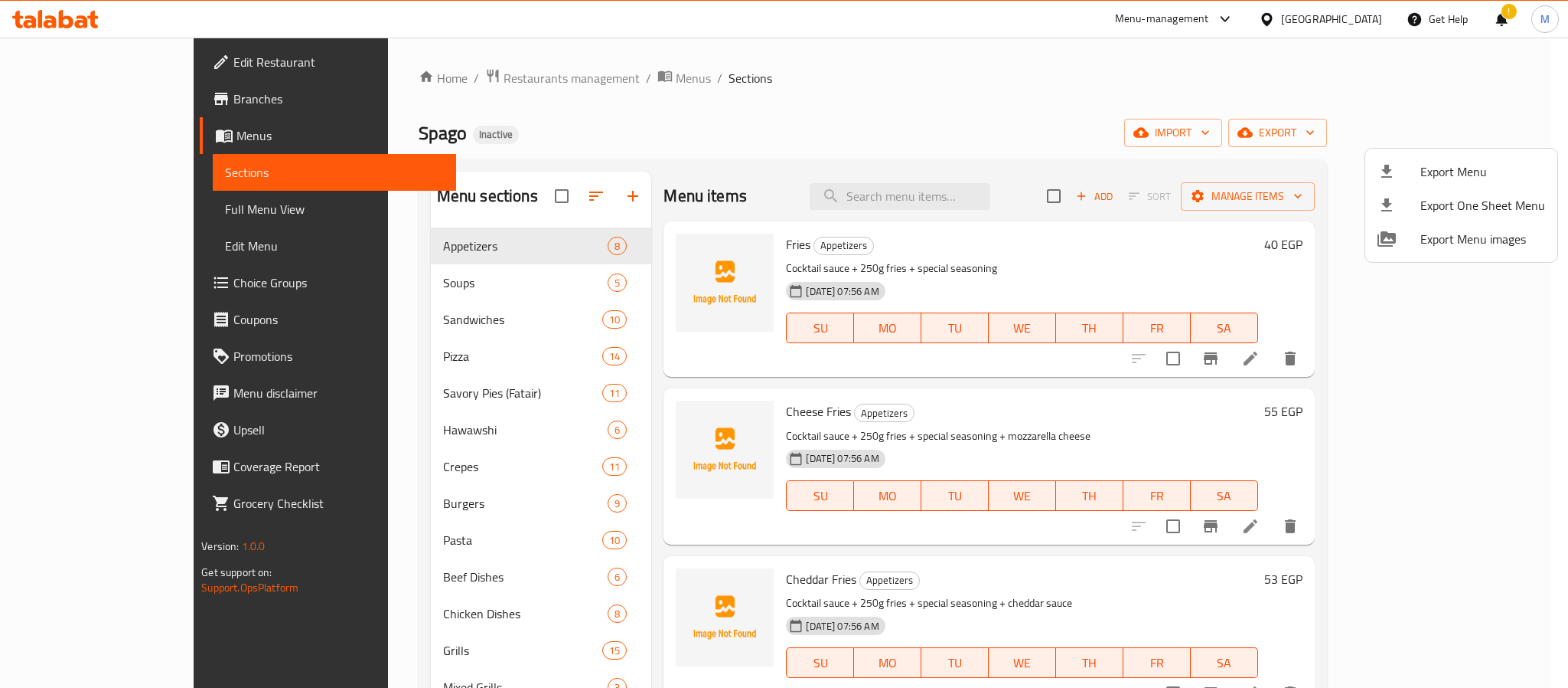
click at [1355, 19] on div at bounding box center [784, 344] width 1568 height 688
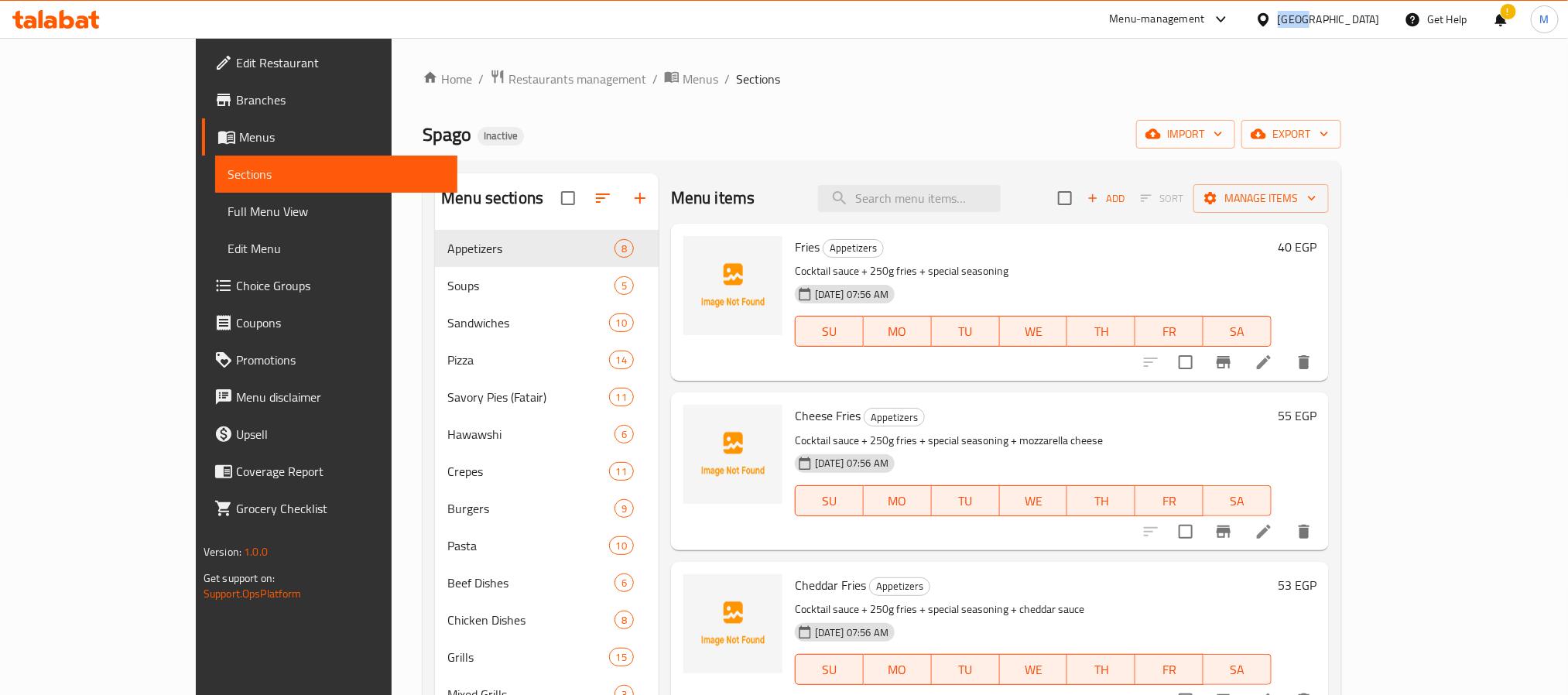
click at [1370, 20] on div "[GEOGRAPHIC_DATA]" at bounding box center [1329, 19] width 102 height 17
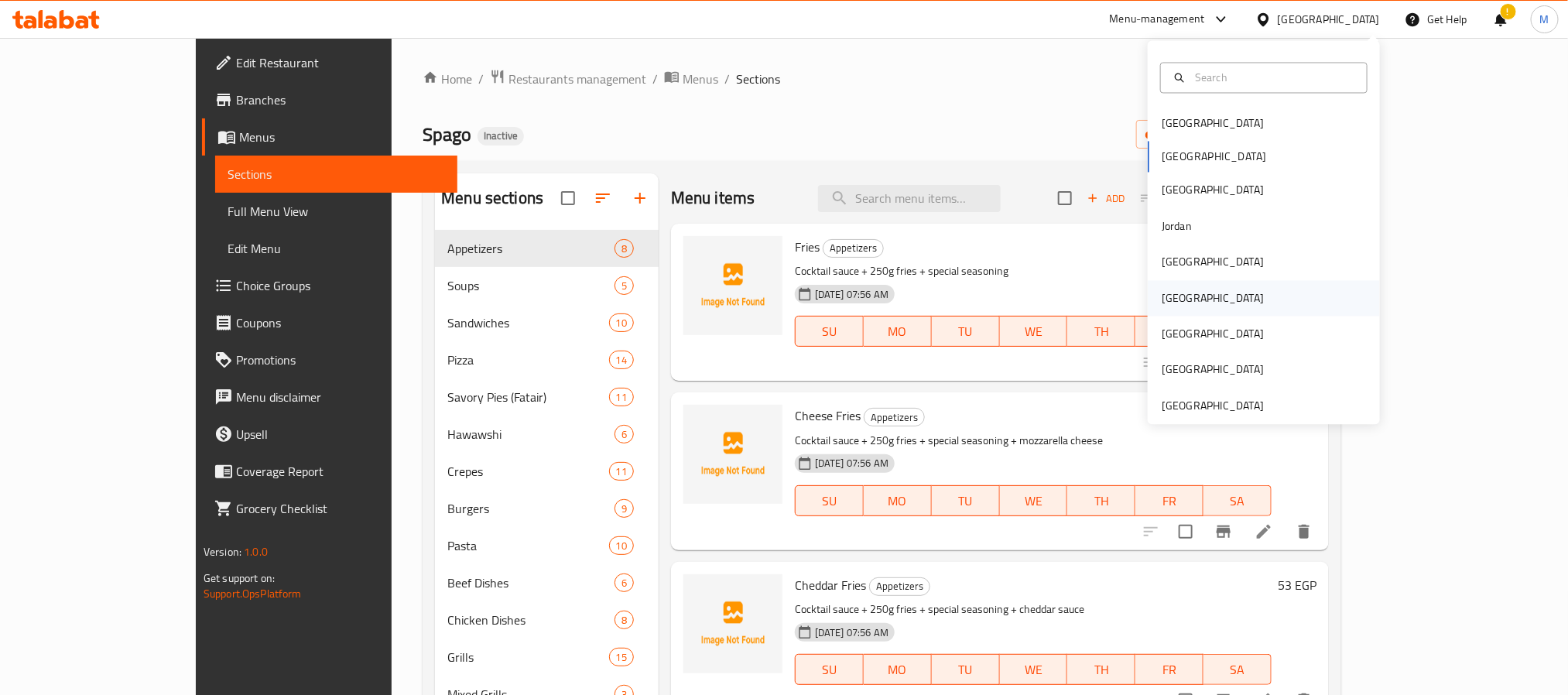
click at [1174, 300] on div "[GEOGRAPHIC_DATA]" at bounding box center [1213, 298] width 127 height 35
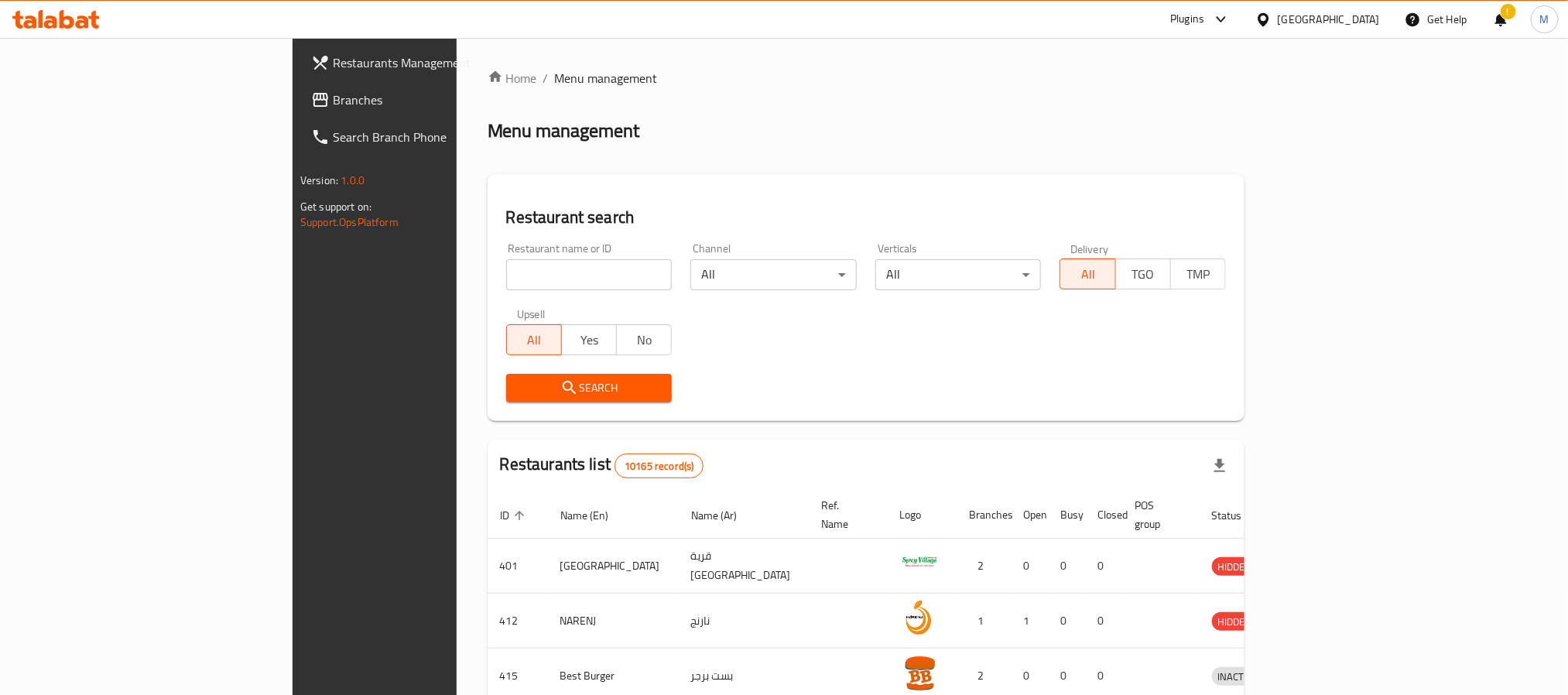
click at [332, 102] on span "Branches" at bounding box center [437, 99] width 209 height 19
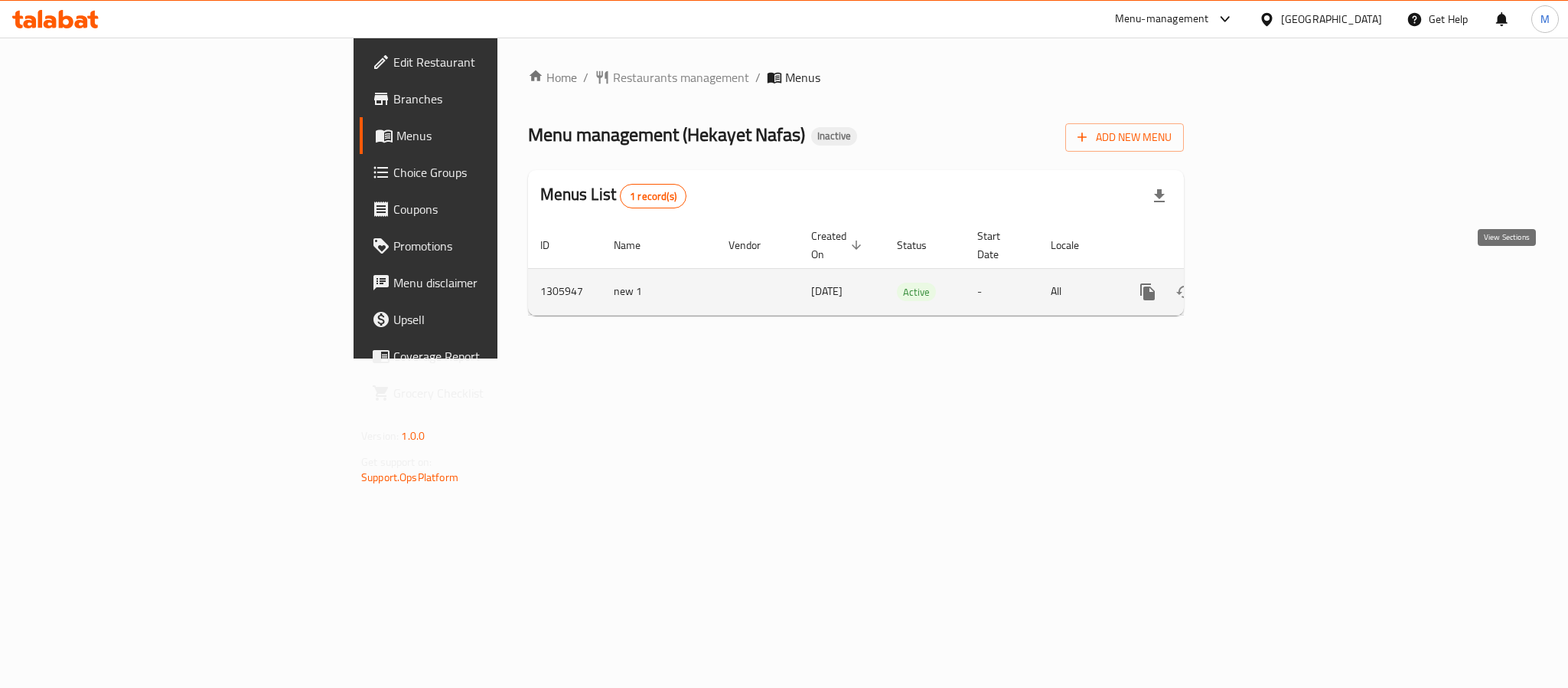
click at [1267, 282] on icon "enhanced table" at bounding box center [1258, 291] width 18 height 18
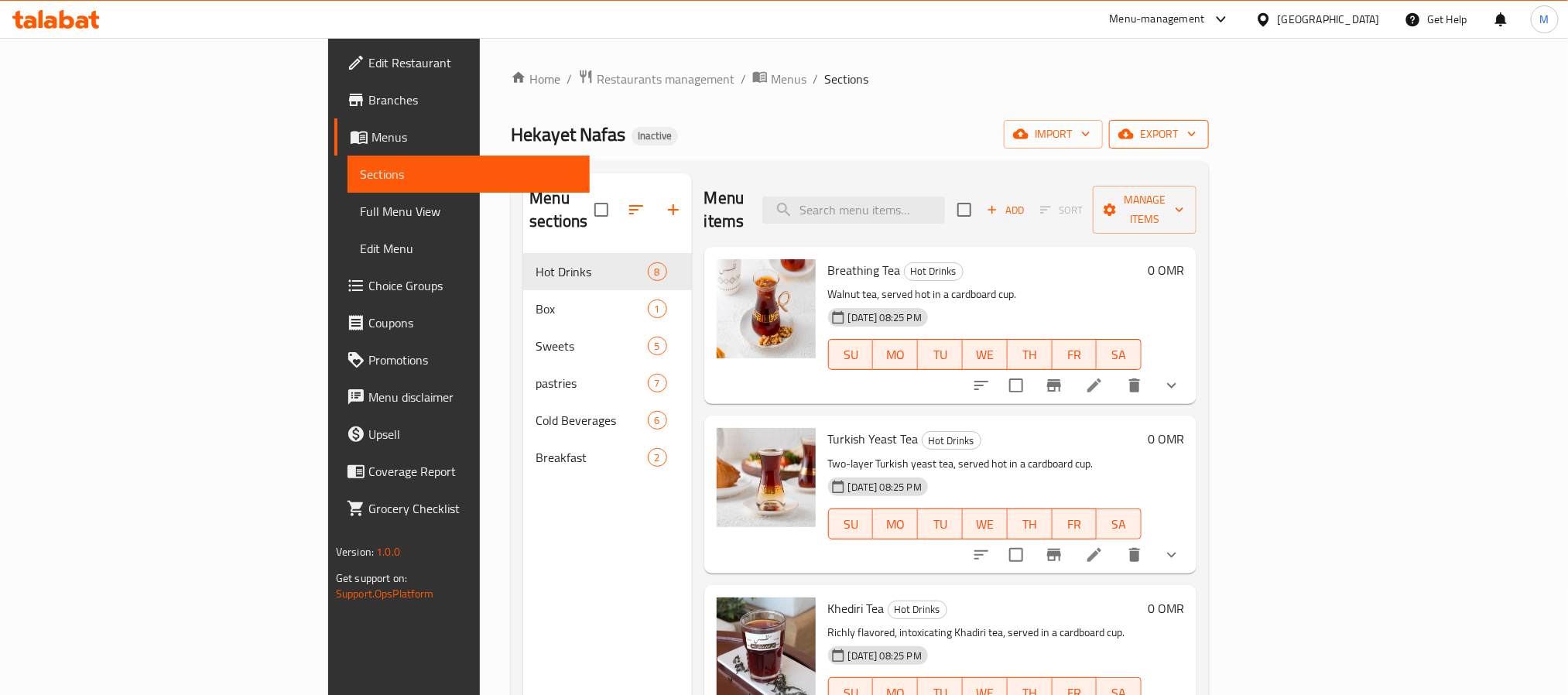
click at [1197, 129] on span "export" at bounding box center [1159, 135] width 75 height 20
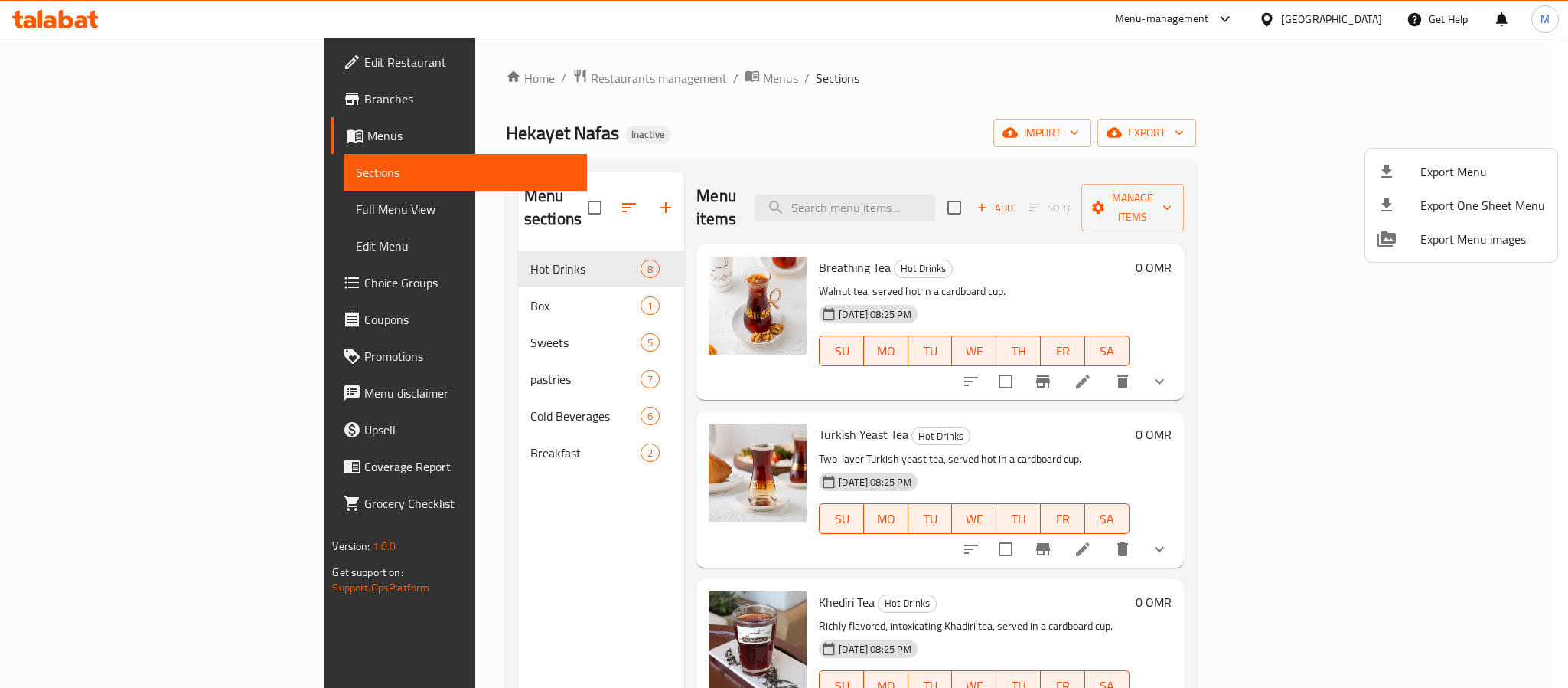
click at [1439, 146] on div at bounding box center [784, 344] width 1568 height 688
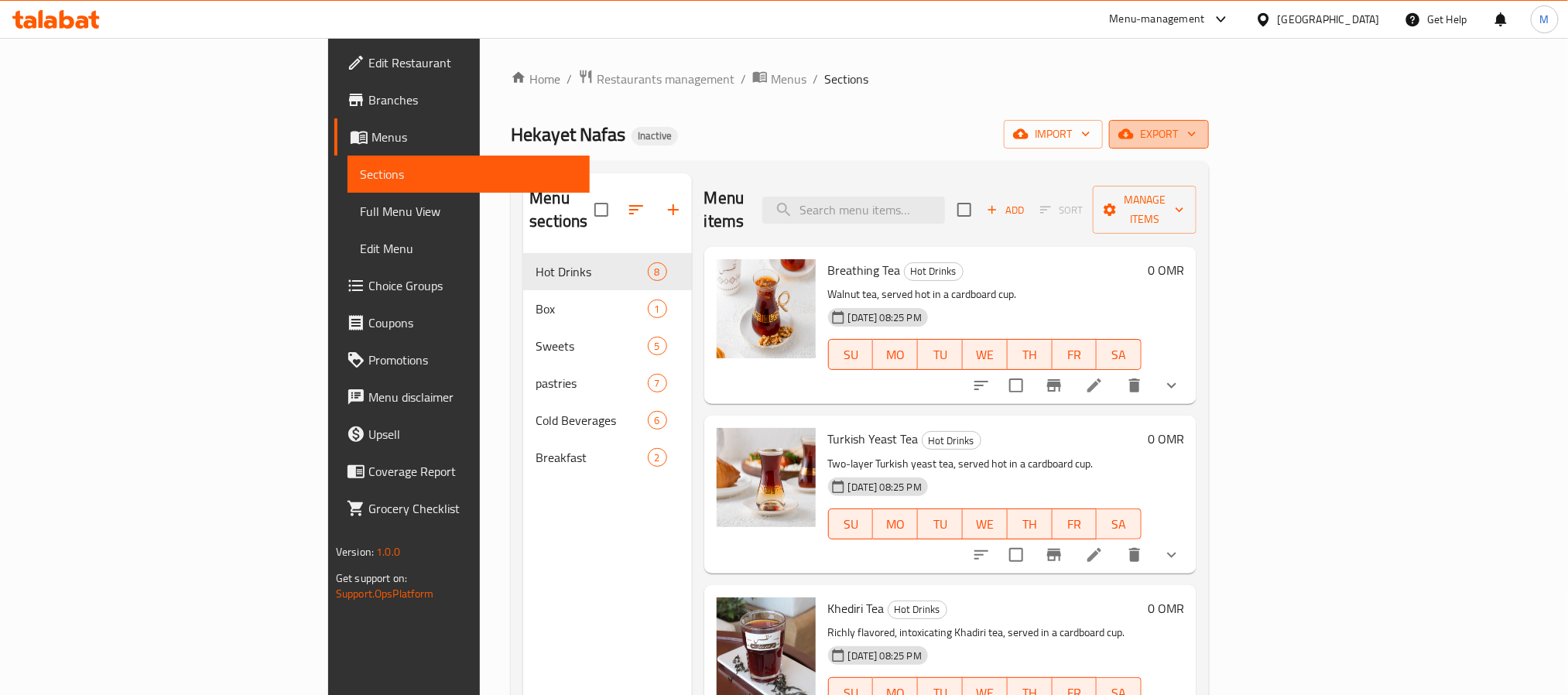
click at [1197, 130] on span "export" at bounding box center [1159, 135] width 75 height 20
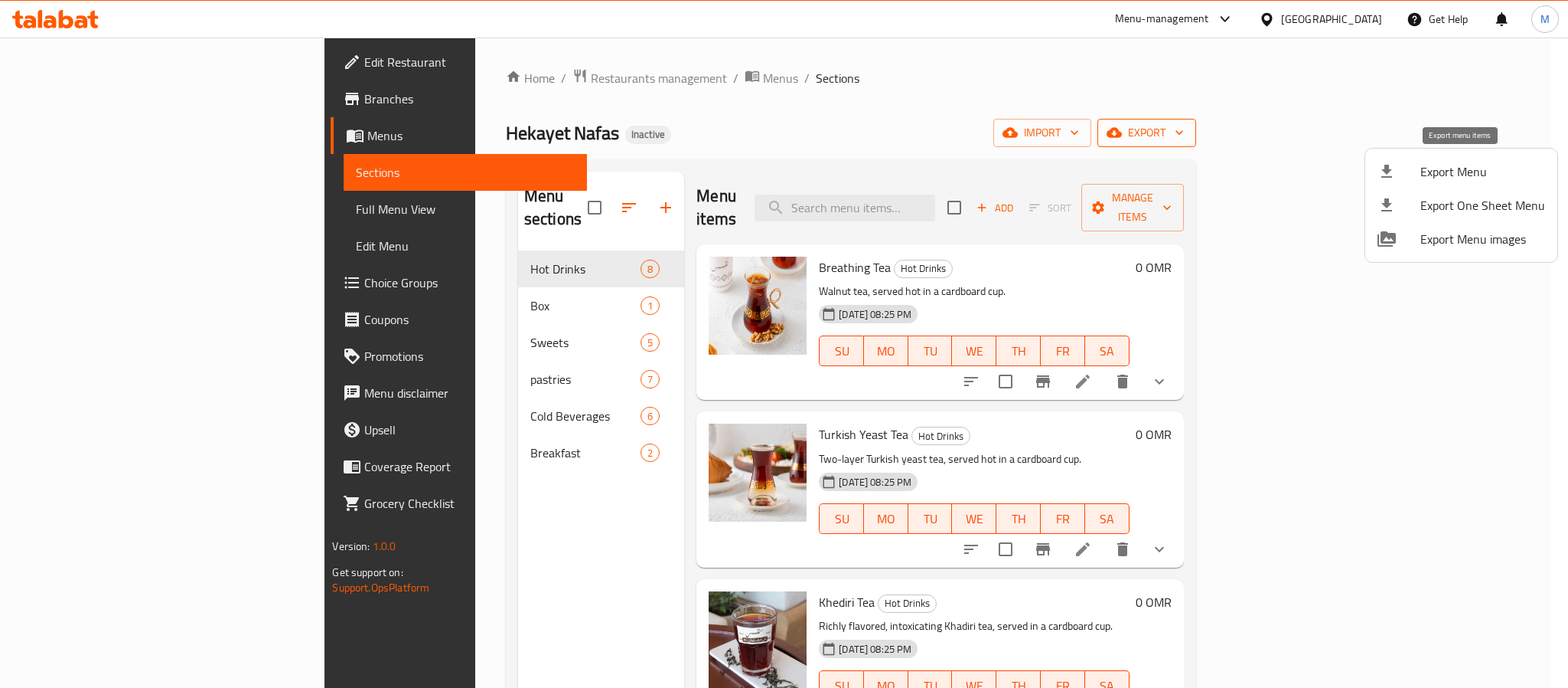
click at [1443, 157] on li "Export Menu" at bounding box center [1462, 171] width 193 height 34
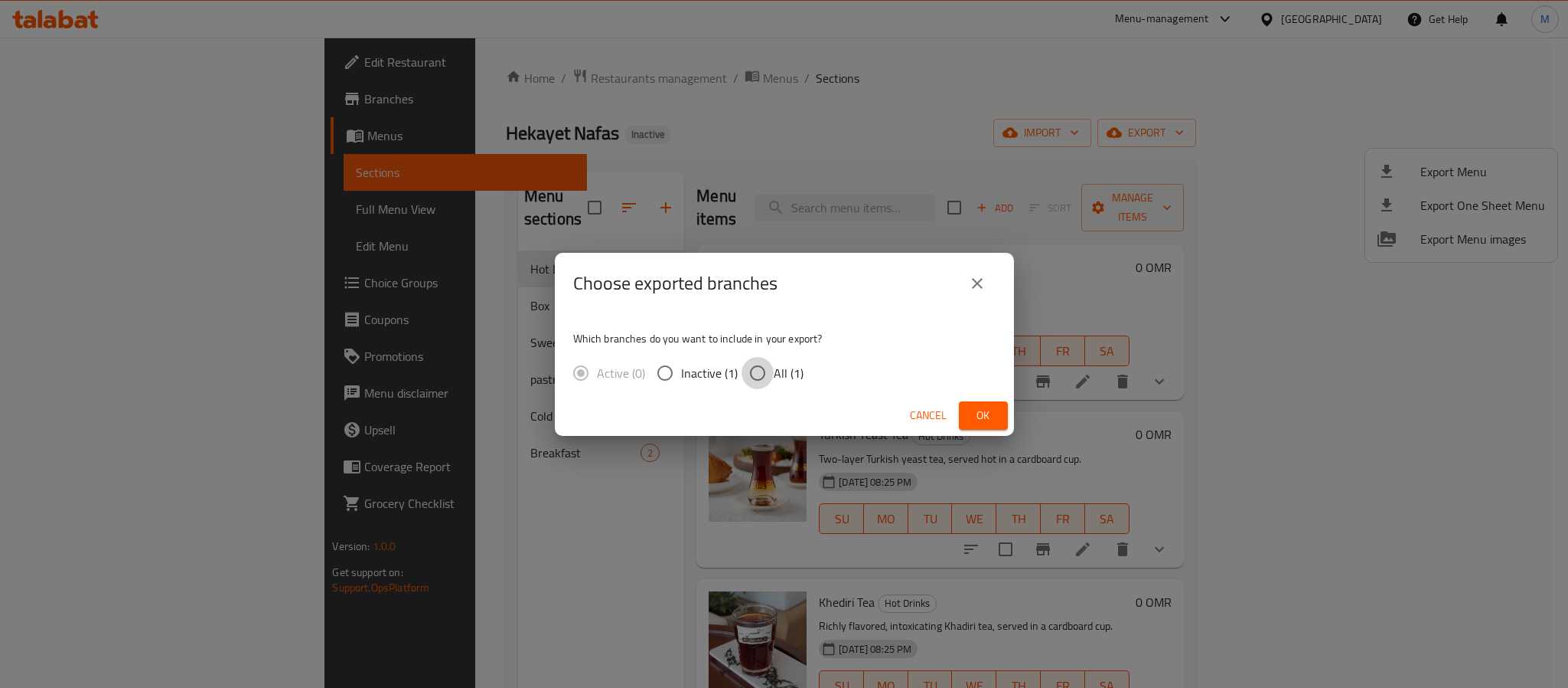
click at [766, 363] on input "All (1)" at bounding box center [758, 373] width 32 height 32
radio input "true"
drag, startPoint x: 979, startPoint y: 407, endPoint x: 774, endPoint y: 2, distance: 453.9
click at [979, 406] on span "Ok" at bounding box center [983, 416] width 24 height 19
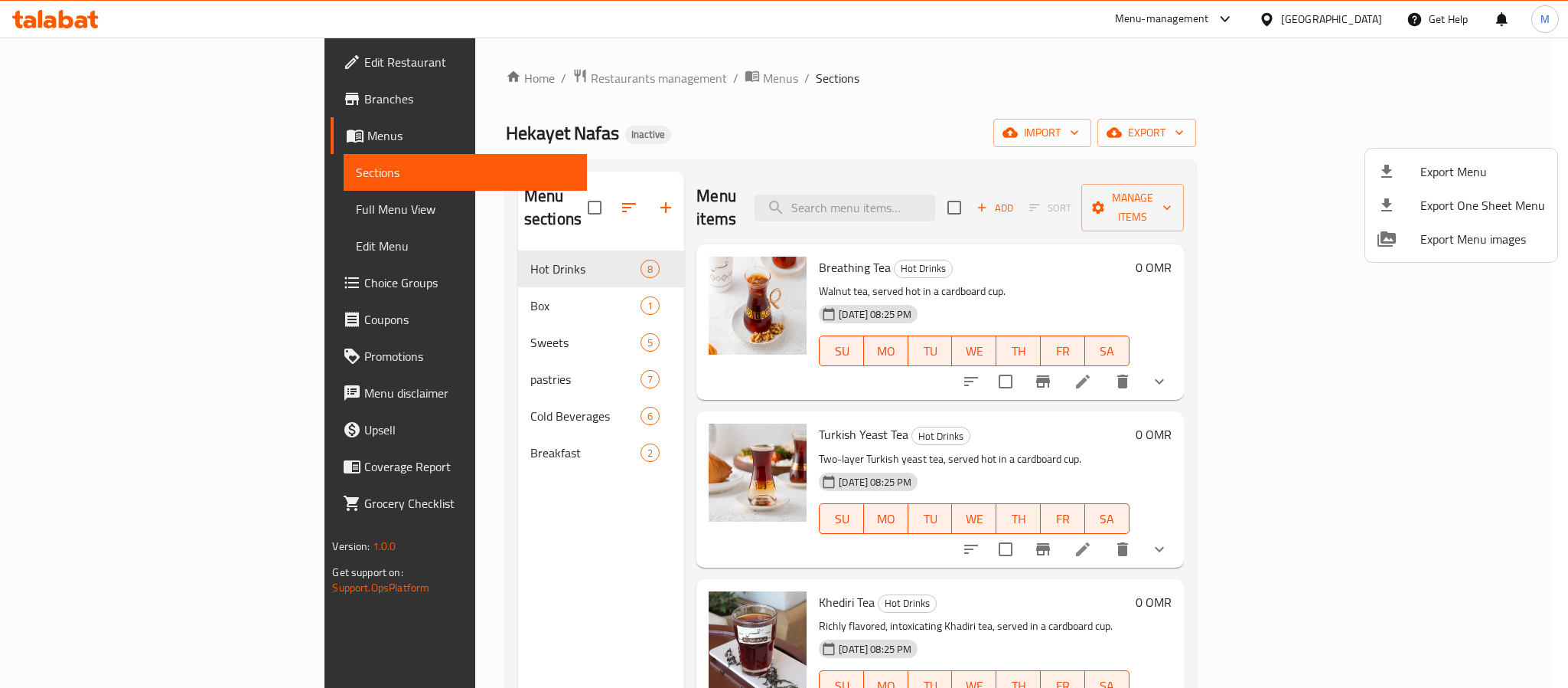
click at [1350, 23] on div at bounding box center [784, 344] width 1568 height 688
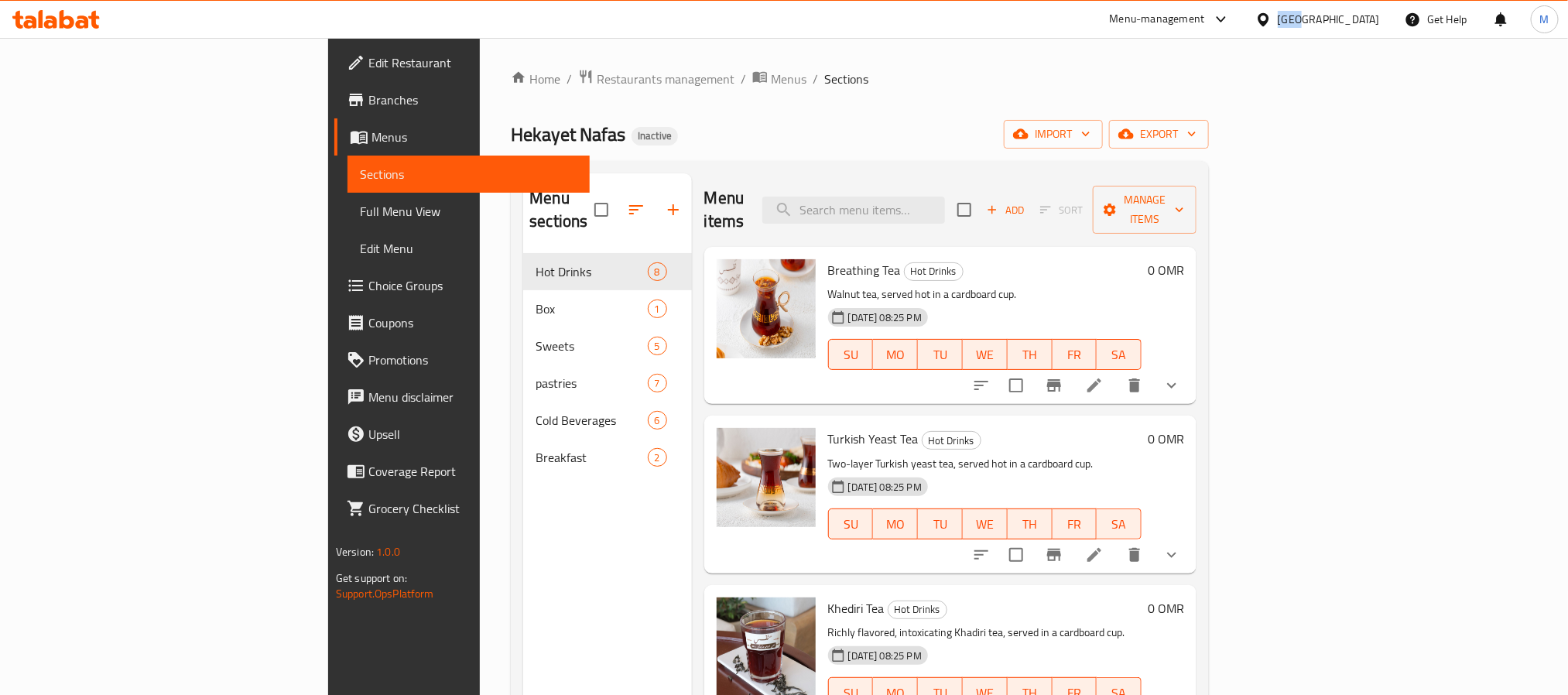
click at [1365, 24] on div "Oman" at bounding box center [1329, 19] width 102 height 17
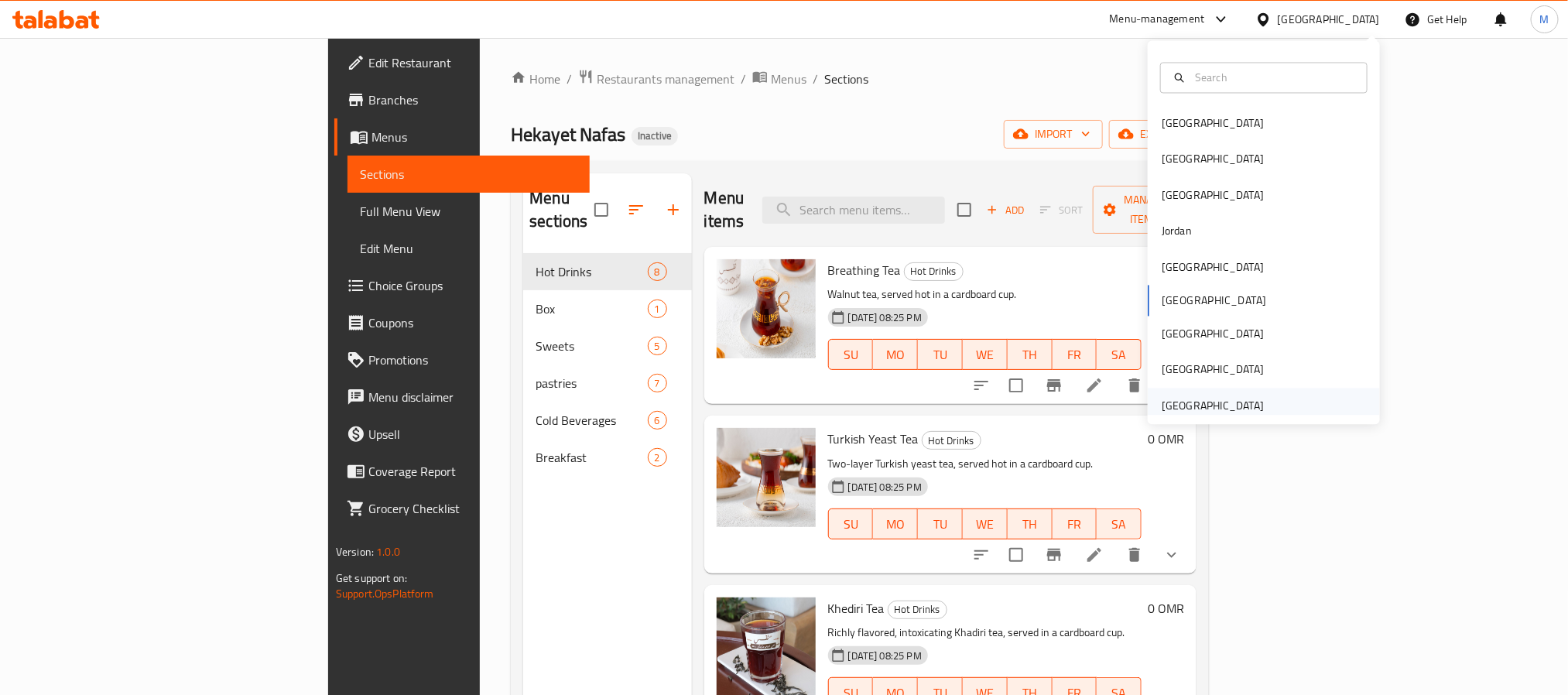
click at [1240, 401] on div "[GEOGRAPHIC_DATA]" at bounding box center [1213, 405] width 102 height 17
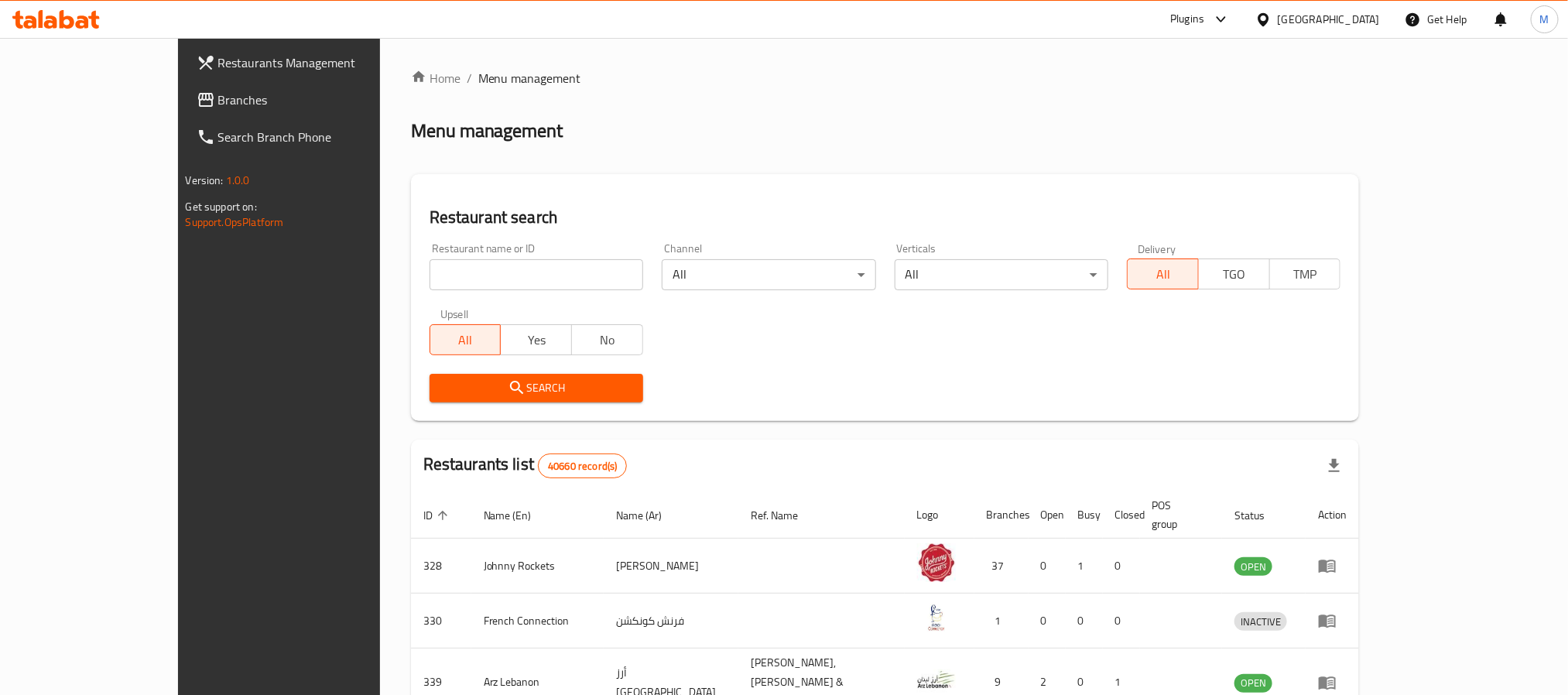
drag, startPoint x: 73, startPoint y: 104, endPoint x: 84, endPoint y: 75, distance: 31.0
click at [218, 104] on span "Branches" at bounding box center [323, 99] width 209 height 19
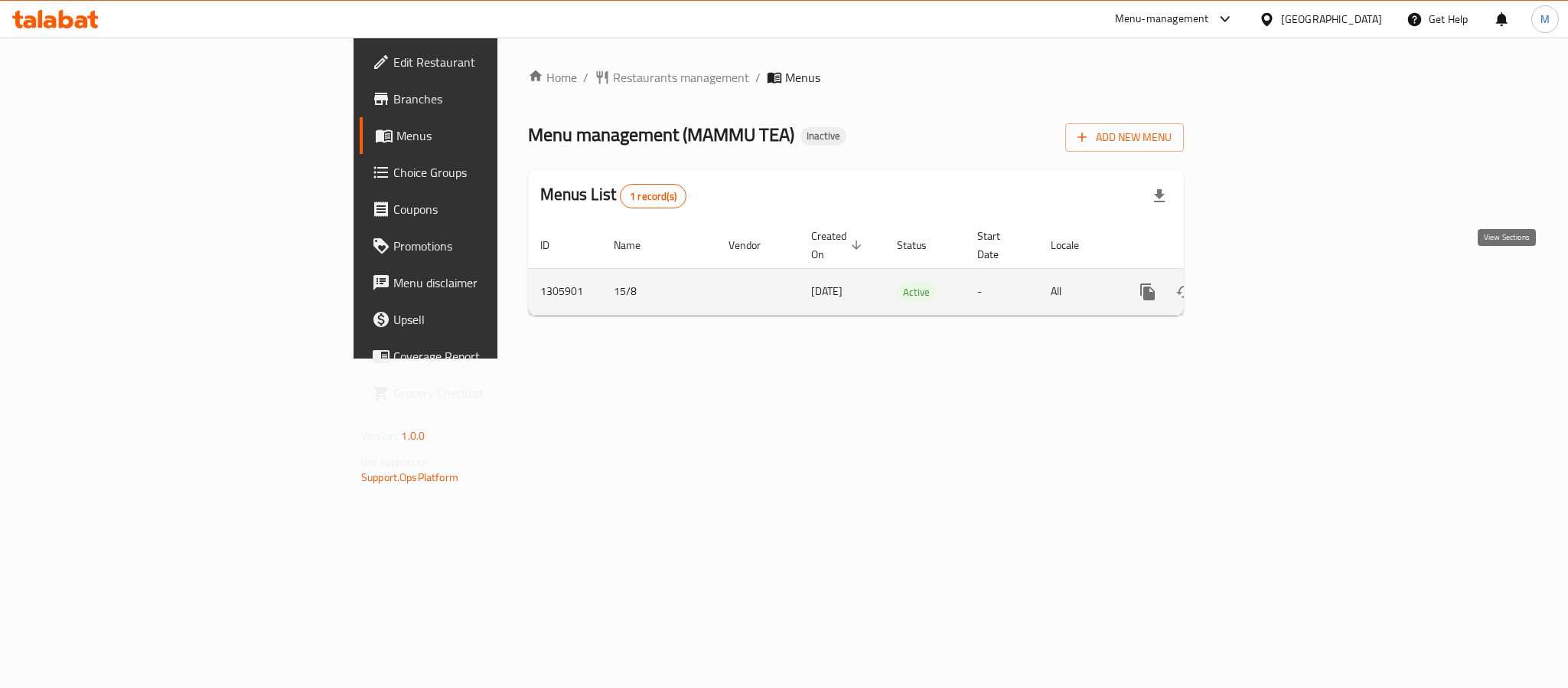
click at [1267, 282] on icon "enhanced table" at bounding box center [1258, 291] width 18 height 18
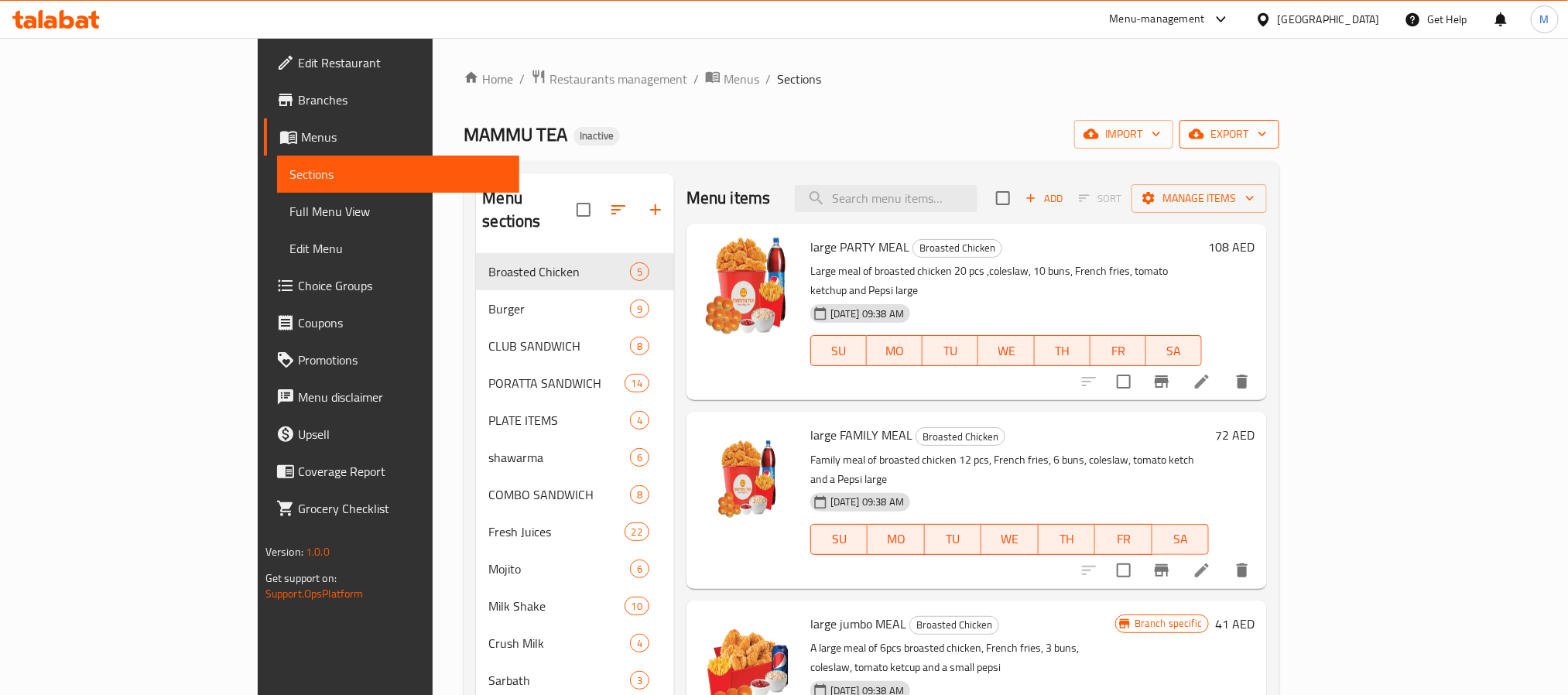
click at [1267, 135] on span "export" at bounding box center [1230, 135] width 75 height 20
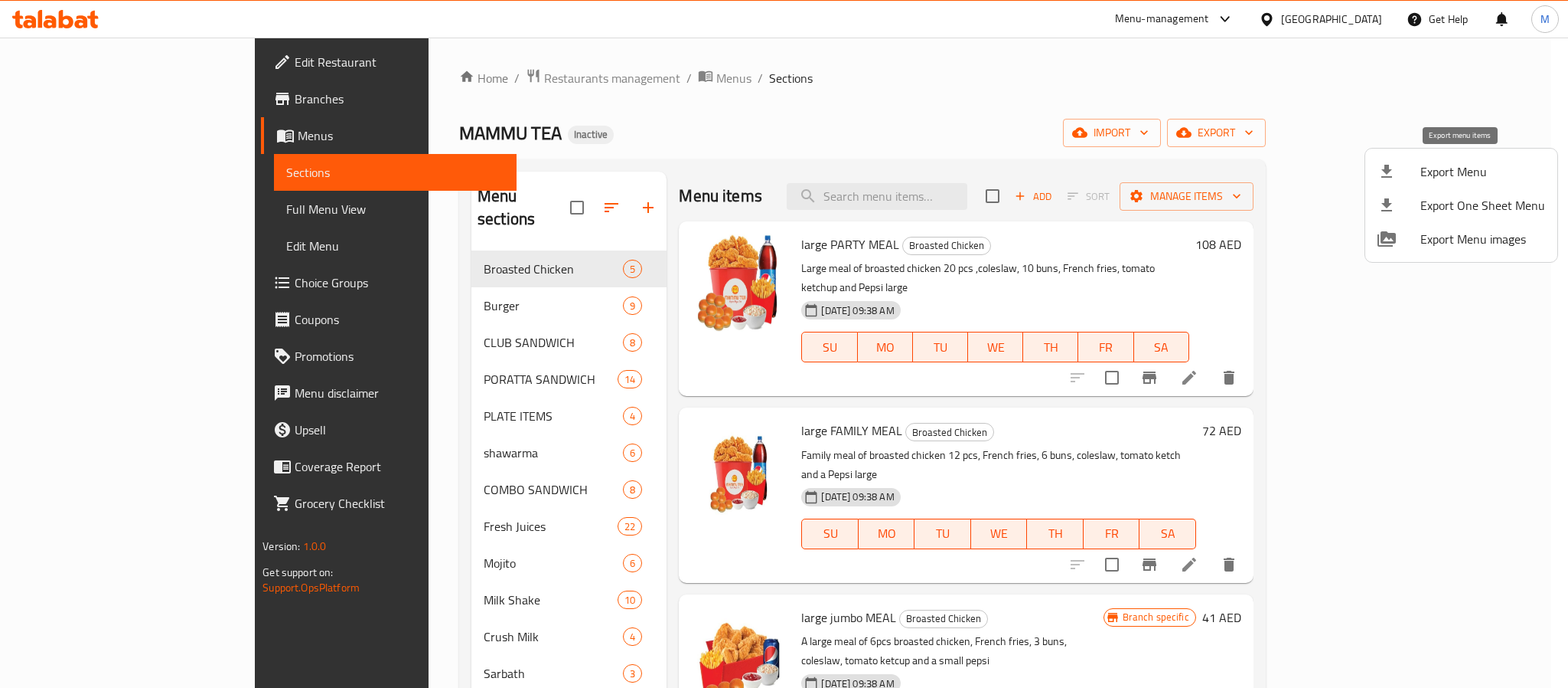
click at [1445, 172] on span "Export Menu" at bounding box center [1482, 171] width 125 height 18
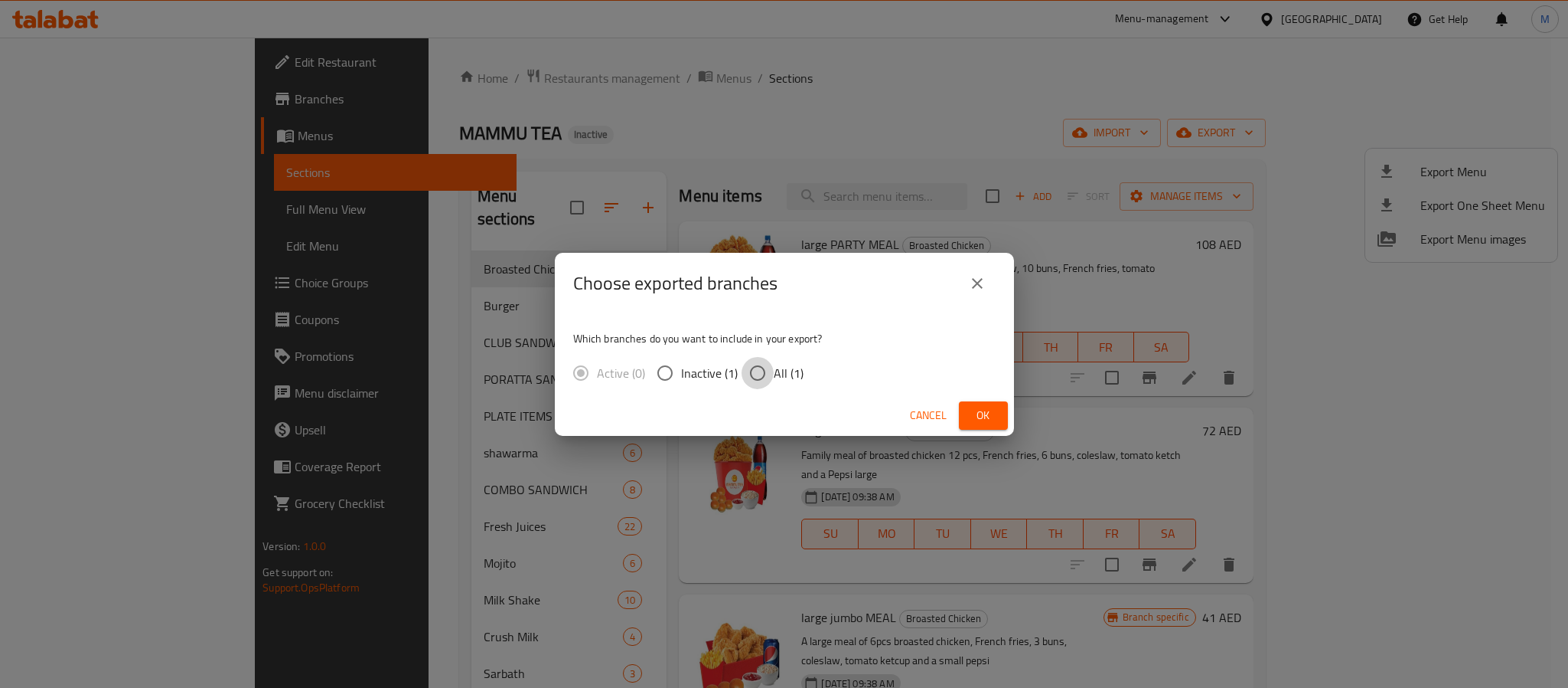
click at [766, 368] on input "All (1)" at bounding box center [758, 373] width 32 height 32
radio input "true"
click at [962, 409] on button "Ok" at bounding box center [983, 415] width 49 height 28
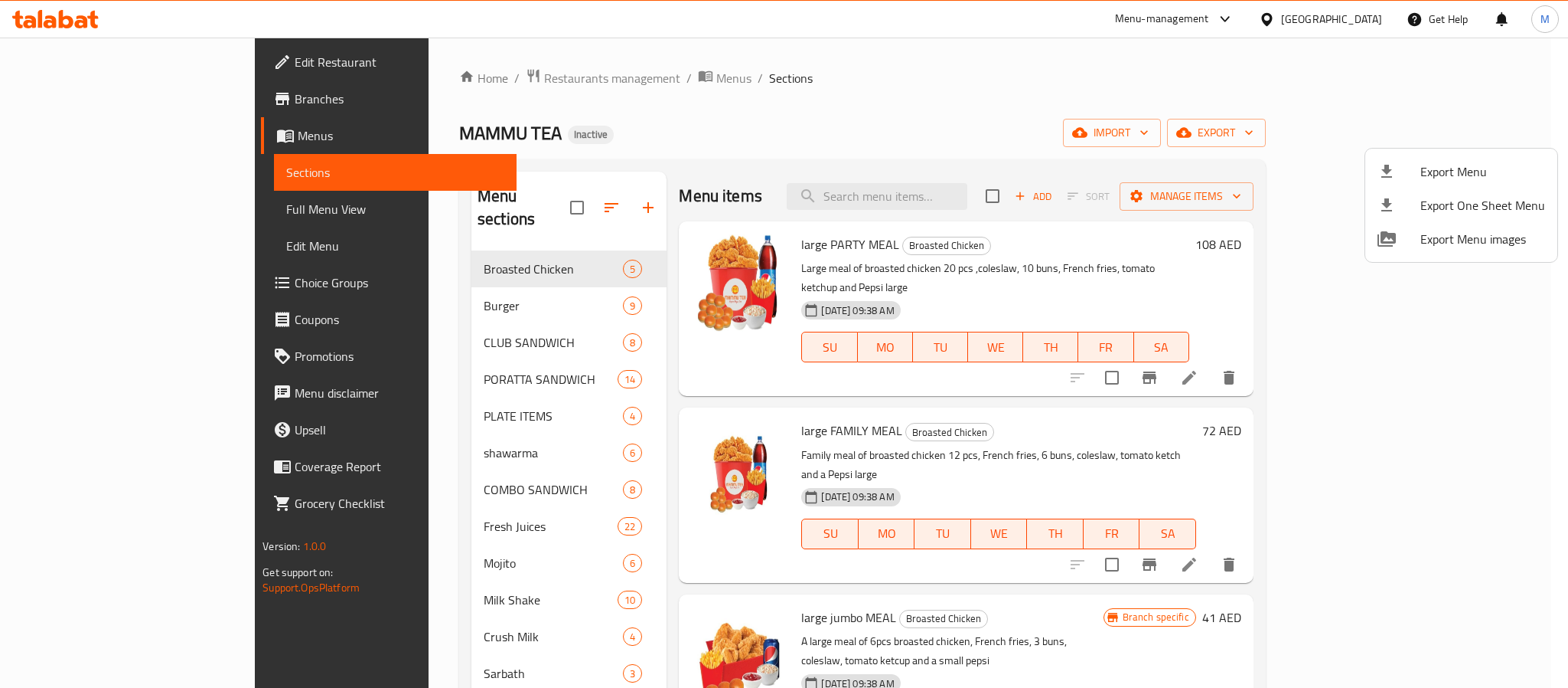
click at [827, 27] on div at bounding box center [784, 344] width 1568 height 688
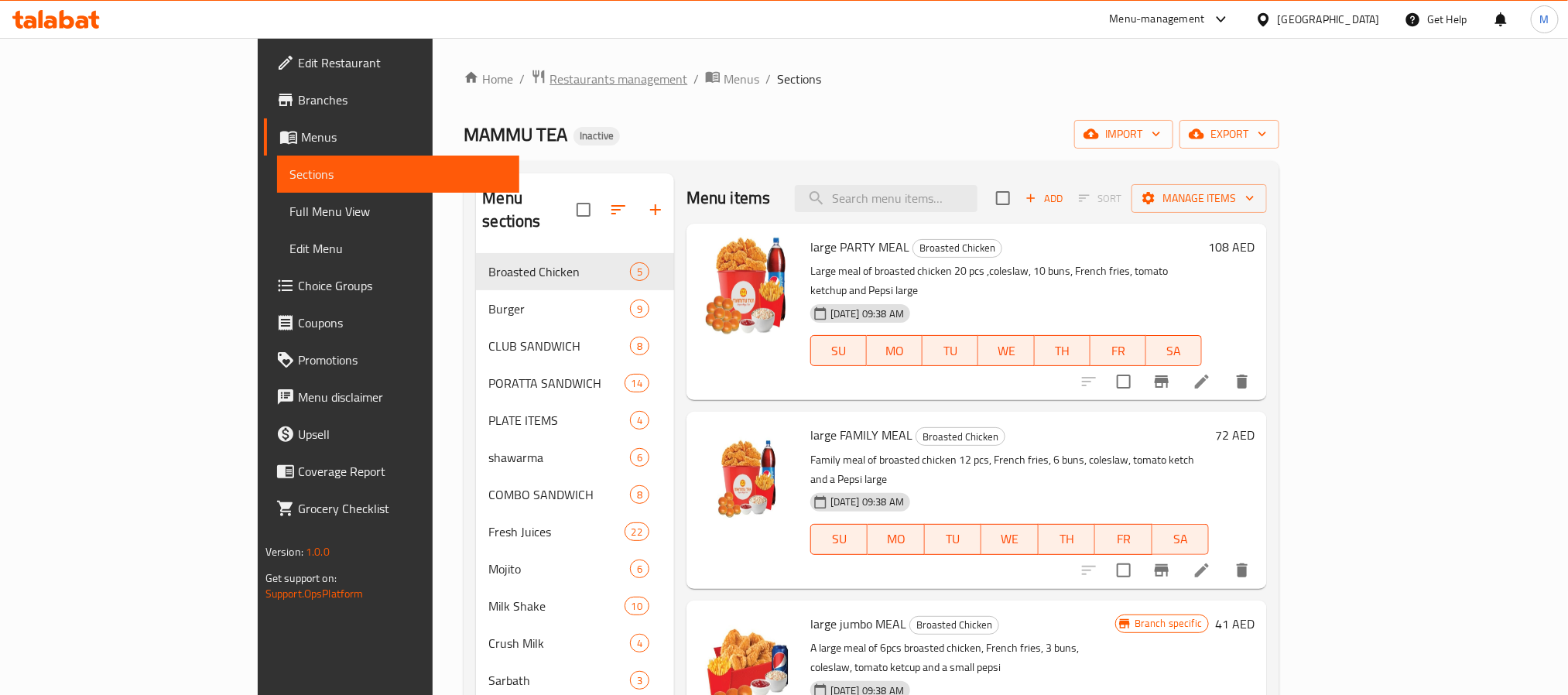
click at [550, 80] on span "Restaurants management" at bounding box center [619, 79] width 138 height 19
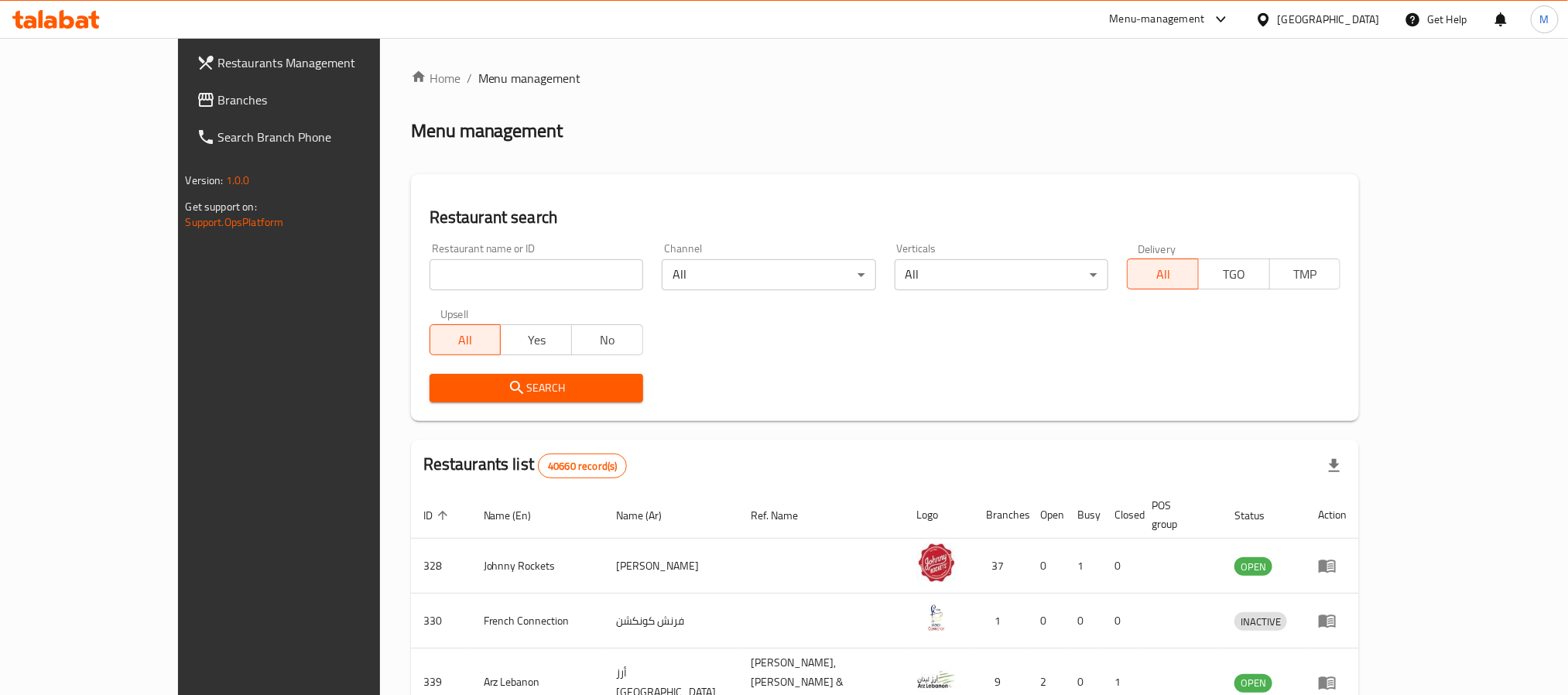
click at [218, 97] on span "Branches" at bounding box center [323, 99] width 209 height 19
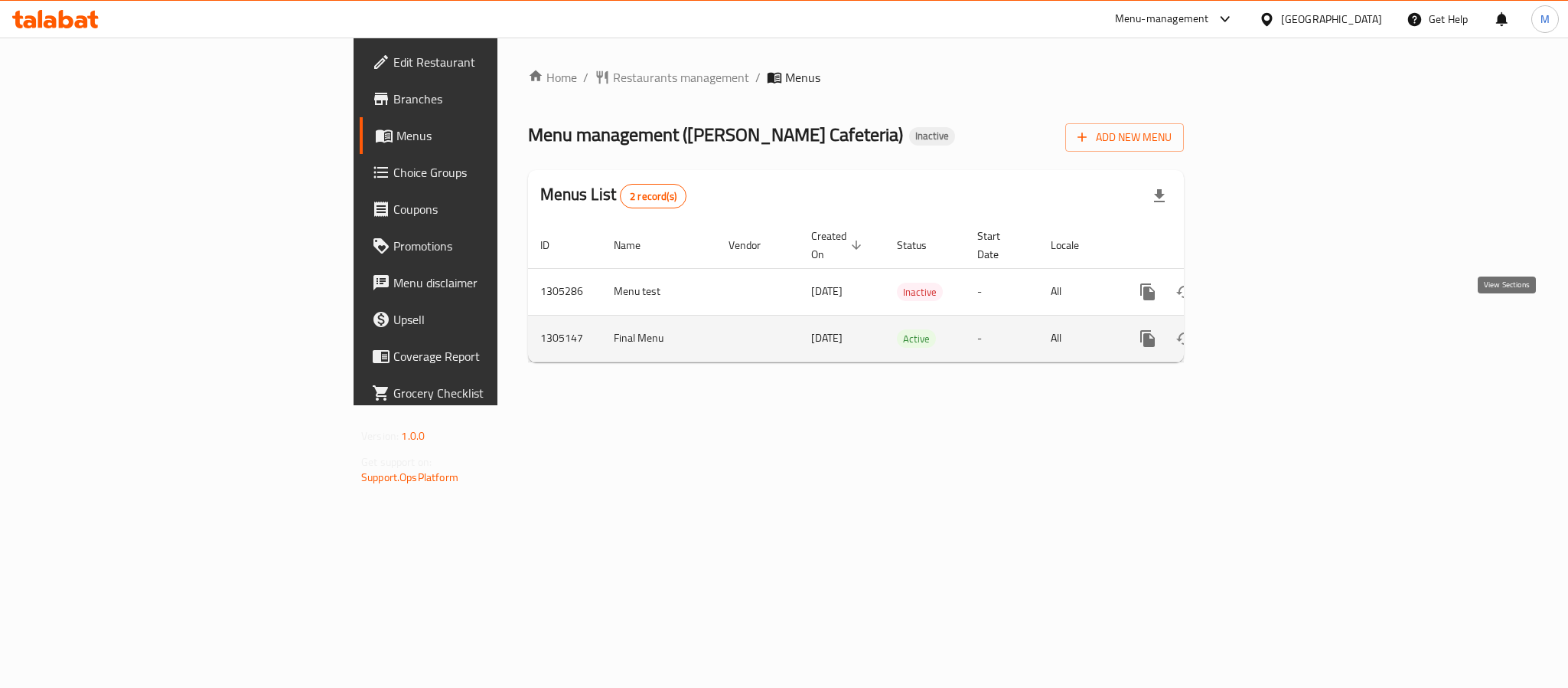
click at [1267, 329] on icon "enhanced table" at bounding box center [1258, 338] width 18 height 18
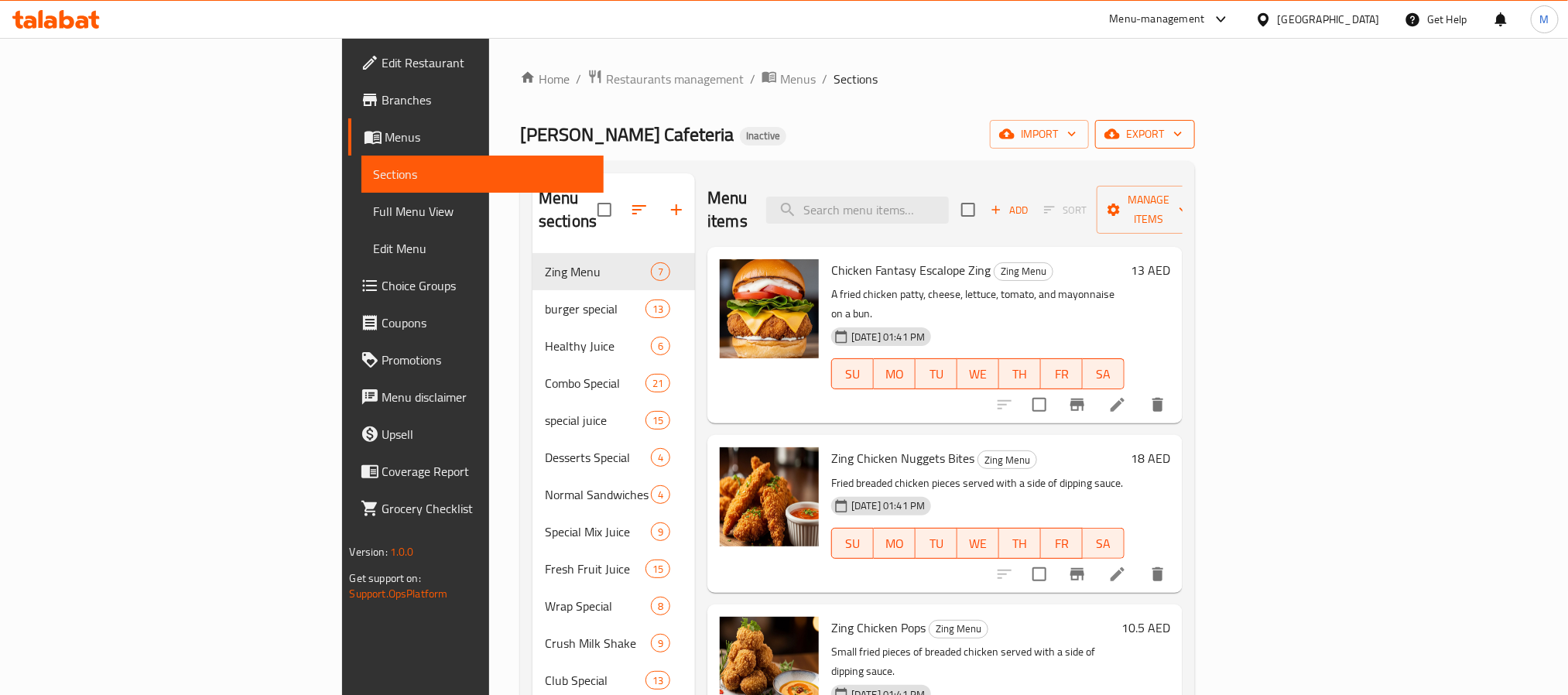
click at [1182, 130] on span "export" at bounding box center [1145, 135] width 75 height 20
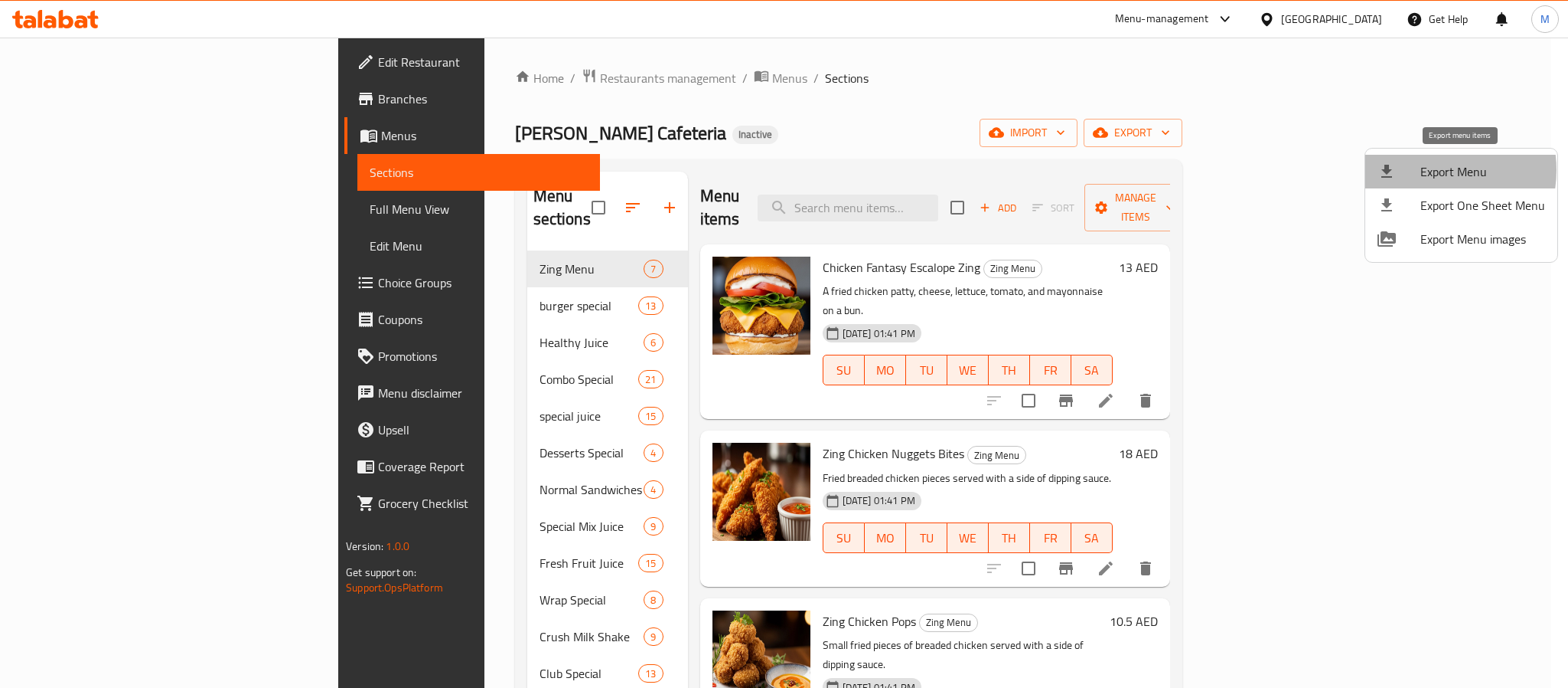
click at [1429, 170] on span "Export Menu" at bounding box center [1482, 171] width 125 height 18
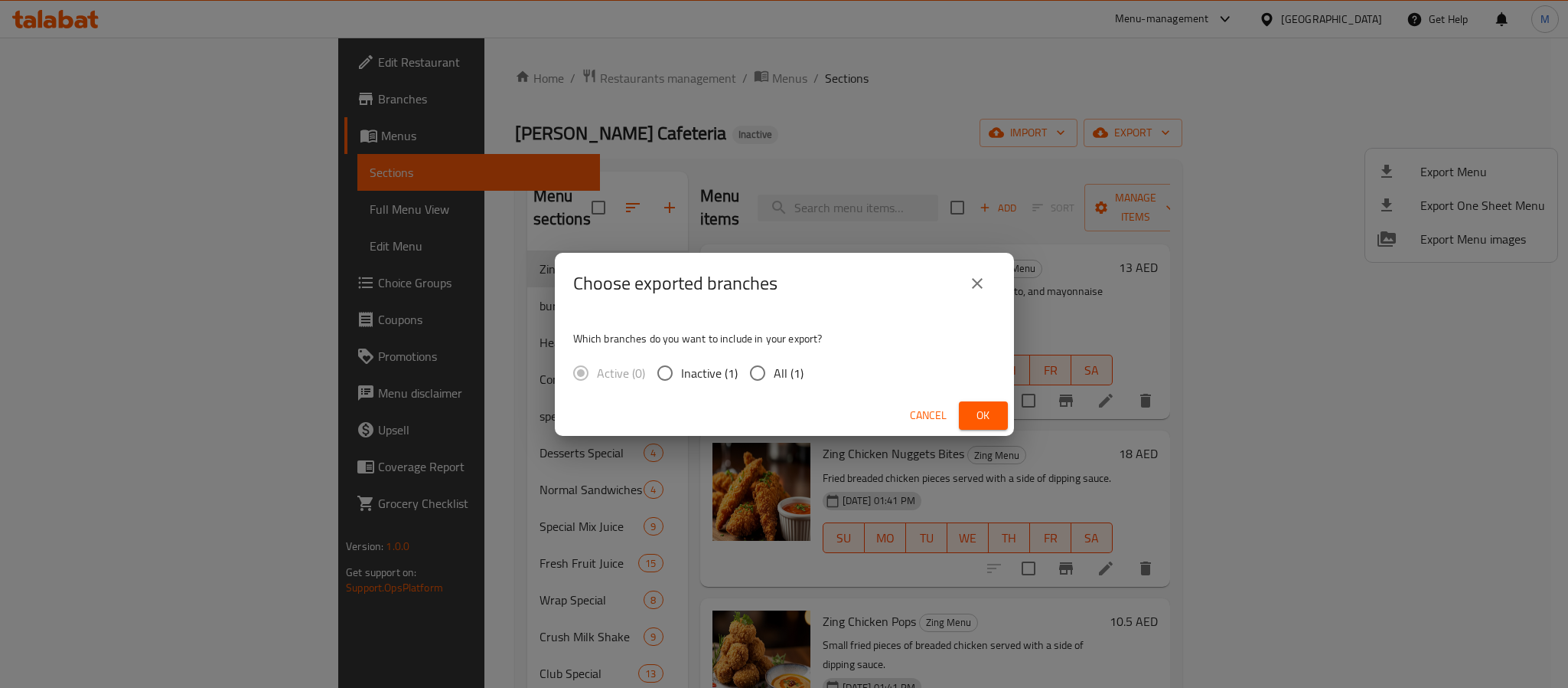
click at [763, 369] on input "All (1)" at bounding box center [758, 373] width 32 height 32
radio input "true"
click at [980, 409] on span "Ok" at bounding box center [983, 416] width 24 height 19
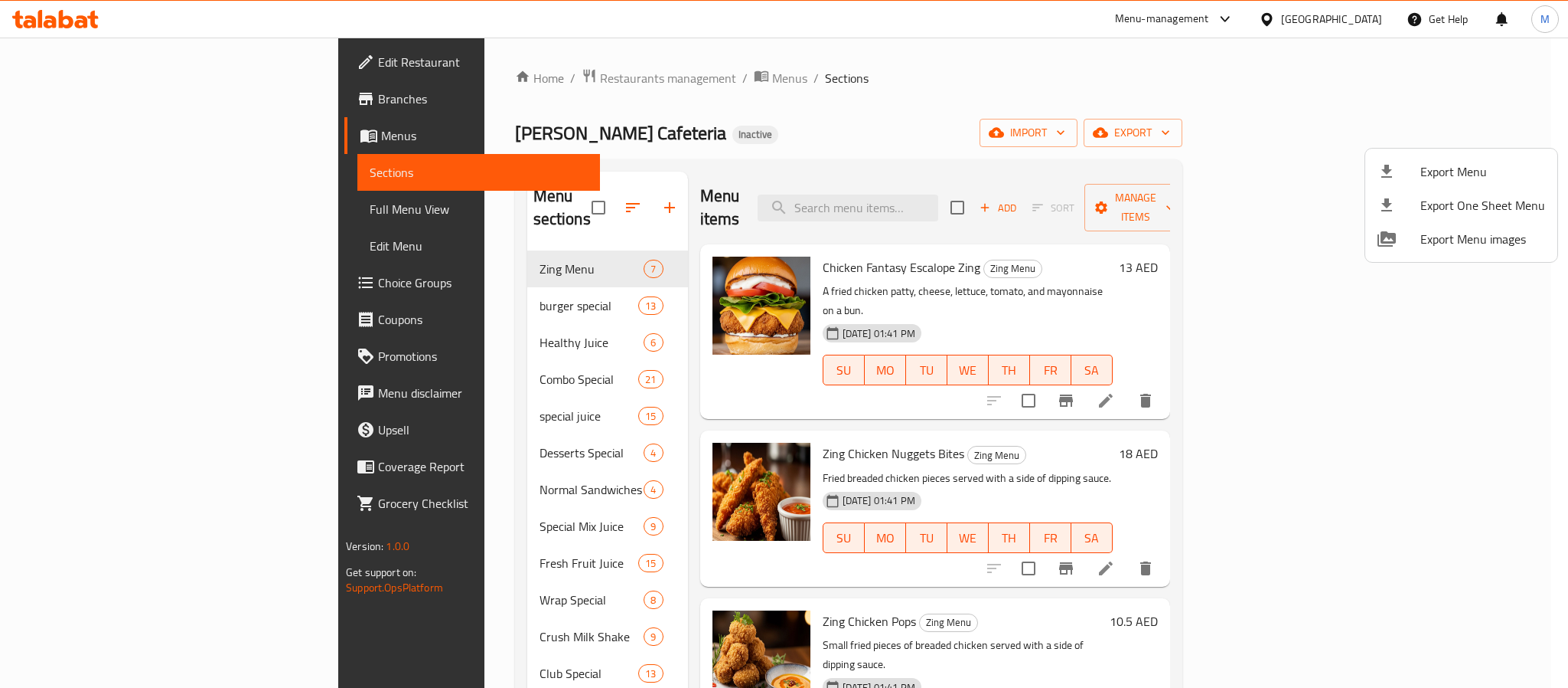
click at [536, 74] on div at bounding box center [784, 344] width 1568 height 688
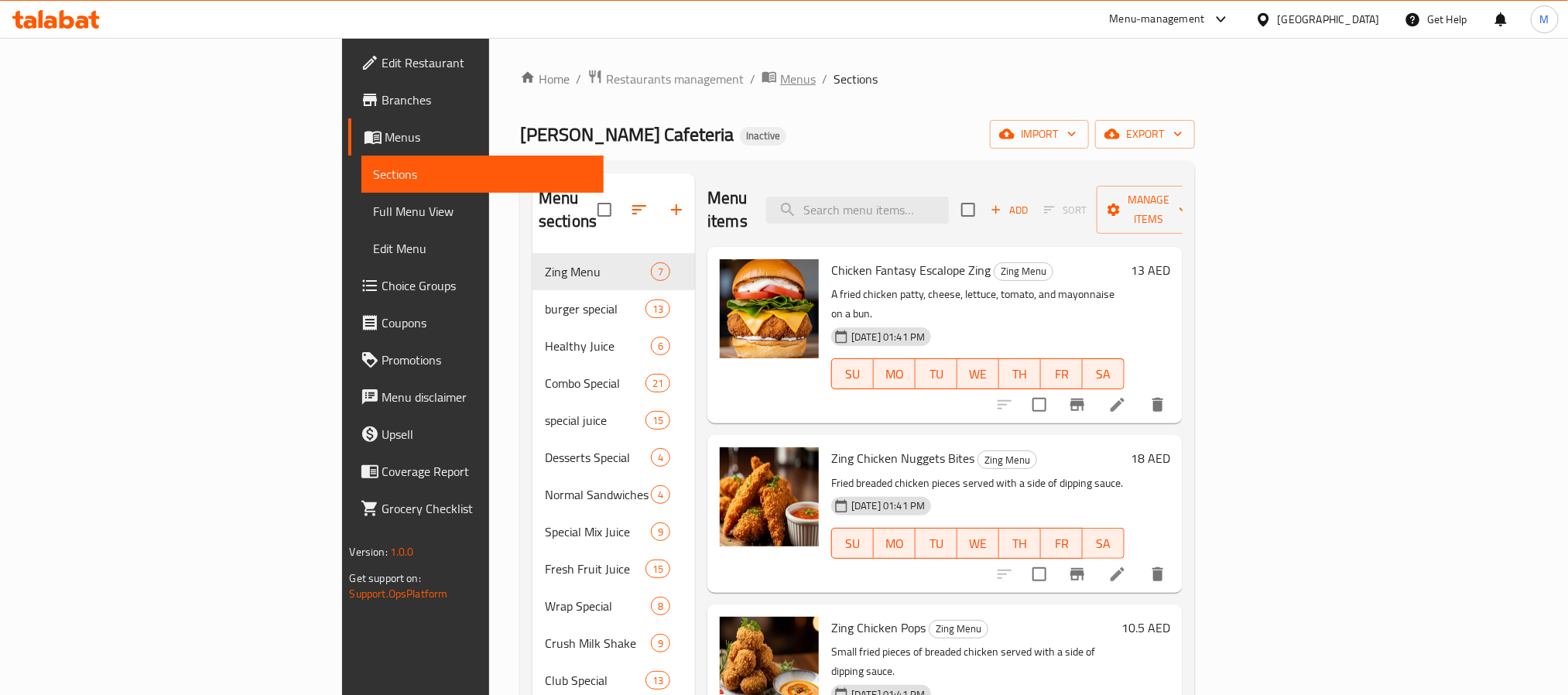
click at [770, 75] on icon "breadcrumb" at bounding box center [772, 78] width 5 height 6
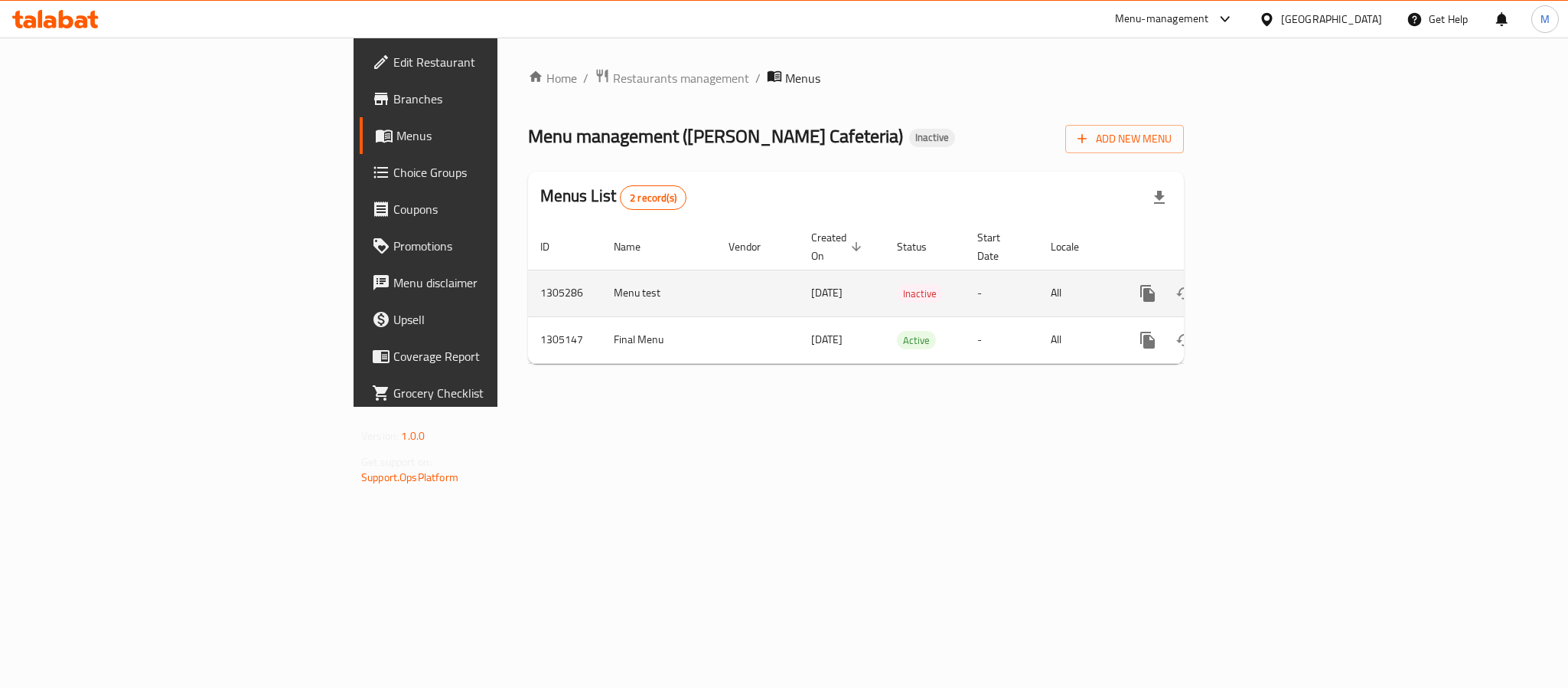
click at [1267, 284] on icon "enhanced table" at bounding box center [1258, 293] width 18 height 18
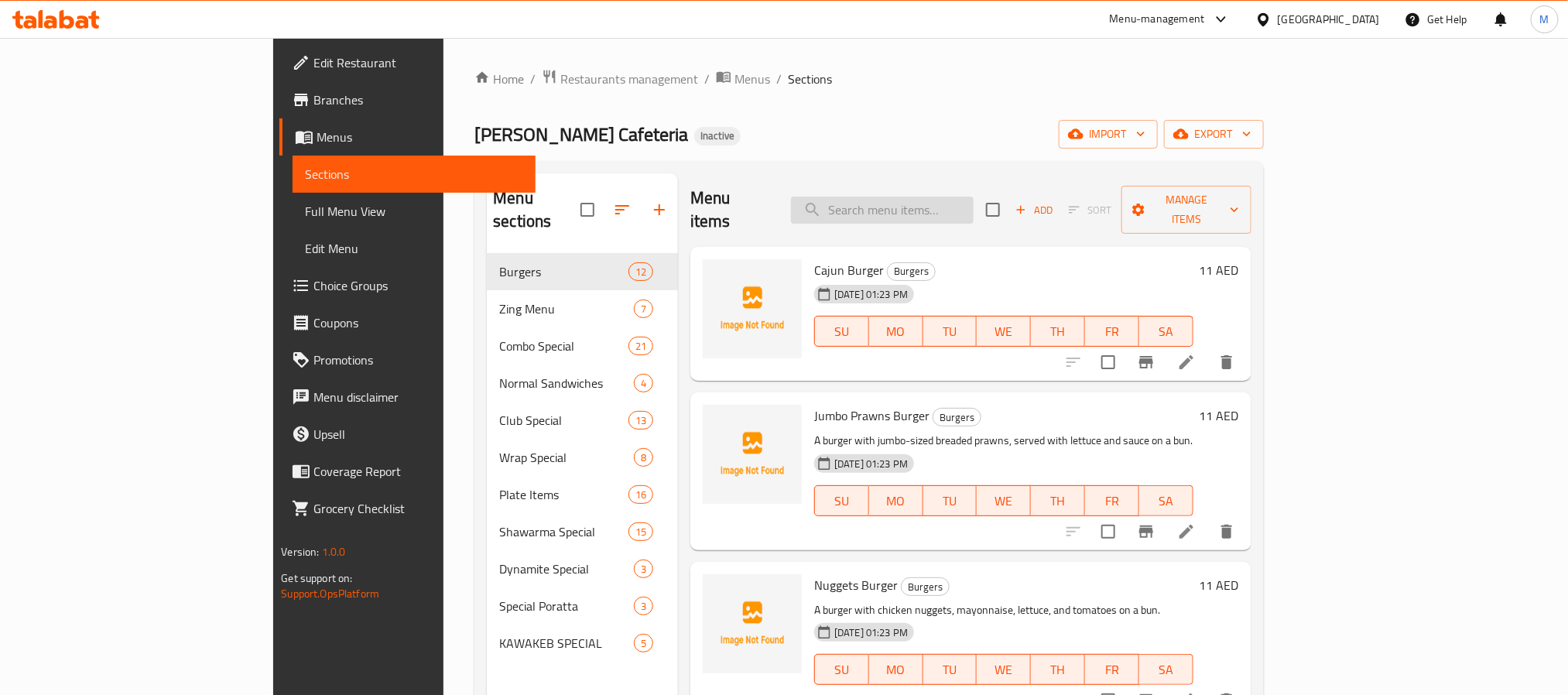
click at [974, 205] on input "search" at bounding box center [882, 210] width 183 height 28
paste input "Pomegranate"
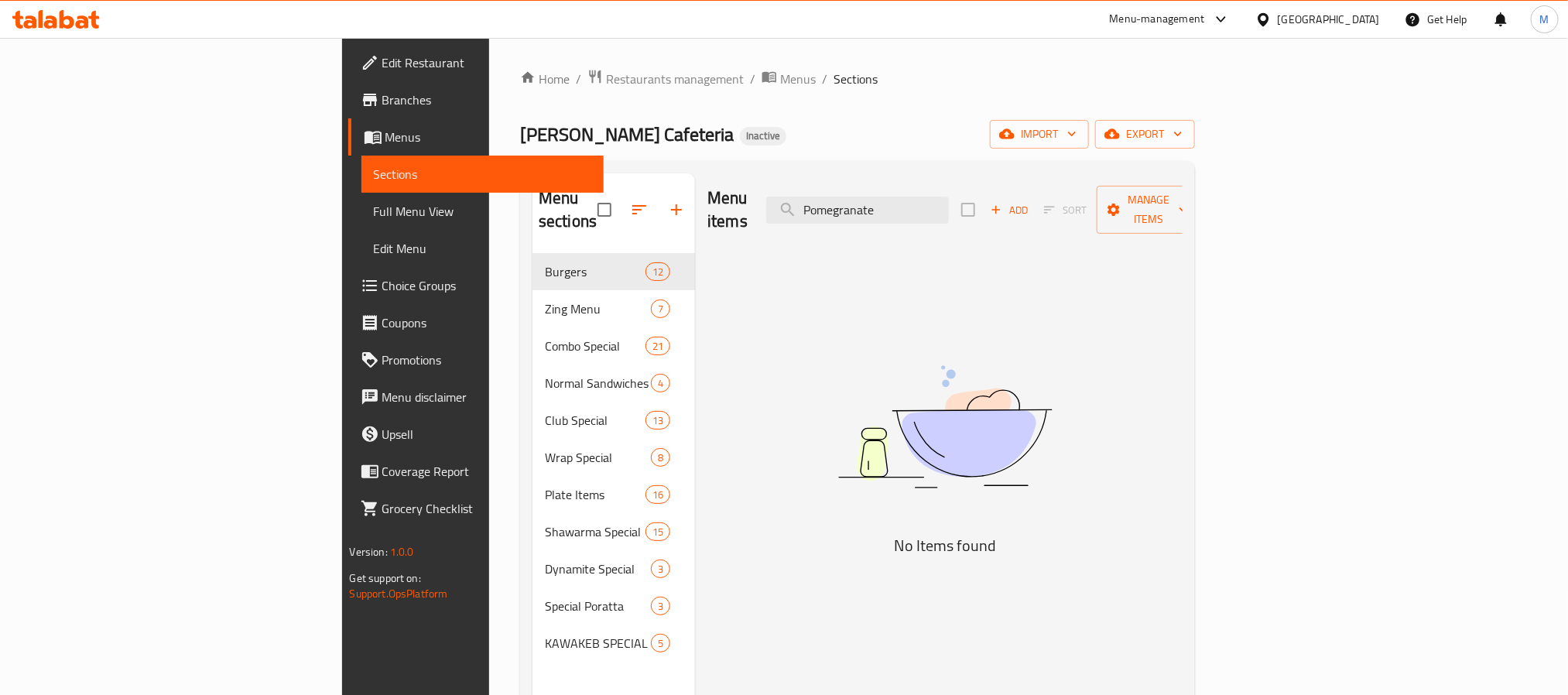
type input "Pomegranate"
